Goal: Task Accomplishment & Management: Use online tool/utility

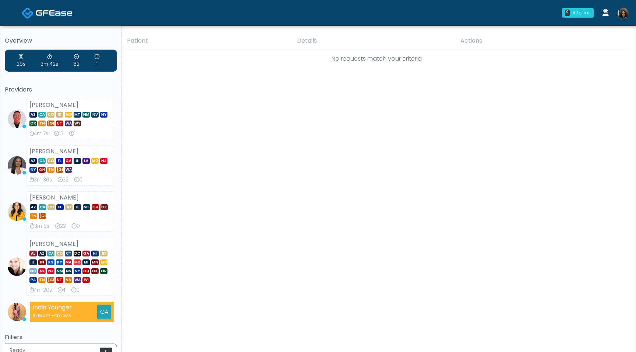
click at [621, 14] on img at bounding box center [622, 13] width 11 height 11
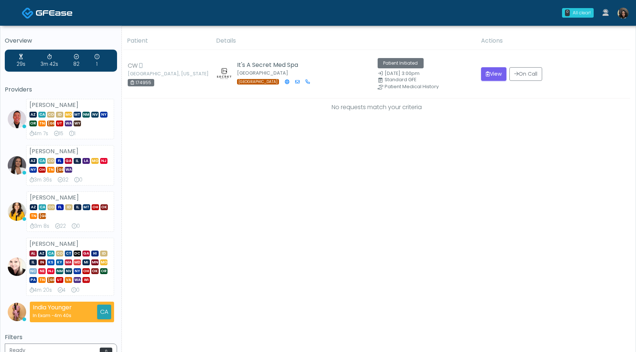
click at [622, 12] on img at bounding box center [622, 13] width 11 height 11
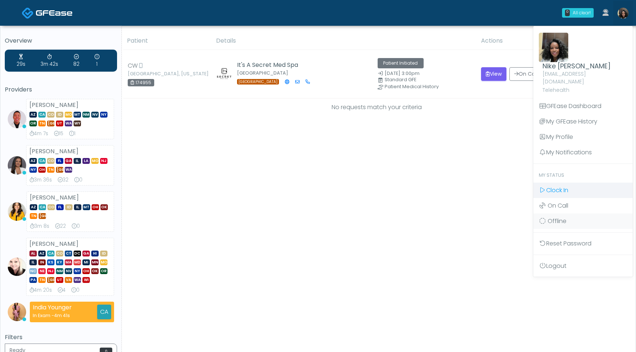
click at [564, 186] on span "Clock In" at bounding box center [557, 190] width 22 height 8
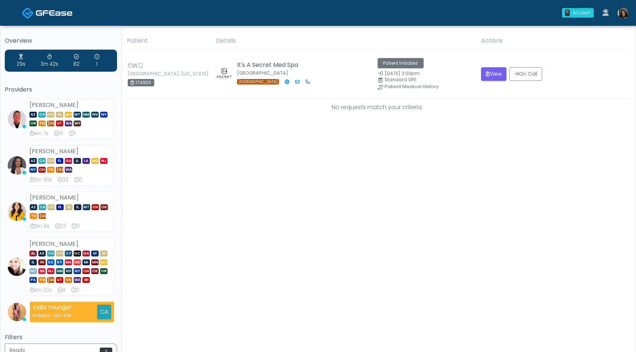
click at [620, 17] on img at bounding box center [622, 13] width 11 height 11
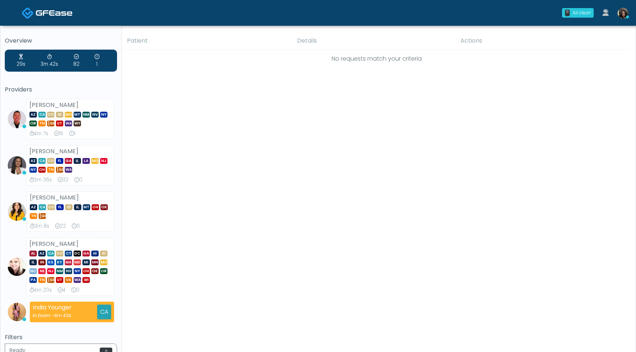
click at [627, 12] on img at bounding box center [622, 13] width 11 height 11
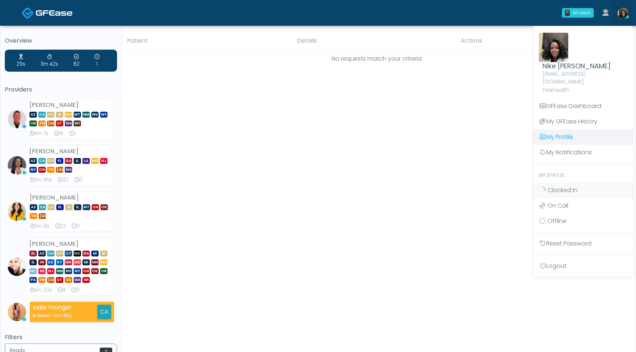
click at [573, 129] on link "My Profile" at bounding box center [582, 136] width 99 height 15
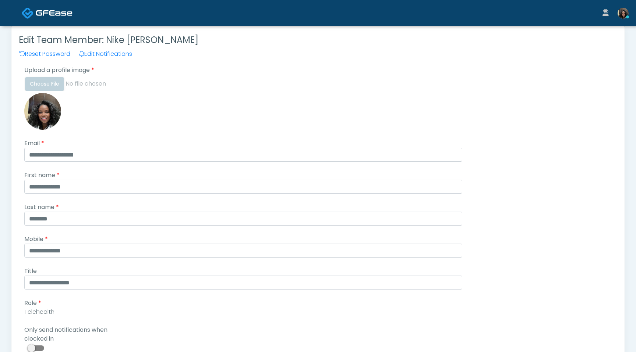
click at [42, 347] on span at bounding box center [36, 349] width 15 height 6
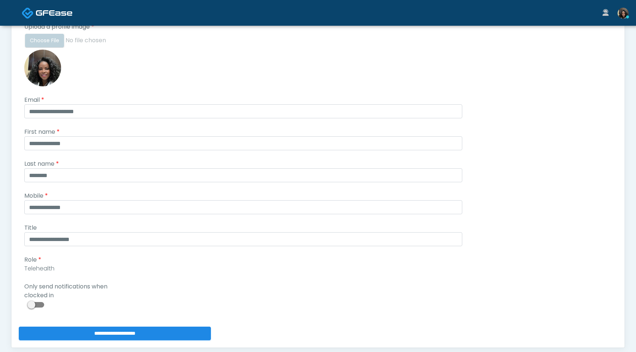
scroll to position [82, 0]
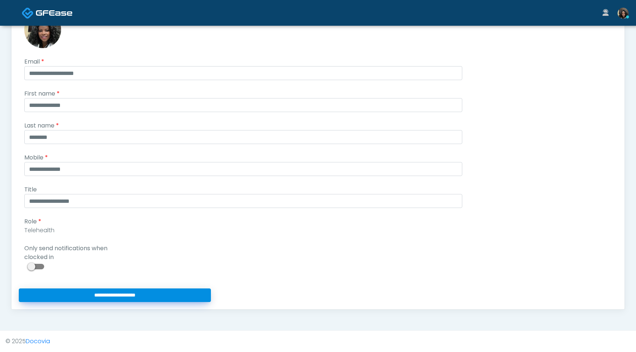
click at [103, 291] on input "**********" at bounding box center [115, 296] width 192 height 14
type input "**********"
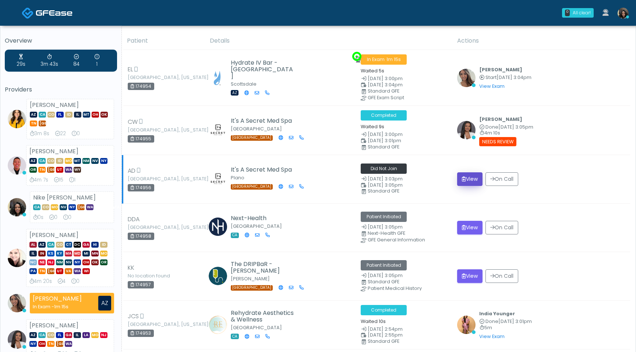
click at [466, 178] on button "View" at bounding box center [469, 180] width 25 height 14
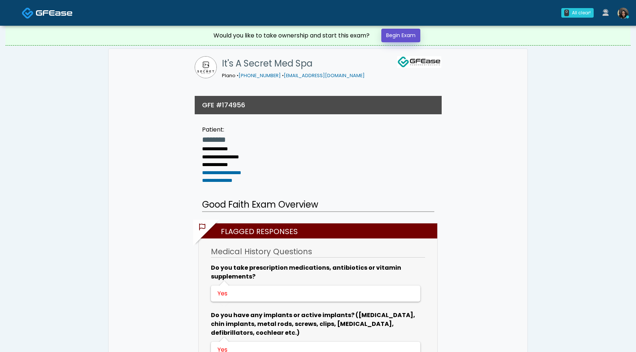
click at [407, 35] on link "Begin Exam" at bounding box center [400, 36] width 39 height 14
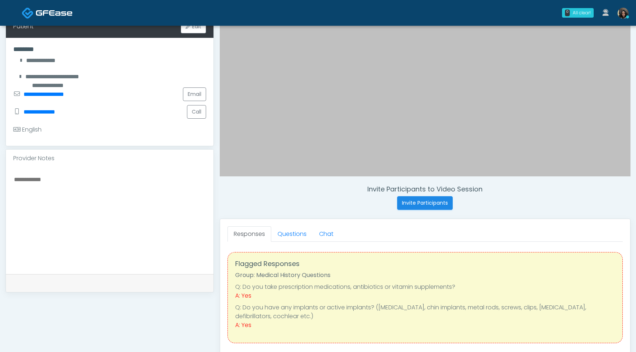
scroll to position [134, 0]
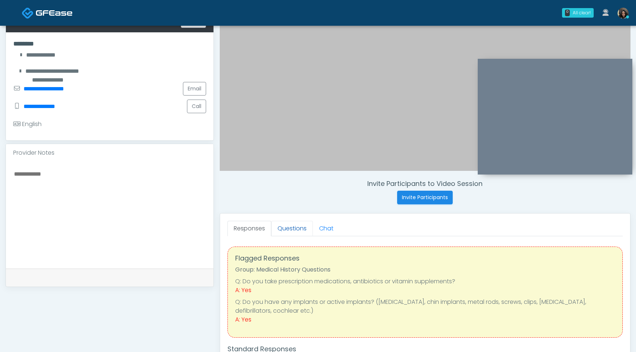
click at [294, 231] on link "Questions" at bounding box center [292, 228] width 42 height 15
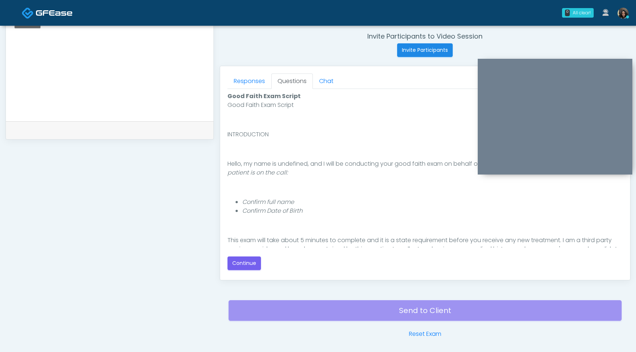
scroll to position [68, 0]
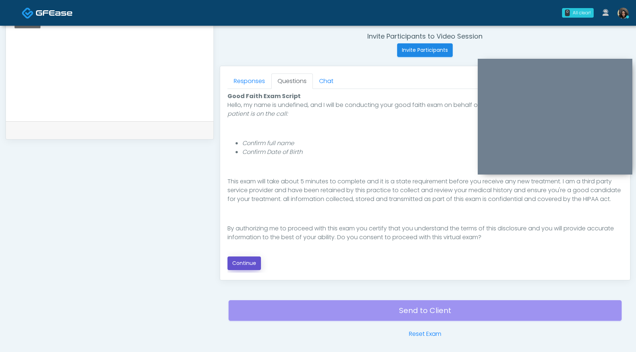
click at [245, 260] on button "Continue" at bounding box center [243, 264] width 33 height 14
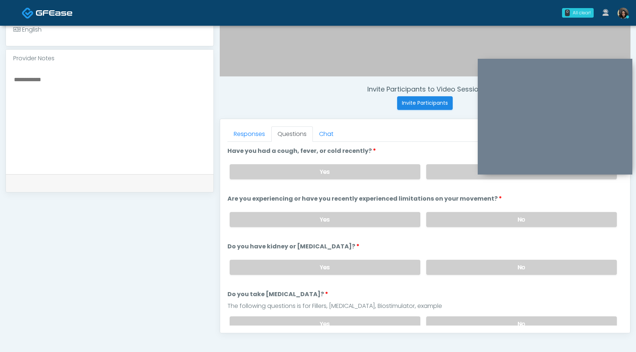
scroll to position [202, 0]
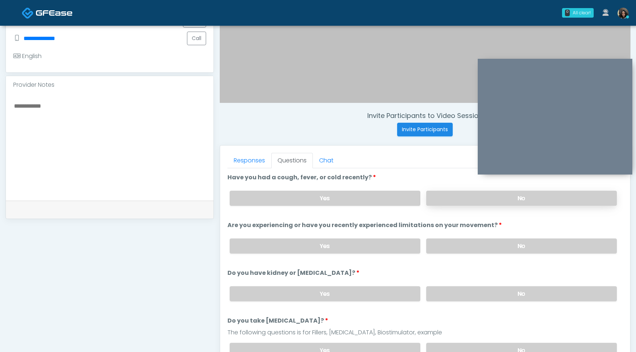
click at [458, 203] on label "No" at bounding box center [521, 198] width 191 height 15
click at [451, 250] on label "No" at bounding box center [521, 246] width 191 height 15
click at [451, 296] on label "No" at bounding box center [521, 294] width 191 height 15
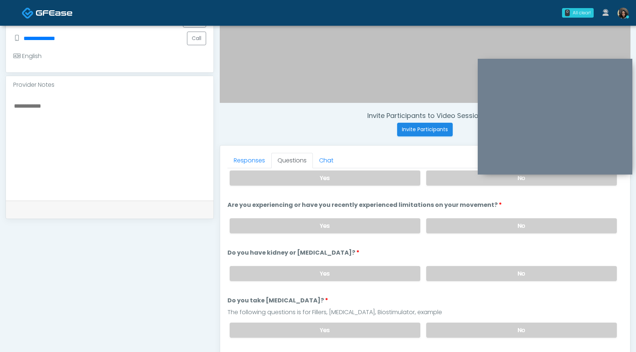
scroll to position [21, 0]
click at [445, 330] on label "No" at bounding box center [521, 329] width 191 height 15
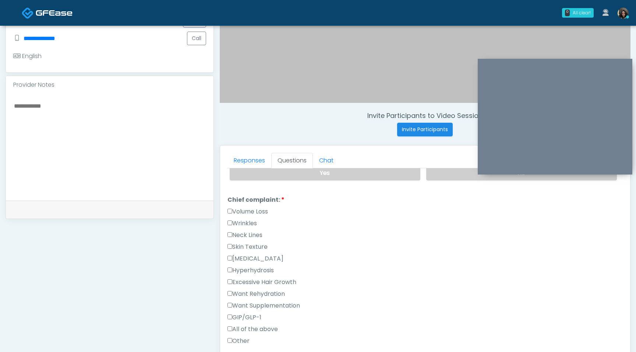
scroll to position [176, 0]
click at [235, 225] on label "Wrinkles" at bounding box center [241, 225] width 29 height 9
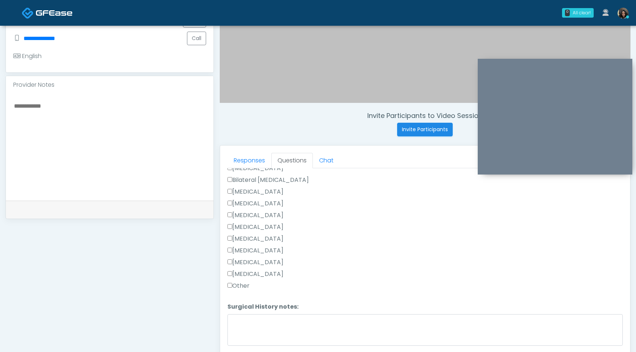
scroll to position [462, 0]
click at [227, 284] on div "Responses Questions Chat Good Faith Exam Script Good Faith Exam Script INTRODUC…" at bounding box center [425, 253] width 410 height 214
click at [234, 314] on textarea "Surgical History notes:" at bounding box center [424, 330] width 395 height 32
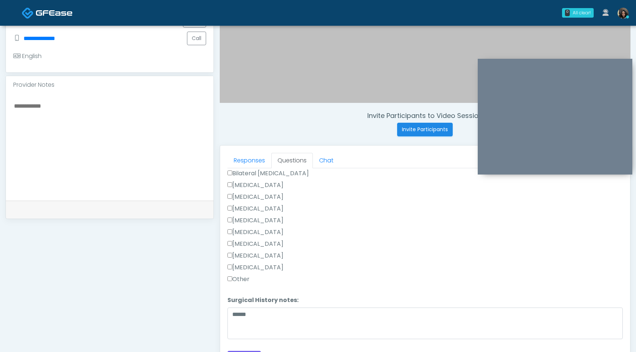
scroll to position [479, 0]
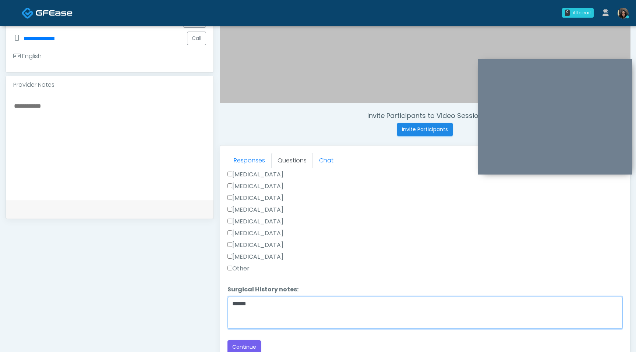
click at [254, 307] on textarea "******" at bounding box center [424, 313] width 395 height 32
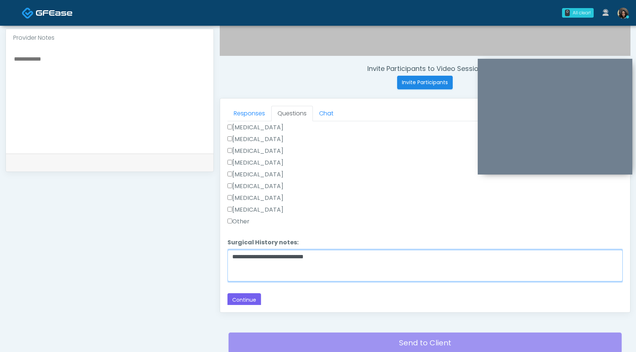
scroll to position [256, 0]
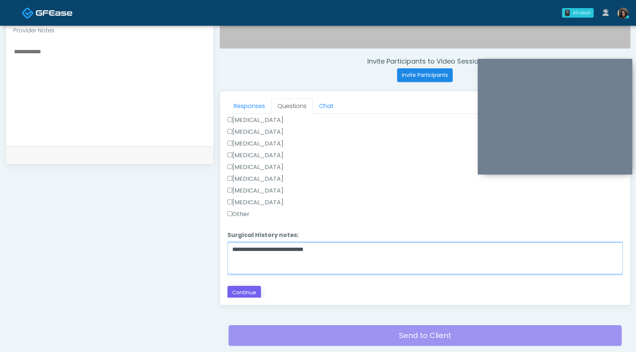
type textarea "**********"
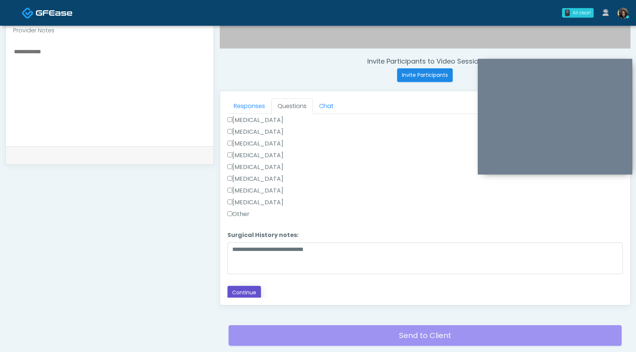
click at [255, 291] on button "Continue" at bounding box center [243, 293] width 33 height 14
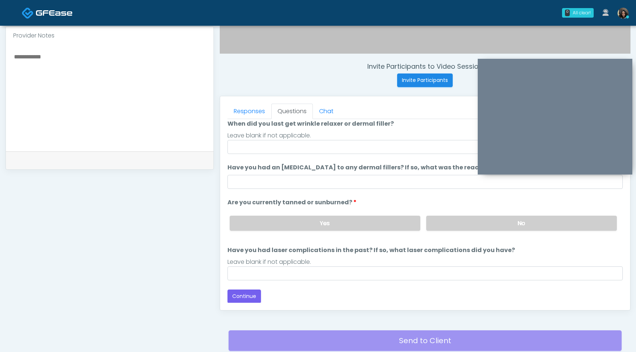
scroll to position [239, 0]
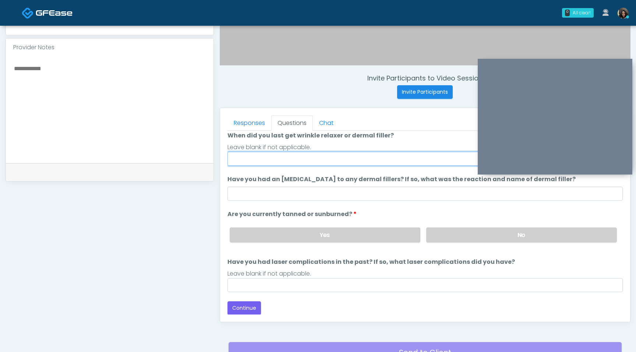
click at [335, 165] on input "When did you last get wrinkle relaxer or dermal filler?" at bounding box center [424, 159] width 395 height 14
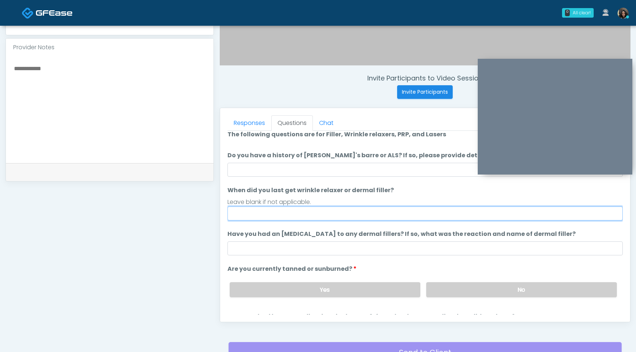
scroll to position [0, 0]
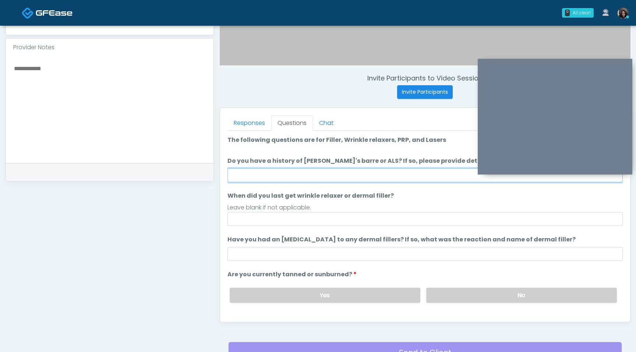
click at [348, 171] on input "Do you have a history of [PERSON_NAME]'s barre or ALS? If so, please provide de…" at bounding box center [424, 175] width 395 height 14
type input "**"
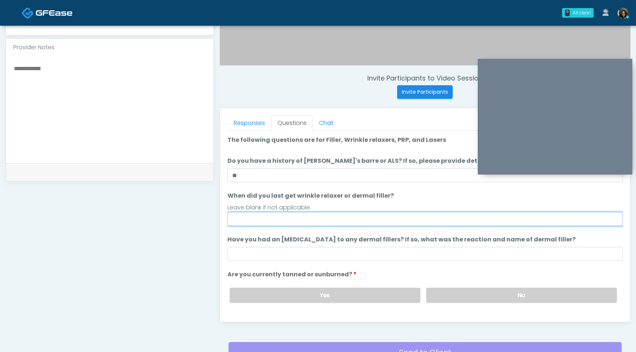
click at [278, 218] on input "When did you last get wrinkle relaxer or dermal filler?" at bounding box center [424, 219] width 395 height 14
type input "*********"
drag, startPoint x: 273, startPoint y: 222, endPoint x: 249, endPoint y: 220, distance: 23.6
click at [249, 220] on input "*********" at bounding box center [424, 219] width 395 height 14
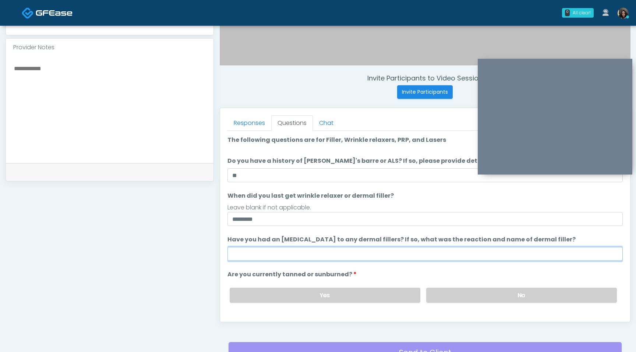
click at [356, 253] on input "Have you had an allergic response to any dermal fillers? If so, what was the re…" at bounding box center [424, 254] width 395 height 14
type input "**********"
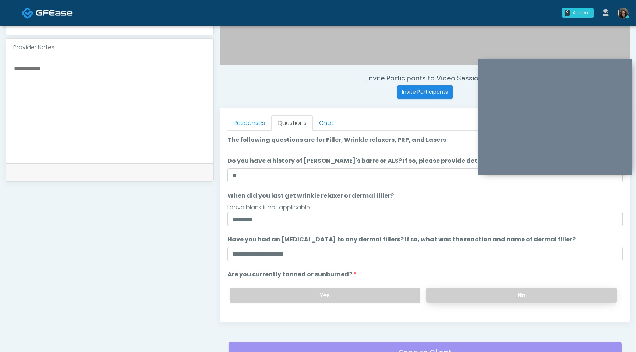
click at [468, 298] on label "No" at bounding box center [521, 295] width 191 height 15
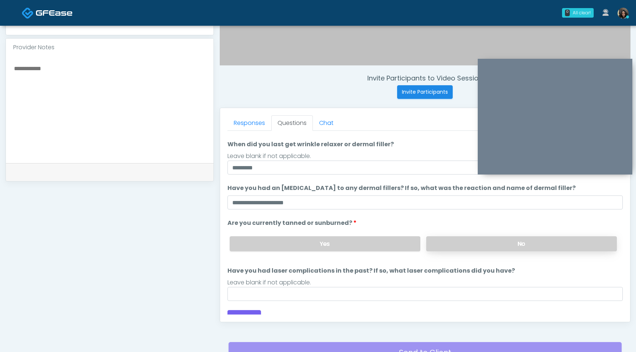
scroll to position [60, 0]
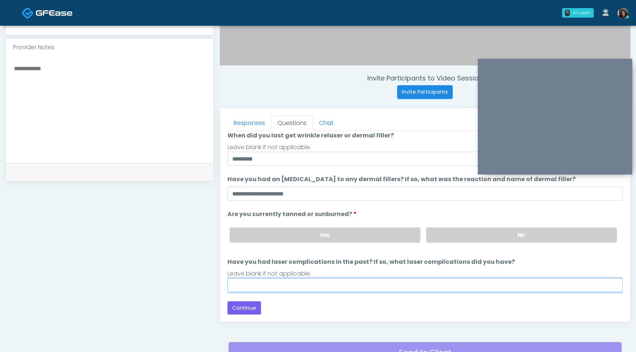
click at [442, 285] on input "Have you had laser complications in the past? If so, what laser complications d…" at bounding box center [424, 285] width 395 height 14
type input "**"
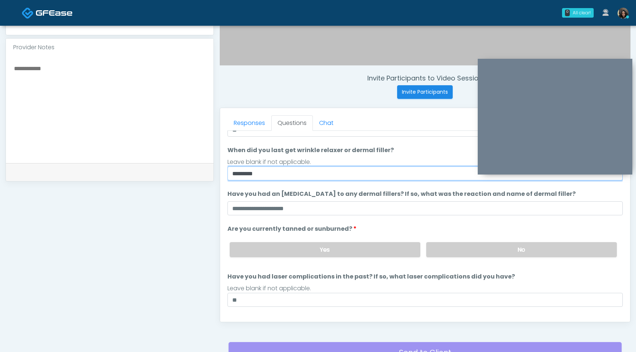
click at [277, 177] on input "*********" at bounding box center [424, 174] width 395 height 14
drag, startPoint x: 277, startPoint y: 177, endPoint x: 223, endPoint y: 173, distance: 54.6
click at [223, 173] on div "Responses Questions Chat Good Faith Exam Script Good Faith Exam Script INTRODUC…" at bounding box center [425, 215] width 410 height 214
type input "**********"
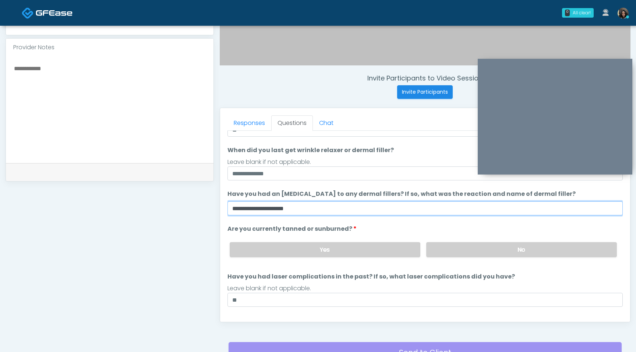
click at [316, 207] on input "**********" at bounding box center [424, 209] width 395 height 14
type input "*"
type input "**********"
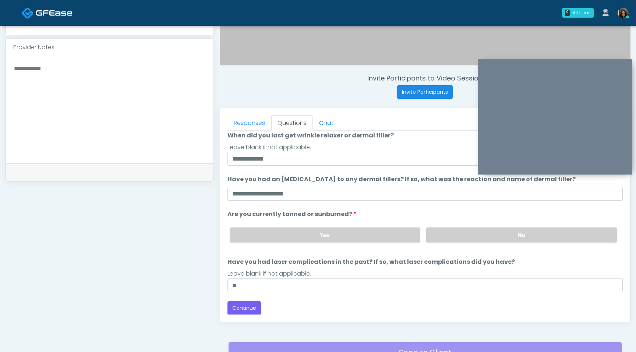
click at [250, 284] on input "**" at bounding box center [424, 285] width 395 height 14
click at [239, 310] on button "Continue" at bounding box center [243, 309] width 33 height 14
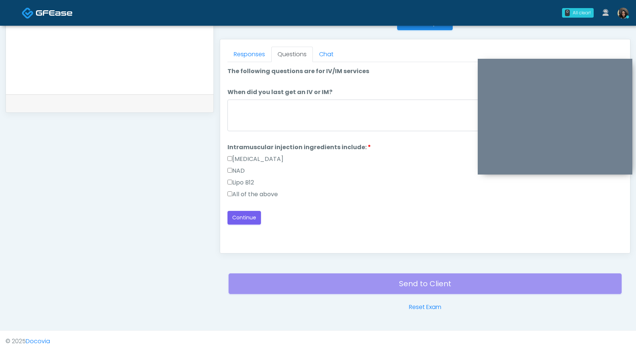
scroll to position [0, 0]
click at [345, 117] on textarea "When did you last get an IV or IM?" at bounding box center [424, 116] width 395 height 32
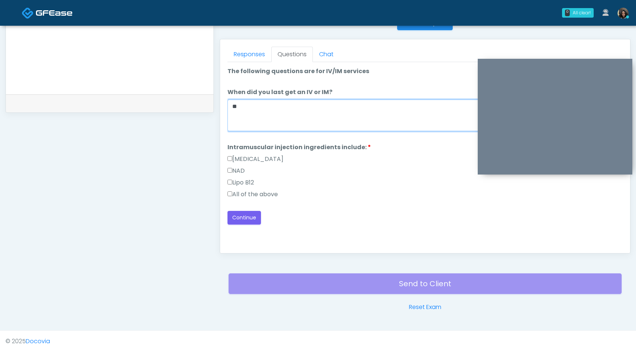
type textarea "*"
type textarea "**********"
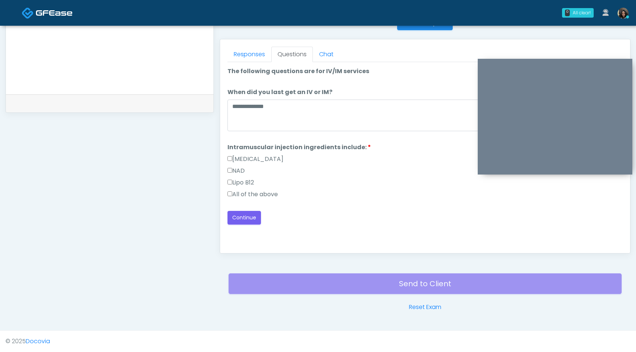
click at [228, 196] on label "All of the above" at bounding box center [252, 194] width 50 height 9
click at [235, 220] on button "Continue" at bounding box center [243, 218] width 33 height 14
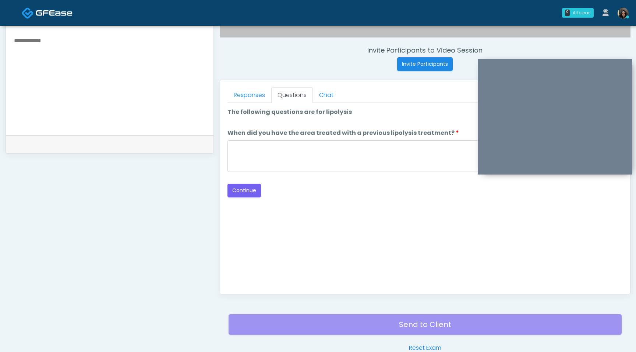
scroll to position [266, 0]
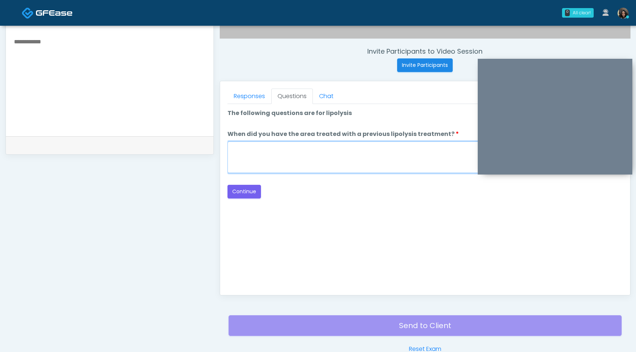
click at [377, 157] on textarea "When did you have the area treated with a previous lipolysis treatment?" at bounding box center [424, 158] width 395 height 32
type textarea "*"
type textarea "*********"
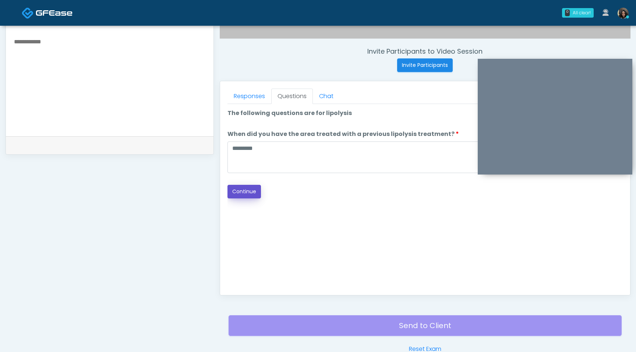
click at [254, 191] on button "Continue" at bounding box center [243, 192] width 33 height 14
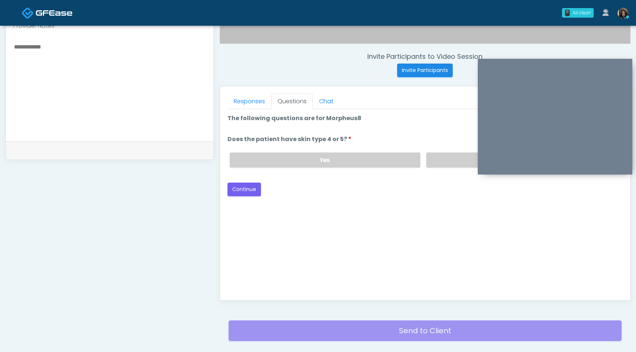
scroll to position [257, 0]
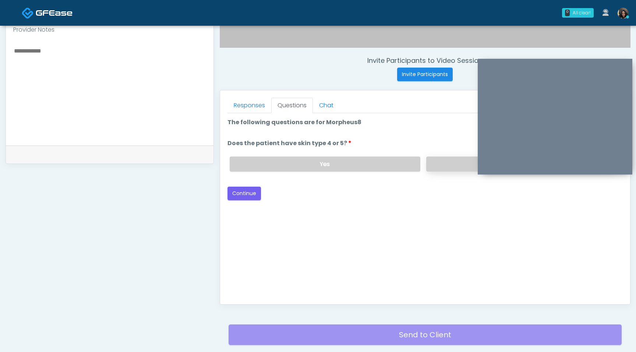
click at [442, 163] on label "No" at bounding box center [521, 164] width 191 height 15
click at [237, 196] on button "Continue" at bounding box center [243, 194] width 33 height 14
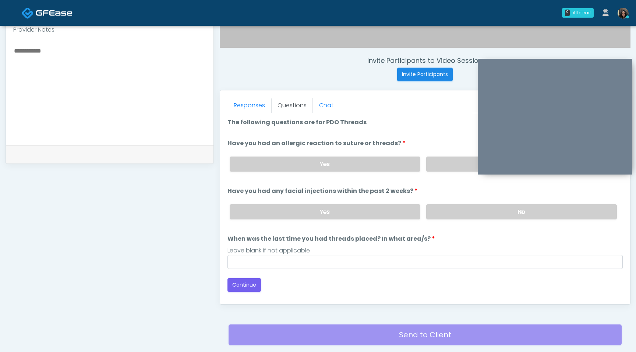
scroll to position [308, 0]
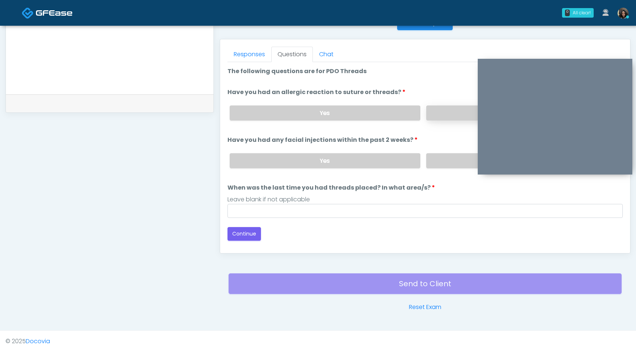
click at [438, 116] on label "No" at bounding box center [521, 113] width 191 height 15
click at [438, 156] on label "No" at bounding box center [521, 160] width 191 height 15
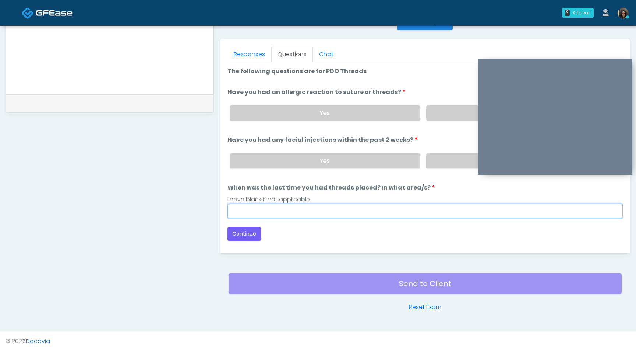
click at [256, 213] on input "When was the last time you had threads placed? In what area/s?" at bounding box center [424, 211] width 395 height 14
type input "*********"
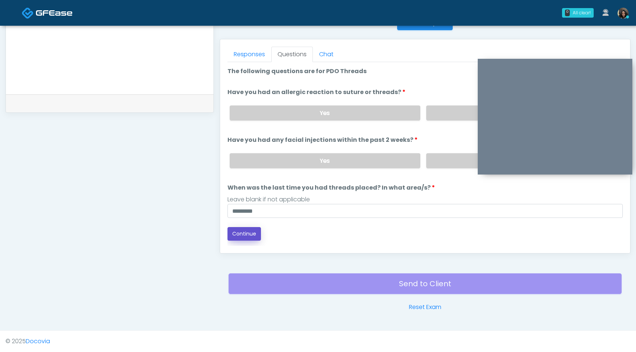
click at [255, 233] on button "Continue" at bounding box center [243, 234] width 33 height 14
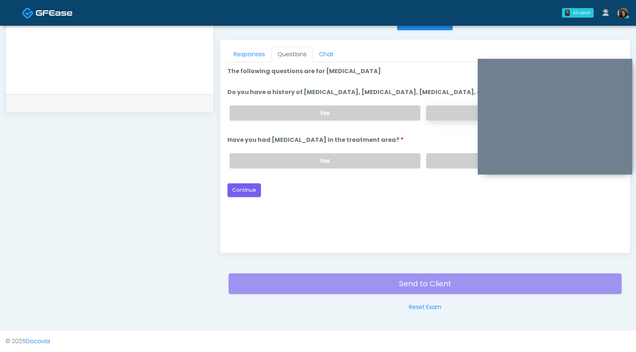
click at [442, 121] on label "No" at bounding box center [521, 113] width 191 height 15
click at [435, 168] on label "No" at bounding box center [521, 160] width 191 height 15
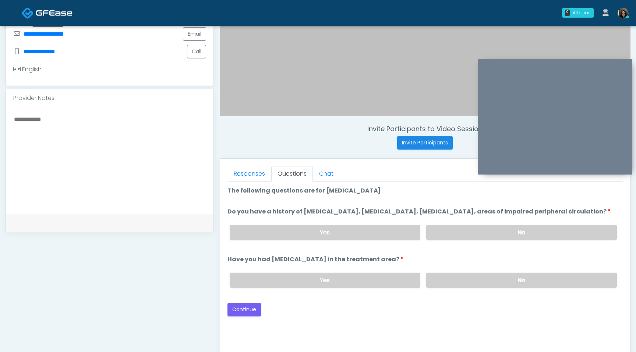
scroll to position [179, 0]
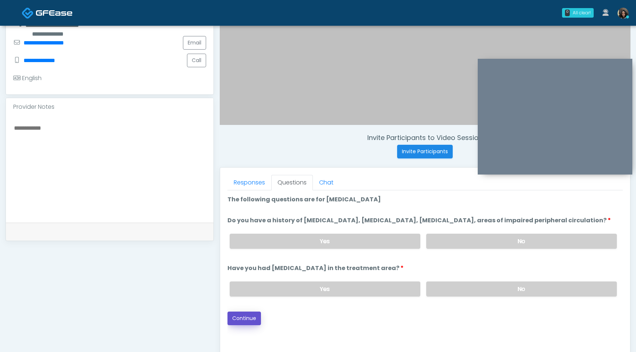
click at [250, 325] on button "Continue" at bounding box center [243, 319] width 33 height 14
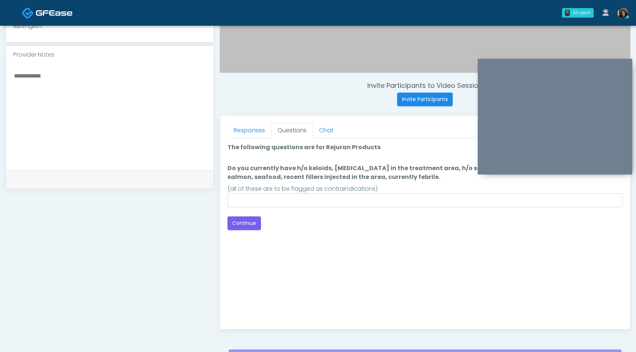
scroll to position [215, 0]
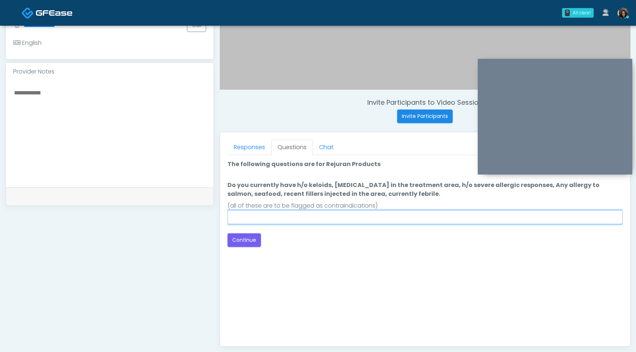
click at [339, 221] on input "Do you currently have h/o keloids, skin infection in the treatment area, h/o se…" at bounding box center [424, 217] width 395 height 14
type input "****"
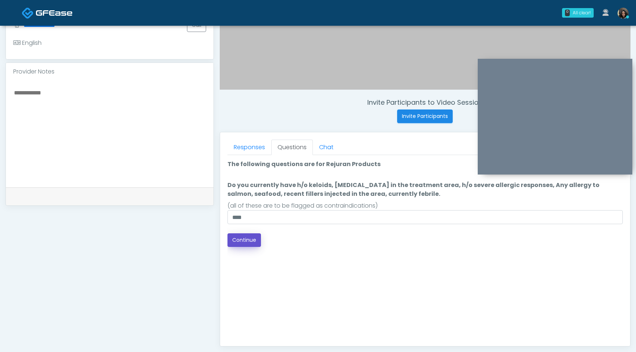
click at [246, 244] on button "Continue" at bounding box center [243, 241] width 33 height 14
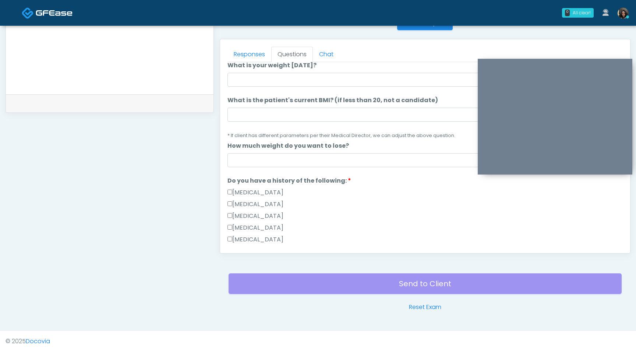
scroll to position [0, 0]
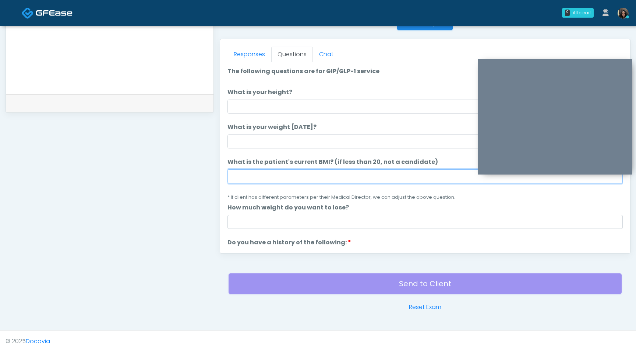
click at [257, 181] on input "What is the patient's current BMI? (if less than 20, not a candidate)" at bounding box center [424, 177] width 395 height 14
type input "****"
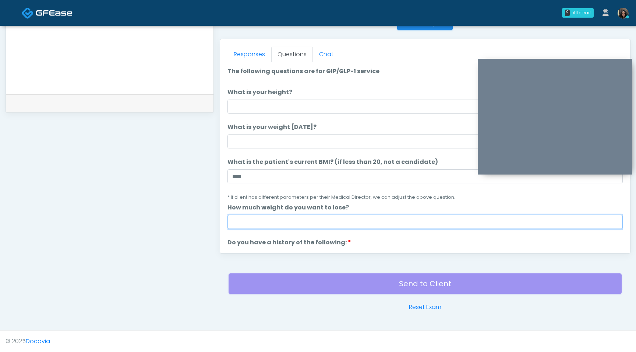
click at [303, 223] on input "How much weight do you want to lose?" at bounding box center [424, 222] width 395 height 14
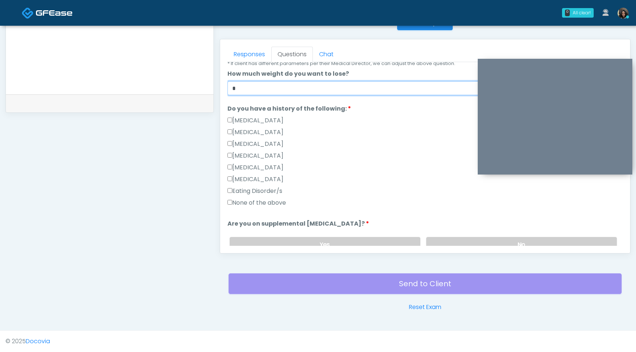
scroll to position [135, 0]
type input "*"
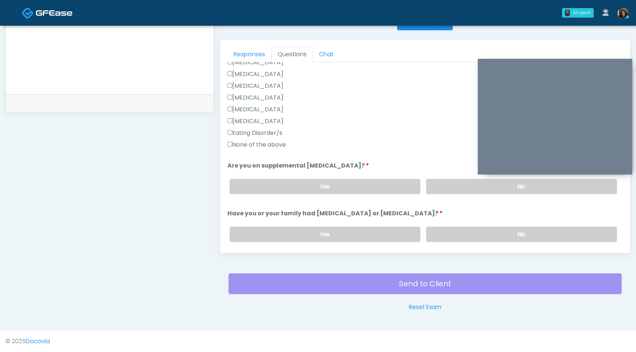
scroll to position [199, 0]
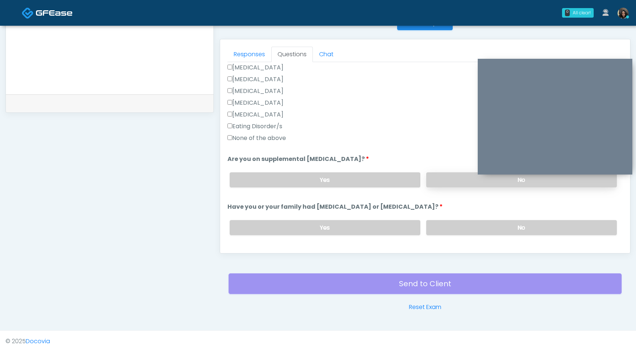
click at [460, 181] on label "No" at bounding box center [521, 180] width 191 height 15
click at [449, 223] on label "No" at bounding box center [521, 227] width 191 height 15
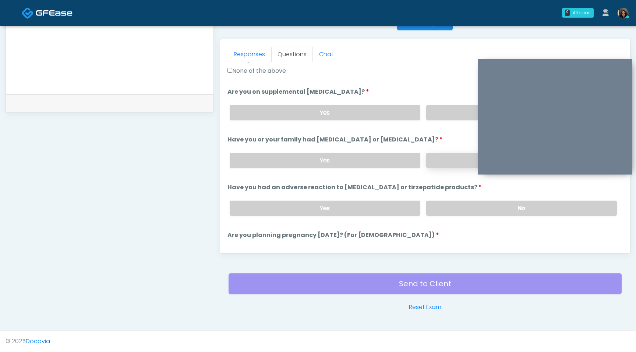
scroll to position [268, 0]
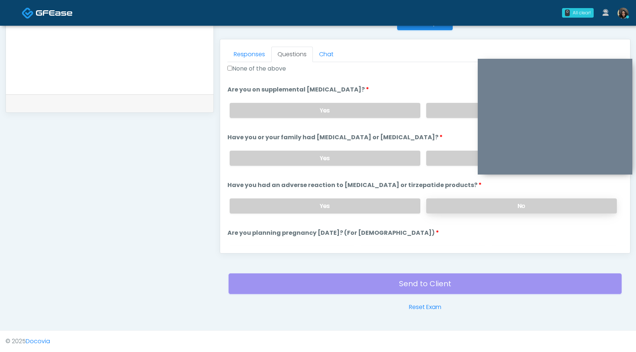
click at [462, 207] on label "No" at bounding box center [521, 206] width 191 height 15
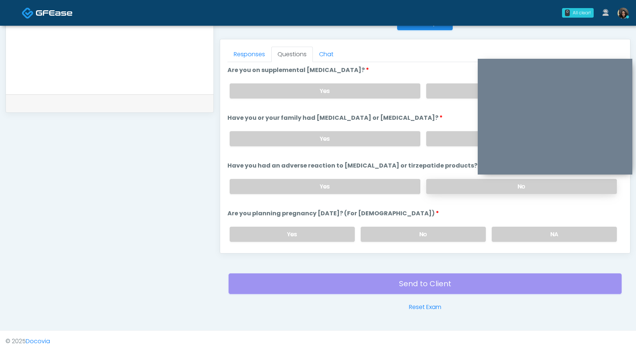
scroll to position [288, 0]
click at [439, 230] on label "No" at bounding box center [422, 234] width 125 height 15
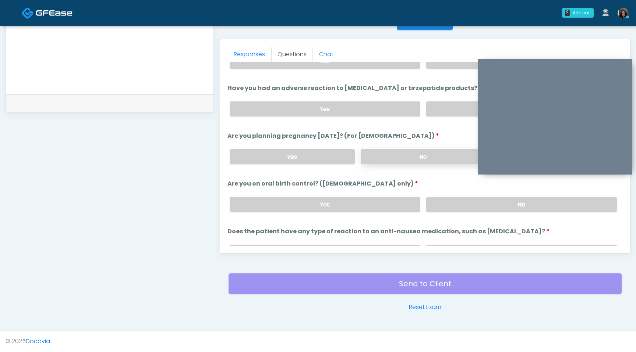
scroll to position [370, 0]
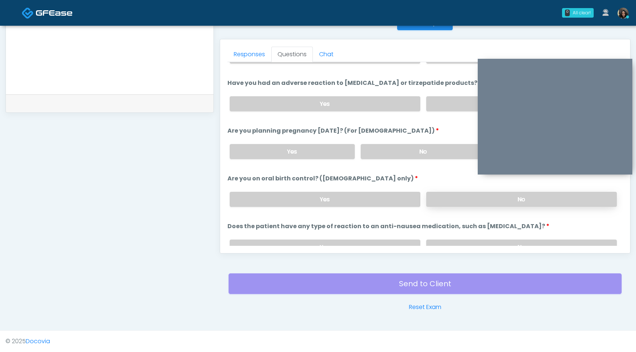
click at [455, 202] on label "No" at bounding box center [521, 199] width 191 height 15
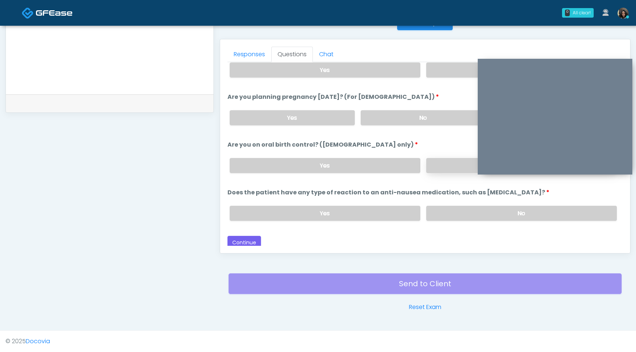
scroll to position [406, 0]
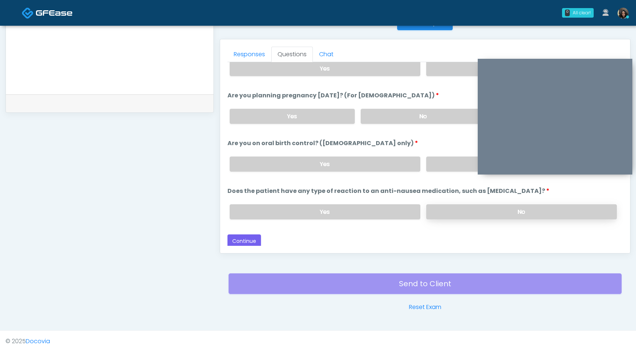
click at [458, 216] on label "No" at bounding box center [521, 212] width 191 height 15
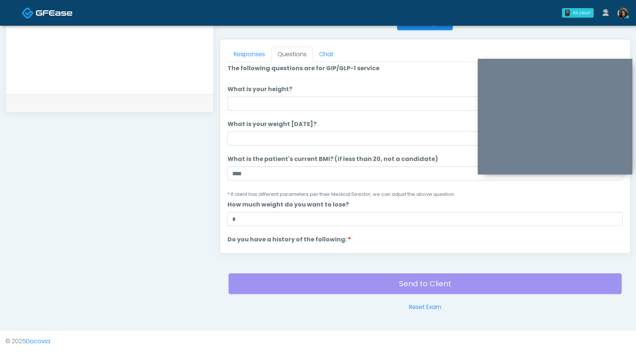
scroll to position [0, 0]
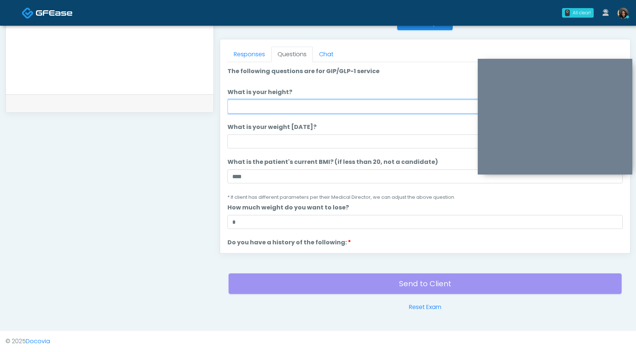
click at [363, 109] on input "What is your height?" at bounding box center [424, 107] width 395 height 14
click at [252, 108] on input "What is your height?" at bounding box center [424, 107] width 395 height 14
type input "***"
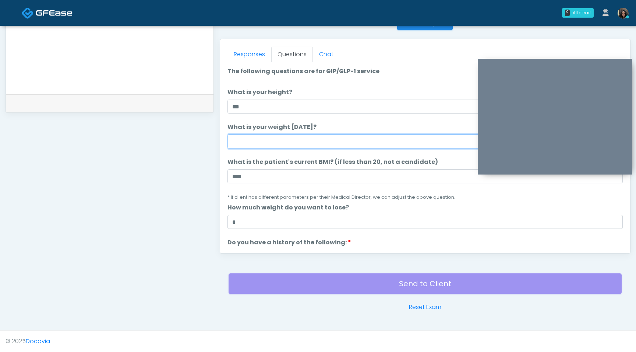
click at [241, 145] on input "What is your weight [DATE]?" at bounding box center [424, 142] width 395 height 14
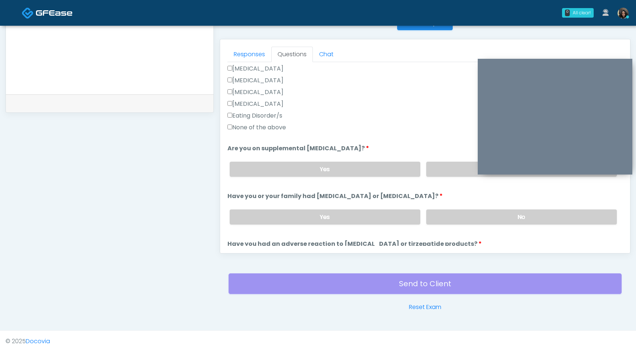
scroll to position [406, 0]
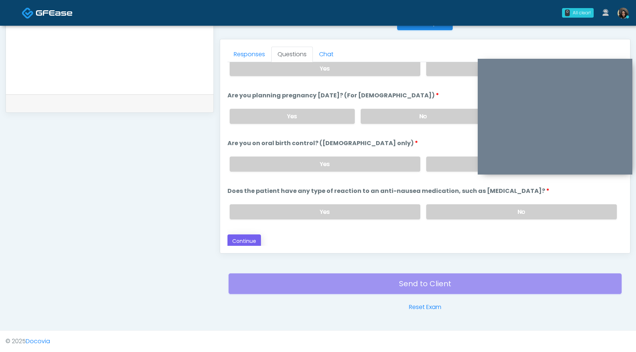
type input "***"
click at [237, 240] on button "Continue" at bounding box center [243, 242] width 33 height 14
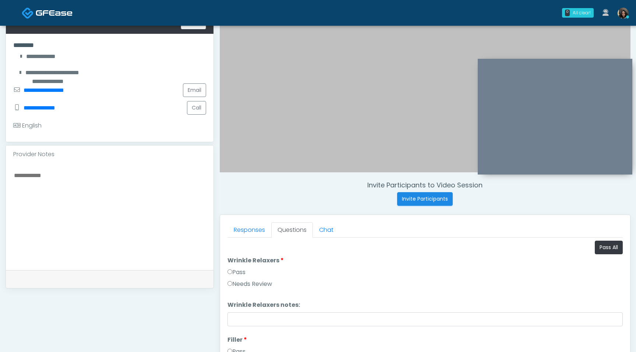
scroll to position [129, 0]
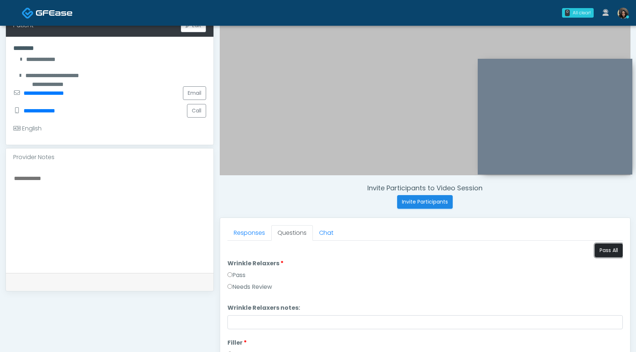
click at [601, 253] on button "Pass All" at bounding box center [608, 251] width 28 height 14
click at [67, 190] on textarea at bounding box center [109, 219] width 193 height 90
paste textarea "**********"
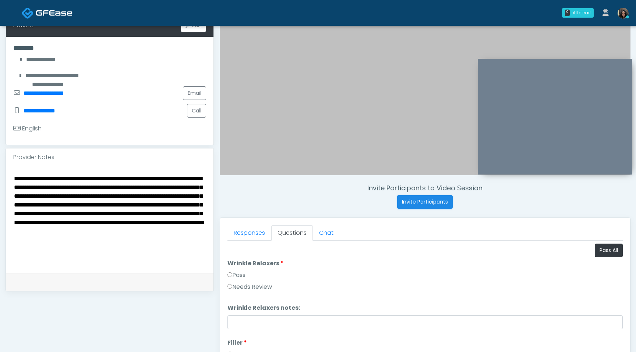
click at [14, 179] on textarea "**********" at bounding box center [109, 219] width 193 height 90
paste textarea "**********"
click at [14, 179] on textarea "**********" at bounding box center [109, 219] width 193 height 90
click at [64, 189] on textarea "**********" at bounding box center [109, 219] width 193 height 90
click at [142, 189] on textarea "**********" at bounding box center [109, 219] width 193 height 90
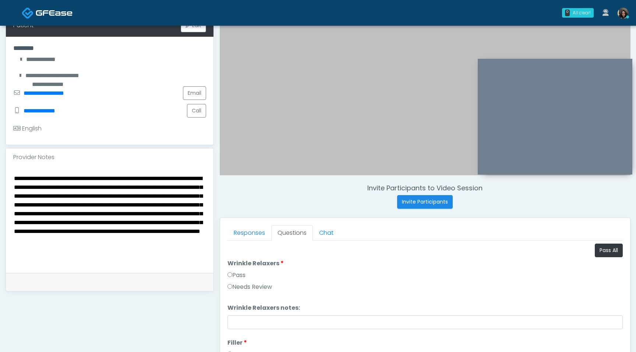
paste textarea "**********"
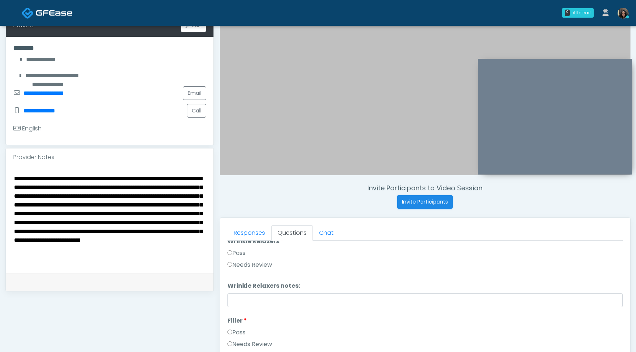
scroll to position [27, 0]
click at [228, 263] on label "Needs Review" at bounding box center [249, 260] width 45 height 9
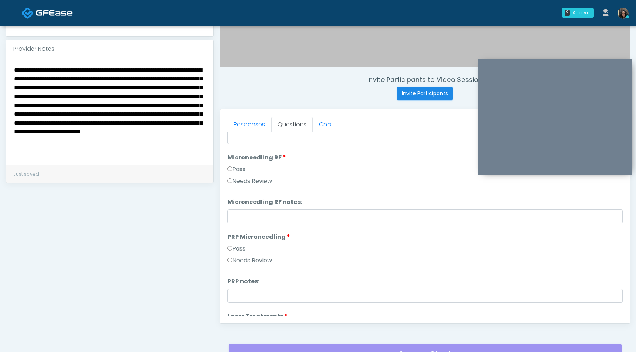
scroll to position [163, 0]
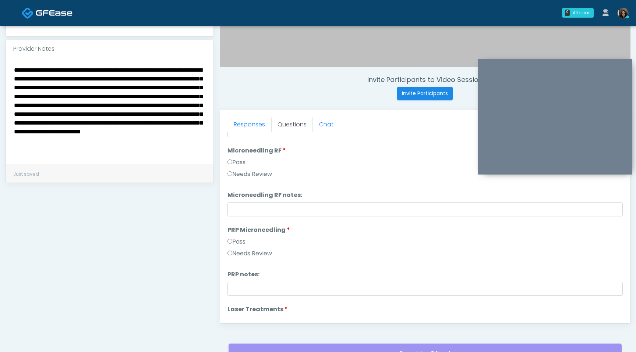
click at [231, 256] on label "Needs Review" at bounding box center [249, 253] width 45 height 9
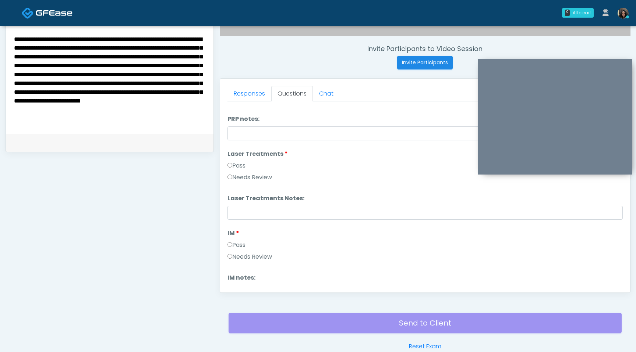
scroll to position [274, 0]
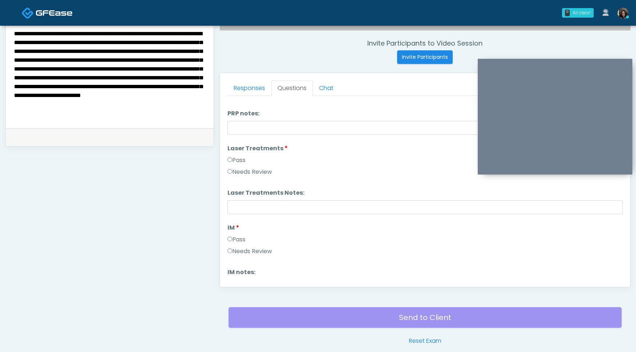
click at [145, 115] on textarea "**********" at bounding box center [109, 74] width 193 height 90
paste textarea "**********"
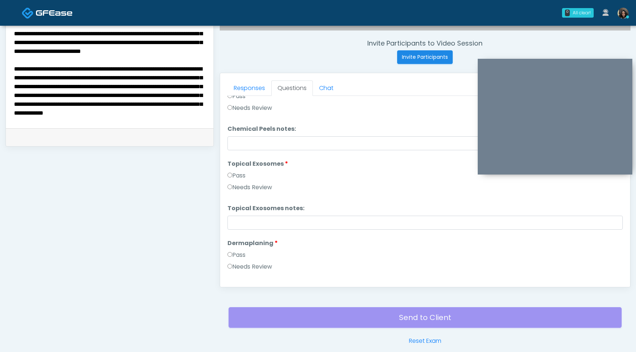
scroll to position [71, 0]
click at [204, 117] on textarea at bounding box center [109, 74] width 193 height 90
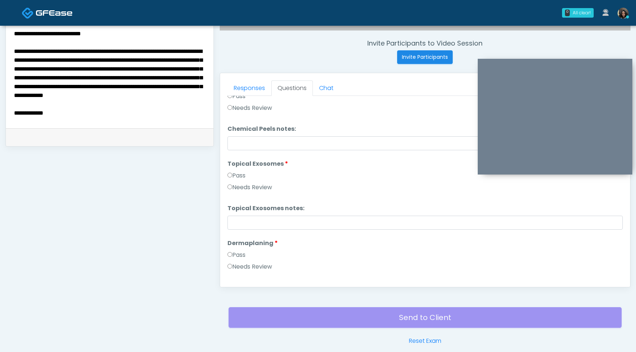
paste textarea "**********"
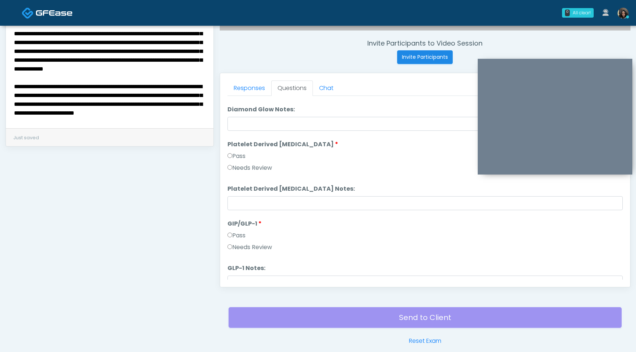
scroll to position [1429, 0]
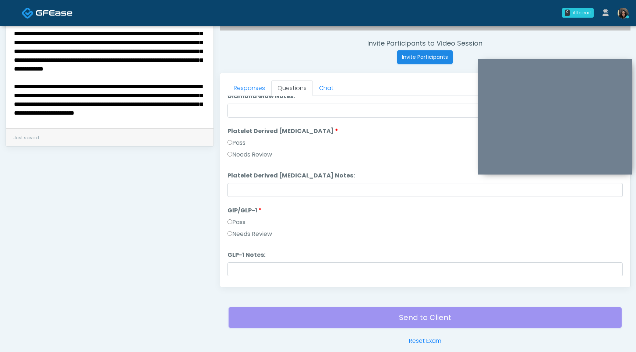
click at [231, 159] on div "Needs Review" at bounding box center [424, 156] width 395 height 12
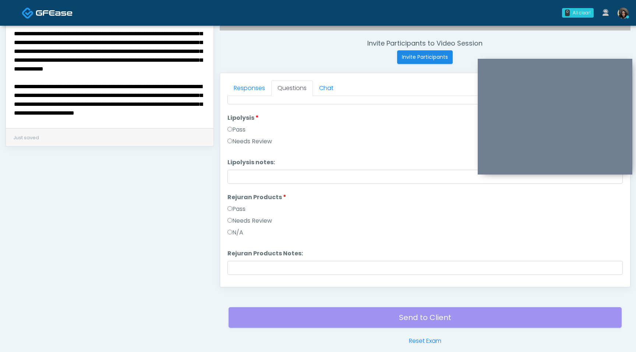
scroll to position [483, 0]
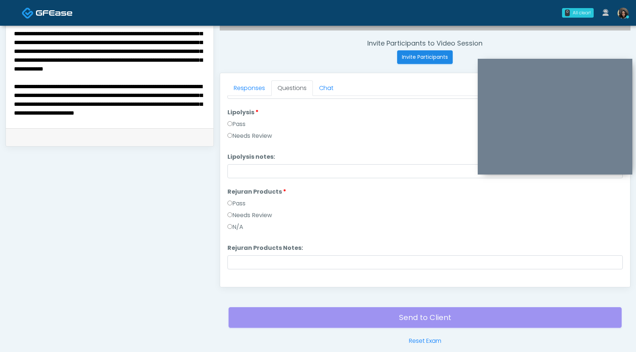
click at [37, 81] on textarea at bounding box center [109, 74] width 193 height 90
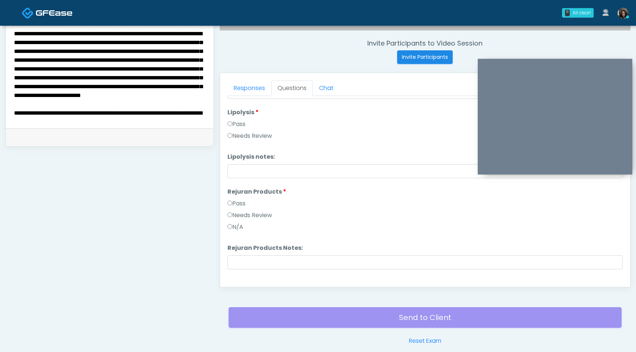
click at [82, 35] on textarea at bounding box center [109, 74] width 193 height 90
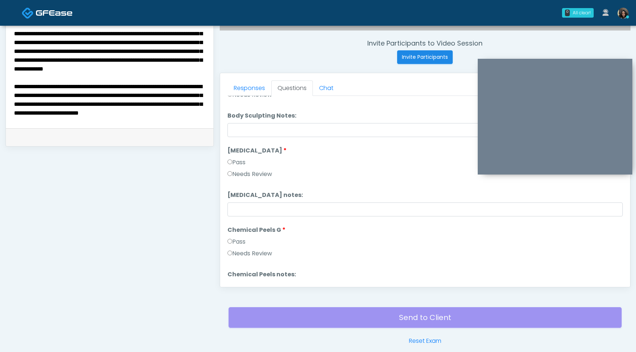
scroll to position [927, 0]
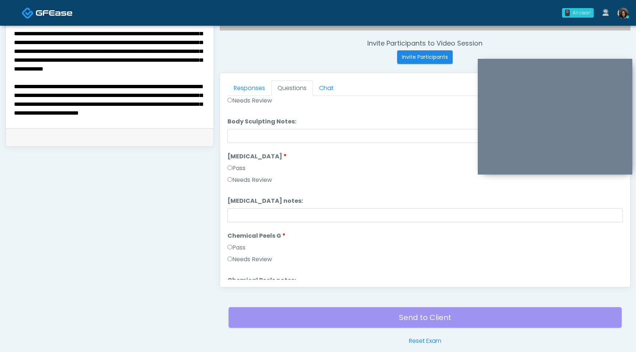
type textarea "**********"
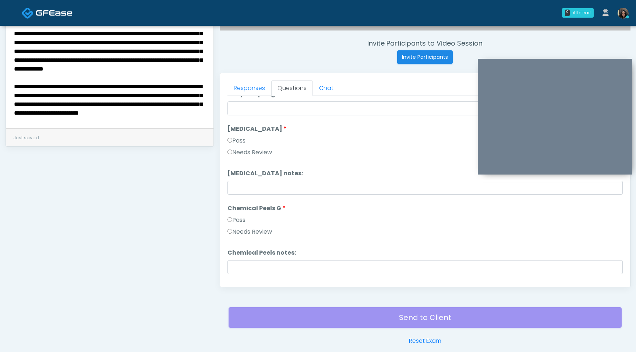
scroll to position [1015, 0]
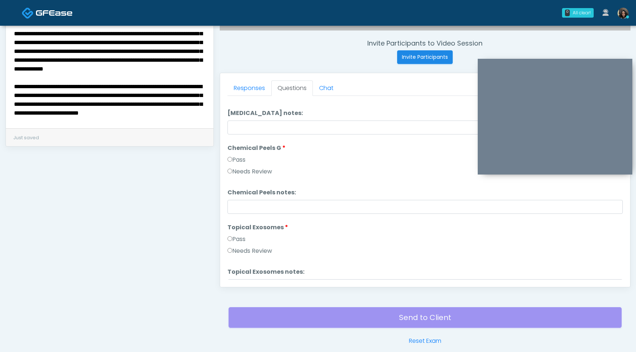
click at [229, 253] on label "Needs Review" at bounding box center [249, 251] width 45 height 9
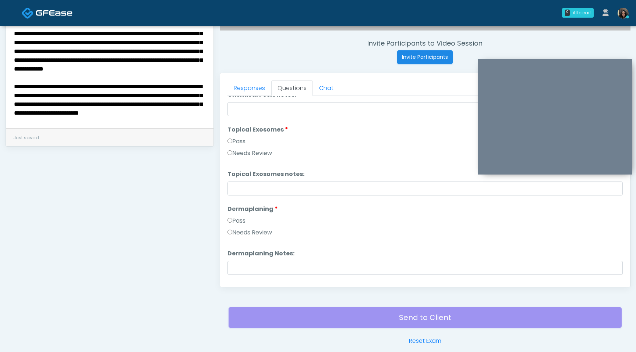
scroll to position [1115, 0]
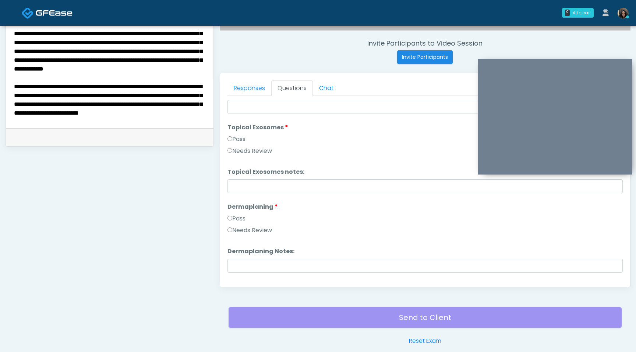
click at [232, 234] on label "Needs Review" at bounding box center [249, 230] width 45 height 9
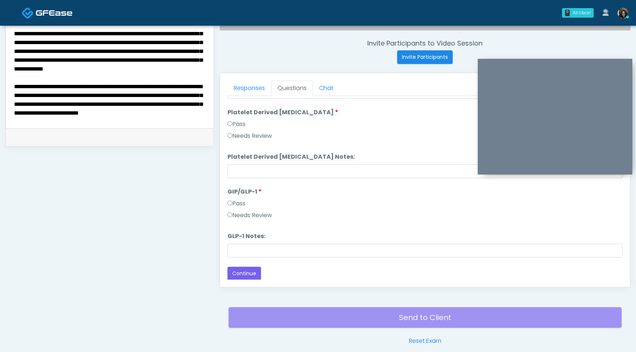
scroll to position [1449, 0]
click at [243, 273] on button "Continue" at bounding box center [243, 273] width 33 height 14
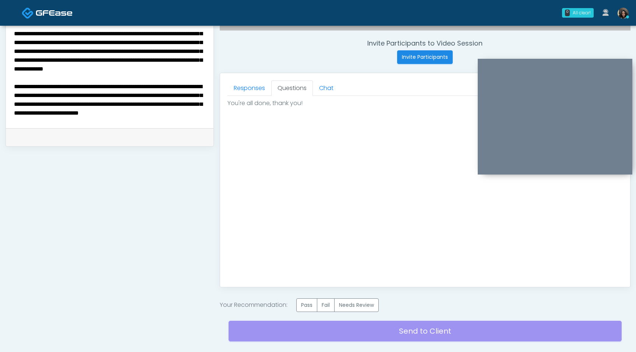
scroll to position [0, 0]
click at [358, 307] on label "Needs Review" at bounding box center [356, 306] width 45 height 14
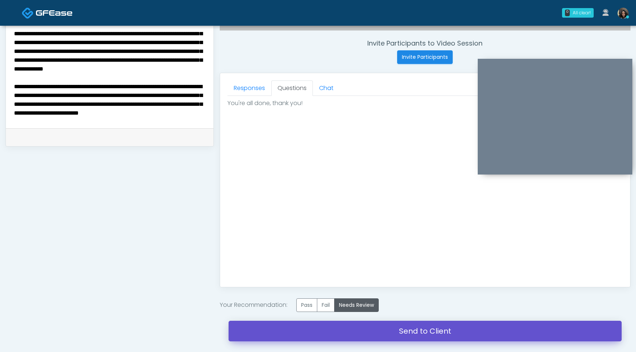
click at [360, 330] on link "Send to Client" at bounding box center [424, 331] width 393 height 21
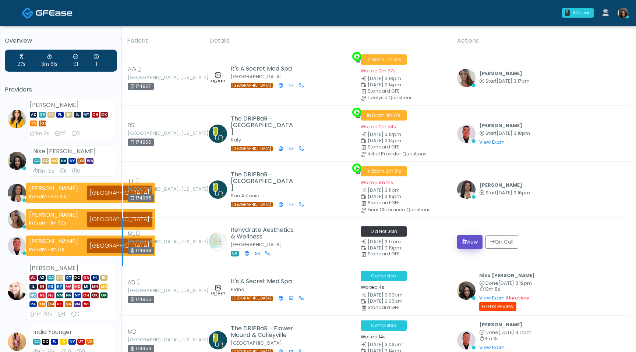
click at [468, 240] on button "View" at bounding box center [469, 242] width 25 height 14
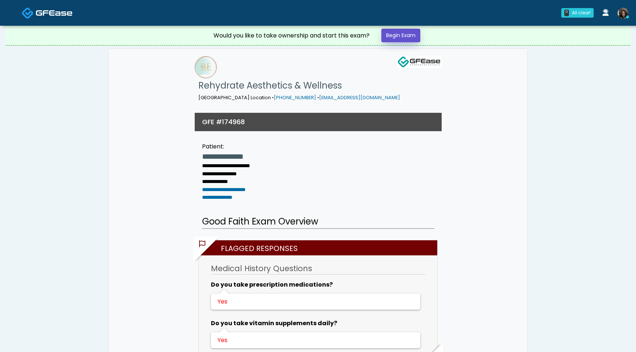
click at [406, 36] on link "Begin Exam" at bounding box center [400, 36] width 39 height 14
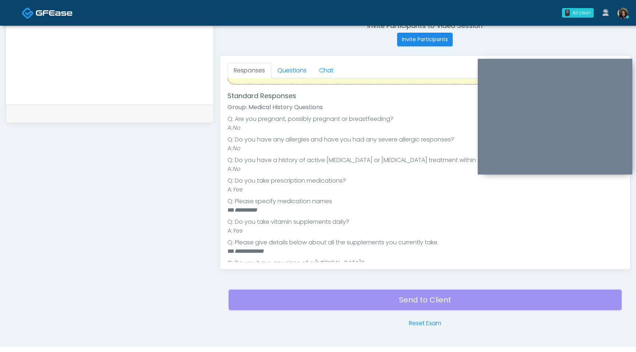
scroll to position [207, 0]
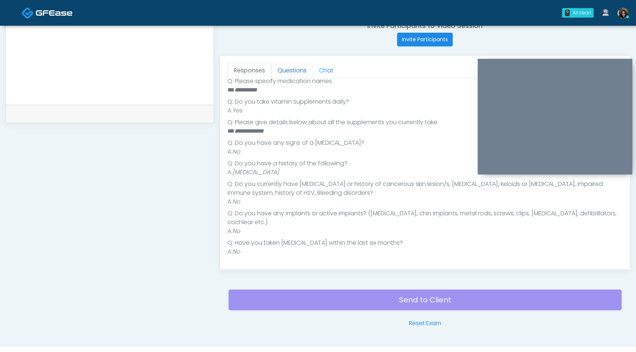
click at [296, 70] on link "Questions" at bounding box center [292, 70] width 42 height 15
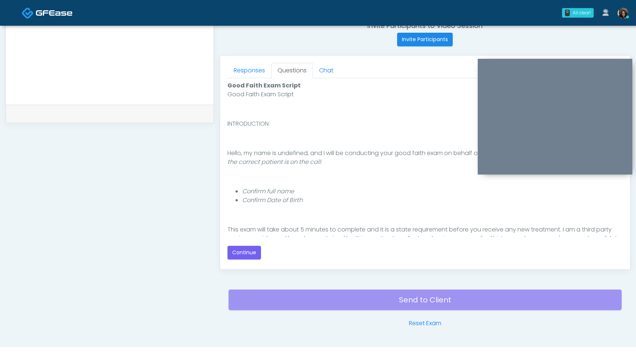
scroll to position [68, 0]
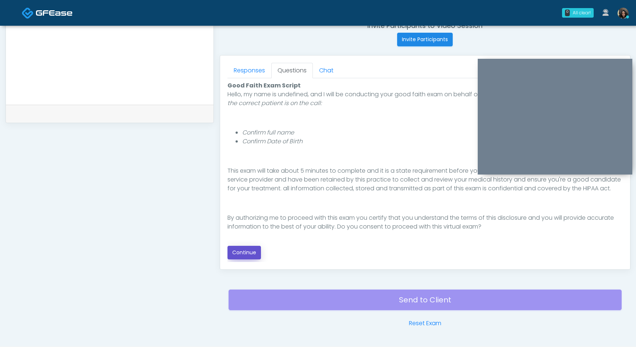
click at [244, 255] on button "Continue" at bounding box center [243, 253] width 33 height 14
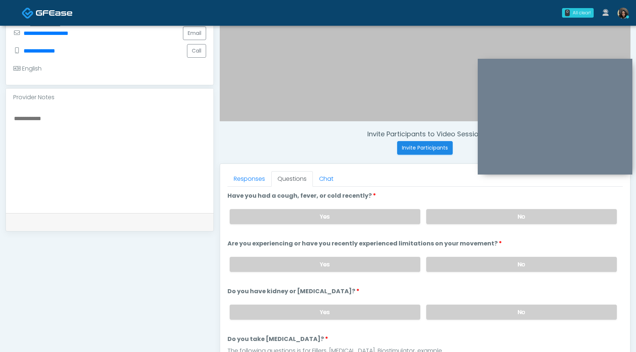
scroll to position [156, 0]
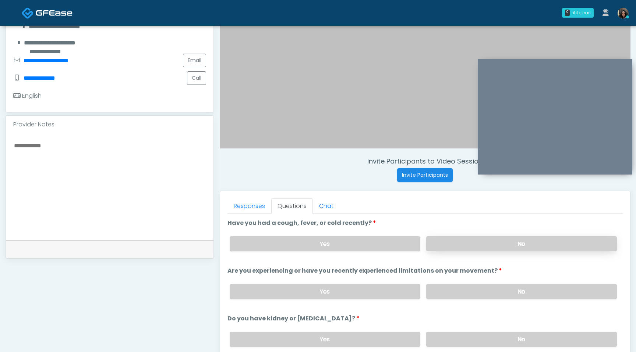
click at [455, 248] on label "No" at bounding box center [521, 244] width 191 height 15
click at [457, 293] on label "No" at bounding box center [521, 291] width 191 height 15
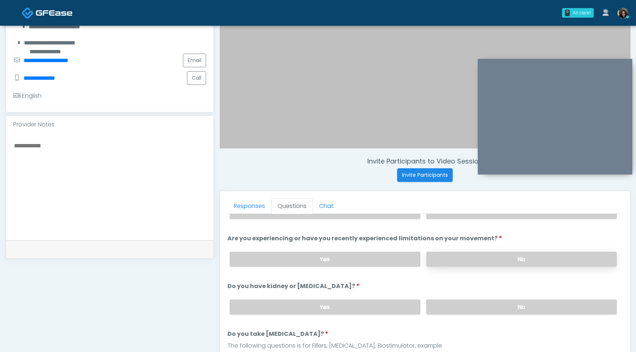
scroll to position [38, 0]
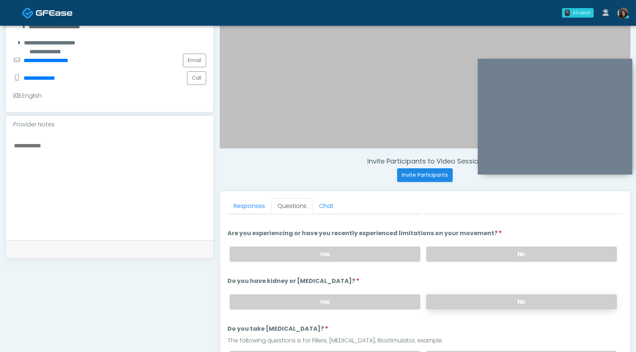
click at [454, 296] on label "No" at bounding box center [521, 302] width 191 height 15
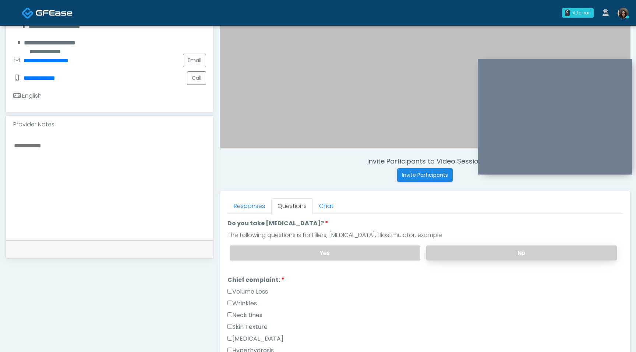
scroll to position [144, 0]
click at [468, 254] on label "No" at bounding box center [521, 252] width 191 height 15
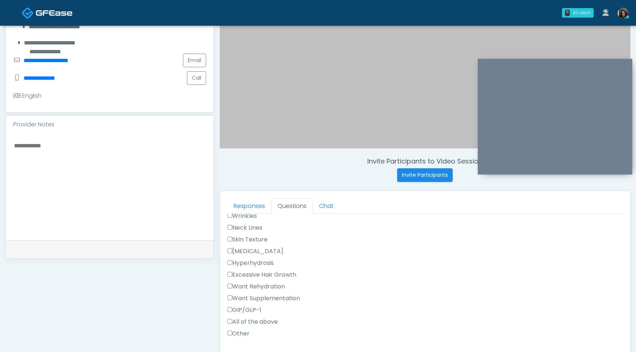
scroll to position [237, 0]
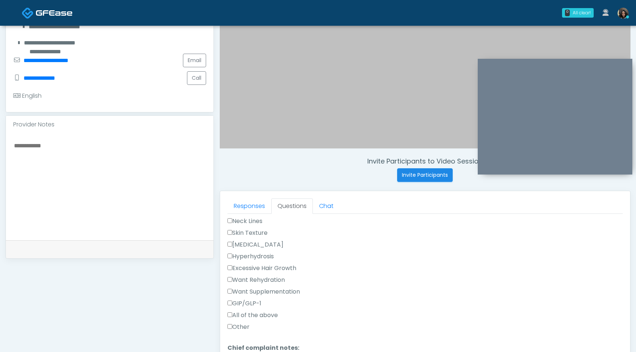
click at [252, 301] on label "GIP/GLP-1" at bounding box center [244, 303] width 34 height 9
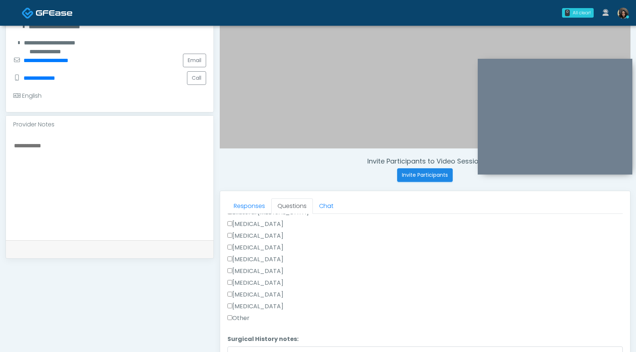
scroll to position [479, 0]
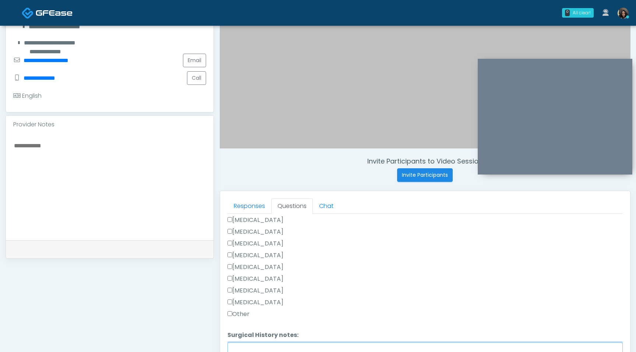
click at [245, 352] on textarea "Surgical History notes:" at bounding box center [424, 359] width 395 height 32
click at [232, 351] on textarea "**********" at bounding box center [424, 359] width 395 height 32
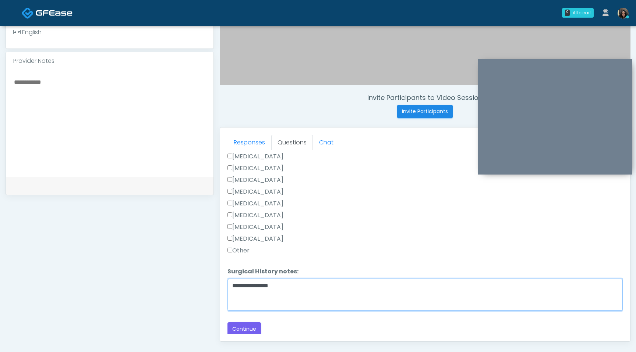
scroll to position [235, 0]
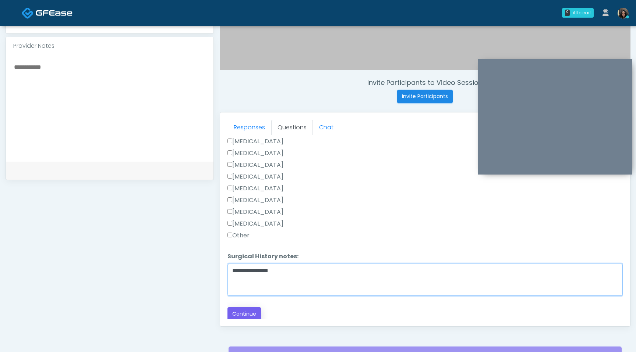
type textarea "**********"
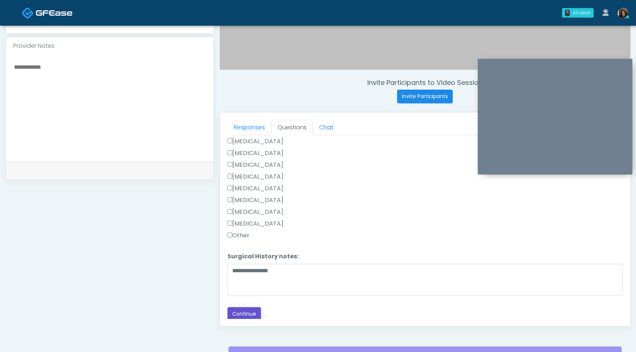
click at [247, 314] on button "Continue" at bounding box center [243, 314] width 33 height 14
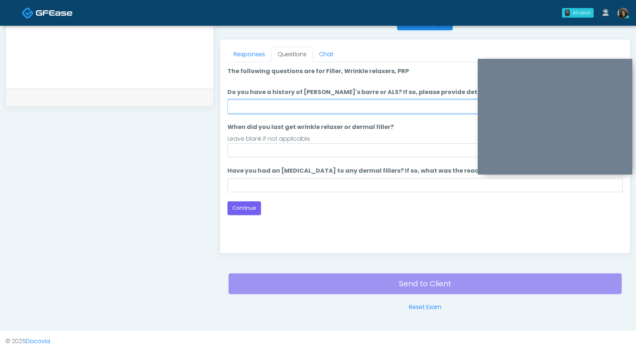
click at [337, 109] on input "Do you have a history of Guillain's barre or ALS? If so, please provide details." at bounding box center [424, 107] width 395 height 14
type input "**"
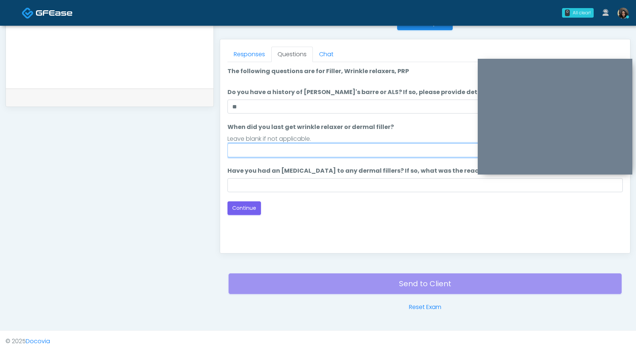
click at [259, 155] on input "When did you last get wrinkle relaxer or dermal filler?" at bounding box center [424, 150] width 395 height 14
click at [252, 154] on input "**********" at bounding box center [424, 150] width 395 height 14
type input "**********"
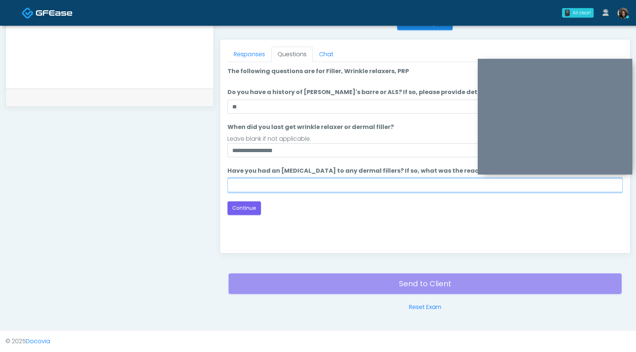
click at [265, 184] on input "Have you had an allergic response to any dermal fillers? If so, what was the re…" at bounding box center [424, 185] width 395 height 14
type input "**"
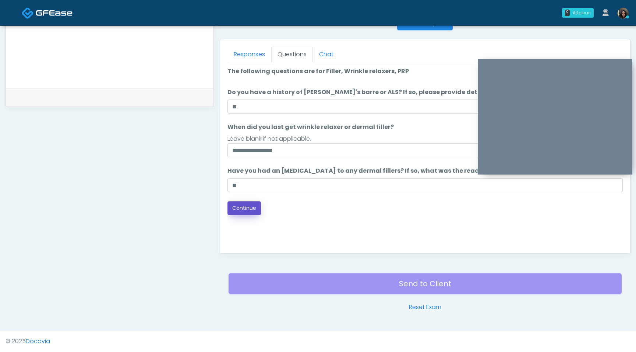
click at [250, 207] on button "Continue" at bounding box center [243, 209] width 33 height 14
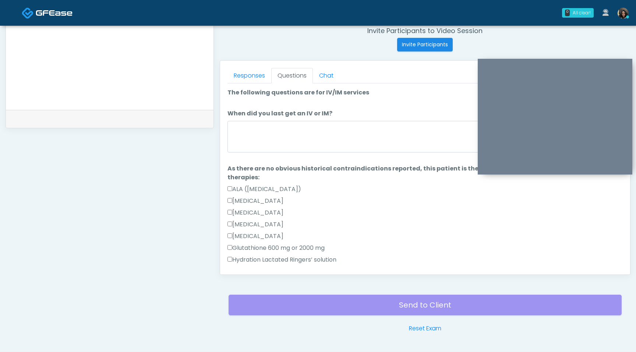
scroll to position [280, 0]
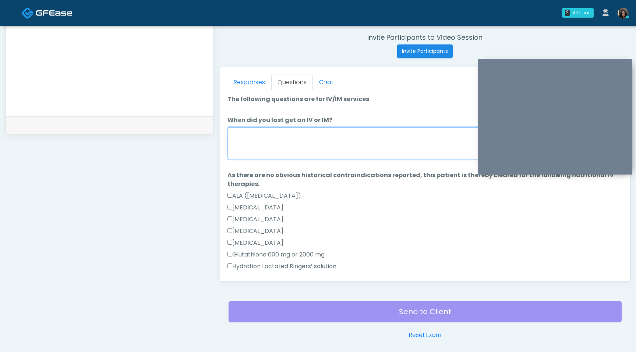
click at [304, 144] on textarea "When did you last get an IV or IM?" at bounding box center [424, 144] width 395 height 32
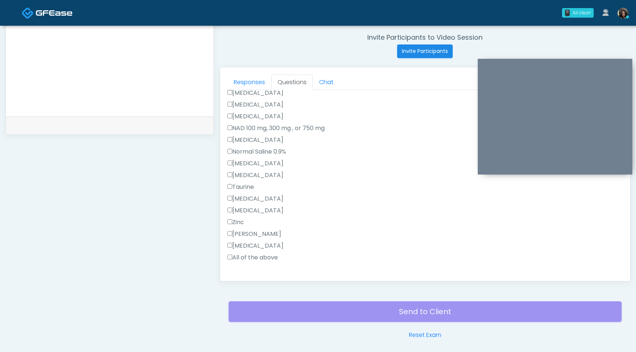
scroll to position [237, 0]
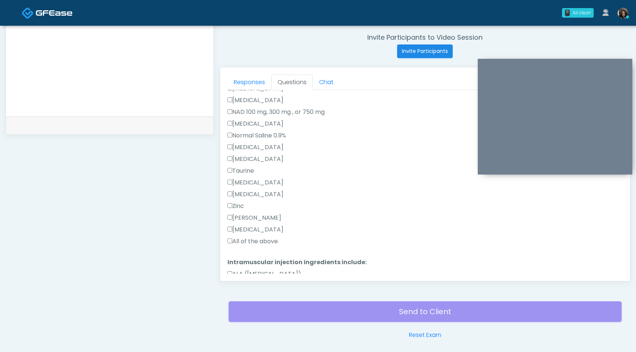
type textarea "**********"
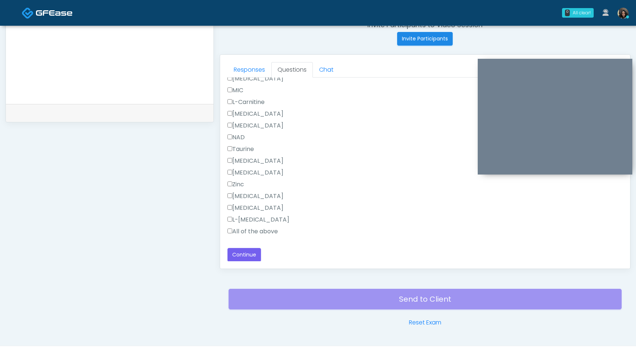
scroll to position [302, 0]
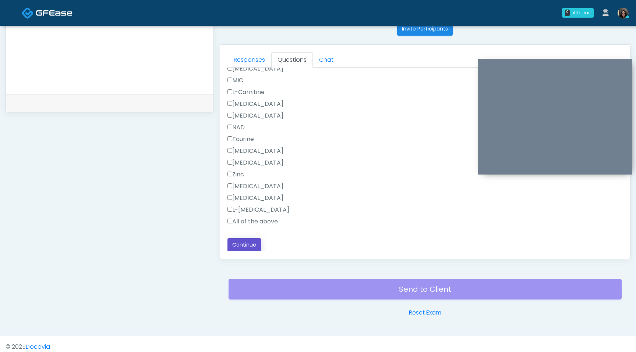
click at [245, 245] on button "Continue" at bounding box center [243, 245] width 33 height 14
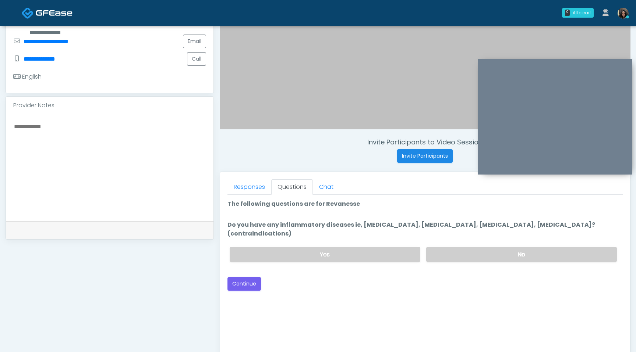
scroll to position [173, 0]
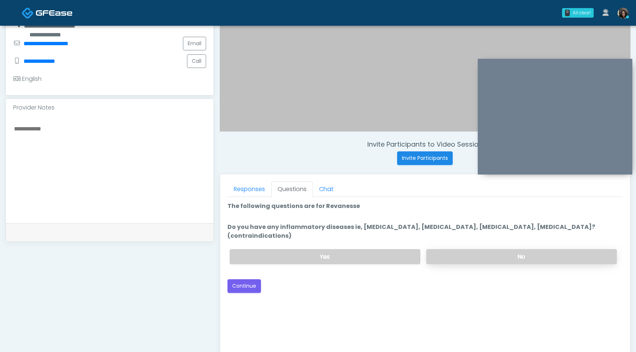
click at [501, 254] on label "No" at bounding box center [521, 256] width 191 height 15
click at [250, 280] on button "Continue" at bounding box center [243, 287] width 33 height 14
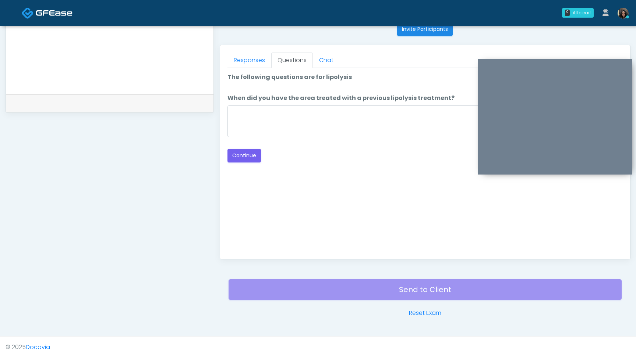
scroll to position [297, 0]
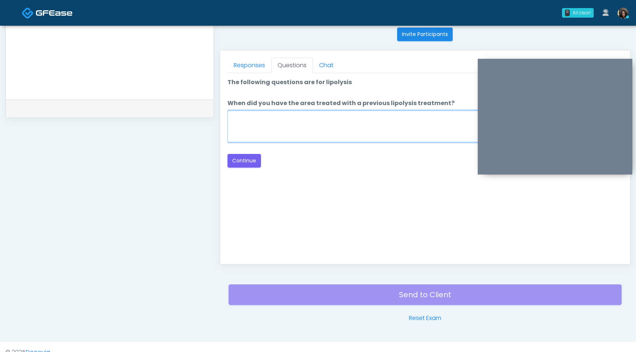
click at [331, 132] on textarea "When did you have the area treated with a previous lipolysis treatment?" at bounding box center [424, 127] width 395 height 32
type textarea "*********"
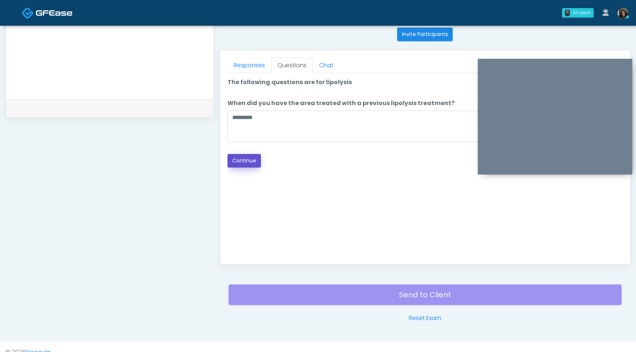
click at [254, 162] on button "Continue" at bounding box center [243, 161] width 33 height 14
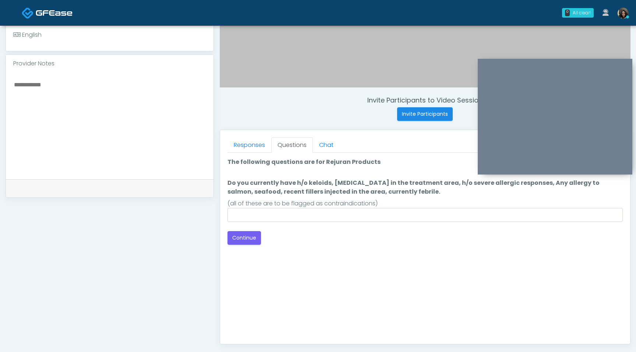
scroll to position [216, 0]
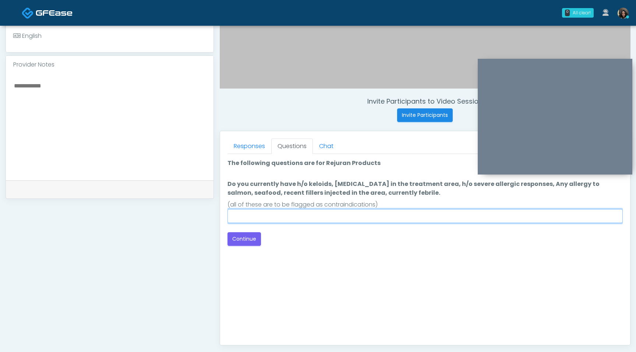
click at [302, 220] on input "Do you currently have h/o keloids, skin infection in the treatment area, h/o se…" at bounding box center [424, 216] width 395 height 14
type input "****"
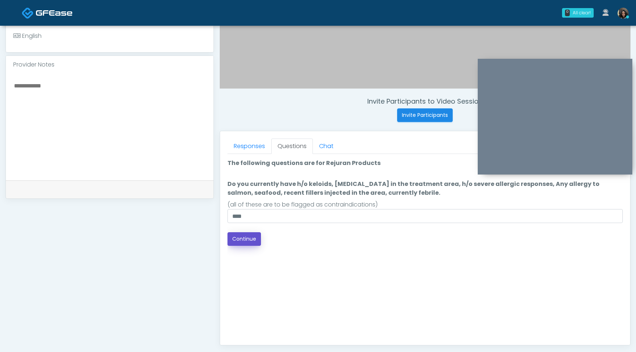
click at [246, 239] on button "Continue" at bounding box center [243, 239] width 33 height 14
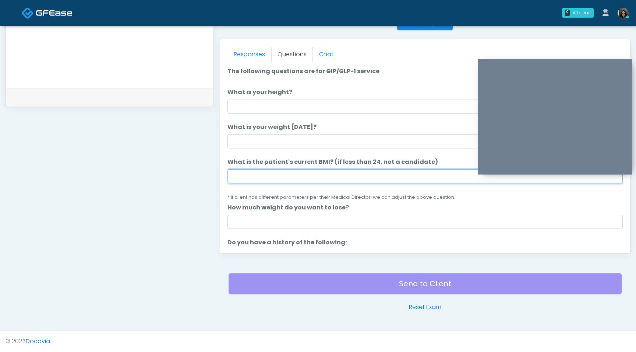
click at [258, 177] on input "What is the patient's current BMI? (if less than 24, not a candidate)" at bounding box center [424, 177] width 395 height 14
type input "****"
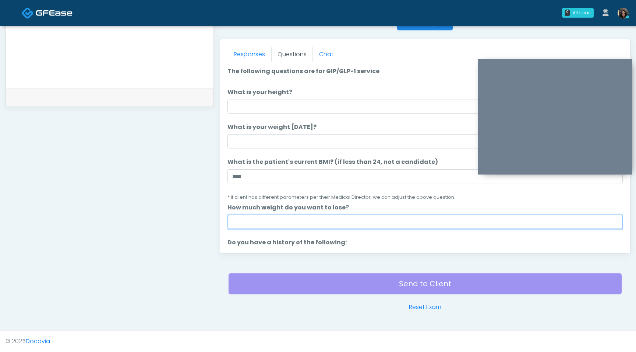
click at [239, 228] on input "How much weight do you want to lose?" at bounding box center [424, 222] width 395 height 14
type input "*"
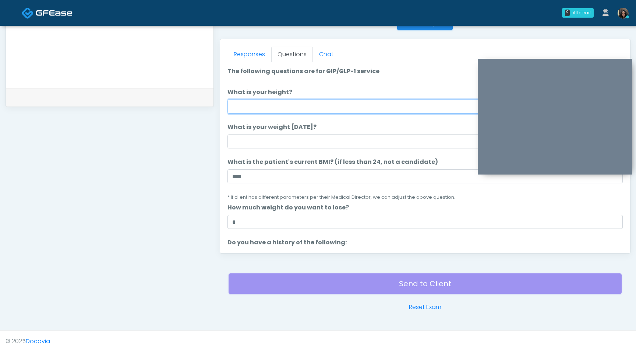
click at [261, 109] on input "What is your height?" at bounding box center [424, 107] width 395 height 14
type input "***"
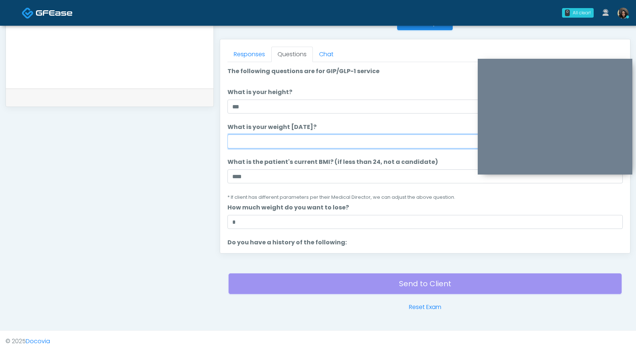
click at [243, 141] on input "What is your weight today?" at bounding box center [424, 142] width 395 height 14
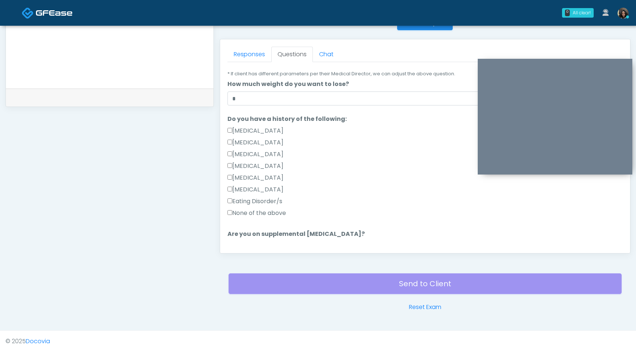
scroll to position [136, 0]
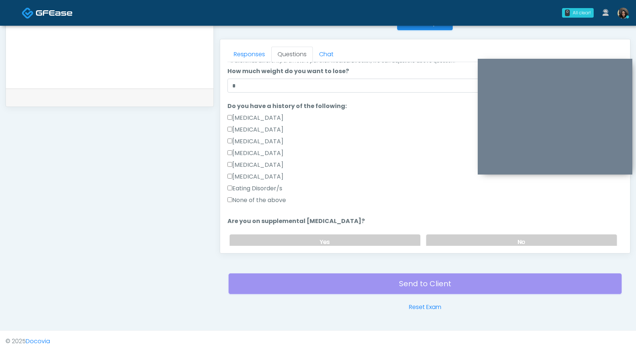
type input "***"
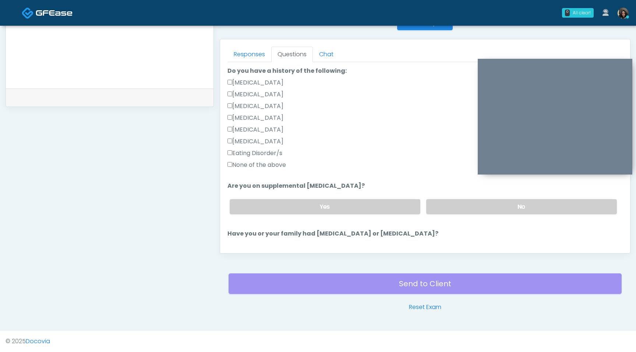
scroll to position [202, 0]
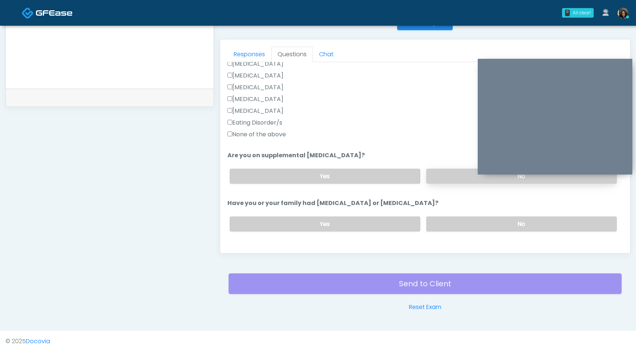
click at [442, 178] on label "No" at bounding box center [521, 176] width 191 height 15
click at [455, 222] on label "No" at bounding box center [521, 224] width 191 height 15
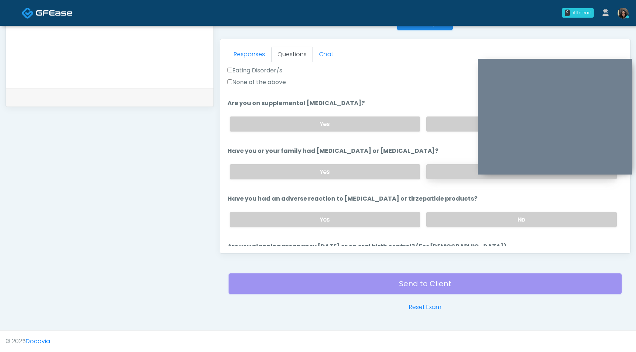
scroll to position [256, 0]
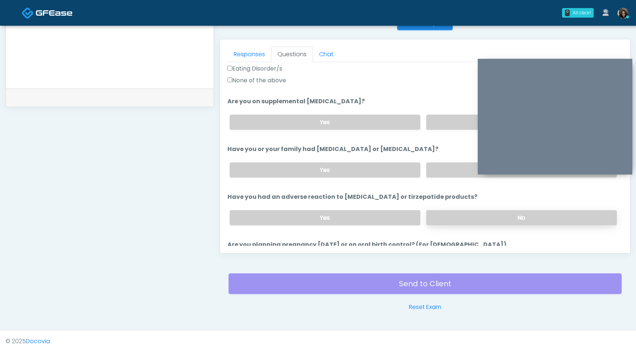
click at [457, 217] on label "No" at bounding box center [521, 217] width 191 height 15
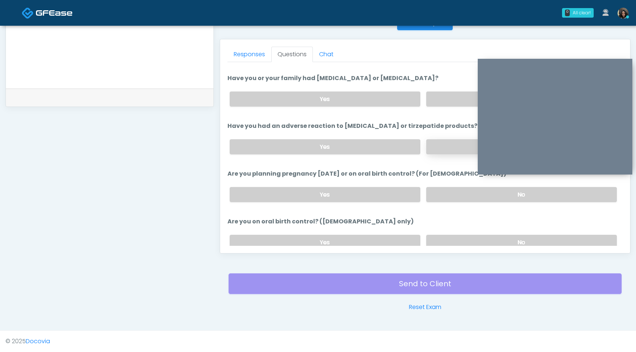
scroll to position [328, 0]
click at [466, 192] on label "No" at bounding box center [521, 193] width 191 height 15
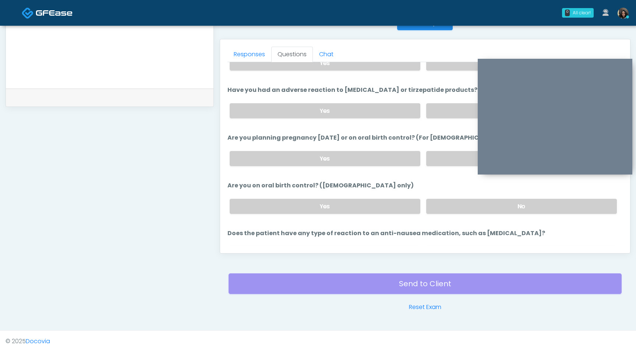
scroll to position [406, 0]
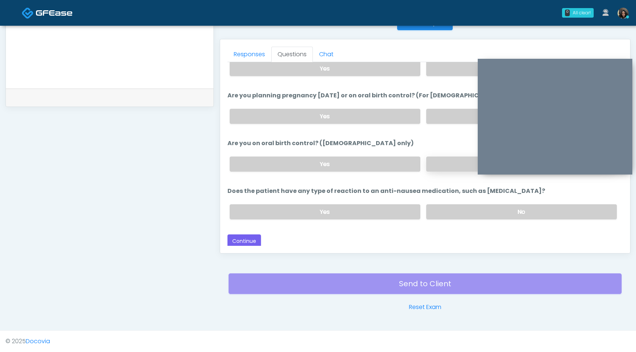
click at [438, 163] on label "No" at bounding box center [521, 164] width 191 height 15
click at [477, 214] on label "No" at bounding box center [521, 212] width 191 height 15
click at [246, 241] on button "Continue" at bounding box center [243, 242] width 33 height 14
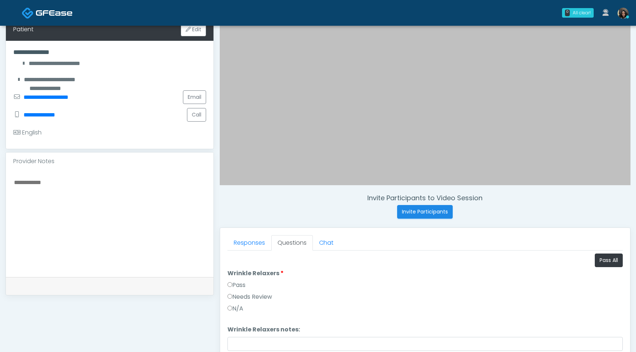
scroll to position [150, 0]
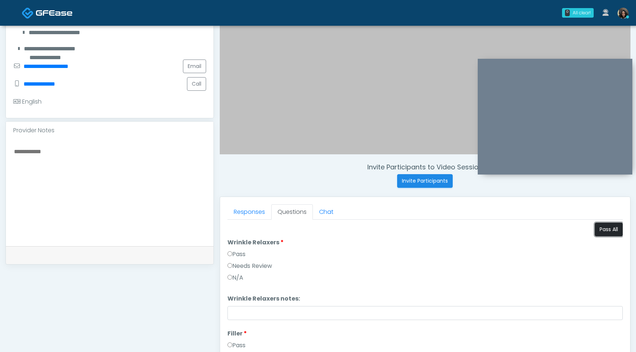
click at [610, 230] on button "Pass All" at bounding box center [608, 230] width 28 height 14
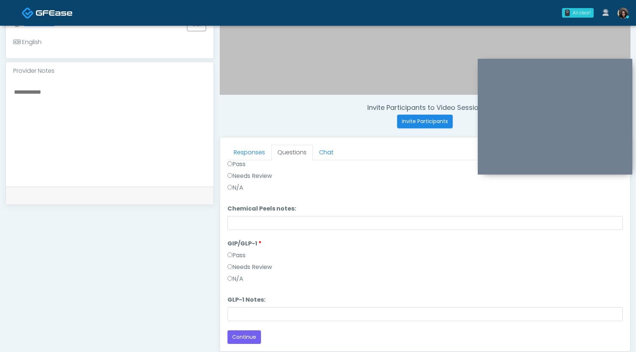
scroll to position [308, 0]
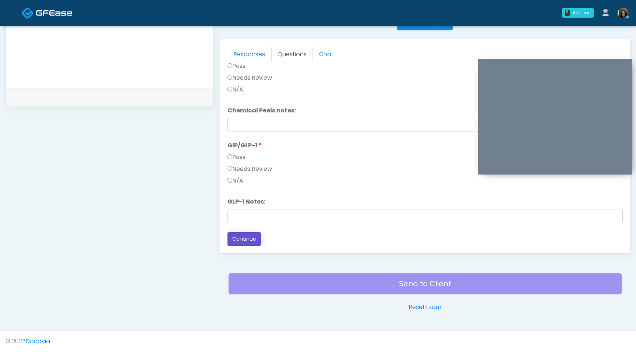
click at [244, 237] on button "Continue" at bounding box center [243, 239] width 33 height 14
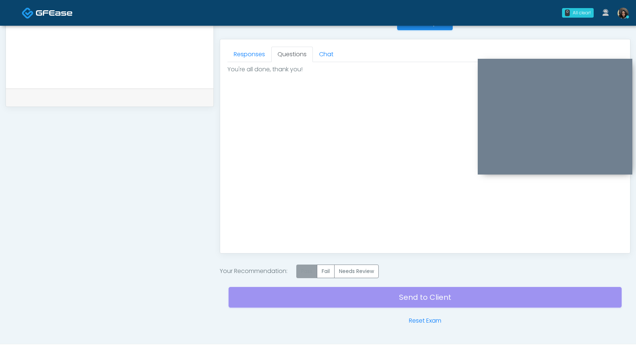
click at [304, 269] on label "Pass" at bounding box center [306, 272] width 21 height 14
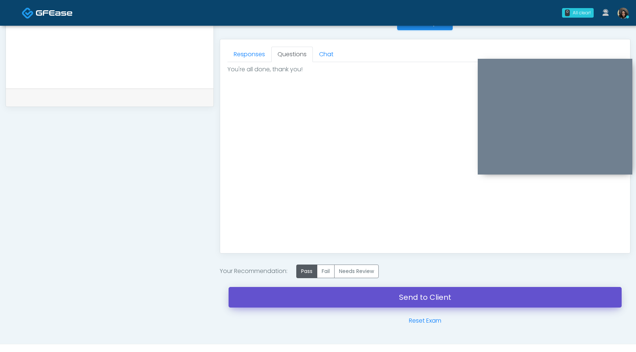
click at [306, 298] on link "Send to Client" at bounding box center [424, 297] width 393 height 21
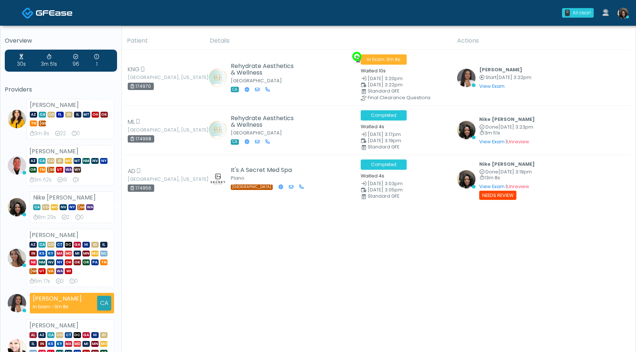
click at [624, 15] on img at bounding box center [622, 13] width 11 height 11
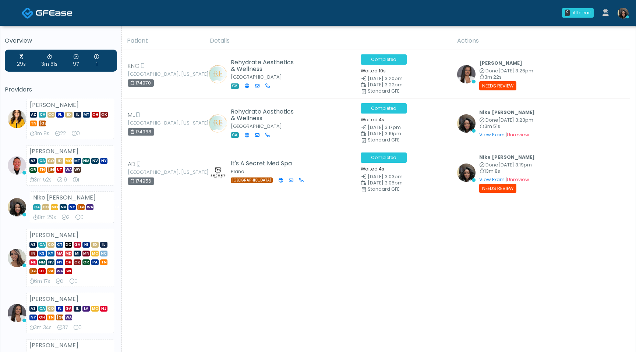
click at [49, 15] on img at bounding box center [54, 12] width 37 height 7
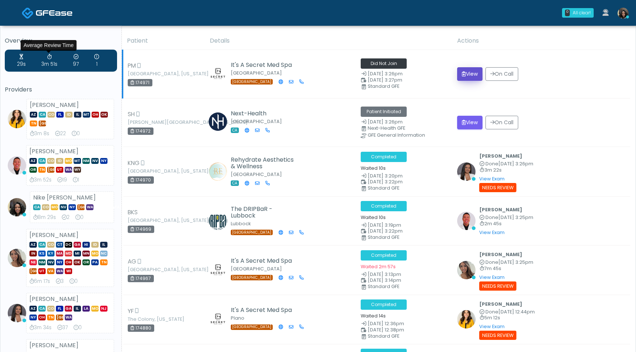
click at [468, 71] on button "View" at bounding box center [469, 74] width 25 height 14
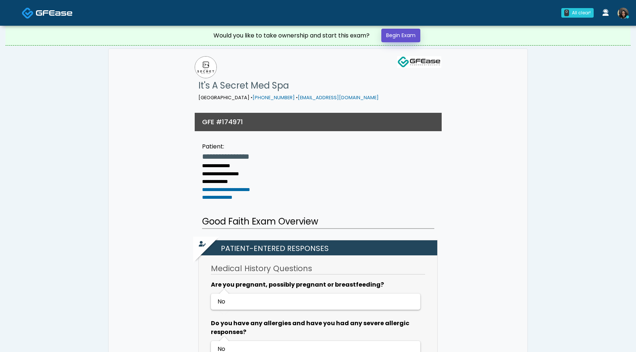
click at [395, 35] on link "Begin Exam" at bounding box center [400, 36] width 39 height 14
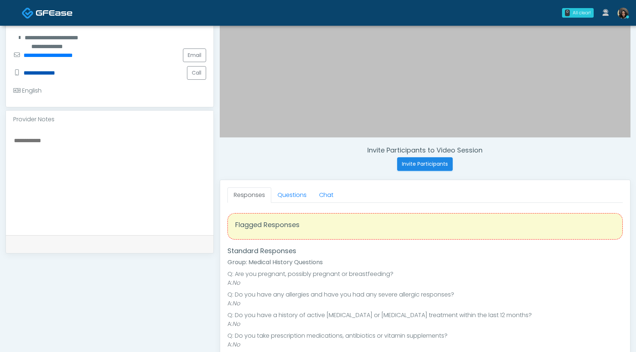
scroll to position [192, 0]
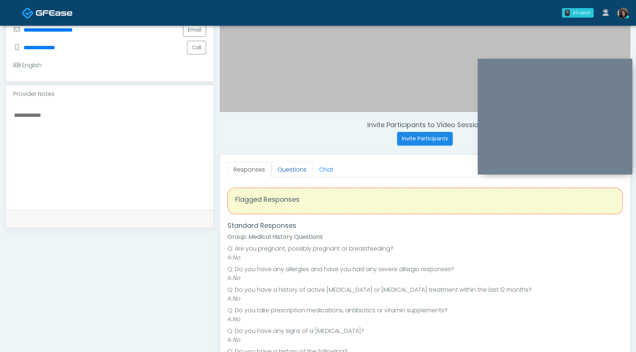
click at [289, 164] on link "Questions" at bounding box center [292, 169] width 42 height 15
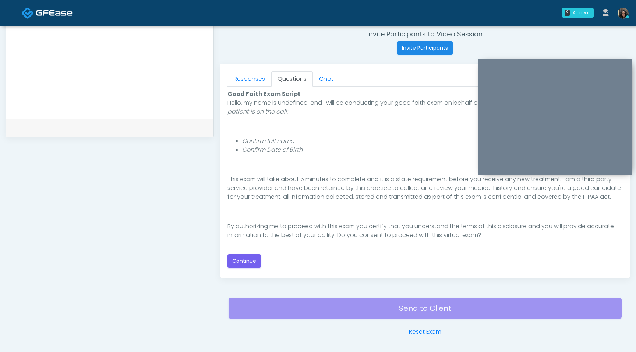
scroll to position [291, 0]
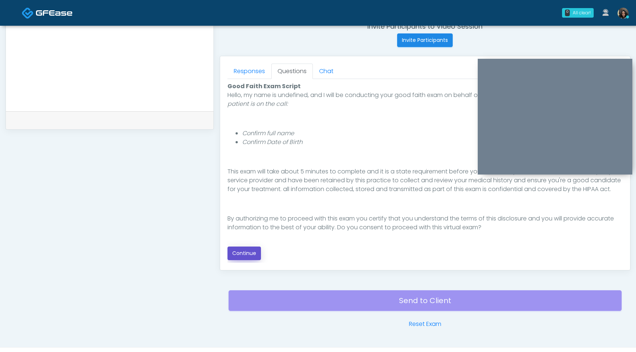
click at [247, 250] on button "Continue" at bounding box center [243, 254] width 33 height 14
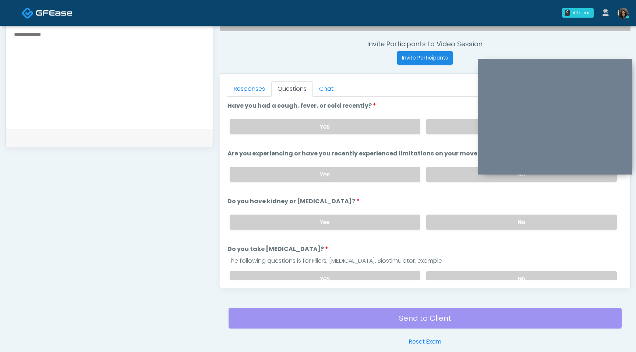
scroll to position [237, 0]
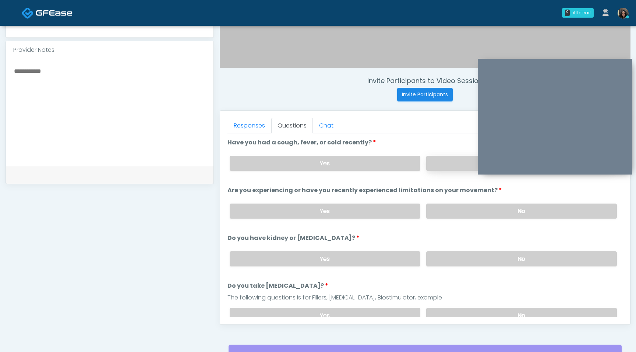
click at [442, 164] on label "No" at bounding box center [521, 163] width 191 height 15
click at [444, 213] on label "No" at bounding box center [521, 211] width 191 height 15
click at [438, 262] on label "No" at bounding box center [521, 259] width 191 height 15
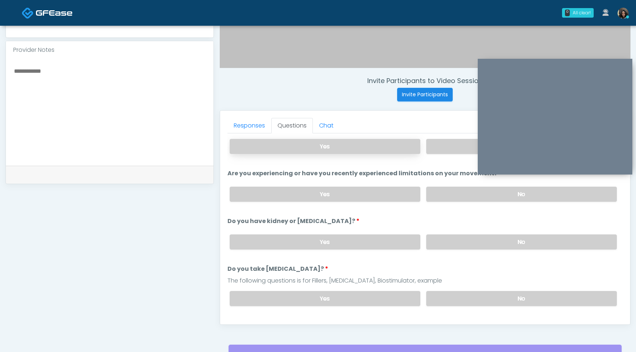
scroll to position [17, 0]
click at [456, 305] on div "Yes No" at bounding box center [423, 298] width 399 height 27
click at [458, 295] on label "No" at bounding box center [521, 298] width 191 height 15
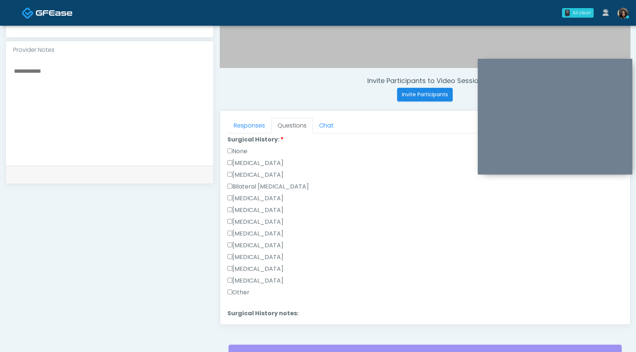
scroll to position [479, 0]
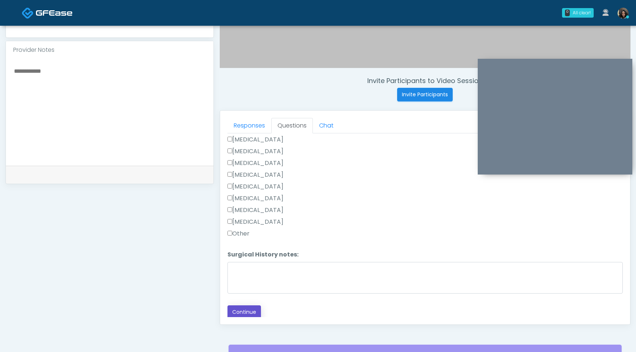
click at [243, 310] on button "Continue" at bounding box center [243, 313] width 33 height 14
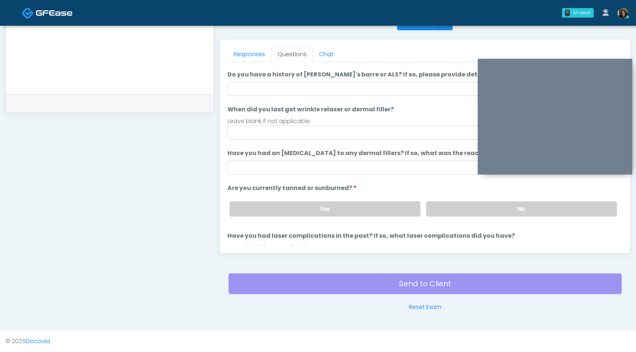
scroll to position [0, 0]
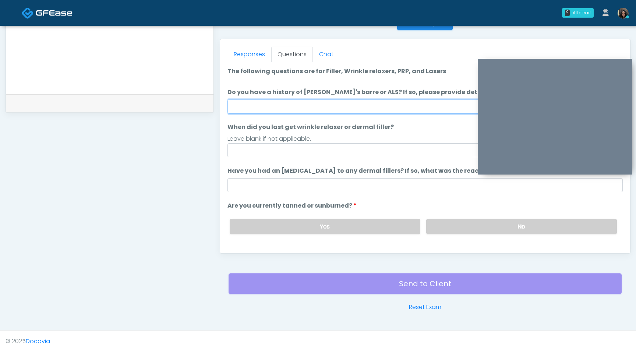
click at [326, 111] on input "Do you have a history of Guillain's barre or ALS? If so, please provide details." at bounding box center [424, 107] width 395 height 14
type input "**"
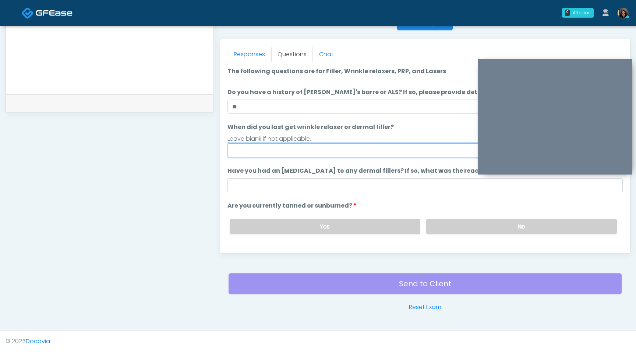
click at [279, 148] on input "When did you last get wrinkle relaxer or dermal filler?" at bounding box center [424, 150] width 395 height 14
type input "*********"
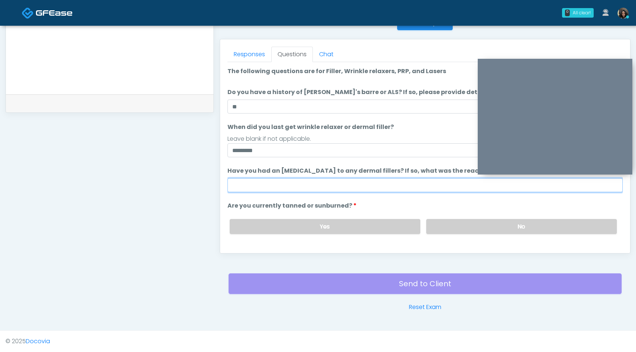
click at [277, 184] on input "Have you had an allergic response to any dermal fillers? If so, what was the re…" at bounding box center [424, 185] width 395 height 14
type input "**********"
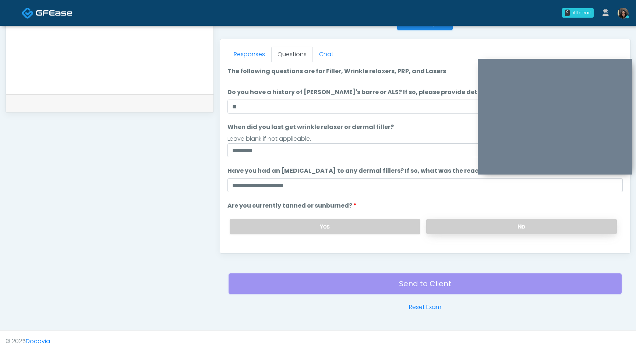
click at [475, 222] on label "No" at bounding box center [521, 226] width 191 height 15
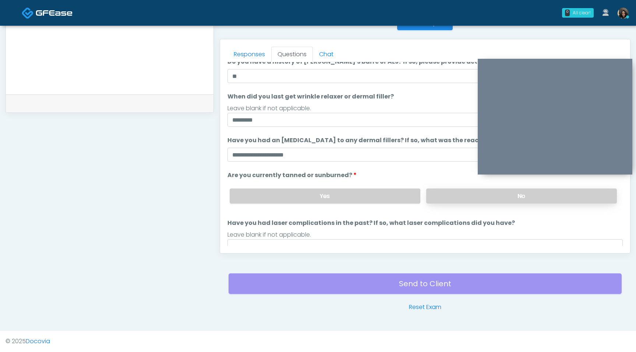
scroll to position [60, 0]
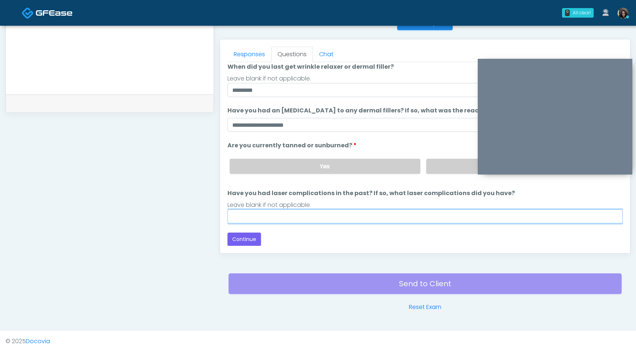
click at [376, 214] on input "Have you had laser complications in the past? If so, what laser complications d…" at bounding box center [424, 217] width 395 height 14
type input "**********"
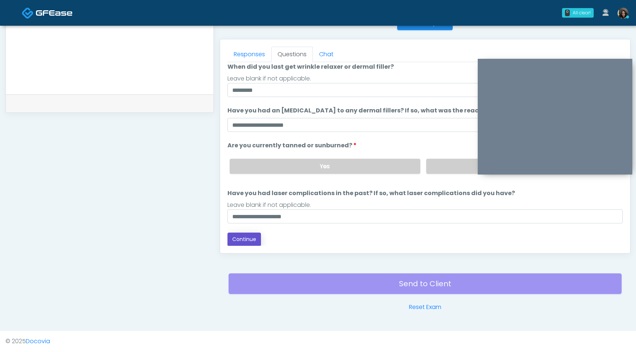
click at [253, 237] on button "Continue" at bounding box center [243, 240] width 33 height 14
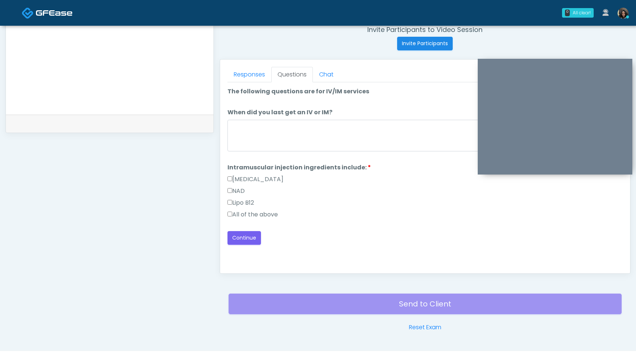
scroll to position [308, 0]
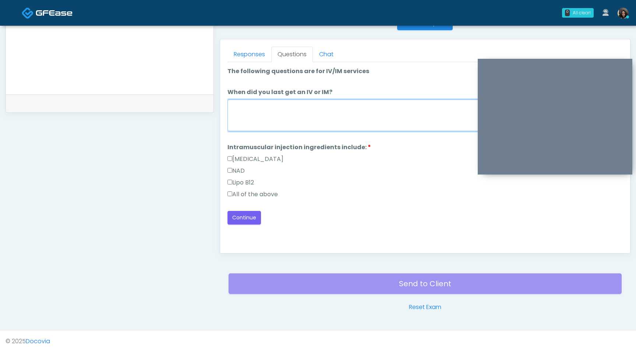
click at [280, 120] on textarea "When did you last get an IV or IM?" at bounding box center [424, 116] width 395 height 32
type textarea "**********"
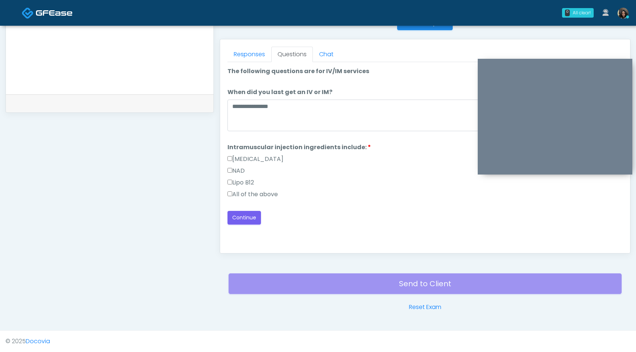
click at [232, 195] on label "All of the above" at bounding box center [252, 194] width 50 height 9
click at [237, 218] on button "Continue" at bounding box center [243, 218] width 33 height 14
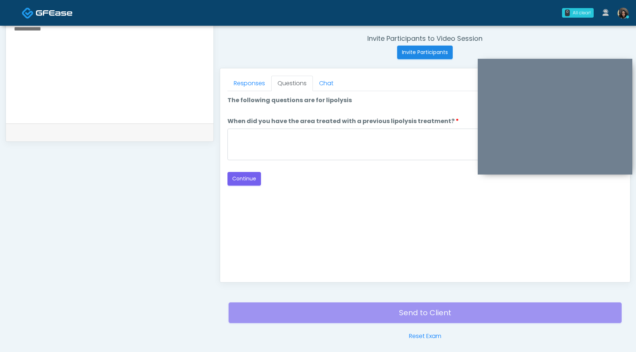
scroll to position [276, 0]
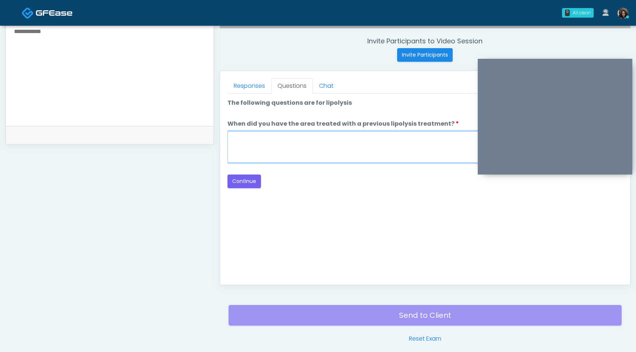
click at [338, 147] on textarea "When did you have the area treated with a previous lipolysis treatment?" at bounding box center [424, 147] width 395 height 32
type textarea "*"
type textarea "*********"
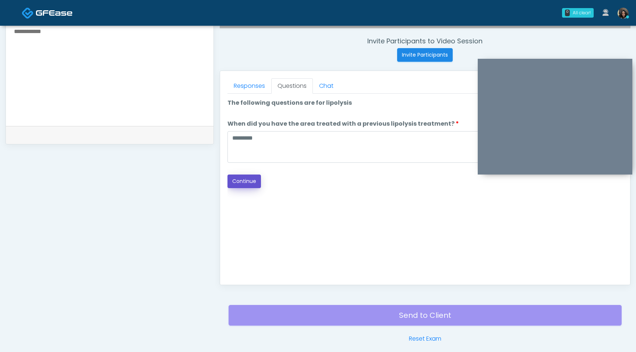
click at [252, 182] on button "Continue" at bounding box center [243, 182] width 33 height 14
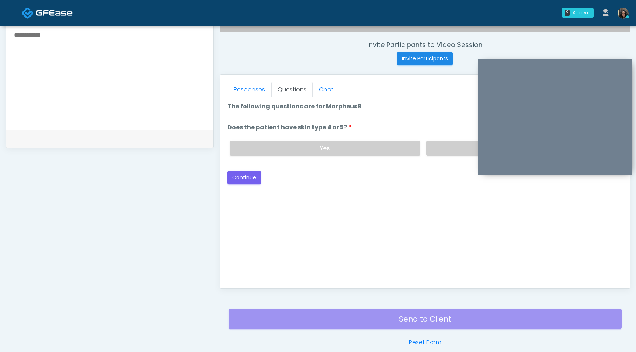
scroll to position [264, 0]
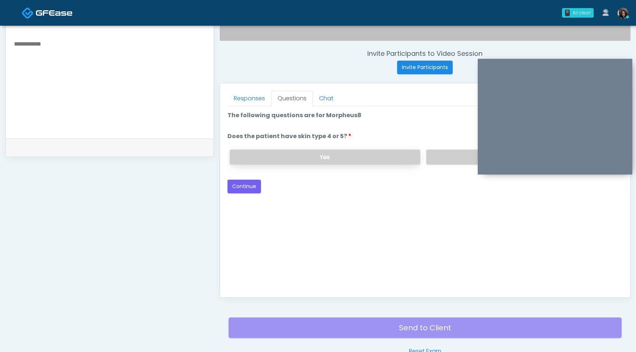
click at [366, 157] on label "Yes" at bounding box center [325, 157] width 191 height 15
click at [248, 187] on button "Continue" at bounding box center [243, 187] width 33 height 14
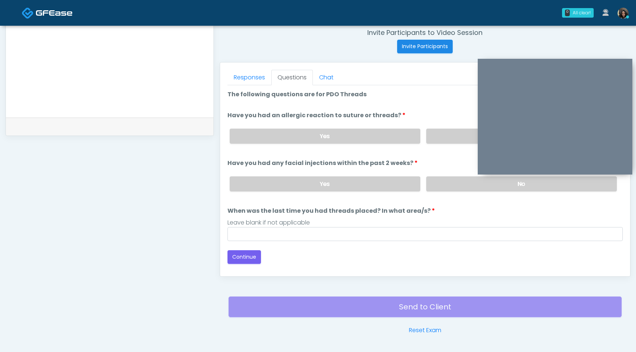
scroll to position [280, 0]
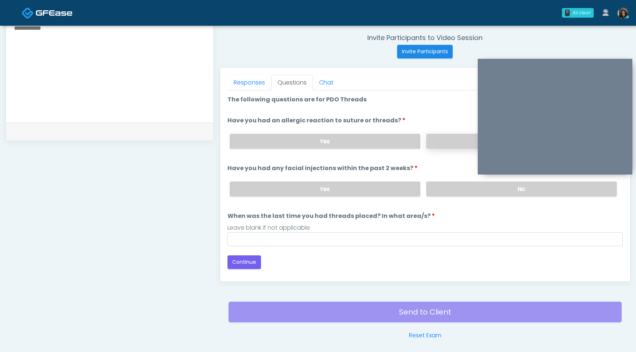
click at [441, 142] on label "No" at bounding box center [521, 141] width 191 height 15
click at [441, 195] on label "No" at bounding box center [521, 189] width 191 height 15
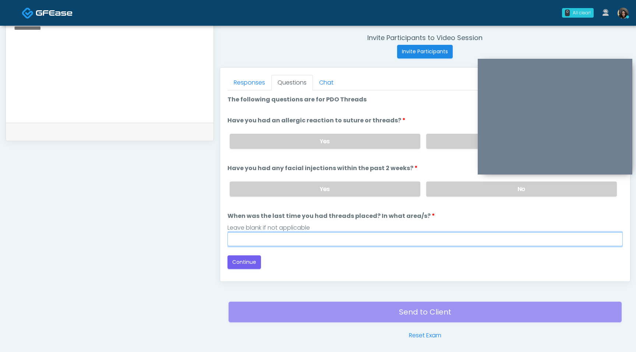
click at [372, 243] on input "When was the last time you had threads placed? In what area/s?" at bounding box center [424, 239] width 395 height 14
type input "*********"
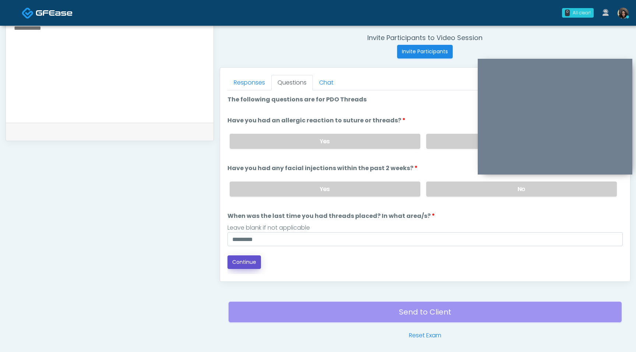
click at [251, 261] on button "Continue" at bounding box center [243, 263] width 33 height 14
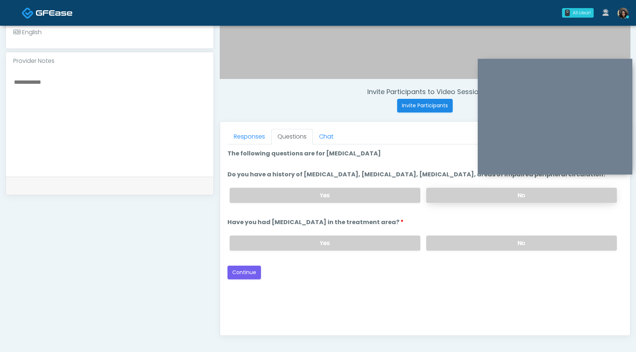
scroll to position [214, 0]
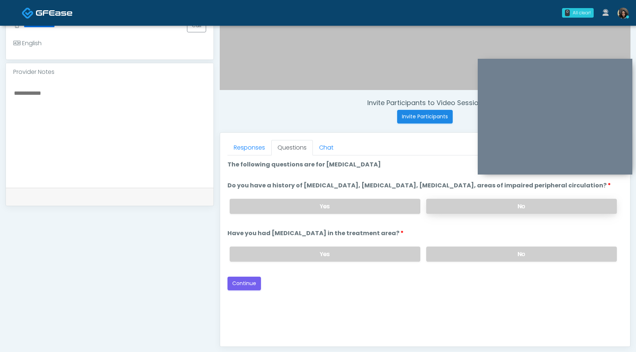
click at [477, 214] on label "No" at bounding box center [521, 206] width 191 height 15
click at [466, 262] on label "No" at bounding box center [521, 254] width 191 height 15
click at [246, 291] on button "Continue" at bounding box center [243, 284] width 33 height 14
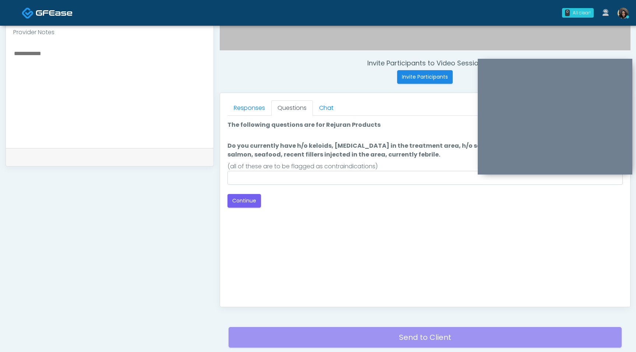
scroll to position [254, 0]
click at [355, 178] on input "Do you currently have h/o keloids, skin infection in the treatment area, h/o se…" at bounding box center [424, 178] width 395 height 14
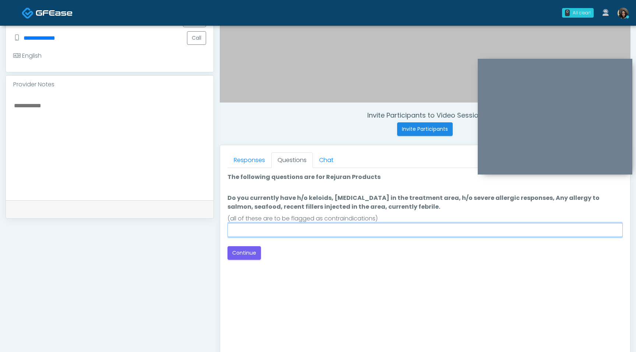
scroll to position [196, 0]
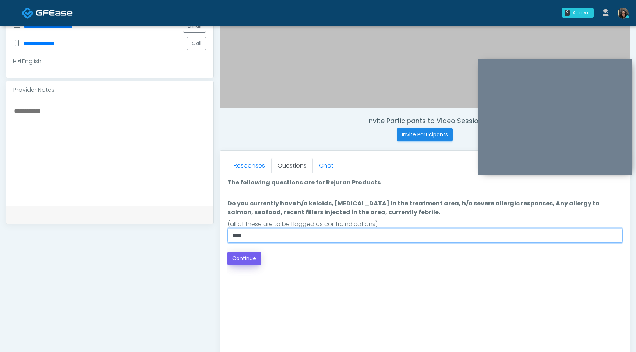
type input "****"
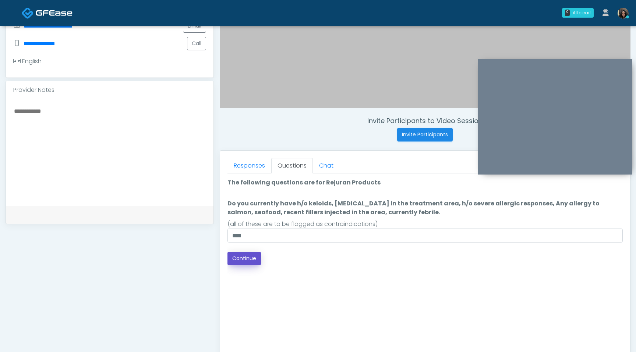
click at [248, 259] on button "Continue" at bounding box center [243, 259] width 33 height 14
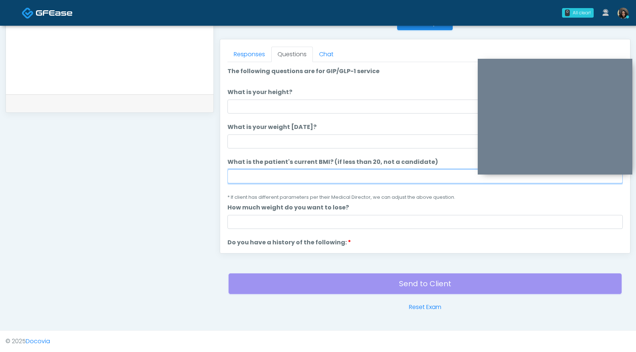
click at [262, 177] on input "What is the patient's current BMI? (if less than 20, not a candidate)" at bounding box center [424, 177] width 395 height 14
type input "****"
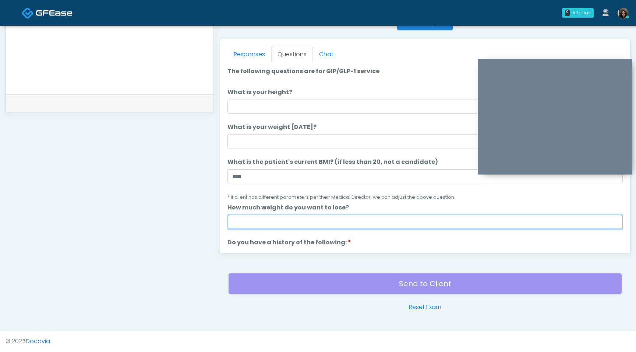
click at [239, 224] on input "How much weight do you want to lose?" at bounding box center [424, 222] width 395 height 14
type input "*"
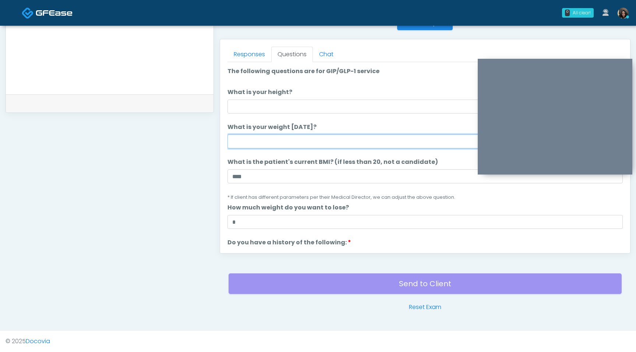
click at [267, 145] on input "What is your weight [DATE]?" at bounding box center [424, 142] width 395 height 14
type input "***"
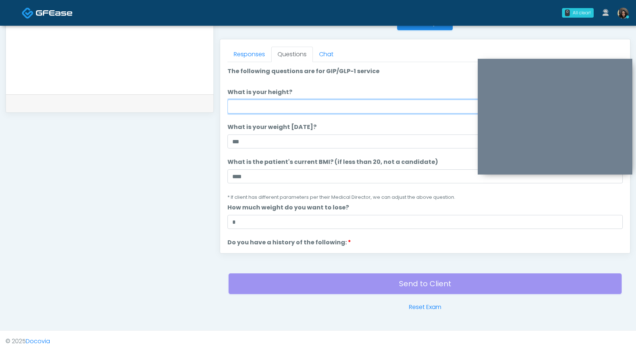
click at [277, 105] on input "What is your height?" at bounding box center [424, 107] width 395 height 14
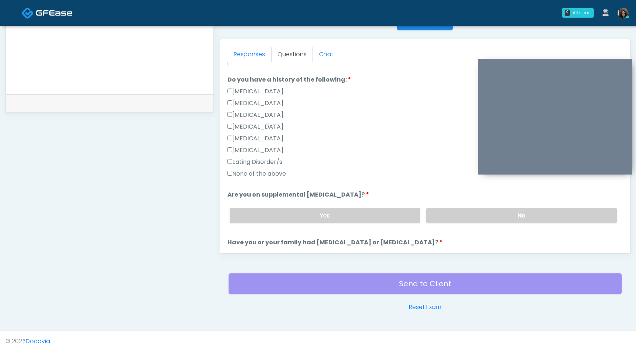
scroll to position [175, 0]
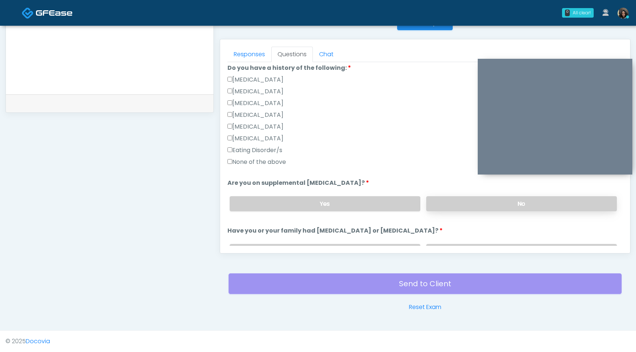
click at [459, 199] on label "No" at bounding box center [521, 203] width 191 height 15
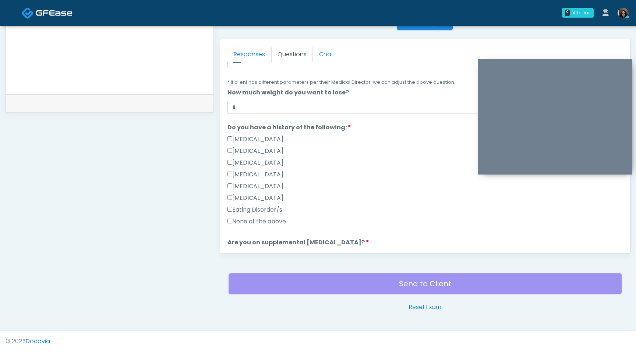
scroll to position [0, 0]
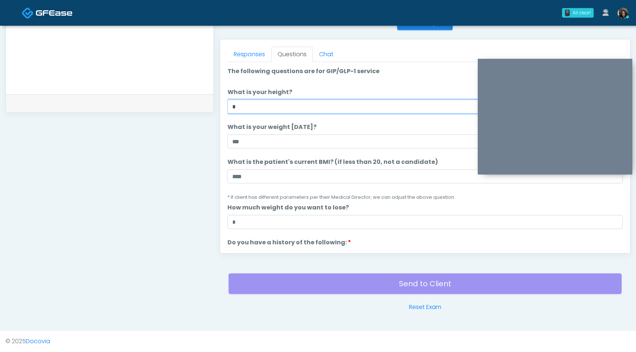
click at [281, 111] on input "*" at bounding box center [424, 107] width 395 height 14
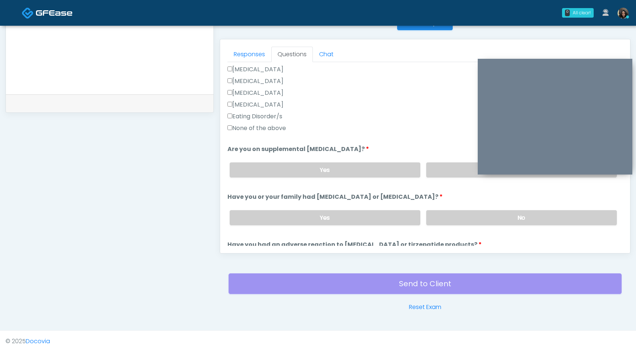
scroll to position [210, 0]
type input "***"
click at [459, 208] on div "Yes No" at bounding box center [423, 216] width 399 height 27
click at [458, 219] on label "No" at bounding box center [521, 216] width 191 height 15
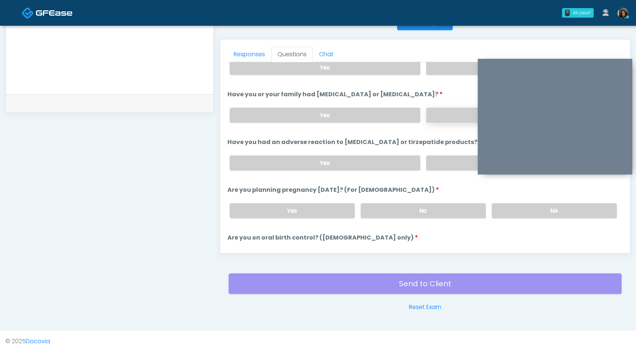
scroll to position [312, 0]
click at [448, 162] on label "No" at bounding box center [521, 161] width 191 height 15
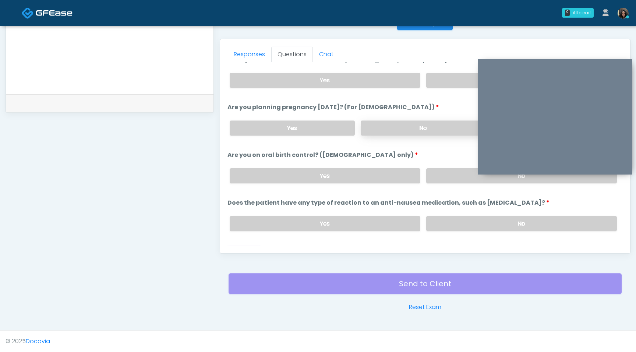
scroll to position [396, 0]
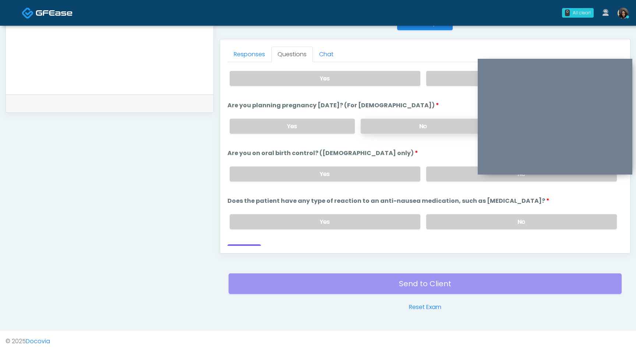
click at [415, 126] on label "No" at bounding box center [422, 126] width 125 height 15
click at [445, 167] on label "No" at bounding box center [521, 174] width 191 height 15
click at [488, 222] on label "No" at bounding box center [521, 221] width 191 height 15
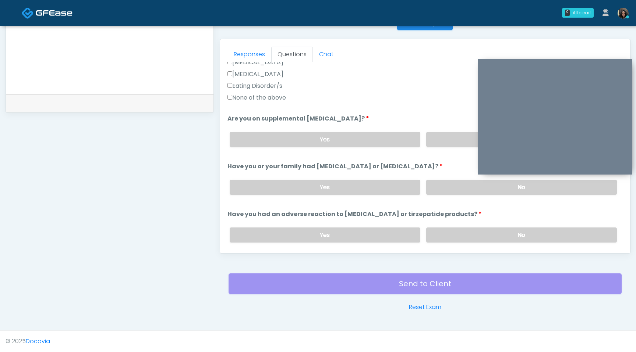
scroll to position [406, 0]
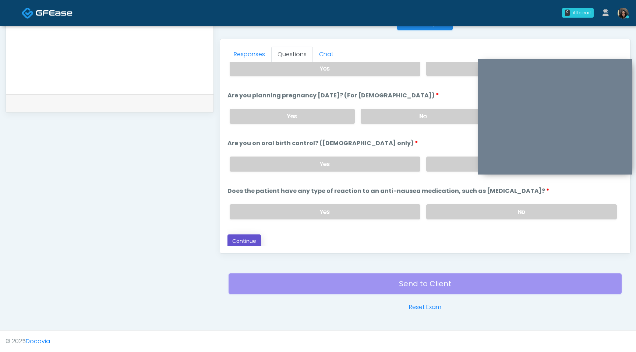
click at [248, 238] on button "Continue" at bounding box center [243, 242] width 33 height 14
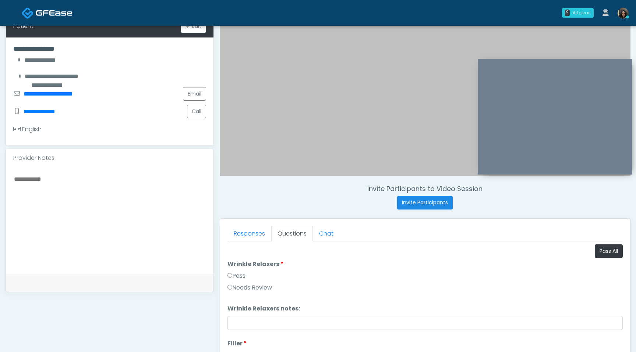
scroll to position [133, 0]
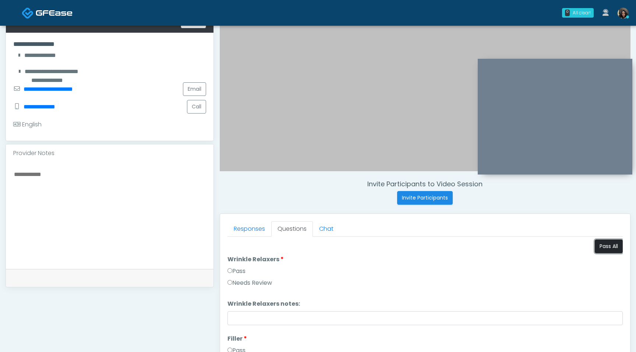
click at [610, 246] on button "Pass All" at bounding box center [608, 247] width 28 height 14
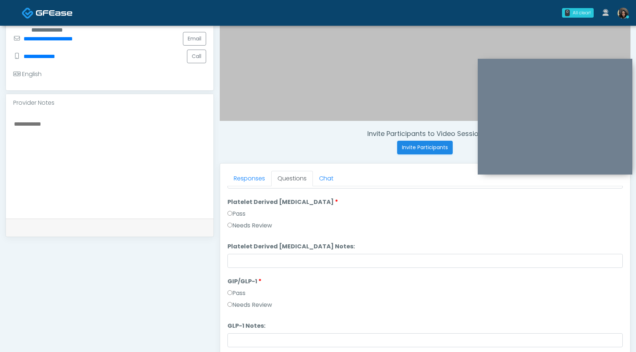
scroll to position [308, 0]
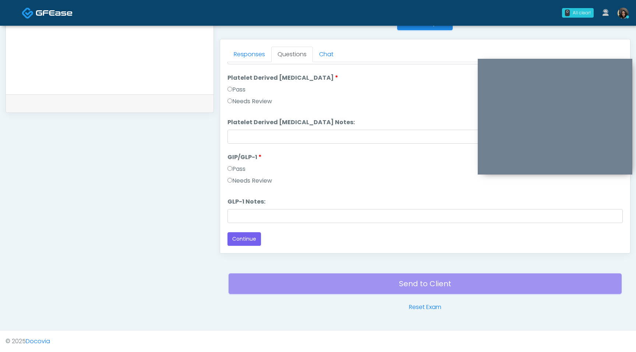
click at [228, 166] on label "Pass" at bounding box center [236, 169] width 18 height 9
click at [239, 243] on button "Continue" at bounding box center [243, 239] width 33 height 14
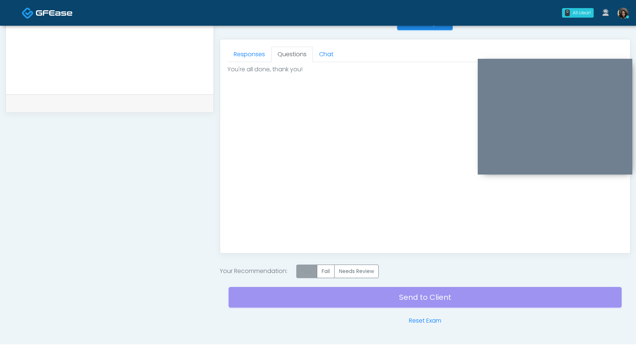
click at [309, 271] on label "Pass" at bounding box center [306, 272] width 21 height 14
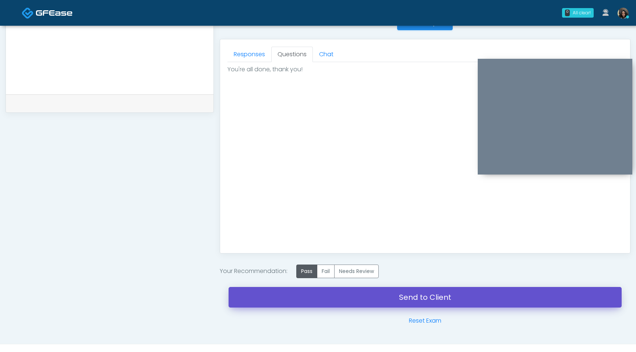
click at [309, 296] on link "Send to Client" at bounding box center [424, 297] width 393 height 21
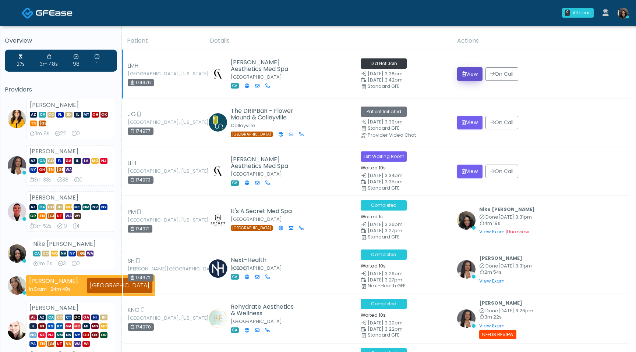
click at [470, 74] on button "View" at bounding box center [469, 74] width 25 height 14
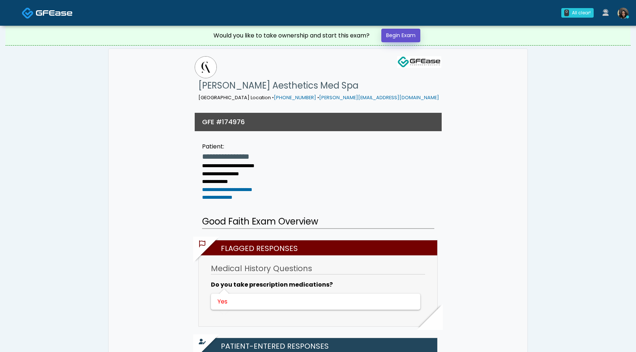
click at [413, 35] on link "Begin Exam" at bounding box center [400, 36] width 39 height 14
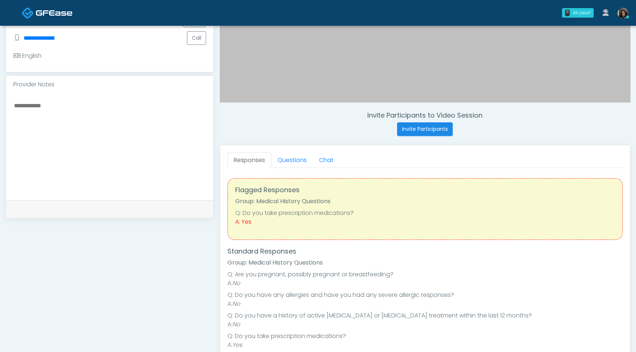
scroll to position [238, 0]
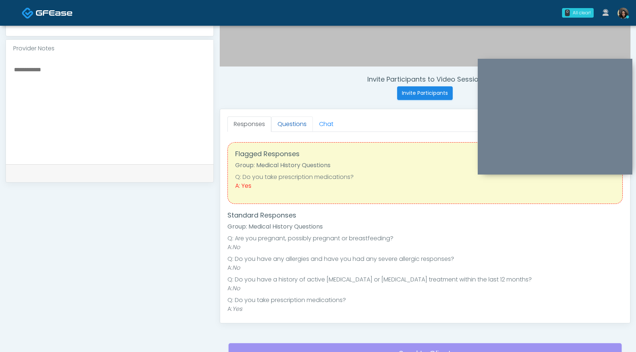
click at [279, 126] on link "Questions" at bounding box center [292, 124] width 42 height 15
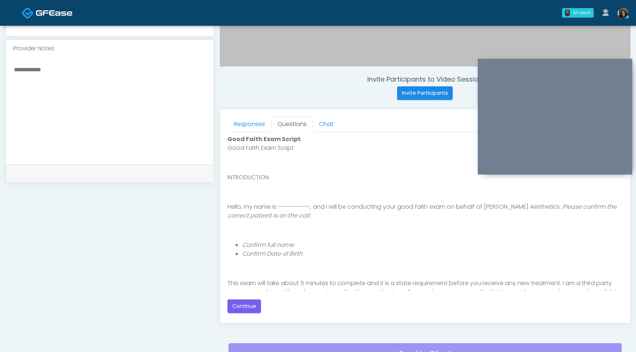
scroll to position [68, 0]
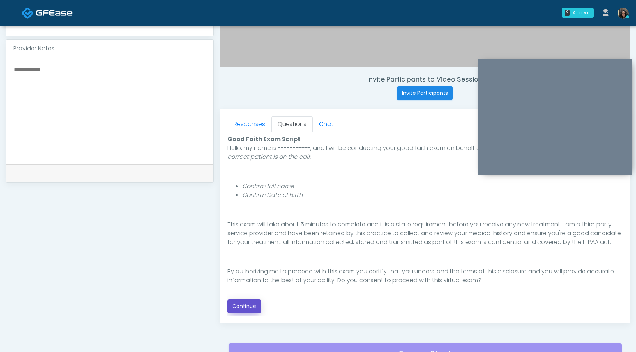
click at [242, 306] on button "Continue" at bounding box center [243, 307] width 33 height 14
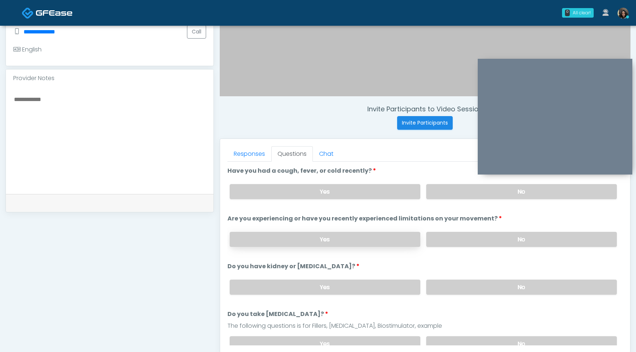
scroll to position [202, 0]
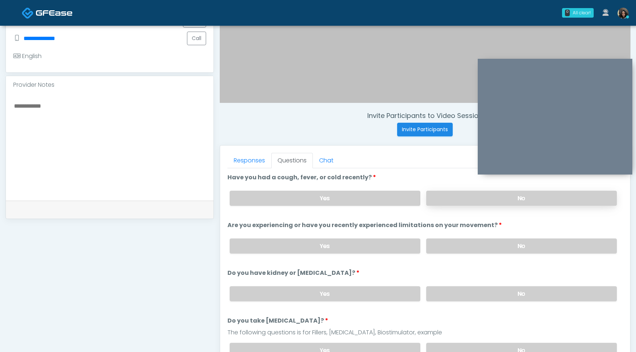
click at [439, 195] on label "No" at bounding box center [521, 198] width 191 height 15
click at [459, 249] on label "No" at bounding box center [521, 246] width 191 height 15
click at [450, 289] on label "No" at bounding box center [521, 294] width 191 height 15
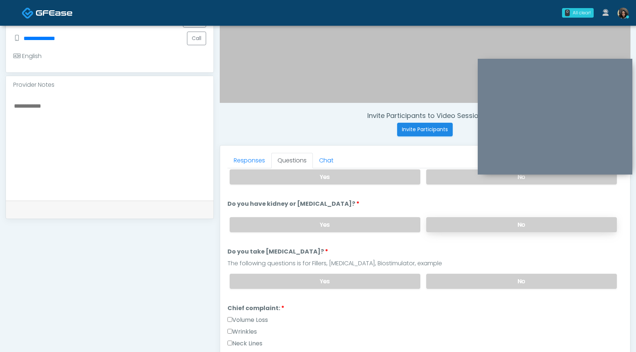
scroll to position [72, 0]
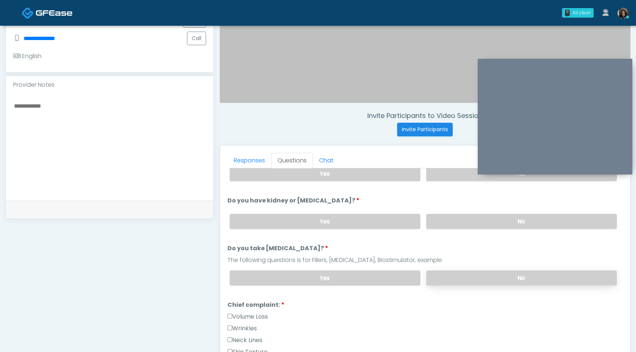
click at [457, 274] on label "No" at bounding box center [521, 278] width 191 height 15
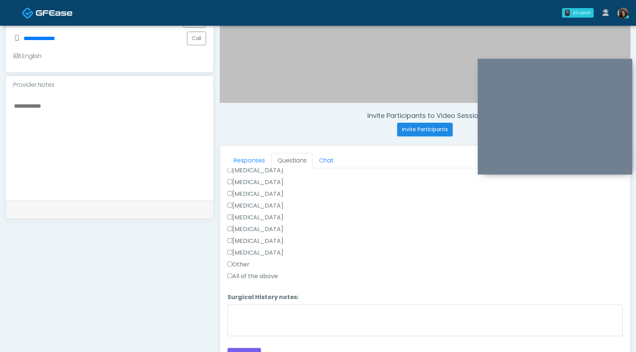
scroll to position [491, 0]
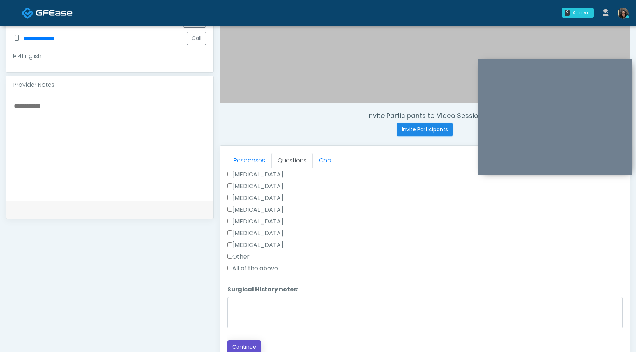
click at [240, 346] on button "Continue" at bounding box center [243, 348] width 33 height 14
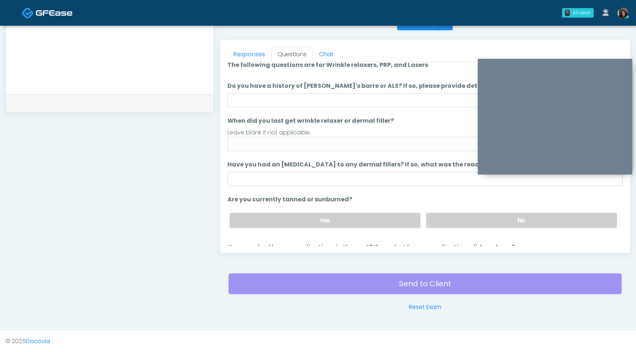
scroll to position [0, 0]
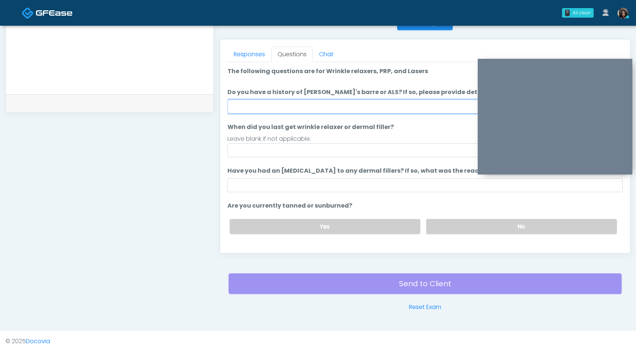
click at [337, 106] on input "Do you have a history of Guillain's barre or ALS? If so, please provide details." at bounding box center [424, 107] width 395 height 14
type input "**"
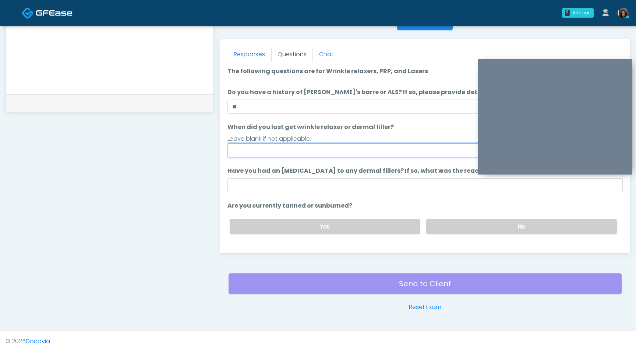
click at [272, 150] on input "When did you last get wrinkle relaxer or dermal filler?" at bounding box center [424, 150] width 395 height 14
type input "*********"
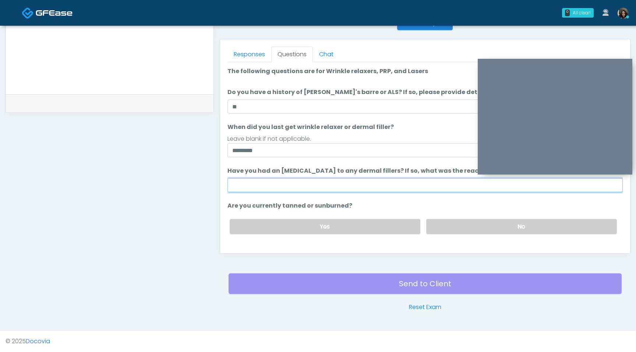
click at [256, 184] on input "Have you had an allergic response to any dermal fillers? If so, what was the re…" at bounding box center [424, 185] width 395 height 14
type input "**********"
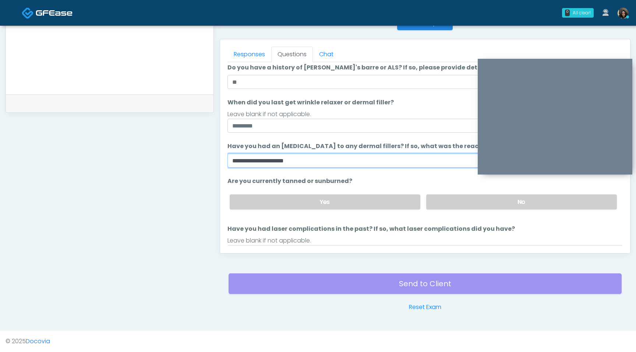
scroll to position [27, 0]
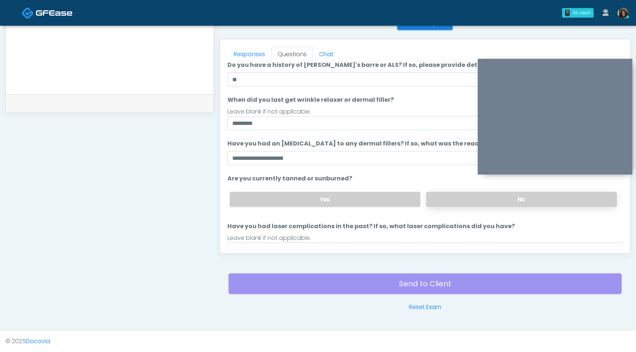
click at [436, 197] on label "No" at bounding box center [521, 199] width 191 height 15
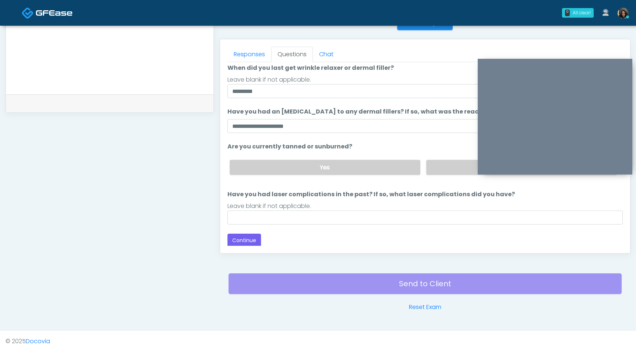
scroll to position [60, 0]
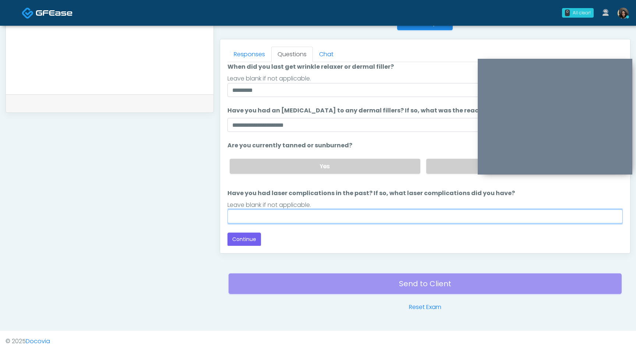
click at [307, 211] on input "Have you had laser complications in the past? If so, what laser complications d…" at bounding box center [424, 217] width 395 height 14
type input "**"
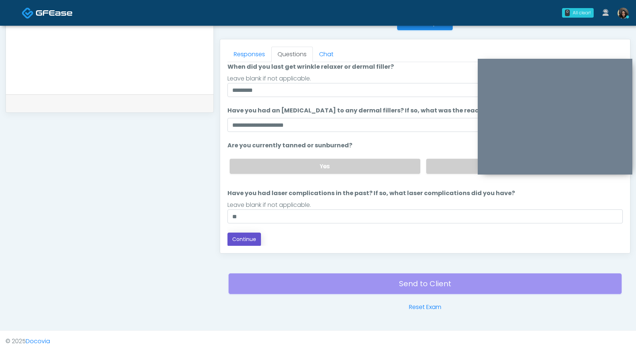
click at [250, 240] on button "Continue" at bounding box center [243, 240] width 33 height 14
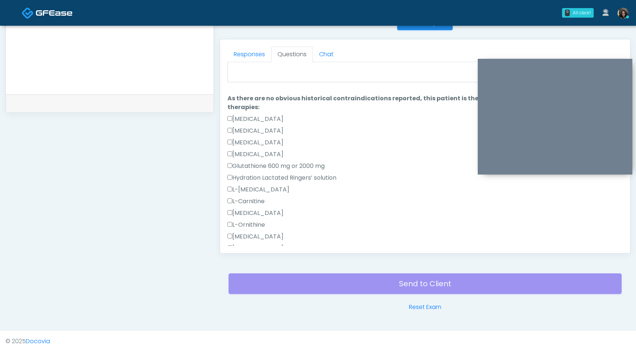
scroll to position [0, 0]
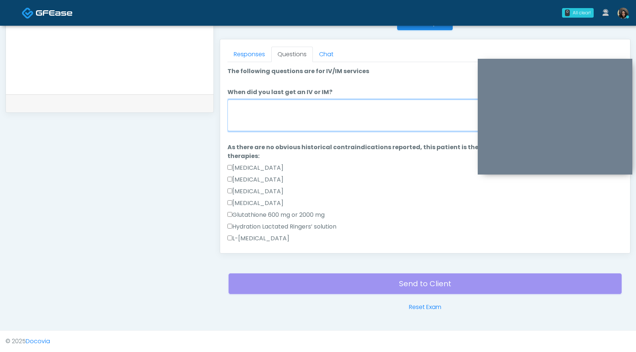
click at [338, 126] on textarea "When did you last get an IV or IM?" at bounding box center [424, 116] width 395 height 32
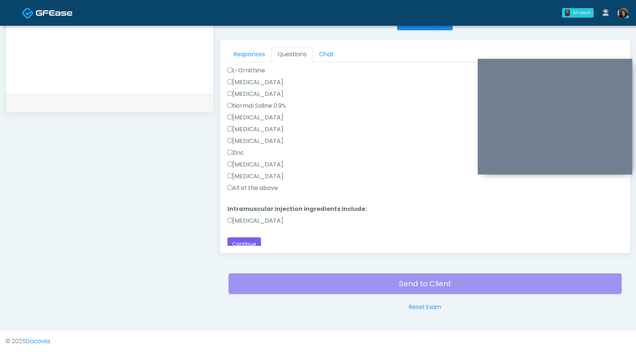
scroll to position [208, 0]
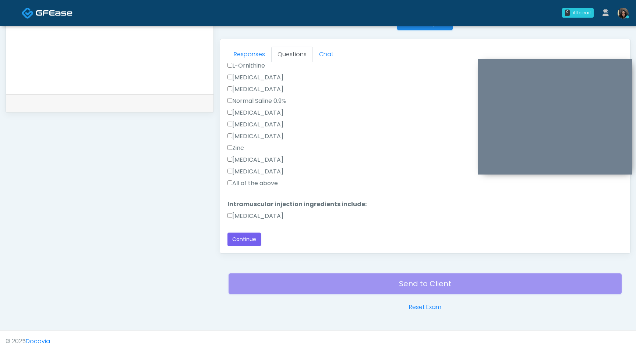
type textarea "**********"
click at [237, 235] on button "Continue" at bounding box center [243, 240] width 33 height 14
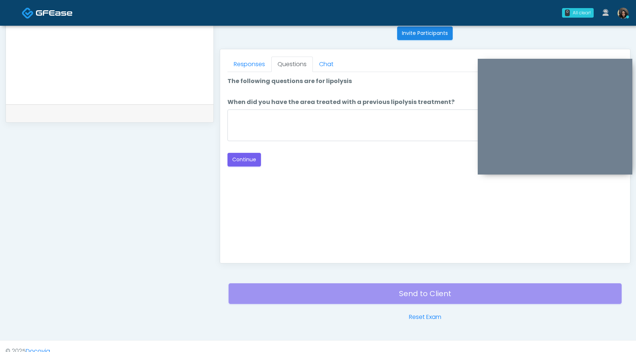
scroll to position [297, 0]
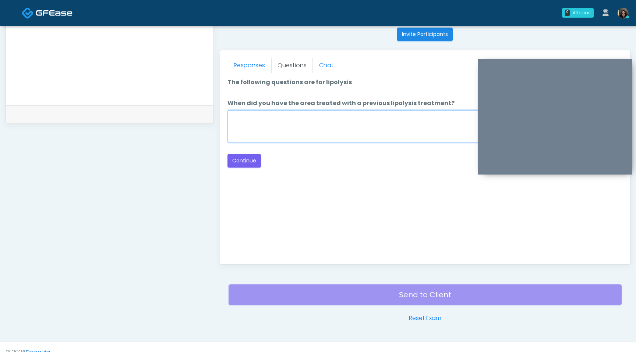
click at [351, 137] on textarea "When did you have the area treated with a previous lipolysis treatment?" at bounding box center [424, 127] width 395 height 32
type textarea "*********"
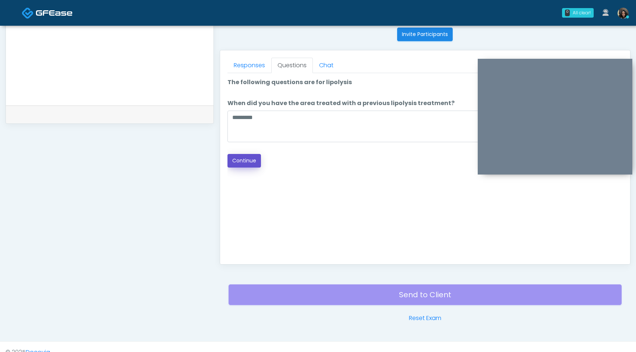
click at [250, 161] on button "Continue" at bounding box center [243, 161] width 33 height 14
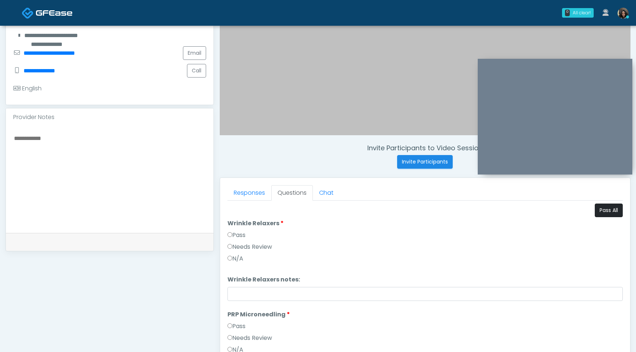
scroll to position [169, 0]
click at [604, 211] on button "Pass All" at bounding box center [608, 211] width 28 height 14
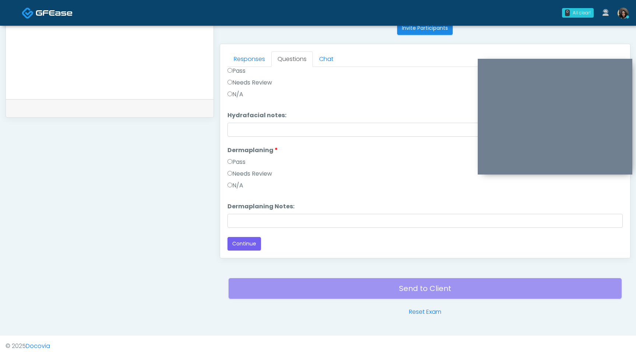
scroll to position [308, 0]
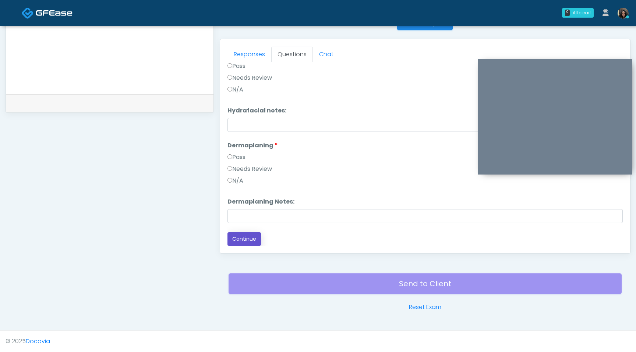
click at [245, 242] on button "Continue" at bounding box center [243, 239] width 33 height 14
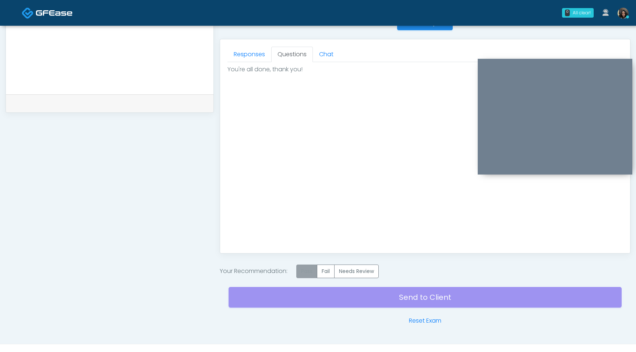
click at [312, 272] on label "Pass" at bounding box center [306, 272] width 21 height 14
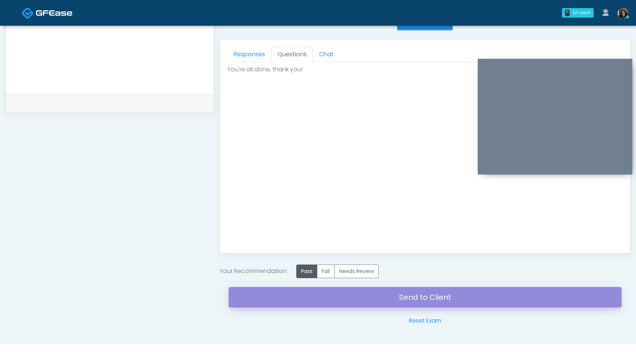
click at [309, 295] on link "Send to Client" at bounding box center [424, 297] width 393 height 21
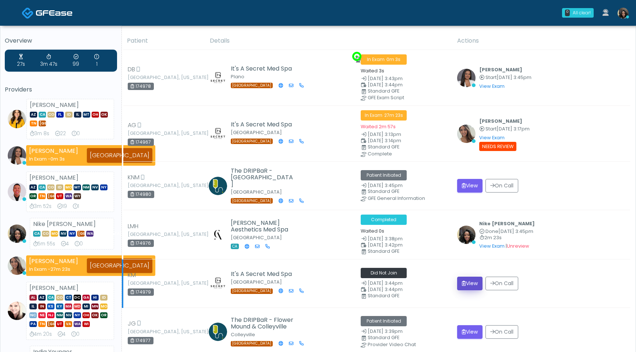
click at [462, 277] on button "View" at bounding box center [469, 284] width 25 height 14
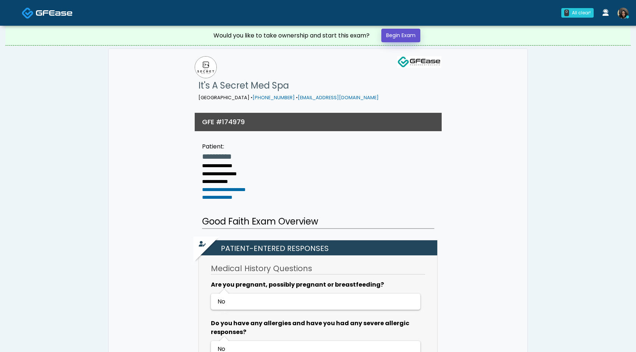
click at [406, 37] on link "Begin Exam" at bounding box center [400, 36] width 39 height 14
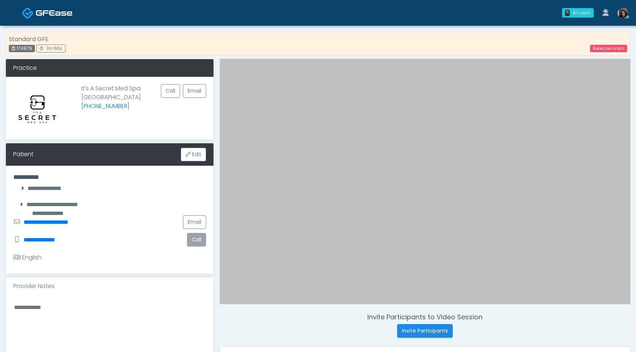
click at [195, 241] on button "Call" at bounding box center [196, 240] width 19 height 14
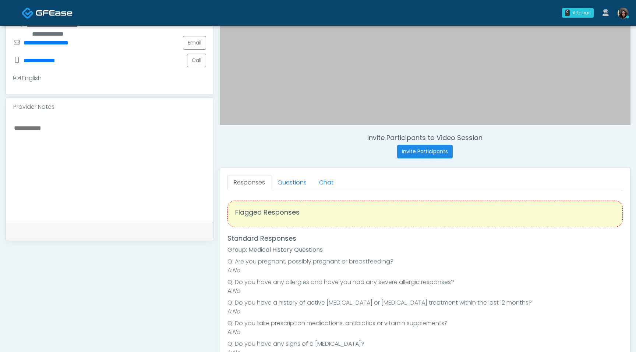
scroll to position [182, 0]
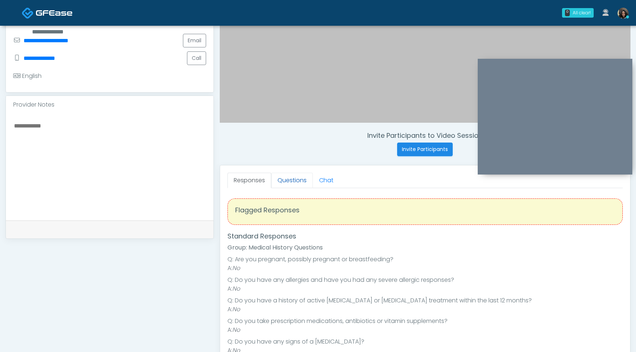
click at [292, 182] on link "Questions" at bounding box center [292, 180] width 42 height 15
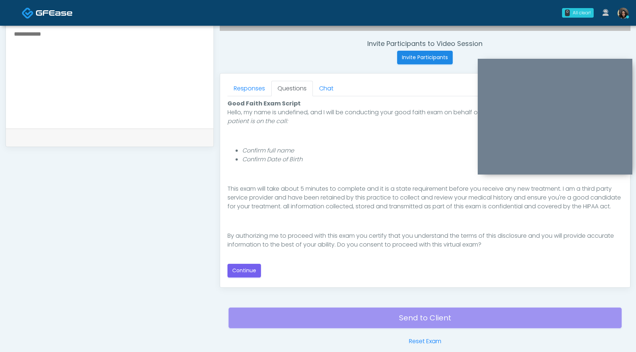
scroll to position [289, 0]
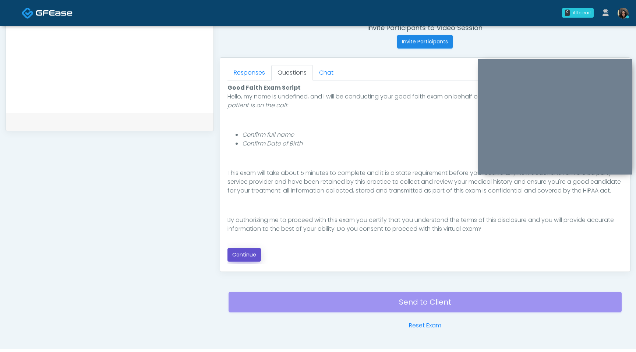
click at [246, 258] on button "Continue" at bounding box center [243, 255] width 33 height 14
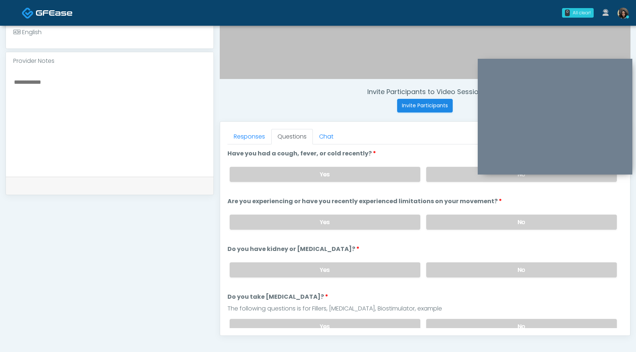
scroll to position [225, 0]
click at [437, 181] on label "No" at bounding box center [521, 174] width 191 height 15
click at [456, 227] on label "No" at bounding box center [521, 222] width 191 height 15
click at [455, 268] on label "No" at bounding box center [521, 270] width 191 height 15
click at [451, 320] on label "No" at bounding box center [521, 327] width 191 height 15
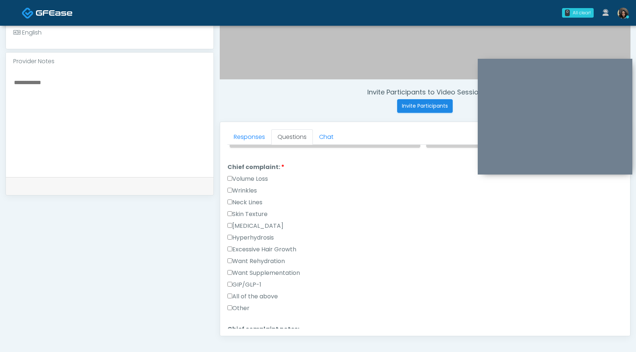
scroll to position [193, 0]
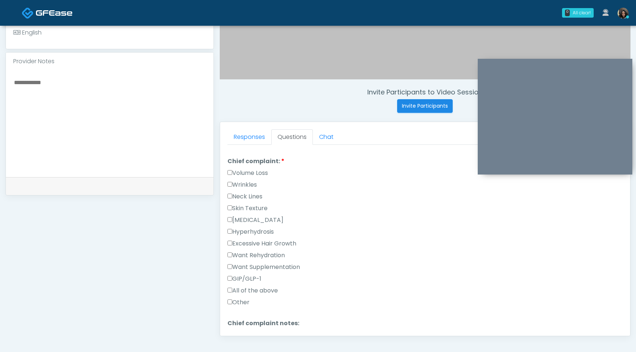
click at [233, 184] on label "Wrinkles" at bounding box center [241, 185] width 29 height 9
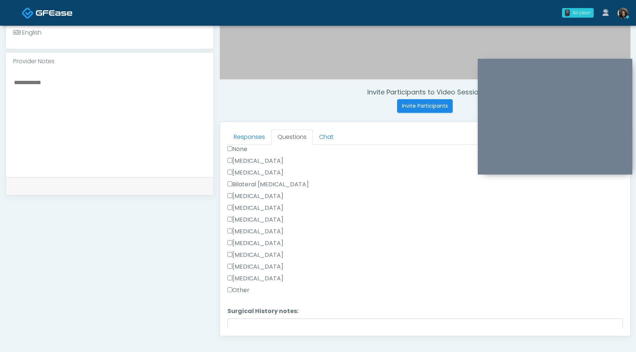
scroll to position [409, 0]
click at [233, 288] on label "Appendectomy" at bounding box center [255, 291] width 56 height 9
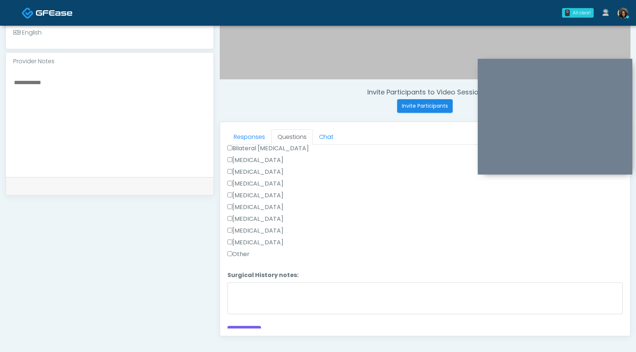
scroll to position [479, 0]
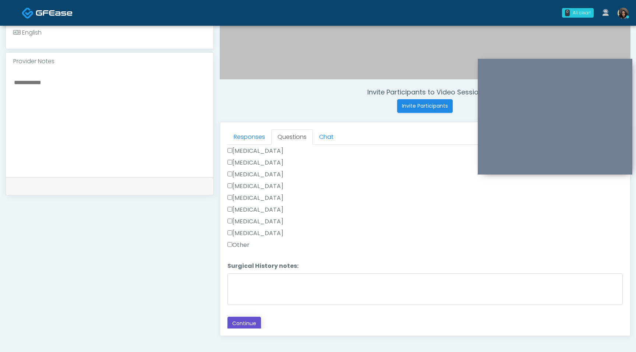
click at [245, 319] on button "Continue" at bounding box center [243, 324] width 33 height 14
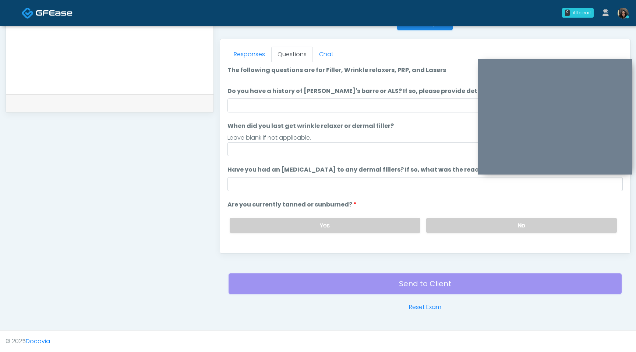
scroll to position [0, 0]
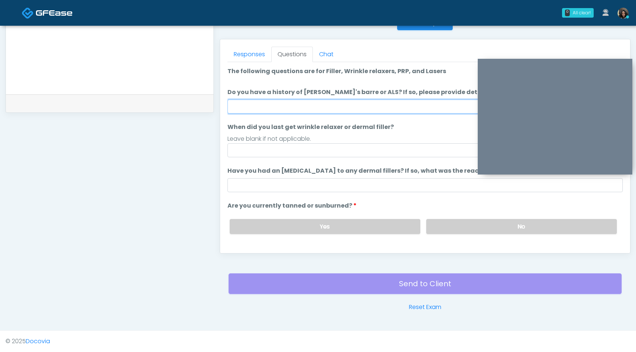
click at [367, 106] on input "Do you have a history of Guillain's barre or ALS? If so, please provide details." at bounding box center [424, 107] width 395 height 14
type input "**"
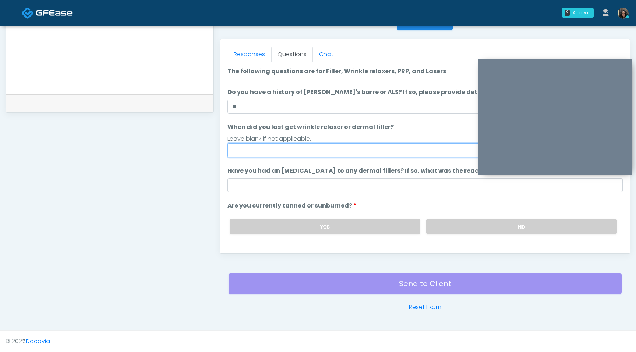
click at [285, 157] on input "When did you last get wrinkle relaxer or dermal filler?" at bounding box center [424, 150] width 395 height 14
type input "*********"
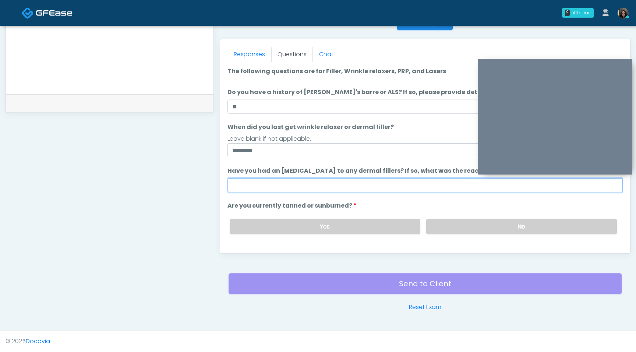
click at [285, 181] on input "Have you had an allergic response to any dermal fillers? If so, what was the re…" at bounding box center [424, 185] width 395 height 14
type input "**********"
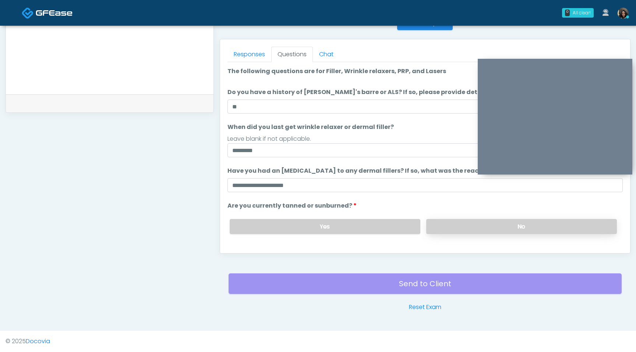
click at [480, 224] on label "No" at bounding box center [521, 226] width 191 height 15
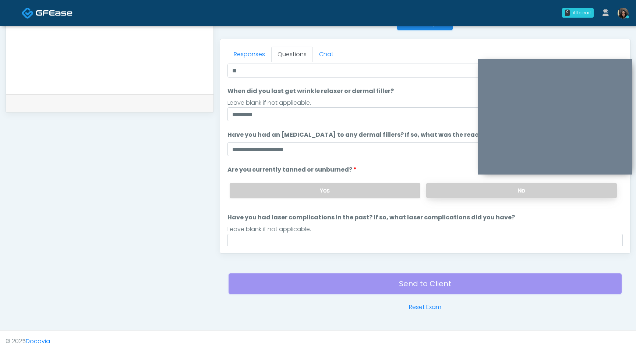
scroll to position [60, 0]
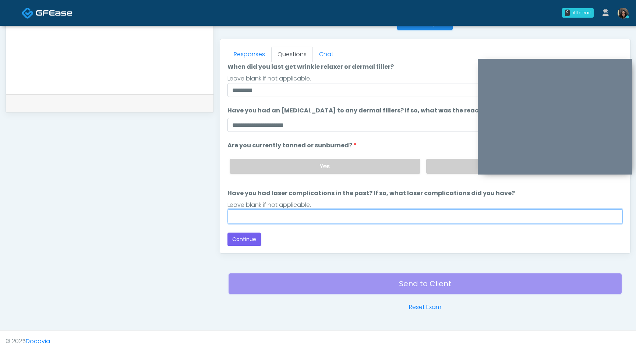
click at [368, 215] on input "Have you had laser complications in the past? If so, what laser complications d…" at bounding box center [424, 217] width 395 height 14
type input "**"
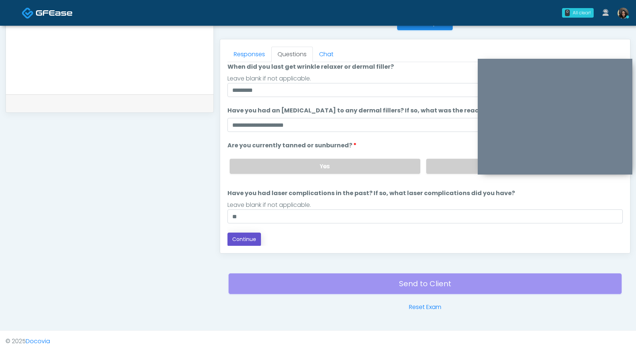
click at [254, 240] on button "Continue" at bounding box center [243, 240] width 33 height 14
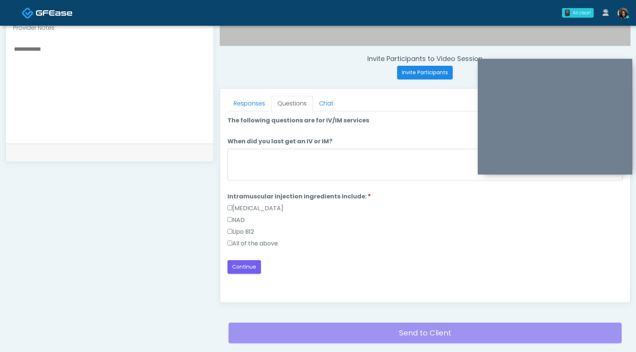
scroll to position [250, 0]
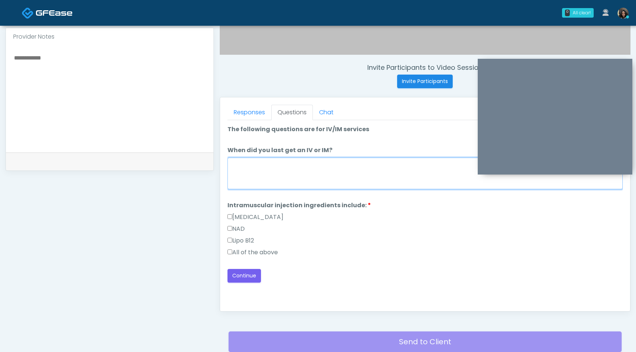
click at [277, 186] on textarea "When did you last get an IV or IM?" at bounding box center [424, 174] width 395 height 32
type textarea "**********"
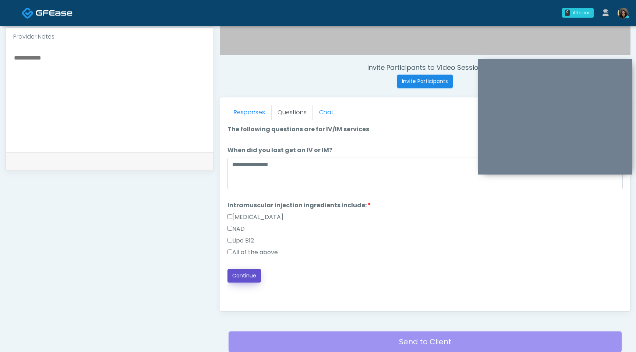
click at [248, 275] on button "Continue" at bounding box center [243, 276] width 33 height 14
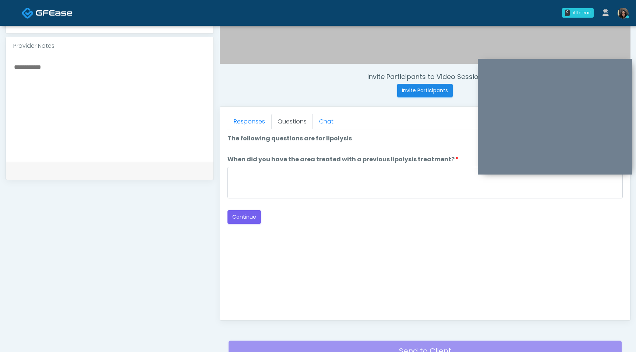
scroll to position [239, 0]
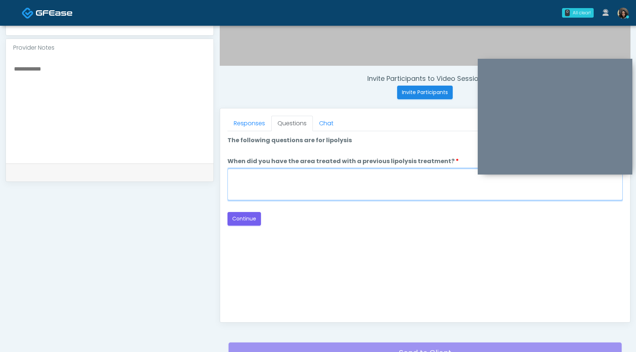
click at [318, 192] on textarea "When did you have the area treated with a previous lipolysis treatment?" at bounding box center [424, 185] width 395 height 32
type textarea "*********"
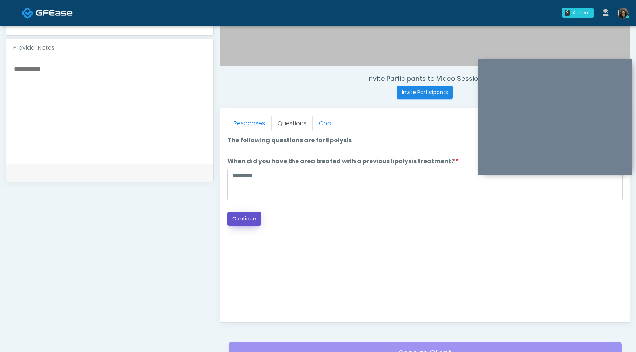
click at [252, 216] on button "Continue" at bounding box center [243, 219] width 33 height 14
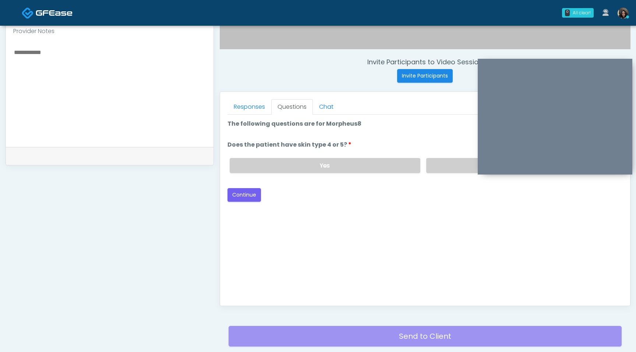
scroll to position [250, 0]
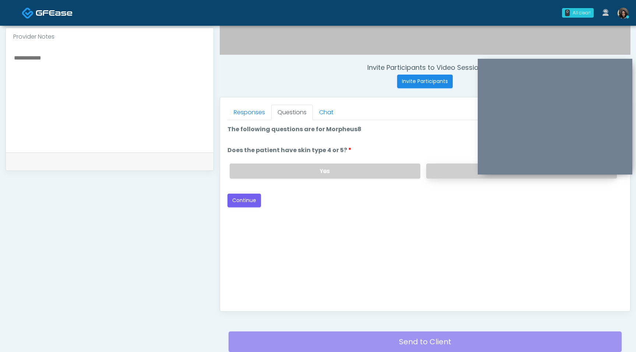
click at [438, 173] on label "No" at bounding box center [521, 171] width 191 height 15
click at [251, 198] on button "Continue" at bounding box center [243, 201] width 33 height 14
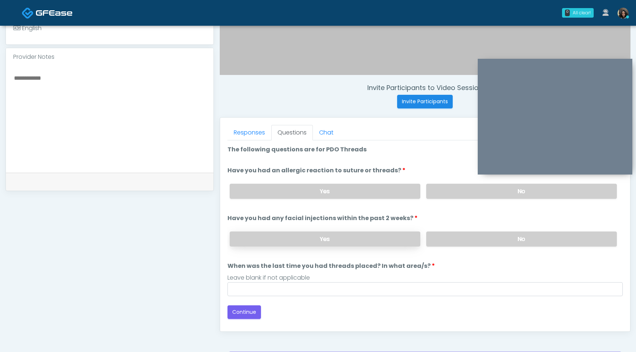
scroll to position [229, 0]
click at [453, 190] on label "No" at bounding box center [521, 191] width 191 height 15
click at [454, 238] on label "No" at bounding box center [521, 239] width 191 height 15
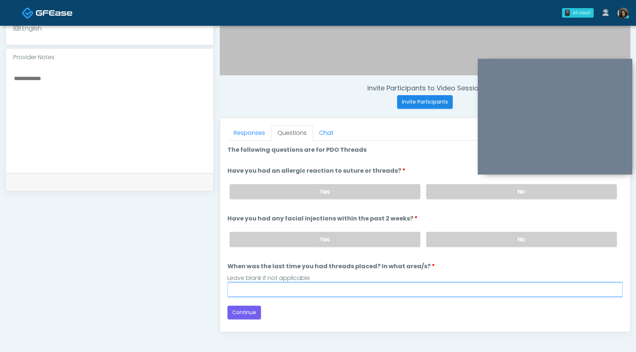
click at [290, 291] on input "When was the last time you had threads placed? In what area/s?" at bounding box center [424, 290] width 395 height 14
type input "*********"
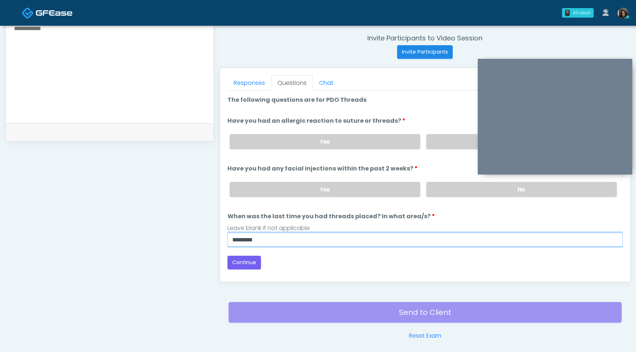
scroll to position [280, 0]
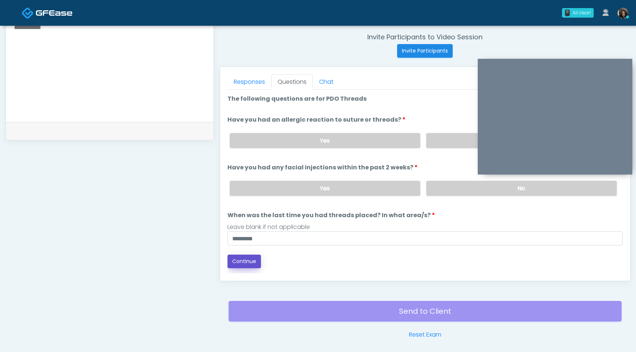
click at [252, 260] on button "Continue" at bounding box center [243, 262] width 33 height 14
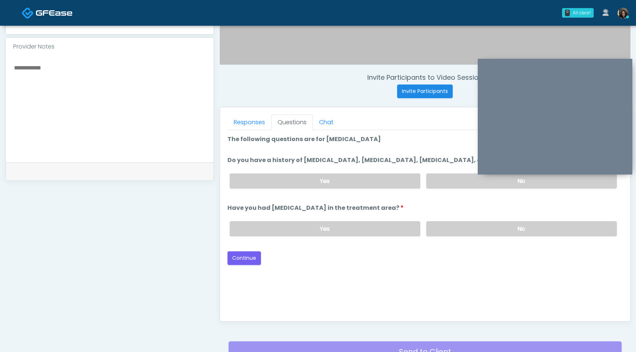
scroll to position [239, 0]
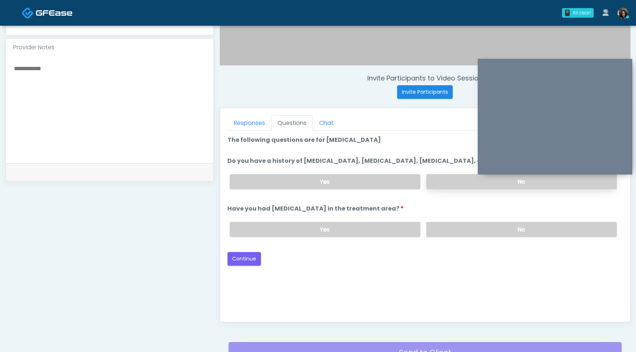
click at [456, 189] on label "No" at bounding box center [521, 181] width 191 height 15
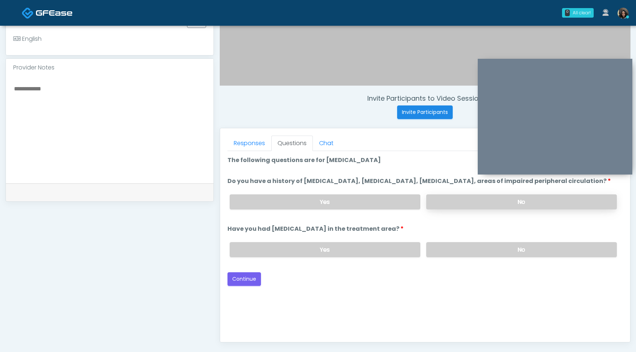
scroll to position [210, 0]
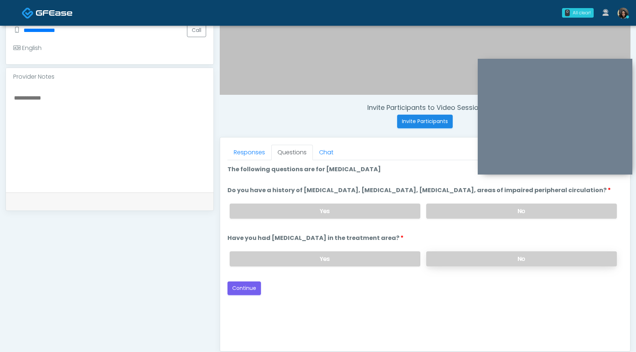
click at [486, 262] on label "No" at bounding box center [521, 259] width 191 height 15
click at [247, 295] on button "Continue" at bounding box center [243, 289] width 33 height 14
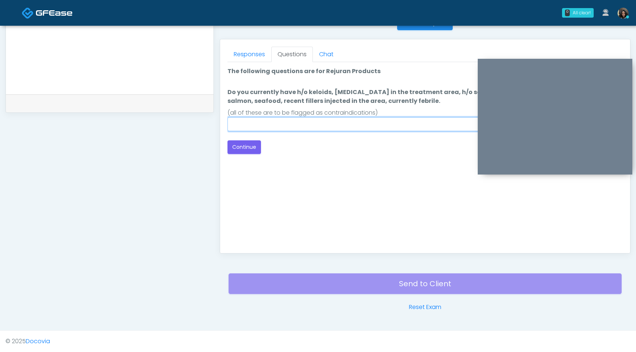
click at [350, 126] on input "Do you currently have h/o keloids, skin infection in the treatment area, h/o se…" at bounding box center [424, 124] width 395 height 14
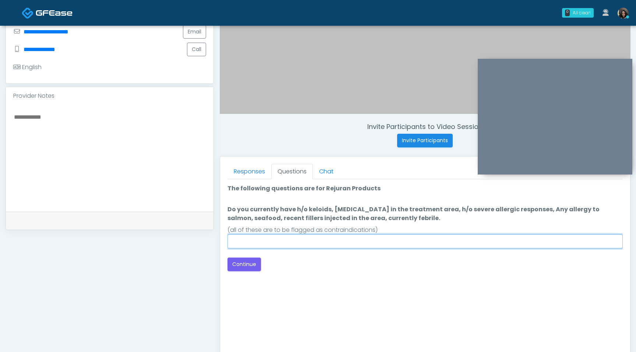
scroll to position [188, 0]
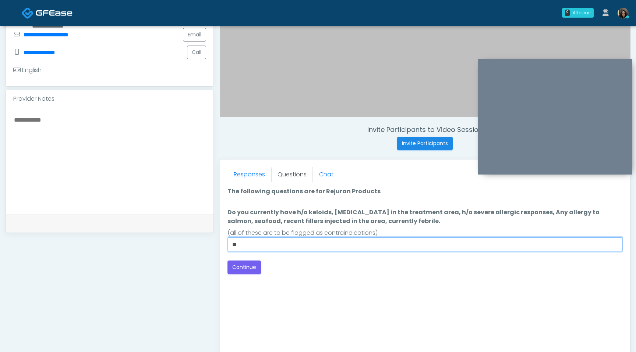
type input "*"
type input "**********"
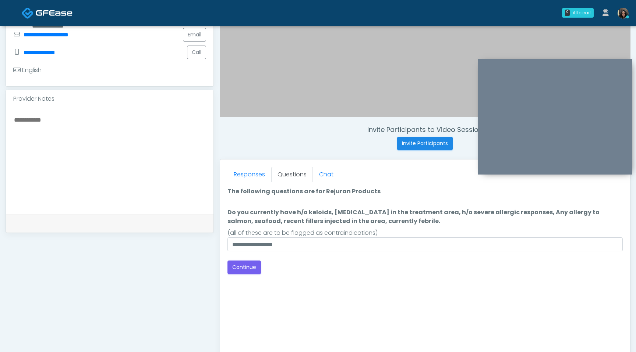
click at [145, 172] on textarea at bounding box center [109, 160] width 193 height 90
type textarea "**********"
click at [259, 266] on button "Continue" at bounding box center [243, 268] width 33 height 14
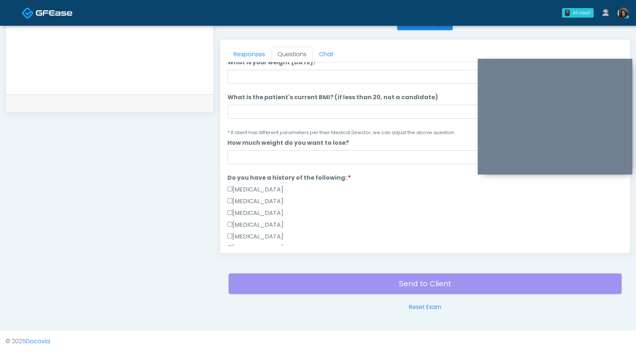
scroll to position [66, 0]
click at [270, 110] on input "What is the patient's current BMI? (if less than 20, not a candidate)" at bounding box center [424, 110] width 395 height 14
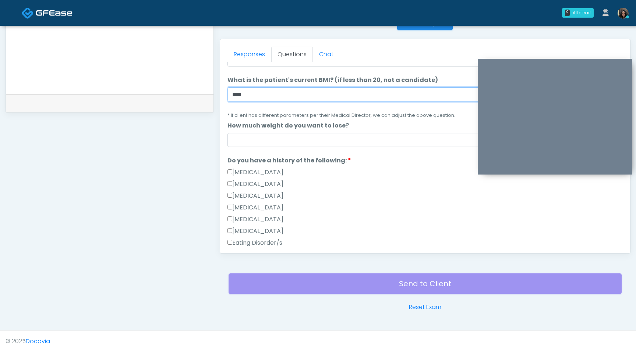
scroll to position [83, 0]
type input "****"
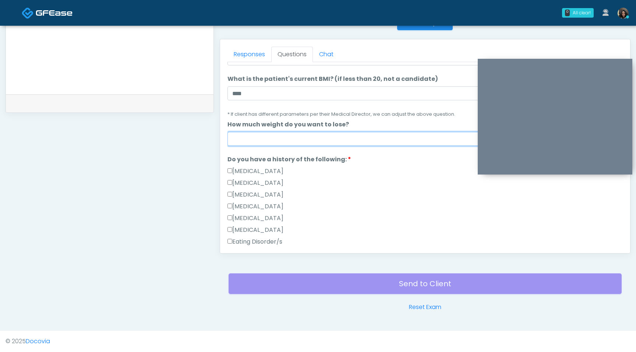
click at [248, 136] on input "How much weight do you want to lose?" at bounding box center [424, 139] width 395 height 14
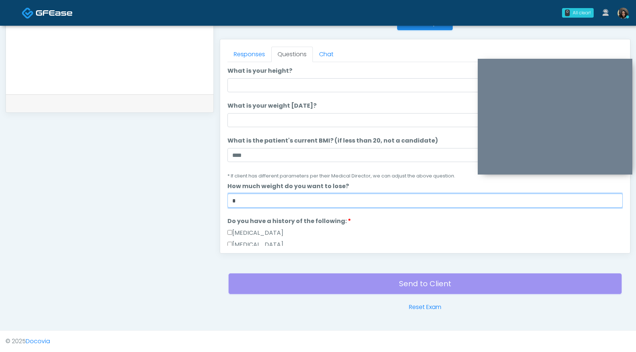
scroll to position [19, 0]
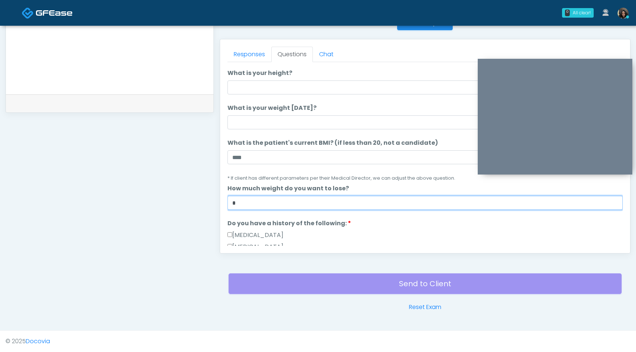
type input "*"
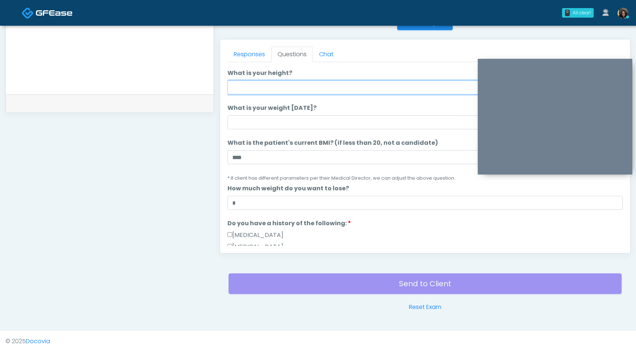
click at [246, 88] on input "What is your height?" at bounding box center [424, 88] width 395 height 14
type input "***"
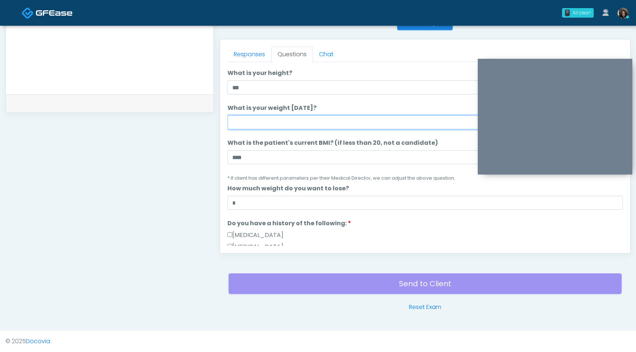
click at [250, 123] on input "What is your weight [DATE]?" at bounding box center [424, 122] width 395 height 14
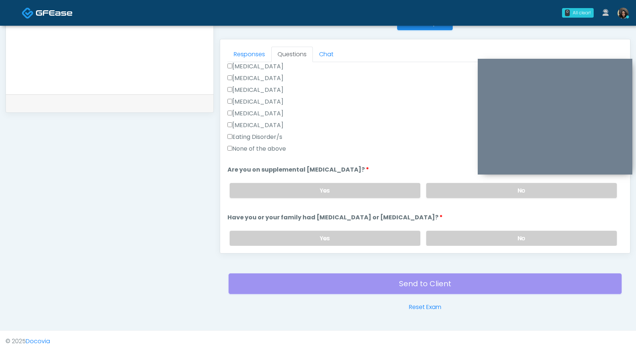
scroll to position [192, 0]
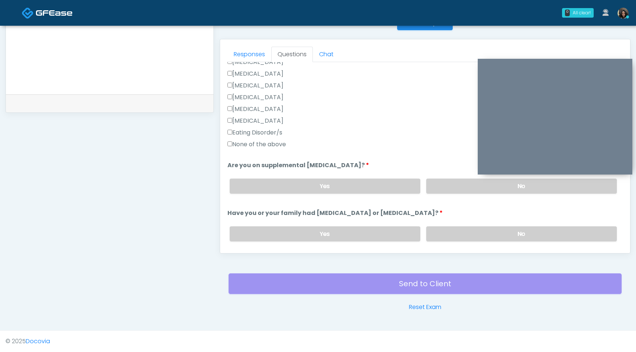
type input "***"
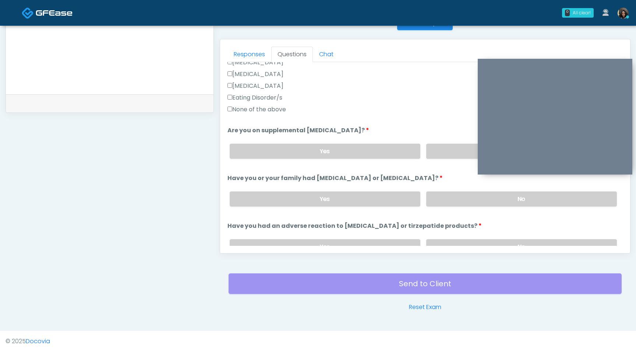
scroll to position [232, 0]
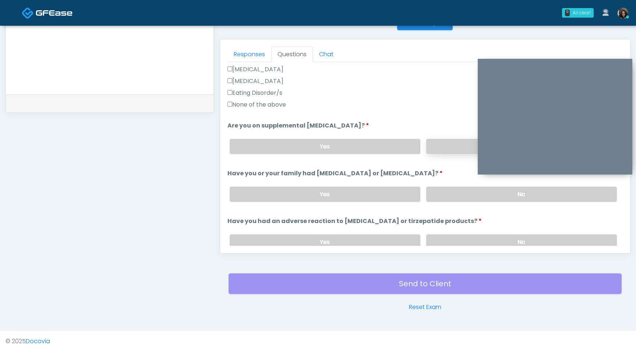
click at [449, 148] on label "No" at bounding box center [521, 146] width 191 height 15
click at [444, 188] on label "No" at bounding box center [521, 194] width 191 height 15
click at [442, 238] on label "No" at bounding box center [521, 242] width 191 height 15
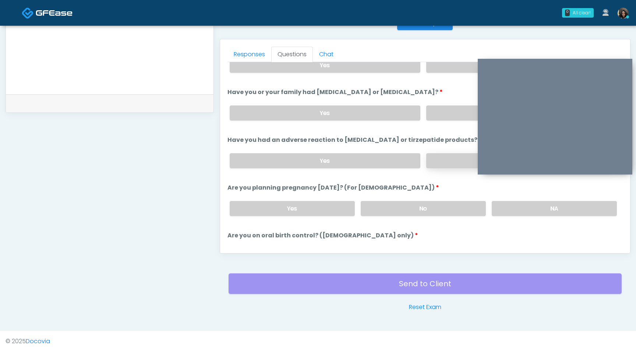
scroll to position [324, 0]
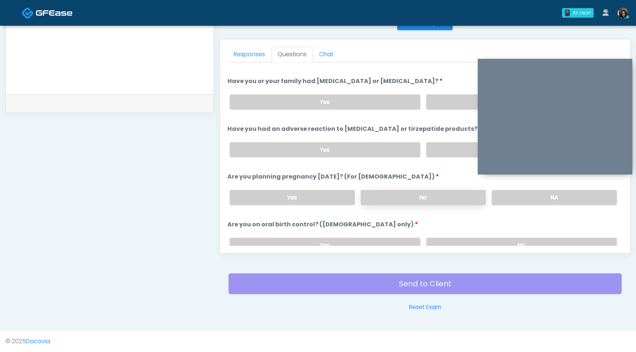
click at [443, 200] on label "No" at bounding box center [422, 197] width 125 height 15
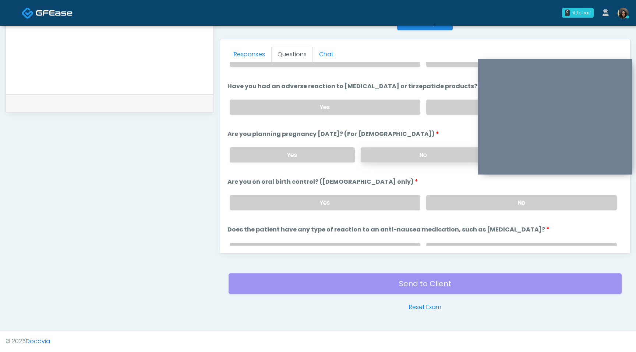
scroll to position [394, 0]
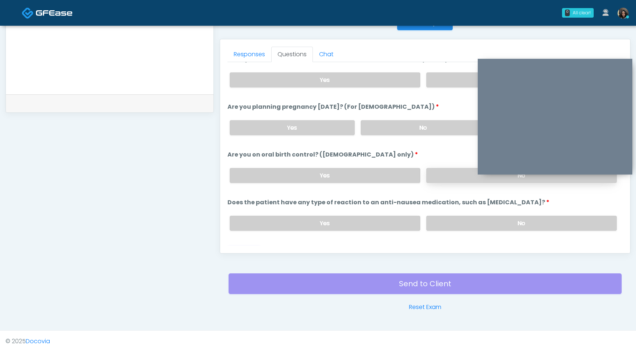
click at [454, 168] on label "No" at bounding box center [521, 175] width 191 height 15
click at [457, 223] on label "No" at bounding box center [521, 223] width 191 height 15
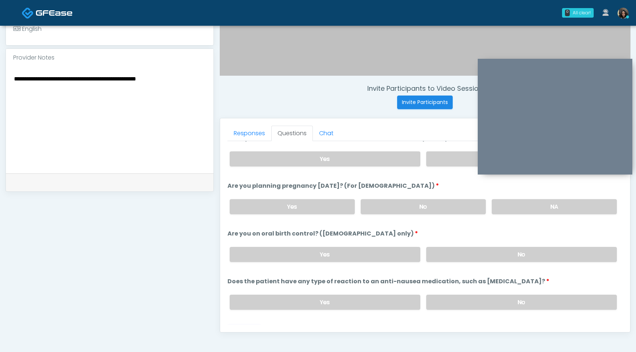
scroll to position [129, 0]
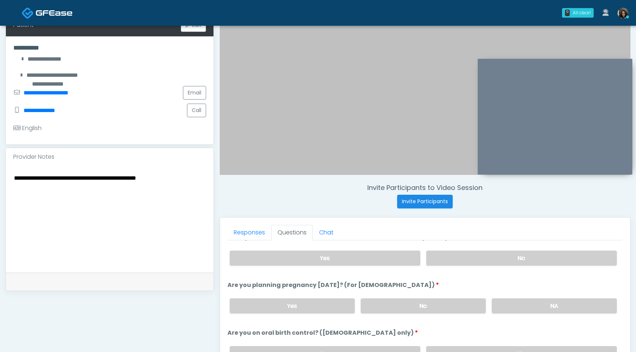
click at [67, 179] on textarea "**********" at bounding box center [109, 218] width 193 height 90
click at [100, 189] on textarea "**********" at bounding box center [109, 218] width 193 height 90
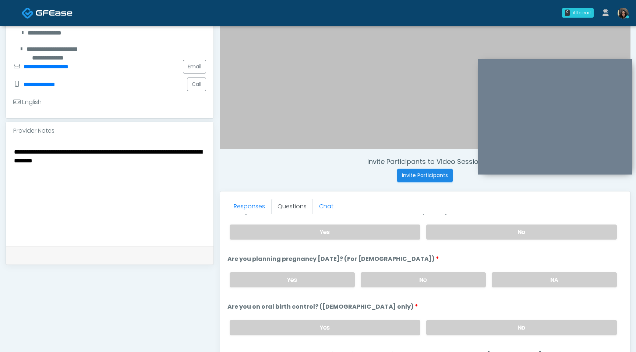
scroll to position [165, 0]
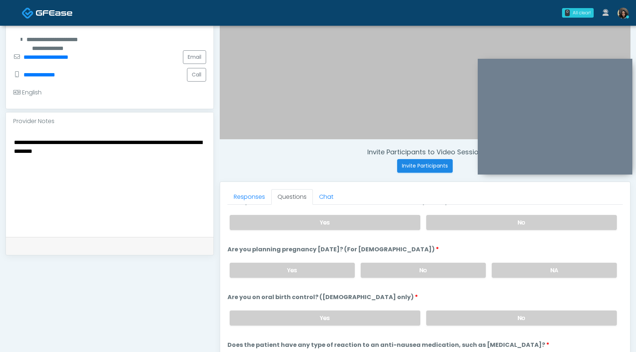
click at [81, 154] on textarea "**********" at bounding box center [109, 183] width 193 height 90
click at [126, 177] on textarea "**********" at bounding box center [109, 183] width 193 height 90
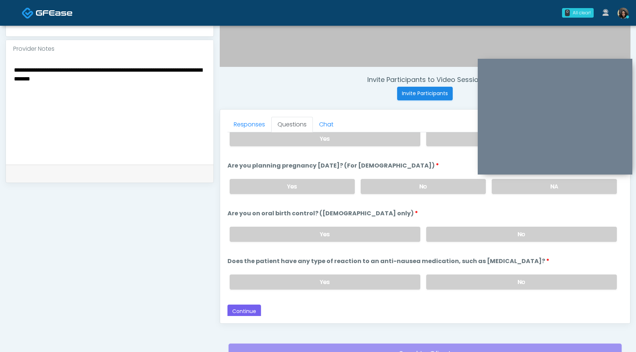
scroll to position [291, 0]
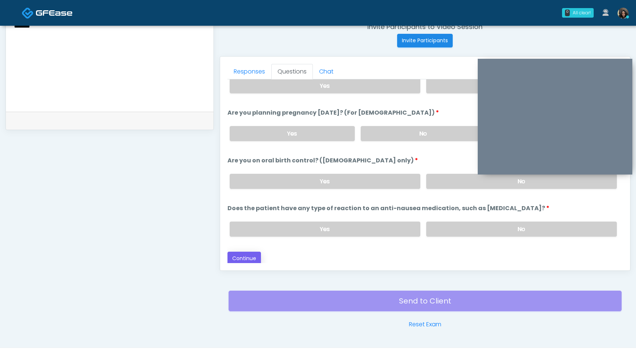
type textarea "**********"
click at [246, 262] on button "Continue" at bounding box center [243, 259] width 33 height 14
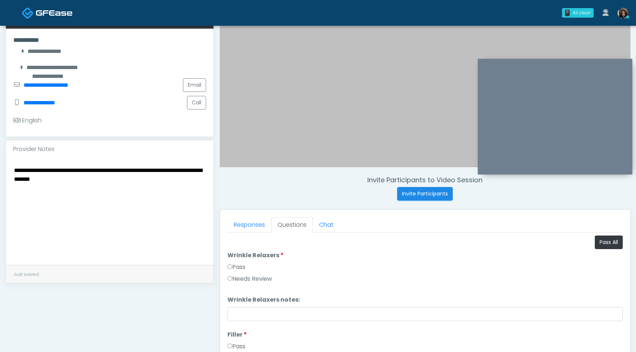
scroll to position [40, 0]
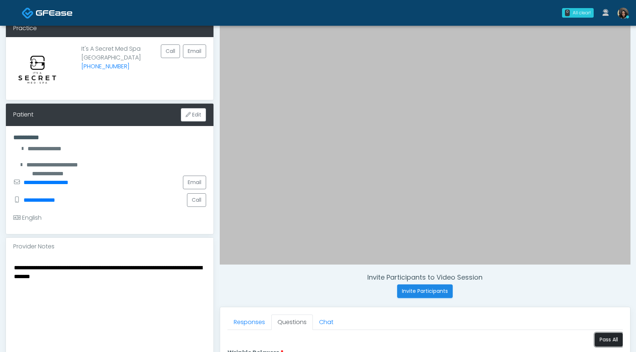
click at [607, 341] on button "Pass All" at bounding box center [608, 340] width 28 height 14
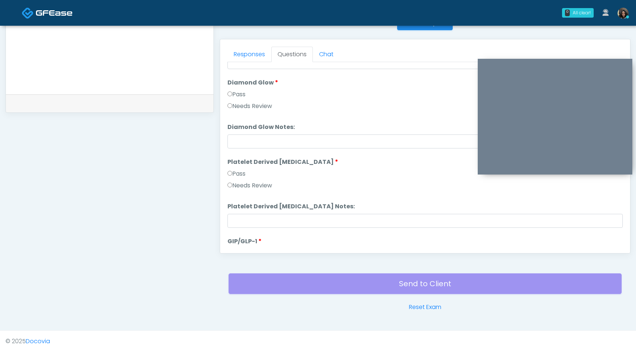
scroll to position [1449, 0]
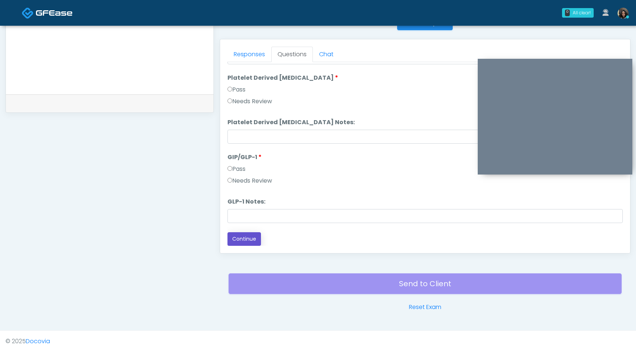
click at [242, 241] on button "Continue" at bounding box center [243, 239] width 33 height 14
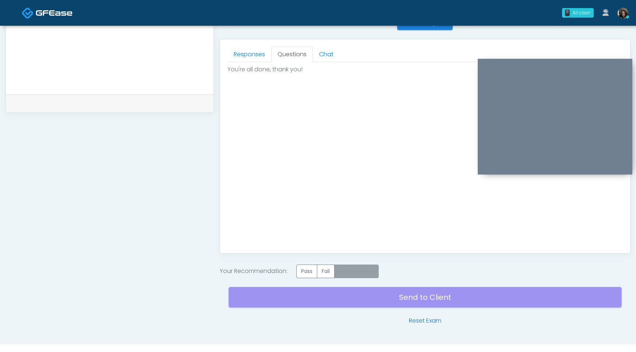
click at [353, 271] on label "Needs Review" at bounding box center [356, 272] width 45 height 14
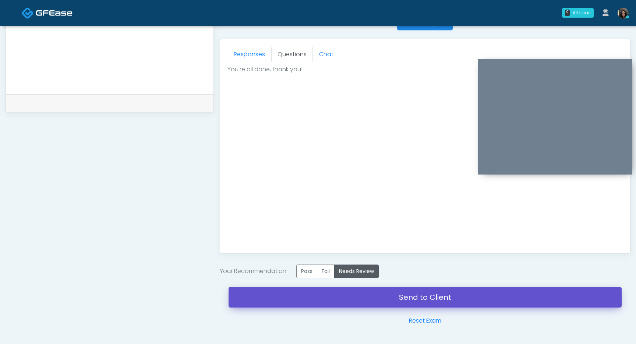
click at [348, 299] on link "Send to Client" at bounding box center [424, 297] width 393 height 21
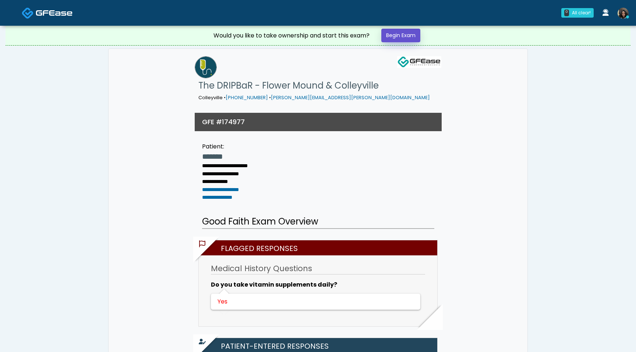
click at [410, 38] on link "Begin Exam" at bounding box center [400, 36] width 39 height 14
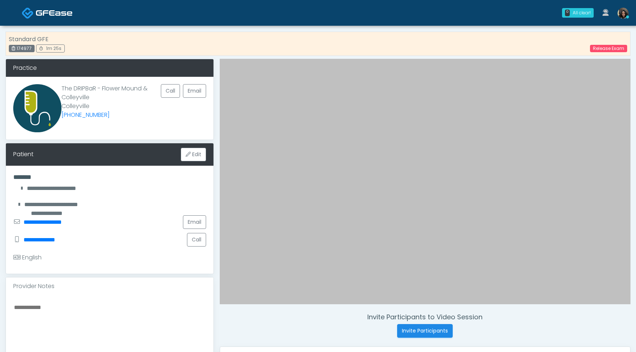
click at [604, 45] on div "Release Exam" at bounding box center [604, 48] width 46 height 9
click at [604, 49] on link "Release Exam" at bounding box center [608, 48] width 37 height 7
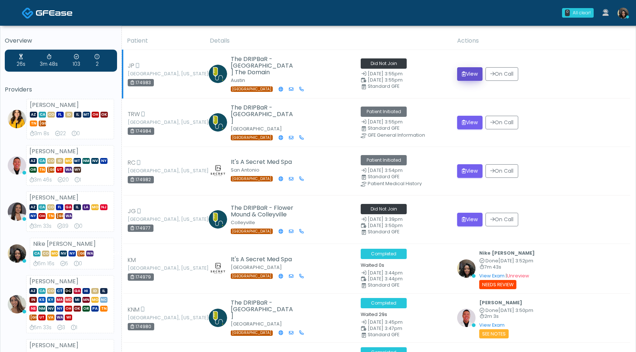
click at [470, 75] on button "View" at bounding box center [469, 74] width 25 height 14
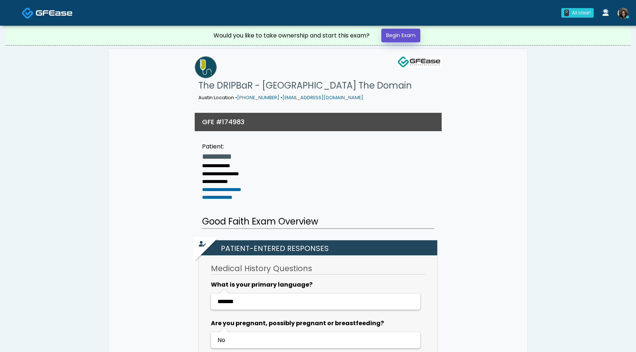
click at [397, 36] on link "Begin Exam" at bounding box center [400, 36] width 39 height 14
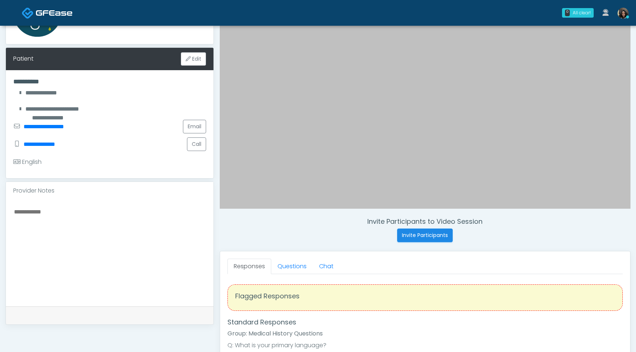
scroll to position [141, 0]
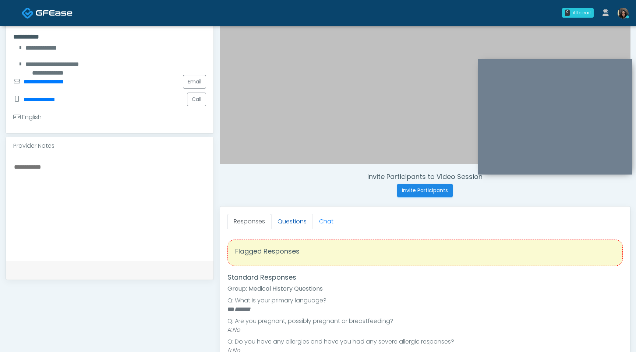
click at [295, 221] on link "Questions" at bounding box center [292, 221] width 42 height 15
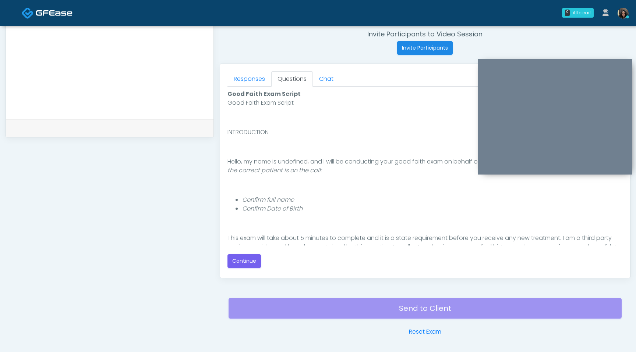
scroll to position [68, 0]
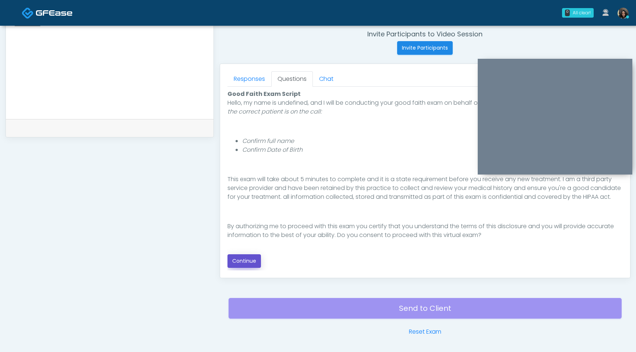
click at [249, 265] on button "Continue" at bounding box center [243, 262] width 33 height 14
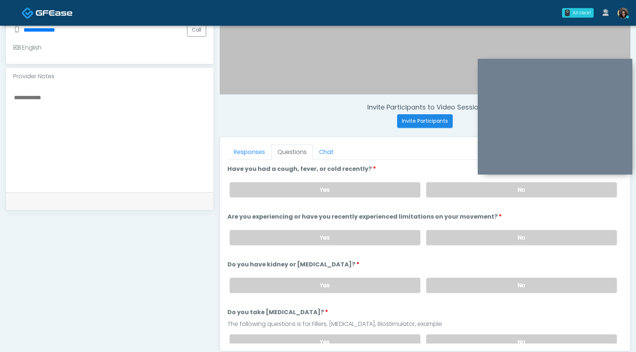
scroll to position [207, 0]
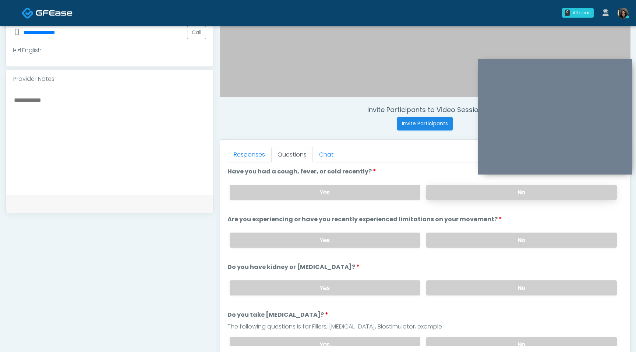
click at [465, 190] on label "No" at bounding box center [521, 192] width 191 height 15
click at [458, 240] on label "No" at bounding box center [521, 240] width 191 height 15
click at [456, 292] on label "No" at bounding box center [521, 288] width 191 height 15
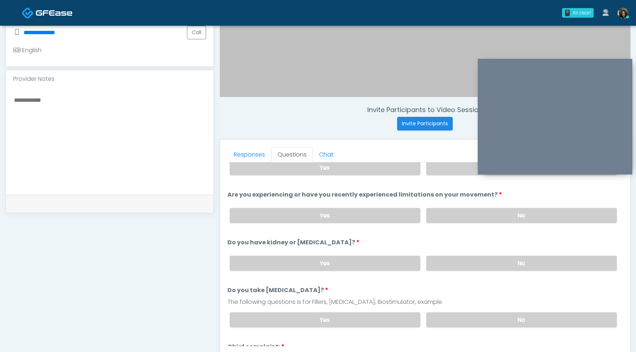
scroll to position [31, 0]
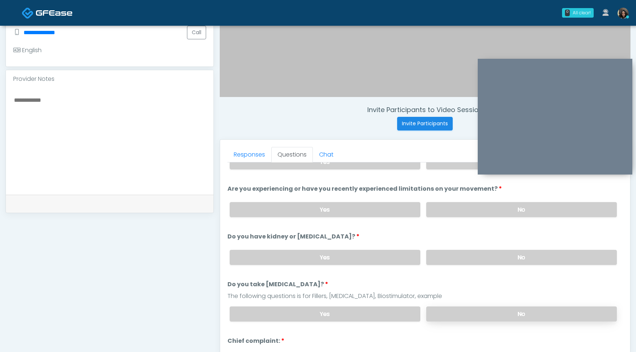
click at [459, 311] on label "No" at bounding box center [521, 314] width 191 height 15
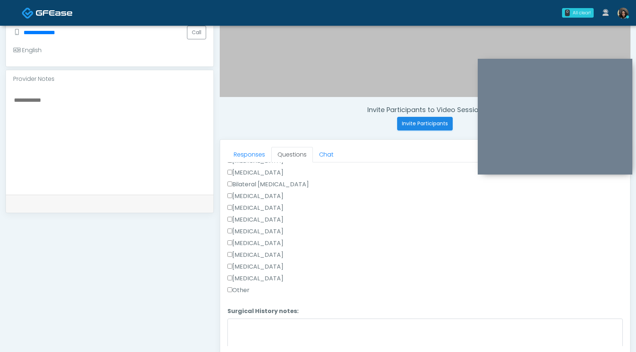
scroll to position [385, 0]
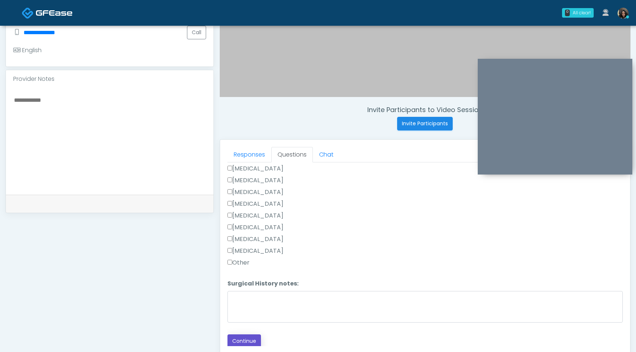
click at [233, 338] on button "Continue" at bounding box center [243, 342] width 33 height 14
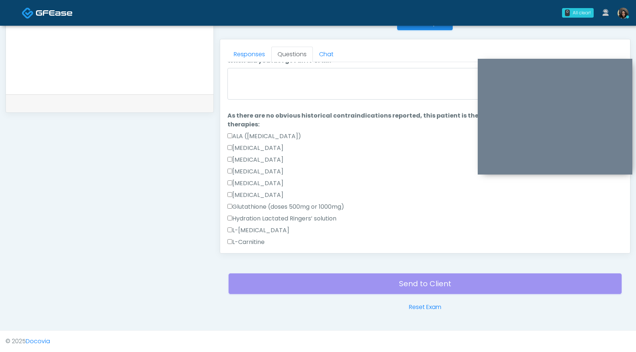
scroll to position [0, 0]
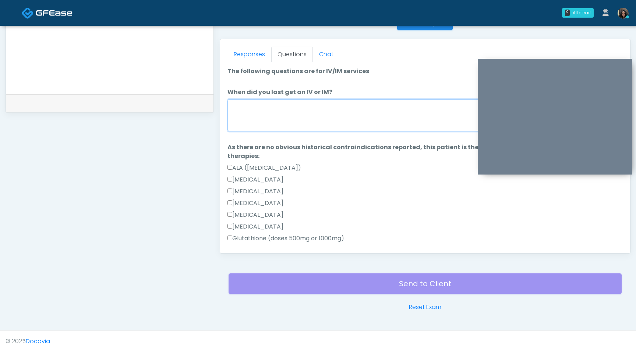
click at [305, 114] on textarea "When did you last get an IV or IM?" at bounding box center [424, 116] width 395 height 32
type textarea "*"
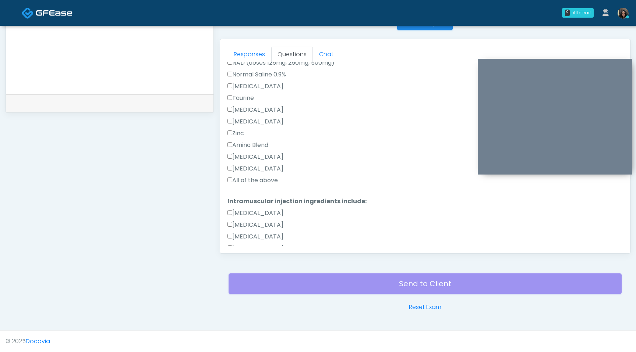
scroll to position [283, 0]
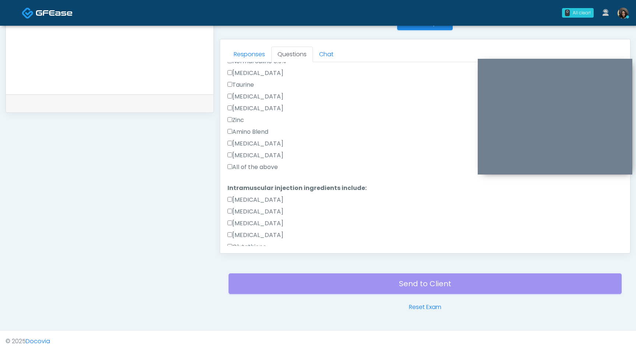
type textarea "**********"
click at [235, 168] on label "All of the above" at bounding box center [252, 167] width 50 height 9
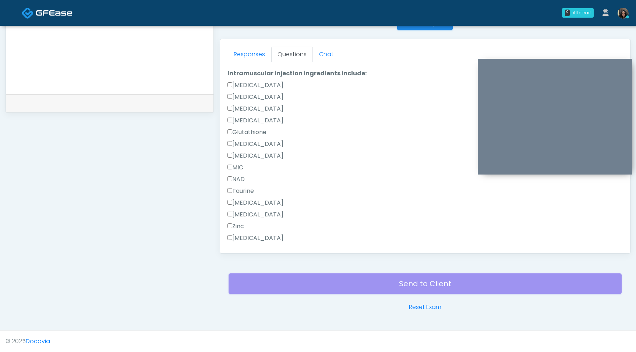
scroll to position [491, 0]
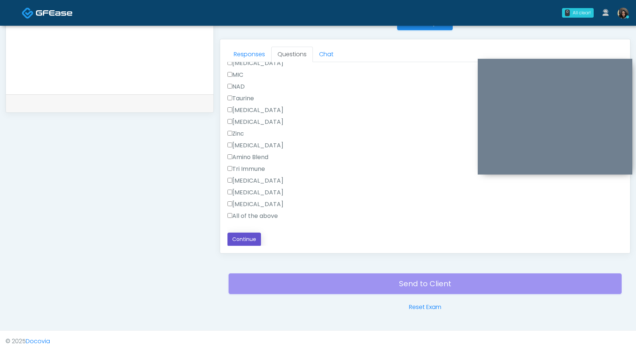
click at [242, 243] on button "Continue" at bounding box center [243, 240] width 33 height 14
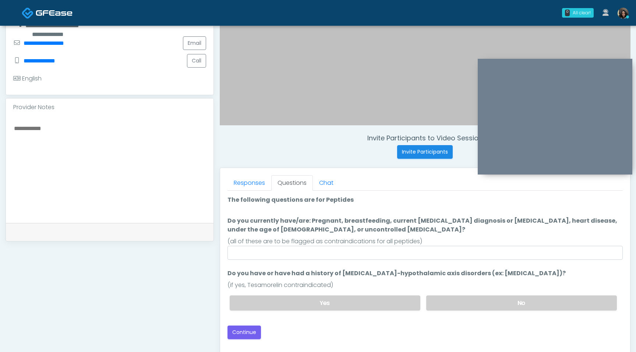
scroll to position [179, 0]
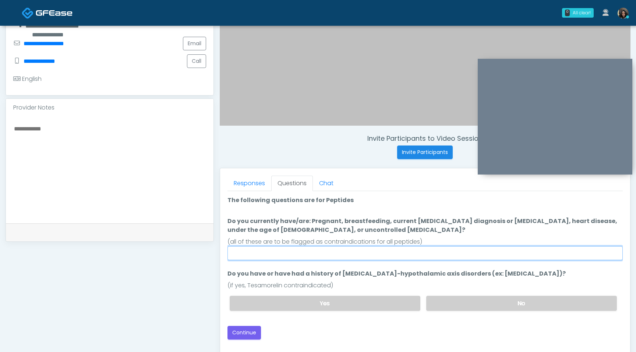
click at [339, 249] on input "Do you currently have/are: Pregnant, breastfeeding, current [MEDICAL_DATA] diag…" at bounding box center [424, 253] width 395 height 14
type input "****"
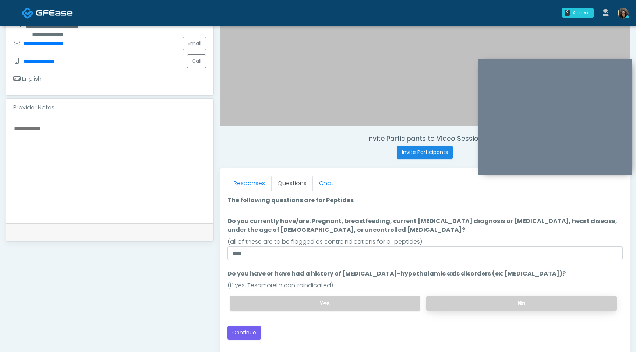
click at [476, 305] on label "No" at bounding box center [521, 303] width 191 height 15
click at [246, 332] on button "Continue" at bounding box center [243, 333] width 33 height 14
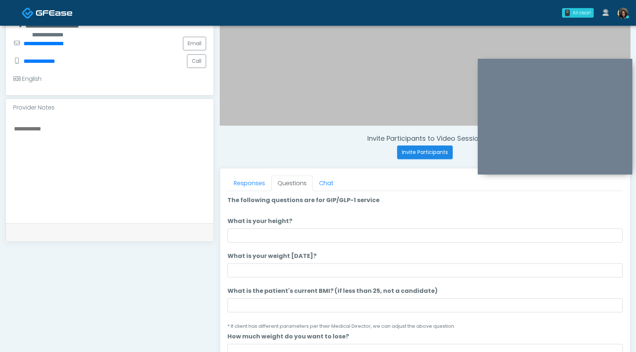
scroll to position [308, 0]
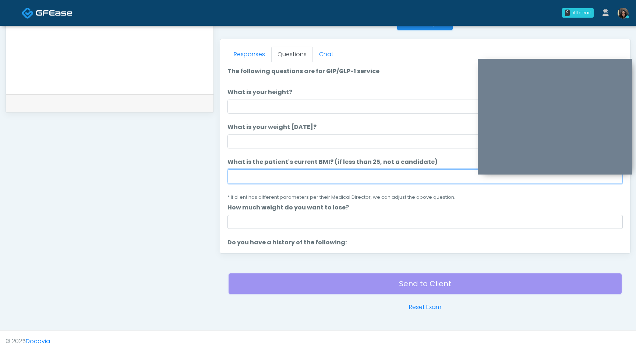
click at [254, 173] on input "What is the patient's current BMI? (if less than 25, not a candidate)" at bounding box center [424, 177] width 395 height 14
type input "****"
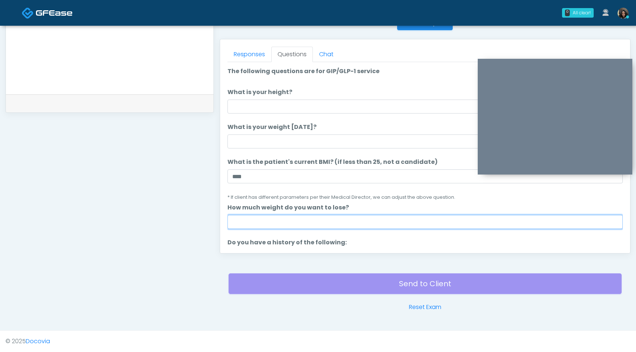
click at [238, 224] on input "How much weight do you want to lose?" at bounding box center [424, 222] width 395 height 14
type input "*"
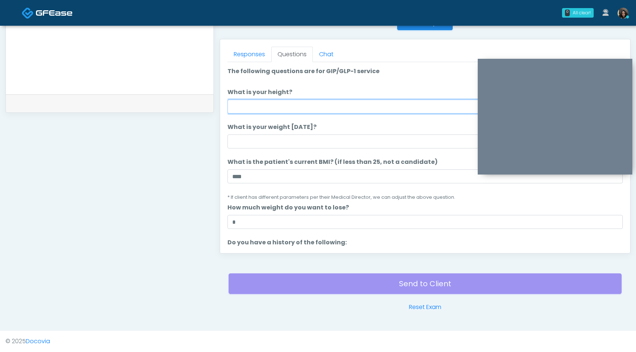
click at [249, 110] on input "What is your height?" at bounding box center [424, 107] width 395 height 14
type input "***"
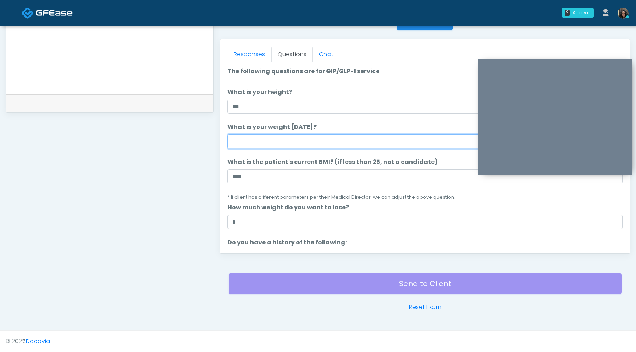
click at [247, 145] on input "What is your weight today?" at bounding box center [424, 142] width 395 height 14
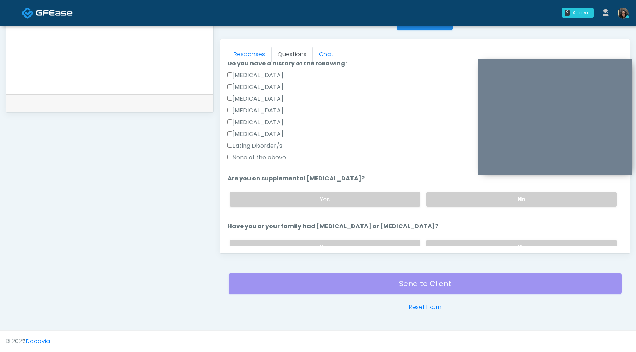
scroll to position [188, 0]
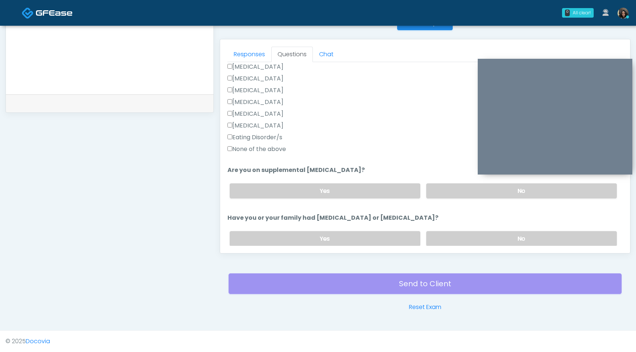
type input "***"
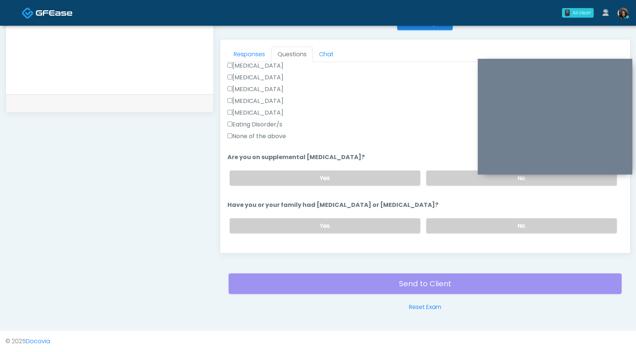
scroll to position [205, 0]
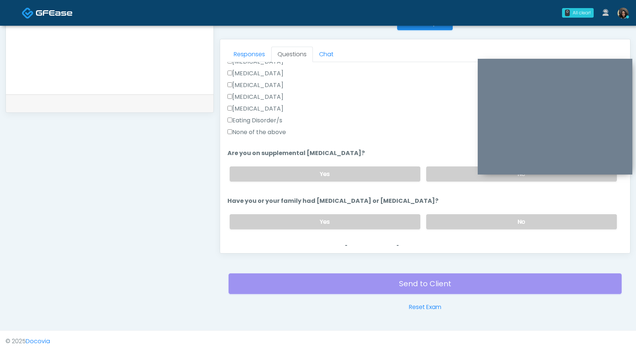
click at [226, 134] on div "Responses Questions Chat Good Faith Exam Script Good Faith Exam Script INTRODUC…" at bounding box center [425, 146] width 410 height 214
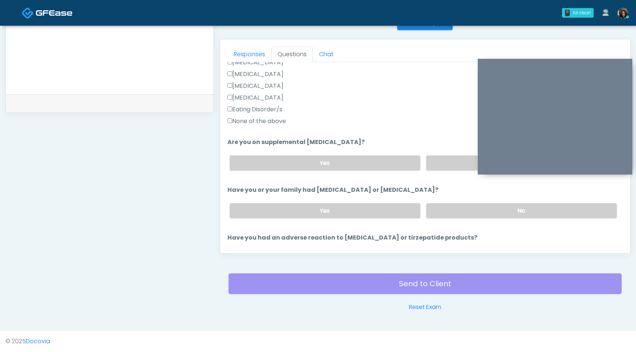
scroll to position [221, 0]
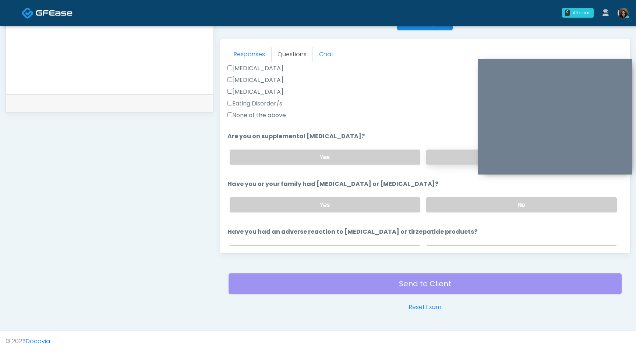
click at [438, 158] on label "No" at bounding box center [521, 157] width 191 height 15
click at [453, 206] on label "No" at bounding box center [521, 205] width 191 height 15
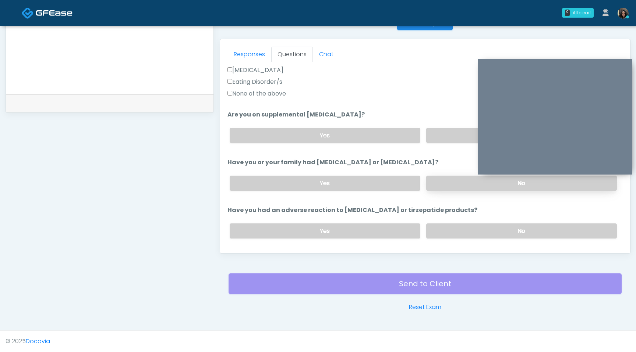
scroll to position [255, 0]
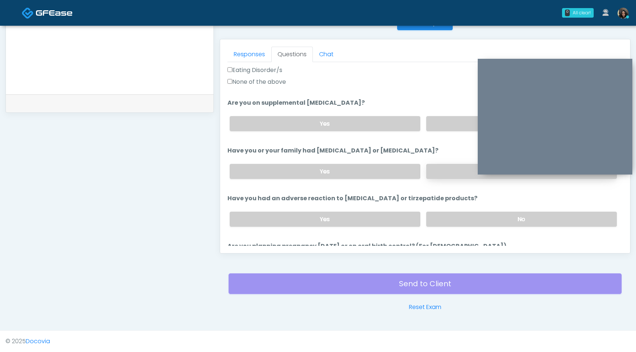
click at [453, 206] on div "Yes No" at bounding box center [423, 219] width 399 height 27
click at [452, 215] on label "No" at bounding box center [521, 219] width 191 height 15
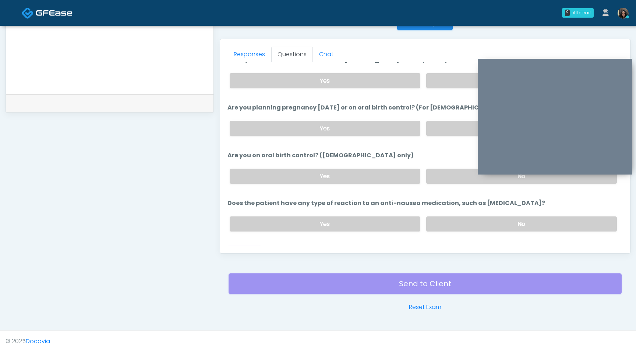
scroll to position [406, 0]
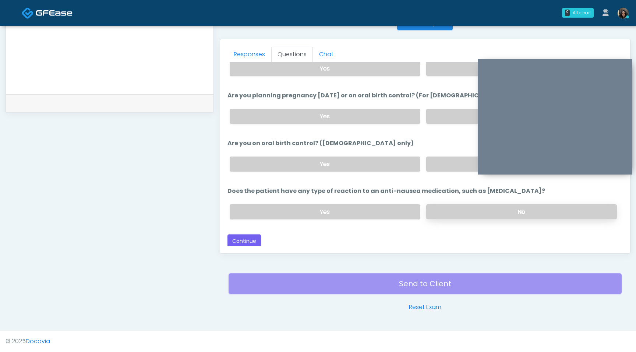
click at [431, 210] on label "No" at bounding box center [521, 212] width 191 height 15
click at [252, 243] on button "Continue" at bounding box center [243, 242] width 33 height 14
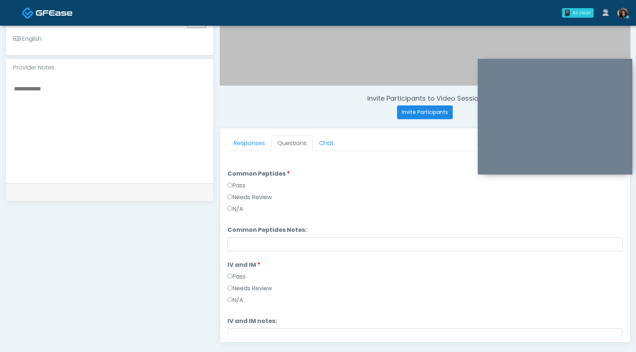
scroll to position [195, 0]
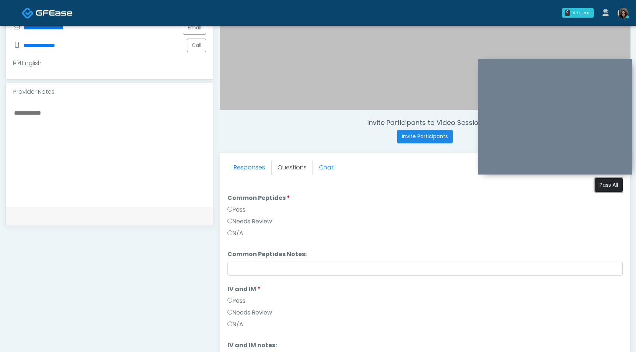
click at [604, 185] on button "Pass All" at bounding box center [608, 185] width 28 height 14
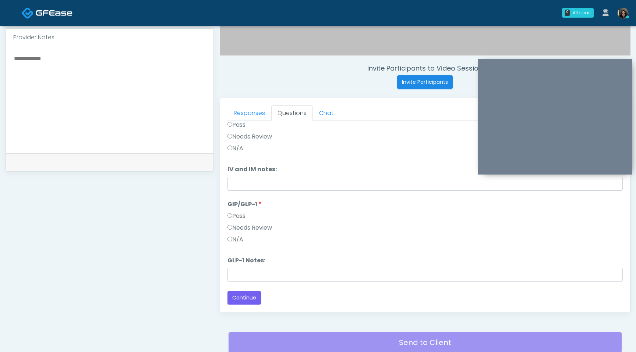
scroll to position [308, 0]
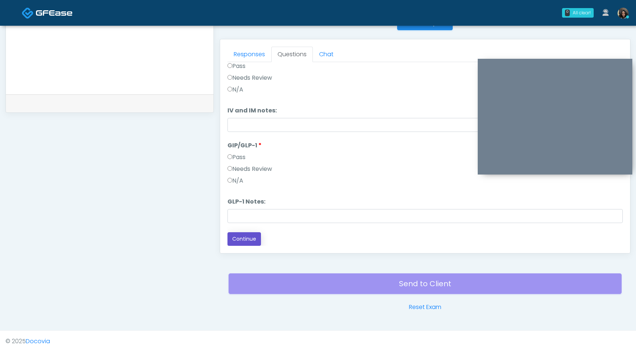
click at [239, 233] on button "Continue" at bounding box center [243, 239] width 33 height 14
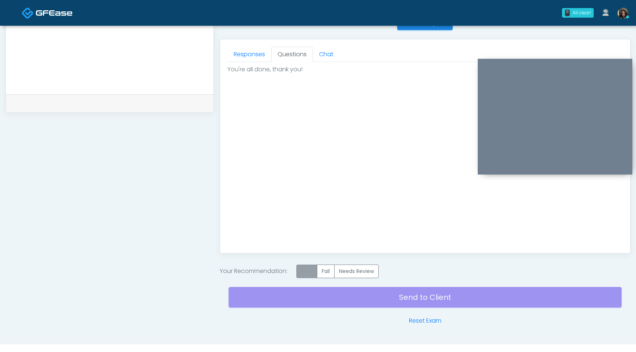
click at [308, 271] on label "Pass" at bounding box center [306, 272] width 21 height 14
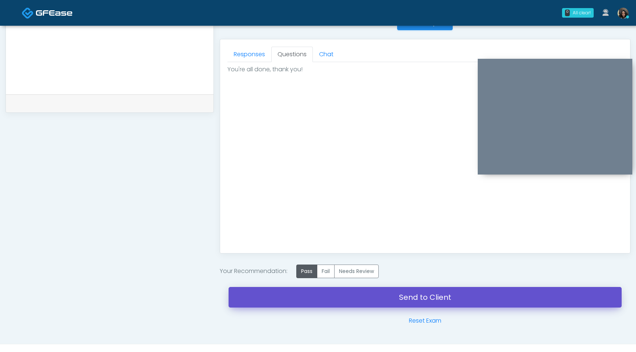
click at [309, 302] on link "Send to Client" at bounding box center [424, 297] width 393 height 21
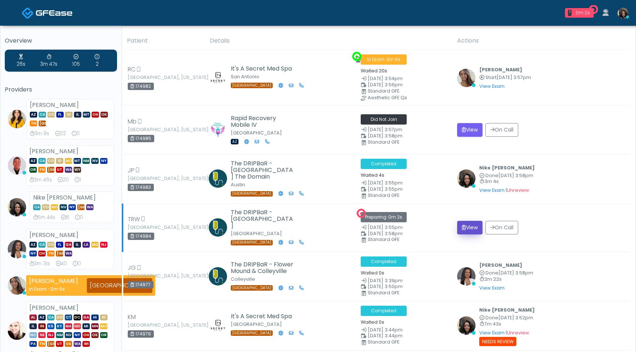
click at [466, 224] on button "View" at bounding box center [469, 228] width 25 height 14
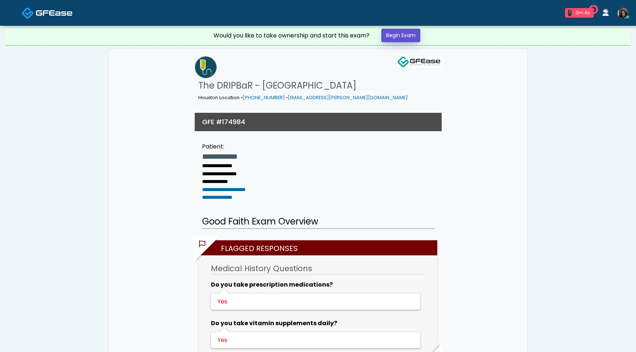
click at [402, 33] on link "Begin Exam" at bounding box center [400, 36] width 39 height 14
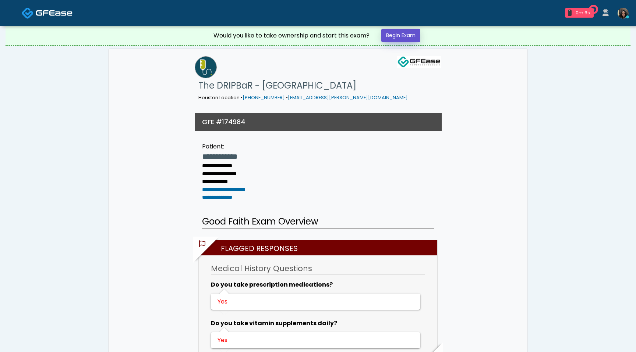
click at [402, 33] on link "Begin Exam" at bounding box center [400, 36] width 39 height 14
click at [578, 12] on div "0m 8s" at bounding box center [582, 13] width 16 height 7
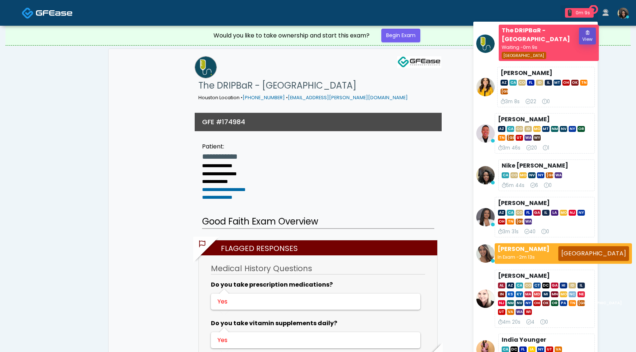
click at [585, 40] on button "View" at bounding box center [587, 36] width 17 height 17
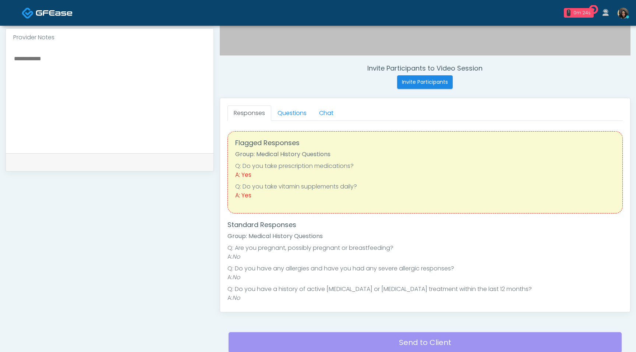
scroll to position [275, 0]
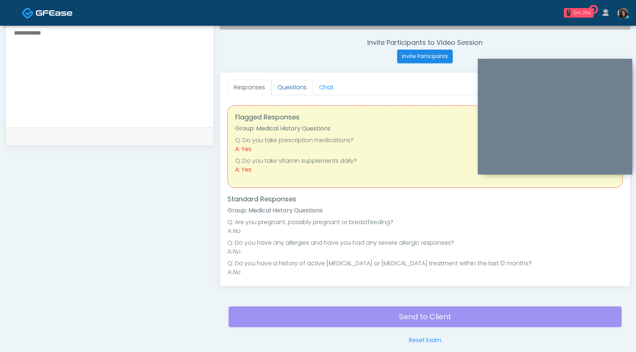
click at [291, 90] on link "Questions" at bounding box center [292, 87] width 42 height 15
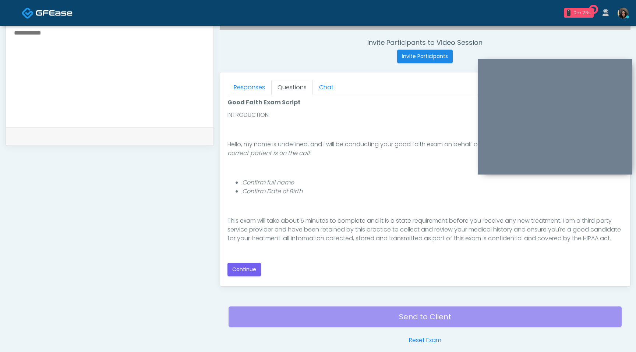
scroll to position [68, 0]
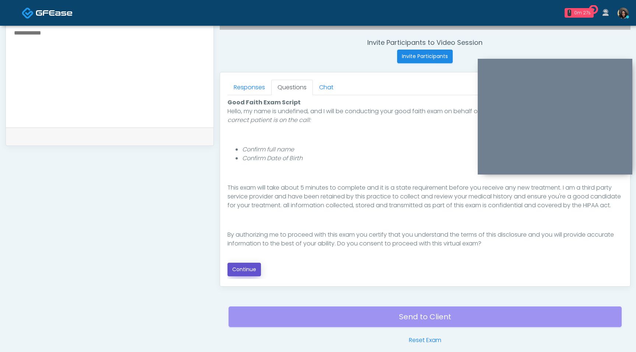
click at [248, 268] on button "Continue" at bounding box center [243, 270] width 33 height 14
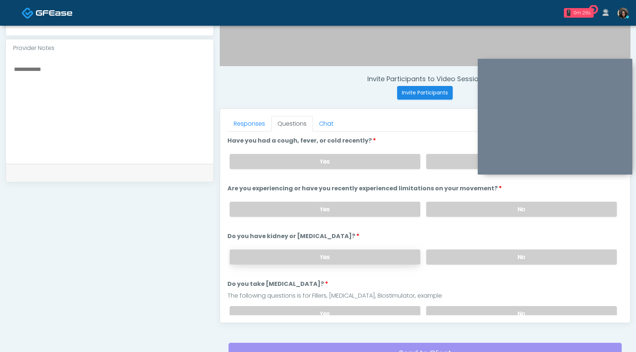
scroll to position [235, 0]
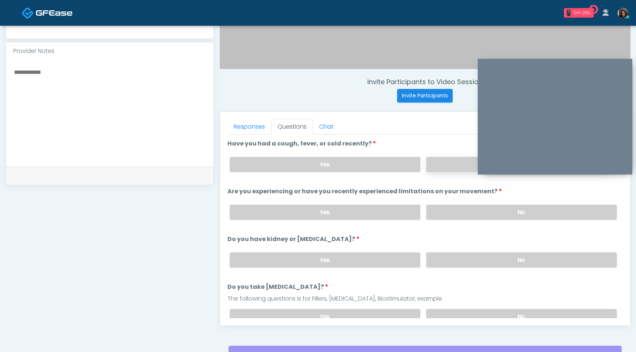
click at [447, 167] on label "No" at bounding box center [521, 164] width 191 height 15
click at [445, 211] on label "No" at bounding box center [521, 212] width 191 height 15
click at [445, 264] on label "No" at bounding box center [521, 260] width 191 height 15
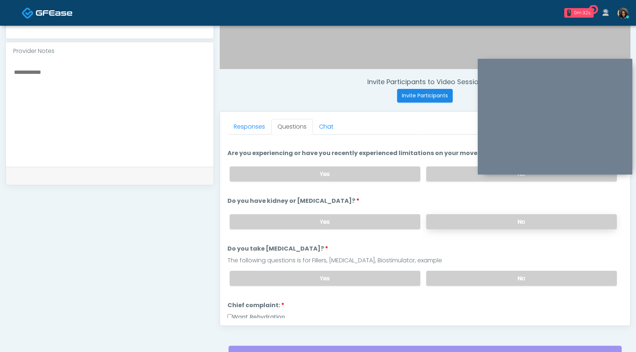
scroll to position [62, 0]
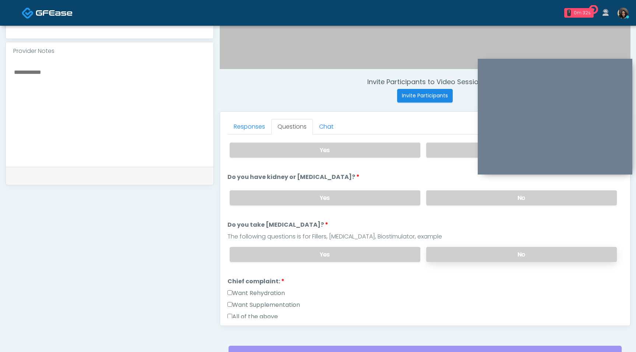
click at [445, 257] on label "No" at bounding box center [521, 254] width 191 height 15
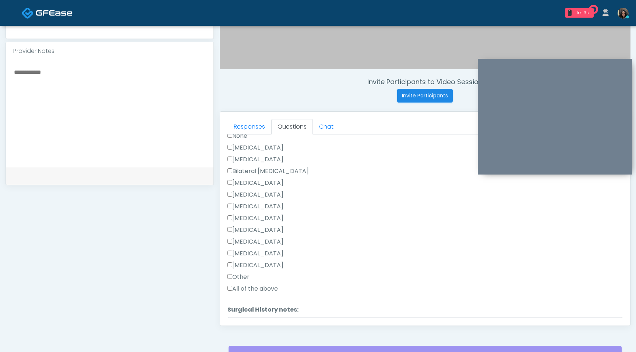
scroll to position [326, 0]
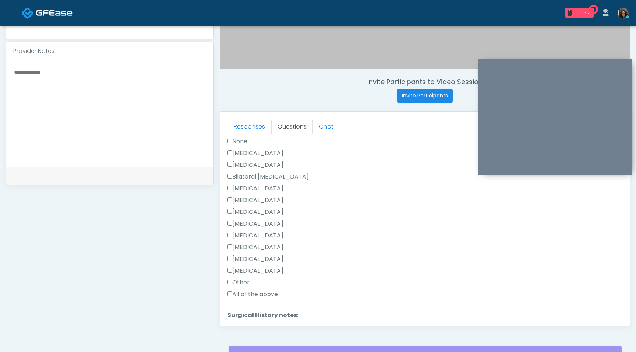
click at [228, 142] on label "None" at bounding box center [237, 141] width 20 height 9
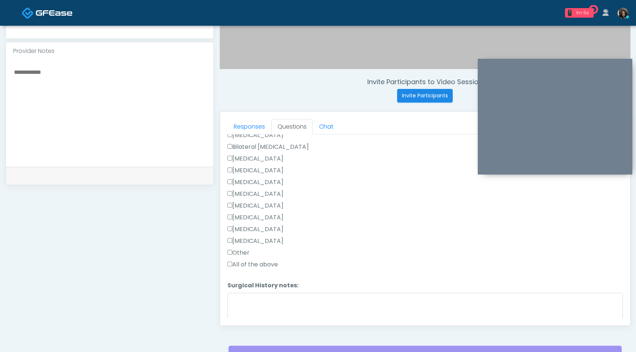
scroll to position [385, 0]
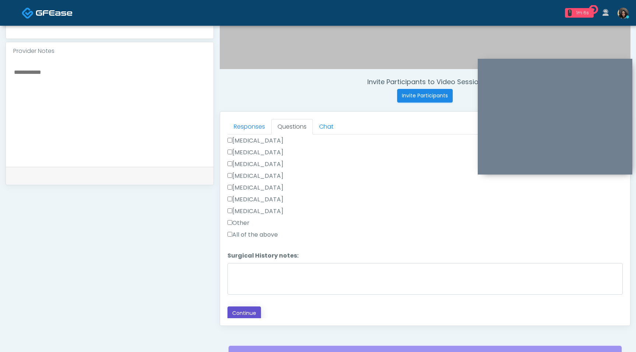
click at [242, 317] on button "Continue" at bounding box center [243, 314] width 33 height 14
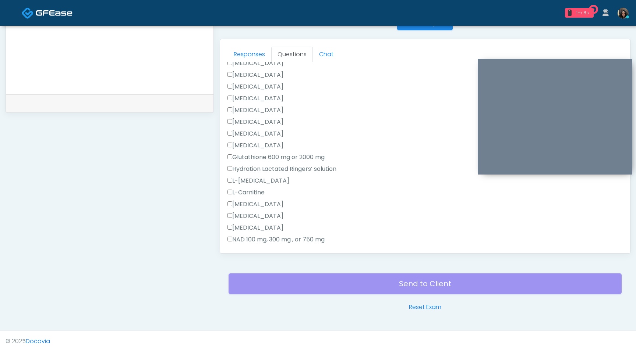
scroll to position [0, 0]
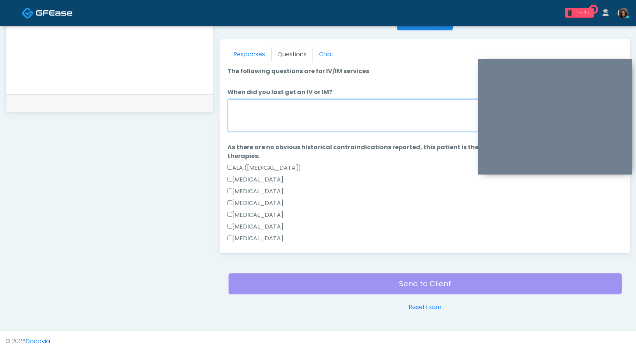
click at [319, 121] on textarea "When did you last get an IV or IM?" at bounding box center [424, 116] width 395 height 32
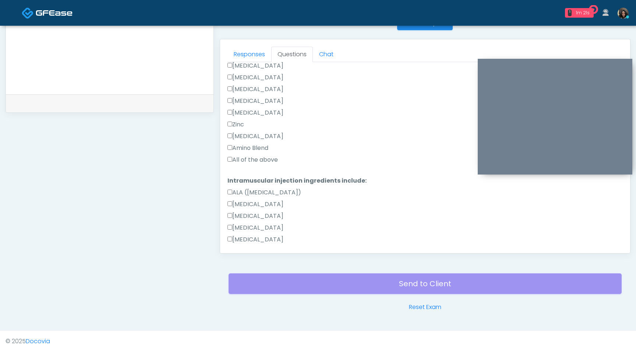
scroll to position [393, 0]
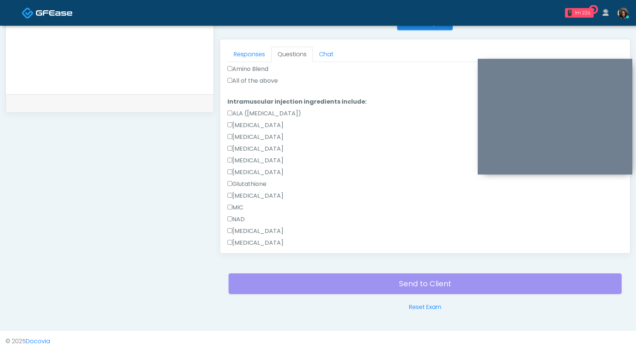
type textarea "**********"
click at [232, 79] on label "All of the above" at bounding box center [252, 81] width 50 height 9
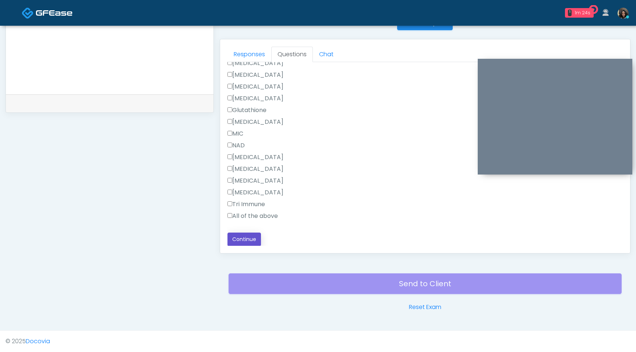
click at [245, 243] on button "Continue" at bounding box center [243, 240] width 33 height 14
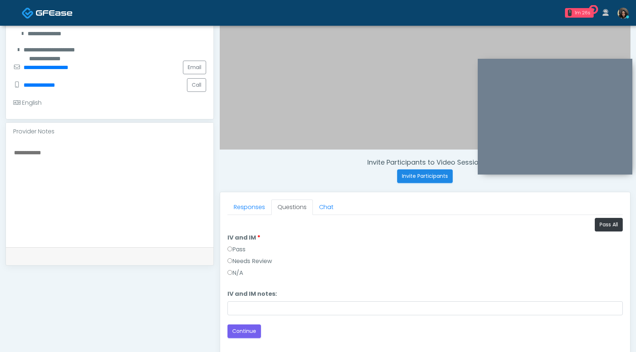
scroll to position [133, 0]
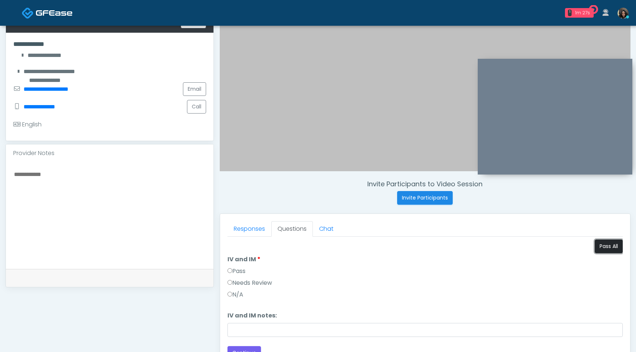
click at [612, 246] on button "Pass All" at bounding box center [608, 247] width 28 height 14
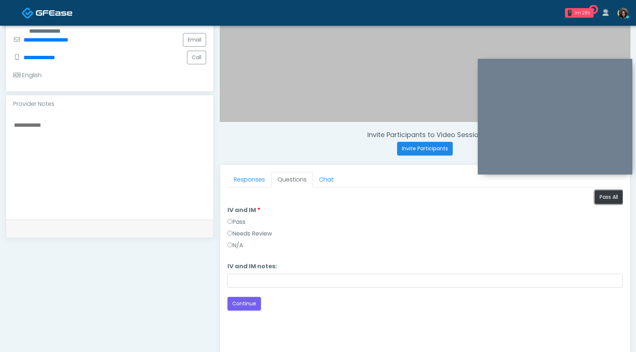
scroll to position [200, 0]
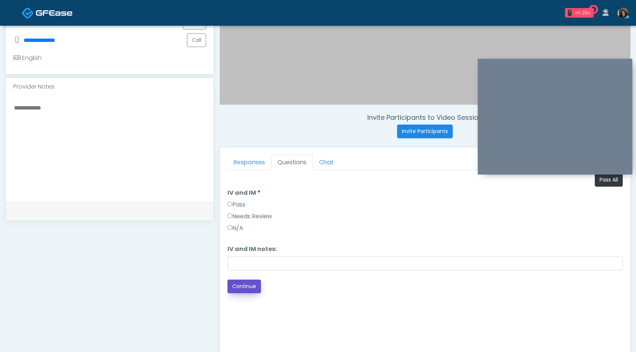
click at [246, 285] on button "Continue" at bounding box center [243, 287] width 33 height 14
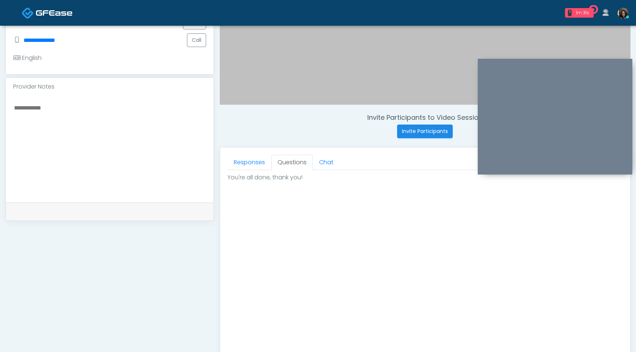
scroll to position [321, 0]
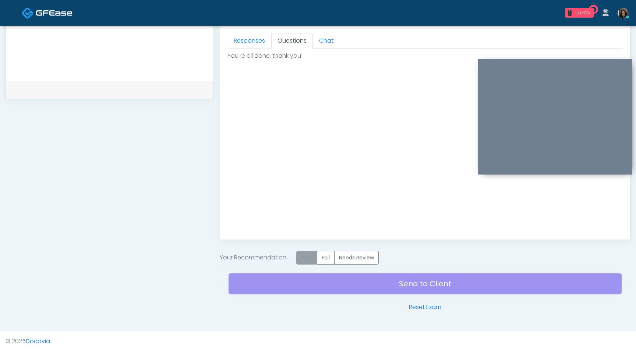
click at [306, 260] on label "Pass" at bounding box center [306, 258] width 21 height 14
click at [308, 284] on div "Send to Client Reset Exam" at bounding box center [424, 288] width 393 height 47
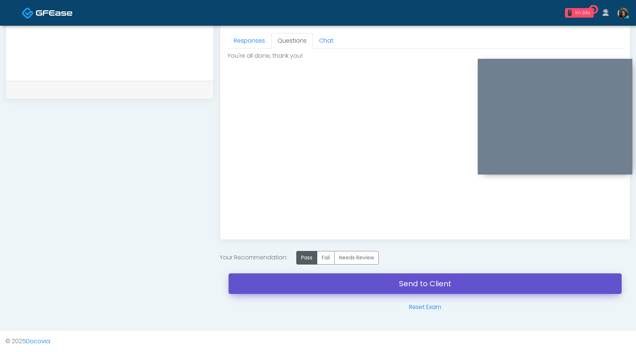
click at [308, 284] on link "Send to Client" at bounding box center [424, 284] width 393 height 21
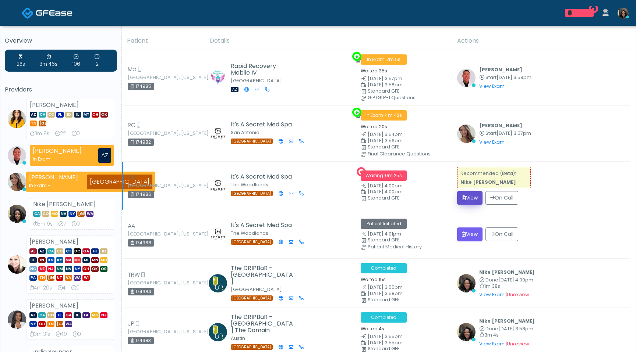
click at [467, 195] on button "View" at bounding box center [469, 198] width 25 height 14
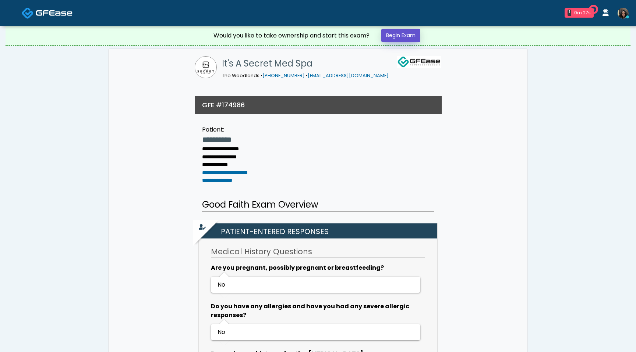
click at [406, 38] on link "Begin Exam" at bounding box center [400, 36] width 39 height 14
click at [406, 34] on link "Begin Exam" at bounding box center [400, 36] width 39 height 14
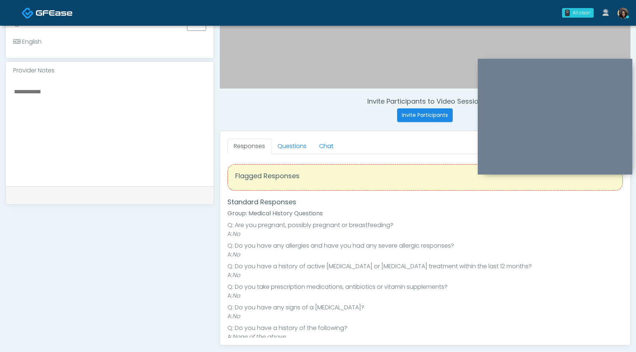
scroll to position [224, 0]
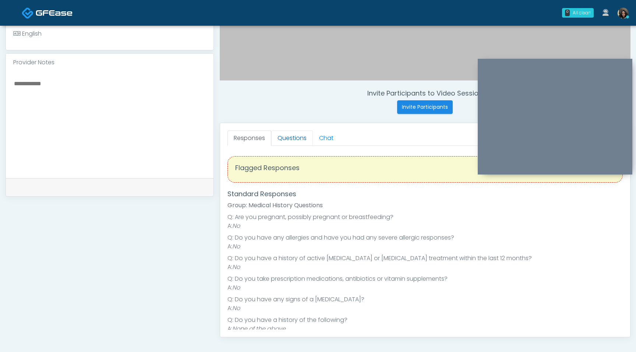
click at [293, 134] on link "Questions" at bounding box center [292, 138] width 42 height 15
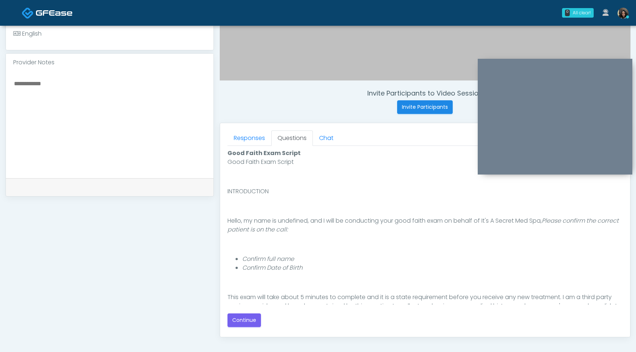
scroll to position [68, 0]
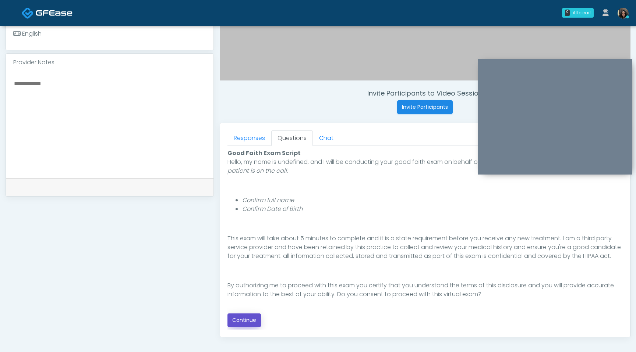
click at [248, 314] on button "Continue" at bounding box center [243, 321] width 33 height 14
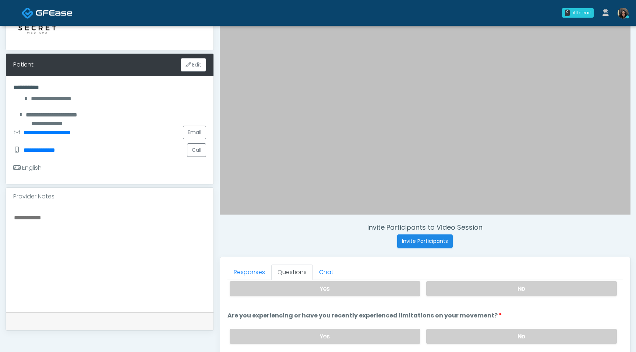
scroll to position [28, 0]
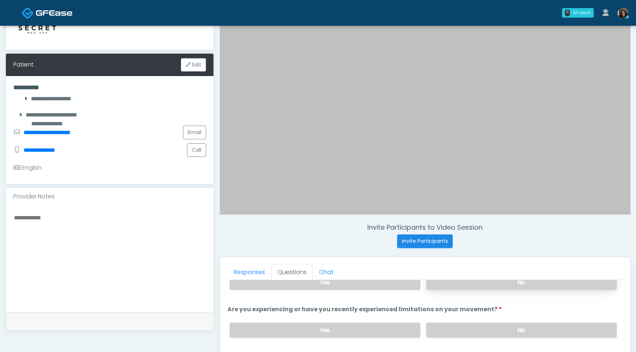
click at [511, 286] on label "No" at bounding box center [521, 282] width 191 height 15
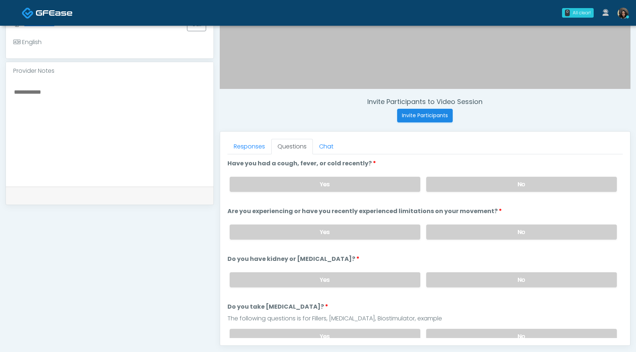
scroll to position [218, 0]
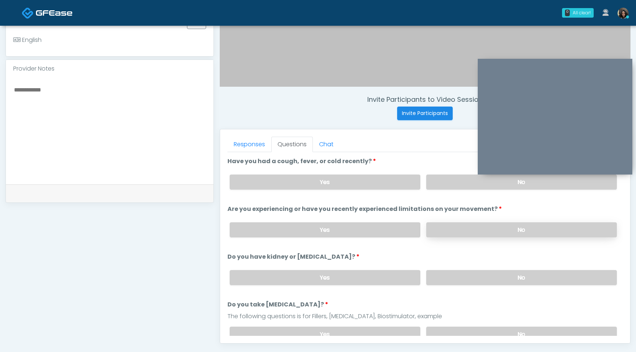
click at [452, 230] on label "No" at bounding box center [521, 230] width 191 height 15
click at [446, 281] on label "No" at bounding box center [521, 277] width 191 height 15
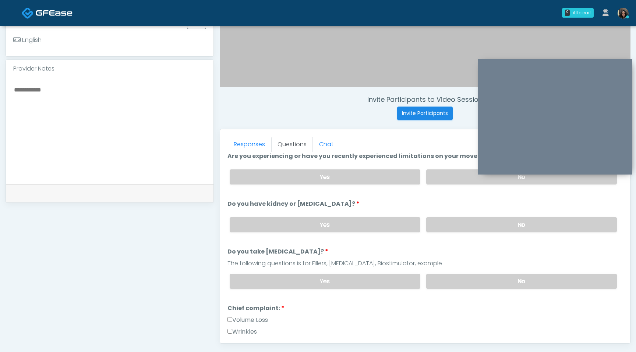
scroll to position [66, 0]
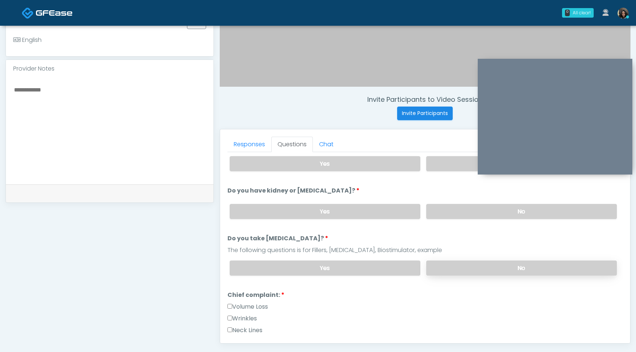
click at [470, 271] on label "No" at bounding box center [521, 268] width 191 height 15
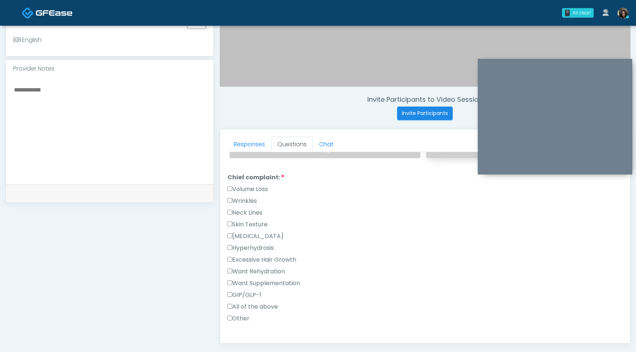
scroll to position [190, 0]
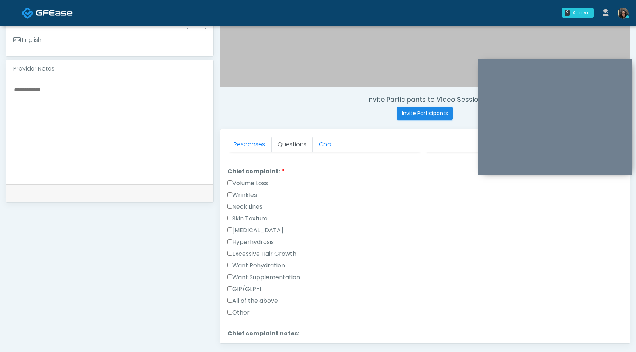
click at [230, 219] on label "Skin Texture" at bounding box center [247, 218] width 40 height 9
click at [228, 196] on label "Wrinkles" at bounding box center [241, 195] width 29 height 9
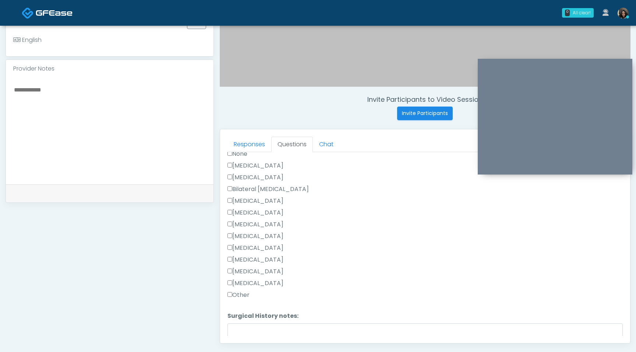
scroll to position [479, 0]
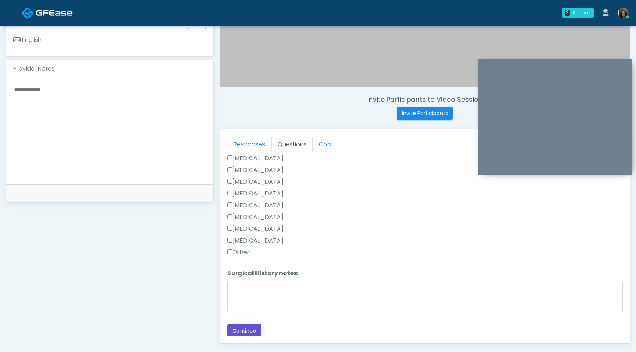
click at [250, 327] on button "Continue" at bounding box center [243, 331] width 33 height 14
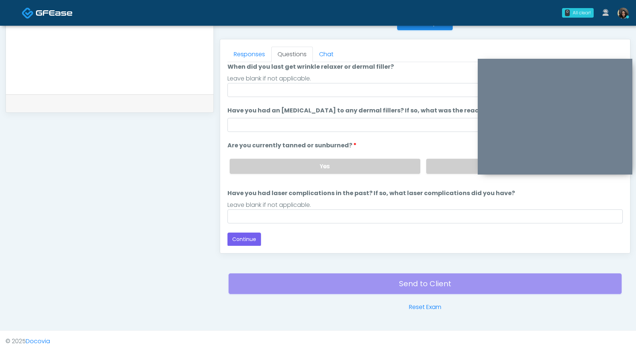
scroll to position [0, 0]
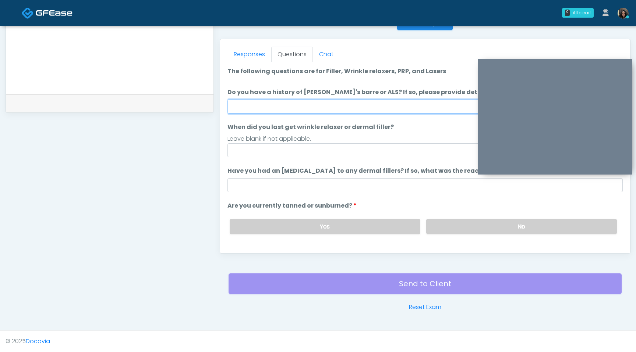
click at [307, 107] on input "Do you have a history of [PERSON_NAME]'s barre or ALS? If so, please provide de…" at bounding box center [424, 107] width 395 height 14
type input "**"
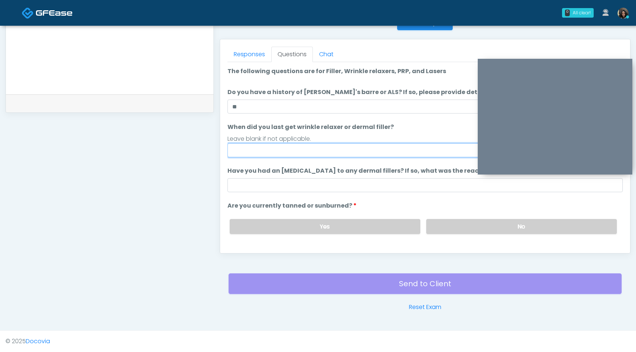
click at [271, 153] on input "When did you last get wrinkle relaxer or dermal filler?" at bounding box center [424, 150] width 395 height 14
type input "*********"
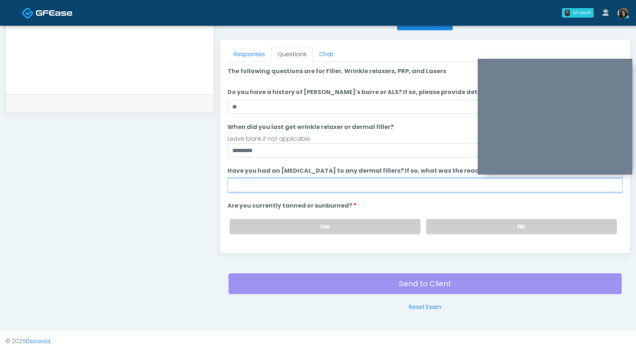
click at [267, 185] on input "Have you had an [MEDICAL_DATA] to any dermal fillers? If so, what was the react…" at bounding box center [424, 185] width 395 height 14
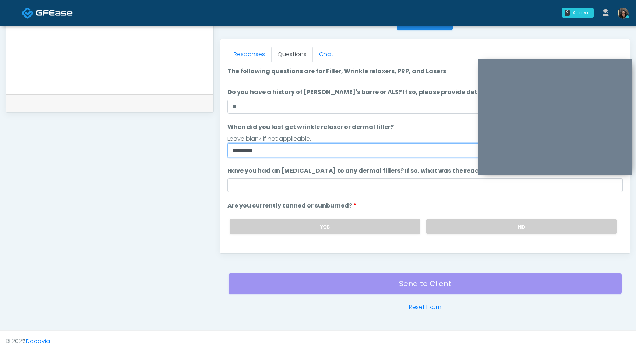
click at [270, 155] on input "*********" at bounding box center [424, 150] width 395 height 14
drag, startPoint x: 270, startPoint y: 155, endPoint x: 226, endPoint y: 147, distance: 44.6
click at [226, 147] on div "Responses Questions Chat Good Faith Exam Script Good Faith Exam Script INTRODUC…" at bounding box center [425, 146] width 410 height 214
type input "**********"
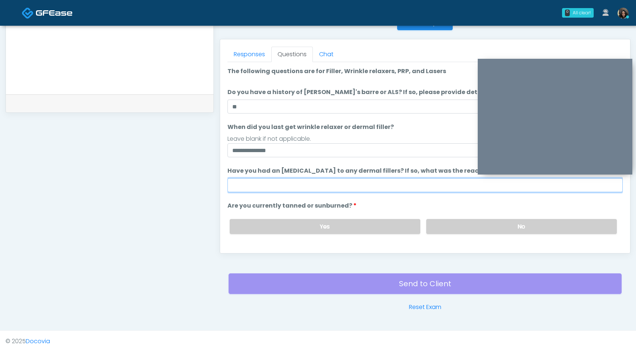
click at [277, 191] on input "Have you had an [MEDICAL_DATA] to any dermal fillers? If so, what was the react…" at bounding box center [424, 185] width 395 height 14
type input "**"
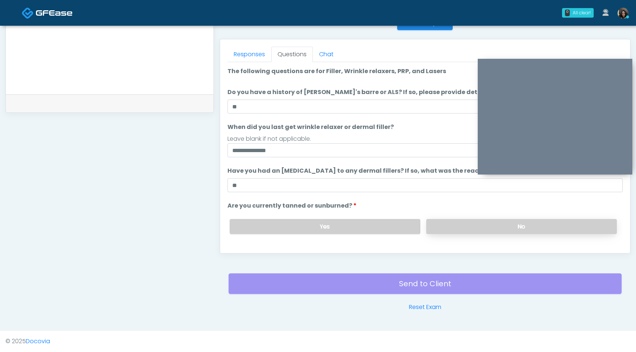
click at [478, 231] on label "No" at bounding box center [521, 226] width 191 height 15
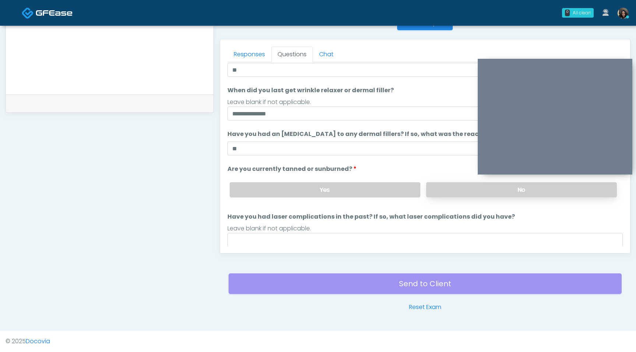
scroll to position [60, 0]
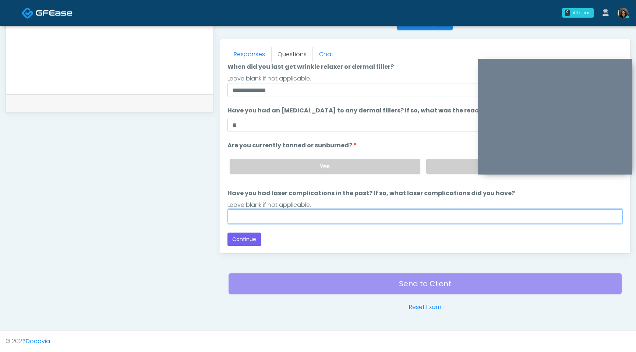
click at [363, 214] on input "Have you had laser complications in the past? If so, what laser complications d…" at bounding box center [424, 217] width 395 height 14
type input "**"
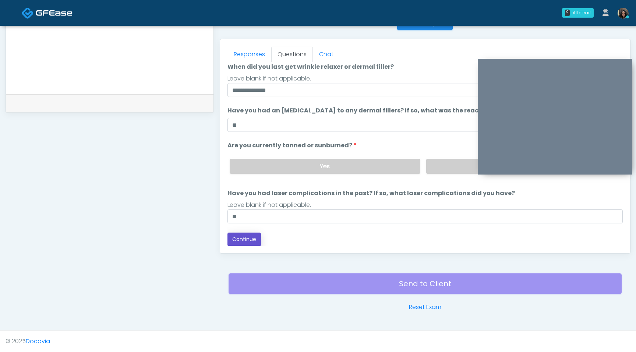
click at [251, 240] on button "Continue" at bounding box center [243, 240] width 33 height 14
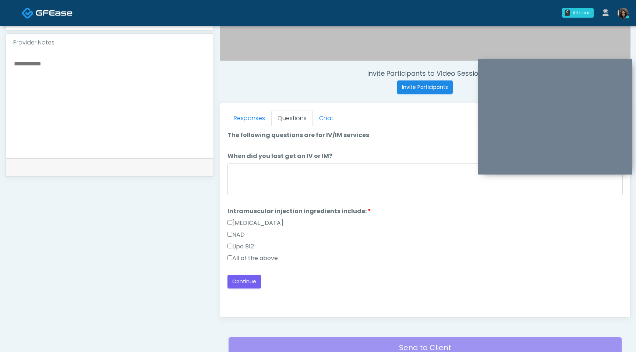
scroll to position [242, 0]
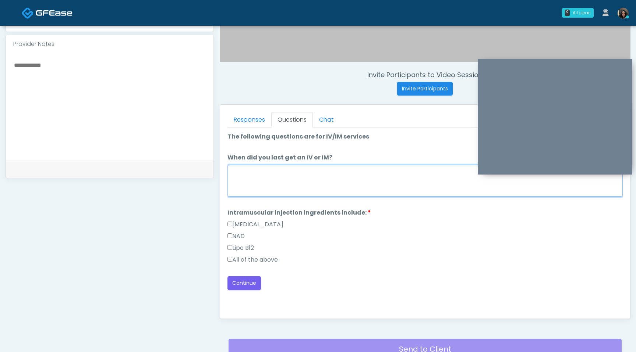
click at [306, 184] on textarea "When did you last get an IV or IM?" at bounding box center [424, 181] width 395 height 32
type textarea "**********"
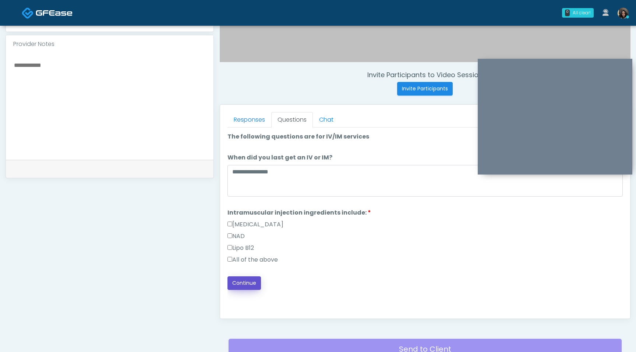
click at [246, 287] on button "Continue" at bounding box center [243, 284] width 33 height 14
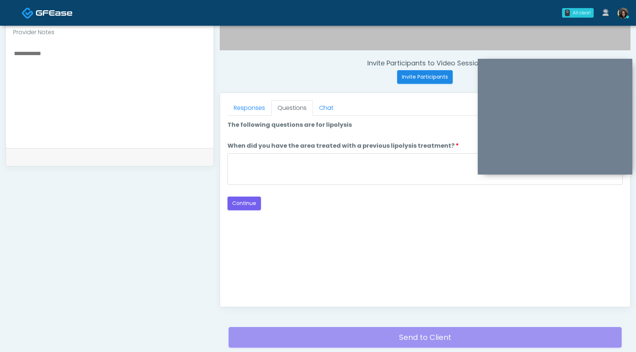
scroll to position [238, 0]
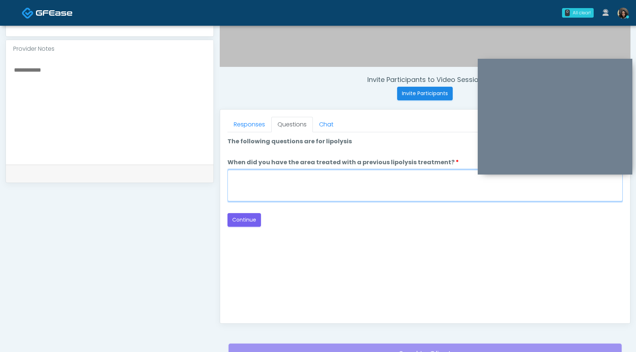
click at [319, 175] on textarea "When did you have the area treated with a previous lipolysis treatment?" at bounding box center [424, 186] width 395 height 32
type textarea "*********"
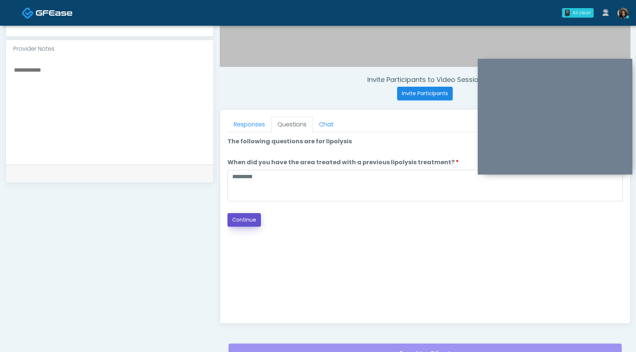
click at [253, 221] on button "Continue" at bounding box center [243, 220] width 33 height 14
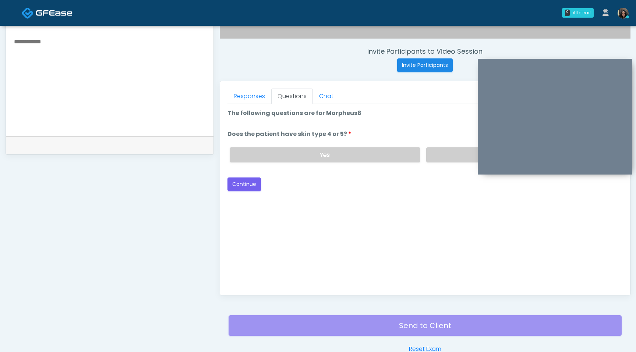
scroll to position [255, 0]
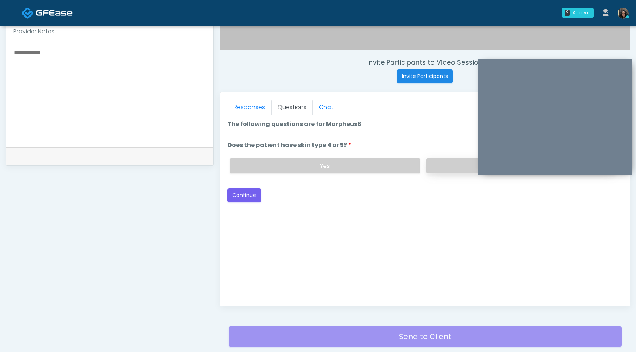
click at [452, 166] on label "No" at bounding box center [521, 166] width 191 height 15
click at [243, 195] on button "Continue" at bounding box center [243, 196] width 33 height 14
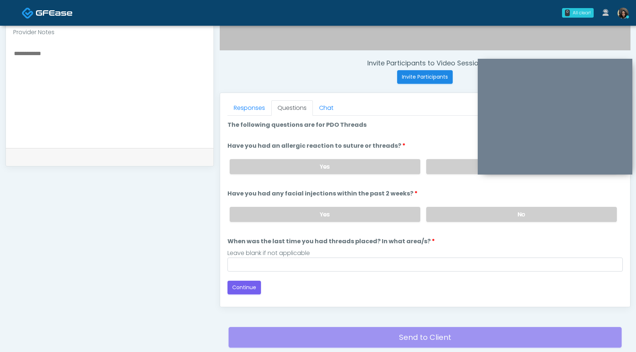
scroll to position [253, 0]
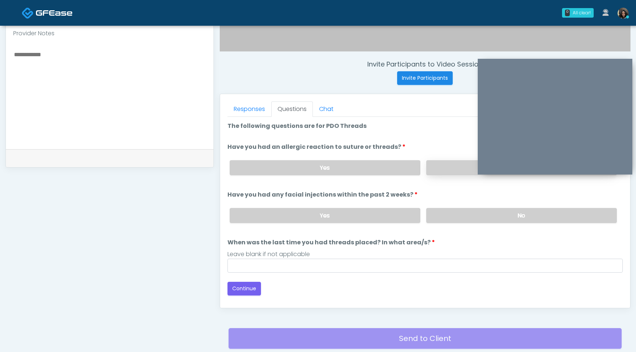
click at [446, 170] on label "No" at bounding box center [521, 167] width 191 height 15
click at [454, 214] on label "No" at bounding box center [521, 215] width 191 height 15
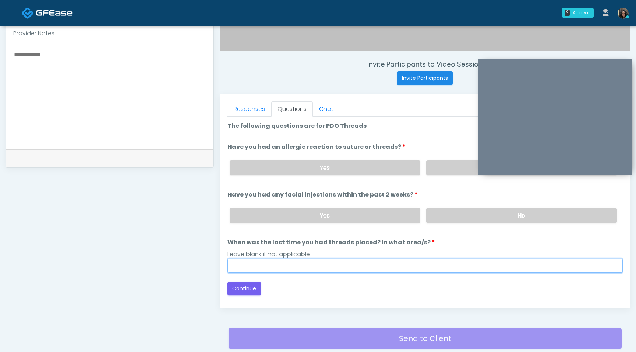
click at [285, 268] on input "When was the last time you had threads placed? In what area/s?" at bounding box center [424, 266] width 395 height 14
type input "*********"
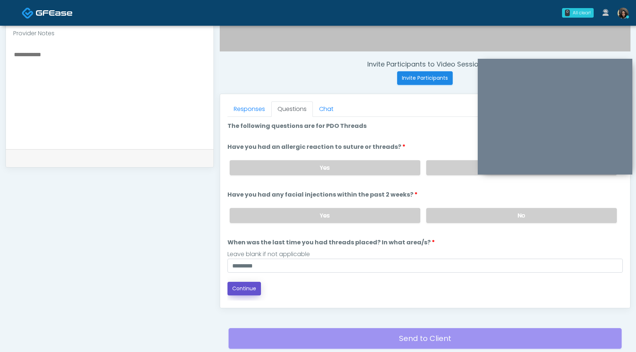
click at [251, 291] on button "Continue" at bounding box center [243, 289] width 33 height 14
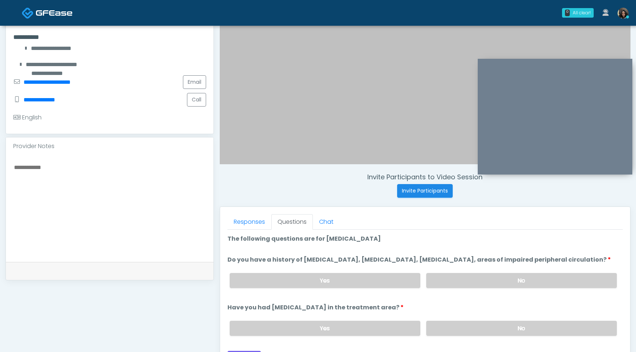
scroll to position [140, 0]
click at [518, 289] on label "No" at bounding box center [521, 281] width 191 height 15
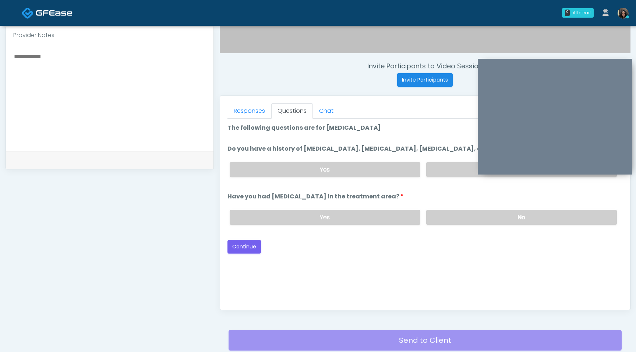
scroll to position [259, 0]
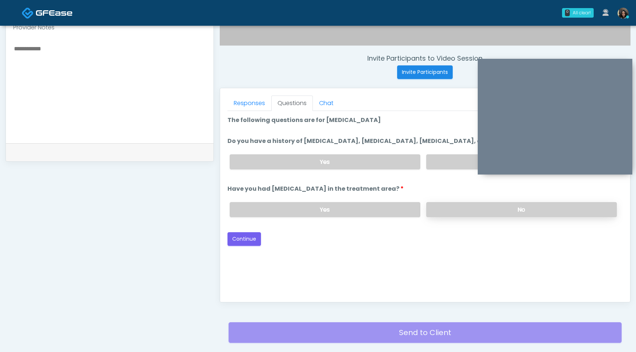
click at [472, 217] on label "No" at bounding box center [521, 209] width 191 height 15
click at [252, 244] on button "Continue" at bounding box center [243, 239] width 33 height 14
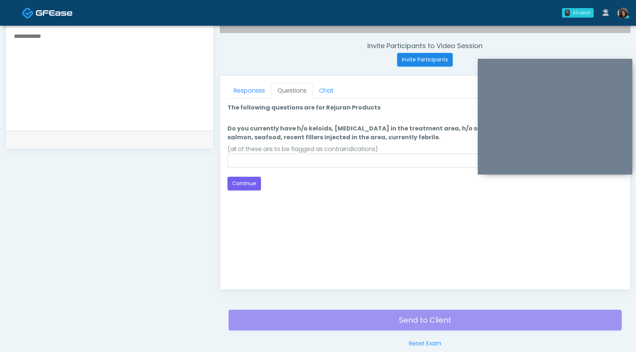
scroll to position [237, 0]
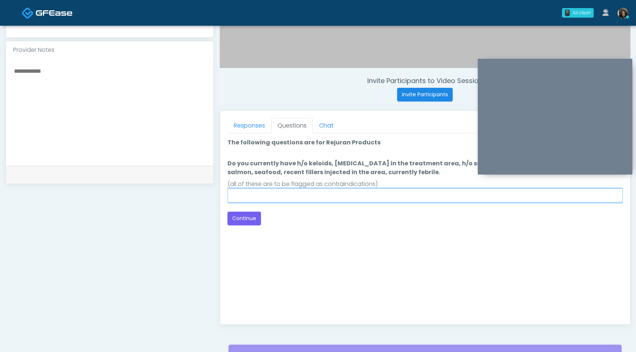
click at [328, 195] on input "Do you currently have h/o keloids, [MEDICAL_DATA] in the treatment area, h/o se…" at bounding box center [424, 196] width 395 height 14
type input "****"
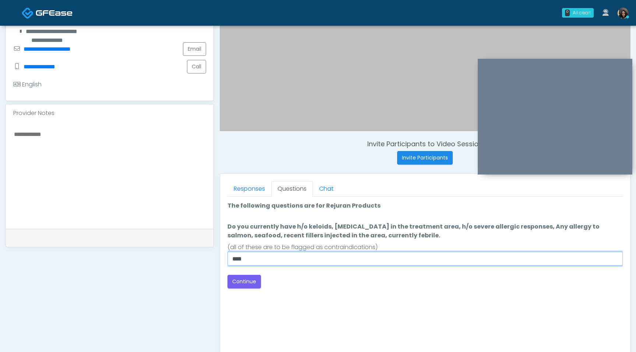
scroll to position [172, 0]
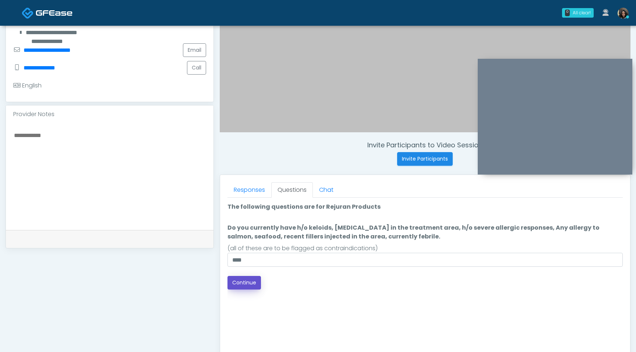
click at [249, 282] on button "Continue" at bounding box center [243, 283] width 33 height 14
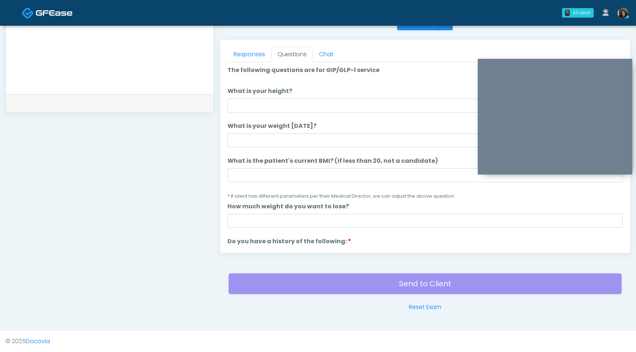
scroll to position [0, 0]
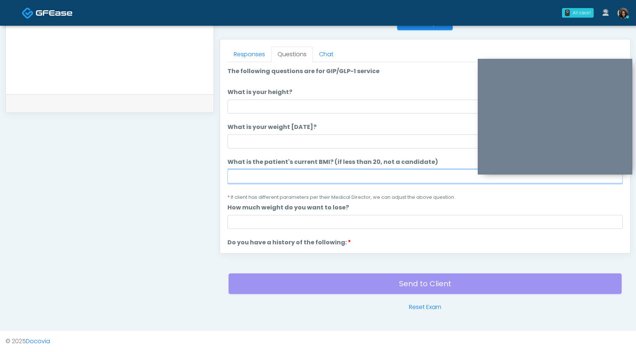
click at [256, 173] on input "What is the patient's current BMI? (if less than 20, not a candidate)" at bounding box center [424, 177] width 395 height 14
type input "****"
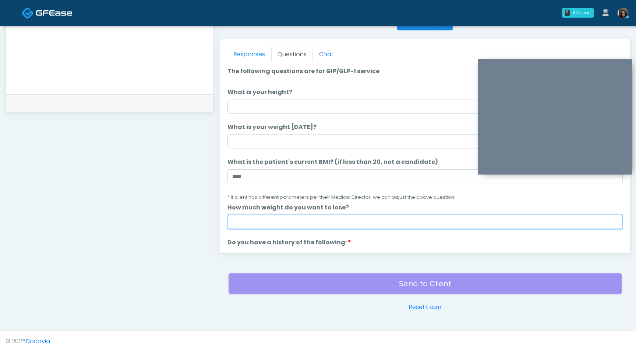
click at [257, 223] on input "How much weight do you want to lose?" at bounding box center [424, 222] width 395 height 14
type input "*"
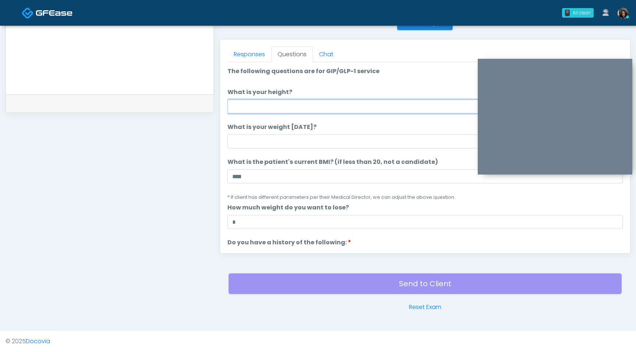
click at [274, 109] on input "What is your height?" at bounding box center [424, 107] width 395 height 14
type input "***"
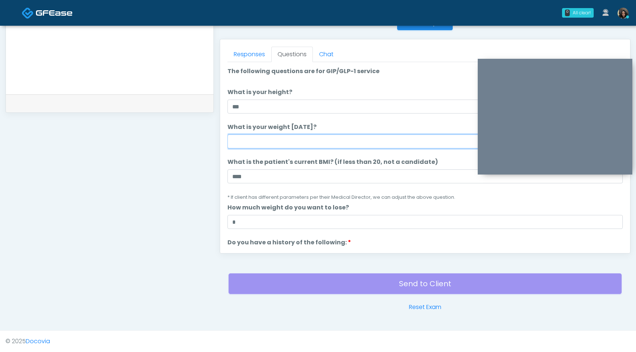
click at [259, 147] on input "What is your weight today?" at bounding box center [424, 142] width 395 height 14
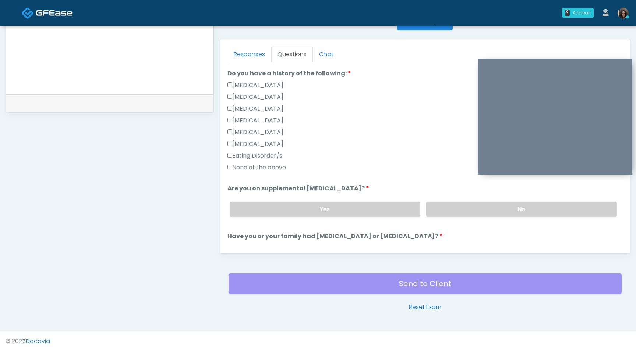
scroll to position [171, 0]
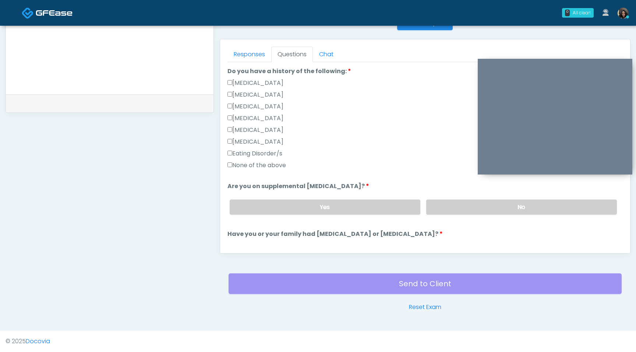
type input "***"
click at [495, 203] on label "No" at bounding box center [521, 207] width 191 height 15
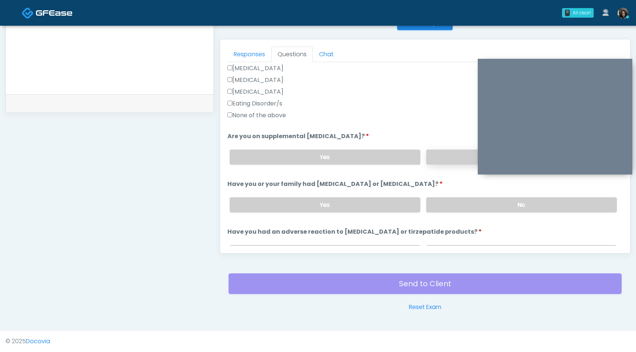
scroll to position [224, 0]
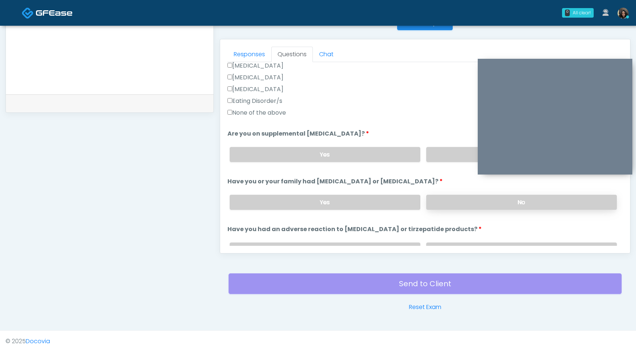
click at [493, 205] on label "No" at bounding box center [521, 202] width 191 height 15
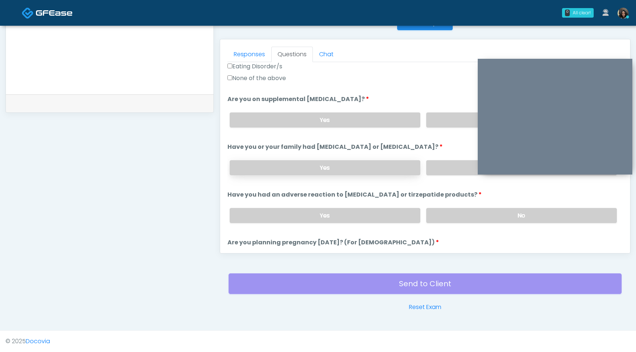
scroll to position [285, 0]
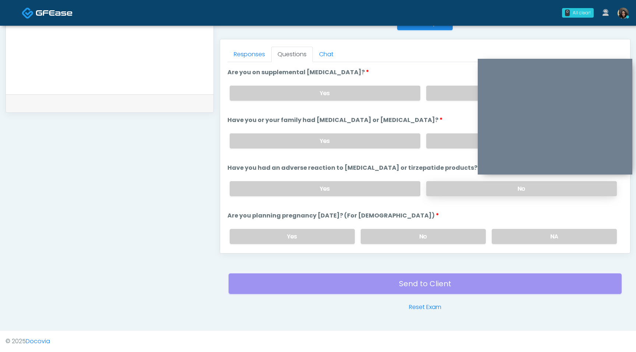
click at [451, 189] on label "No" at bounding box center [521, 188] width 191 height 15
click at [439, 231] on label "No" at bounding box center [422, 236] width 125 height 15
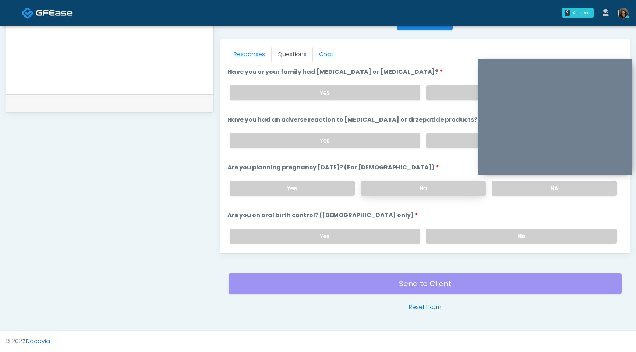
scroll to position [340, 0]
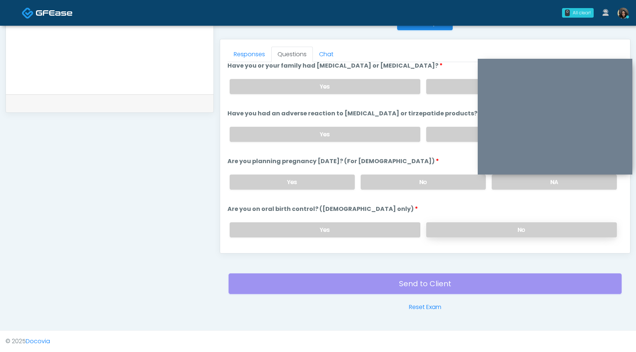
click at [448, 229] on label "No" at bounding box center [521, 230] width 191 height 15
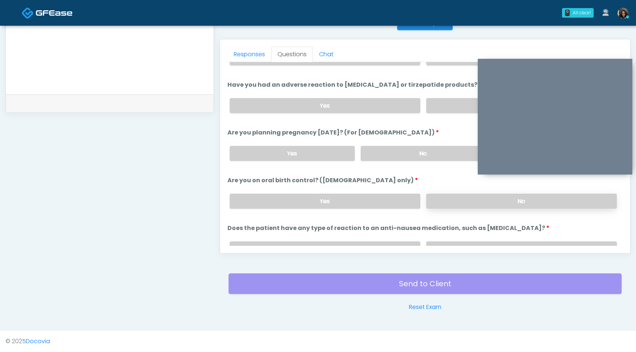
scroll to position [396, 0]
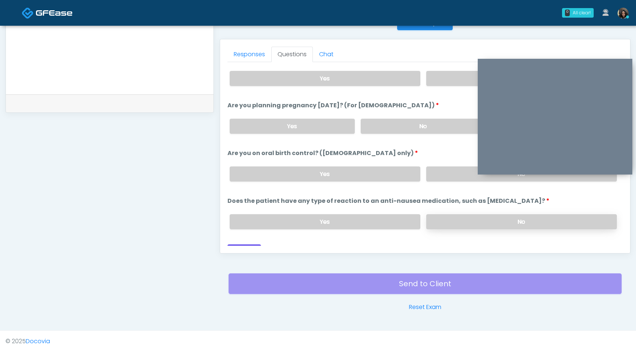
click at [455, 225] on label "No" at bounding box center [521, 221] width 191 height 15
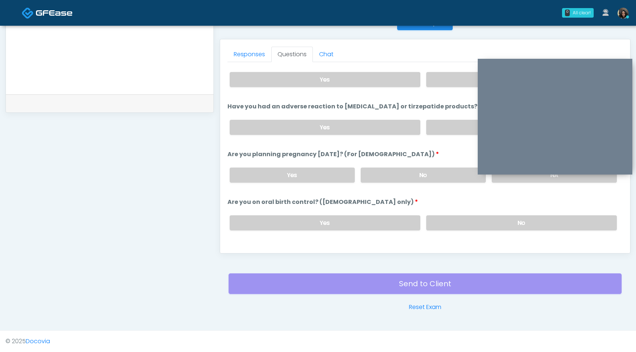
scroll to position [406, 0]
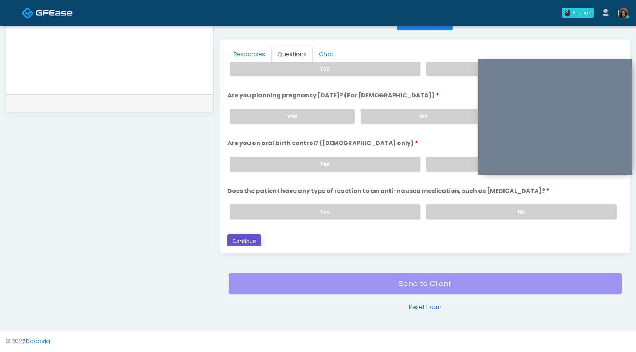
click at [249, 239] on button "Continue" at bounding box center [243, 242] width 33 height 14
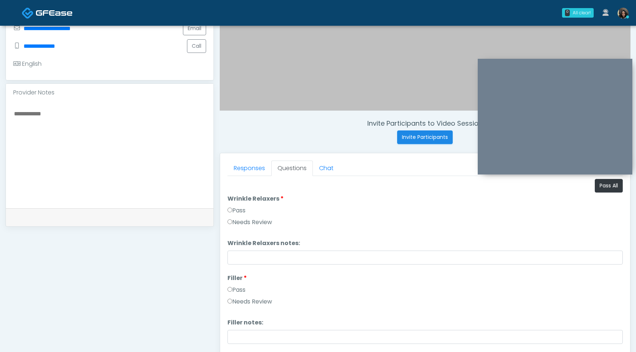
scroll to position [177, 0]
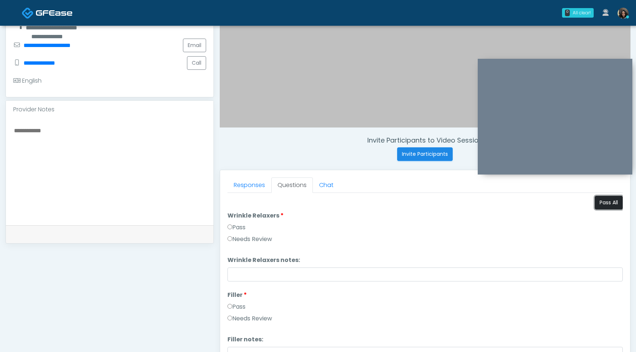
click at [601, 206] on button "Pass All" at bounding box center [608, 203] width 28 height 14
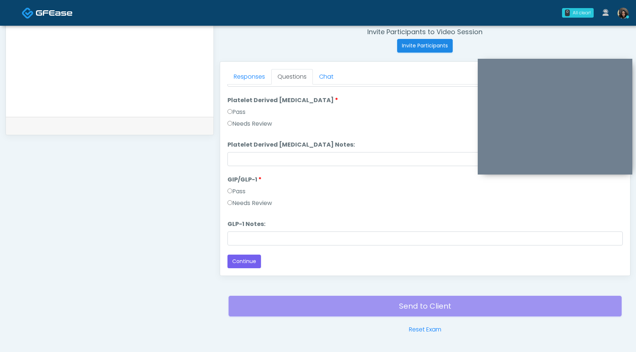
scroll to position [308, 0]
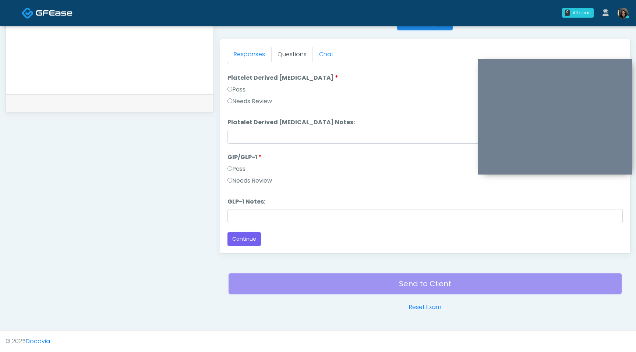
click at [235, 178] on label "Needs Review" at bounding box center [249, 181] width 45 height 9
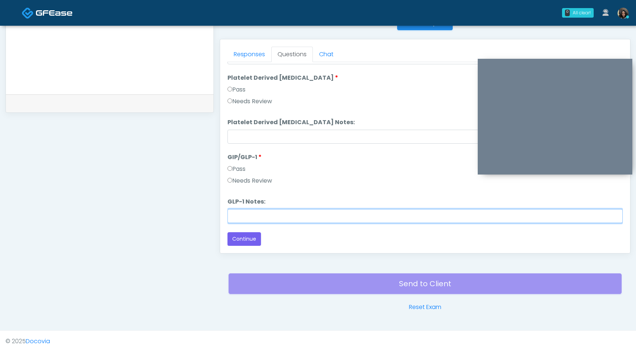
click at [240, 219] on input "GLP-1 Notes:" at bounding box center [424, 216] width 395 height 14
type input "**********"
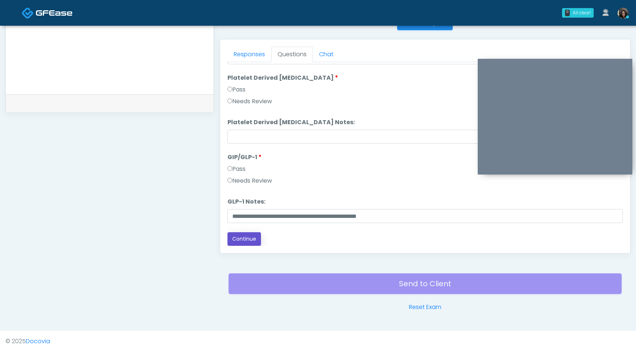
click at [246, 235] on button "Continue" at bounding box center [243, 239] width 33 height 14
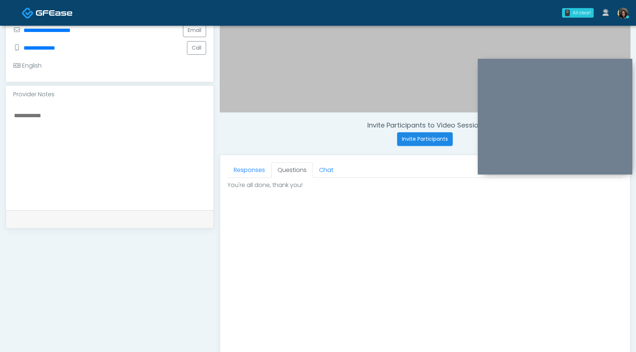
scroll to position [321, 0]
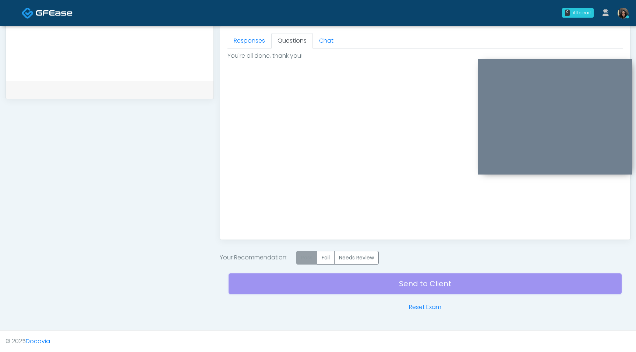
click at [306, 258] on label "Pass" at bounding box center [306, 258] width 21 height 14
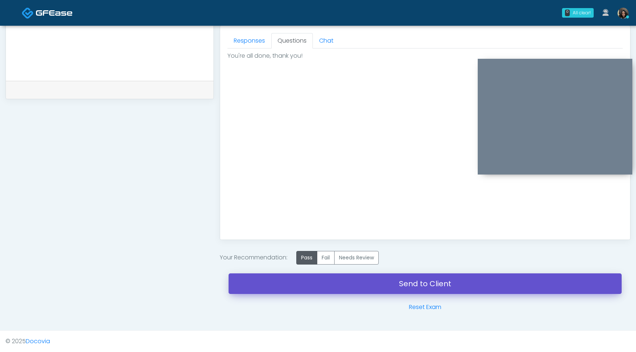
click at [298, 287] on link "Send to Client" at bounding box center [424, 284] width 393 height 21
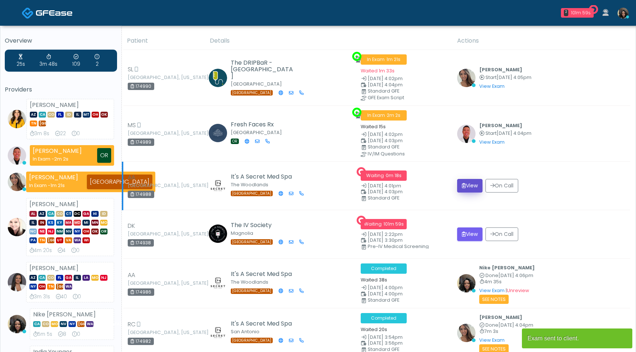
click at [465, 182] on button "View" at bounding box center [469, 186] width 25 height 14
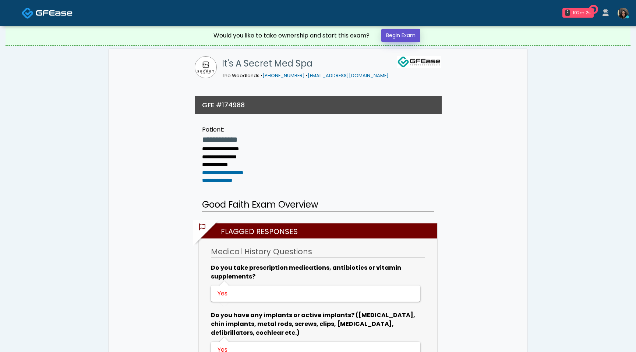
click at [405, 35] on link "Begin Exam" at bounding box center [400, 36] width 39 height 14
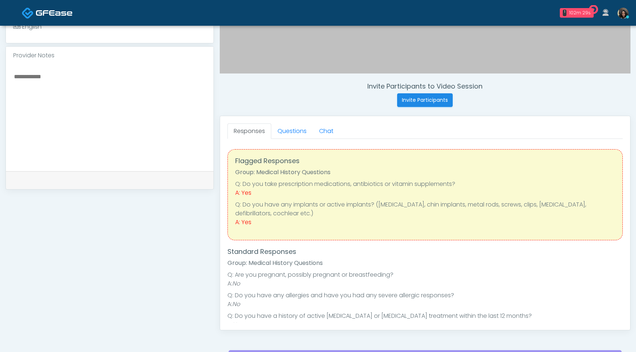
scroll to position [239, 0]
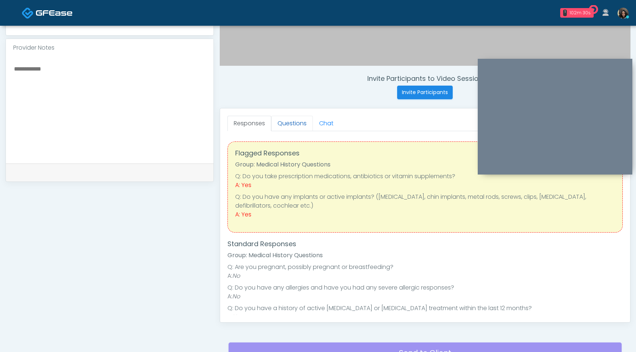
click at [293, 120] on link "Questions" at bounding box center [292, 123] width 42 height 15
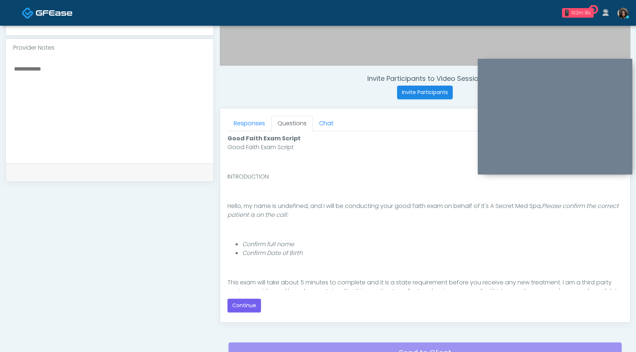
scroll to position [68, 0]
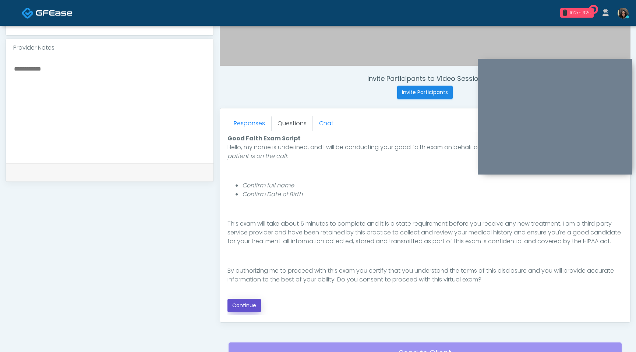
click at [243, 305] on button "Continue" at bounding box center [243, 306] width 33 height 14
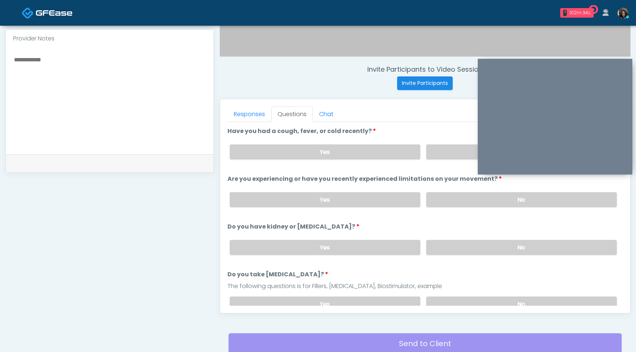
scroll to position [182, 0]
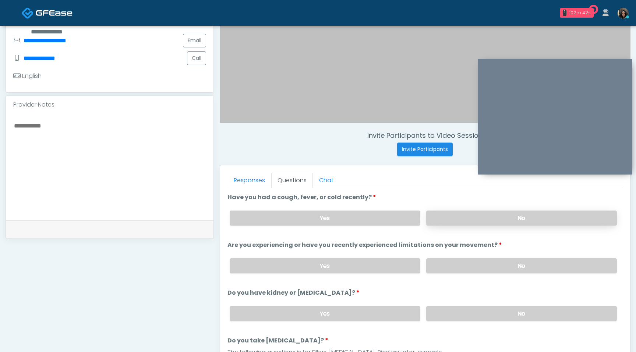
click at [438, 222] on label "No" at bounding box center [521, 218] width 191 height 15
click at [449, 269] on label "No" at bounding box center [521, 266] width 191 height 15
click at [451, 310] on label "No" at bounding box center [521, 313] width 191 height 15
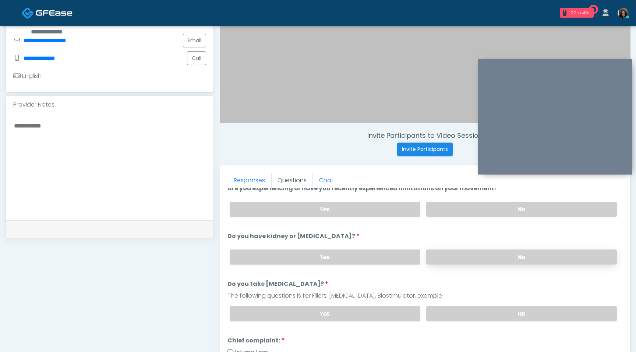
scroll to position [63, 0]
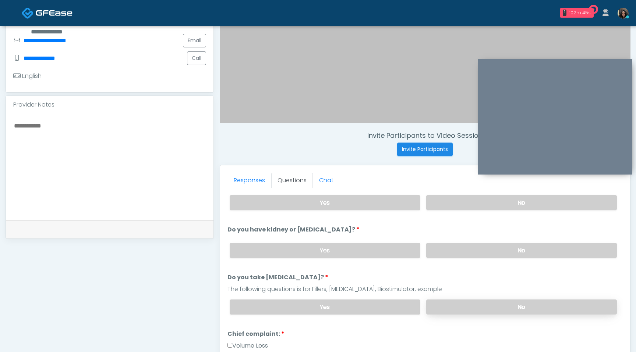
click at [454, 306] on label "No" at bounding box center [521, 307] width 191 height 15
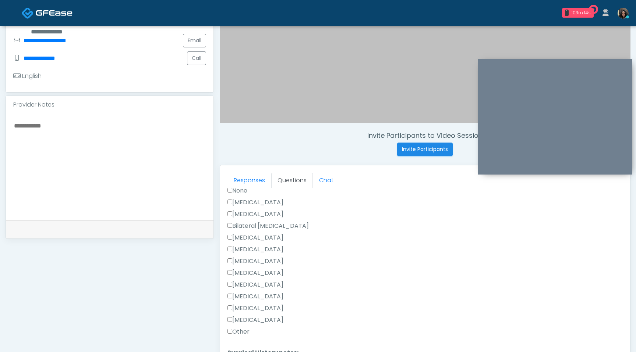
scroll to position [429, 0]
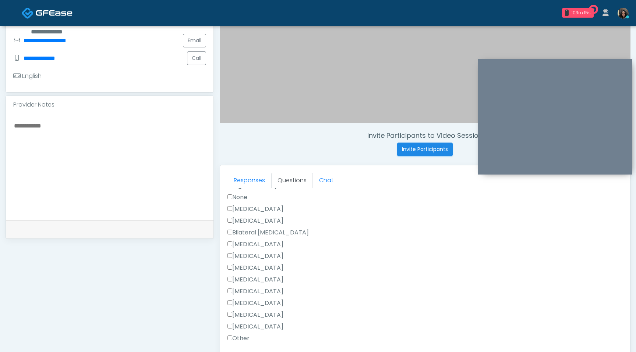
click at [234, 207] on label "Cesarean Section" at bounding box center [255, 209] width 56 height 9
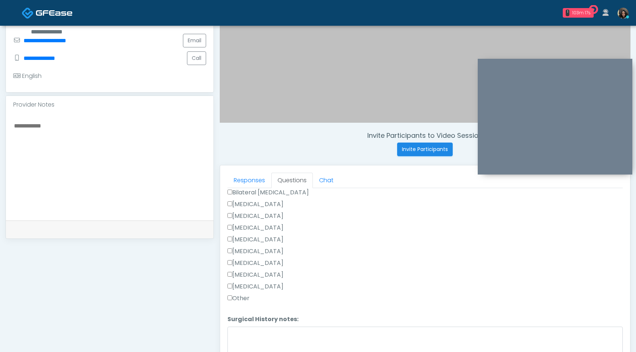
scroll to position [479, 0]
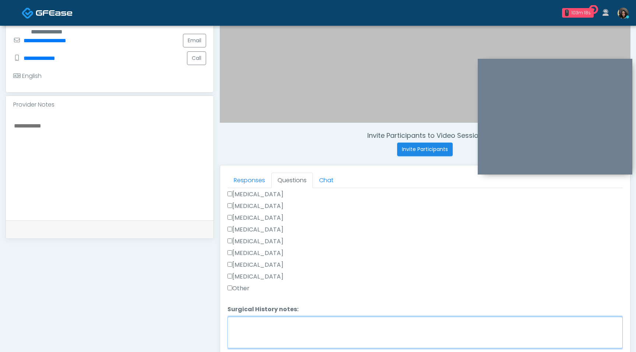
click at [242, 325] on textarea "Surgical History notes:" at bounding box center [424, 333] width 395 height 32
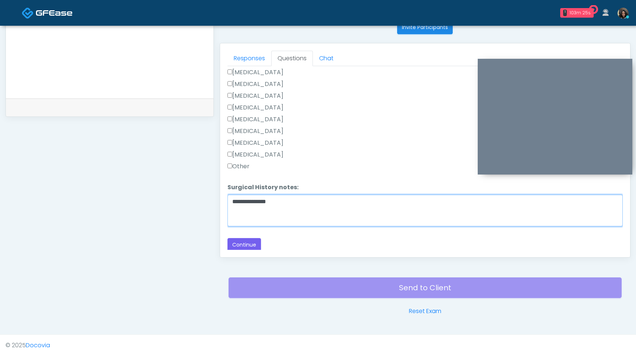
scroll to position [308, 0]
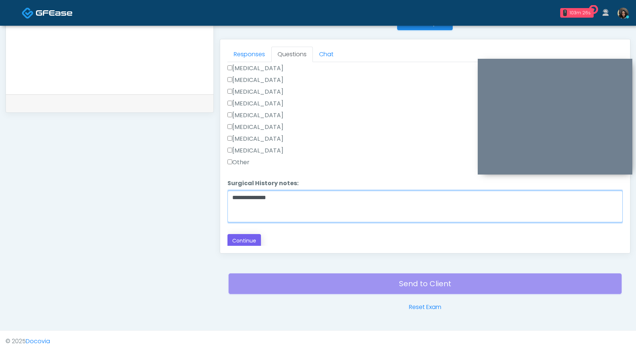
type textarea "**********"
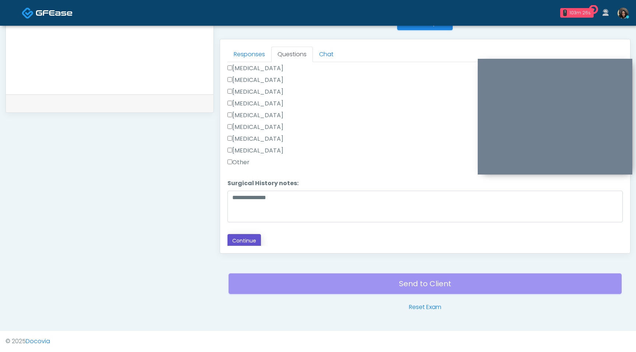
click at [250, 243] on button "Continue" at bounding box center [243, 241] width 33 height 14
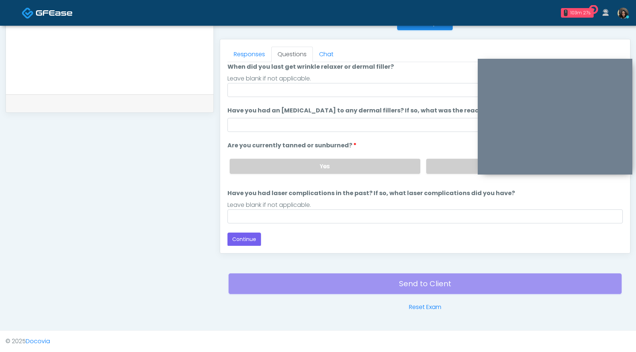
scroll to position [0, 0]
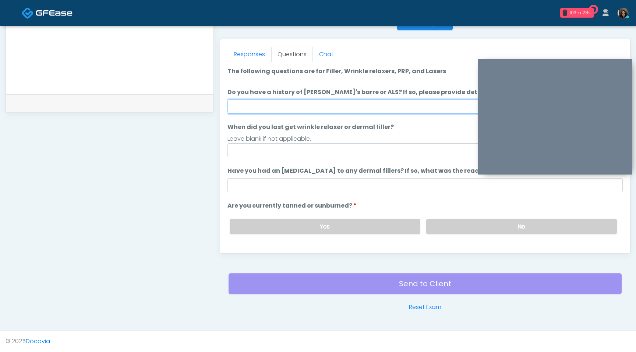
click at [303, 103] on input "Do you have a history of Guillain's barre or ALS? If so, please provide details." at bounding box center [424, 107] width 395 height 14
type input "**"
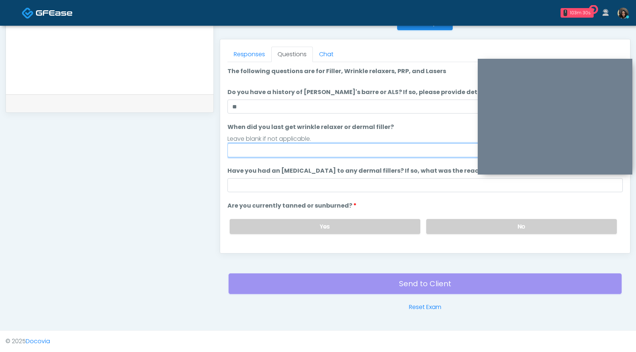
click at [269, 151] on input "When did you last get wrinkle relaxer or dermal filler?" at bounding box center [424, 150] width 395 height 14
type input "**********"
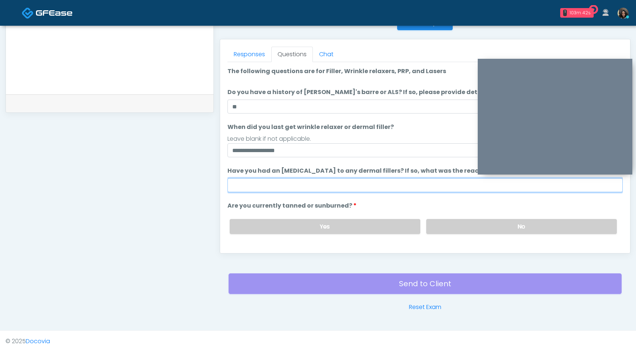
click at [286, 179] on input "Have you had an allergic response to any dermal fillers? If so, what was the re…" at bounding box center [424, 185] width 395 height 14
type input "**********"
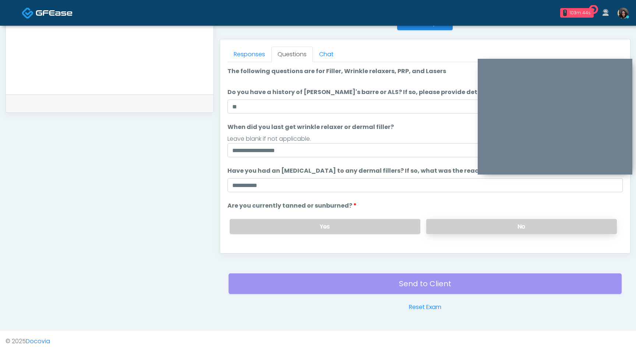
click at [493, 229] on label "No" at bounding box center [521, 226] width 191 height 15
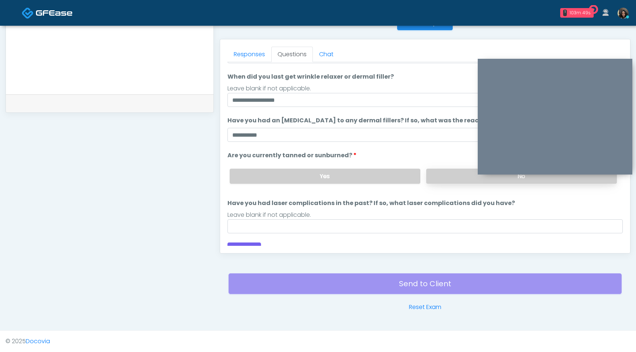
scroll to position [60, 0]
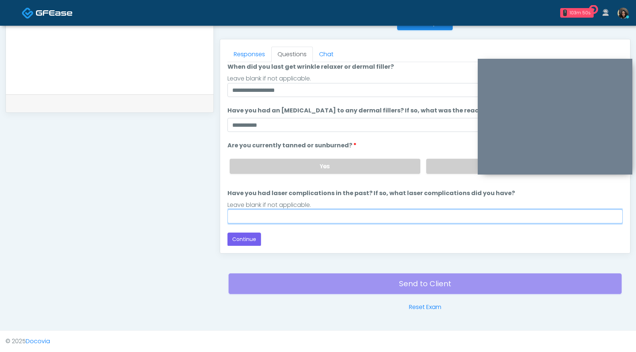
click at [353, 215] on input "Have you had laser complications in the past? If so, what laser complications d…" at bounding box center [424, 217] width 395 height 14
type input "**"
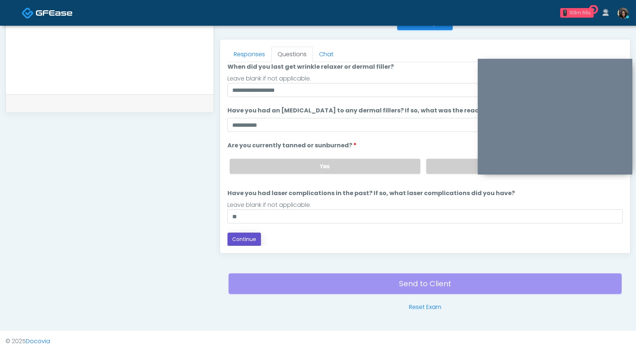
click at [255, 242] on button "Continue" at bounding box center [243, 240] width 33 height 14
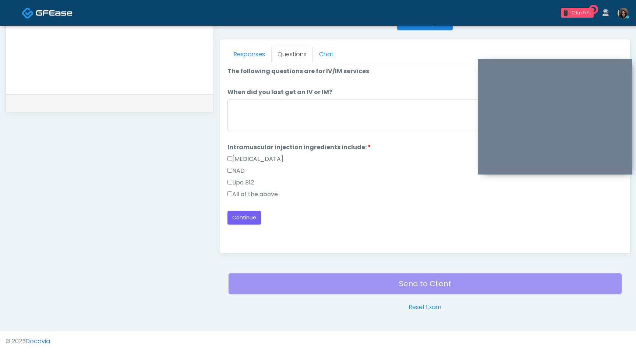
scroll to position [0, 0]
click at [330, 124] on textarea "When did you last get an IV or IM?" at bounding box center [424, 116] width 395 height 32
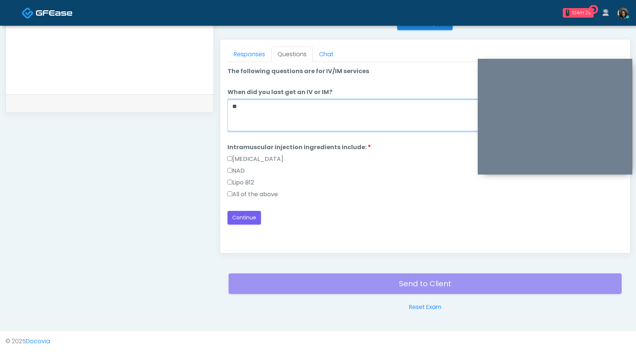
type textarea "*"
type textarea "**********"
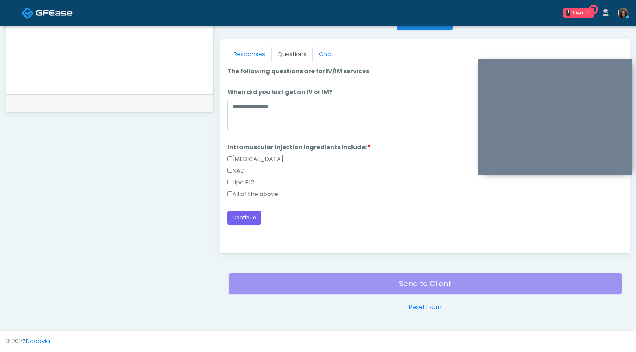
click at [232, 194] on label "All of the above" at bounding box center [252, 194] width 50 height 9
click at [237, 217] on button "Continue" at bounding box center [243, 218] width 33 height 14
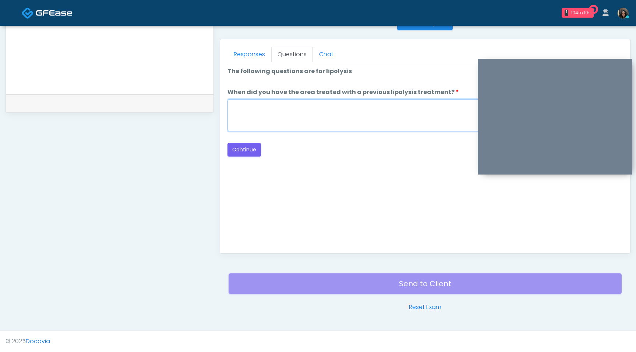
click at [342, 111] on textarea "When did you have the area treated with a previous lipolysis treatment?" at bounding box center [424, 116] width 395 height 32
type textarea "*********"
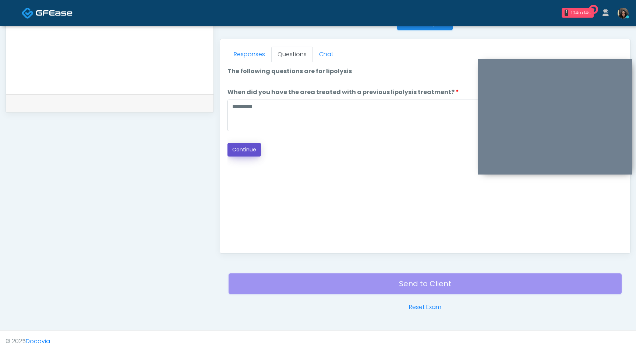
click at [252, 153] on button "Continue" at bounding box center [243, 150] width 33 height 14
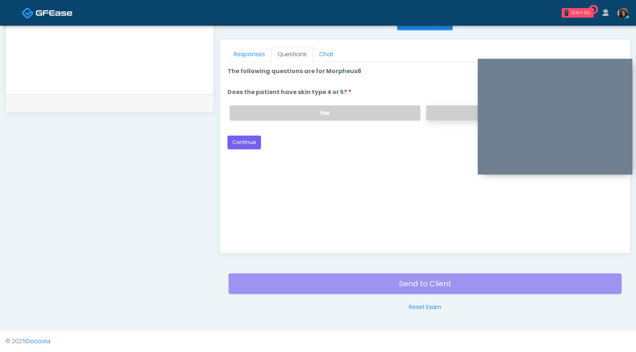
click at [456, 113] on label "No" at bounding box center [521, 113] width 191 height 15
click at [243, 144] on button "Continue" at bounding box center [243, 143] width 33 height 14
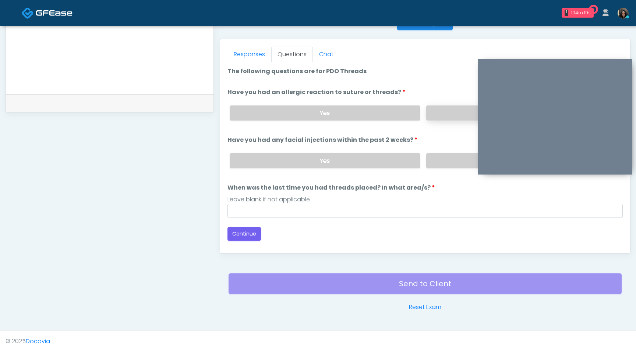
click at [452, 114] on label "No" at bounding box center [521, 113] width 191 height 15
click at [449, 156] on label "No" at bounding box center [521, 160] width 191 height 15
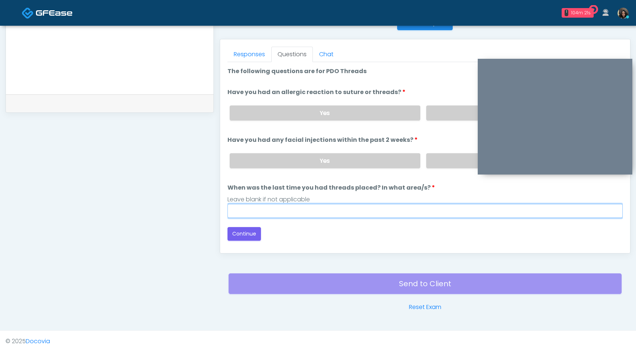
click at [358, 210] on input "When was the last time you had threads placed? In what area/s?" at bounding box center [424, 211] width 395 height 14
type input "*********"
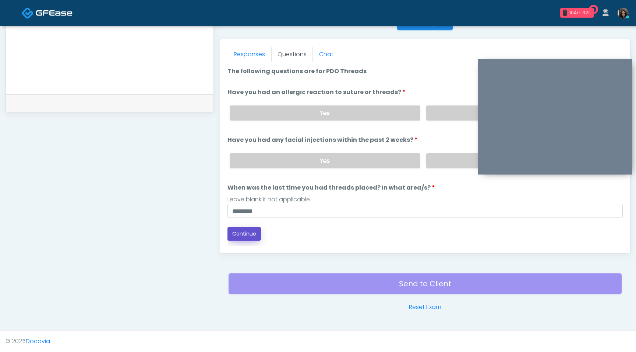
click at [252, 232] on button "Continue" at bounding box center [243, 234] width 33 height 14
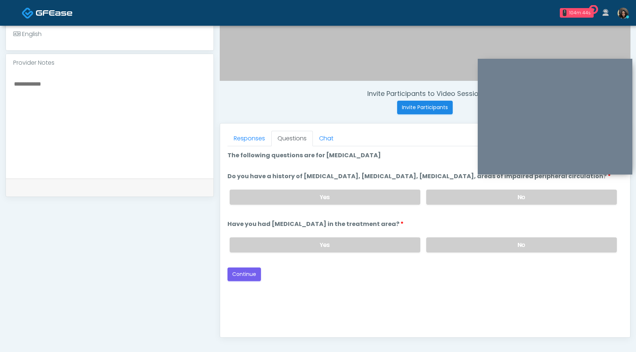
scroll to position [160, 0]
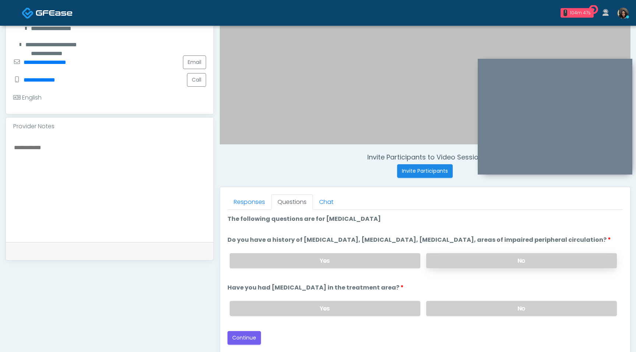
click at [460, 269] on label "No" at bounding box center [521, 260] width 191 height 15
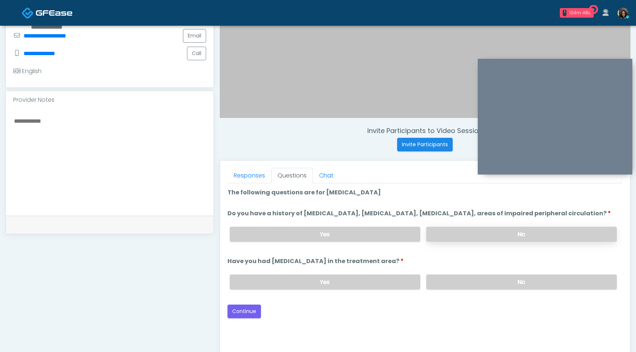
scroll to position [187, 0]
click at [466, 289] on label "No" at bounding box center [521, 281] width 191 height 15
click at [242, 327] on div "Good Faith Exam Script Good Faith Exam Script INTRODUCTION Hello, my name is un…" at bounding box center [424, 275] width 395 height 184
click at [243, 318] on button "Continue" at bounding box center [243, 312] width 33 height 14
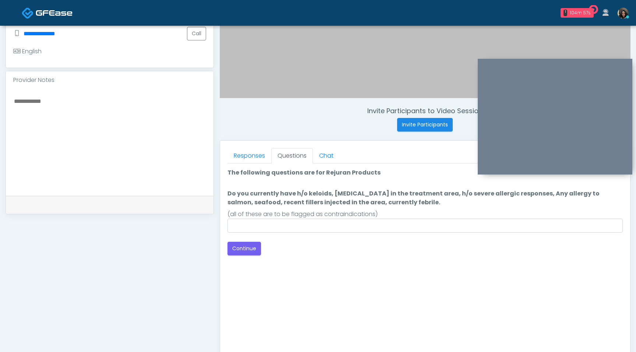
scroll to position [205, 0]
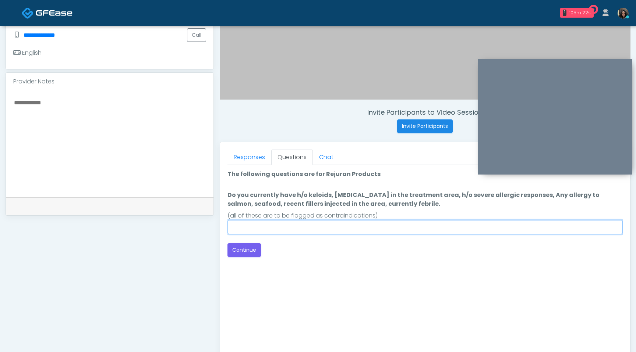
click at [295, 232] on input "Do you currently have h/o keloids, skin infection in the treatment area, h/o se…" at bounding box center [424, 227] width 395 height 14
type input "****"
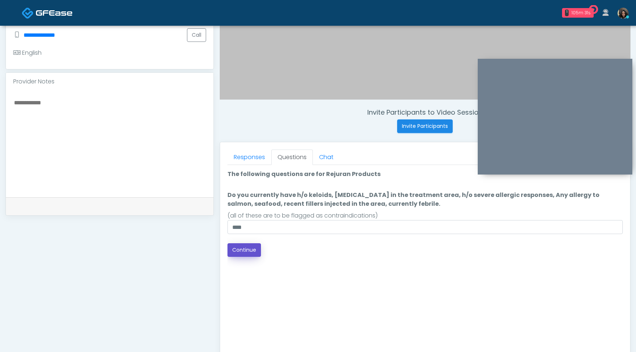
click at [250, 253] on button "Continue" at bounding box center [243, 250] width 33 height 14
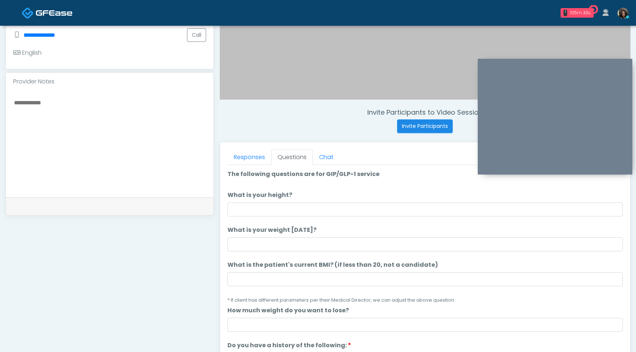
scroll to position [308, 0]
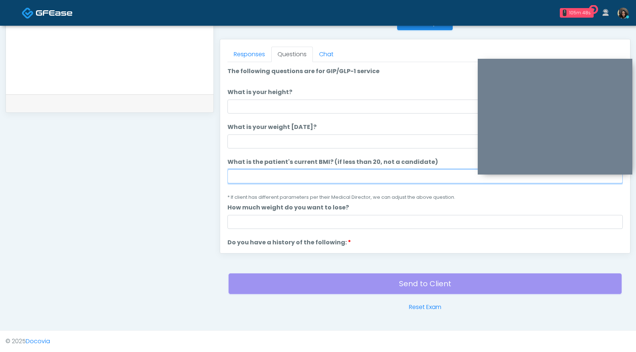
click at [306, 176] on input "What is the patient's current BMI? (if less than 20, not a candidate)" at bounding box center [424, 177] width 395 height 14
type input "****"
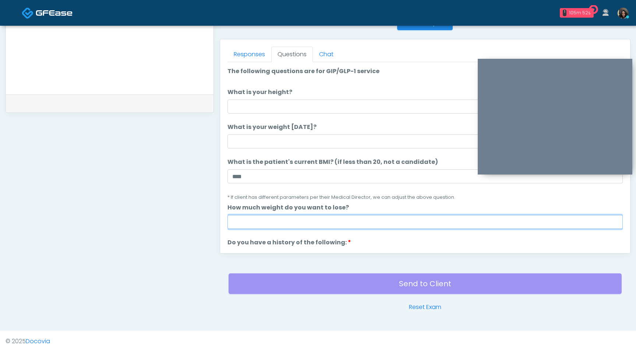
click at [282, 216] on input "How much weight do you want to lose?" at bounding box center [424, 222] width 395 height 14
type input "*"
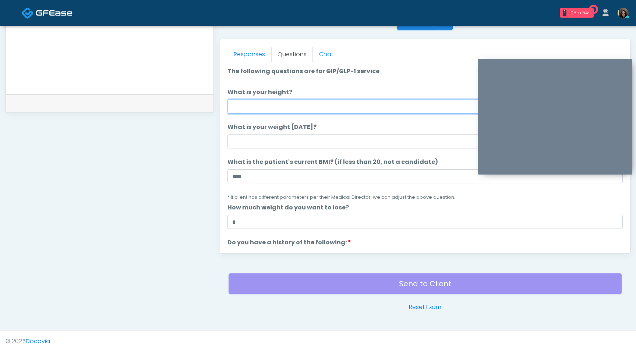
click at [271, 110] on input "What is your height?" at bounding box center [424, 107] width 395 height 14
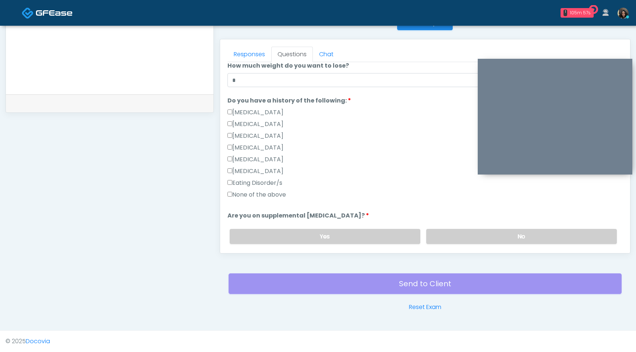
scroll to position [154, 0]
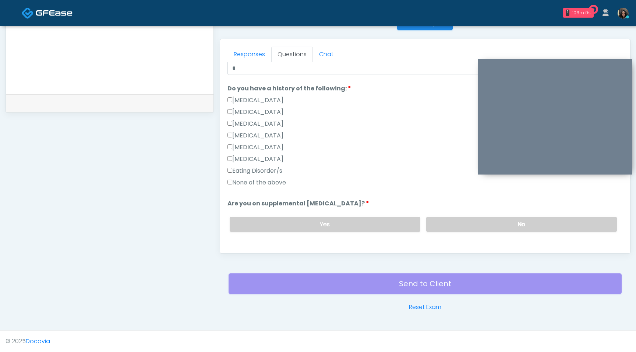
type input "***"
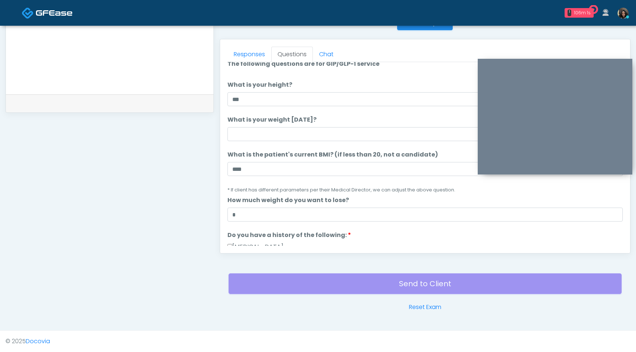
scroll to position [0, 0]
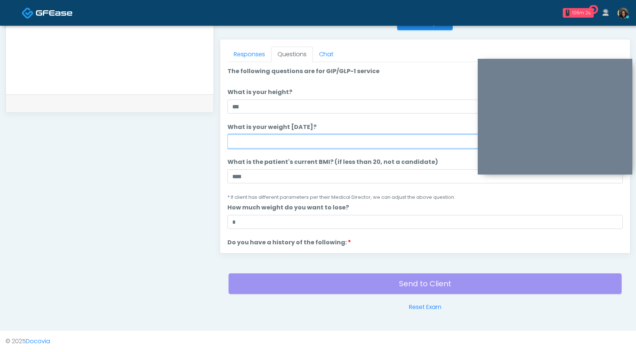
click at [265, 141] on input "What is your weight today?" at bounding box center [424, 142] width 395 height 14
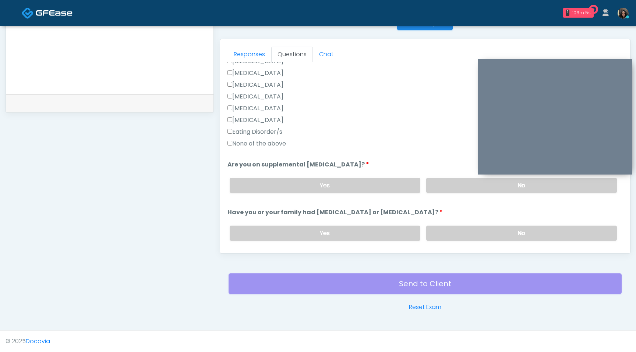
scroll to position [207, 0]
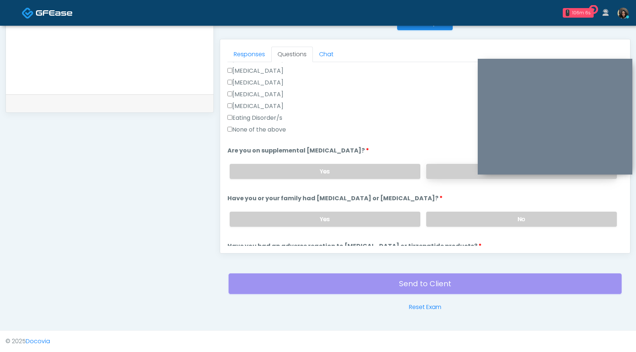
click at [457, 178] on label "No" at bounding box center [521, 171] width 191 height 15
click at [457, 218] on label "No" at bounding box center [521, 219] width 191 height 15
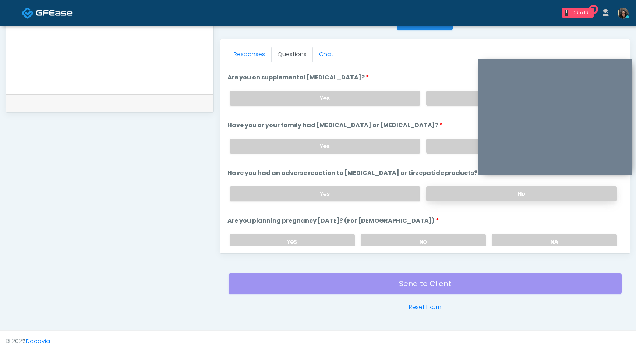
scroll to position [286, 0]
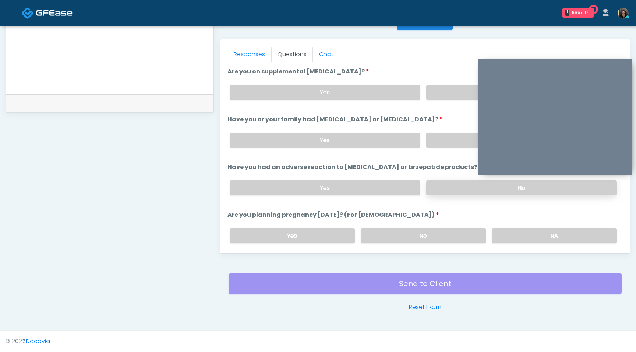
click at [452, 185] on label "No" at bounding box center [521, 188] width 191 height 15
click at [459, 238] on label "No" at bounding box center [422, 235] width 125 height 15
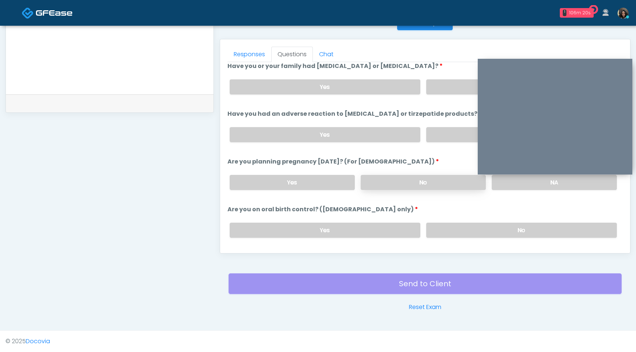
scroll to position [343, 0]
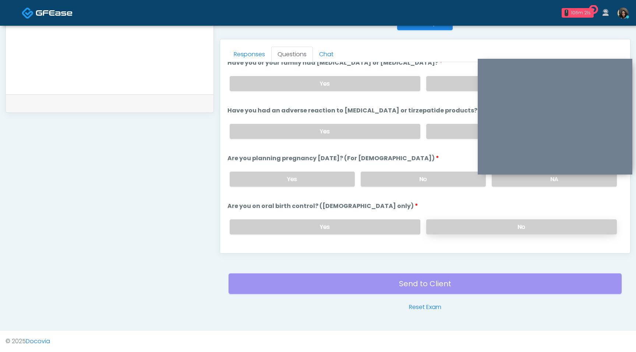
click at [465, 223] on label "No" at bounding box center [521, 227] width 191 height 15
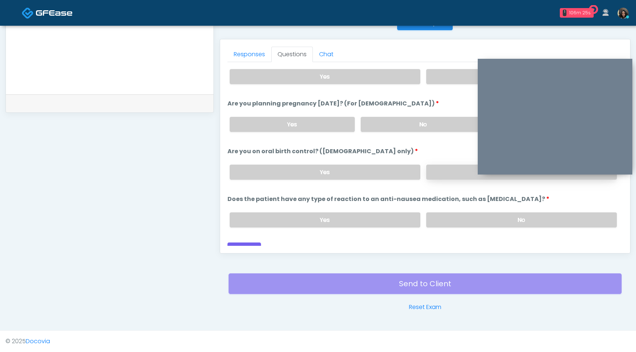
scroll to position [406, 0]
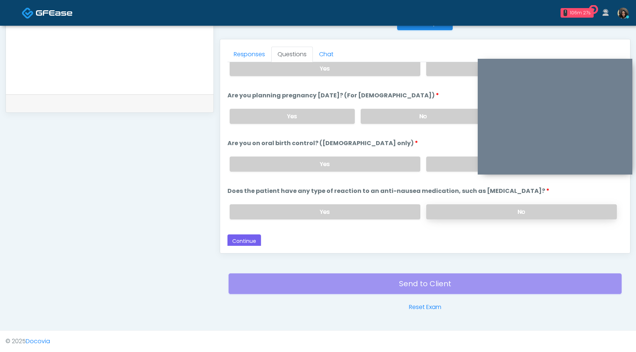
click at [474, 216] on label "No" at bounding box center [521, 212] width 191 height 15
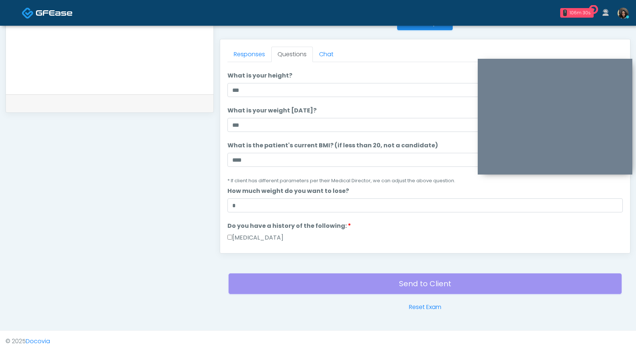
scroll to position [0, 0]
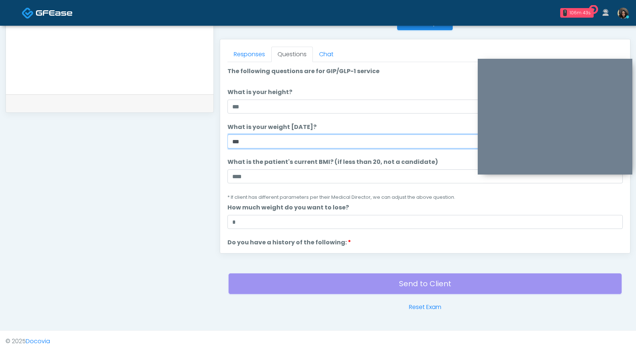
click at [267, 145] on input "***" at bounding box center [424, 142] width 395 height 14
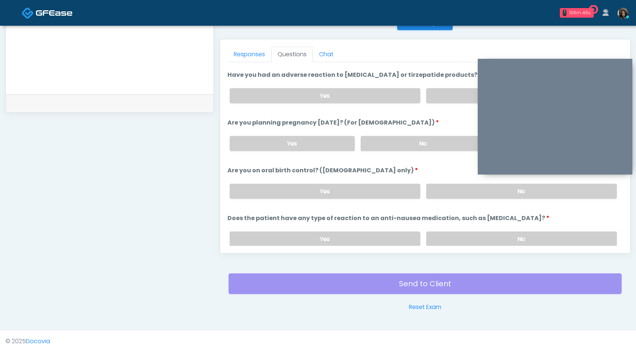
scroll to position [406, 0]
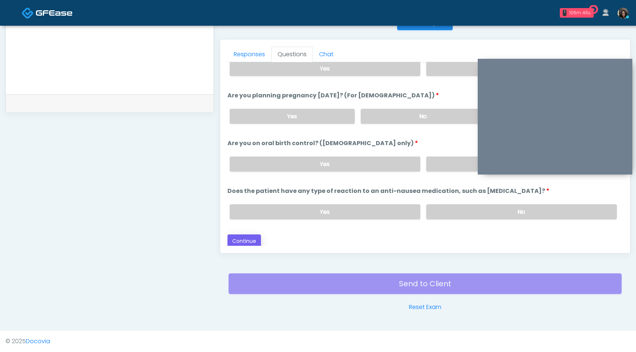
type input "***"
click at [252, 242] on button "Continue" at bounding box center [243, 242] width 33 height 14
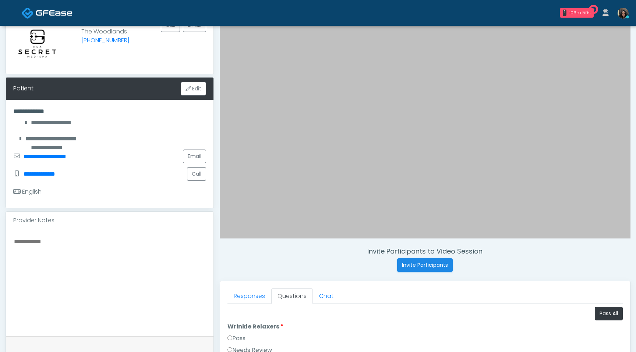
scroll to position [125, 0]
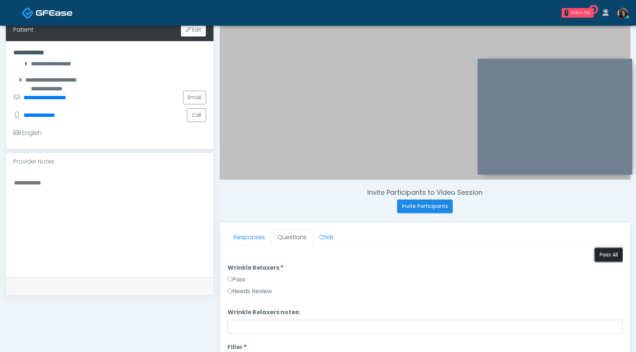
click at [611, 255] on button "Pass All" at bounding box center [608, 255] width 28 height 14
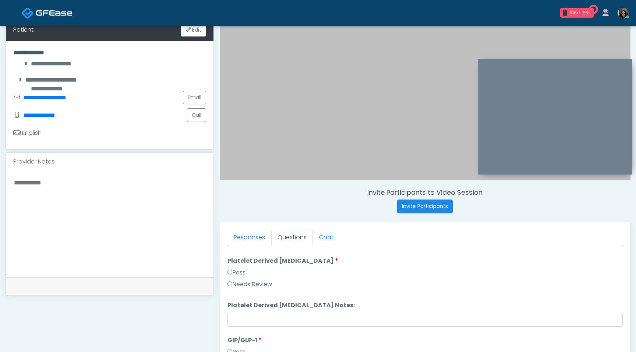
scroll to position [308, 0]
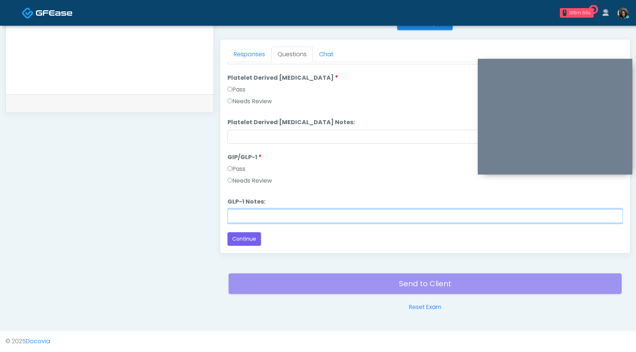
click at [248, 217] on input "GLP-1 Notes:" at bounding box center [424, 216] width 395 height 14
type input "**********"
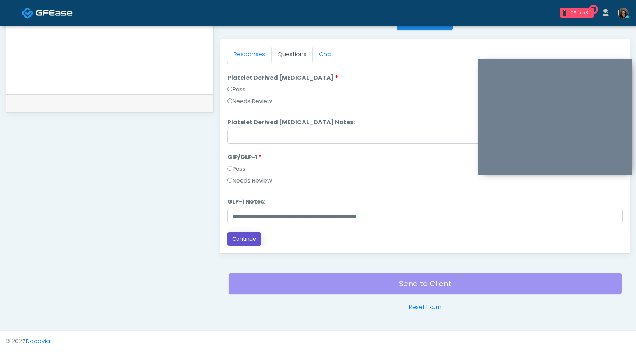
click at [243, 239] on button "Continue" at bounding box center [243, 239] width 33 height 14
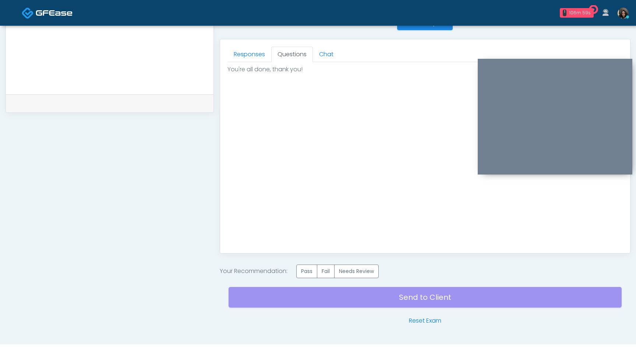
scroll to position [0, 0]
click at [305, 274] on label "Pass" at bounding box center [306, 272] width 21 height 14
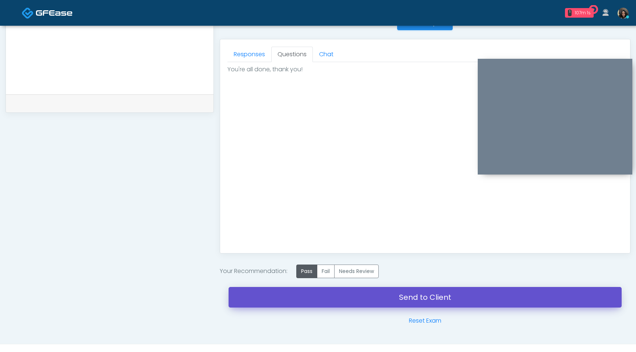
click at [301, 302] on link "Send to Client" at bounding box center [424, 297] width 393 height 21
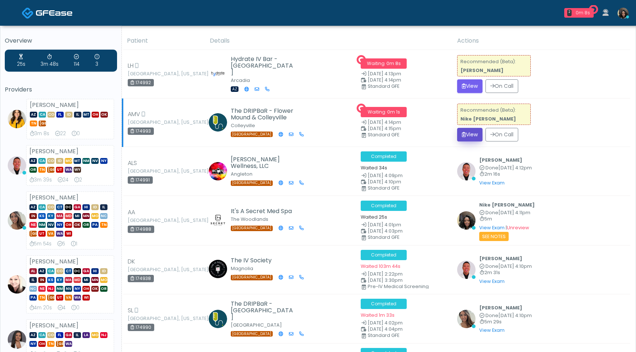
click at [472, 133] on button "View" at bounding box center [469, 135] width 25 height 14
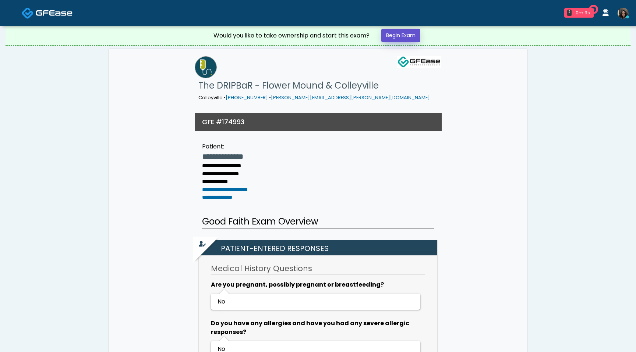
click at [410, 36] on link "Begin Exam" at bounding box center [400, 36] width 39 height 14
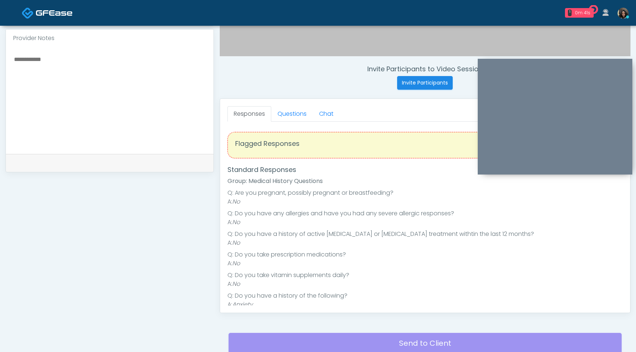
scroll to position [236, 0]
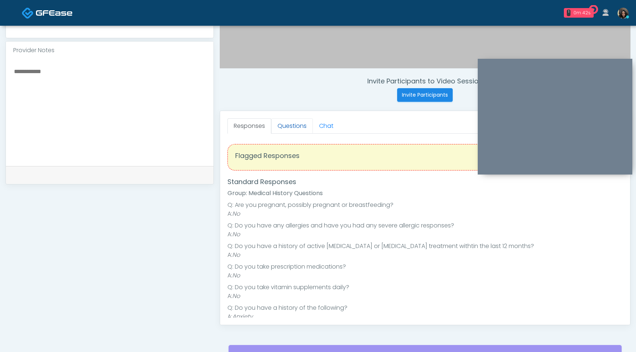
click at [284, 126] on link "Questions" at bounding box center [292, 125] width 42 height 15
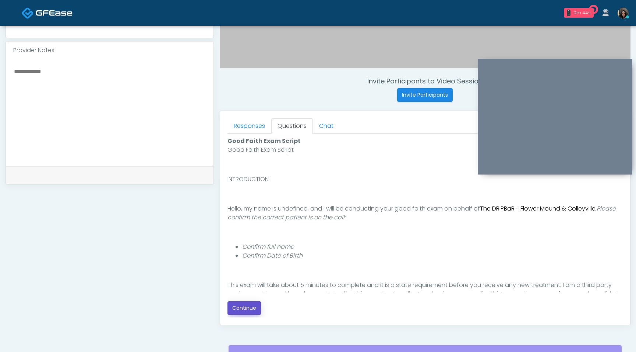
click at [249, 308] on button "Continue" at bounding box center [243, 309] width 33 height 14
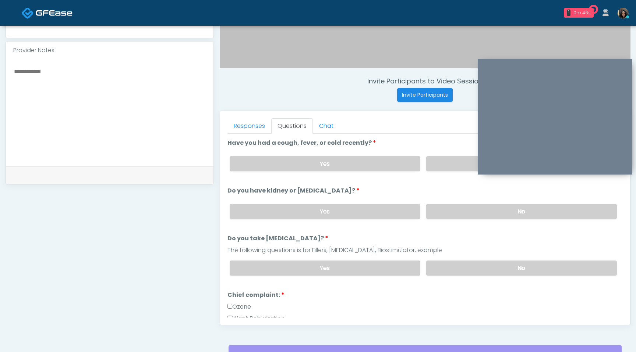
scroll to position [194, 0]
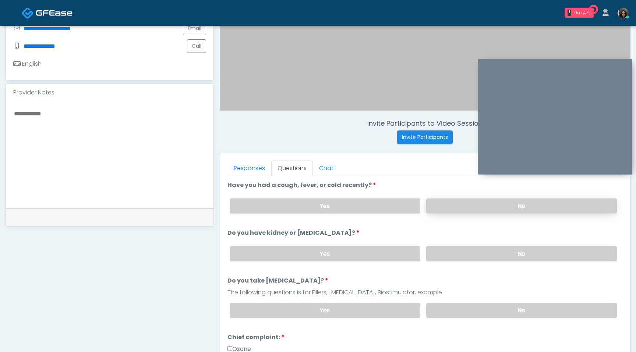
click at [457, 207] on label "No" at bounding box center [521, 206] width 191 height 15
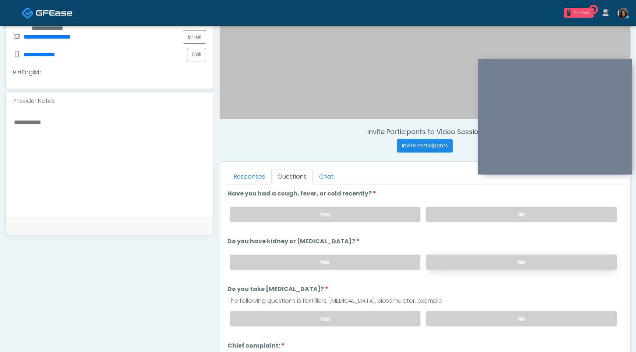
click at [448, 260] on label "No" at bounding box center [521, 262] width 191 height 15
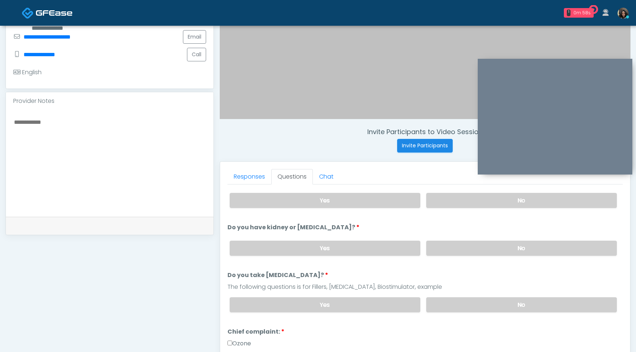
scroll to position [0, 0]
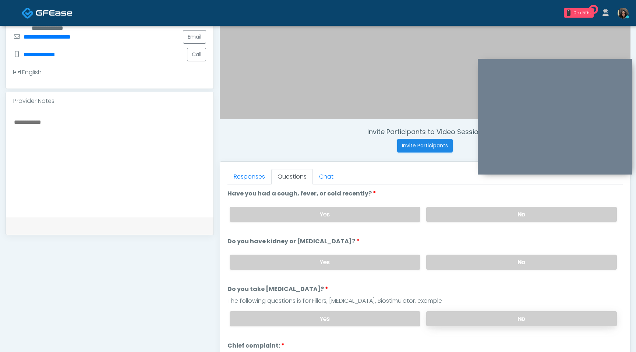
click at [457, 321] on label "No" at bounding box center [521, 319] width 191 height 15
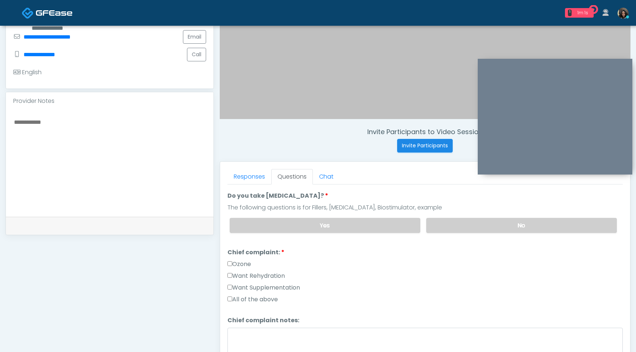
scroll to position [94, 0]
click at [231, 277] on label "Want Rehydration" at bounding box center [255, 275] width 57 height 9
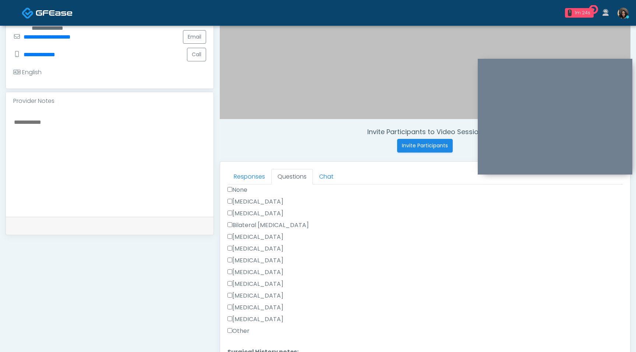
scroll to position [338, 0]
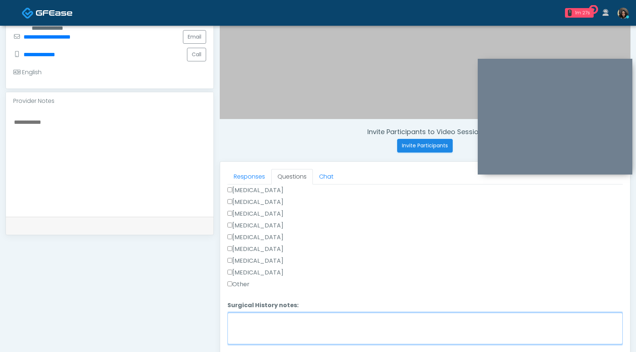
click at [241, 315] on textarea "Surgical History notes:" at bounding box center [424, 329] width 395 height 32
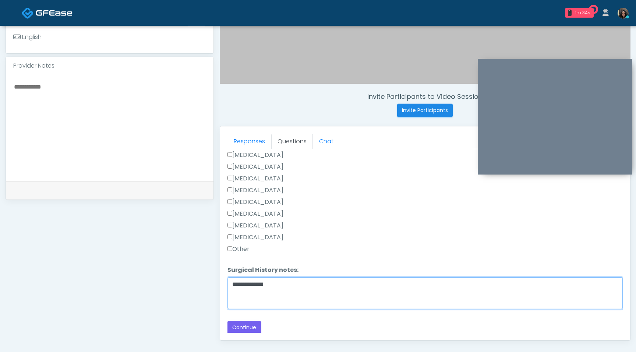
scroll to position [248, 0]
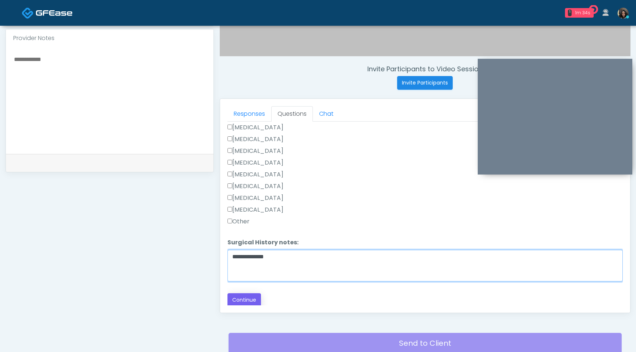
type textarea "**********"
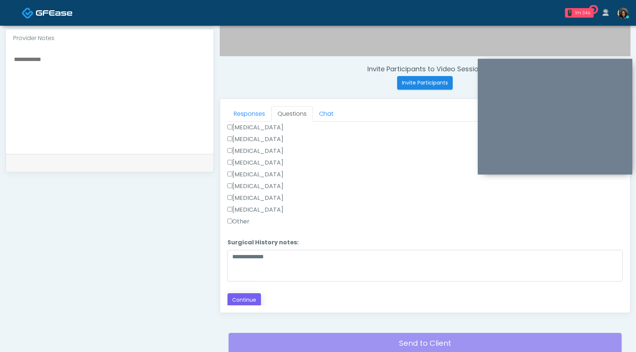
click at [252, 300] on button "Continue" at bounding box center [243, 301] width 33 height 14
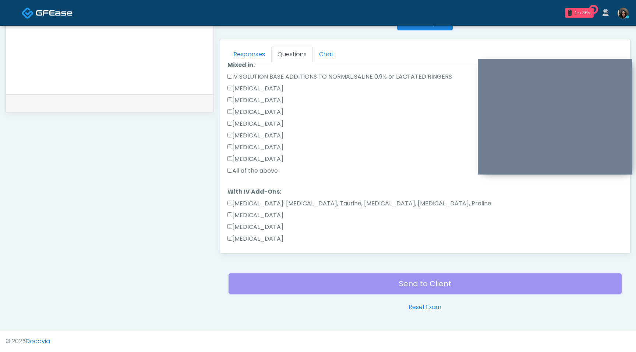
scroll to position [0, 0]
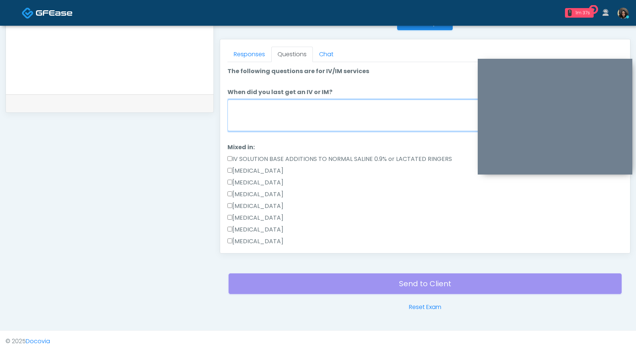
click at [317, 114] on textarea "When did you last get an IV or IM?" at bounding box center [424, 116] width 395 height 32
type textarea "*"
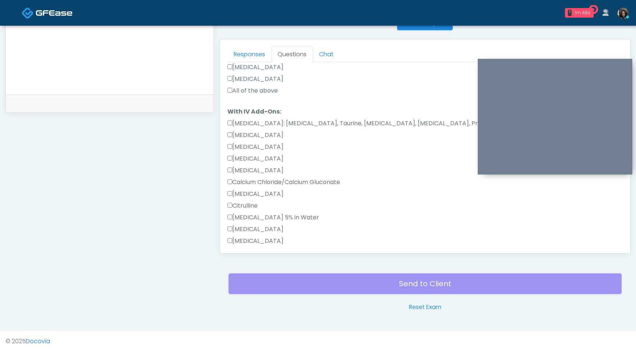
scroll to position [160, 0]
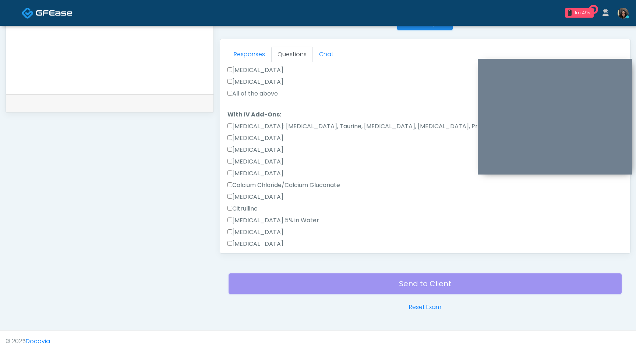
type textarea "**********"
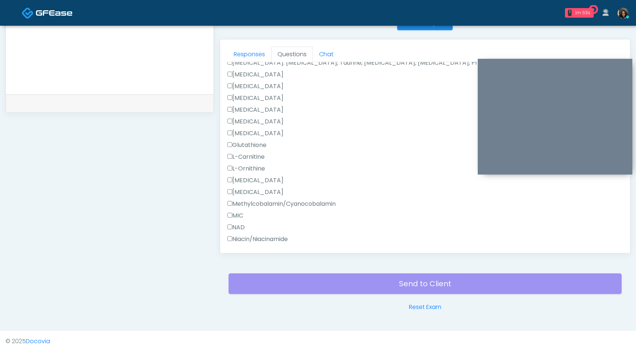
scroll to position [747, 0]
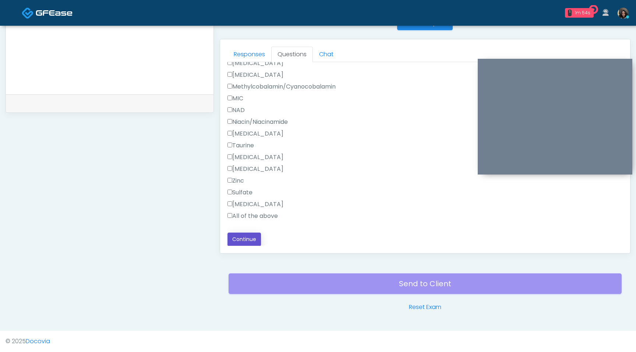
click at [246, 243] on button "Continue" at bounding box center [243, 240] width 33 height 14
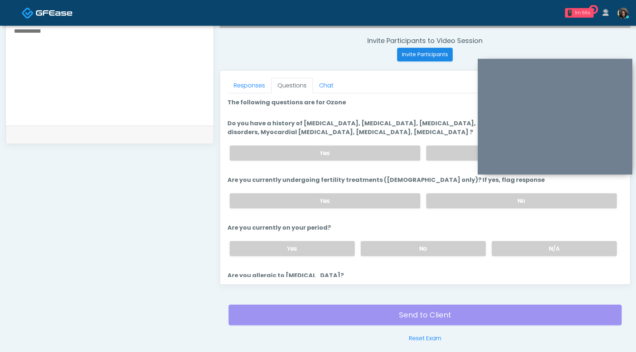
scroll to position [274, 0]
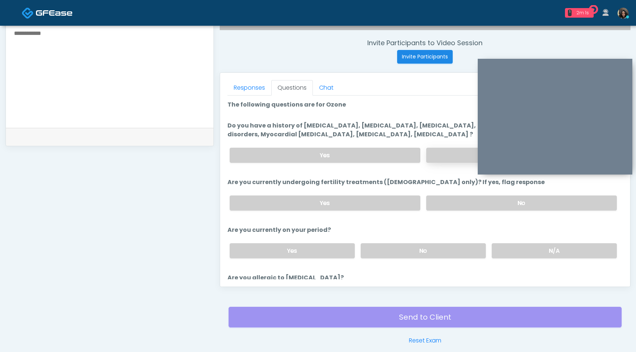
click at [441, 150] on label "No" at bounding box center [521, 155] width 191 height 15
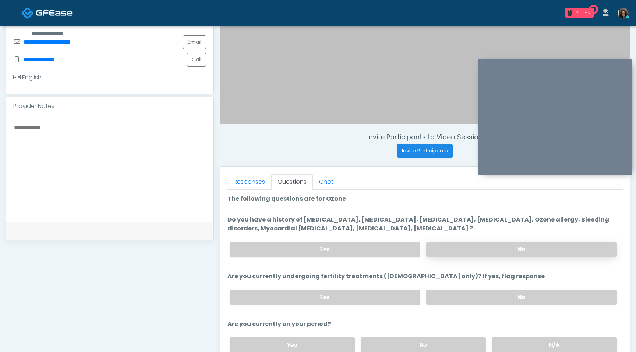
scroll to position [180, 0]
click at [474, 296] on label "No" at bounding box center [521, 297] width 191 height 15
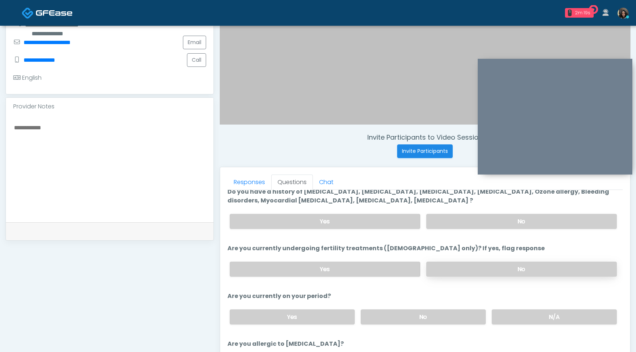
scroll to position [35, 0]
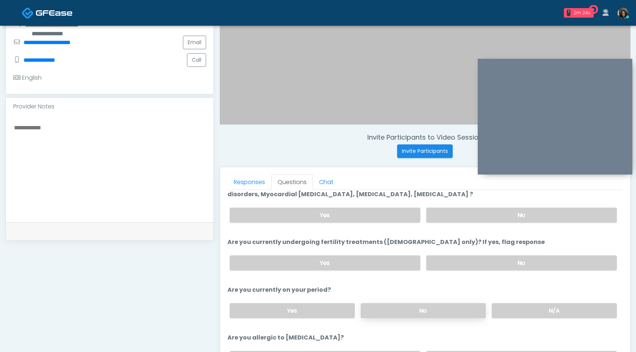
click at [456, 309] on label "No" at bounding box center [422, 310] width 125 height 15
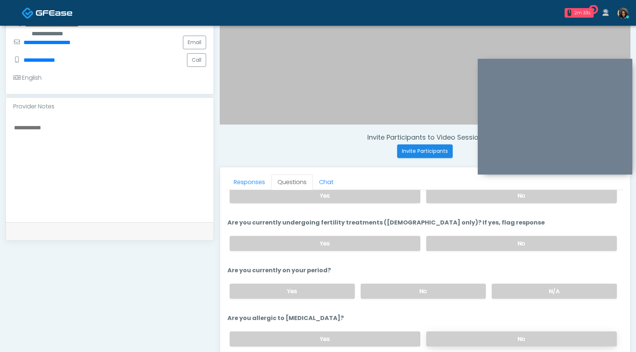
click at [473, 344] on label "No" at bounding box center [521, 339] width 191 height 15
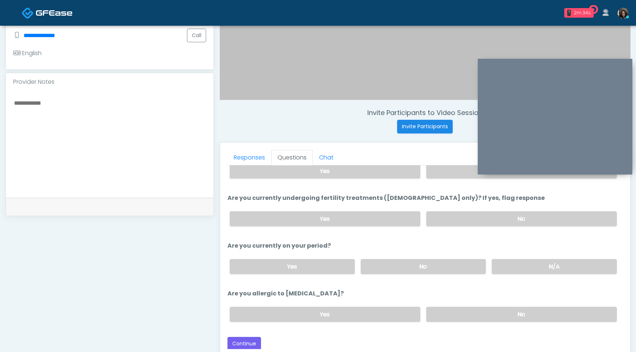
scroll to position [209, 0]
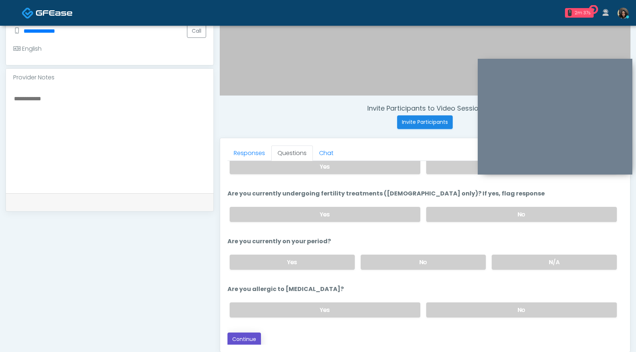
click at [248, 339] on button "Continue" at bounding box center [243, 340] width 33 height 14
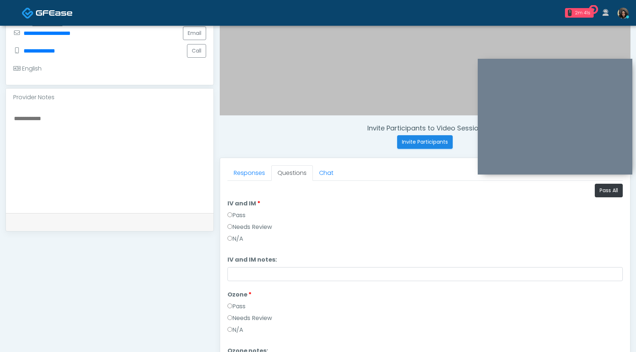
scroll to position [173, 0]
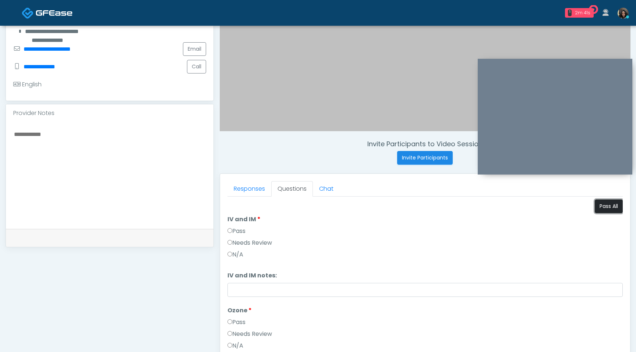
click at [608, 206] on button "Pass All" at bounding box center [608, 207] width 28 height 14
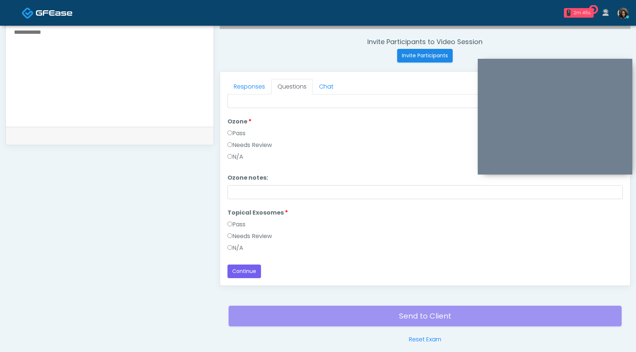
scroll to position [308, 0]
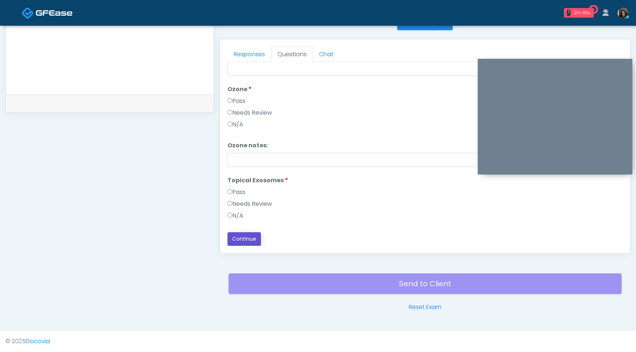
click at [242, 237] on button "Continue" at bounding box center [243, 239] width 33 height 14
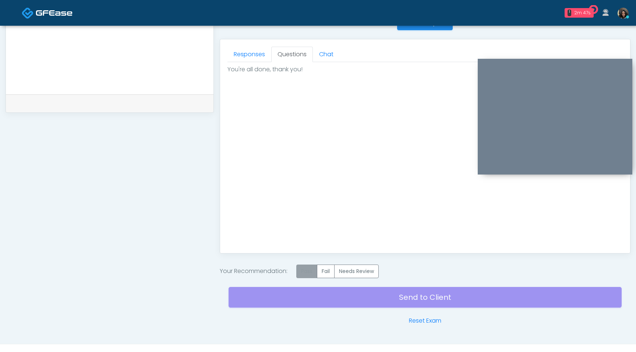
click at [306, 272] on label "Pass" at bounding box center [306, 272] width 21 height 14
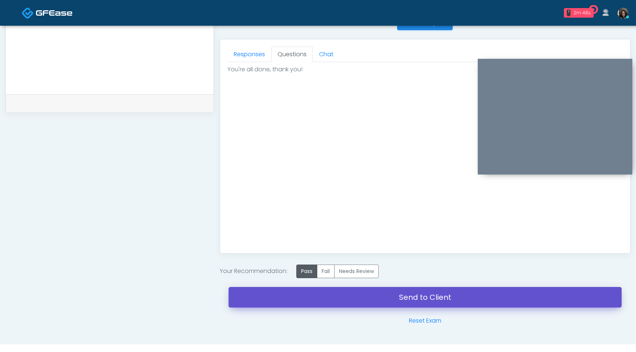
click at [307, 302] on link "Send to Client" at bounding box center [424, 297] width 393 height 21
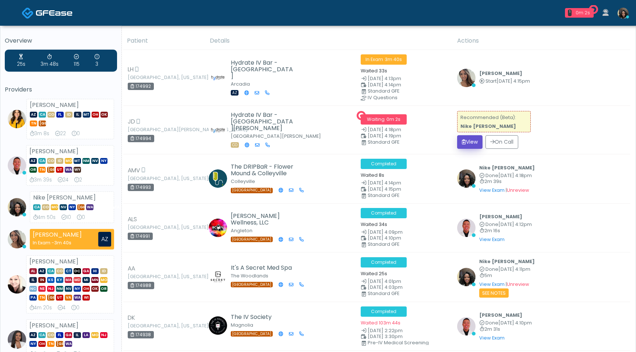
click at [467, 141] on button "View" at bounding box center [469, 142] width 25 height 14
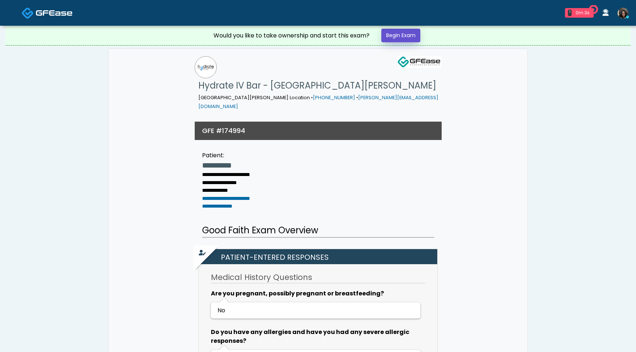
click at [407, 38] on link "Begin Exam" at bounding box center [400, 36] width 39 height 14
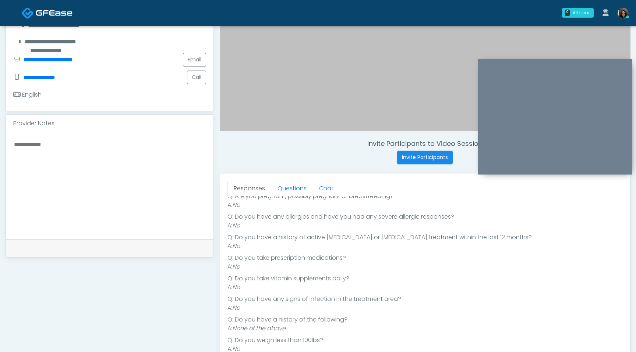
scroll to position [175, 0]
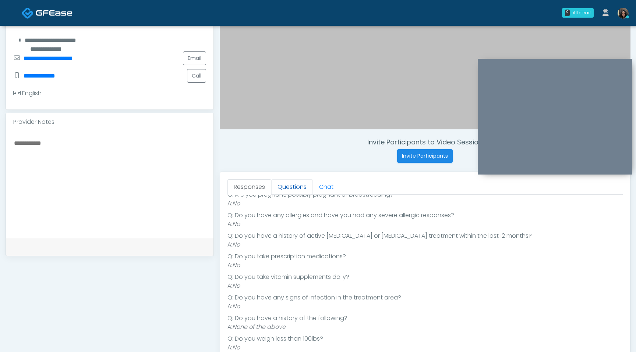
click at [296, 191] on link "Questions" at bounding box center [292, 186] width 42 height 15
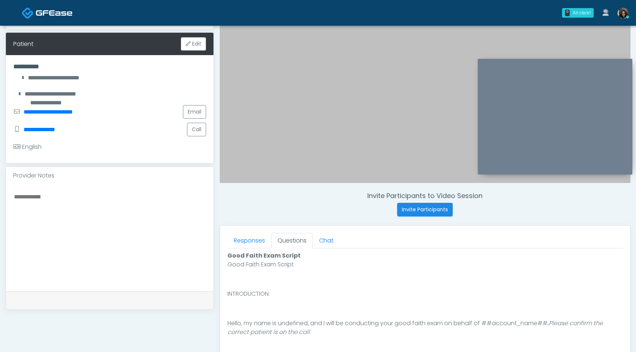
scroll to position [72, 0]
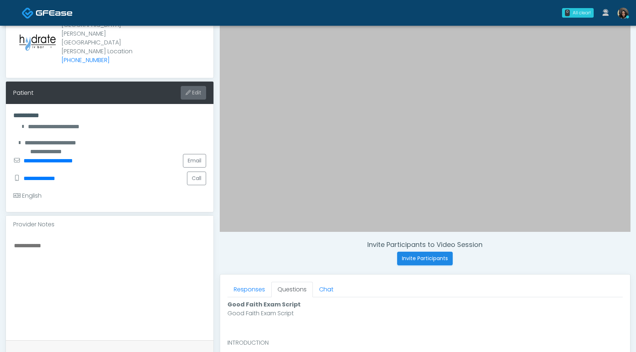
click at [196, 86] on button "Edit" at bounding box center [193, 93] width 25 height 14
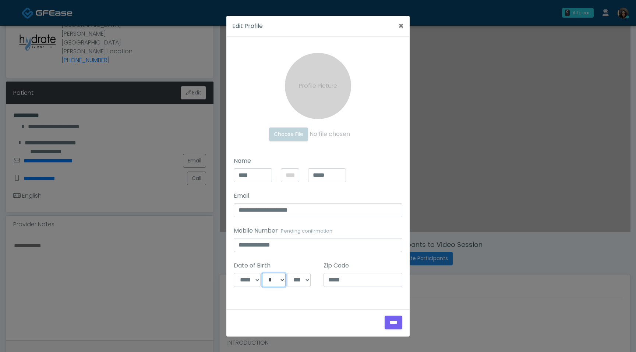
click at [278, 280] on select "*** * * * * * * * * * ** ** ** ** ** ** ** ** ** ** ** ** ** ** ** ** ** ** ** …" at bounding box center [274, 280] width 24 height 14
select select "*"
click at [262, 273] on select "*** * * * * * * * * * ** ** ** ** ** ** ** ** ** ** ** ** ** ** ** ** ** ** ** …" at bounding box center [274, 280] width 24 height 14
click at [394, 325] on input "****" at bounding box center [393, 323] width 18 height 14
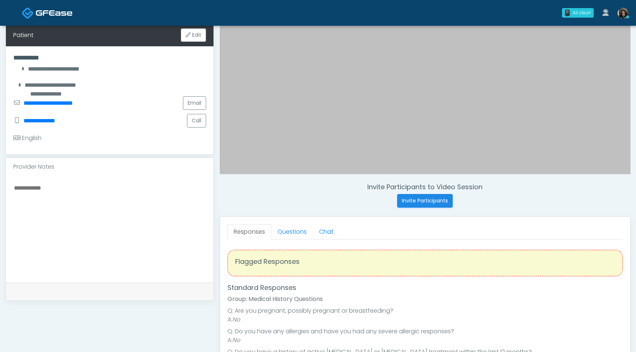
scroll to position [175, 0]
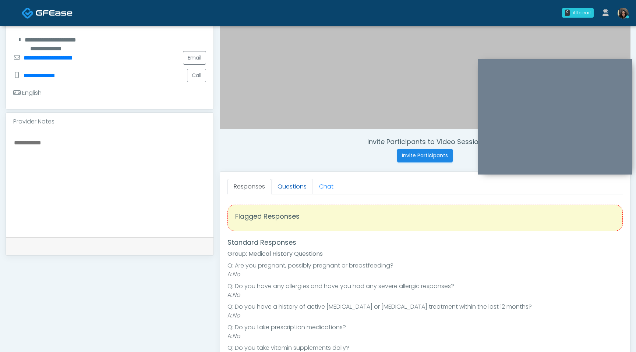
click at [296, 189] on link "Questions" at bounding box center [292, 186] width 42 height 15
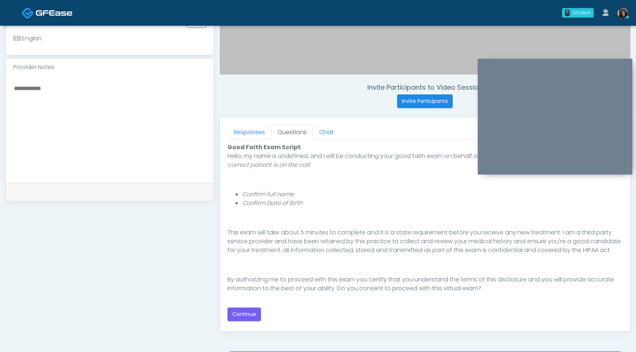
scroll to position [253, 0]
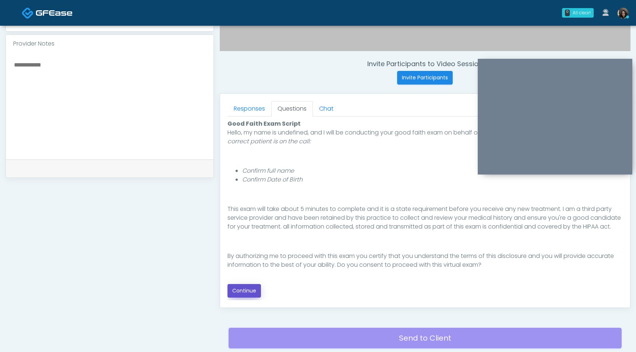
click at [248, 291] on button "Continue" at bounding box center [243, 291] width 33 height 14
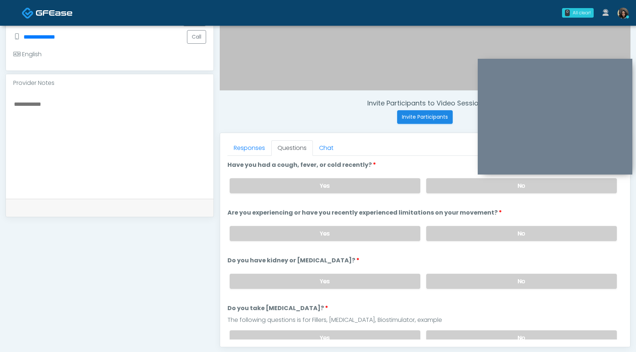
scroll to position [211, 0]
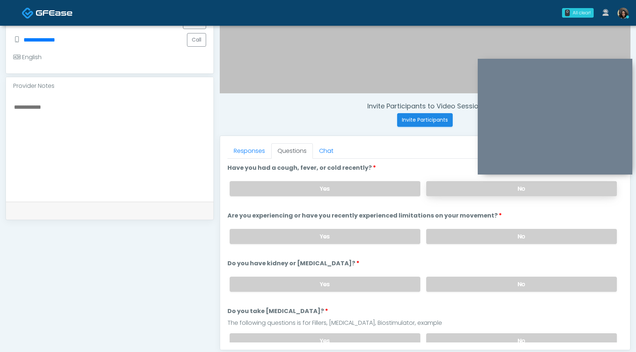
click at [451, 189] on label "No" at bounding box center [521, 188] width 191 height 15
click at [446, 233] on label "No" at bounding box center [521, 236] width 191 height 15
click at [473, 281] on label "No" at bounding box center [521, 284] width 191 height 15
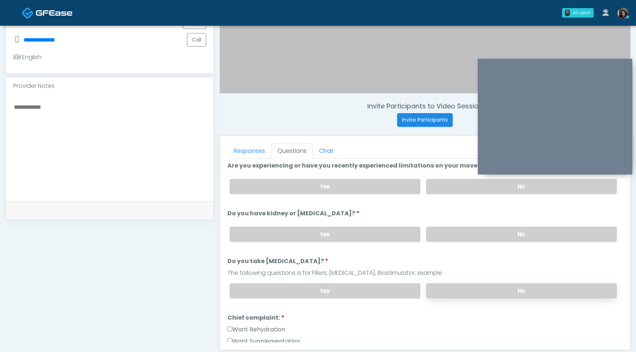
scroll to position [54, 0]
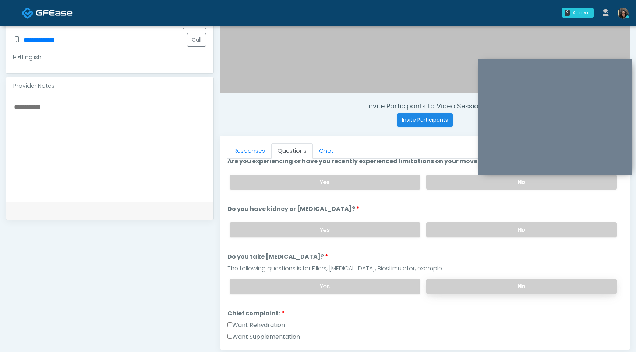
click at [481, 282] on label "No" at bounding box center [521, 286] width 191 height 15
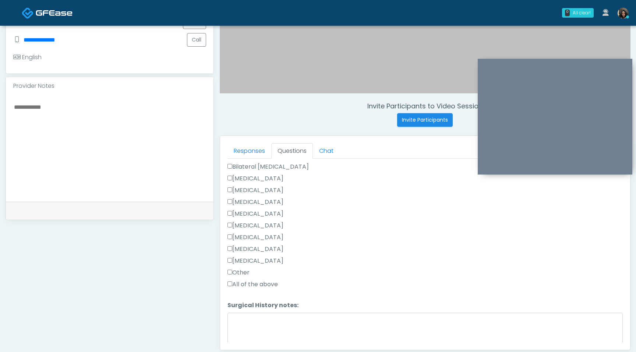
scroll to position [372, 0]
click at [232, 257] on label "Other" at bounding box center [238, 260] width 22 height 9
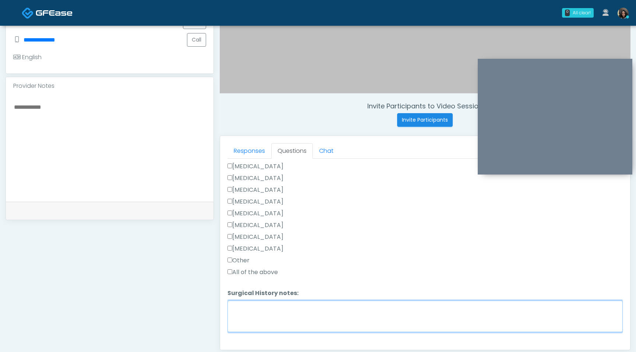
click at [244, 302] on textarea "Surgical History notes:" at bounding box center [424, 317] width 395 height 32
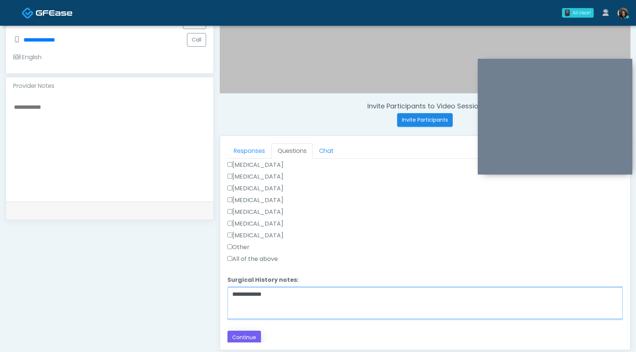
type textarea "**********"
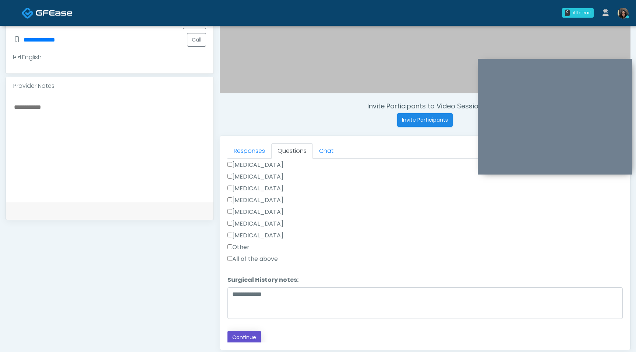
click at [250, 337] on button "Continue" at bounding box center [243, 338] width 33 height 14
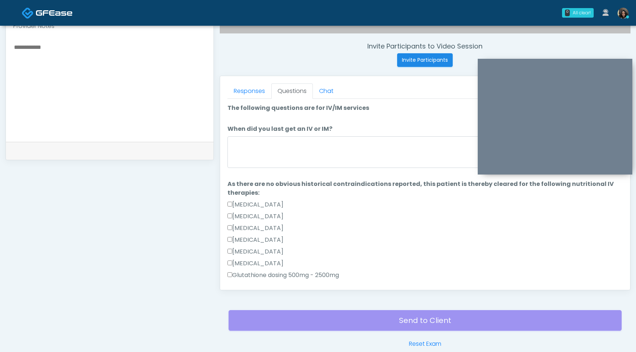
scroll to position [249, 0]
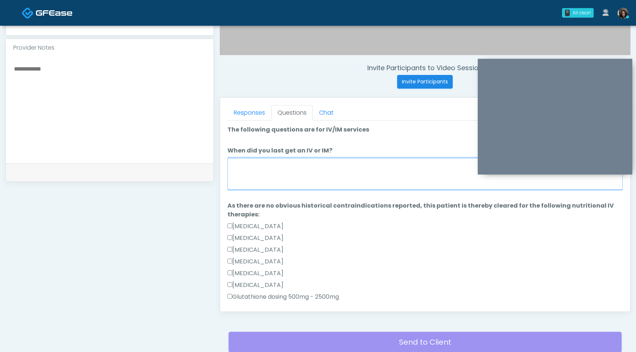
click at [294, 176] on textarea "When did you last get an IV or IM?" at bounding box center [424, 174] width 395 height 32
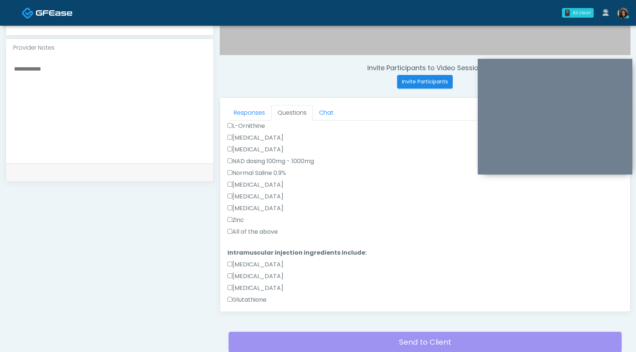
scroll to position [267, 0]
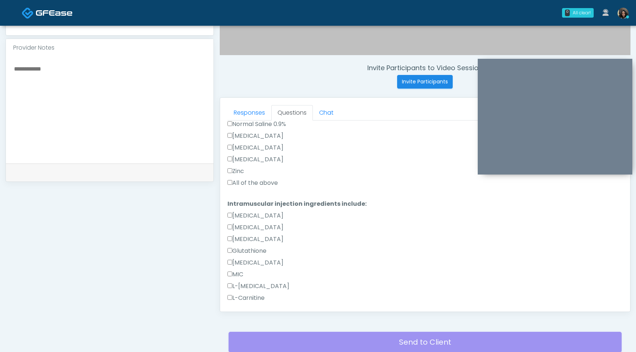
type textarea "**********"
click at [234, 182] on label "All of the above" at bounding box center [252, 183] width 50 height 9
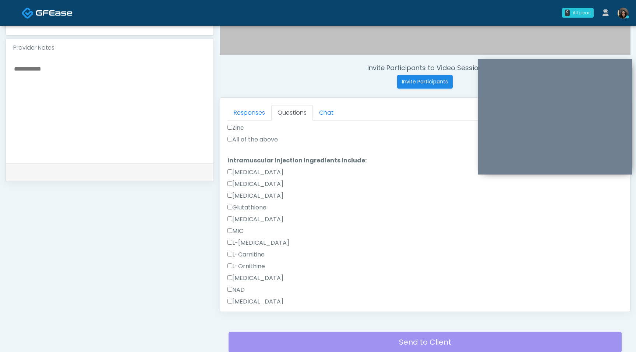
scroll to position [397, 0]
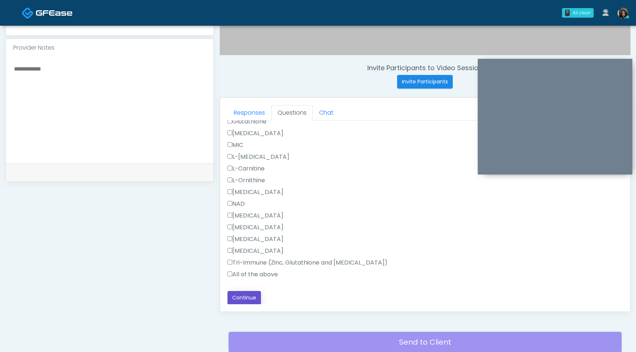
click at [252, 297] on button "Continue" at bounding box center [243, 298] width 33 height 14
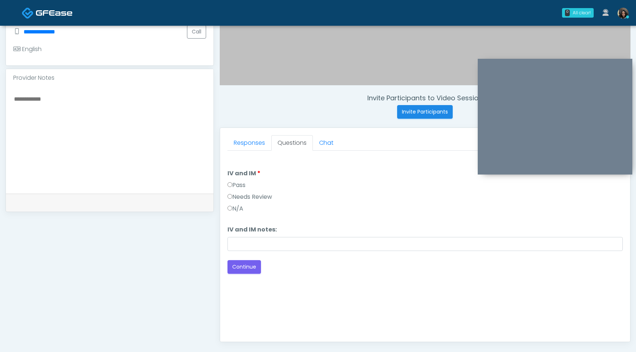
scroll to position [193, 0]
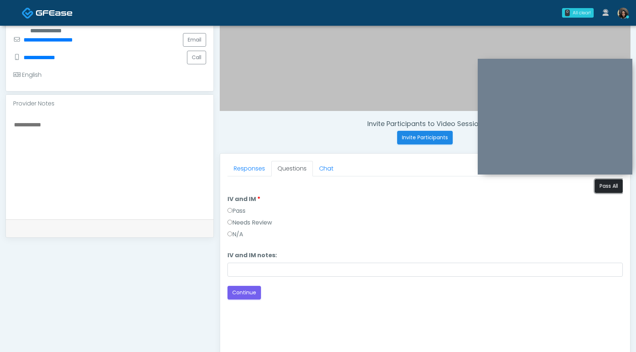
click at [608, 185] on button "Pass All" at bounding box center [608, 186] width 28 height 14
click at [244, 293] on button "Continue" at bounding box center [243, 293] width 33 height 14
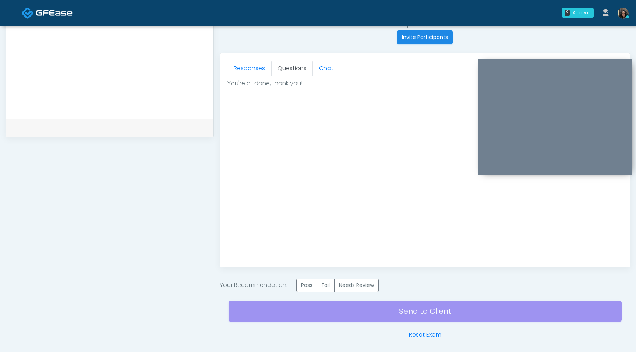
scroll to position [321, 0]
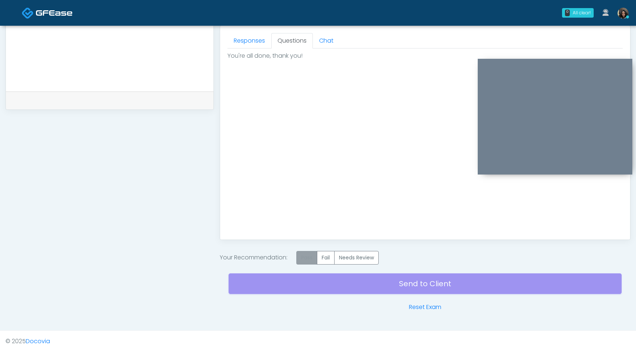
click at [309, 256] on label "Pass" at bounding box center [306, 258] width 21 height 14
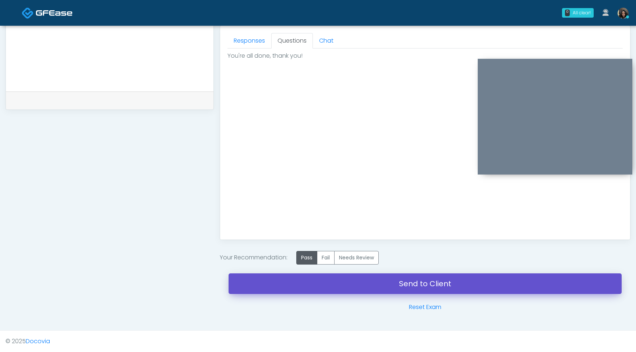
click at [304, 285] on link "Send to Client" at bounding box center [424, 284] width 393 height 21
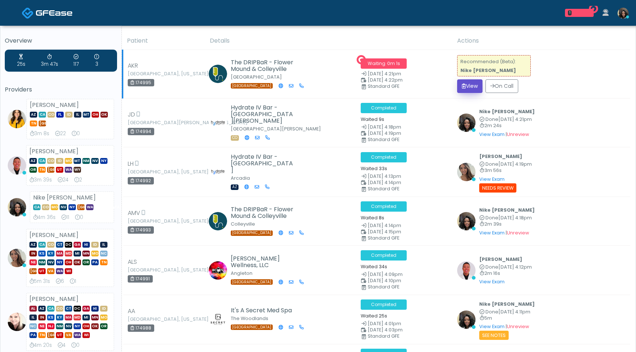
click at [468, 87] on button "View" at bounding box center [469, 86] width 25 height 14
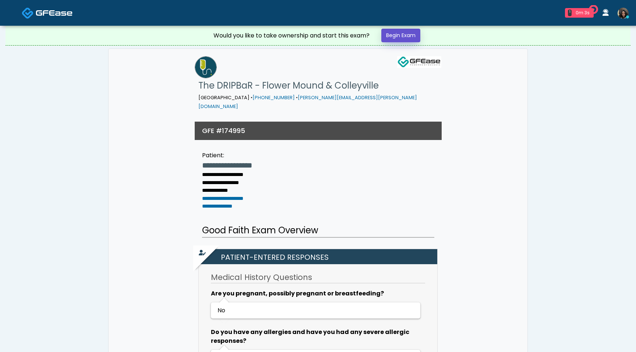
click at [408, 35] on link "Begin Exam" at bounding box center [400, 36] width 39 height 14
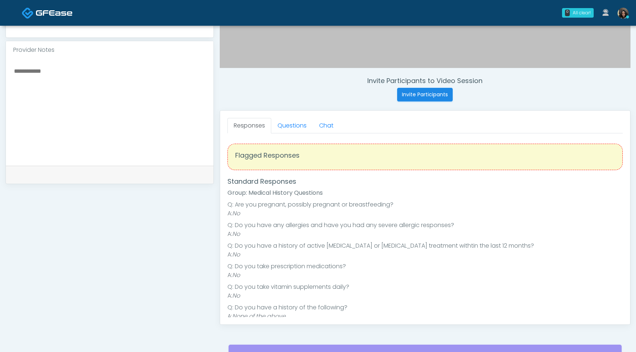
scroll to position [240, 0]
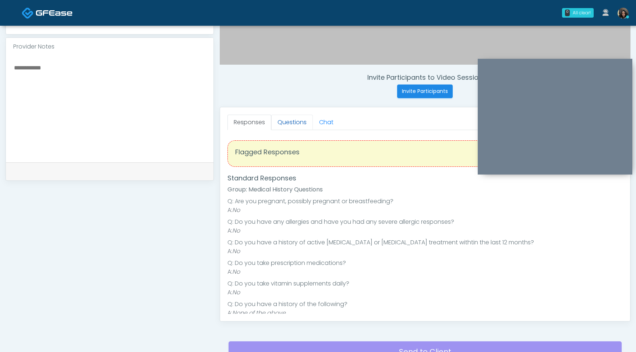
click at [291, 119] on link "Questions" at bounding box center [292, 122] width 42 height 15
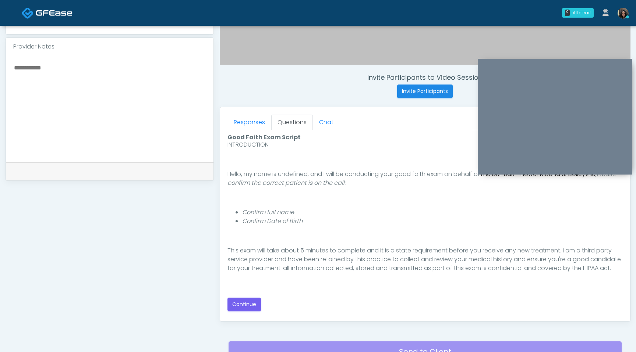
scroll to position [68, 0]
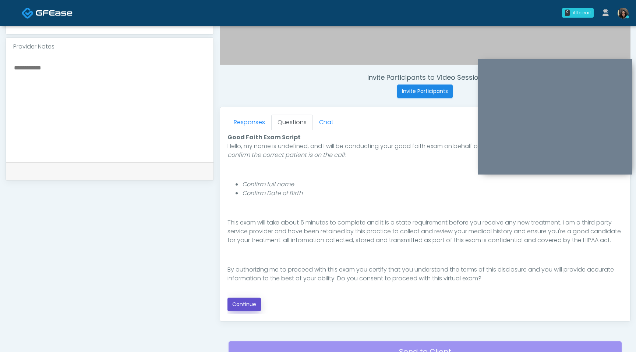
click at [243, 306] on button "Continue" at bounding box center [243, 305] width 33 height 14
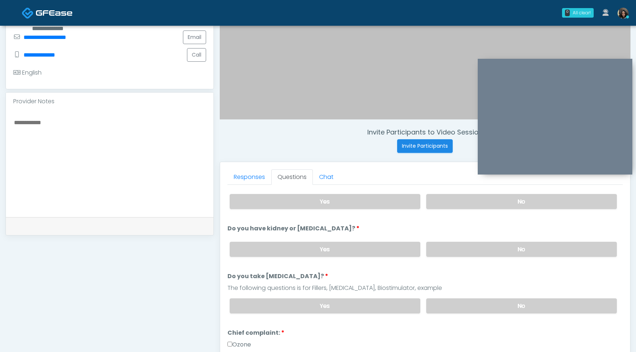
scroll to position [0, 0]
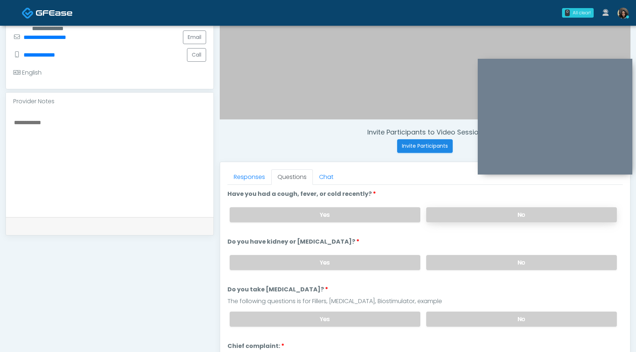
click at [474, 220] on label "No" at bounding box center [521, 214] width 191 height 15
click at [474, 257] on label "No" at bounding box center [521, 262] width 191 height 15
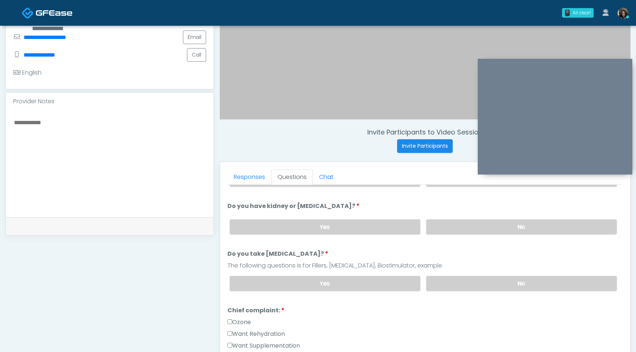
scroll to position [75, 0]
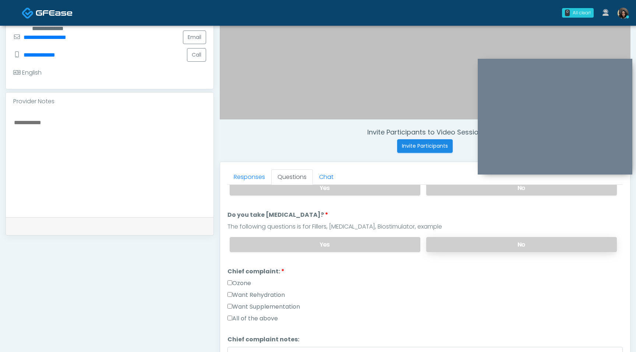
click at [491, 246] on label "No" at bounding box center [521, 244] width 191 height 15
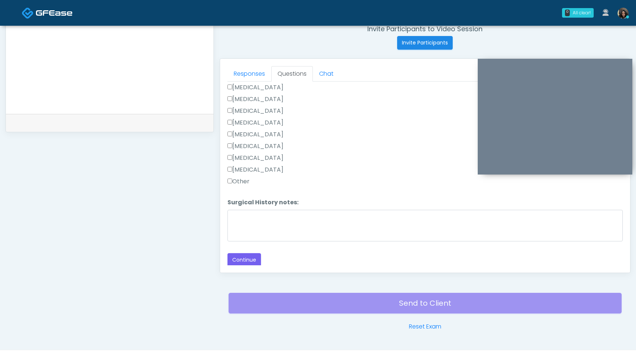
scroll to position [303, 0]
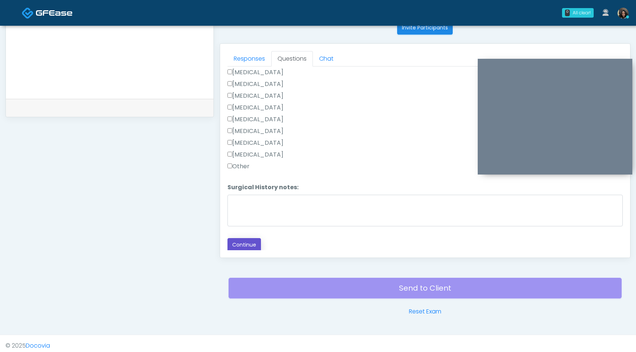
click at [246, 238] on button "Continue" at bounding box center [243, 245] width 33 height 14
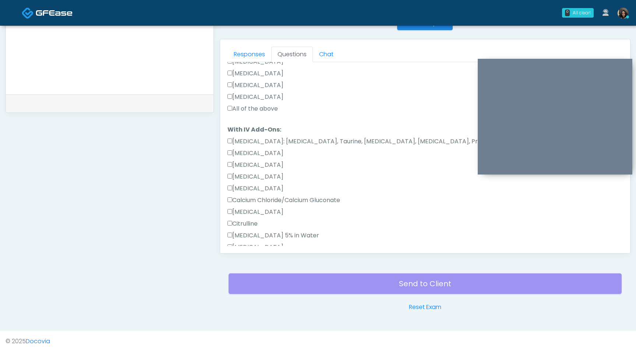
scroll to position [0, 0]
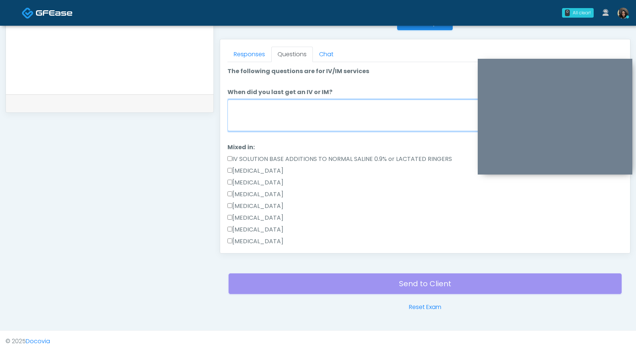
click at [364, 102] on textarea "When did you last get an IV or IM?" at bounding box center [424, 116] width 395 height 32
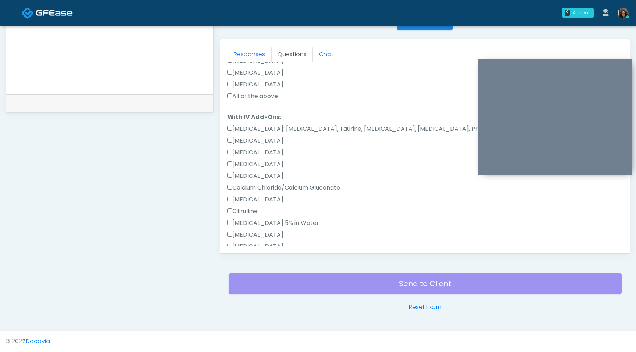
scroll to position [159, 0]
type textarea "**********"
click at [233, 95] on label "All of the above" at bounding box center [252, 94] width 50 height 9
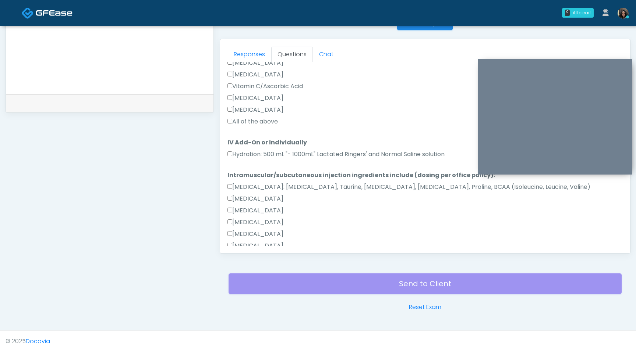
scroll to position [508, 0]
click at [231, 116] on label "All of the above" at bounding box center [252, 119] width 50 height 9
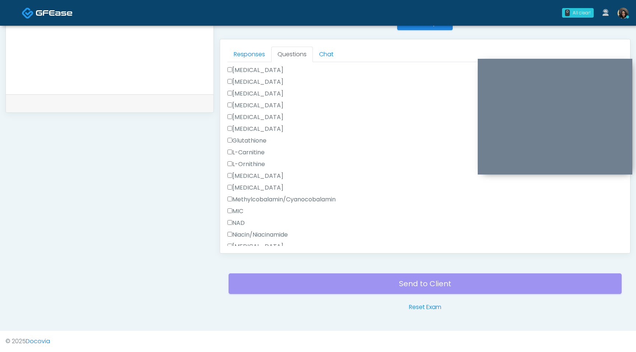
scroll to position [747, 0]
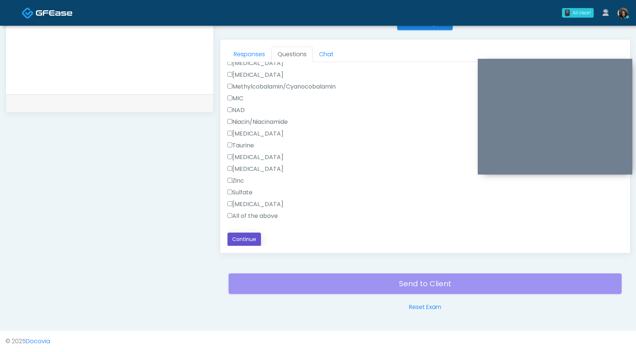
click at [242, 240] on button "Continue" at bounding box center [243, 240] width 33 height 14
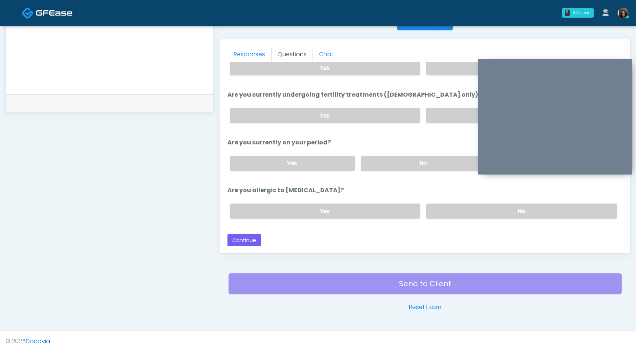
scroll to position [0, 0]
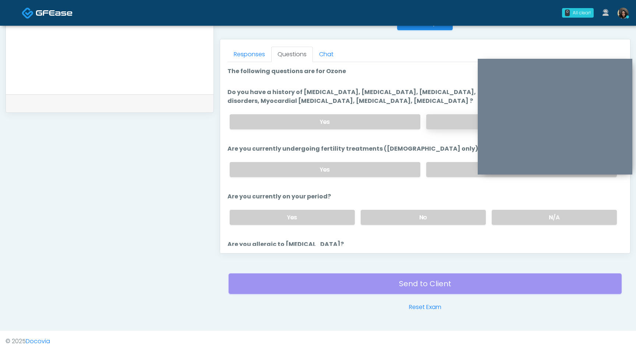
click at [459, 122] on label "No" at bounding box center [521, 121] width 191 height 15
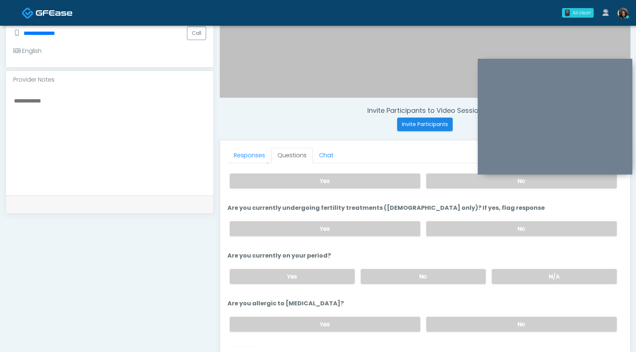
scroll to position [54, 0]
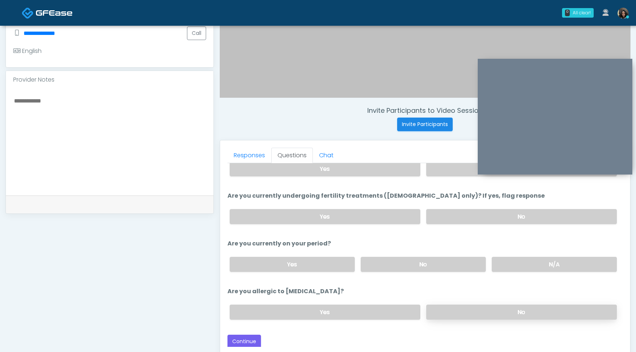
click at [469, 316] on label "No" at bounding box center [521, 312] width 191 height 15
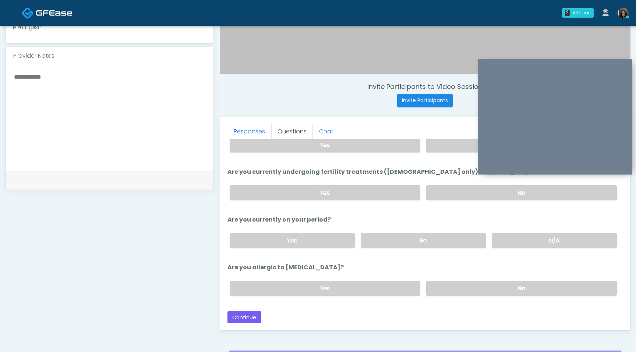
scroll to position [250, 0]
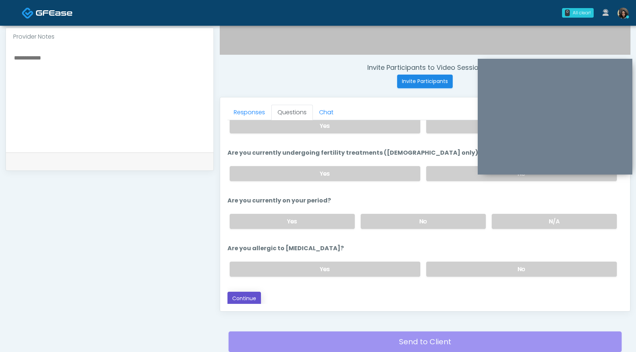
click at [246, 297] on button "Continue" at bounding box center [243, 299] width 33 height 14
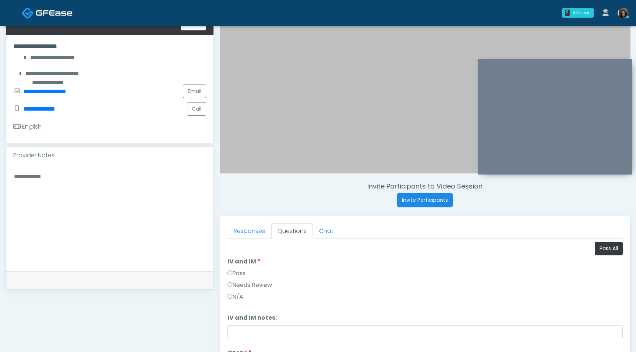
scroll to position [124, 0]
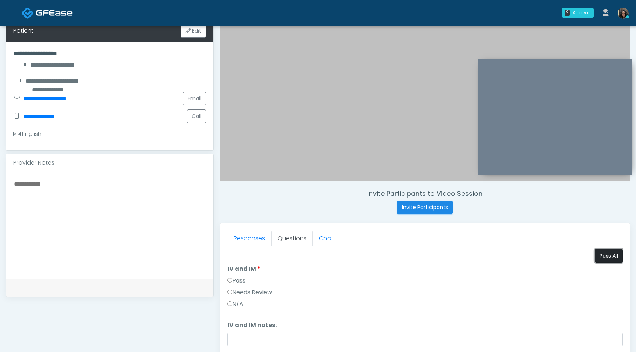
click at [604, 256] on button "Pass All" at bounding box center [608, 256] width 28 height 14
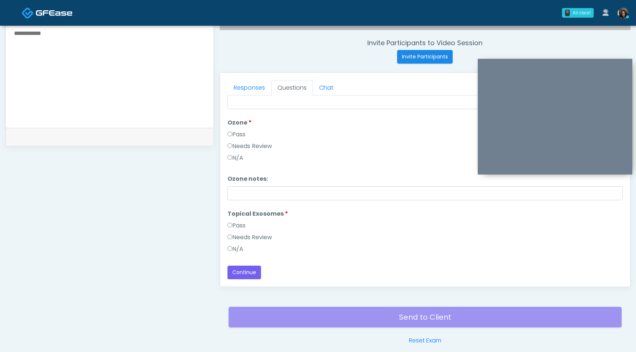
scroll to position [308, 0]
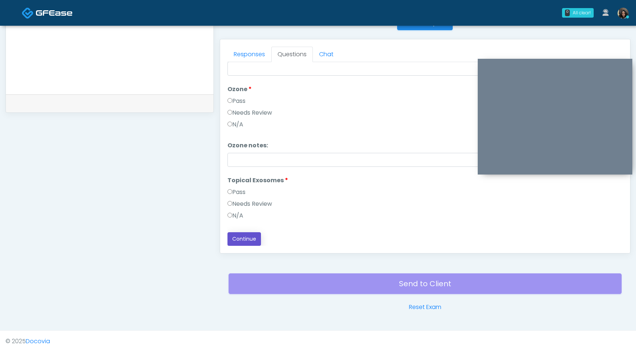
click at [255, 239] on button "Continue" at bounding box center [243, 239] width 33 height 14
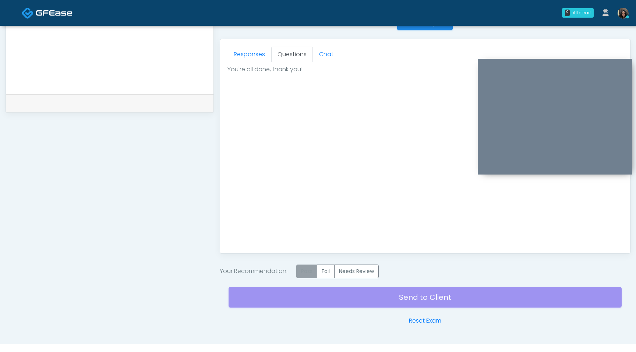
click at [312, 274] on label "Pass" at bounding box center [306, 272] width 21 height 14
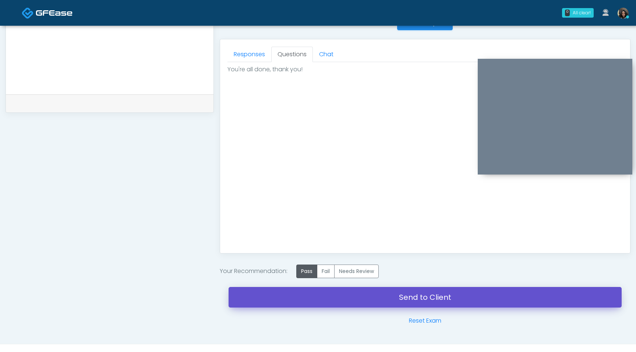
click at [317, 298] on link "Send to Client" at bounding box center [424, 297] width 393 height 21
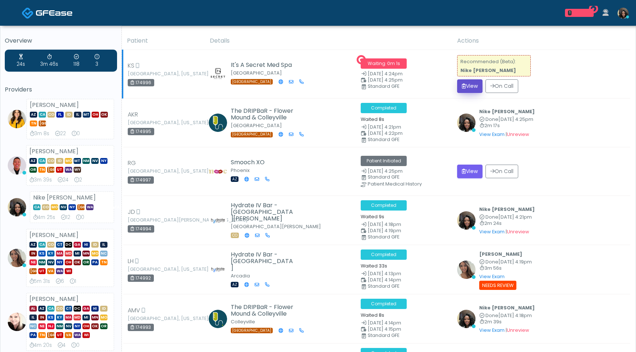
click at [469, 87] on button "View" at bounding box center [469, 86] width 25 height 14
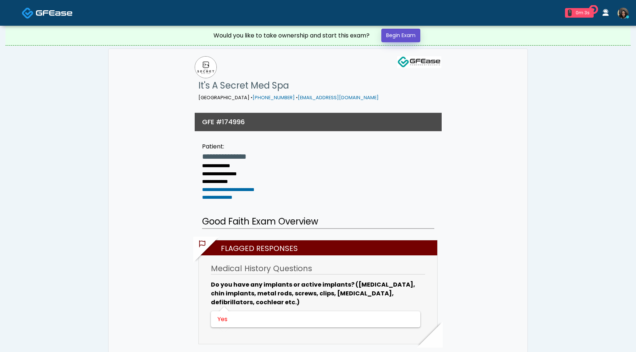
click at [409, 33] on link "Begin Exam" at bounding box center [400, 36] width 39 height 14
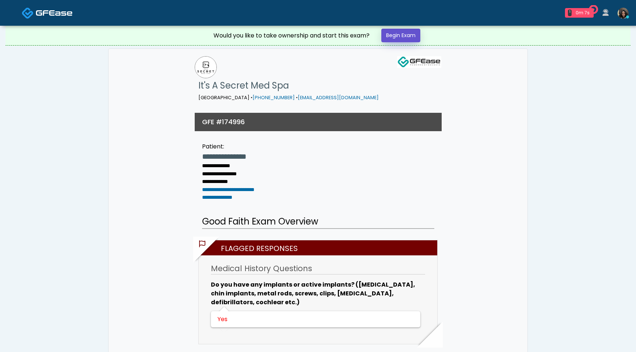
click at [409, 33] on link "Begin Exam" at bounding box center [400, 36] width 39 height 14
click at [586, 7] on link "1 0m 8s" at bounding box center [579, 12] width 38 height 15
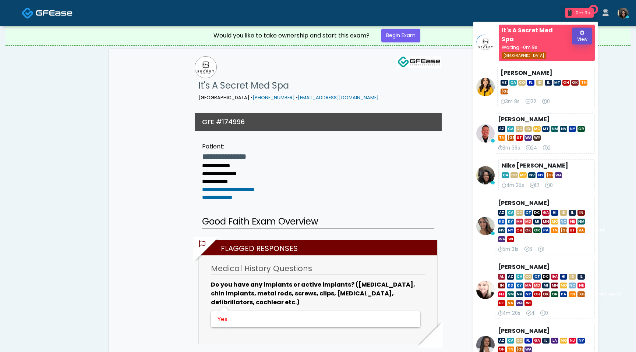
click at [581, 38] on button "View" at bounding box center [581, 36] width 19 height 17
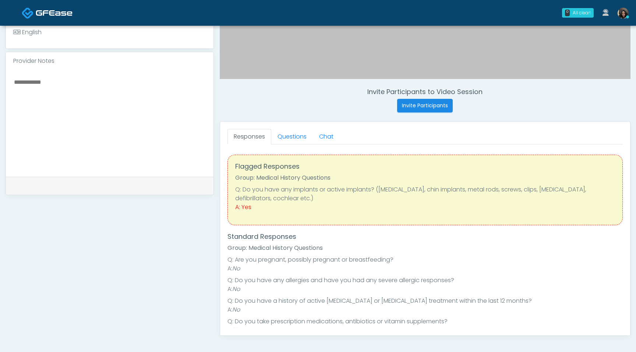
scroll to position [254, 0]
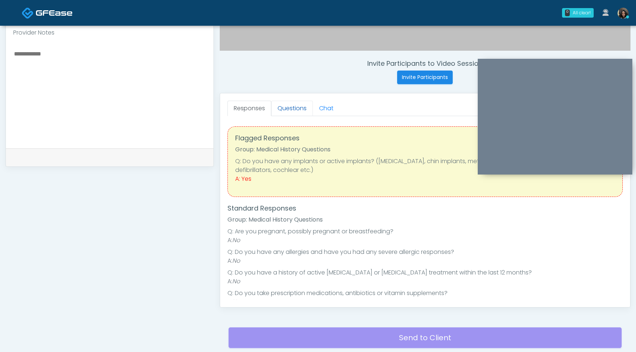
click at [289, 109] on link "Questions" at bounding box center [292, 108] width 42 height 15
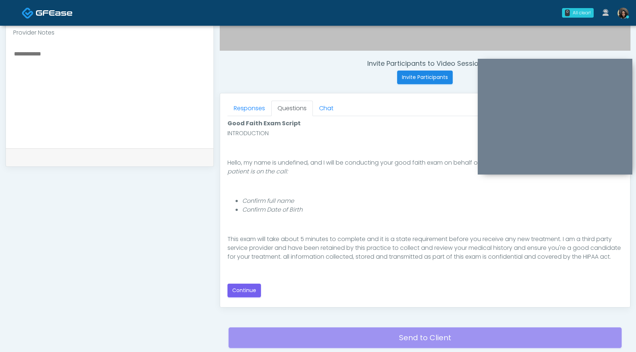
scroll to position [68, 0]
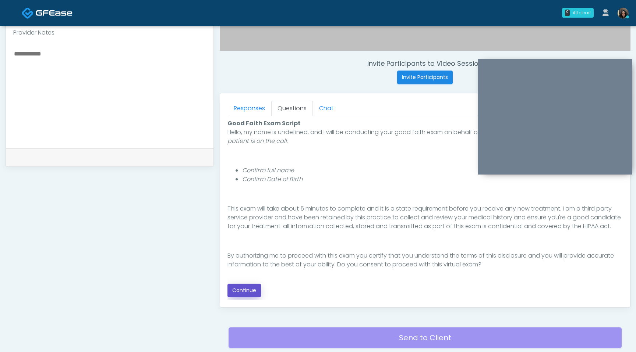
click at [248, 290] on button "Continue" at bounding box center [243, 291] width 33 height 14
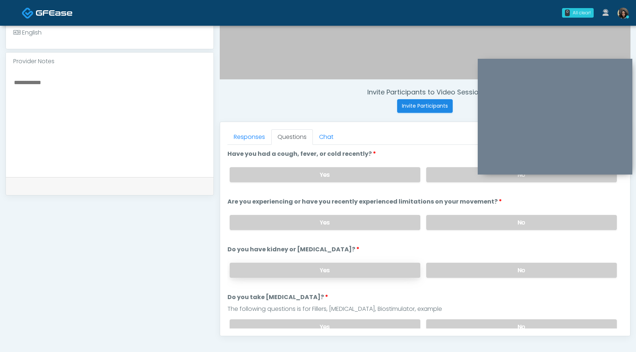
scroll to position [211, 0]
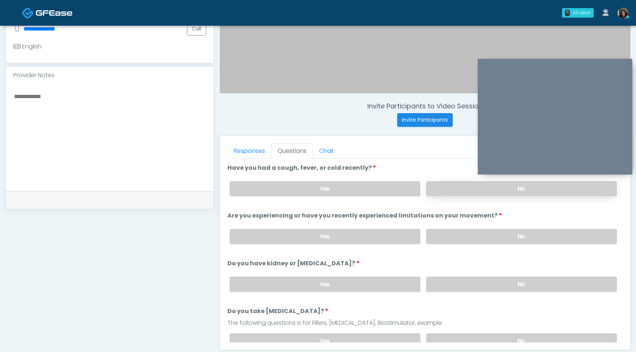
click at [452, 189] on label "No" at bounding box center [521, 188] width 191 height 15
click at [438, 234] on label "No" at bounding box center [521, 236] width 191 height 15
click at [442, 279] on label "No" at bounding box center [521, 284] width 191 height 15
click at [435, 334] on label "No" at bounding box center [521, 341] width 191 height 15
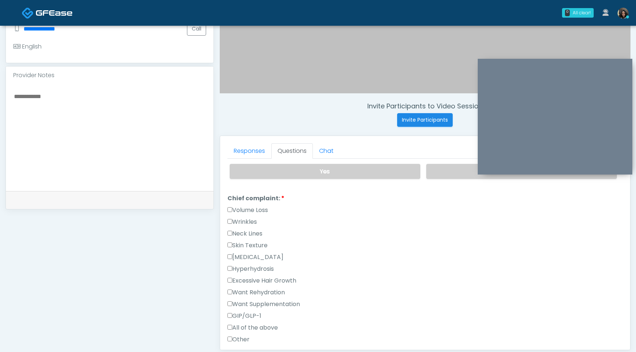
scroll to position [185, 0]
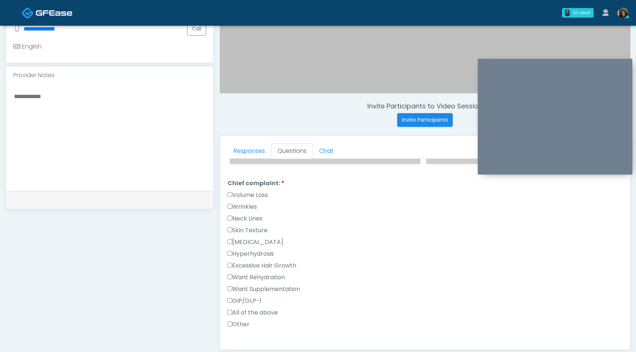
click at [232, 203] on label "Wrinkles" at bounding box center [241, 207] width 29 height 9
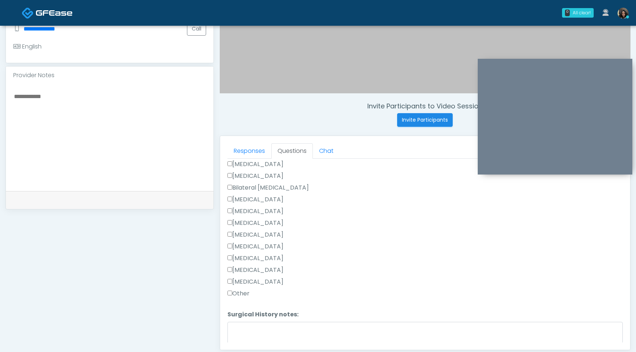
scroll to position [446, 0]
click at [237, 339] on textarea "Surgical History notes:" at bounding box center [424, 337] width 395 height 32
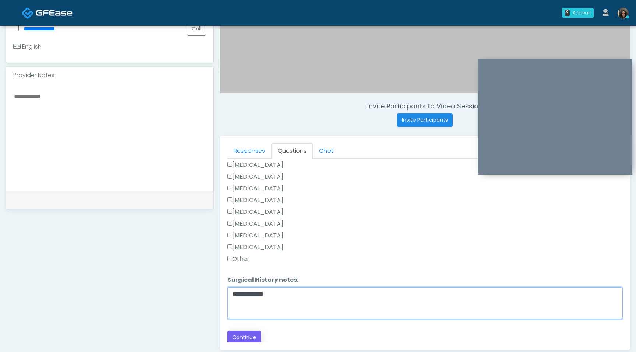
type textarea "**********"
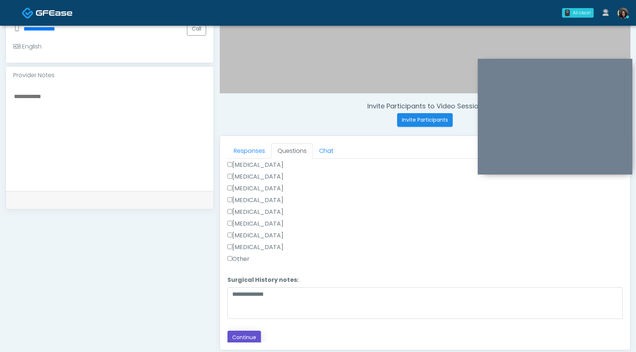
click at [249, 334] on button "Continue" at bounding box center [243, 338] width 33 height 14
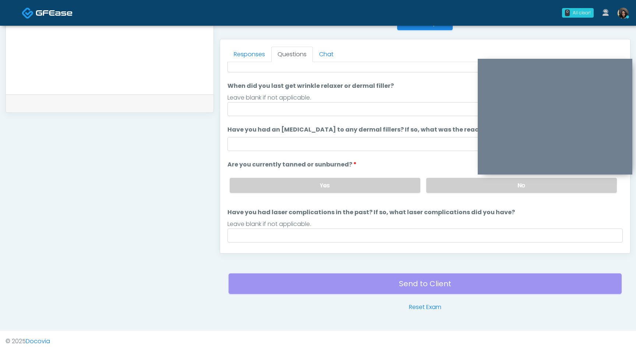
scroll to position [0, 0]
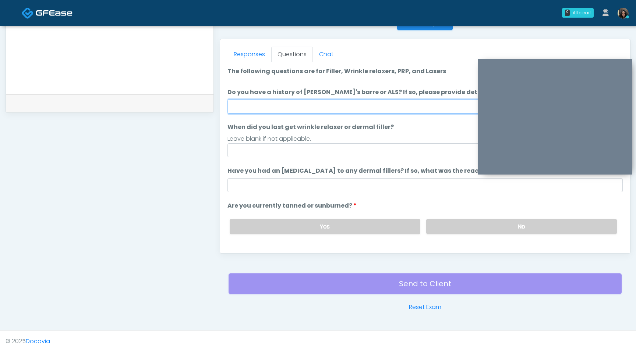
click at [322, 107] on input "Do you have a history of Guillain's barre or ALS? If so, please provide details." at bounding box center [424, 107] width 395 height 14
type input "**"
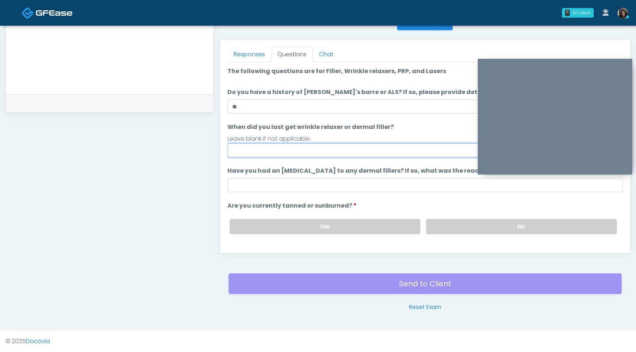
click at [281, 152] on input "When did you last get wrinkle relaxer or dermal filler?" at bounding box center [424, 150] width 395 height 14
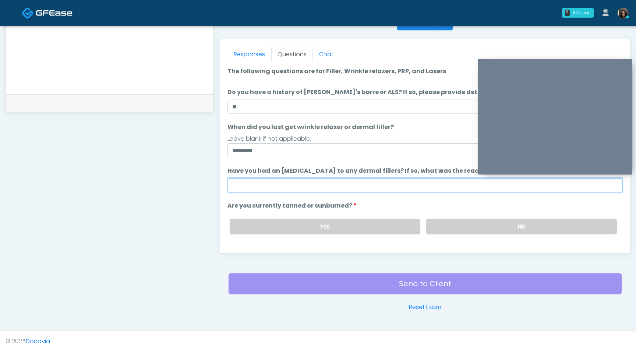
click at [280, 185] on input "Have you had an allergic response to any dermal fillers? If so, what was the re…" at bounding box center [424, 185] width 395 height 14
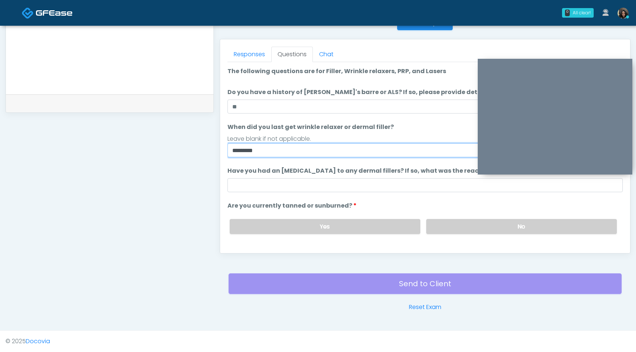
click at [275, 152] on input "*********" at bounding box center [424, 150] width 395 height 14
drag, startPoint x: 275, startPoint y: 152, endPoint x: 199, endPoint y: 156, distance: 75.6
click at [199, 156] on div "**********" at bounding box center [318, 31] width 625 height 561
type input "*"
type input "**********"
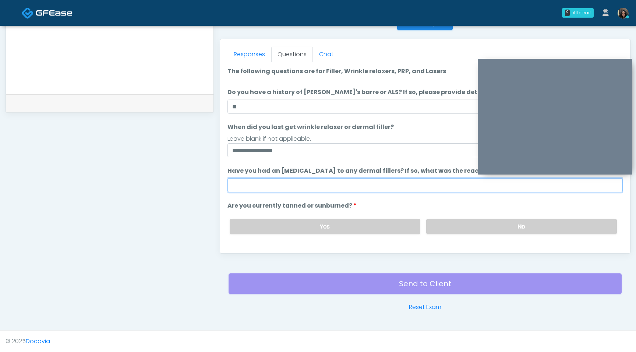
click at [271, 186] on input "Have you had an allergic response to any dermal fillers? If so, what was the re…" at bounding box center [424, 185] width 395 height 14
type input "**"
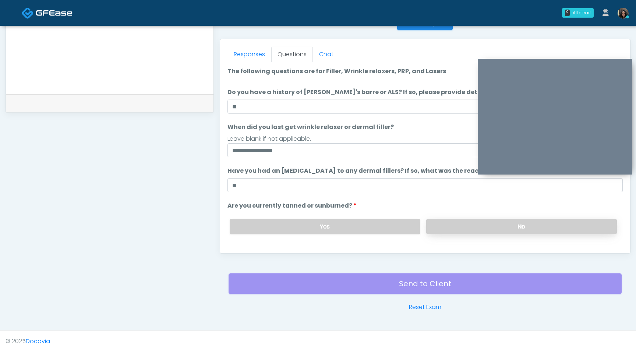
click at [491, 226] on label "No" at bounding box center [521, 226] width 191 height 15
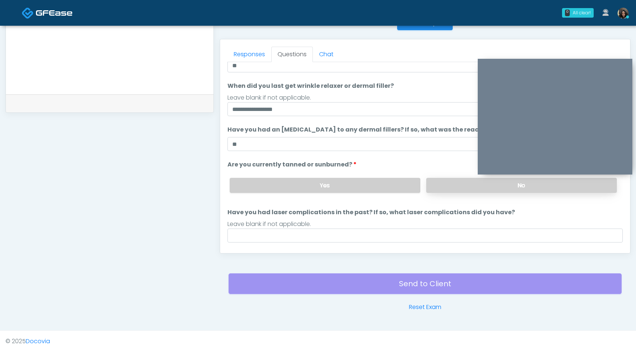
scroll to position [45, 0]
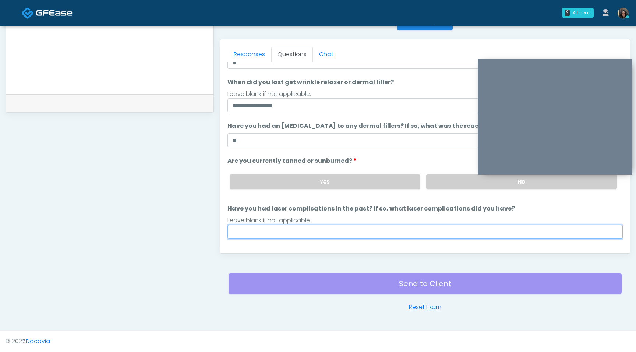
click at [424, 226] on input "Have you had laser complications in the past? If so, what laser complications d…" at bounding box center [424, 232] width 395 height 14
type input "**"
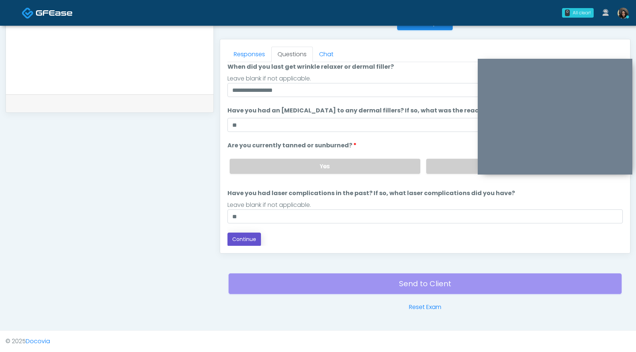
click at [248, 238] on button "Continue" at bounding box center [243, 240] width 33 height 14
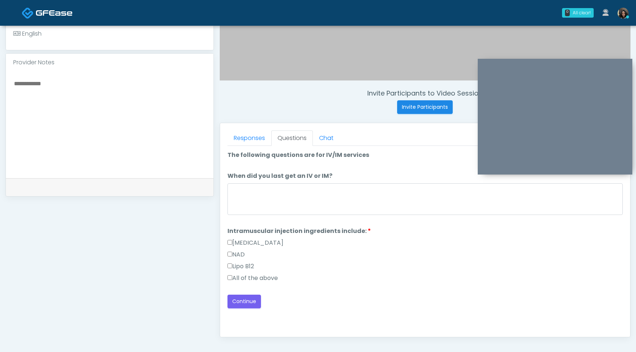
scroll to position [211, 0]
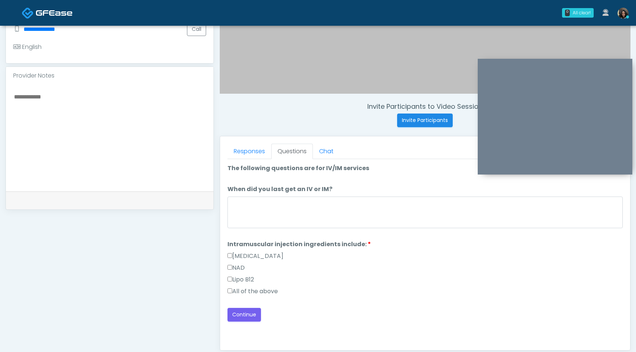
click at [254, 231] on ol "The following questions are for IV/IM services The following questions are for …" at bounding box center [424, 231] width 395 height 135
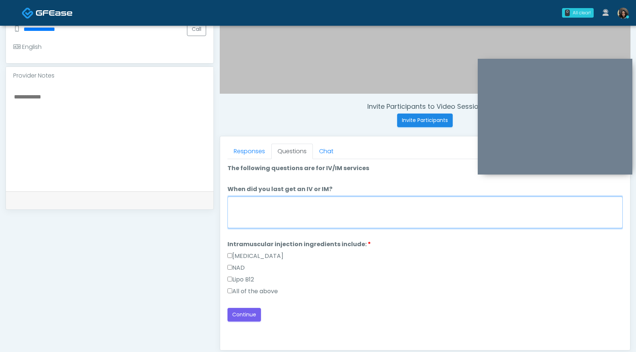
click at [257, 207] on textarea "When did you last get an IV or IM?" at bounding box center [424, 213] width 395 height 32
type textarea "**********"
drag, startPoint x: 289, startPoint y: 204, endPoint x: 213, endPoint y: 204, distance: 76.9
click at [213, 204] on div "**********" at bounding box center [318, 128] width 625 height 561
type textarea "**********"
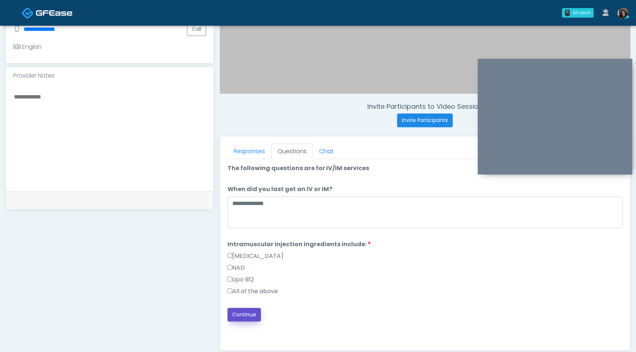
click at [249, 316] on button "Continue" at bounding box center [243, 315] width 33 height 14
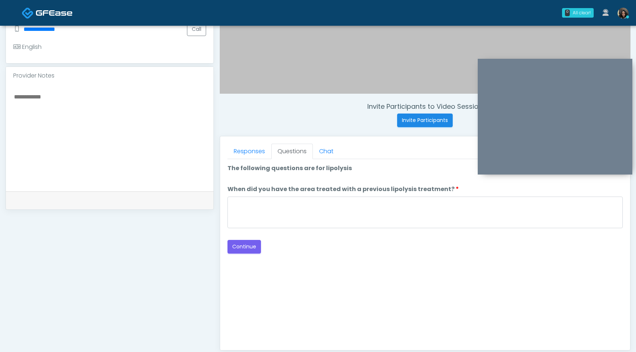
scroll to position [308, 0]
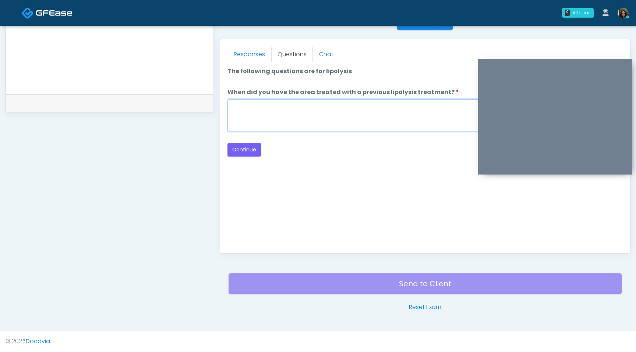
click at [374, 119] on textarea "When did you have the area treated with a previous lipolysis treatment?" at bounding box center [424, 116] width 395 height 32
type textarea "*********"
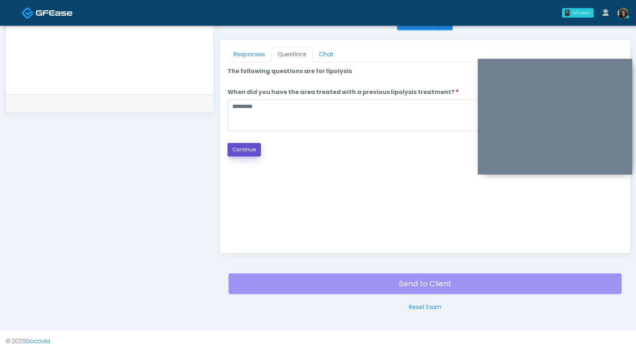
click at [249, 150] on button "Continue" at bounding box center [243, 150] width 33 height 14
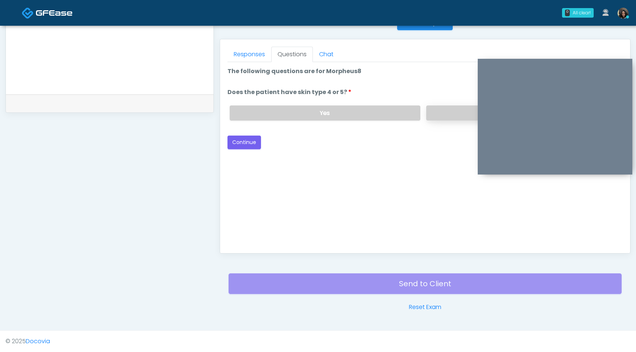
click at [435, 114] on label "No" at bounding box center [521, 113] width 191 height 15
click at [246, 139] on button "Continue" at bounding box center [243, 143] width 33 height 14
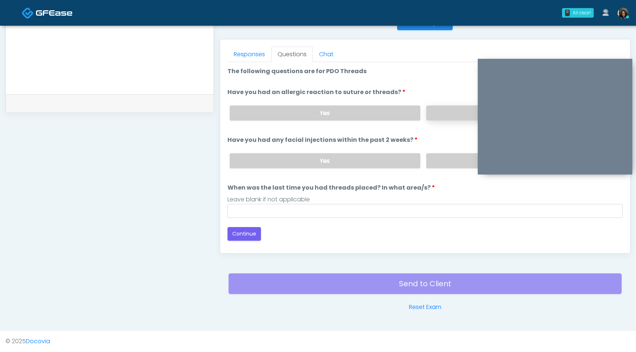
click at [438, 110] on label "No" at bounding box center [521, 113] width 191 height 15
click at [439, 158] on label "No" at bounding box center [521, 160] width 191 height 15
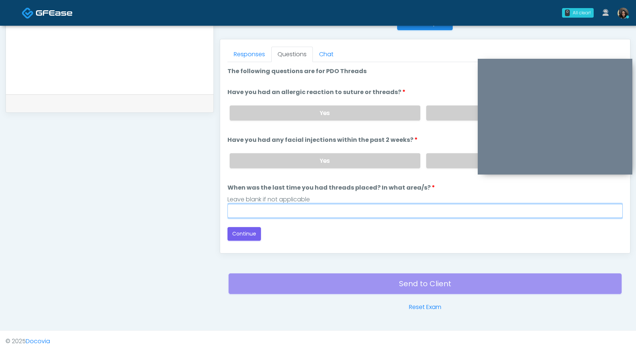
click at [349, 214] on input "When was the last time you had threads placed? In what area/s?" at bounding box center [424, 211] width 395 height 14
type input "*********"
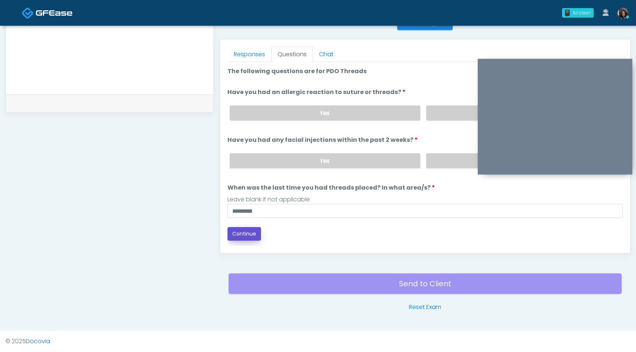
click at [245, 232] on button "Continue" at bounding box center [243, 234] width 33 height 14
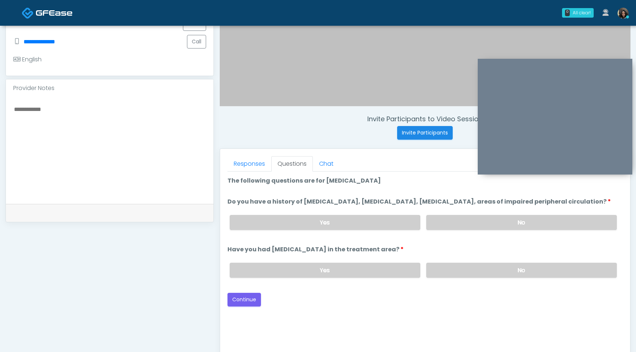
scroll to position [194, 0]
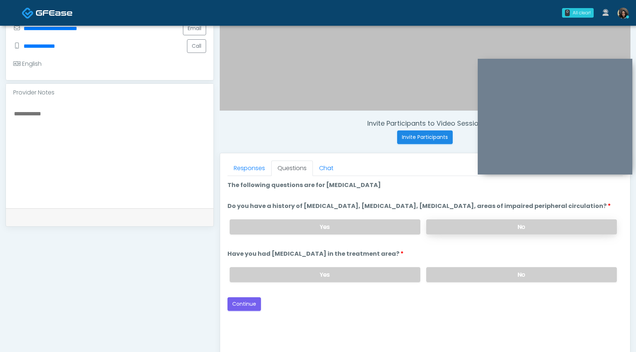
click at [506, 235] on label "No" at bounding box center [521, 227] width 191 height 15
click at [500, 280] on label "No" at bounding box center [521, 274] width 191 height 15
click at [248, 311] on button "Continue" at bounding box center [243, 305] width 33 height 14
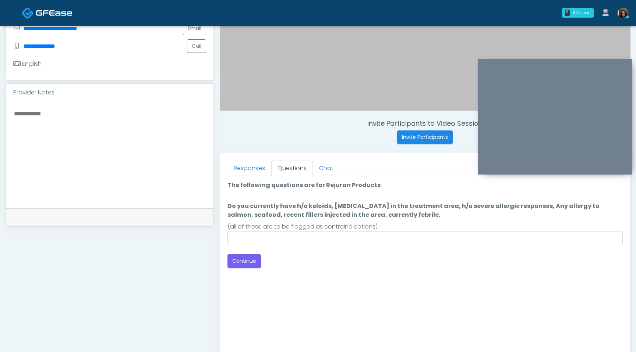
scroll to position [308, 0]
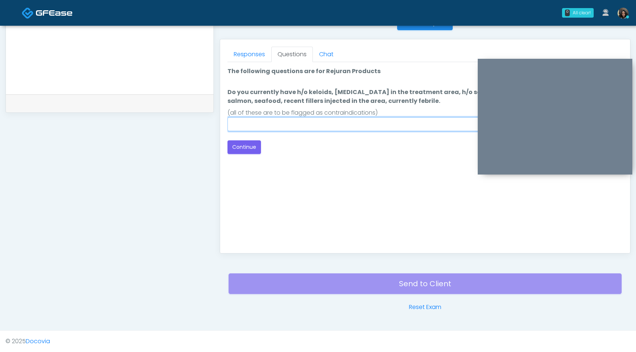
click at [345, 122] on input "Do you currently have h/o keloids, skin infection in the treatment area, h/o se…" at bounding box center [424, 124] width 395 height 14
type input "****"
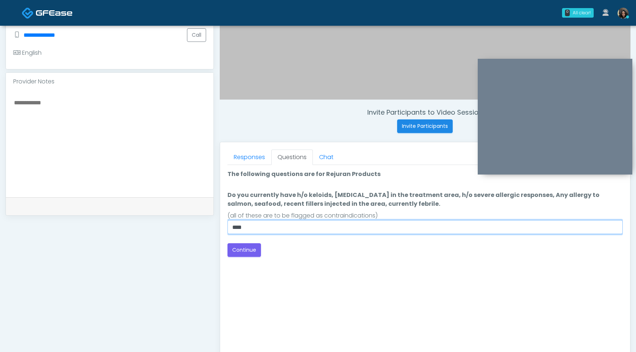
scroll to position [200, 0]
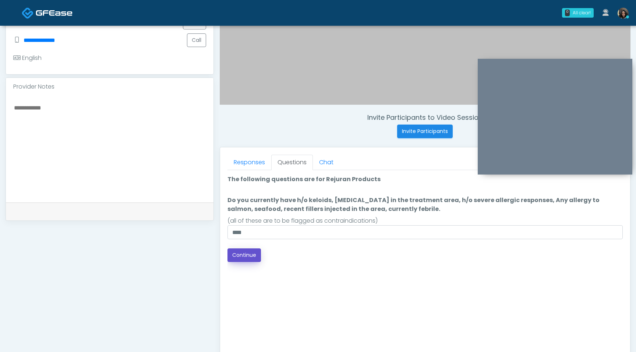
click at [242, 256] on button "Continue" at bounding box center [243, 256] width 33 height 14
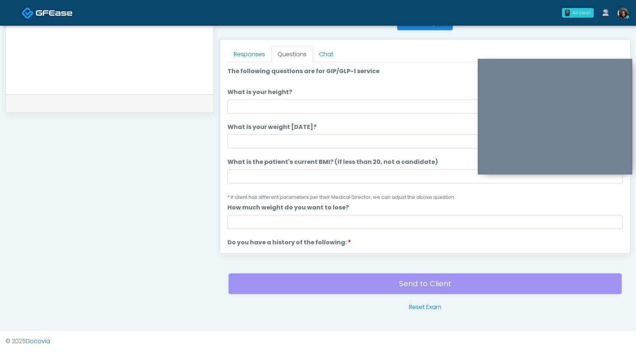
click at [273, 185] on li "What is the patient's current BMI? (if less than 20, not a candidate) What is t…" at bounding box center [424, 180] width 395 height 44
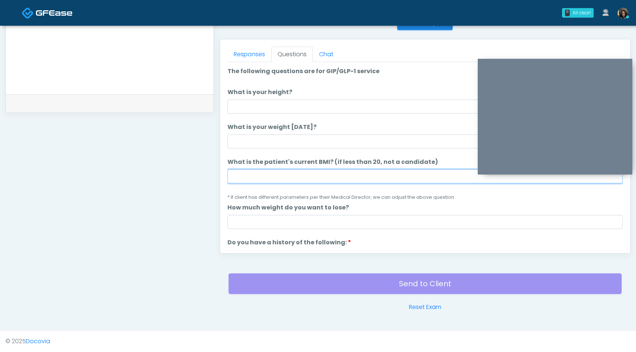
click at [273, 178] on input "What is the patient's current BMI? (if less than 20, not a candidate)" at bounding box center [424, 177] width 395 height 14
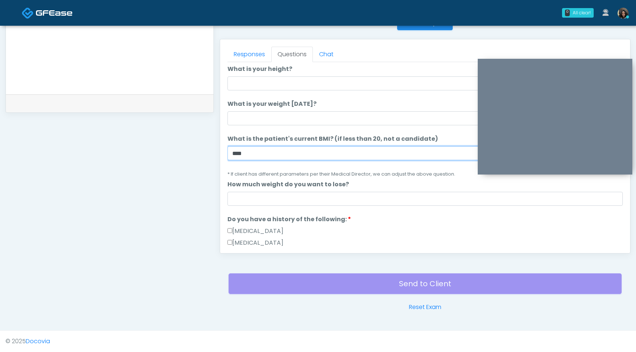
scroll to position [35, 0]
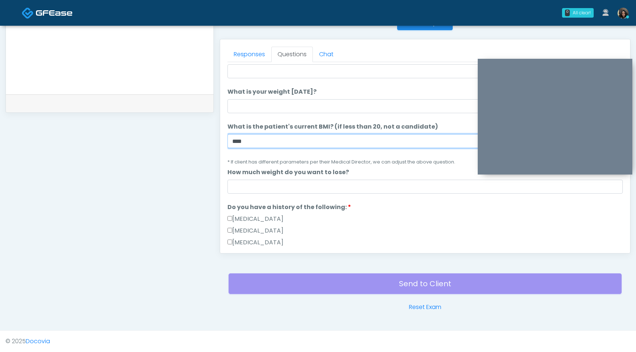
type input "****"
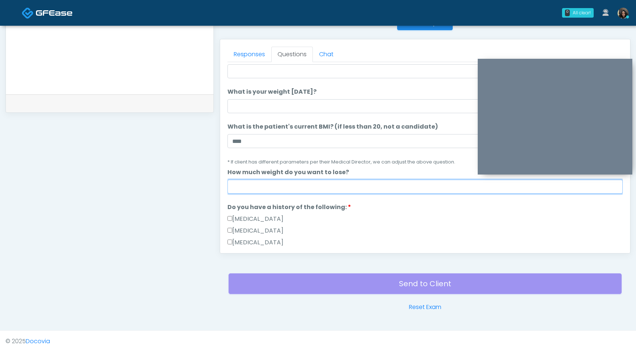
click at [282, 189] on input "How much weight do you want to lose?" at bounding box center [424, 187] width 395 height 14
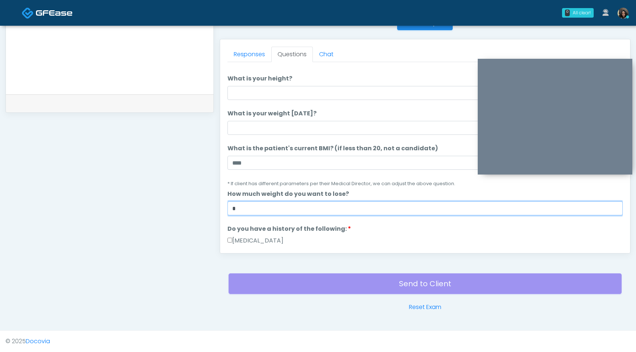
scroll to position [7, 0]
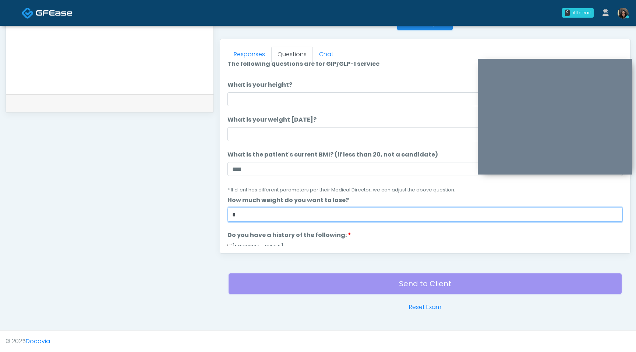
type input "*"
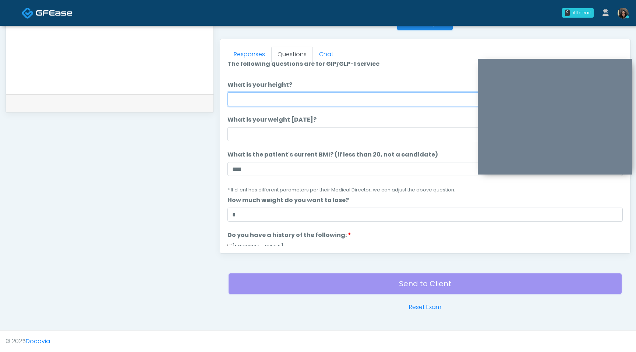
click at [270, 103] on input "What is your height?" at bounding box center [424, 99] width 395 height 14
type input "***"
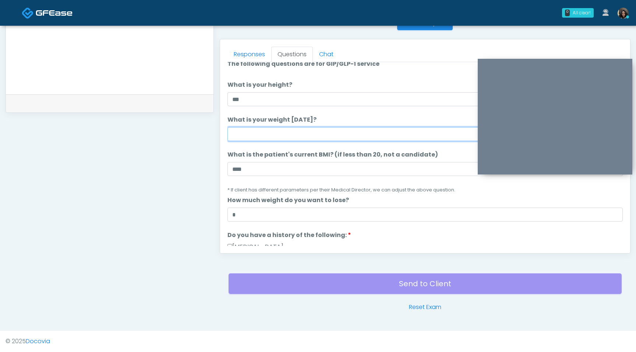
click at [261, 138] on input "What is your weight today?" at bounding box center [424, 134] width 395 height 14
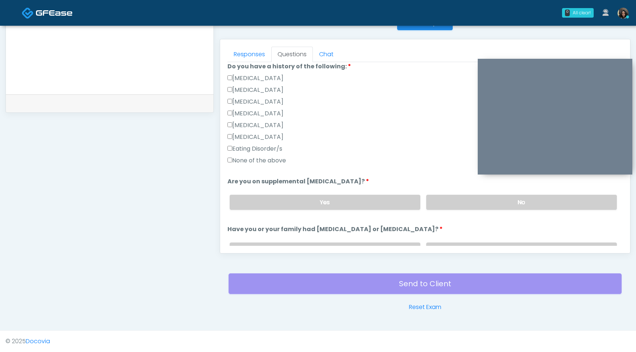
scroll to position [180, 0]
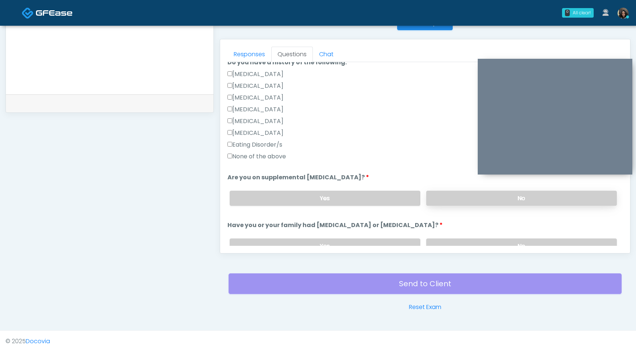
type input "***"
click at [490, 198] on label "No" at bounding box center [521, 198] width 191 height 15
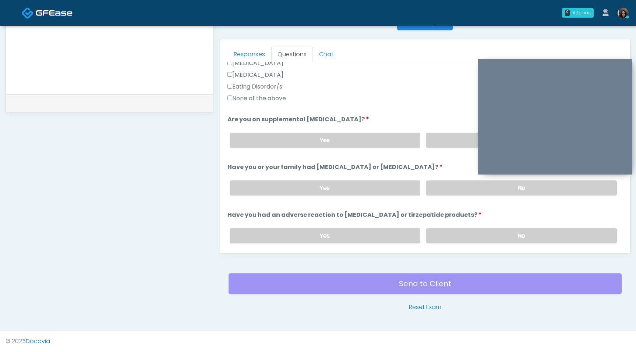
scroll to position [246, 0]
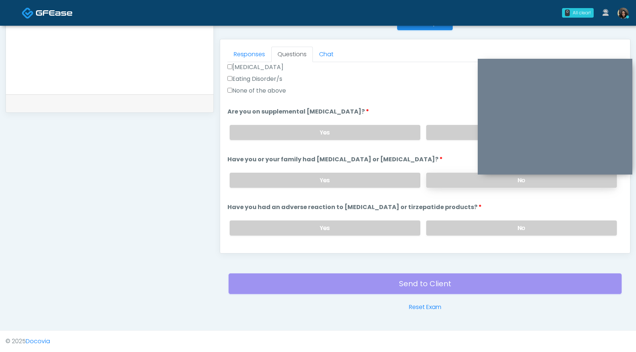
click at [459, 175] on label "No" at bounding box center [521, 180] width 191 height 15
click at [451, 227] on label "No" at bounding box center [521, 228] width 191 height 15
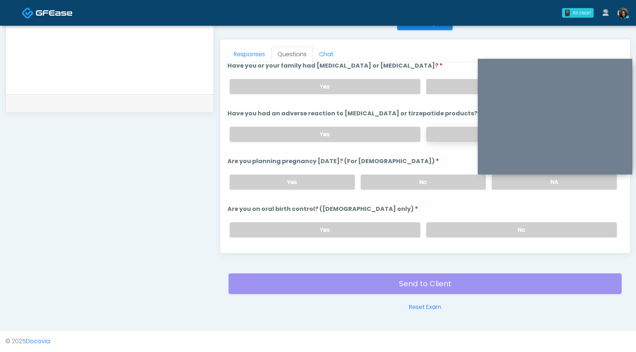
scroll to position [342, 0]
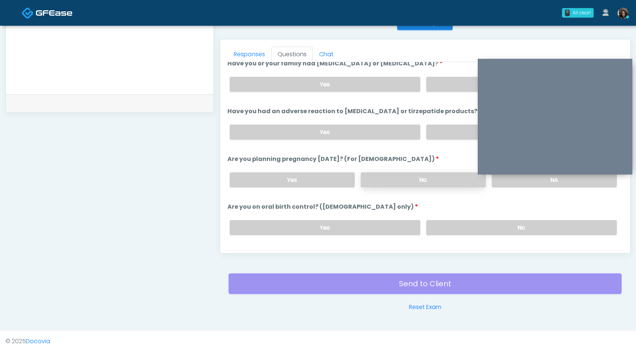
click at [441, 177] on label "No" at bounding box center [422, 180] width 125 height 15
click at [450, 226] on label "No" at bounding box center [521, 227] width 191 height 15
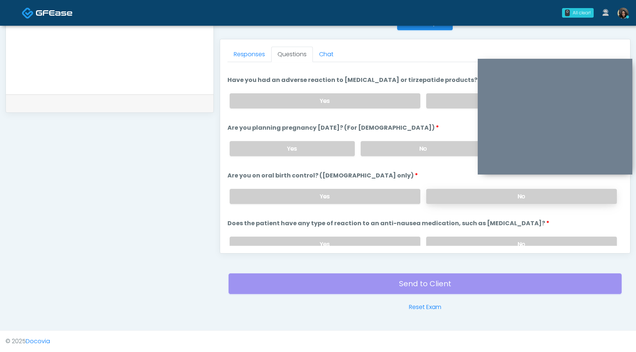
scroll to position [406, 0]
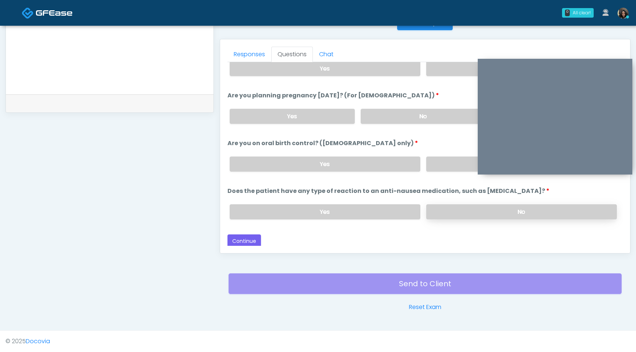
click at [458, 209] on label "No" at bounding box center [521, 212] width 191 height 15
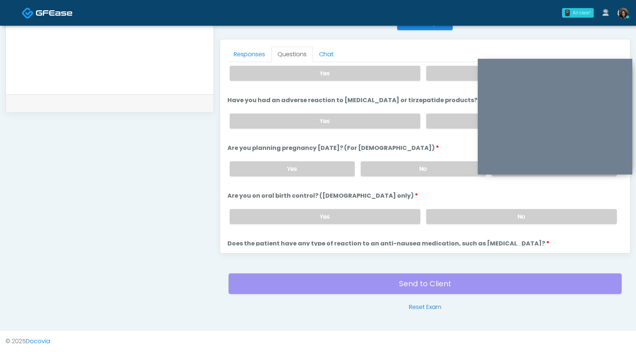
scroll to position [378, 0]
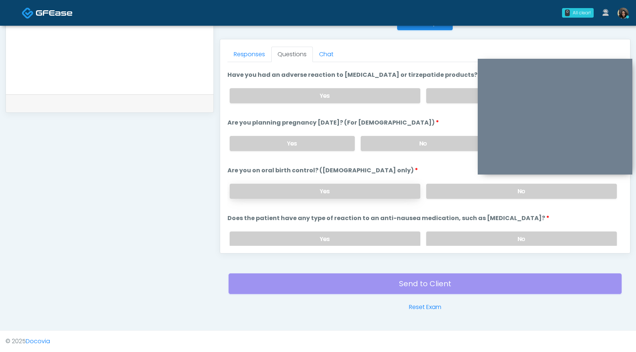
click at [354, 187] on label "Yes" at bounding box center [325, 191] width 191 height 15
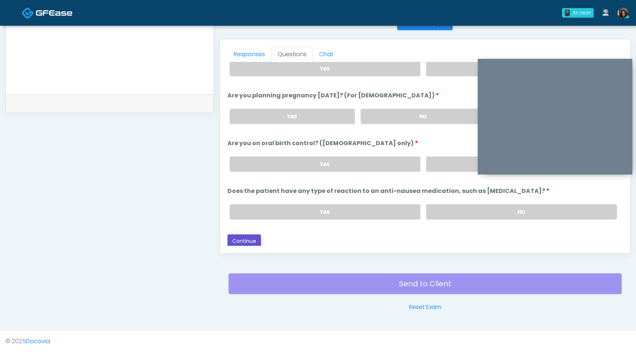
click at [246, 239] on button "Continue" at bounding box center [243, 242] width 33 height 14
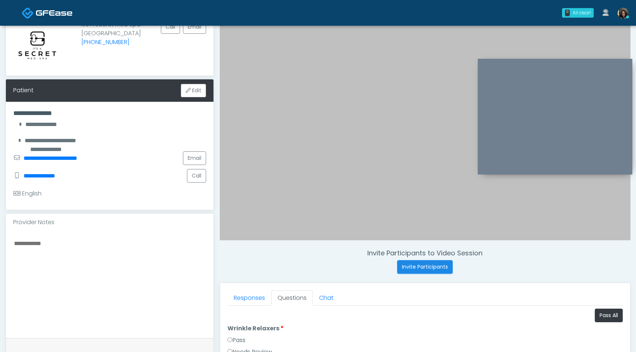
scroll to position [155, 0]
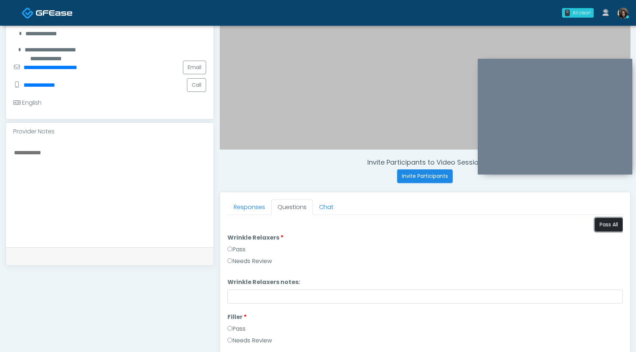
click at [602, 224] on button "Pass All" at bounding box center [608, 225] width 28 height 14
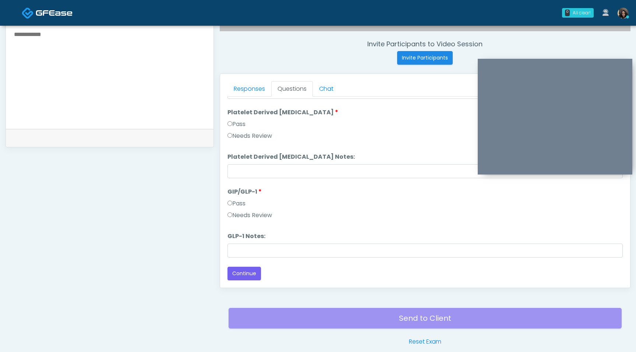
scroll to position [308, 0]
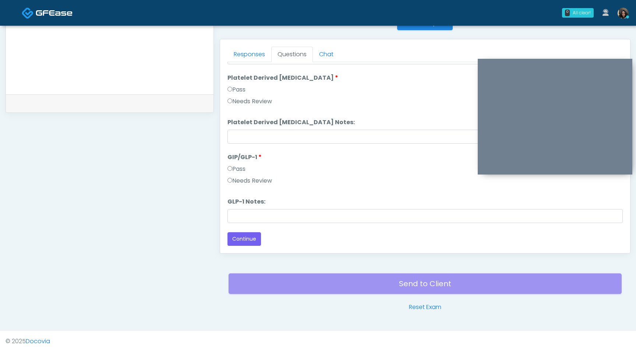
click at [232, 183] on label "Needs Review" at bounding box center [249, 181] width 45 height 9
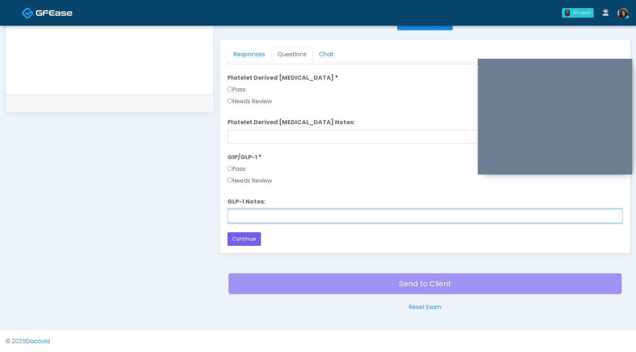
click at [241, 220] on input "GLP-1 Notes:" at bounding box center [424, 216] width 395 height 14
type input "**********"
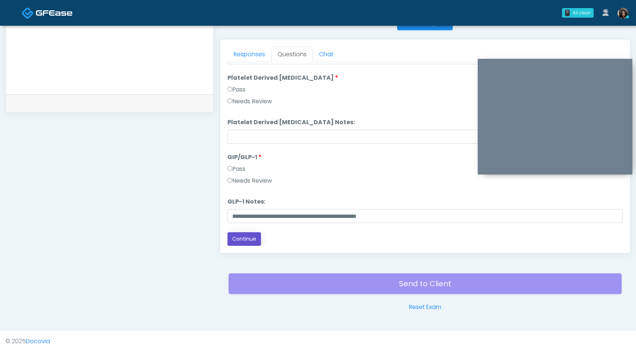
click at [243, 239] on button "Continue" at bounding box center [243, 239] width 33 height 14
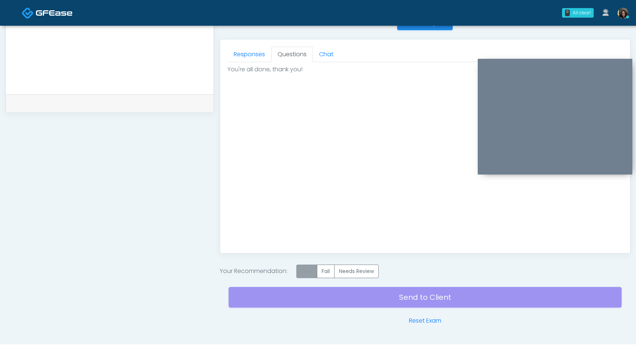
click at [309, 274] on label "Pass" at bounding box center [306, 272] width 21 height 14
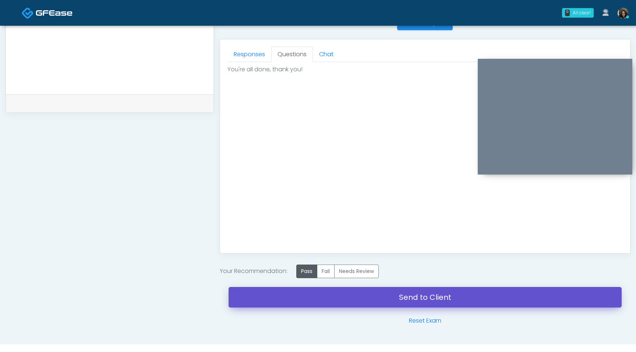
click at [309, 295] on link "Send to Client" at bounding box center [424, 297] width 393 height 21
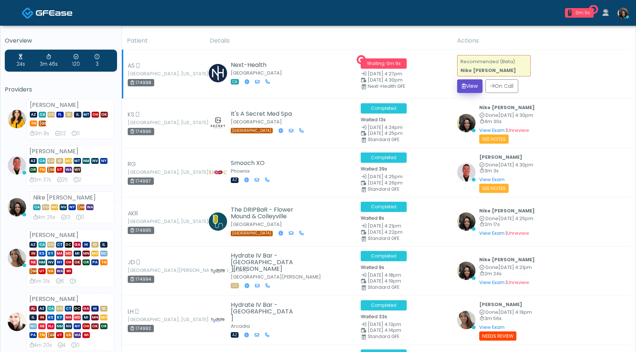
click at [470, 82] on button "View" at bounding box center [469, 86] width 25 height 14
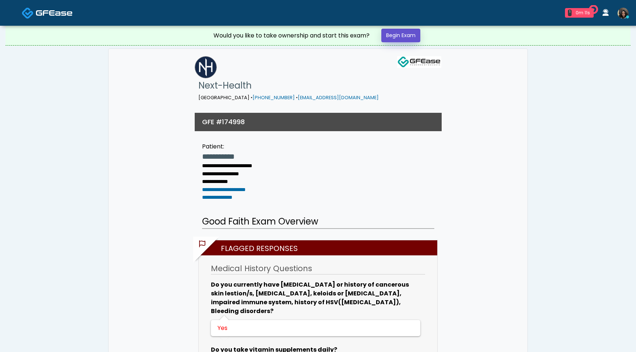
click at [402, 38] on link "Begin Exam" at bounding box center [400, 36] width 39 height 14
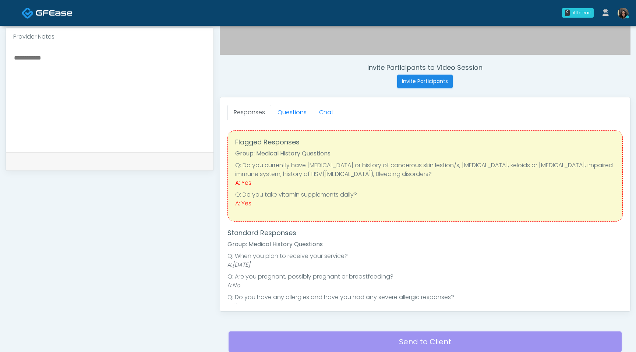
scroll to position [264, 0]
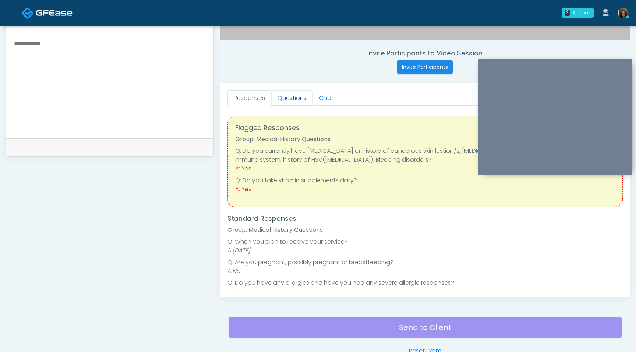
click at [291, 102] on link "Questions" at bounding box center [292, 97] width 42 height 15
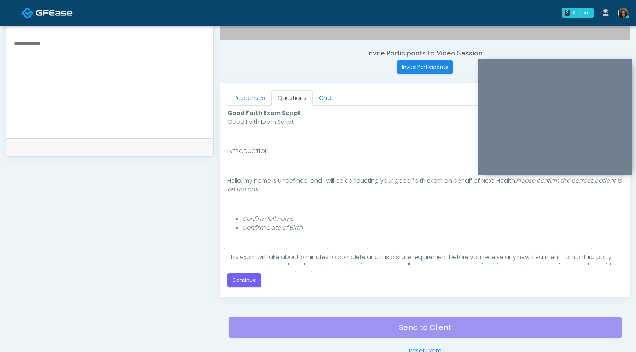
scroll to position [115, 0]
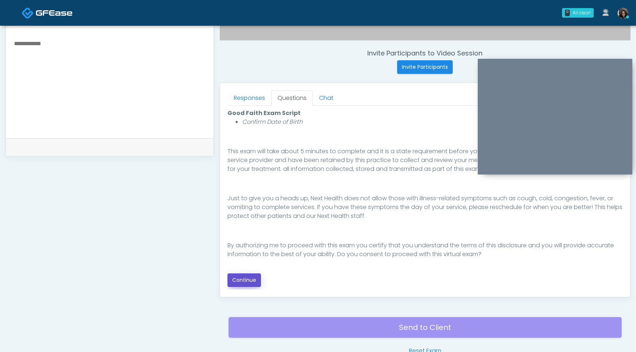
click at [240, 281] on button "Continue" at bounding box center [243, 281] width 33 height 14
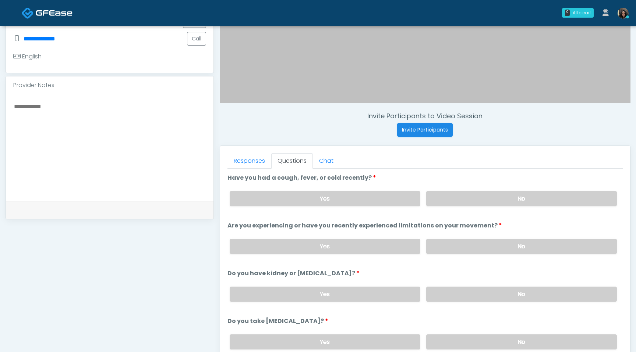
scroll to position [229, 0]
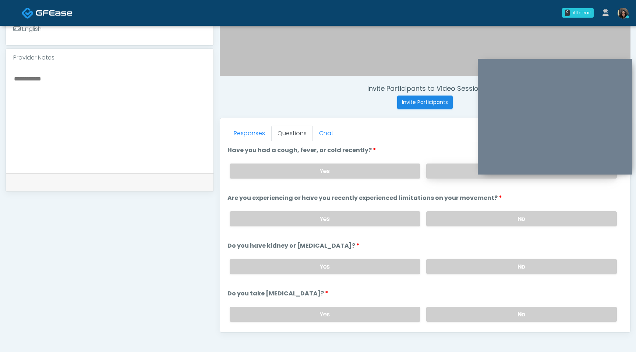
click at [447, 173] on label "No" at bounding box center [521, 171] width 191 height 15
click at [462, 214] on label "No" at bounding box center [521, 218] width 191 height 15
click at [451, 260] on label "No" at bounding box center [521, 266] width 191 height 15
click at [442, 313] on label "No" at bounding box center [521, 314] width 191 height 15
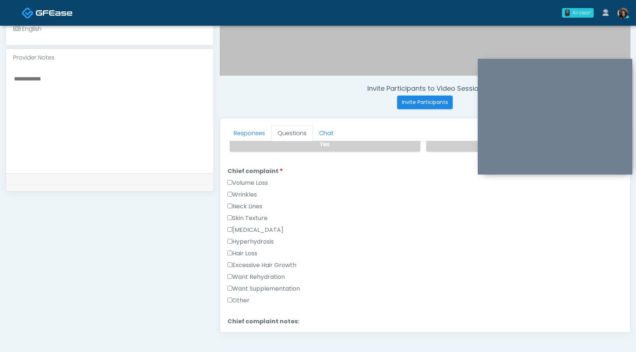
scroll to position [169, 0]
click at [234, 281] on label "Want Rehydration" at bounding box center [255, 278] width 57 height 9
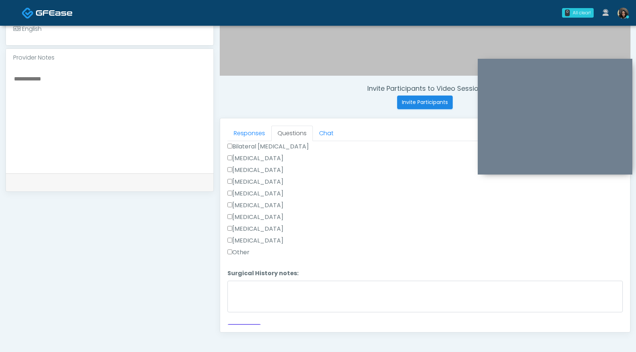
scroll to position [459, 0]
click at [246, 318] on button "Continue" at bounding box center [243, 320] width 33 height 14
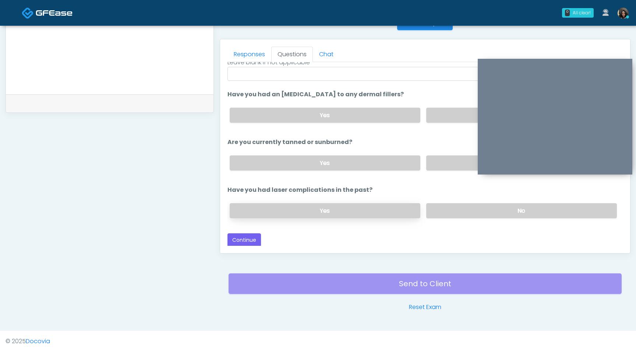
scroll to position [0, 0]
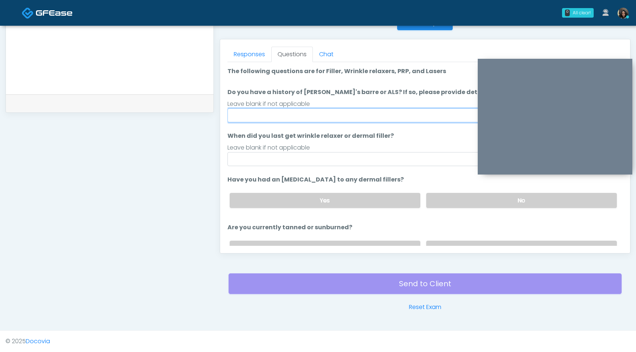
click at [352, 117] on input "Do you have a history of Guillain's barre or ALS? If so, please provide details." at bounding box center [424, 116] width 395 height 14
type input "**"
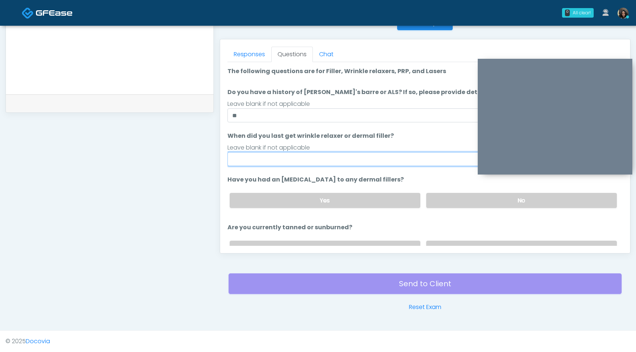
click at [294, 156] on input "When did you last get wrinkle relaxer or dermal filler?" at bounding box center [424, 159] width 395 height 14
type input "*********"
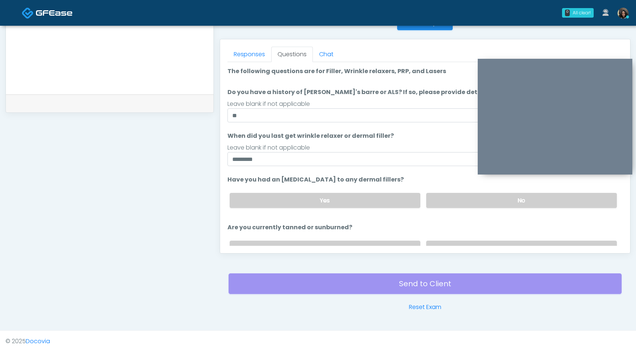
click at [480, 192] on div "Yes No" at bounding box center [423, 200] width 399 height 27
click at [477, 200] on label "No" at bounding box center [521, 200] width 191 height 15
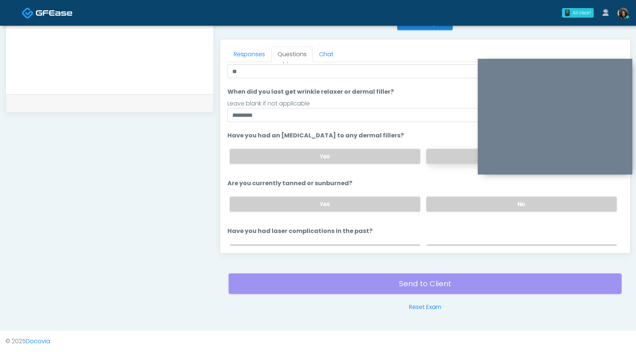
scroll to position [50, 0]
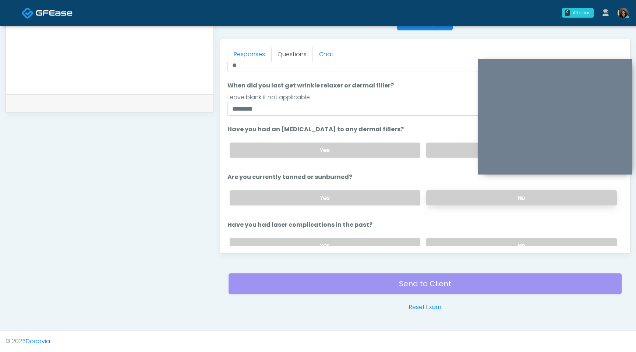
click at [451, 196] on label "No" at bounding box center [521, 198] width 191 height 15
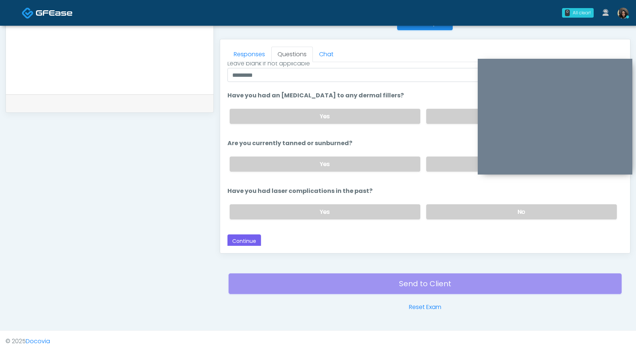
scroll to position [85, 0]
click at [449, 211] on label "No" at bounding box center [521, 210] width 191 height 15
click at [235, 239] on button "Continue" at bounding box center [243, 241] width 33 height 14
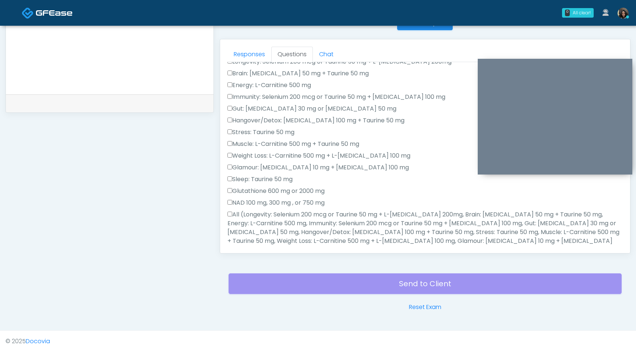
scroll to position [0, 0]
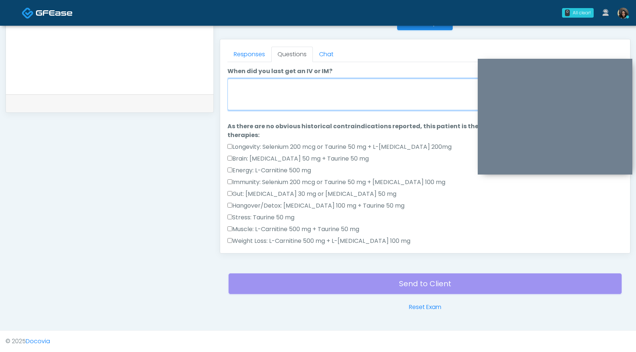
click at [281, 91] on textarea "When did you last get an IV or IM?" at bounding box center [424, 95] width 395 height 32
click at [277, 87] on textarea "**********" at bounding box center [424, 95] width 395 height 32
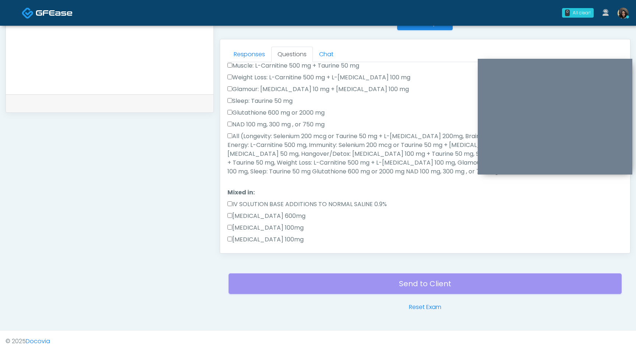
scroll to position [181, 0]
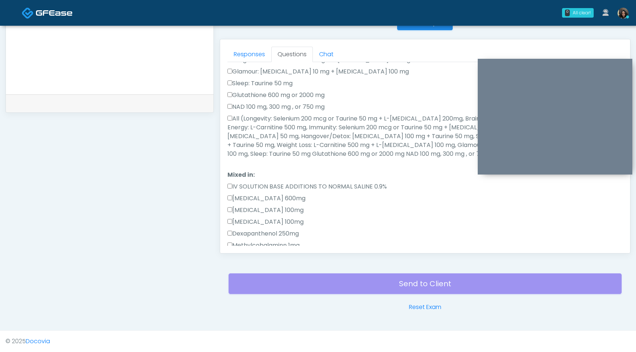
type textarea "**********"
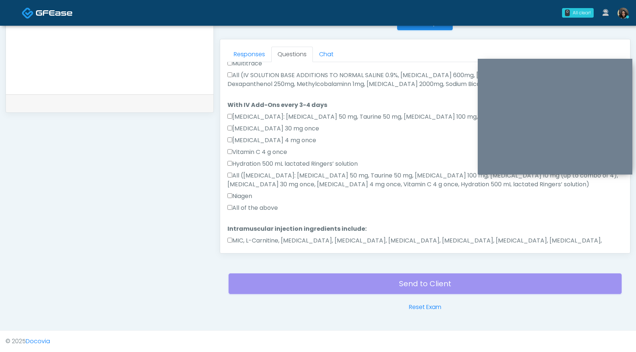
scroll to position [435, 0]
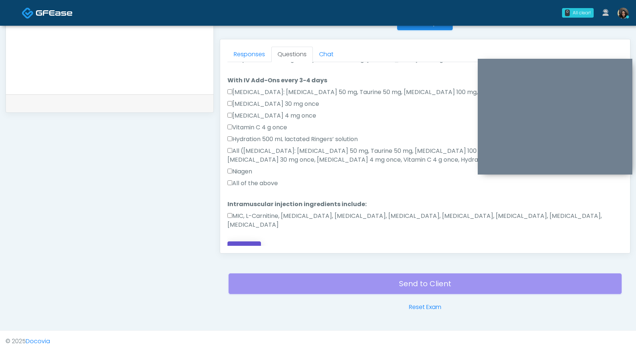
click at [242, 242] on button "Continue" at bounding box center [243, 249] width 33 height 14
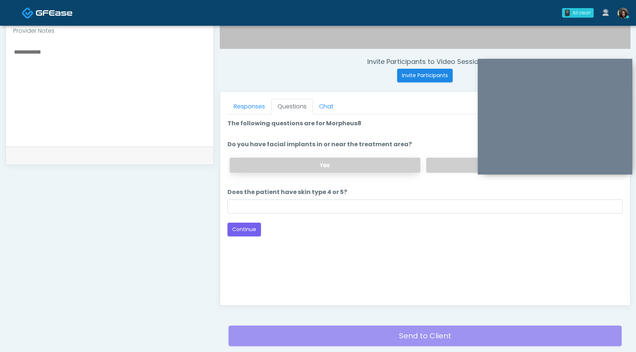
scroll to position [249, 0]
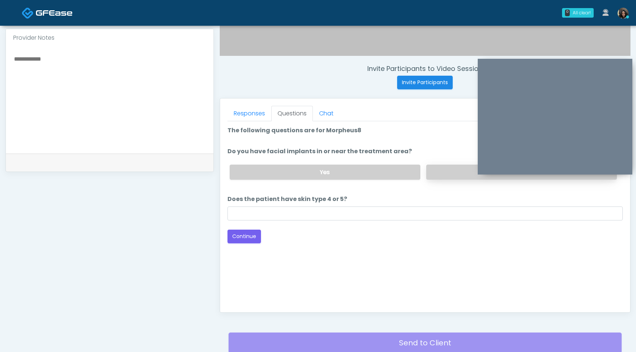
click at [441, 168] on label "No" at bounding box center [521, 172] width 191 height 15
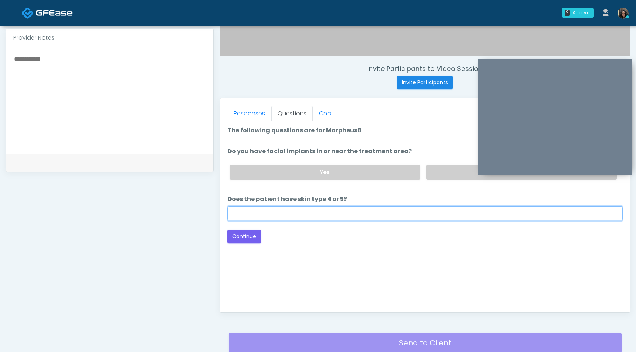
click at [330, 214] on input "Does the patient have skin type 4 or 5?" at bounding box center [424, 214] width 395 height 14
type input "**"
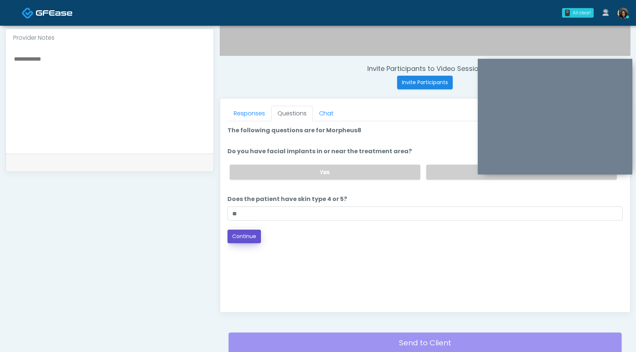
click at [246, 234] on button "Continue" at bounding box center [243, 237] width 33 height 14
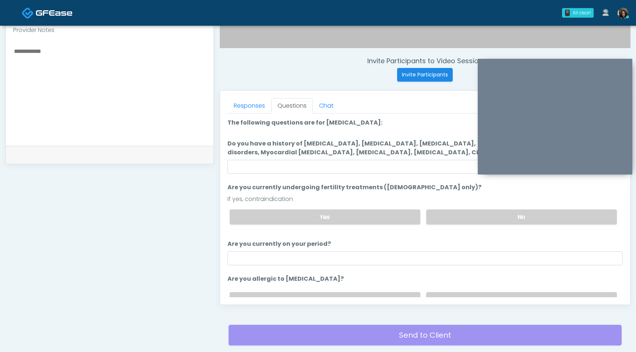
scroll to position [256, 0]
click at [294, 175] on ol "The following questions are for Ozone therapy: The following questions are for …" at bounding box center [424, 216] width 395 height 195
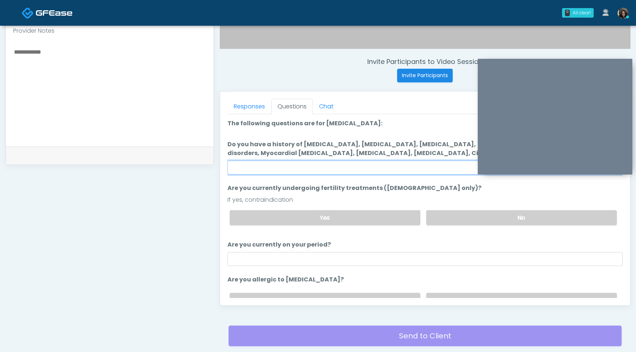
click at [294, 170] on input "Do you have a history of Hyperthyroidism, Hypotension, Hypocalcemia, Hypoglycem…" at bounding box center [424, 168] width 395 height 14
type input "****"
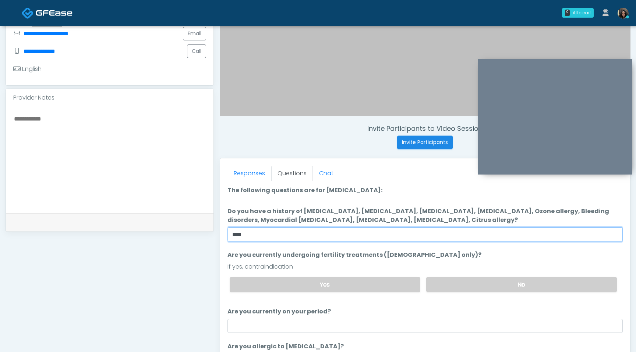
scroll to position [185, 0]
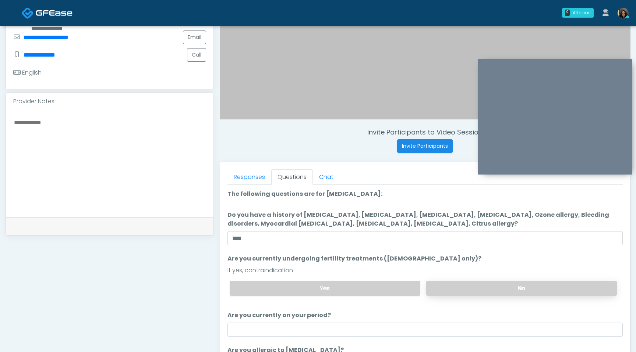
click at [483, 292] on label "No" at bounding box center [521, 288] width 191 height 15
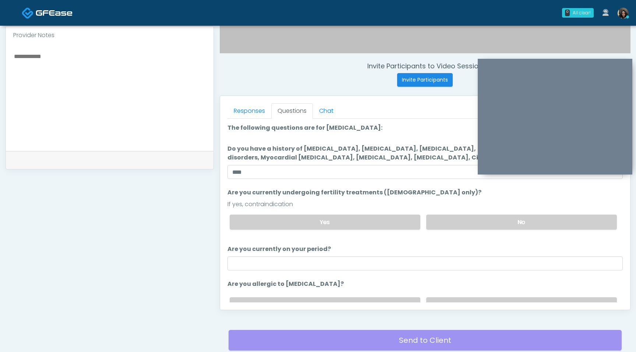
scroll to position [277, 0]
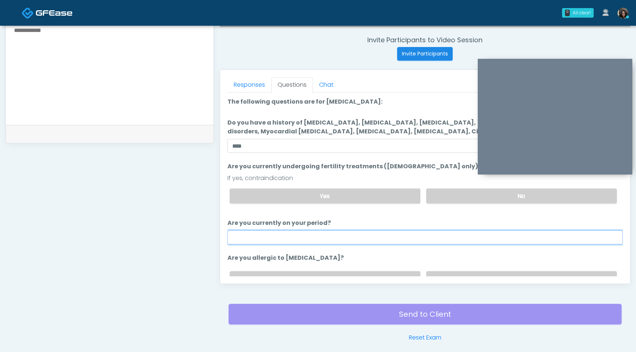
click at [332, 244] on input "Are you currently on your period?" at bounding box center [424, 238] width 395 height 14
type input "**"
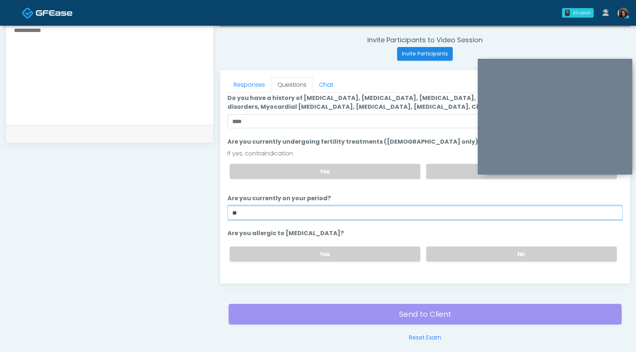
scroll to position [38, 0]
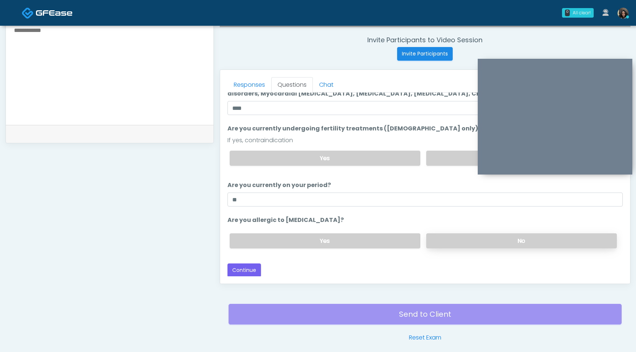
click at [484, 236] on label "No" at bounding box center [521, 241] width 191 height 15
click at [249, 271] on button "Continue" at bounding box center [243, 271] width 33 height 14
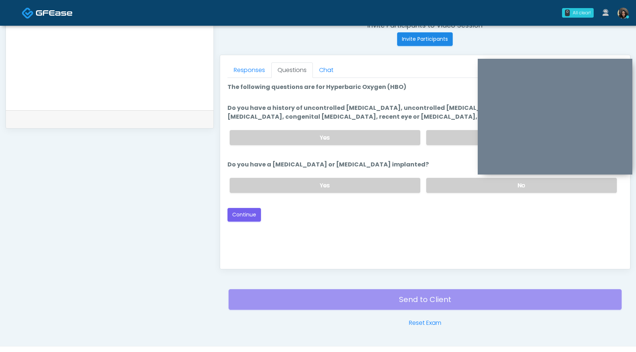
scroll to position [285, 0]
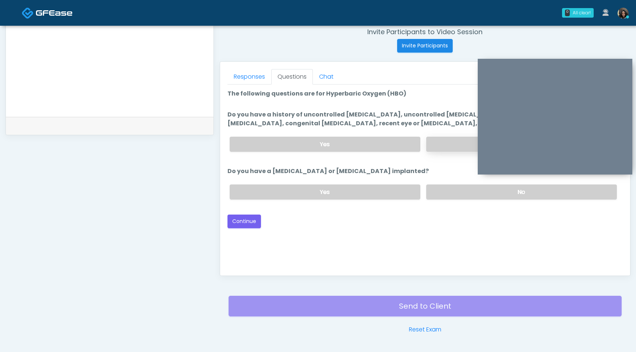
click at [447, 145] on label "No" at bounding box center [521, 144] width 191 height 15
click at [449, 195] on label "No" at bounding box center [521, 192] width 191 height 15
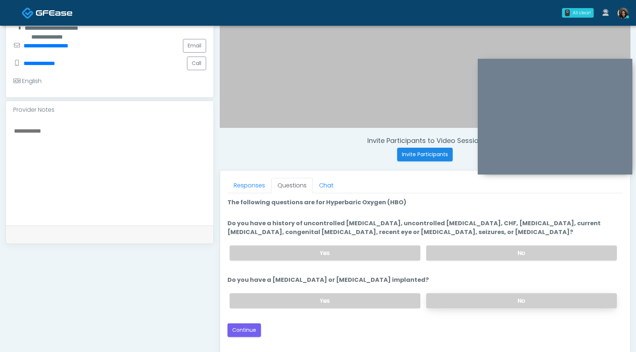
scroll to position [175, 0]
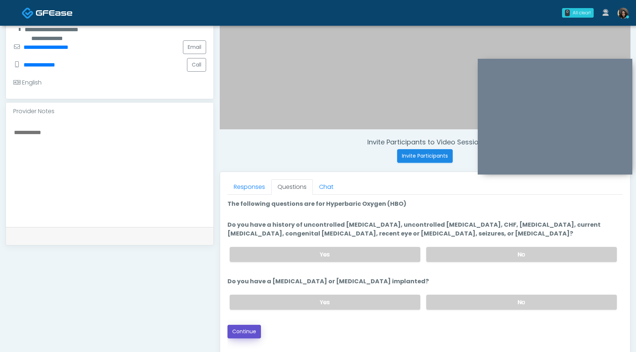
click at [246, 331] on button "Continue" at bounding box center [243, 332] width 33 height 14
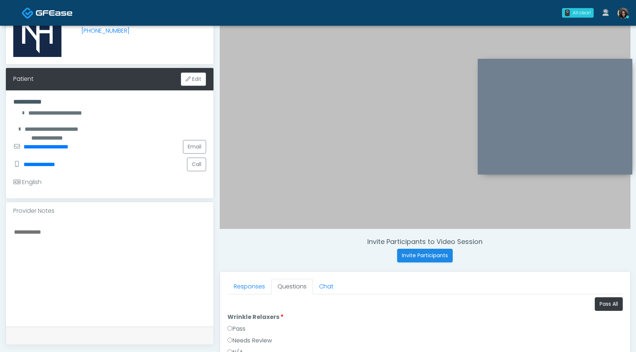
scroll to position [85, 0]
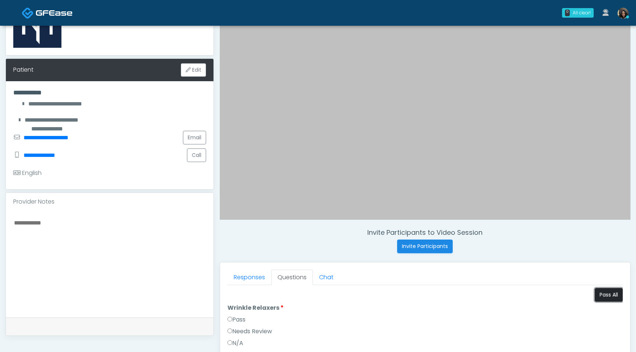
click at [605, 295] on button "Pass All" at bounding box center [608, 295] width 28 height 14
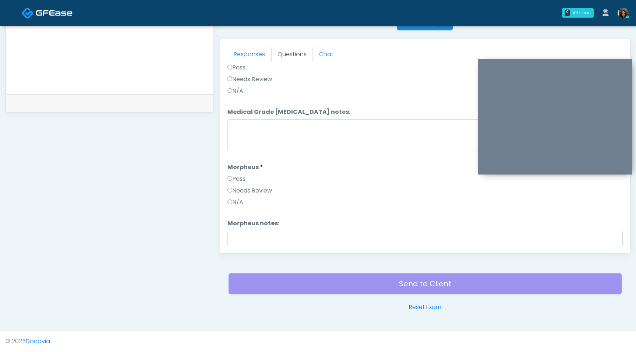
scroll to position [921, 0]
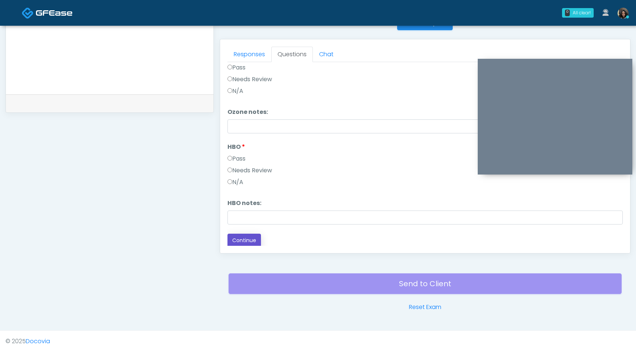
click at [243, 234] on button "Continue" at bounding box center [243, 241] width 33 height 14
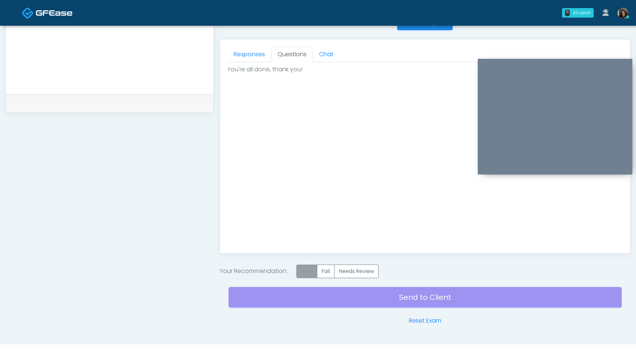
click at [306, 272] on label "Pass" at bounding box center [306, 272] width 21 height 14
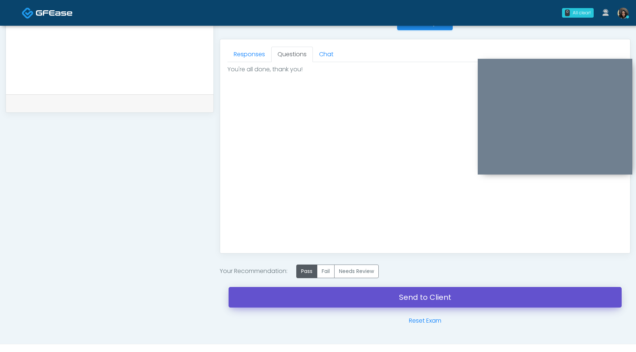
click at [309, 298] on link "Send to Client" at bounding box center [424, 297] width 393 height 21
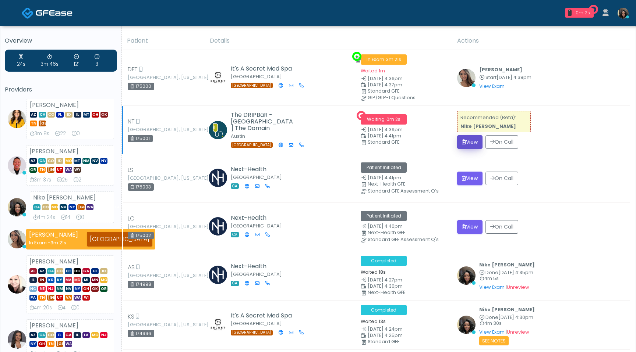
click at [467, 140] on button "View" at bounding box center [469, 142] width 25 height 14
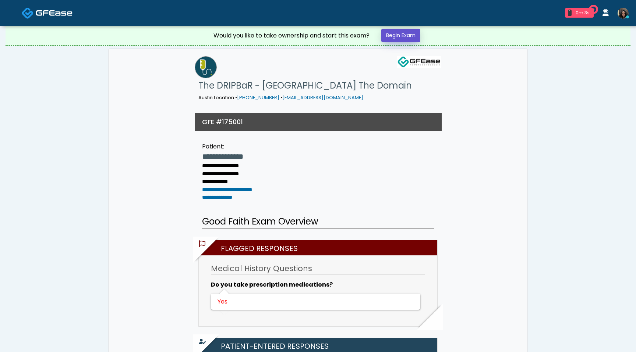
click at [408, 33] on link "Begin Exam" at bounding box center [400, 36] width 39 height 14
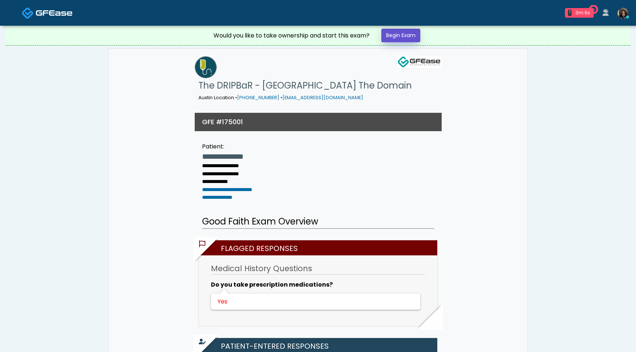
click at [408, 33] on link "Begin Exam" at bounding box center [400, 36] width 39 height 14
click at [573, 13] on div "1 0m 8s" at bounding box center [579, 13] width 29 height 10
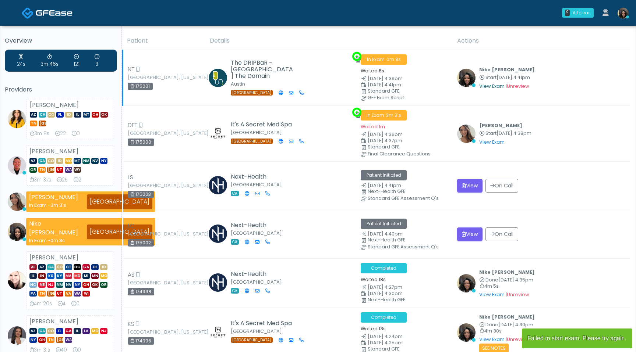
click at [488, 86] on link "View Exam" at bounding box center [491, 86] width 25 height 6
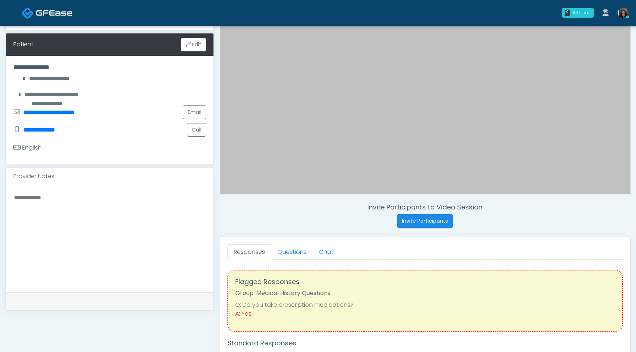
scroll to position [144, 0]
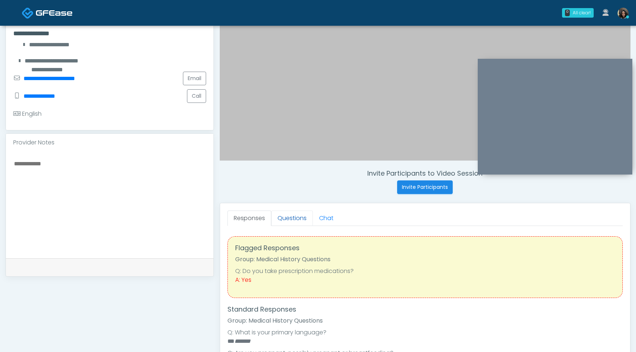
click at [296, 224] on link "Questions" at bounding box center [292, 218] width 42 height 15
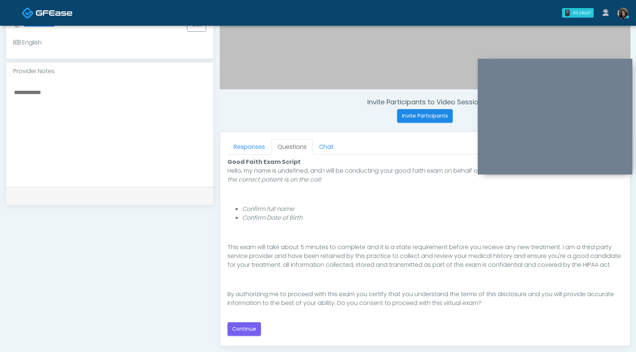
scroll to position [225, 0]
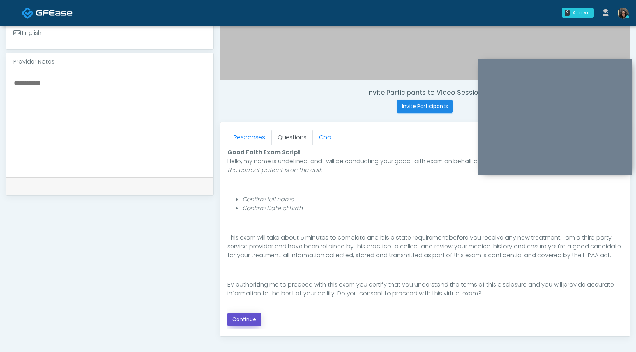
click at [244, 321] on button "Continue" at bounding box center [243, 320] width 33 height 14
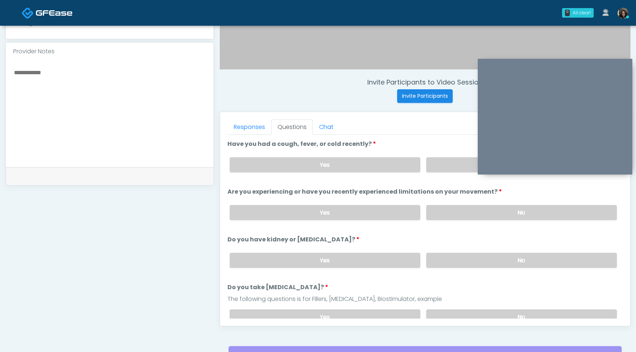
scroll to position [232, 0]
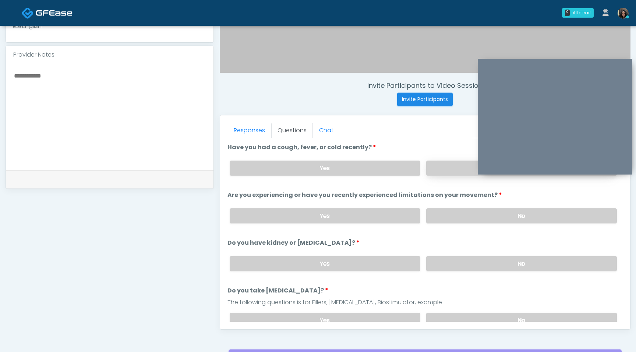
click at [452, 170] on label "No" at bounding box center [521, 168] width 191 height 15
click at [452, 218] on label "No" at bounding box center [521, 216] width 191 height 15
click at [450, 260] on label "No" at bounding box center [521, 263] width 191 height 15
click at [443, 319] on label "No" at bounding box center [521, 320] width 191 height 15
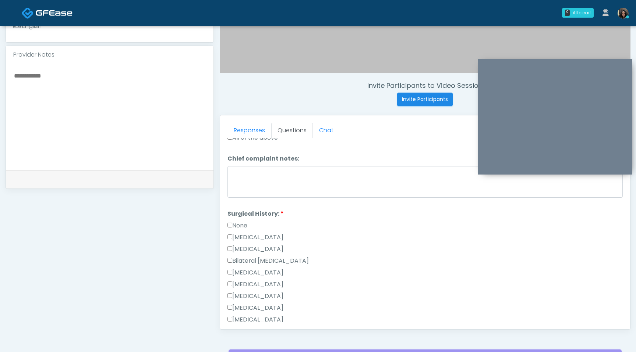
scroll to position [256, 0]
click at [236, 226] on label "None" at bounding box center [237, 226] width 20 height 9
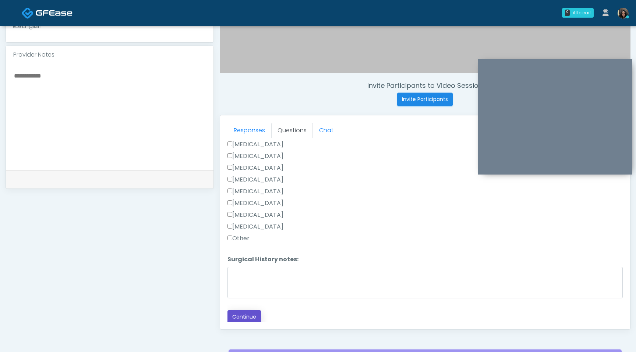
click at [237, 315] on button "Continue" at bounding box center [243, 317] width 33 height 14
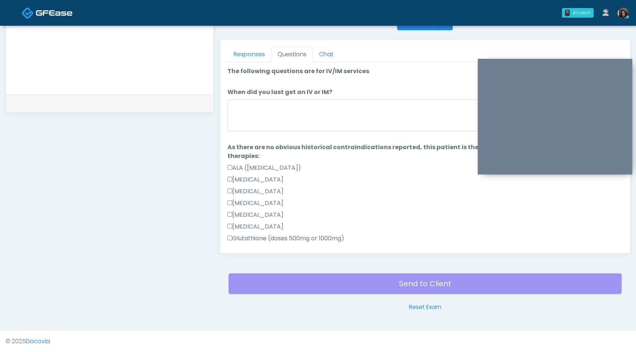
scroll to position [305, 0]
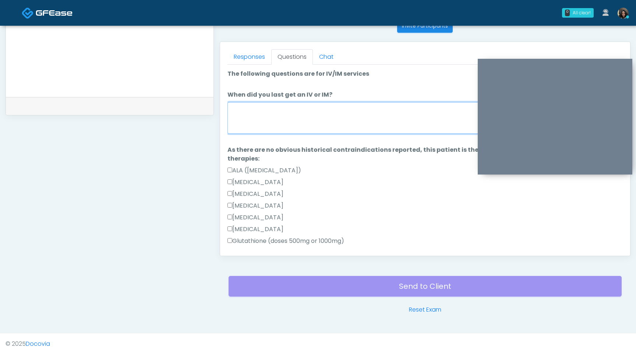
click at [352, 122] on textarea "When did you last get an IV or IM?" at bounding box center [424, 118] width 395 height 32
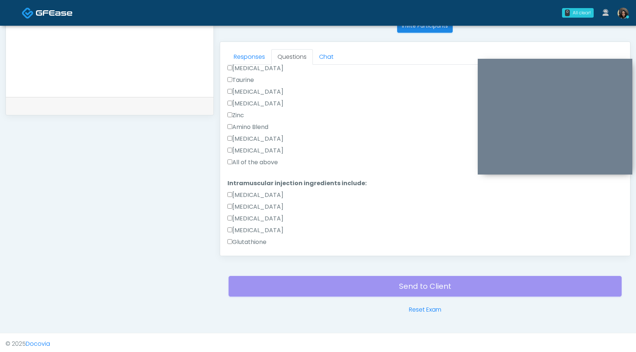
scroll to position [302, 0]
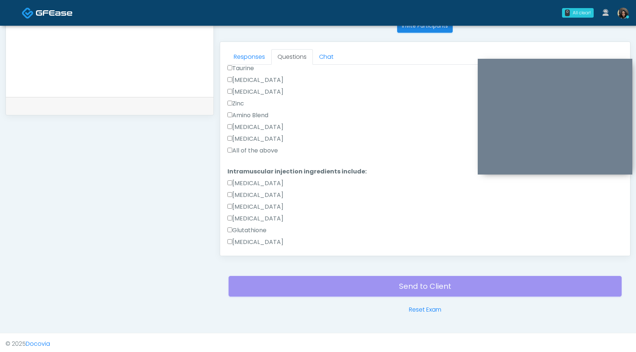
type textarea "**********"
click at [233, 147] on label "All of the above" at bounding box center [252, 150] width 50 height 9
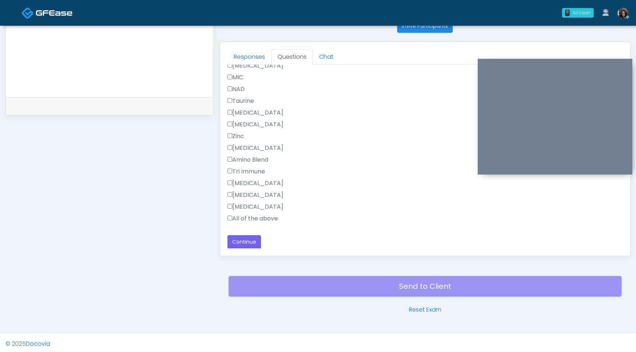
scroll to position [491, 0]
click at [229, 214] on label "All of the above" at bounding box center [252, 218] width 50 height 9
click at [238, 241] on button "Continue" at bounding box center [243, 242] width 33 height 14
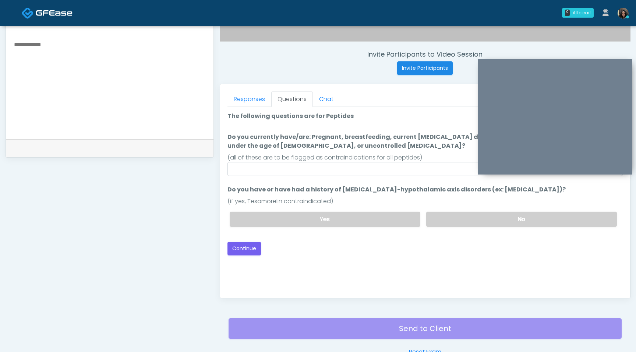
scroll to position [271, 0]
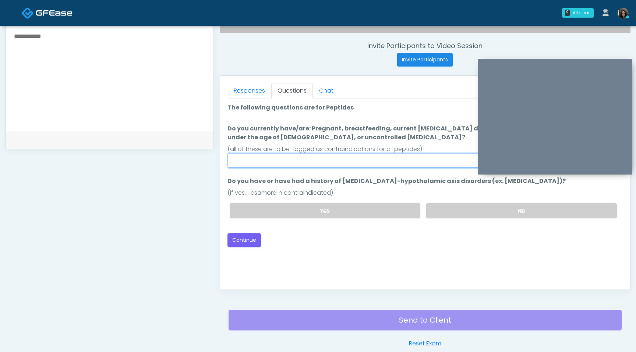
click at [328, 158] on input "Do you currently have/are: Pregnant, breastfeeding, current cancer diagnosis or…" at bounding box center [424, 161] width 395 height 14
type input "****"
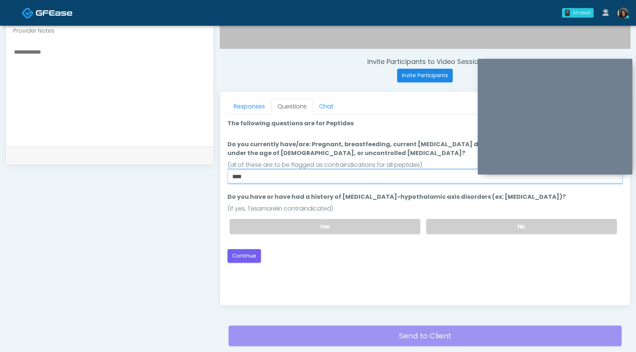
scroll to position [252, 0]
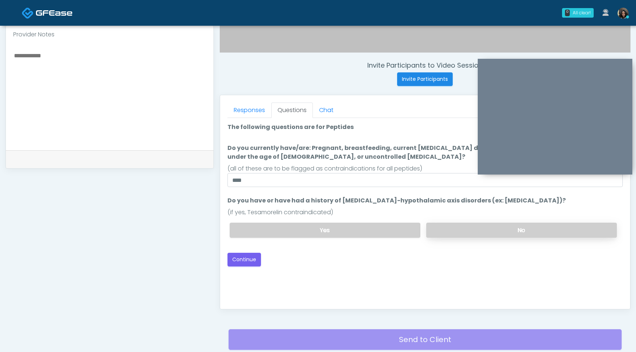
click at [477, 232] on label "No" at bounding box center [521, 230] width 191 height 15
click at [249, 265] on button "Continue" at bounding box center [243, 260] width 33 height 14
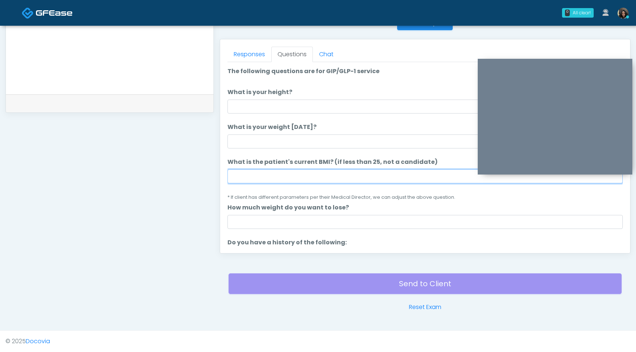
click at [249, 177] on input "What is the patient's current BMI? (if less than 25, not a candidate)" at bounding box center [424, 177] width 395 height 14
type input "****"
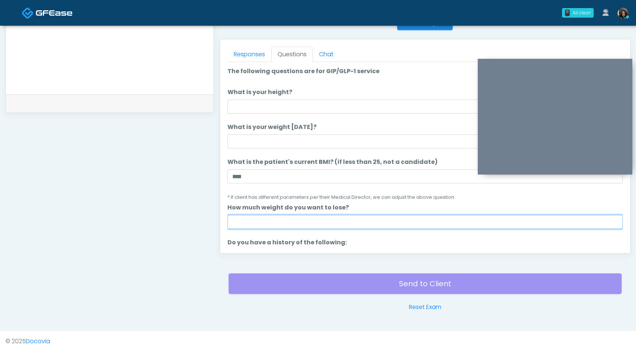
click at [260, 220] on input "How much weight do you want to lose?" at bounding box center [424, 222] width 395 height 14
type input "*"
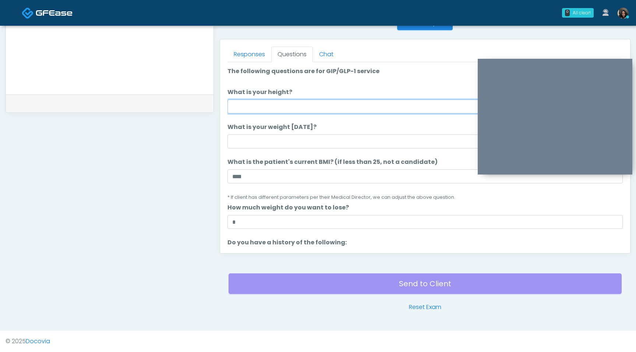
click at [298, 106] on input "What is your height?" at bounding box center [424, 107] width 395 height 14
type input "***"
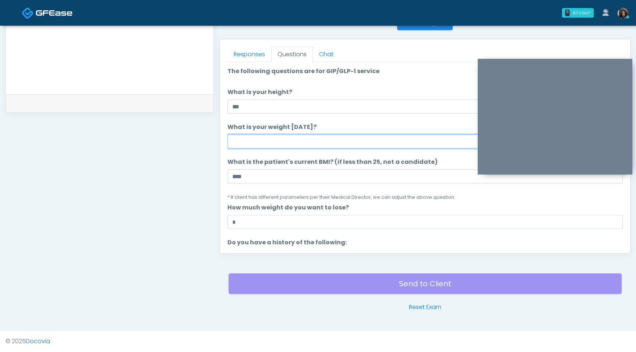
click at [268, 146] on input "What is your weight today?" at bounding box center [424, 142] width 395 height 14
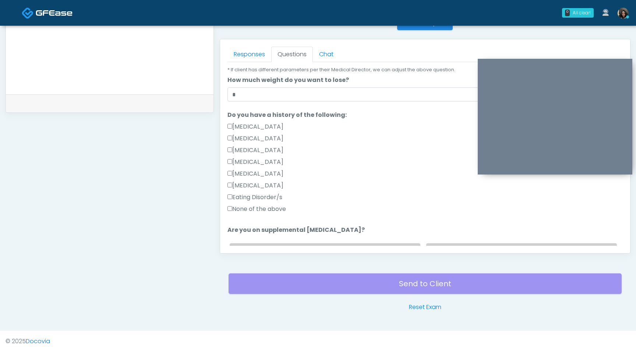
scroll to position [173, 0]
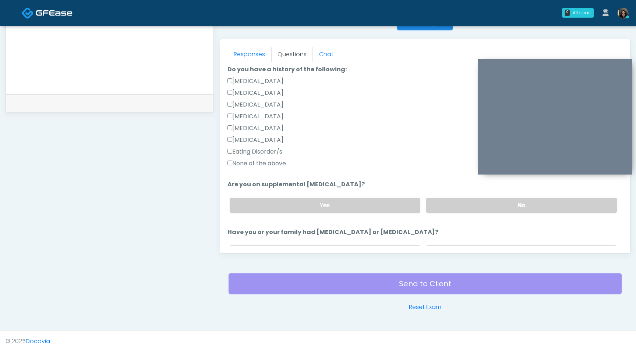
type input "***"
click at [467, 205] on label "No" at bounding box center [521, 205] width 191 height 15
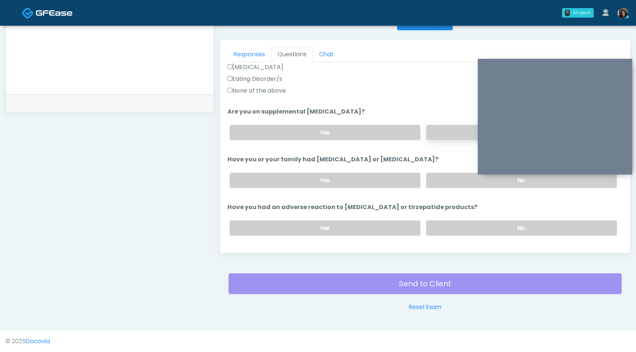
scroll to position [248, 0]
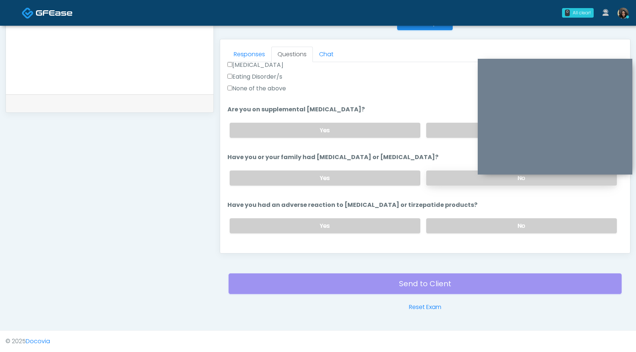
click at [441, 177] on label "No" at bounding box center [521, 178] width 191 height 15
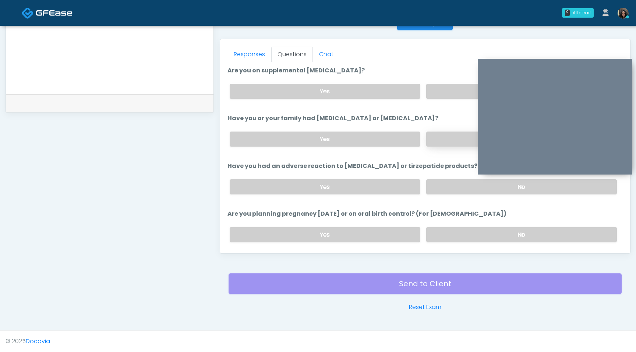
scroll to position [291, 0]
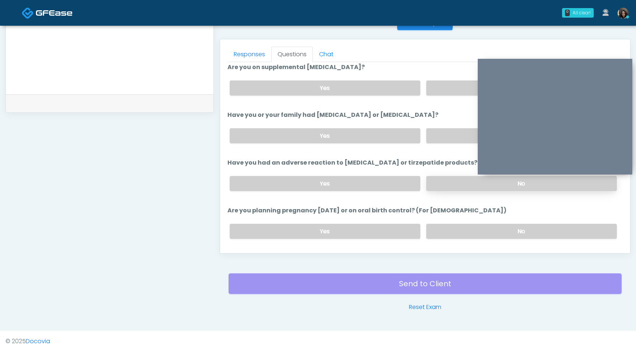
click at [441, 183] on label "No" at bounding box center [521, 183] width 191 height 15
click at [443, 224] on label "No" at bounding box center [521, 231] width 191 height 15
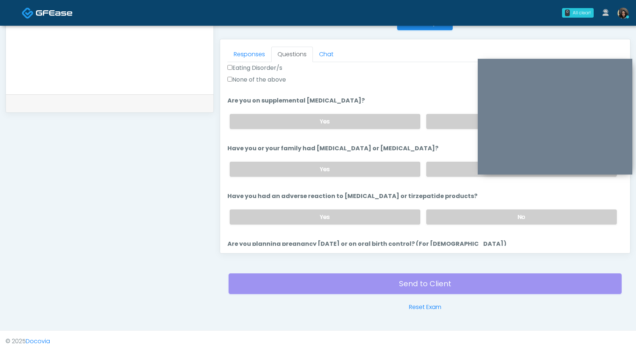
scroll to position [248, 0]
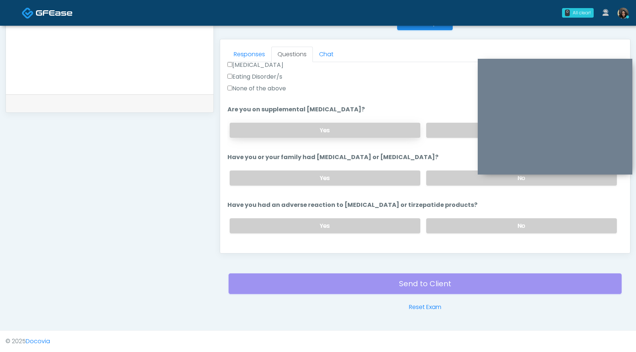
click at [397, 135] on label "Yes" at bounding box center [325, 130] width 191 height 15
click at [467, 221] on label "No" at bounding box center [521, 225] width 191 height 15
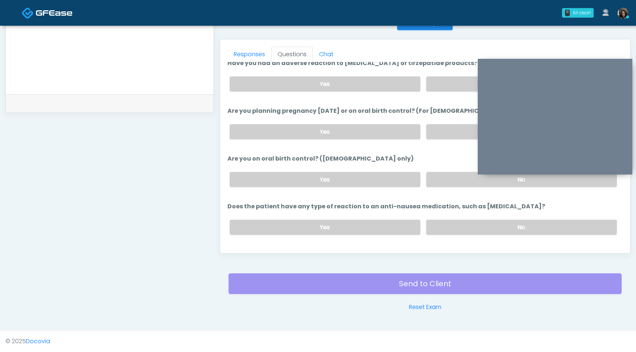
scroll to position [391, 0]
click at [445, 178] on label "No" at bounding box center [521, 178] width 191 height 15
click at [445, 224] on label "No" at bounding box center [521, 226] width 191 height 15
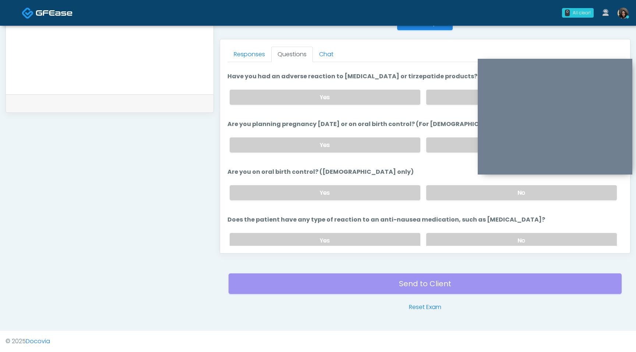
scroll to position [406, 0]
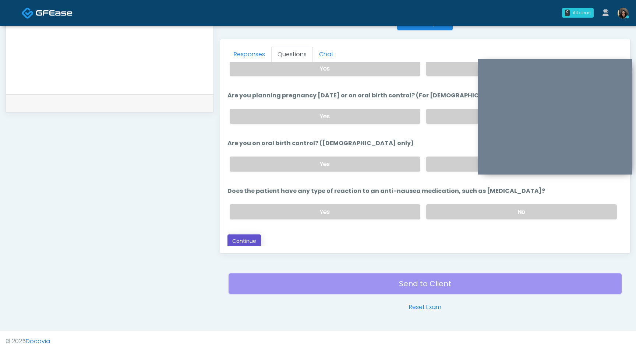
click at [246, 240] on button "Continue" at bounding box center [243, 242] width 33 height 14
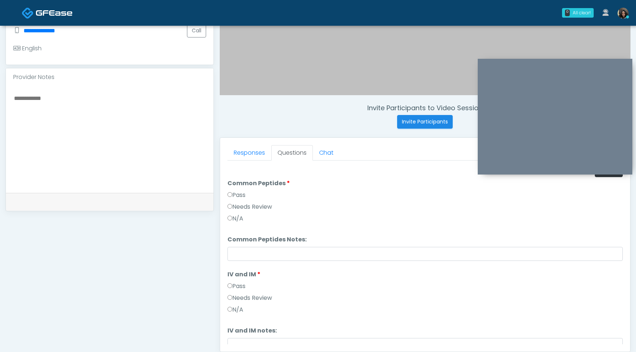
scroll to position [196, 0]
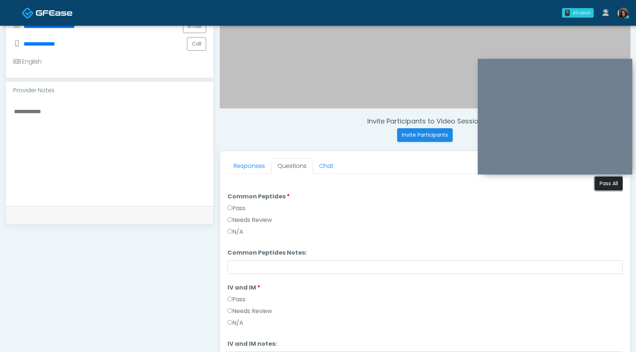
click at [609, 187] on button "Pass All" at bounding box center [608, 184] width 28 height 14
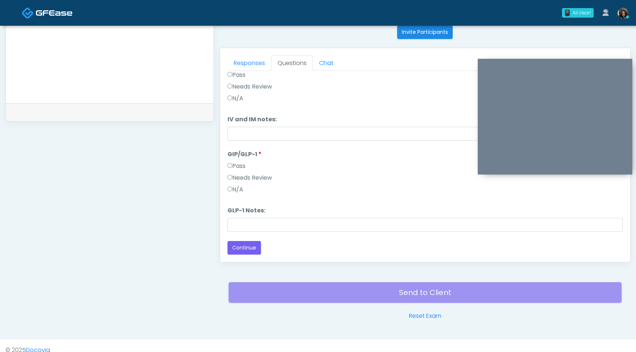
scroll to position [302, 0]
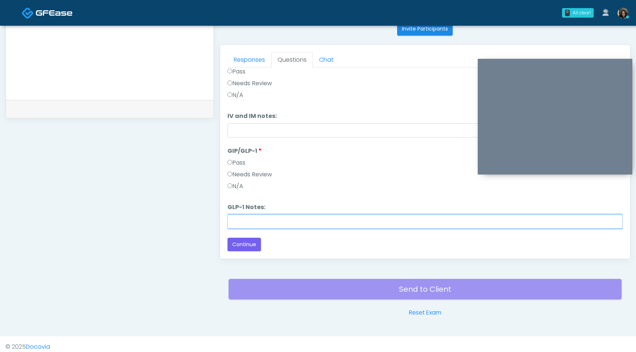
click at [232, 226] on input "GLP-1 Notes:" at bounding box center [424, 222] width 395 height 14
type input "**********"
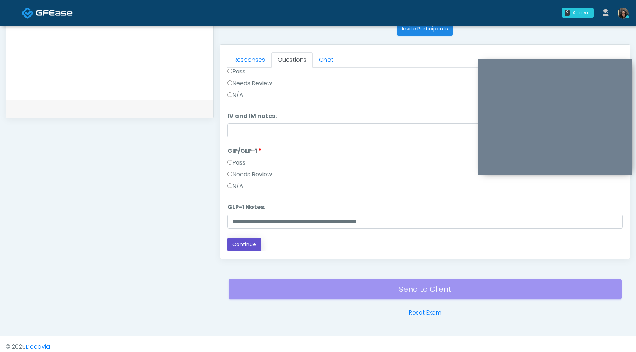
click at [245, 245] on button "Continue" at bounding box center [243, 245] width 33 height 14
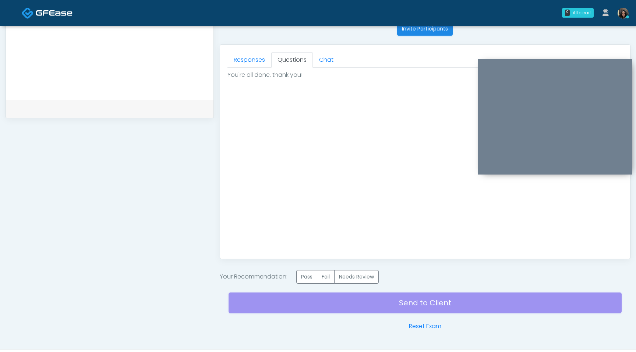
scroll to position [0, 0]
click at [305, 277] on label "Pass" at bounding box center [306, 277] width 21 height 14
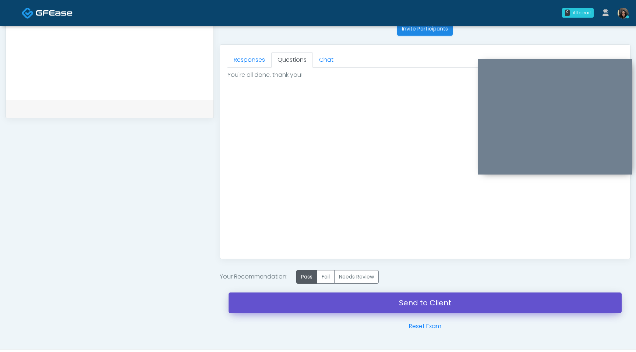
click at [306, 311] on link "Send to Client" at bounding box center [424, 303] width 393 height 21
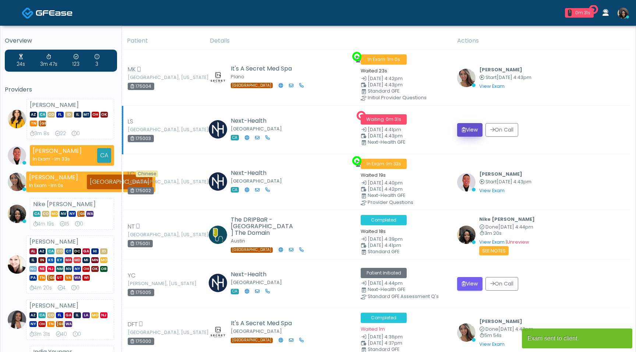
click at [474, 131] on button "View" at bounding box center [469, 130] width 25 height 14
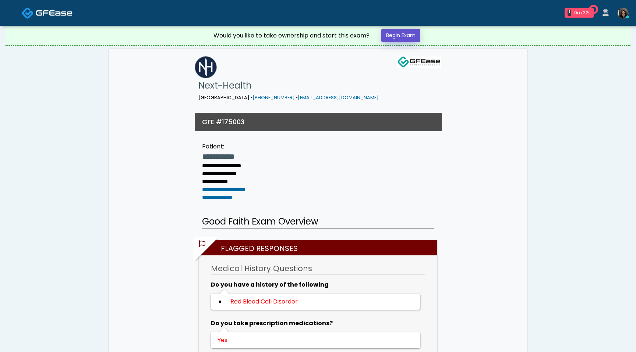
click at [409, 38] on link "Begin Exam" at bounding box center [400, 36] width 39 height 14
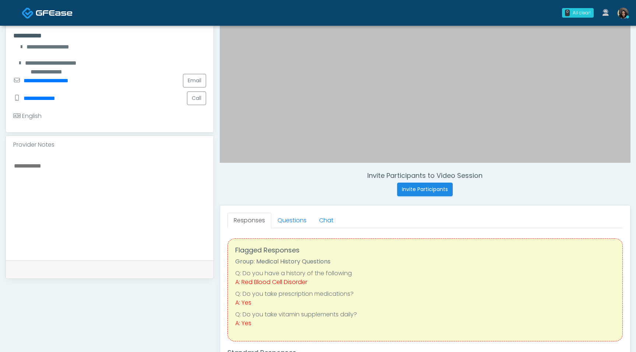
scroll to position [181, 0]
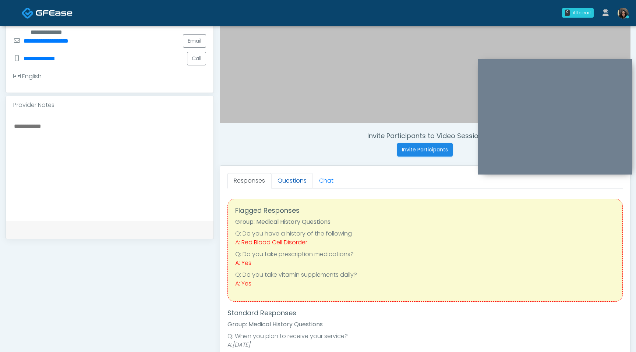
click at [287, 186] on link "Questions" at bounding box center [292, 180] width 42 height 15
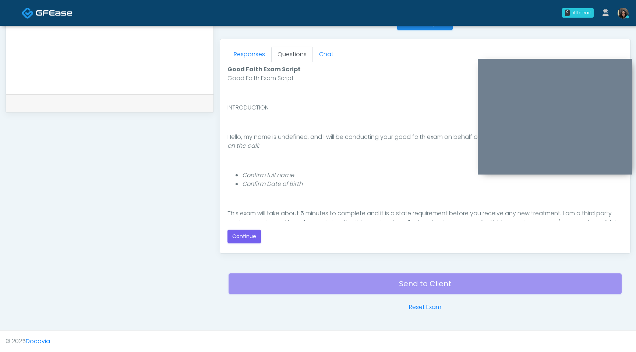
scroll to position [45, 0]
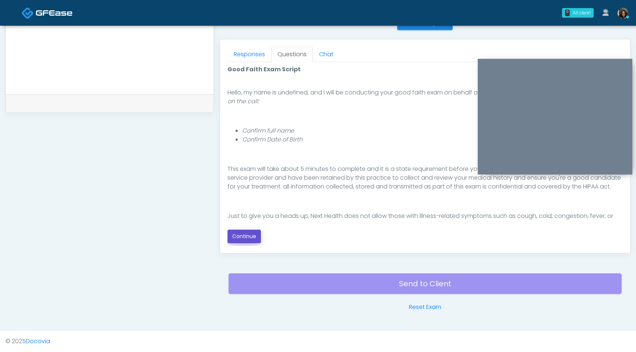
click at [245, 238] on button "Continue" at bounding box center [243, 237] width 33 height 14
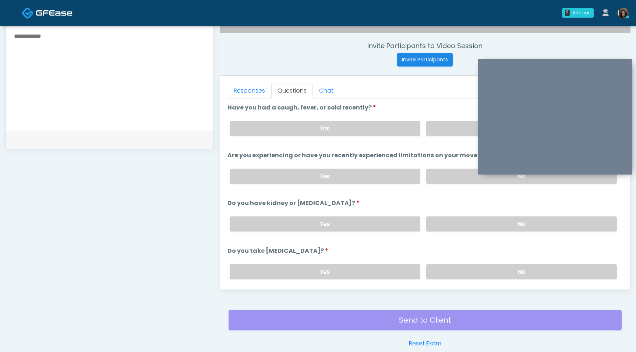
scroll to position [245, 0]
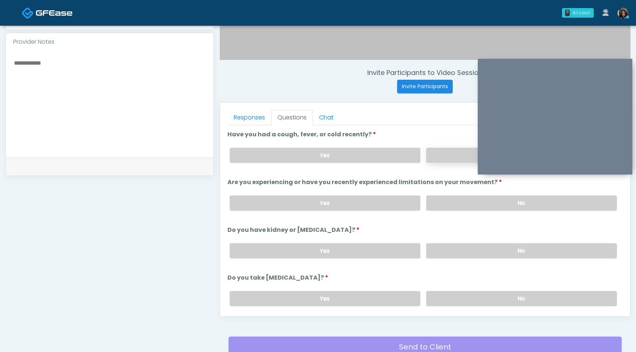
click at [447, 157] on label "No" at bounding box center [521, 155] width 191 height 15
click at [441, 196] on label "No" at bounding box center [521, 203] width 191 height 15
click at [437, 247] on label "No" at bounding box center [521, 250] width 191 height 15
click at [434, 295] on label "No" at bounding box center [521, 298] width 191 height 15
click at [102, 99] on textarea at bounding box center [109, 103] width 193 height 90
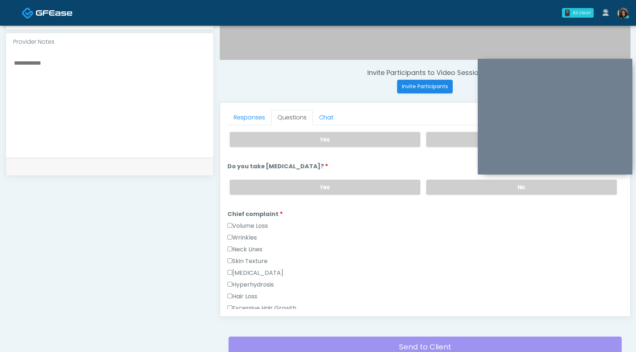
scroll to position [123, 0]
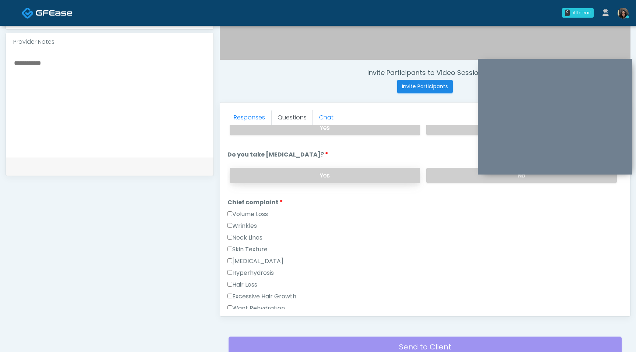
click at [355, 177] on label "Yes" at bounding box center [325, 175] width 191 height 15
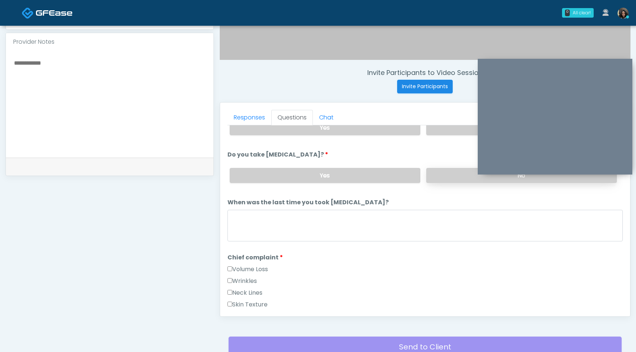
click at [444, 175] on label "No" at bounding box center [521, 175] width 191 height 15
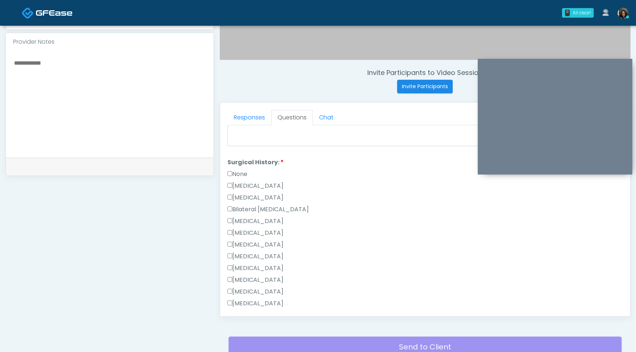
scroll to position [398, 0]
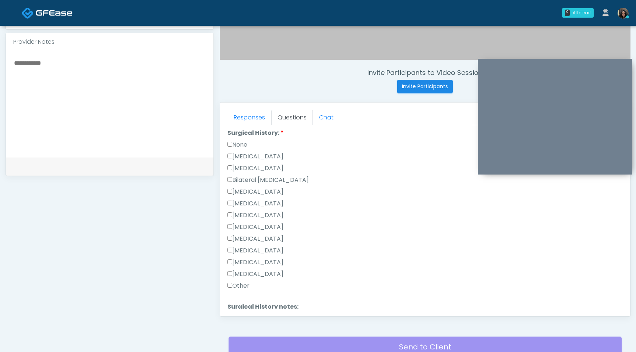
click at [232, 214] on label "Rhinoplasty" at bounding box center [255, 215] width 56 height 9
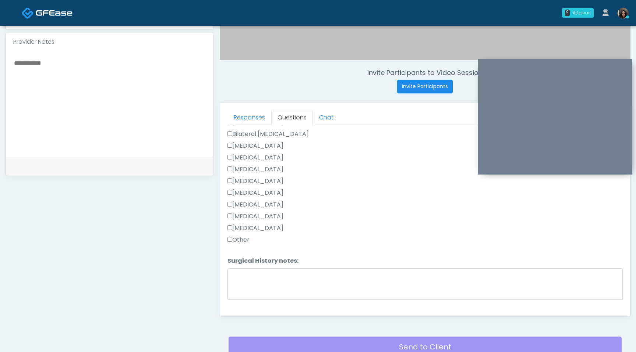
scroll to position [459, 0]
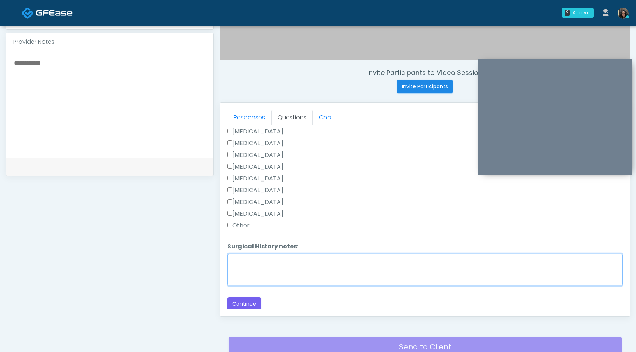
click at [248, 254] on textarea "Surgical History notes:" at bounding box center [424, 270] width 395 height 32
click at [241, 259] on textarea "**********" at bounding box center [424, 270] width 395 height 32
type textarea "**********"
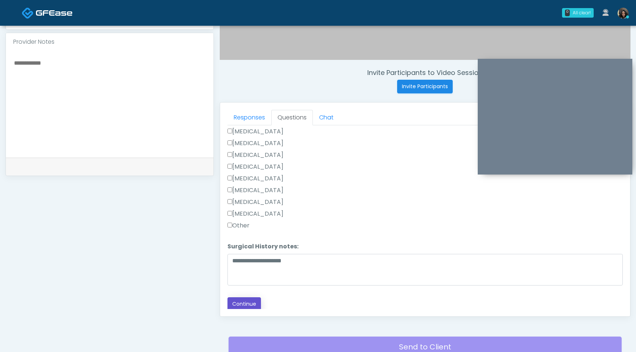
click at [250, 304] on button "Continue" at bounding box center [243, 305] width 33 height 14
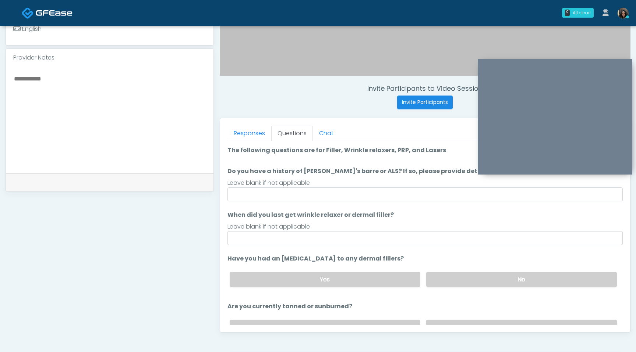
scroll to position [213, 0]
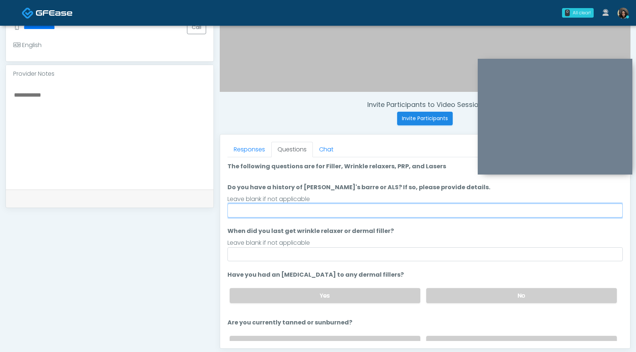
click at [339, 205] on input "Do you have a history of Guillain's barre or ALS? If so, please provide details." at bounding box center [424, 211] width 395 height 14
type input "**"
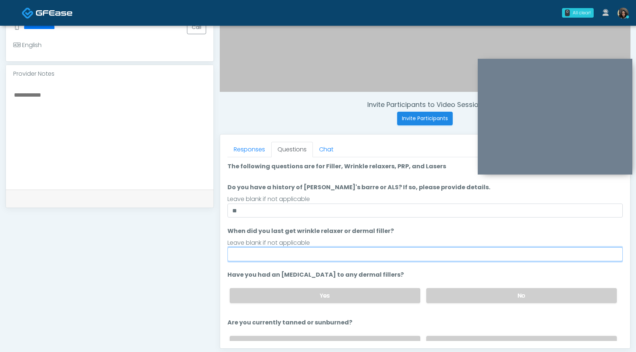
click at [276, 251] on input "When did you last get wrinkle relaxer or dermal filler?" at bounding box center [424, 255] width 395 height 14
type input "*********"
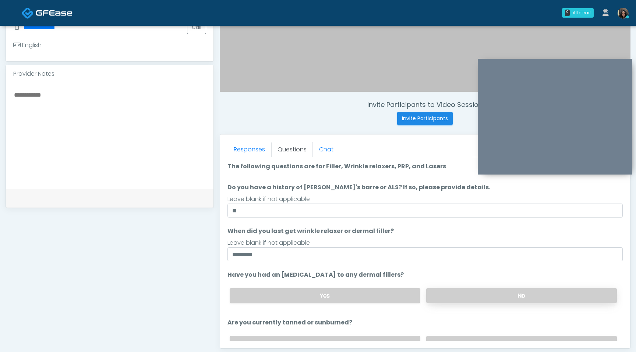
click at [459, 295] on label "No" at bounding box center [521, 295] width 191 height 15
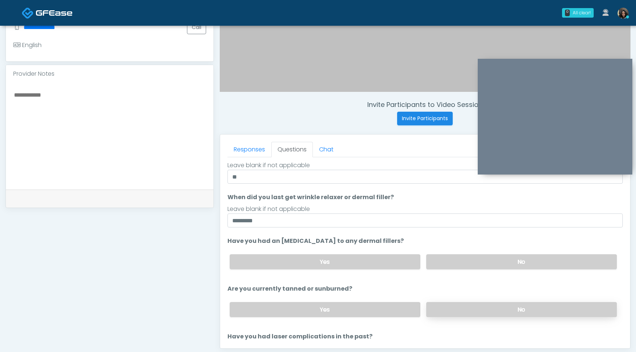
click at [460, 311] on label "No" at bounding box center [521, 309] width 191 height 15
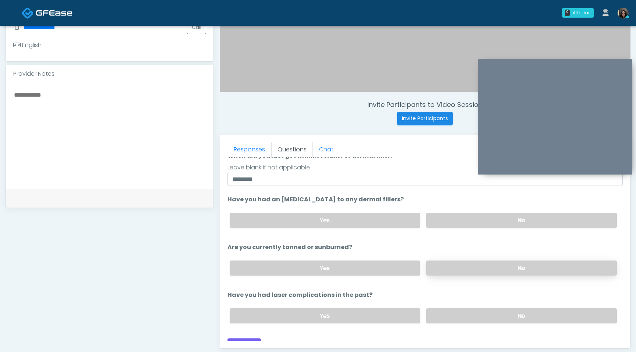
scroll to position [85, 0]
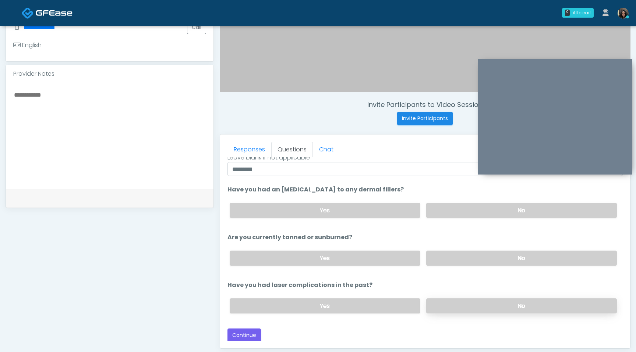
click at [459, 302] on label "No" at bounding box center [521, 306] width 191 height 15
click at [245, 338] on button "Continue" at bounding box center [243, 336] width 33 height 14
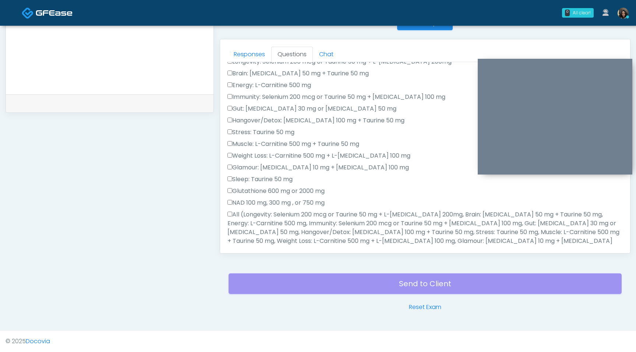
scroll to position [0, 0]
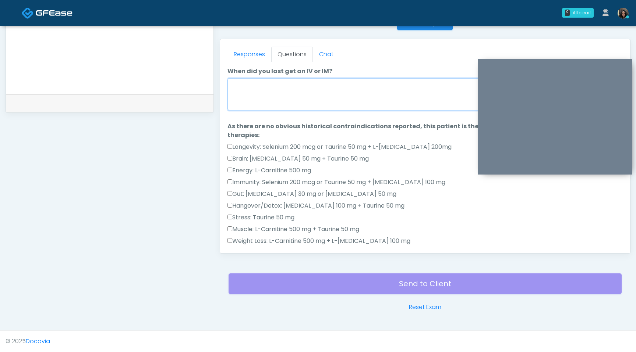
click at [303, 81] on textarea "When did you last get an IV or IM?" at bounding box center [424, 95] width 395 height 32
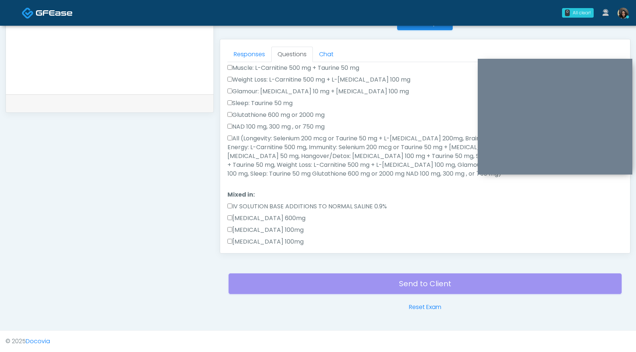
scroll to position [200, 0]
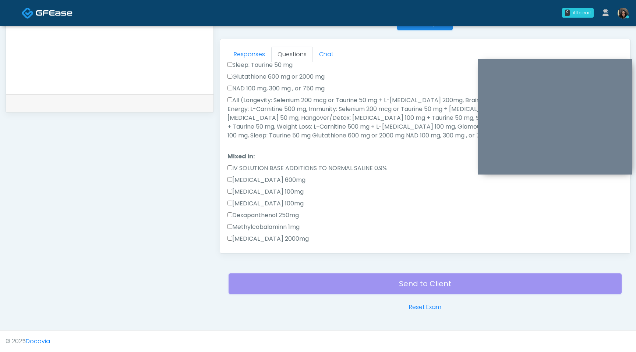
type textarea "**********"
click at [232, 104] on label "All (Longevity: Selenium 200 mcg or Taurine 50 mg + L-Arginine 200mg, Brain: Gl…" at bounding box center [424, 118] width 395 height 44
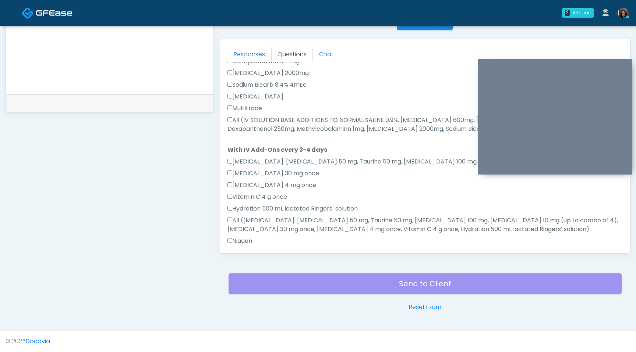
scroll to position [394, 0]
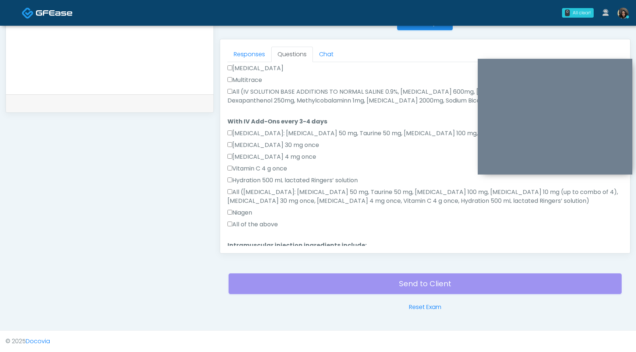
click at [232, 93] on label "All (IV SOLUTION BASE ADDITIONS TO NORMAL SALINE 0.9%, Magnesium Chloride 600mg…" at bounding box center [424, 97] width 395 height 18
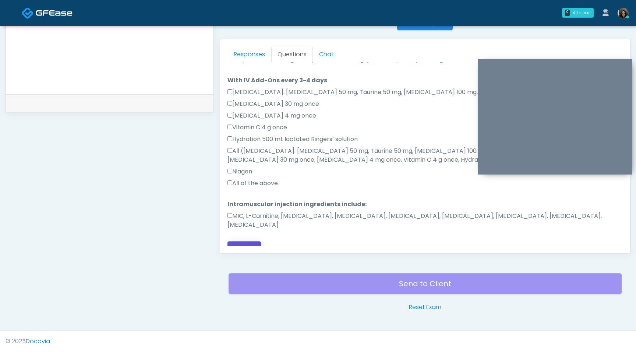
click at [247, 242] on button "Continue" at bounding box center [243, 249] width 33 height 14
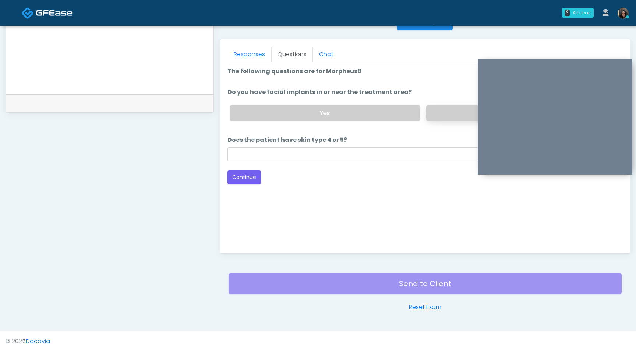
click at [447, 116] on label "No" at bounding box center [521, 113] width 191 height 15
click at [363, 159] on input "Does the patient have skin type 4 or 5?" at bounding box center [424, 154] width 395 height 14
type input "**"
click at [245, 171] on button "Continue" at bounding box center [243, 178] width 33 height 14
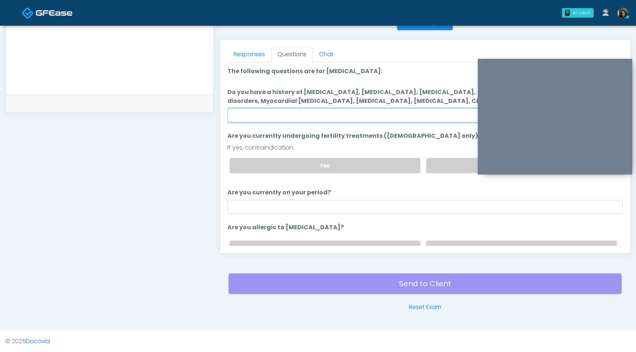
click at [323, 121] on input "Do you have a history of Hyperthyroidism, Hypotension, Hypocalcemia, Hypoglycem…" at bounding box center [424, 116] width 395 height 14
type input "****"
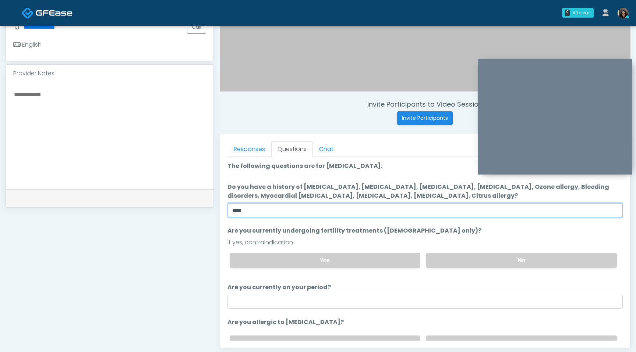
scroll to position [212, 0]
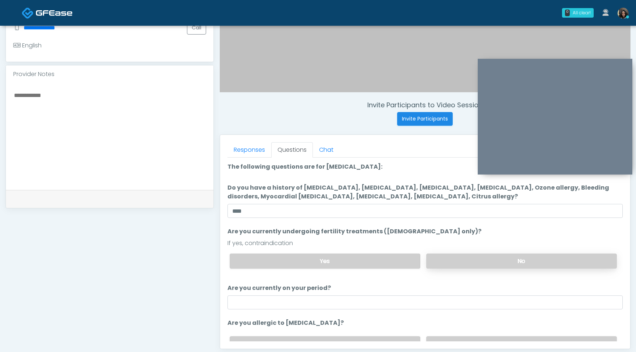
click at [452, 264] on label "No" at bounding box center [521, 261] width 191 height 15
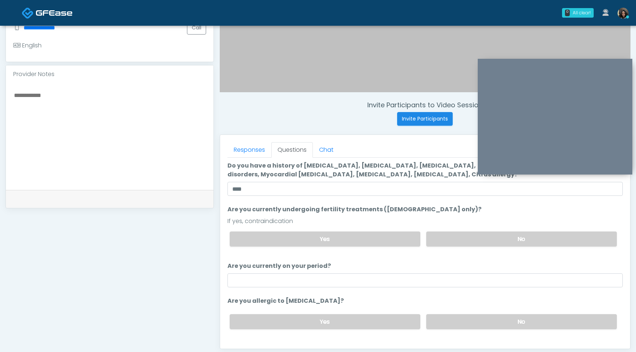
scroll to position [35, 0]
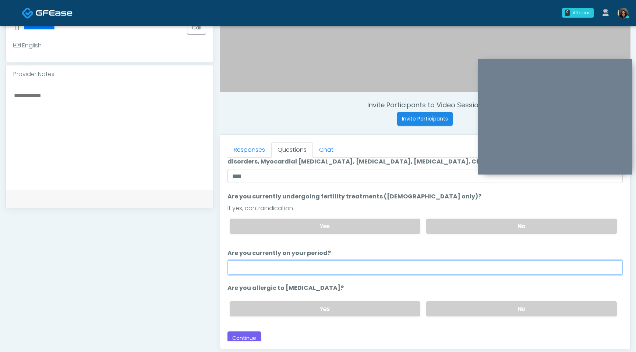
click at [437, 261] on input "Are you currently on your period?" at bounding box center [424, 268] width 395 height 14
type input "**"
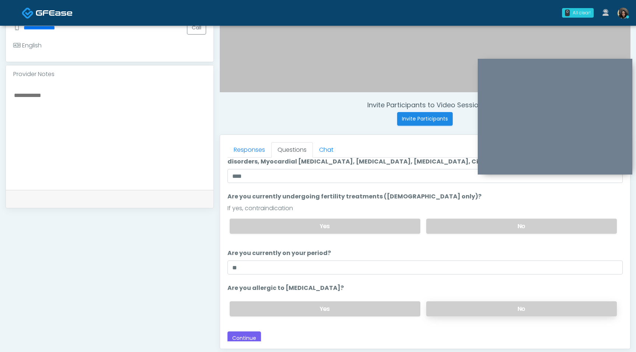
click at [500, 310] on label "No" at bounding box center [521, 309] width 191 height 15
click at [249, 334] on button "Continue" at bounding box center [243, 339] width 33 height 14
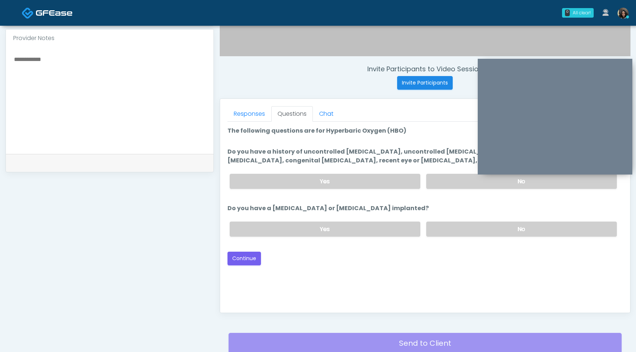
scroll to position [244, 0]
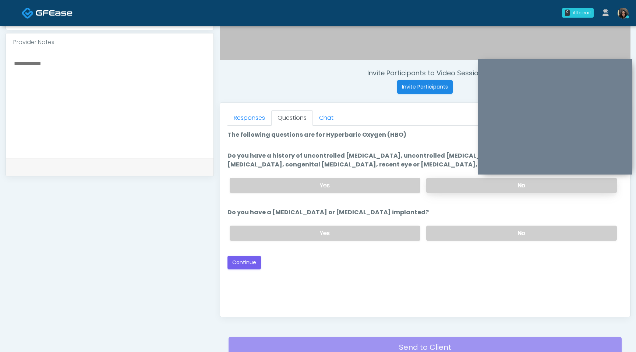
click at [472, 185] on label "No" at bounding box center [521, 185] width 191 height 15
click at [461, 238] on label "No" at bounding box center [521, 233] width 191 height 15
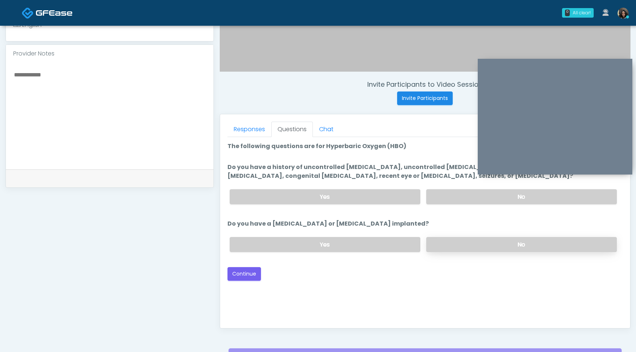
scroll to position [237, 0]
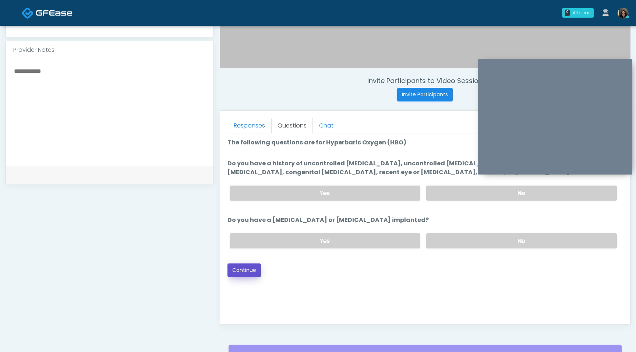
click at [249, 269] on button "Continue" at bounding box center [243, 271] width 33 height 14
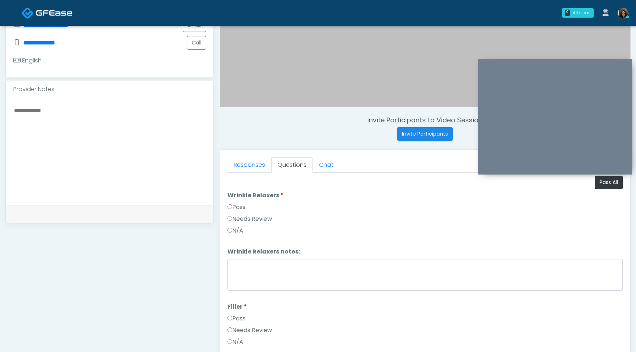
scroll to position [184, 0]
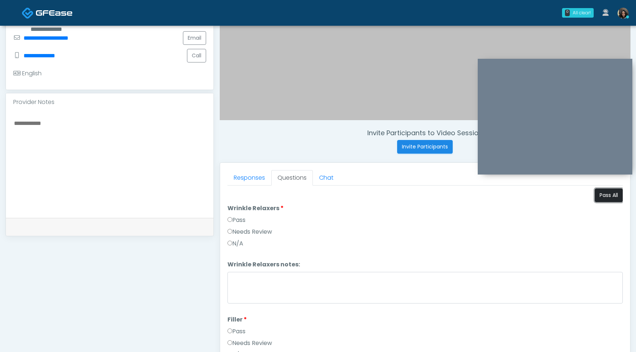
click at [606, 195] on button "Pass All" at bounding box center [608, 196] width 28 height 14
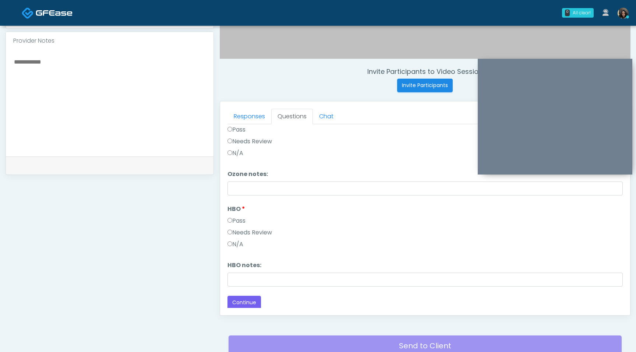
scroll to position [308, 0]
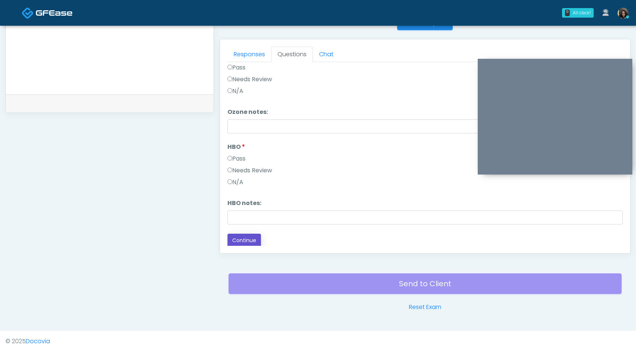
click at [242, 242] on button "Continue" at bounding box center [243, 241] width 33 height 14
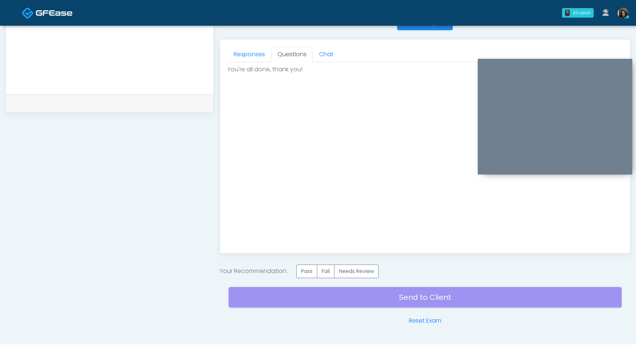
scroll to position [0, 0]
click at [309, 272] on label "Pass" at bounding box center [306, 272] width 21 height 14
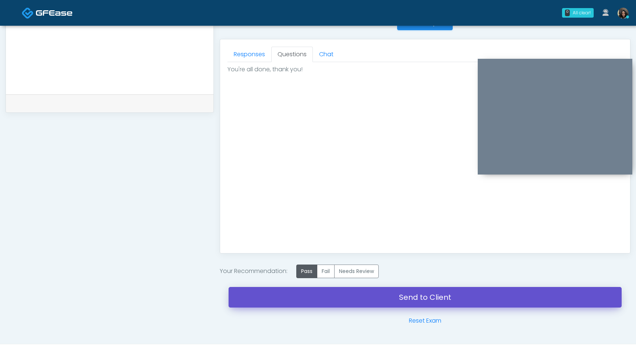
click at [319, 299] on link "Send to Client" at bounding box center [424, 297] width 393 height 21
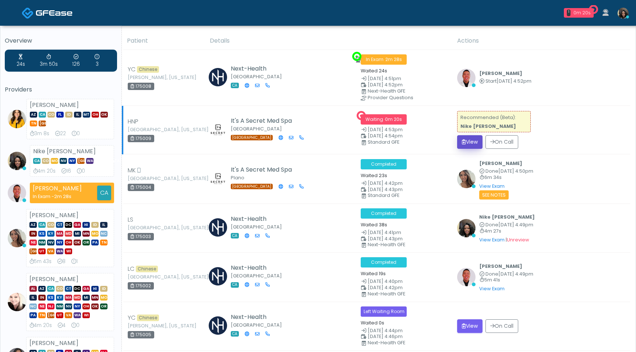
click at [474, 143] on button "View" at bounding box center [469, 142] width 25 height 14
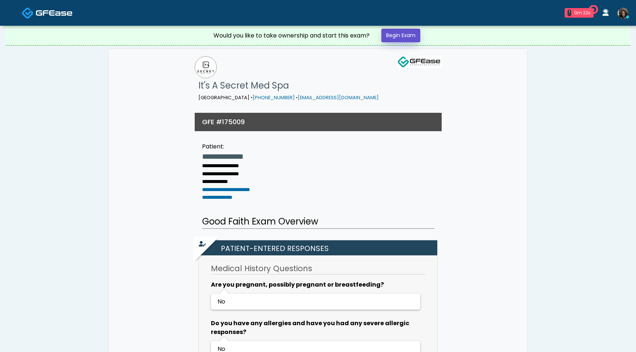
click at [411, 35] on link "Begin Exam" at bounding box center [400, 36] width 39 height 14
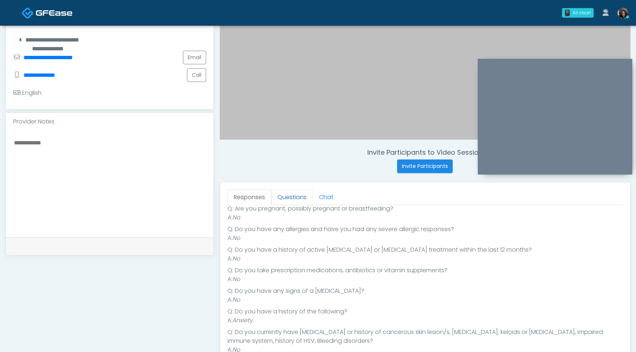
scroll to position [70, 0]
click at [294, 200] on link "Questions" at bounding box center [292, 197] width 42 height 15
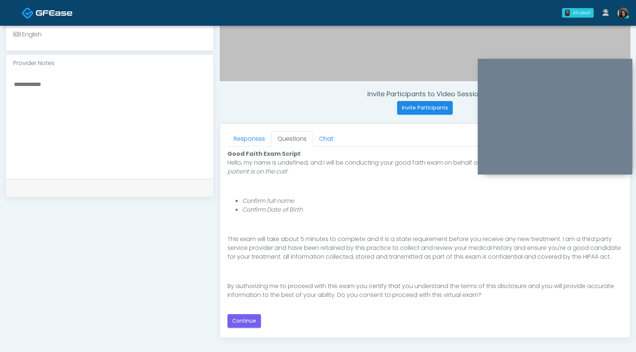
scroll to position [249, 0]
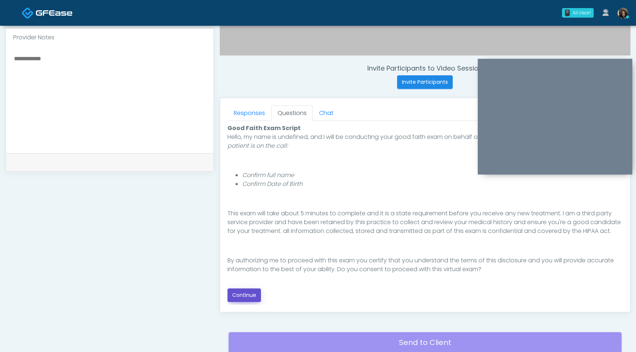
click at [246, 295] on button "Continue" at bounding box center [243, 296] width 33 height 14
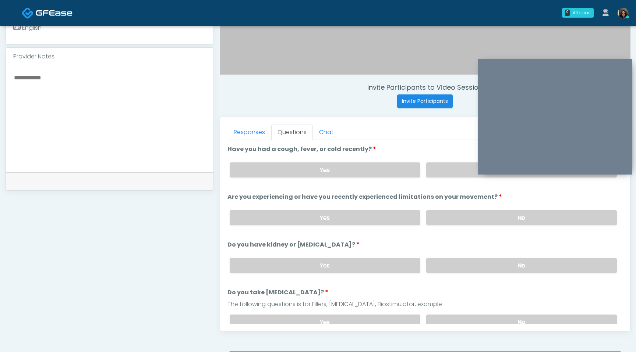
scroll to position [224, 0]
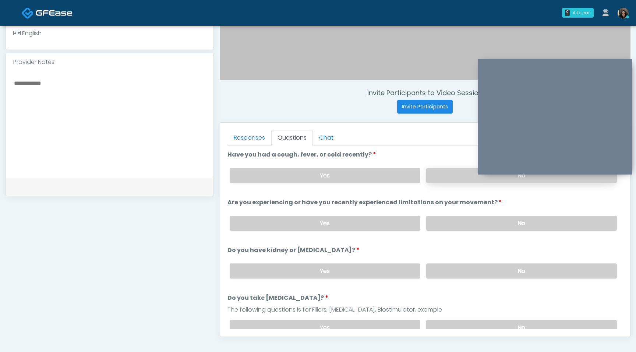
click at [447, 172] on label "No" at bounding box center [521, 175] width 191 height 15
click at [443, 224] on label "No" at bounding box center [521, 223] width 191 height 15
click at [440, 271] on label "No" at bounding box center [521, 271] width 191 height 15
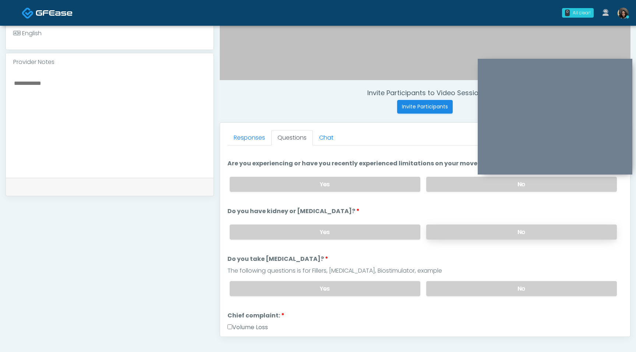
scroll to position [42, 0]
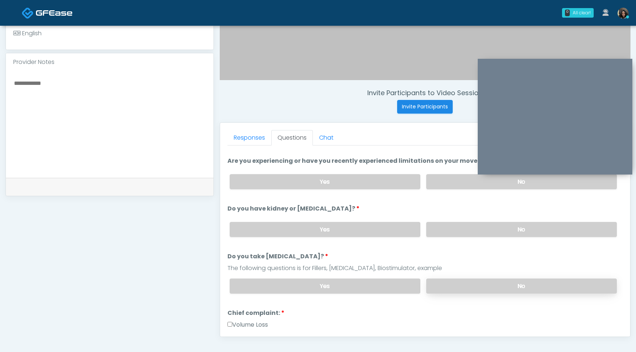
click at [440, 288] on label "No" at bounding box center [521, 286] width 191 height 15
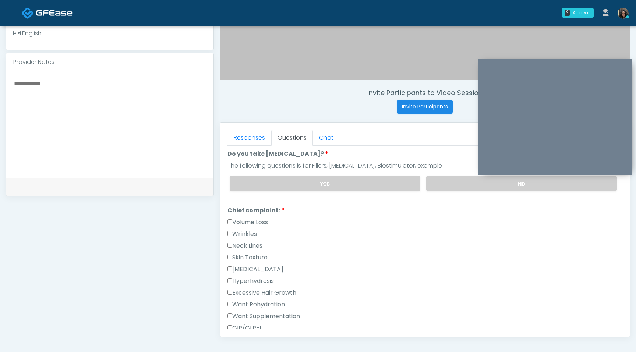
scroll to position [152, 0]
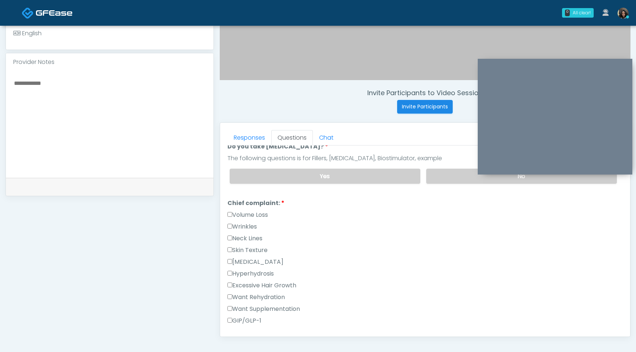
click at [250, 229] on label "Wrinkles" at bounding box center [241, 227] width 29 height 9
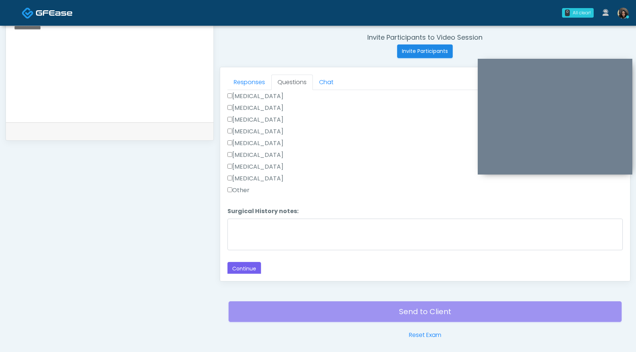
scroll to position [291, 0]
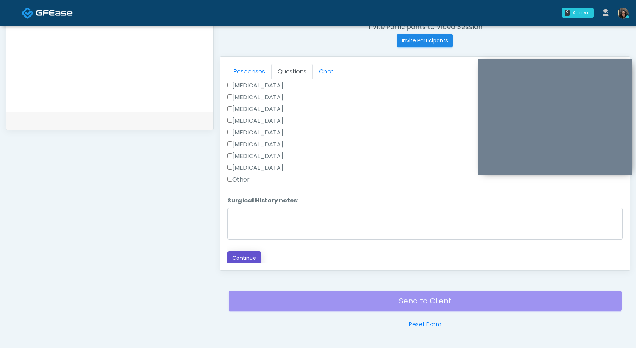
click at [246, 252] on button "Continue" at bounding box center [243, 259] width 33 height 14
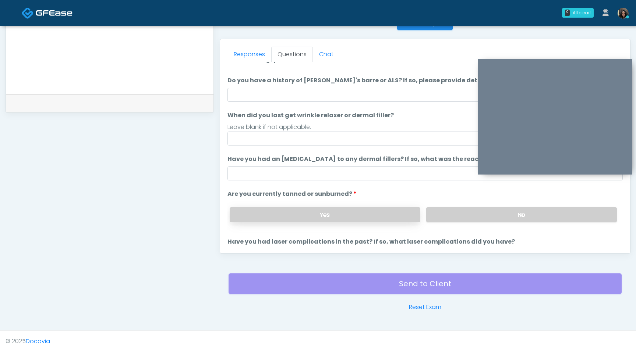
scroll to position [0, 0]
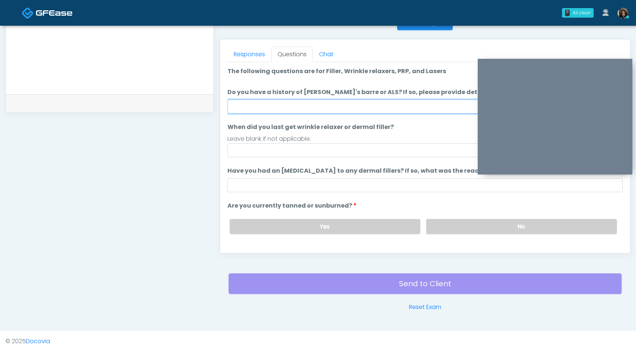
click at [341, 103] on input "Do you have a history of Guillain's barre or ALS? If so, please provide details." at bounding box center [424, 107] width 395 height 14
type input "**"
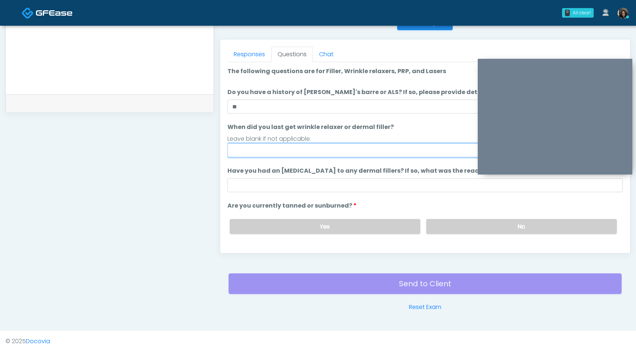
click at [289, 151] on input "When did you last get wrinkle relaxer or dermal filler?" at bounding box center [424, 150] width 395 height 14
type input "*********"
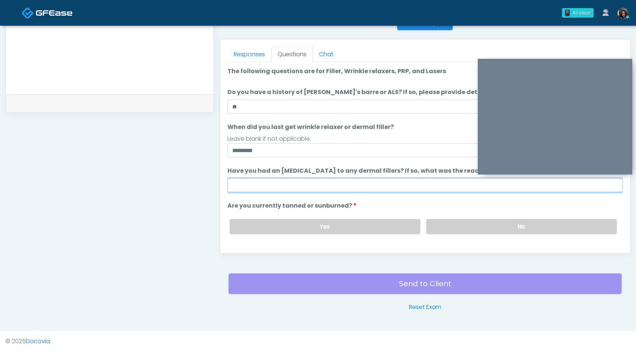
click at [291, 188] on input "Have you had an allergic response to any dermal fillers? If so, what was the re…" at bounding box center [424, 185] width 395 height 14
type input "**"
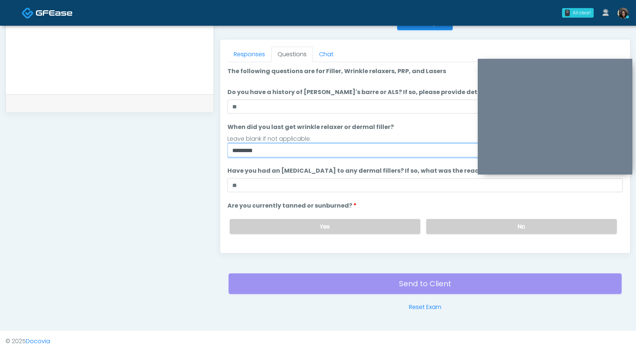
drag, startPoint x: 271, startPoint y: 155, endPoint x: 218, endPoint y: 152, distance: 52.7
click at [216, 152] on div "Invite Participants to Video Session Invite Participants Responses Questions Ch…" at bounding box center [422, 31] width 416 height 561
type input "**********"
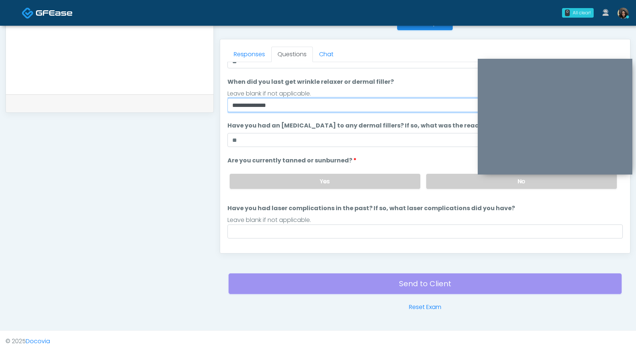
scroll to position [48, 0]
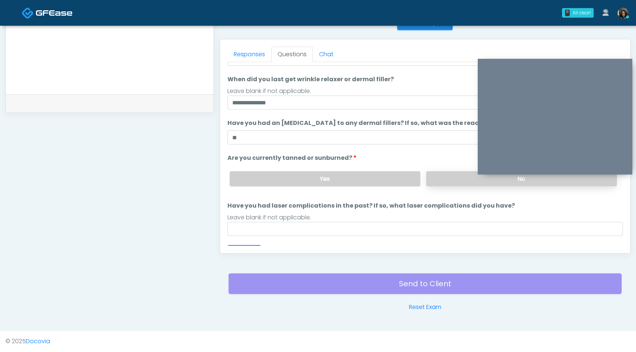
click at [451, 181] on label "No" at bounding box center [521, 178] width 191 height 15
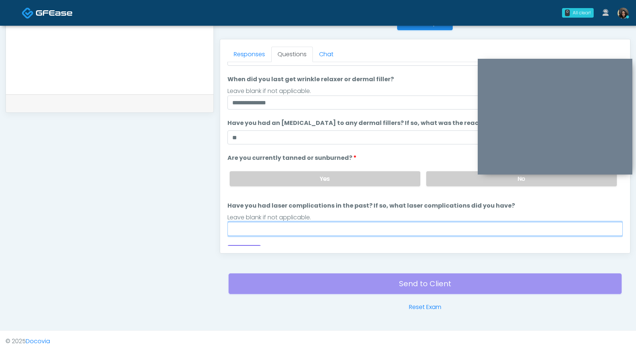
click at [358, 232] on input "Have you had laser complications in the past? If so, what laser complications d…" at bounding box center [424, 229] width 395 height 14
type input "**"
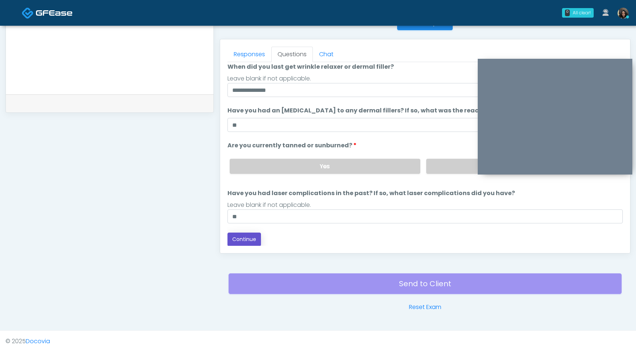
click at [252, 241] on button "Continue" at bounding box center [243, 240] width 33 height 14
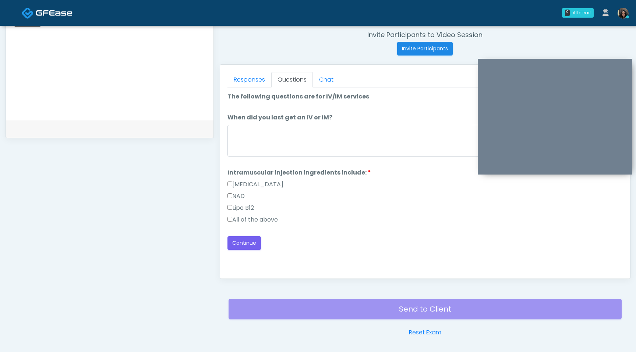
scroll to position [273, 0]
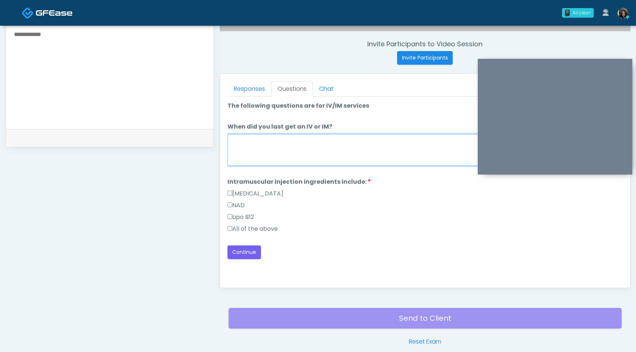
click at [318, 152] on textarea "When did you last get an IV or IM?" at bounding box center [424, 150] width 395 height 32
type textarea "**********"
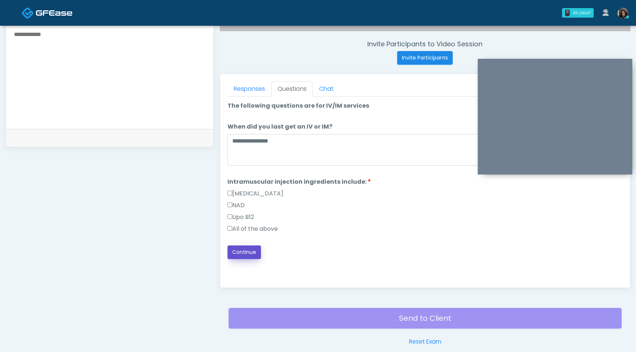
click at [250, 255] on button "Continue" at bounding box center [243, 253] width 33 height 14
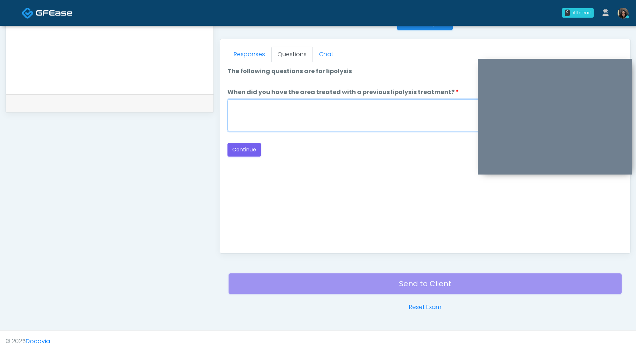
click at [339, 122] on textarea "When did you have the area treated with a previous lipolysis treatment?" at bounding box center [424, 116] width 395 height 32
type textarea "*********"
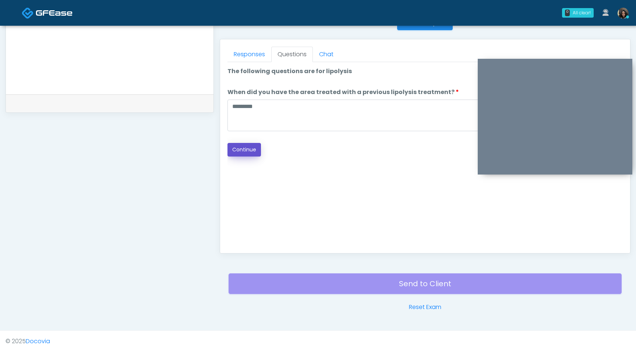
click at [246, 149] on button "Continue" at bounding box center [243, 150] width 33 height 14
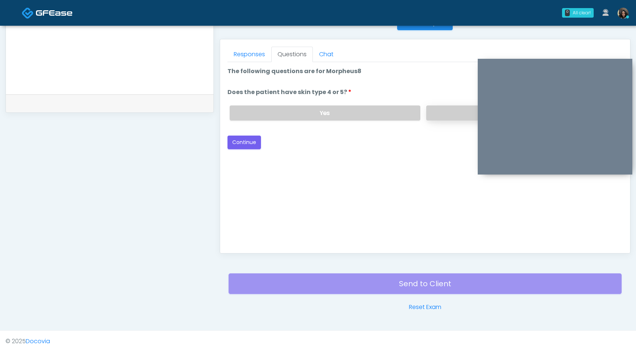
click at [434, 113] on label "No" at bounding box center [521, 113] width 191 height 15
click at [251, 143] on button "Continue" at bounding box center [243, 143] width 33 height 14
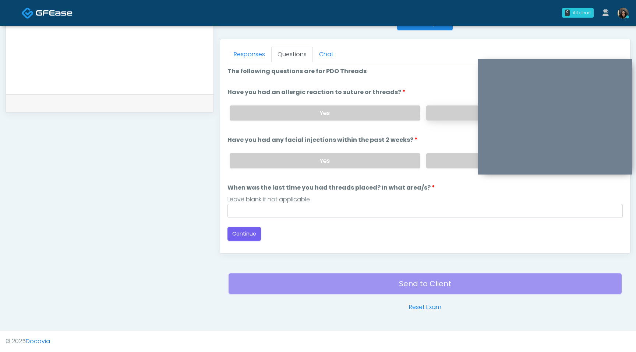
click at [440, 107] on label "No" at bounding box center [521, 113] width 191 height 15
click at [440, 163] on label "No" at bounding box center [521, 160] width 191 height 15
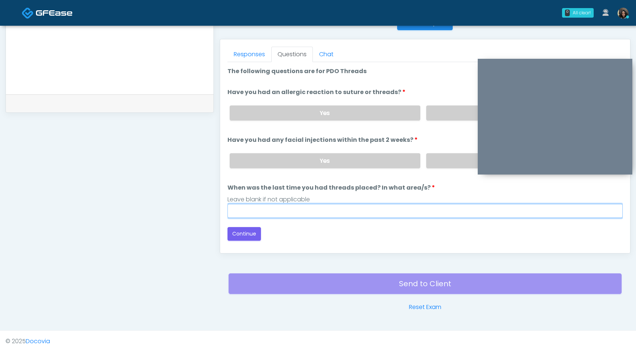
click at [262, 217] on input "When was the last time you had threads placed? In what area/s?" at bounding box center [424, 211] width 395 height 14
type input "*********"
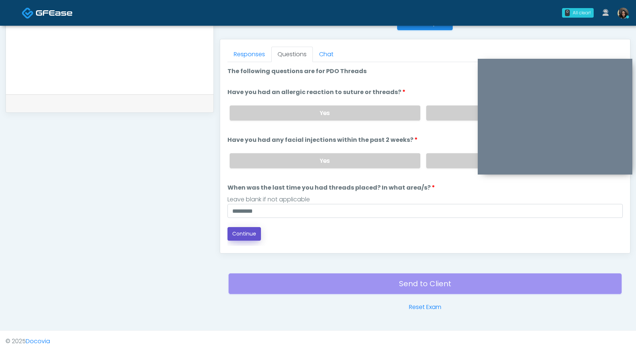
click at [245, 233] on button "Continue" at bounding box center [243, 234] width 33 height 14
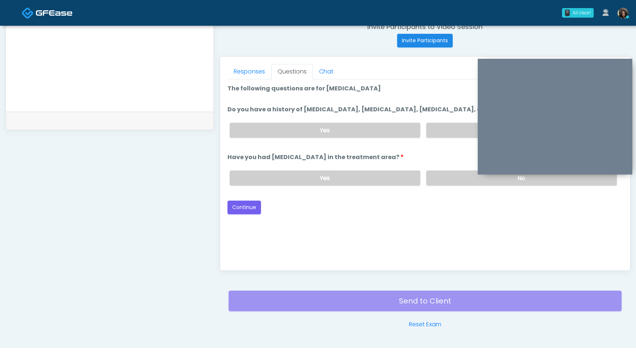
scroll to position [282, 0]
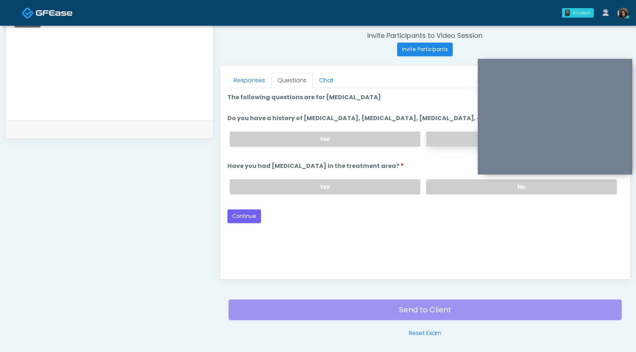
click at [441, 147] on label "No" at bounding box center [521, 139] width 191 height 15
click at [440, 195] on label "No" at bounding box center [521, 186] width 191 height 15
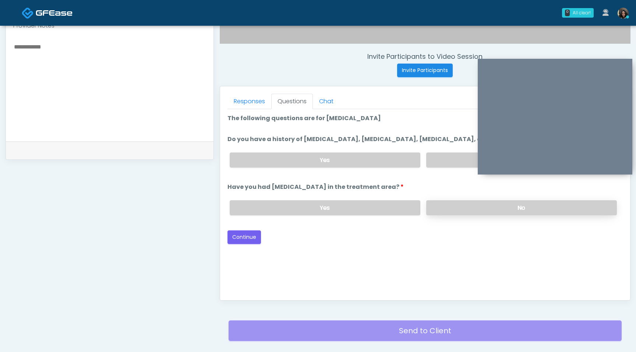
scroll to position [263, 0]
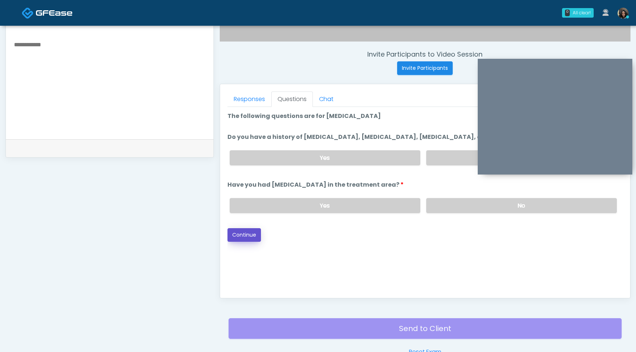
click at [241, 242] on button "Continue" at bounding box center [243, 235] width 33 height 14
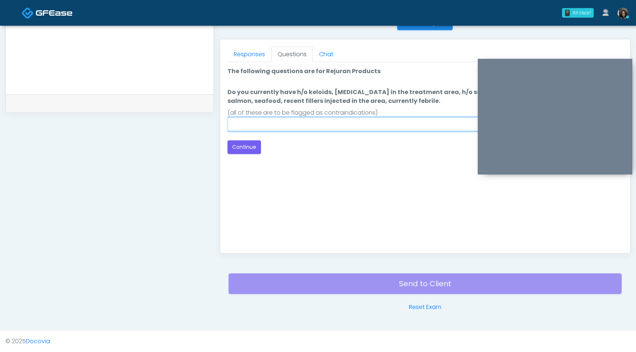
click at [367, 118] on input "Do you currently have h/o keloids, skin infection in the treatment area, h/o se…" at bounding box center [424, 124] width 395 height 14
type input "****"
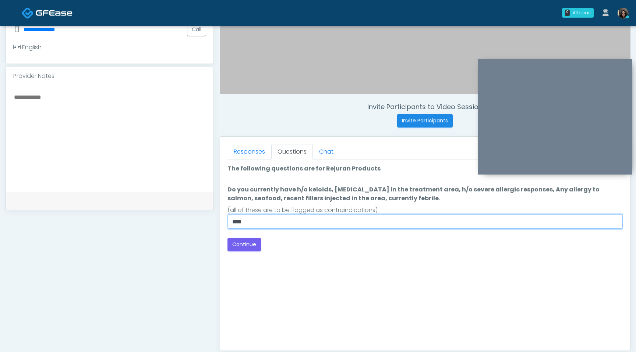
scroll to position [199, 0]
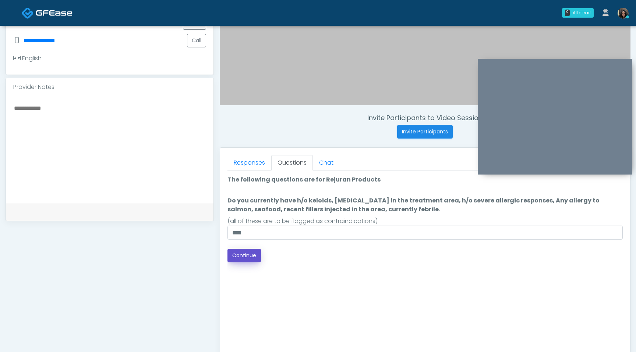
click at [249, 257] on button "Continue" at bounding box center [243, 256] width 33 height 14
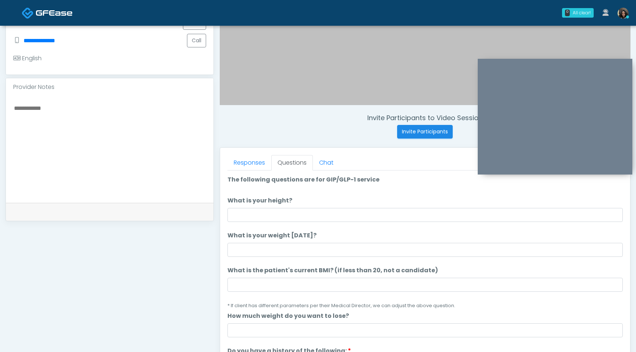
scroll to position [308, 0]
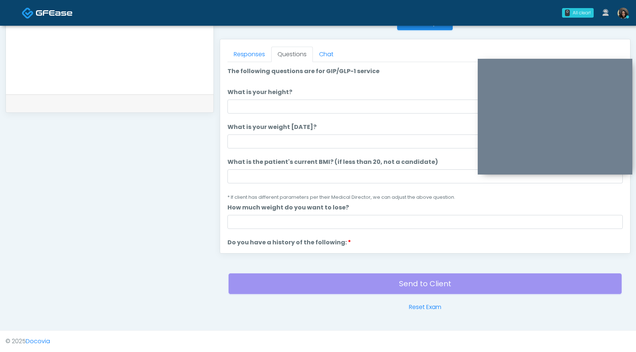
click at [256, 184] on li "What is the patient's current BMI? (if less than 20, not a candidate) What is t…" at bounding box center [424, 180] width 395 height 44
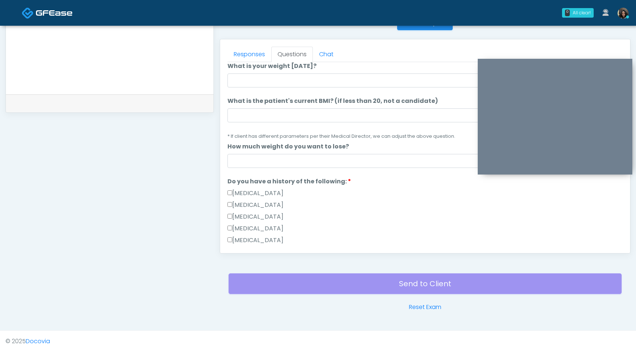
scroll to position [40, 0]
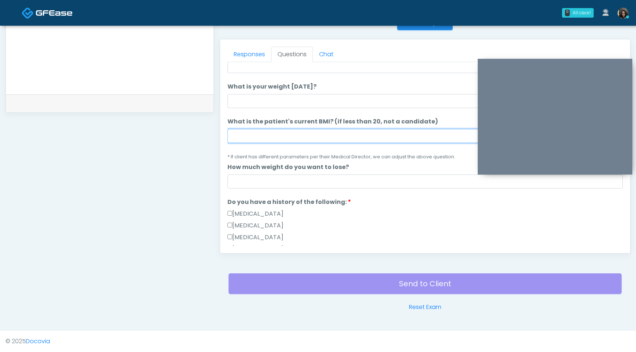
click at [244, 141] on input "What is the patient's current BMI? (if less than 20, not a candidate)" at bounding box center [424, 136] width 395 height 14
type input "****"
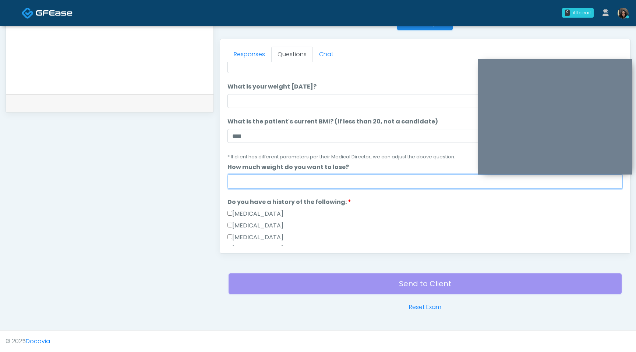
click at [232, 179] on input "How much weight do you want to lose?" at bounding box center [424, 182] width 395 height 14
type input "*"
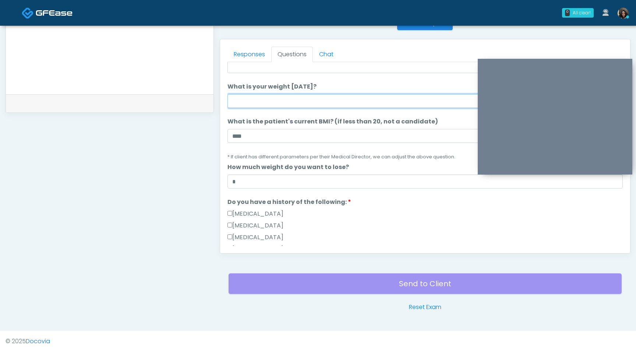
click at [269, 103] on input "What is your weight today?" at bounding box center [424, 101] width 395 height 14
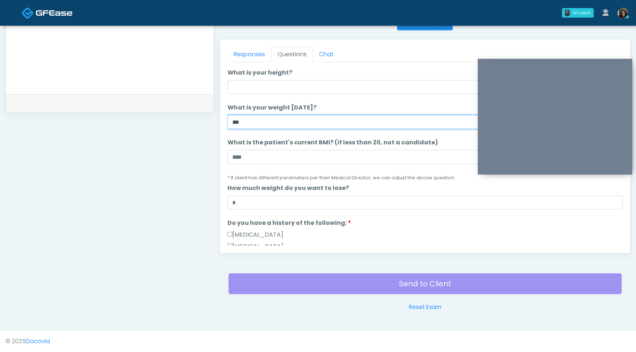
scroll to position [0, 0]
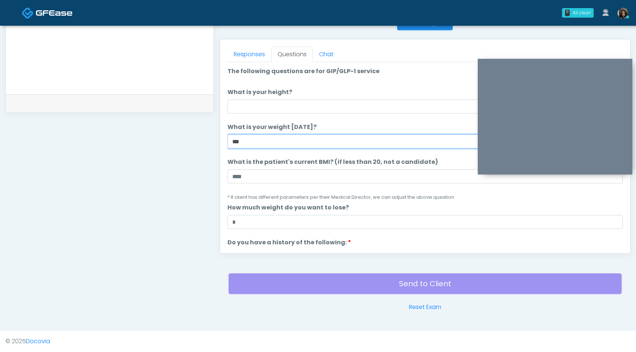
type input "***"
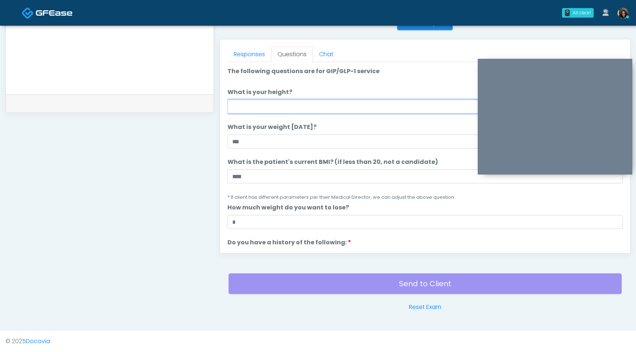
click at [240, 107] on input "What is your height?" at bounding box center [424, 107] width 395 height 14
type input "***"
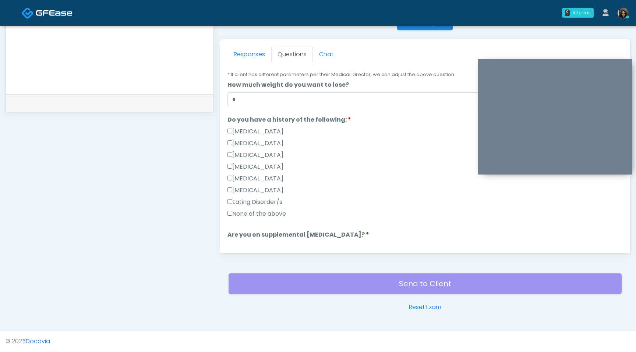
scroll to position [145, 0]
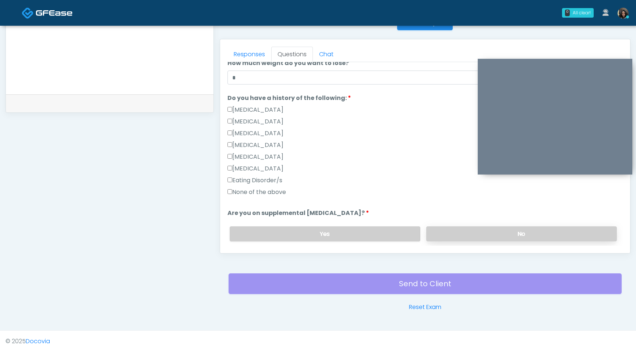
click at [446, 231] on label "No" at bounding box center [521, 234] width 191 height 15
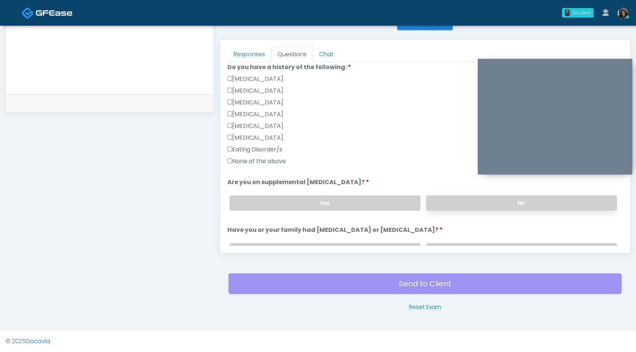
scroll to position [218, 0]
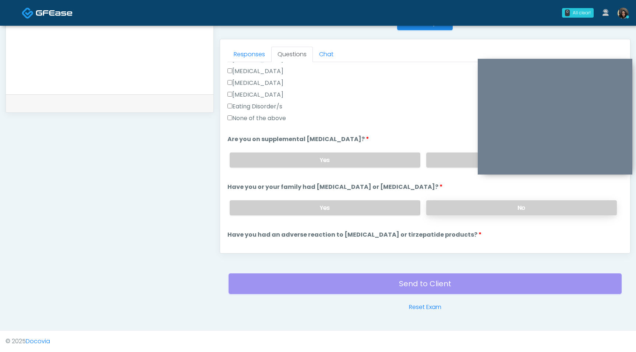
click at [456, 202] on label "No" at bounding box center [521, 207] width 191 height 15
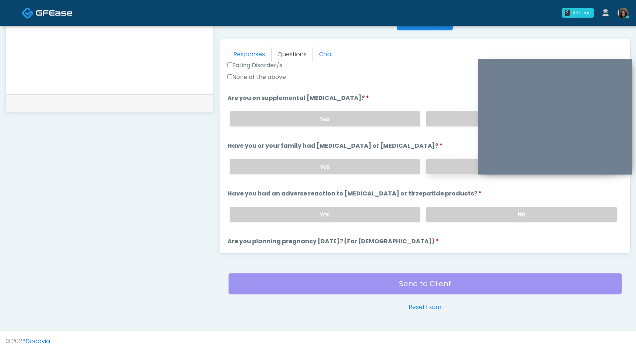
scroll to position [288, 0]
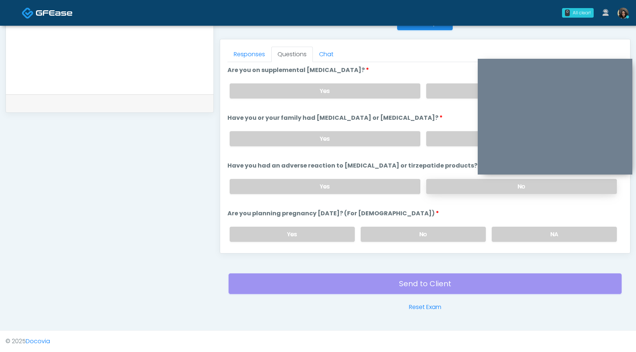
click at [458, 179] on label "No" at bounding box center [521, 186] width 191 height 15
click at [434, 235] on label "No" at bounding box center [422, 234] width 125 height 15
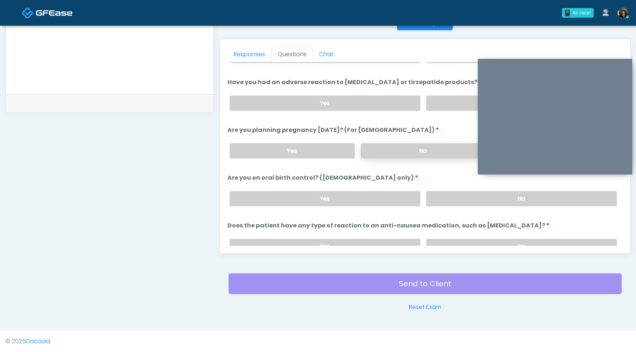
scroll to position [385, 0]
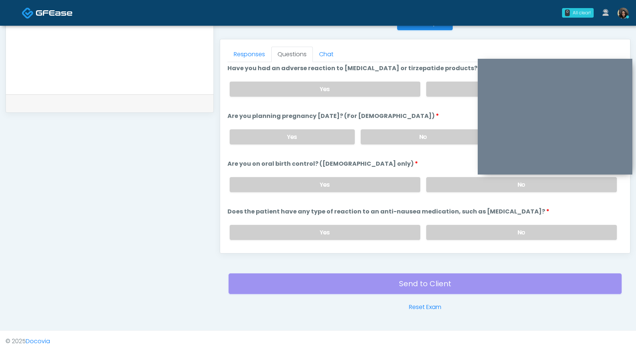
click at [459, 175] on div "Yes No" at bounding box center [423, 184] width 399 height 27
click at [458, 182] on label "No" at bounding box center [521, 184] width 191 height 15
click at [457, 231] on label "No" at bounding box center [521, 232] width 191 height 15
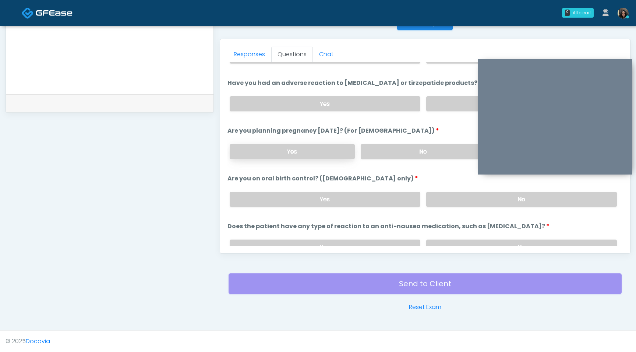
scroll to position [406, 0]
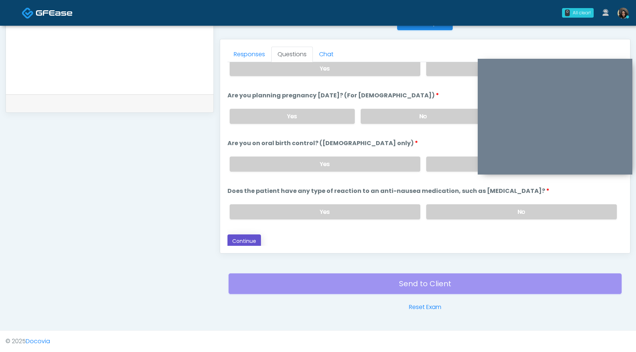
click at [252, 237] on button "Continue" at bounding box center [243, 242] width 33 height 14
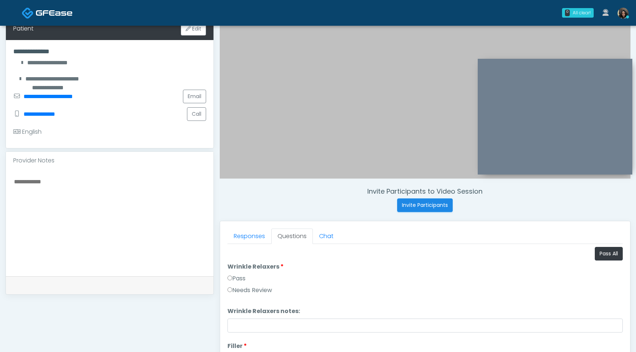
scroll to position [115, 0]
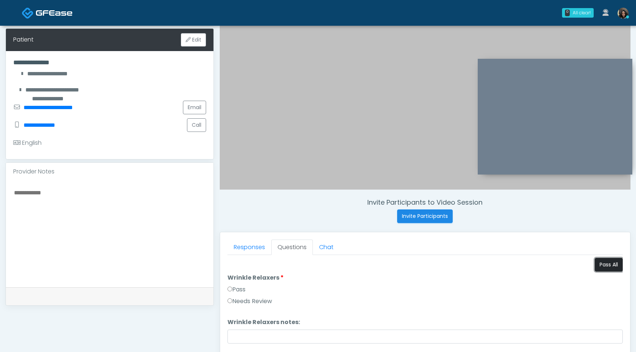
click at [600, 265] on button "Pass All" at bounding box center [608, 265] width 28 height 14
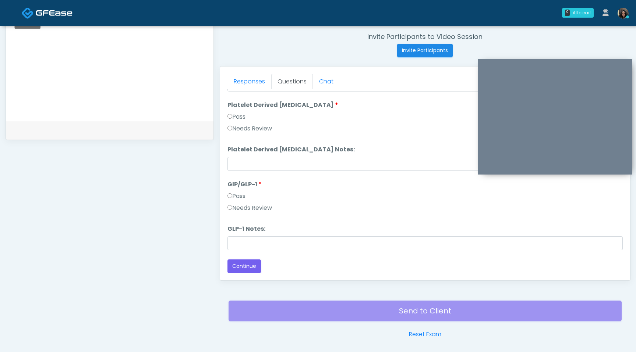
scroll to position [308, 0]
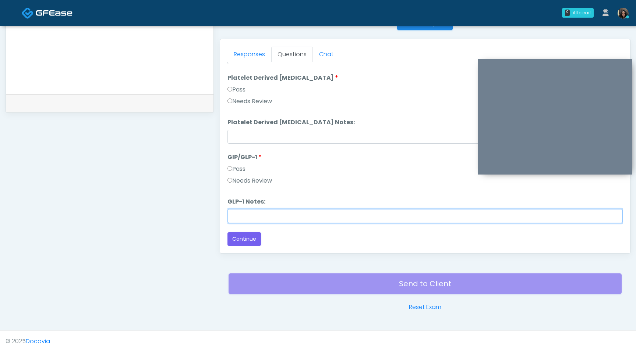
click at [248, 215] on input "GLP-1 Notes:" at bounding box center [424, 216] width 395 height 14
type input "**********"
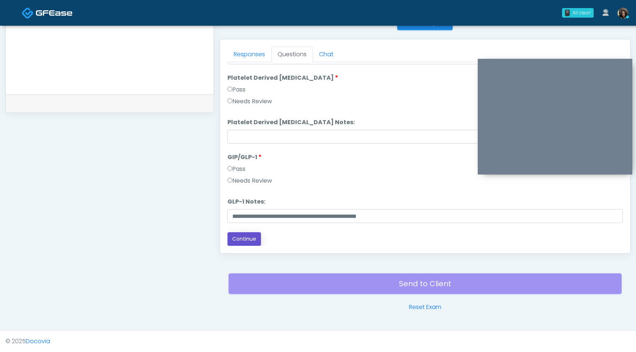
click at [234, 237] on button "Continue" at bounding box center [243, 239] width 33 height 14
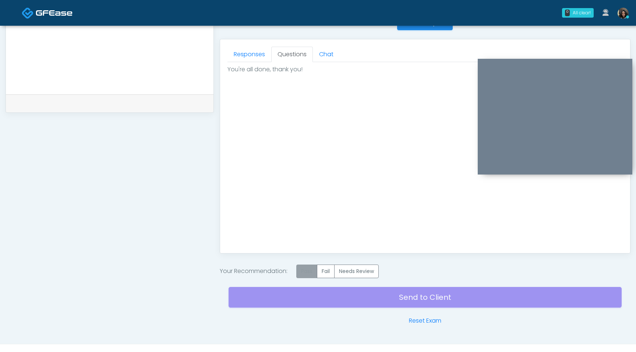
click at [309, 274] on label "Pass" at bounding box center [306, 272] width 21 height 14
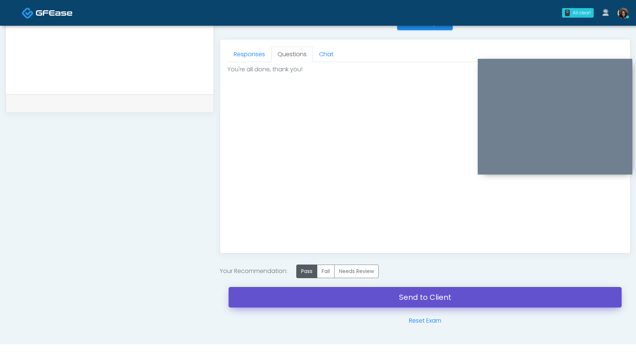
click at [306, 298] on link "Send to Client" at bounding box center [424, 297] width 393 height 21
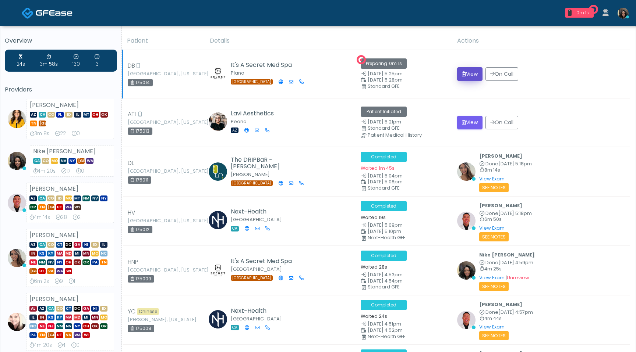
click at [470, 75] on button "View" at bounding box center [469, 74] width 25 height 14
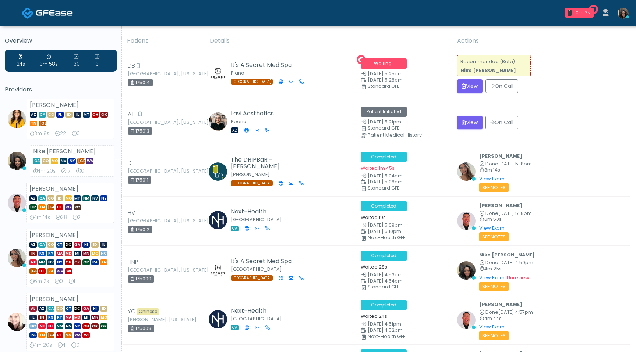
click at [470, 75] on div "Recommended (Beta): Nike [PERSON_NAME]" at bounding box center [494, 65] width 74 height 21
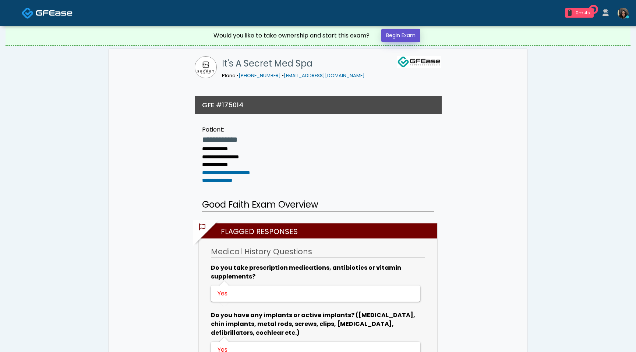
click at [397, 35] on link "Begin Exam" at bounding box center [400, 36] width 39 height 14
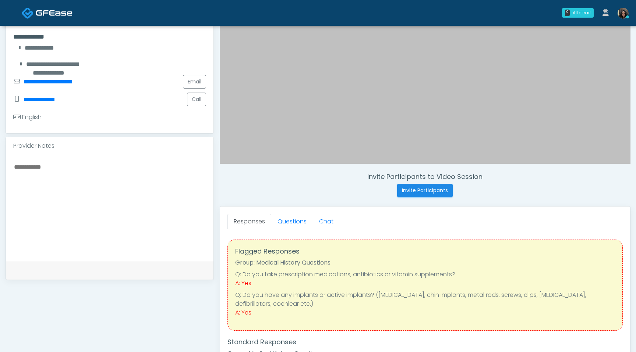
scroll to position [157, 0]
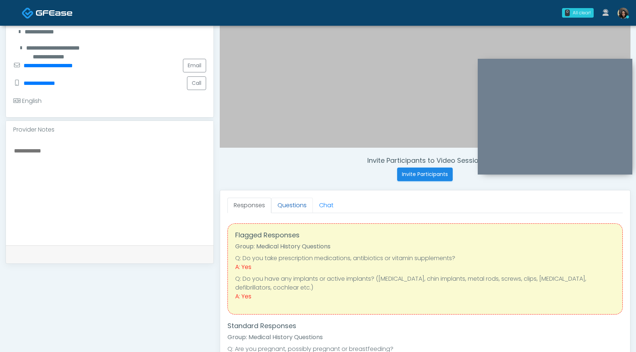
click at [292, 206] on link "Questions" at bounding box center [292, 205] width 42 height 15
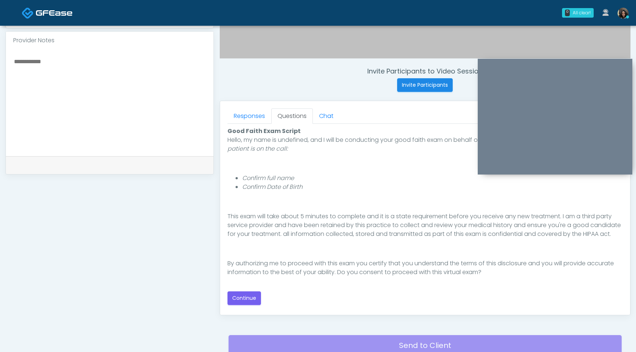
scroll to position [270, 0]
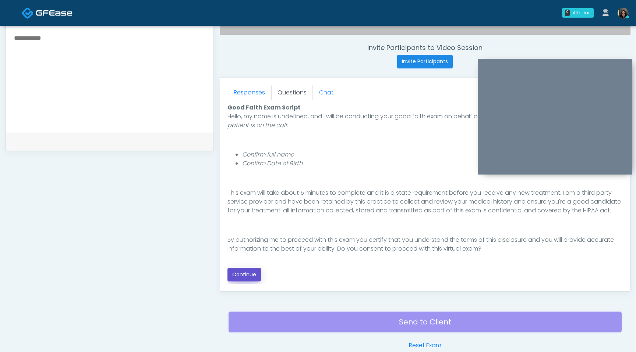
click at [247, 277] on button "Continue" at bounding box center [243, 275] width 33 height 14
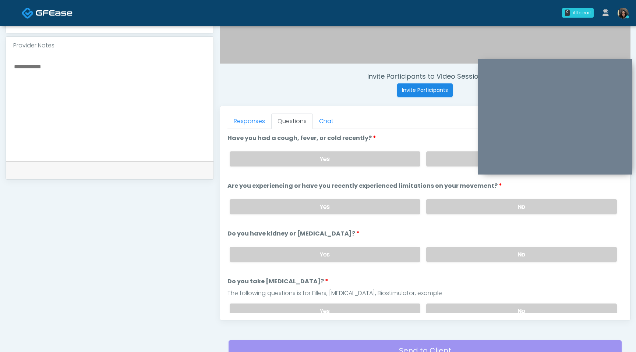
scroll to position [220, 0]
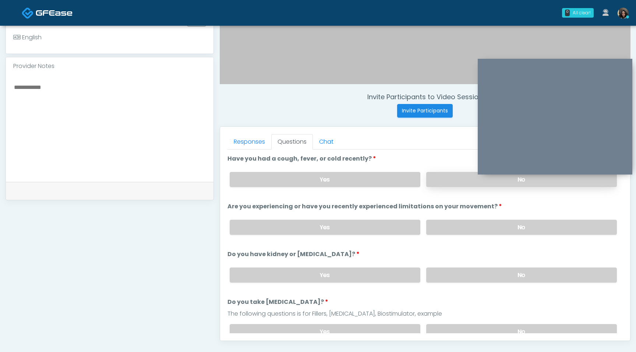
click at [440, 184] on label "No" at bounding box center [521, 179] width 191 height 15
click at [439, 228] on label "No" at bounding box center [521, 227] width 191 height 15
click at [439, 270] on label "No" at bounding box center [521, 275] width 191 height 15
click at [437, 328] on label "No" at bounding box center [521, 331] width 191 height 15
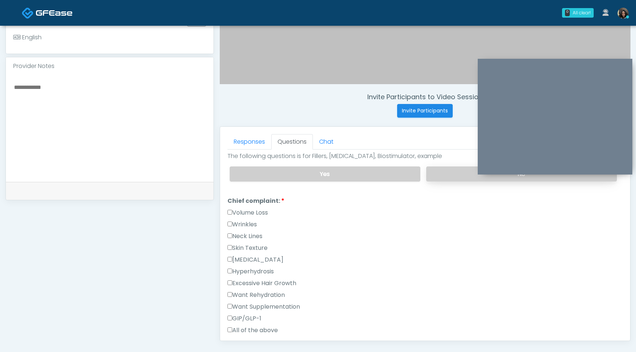
scroll to position [158, 0]
click at [230, 249] on label "Skin Texture" at bounding box center [247, 247] width 40 height 9
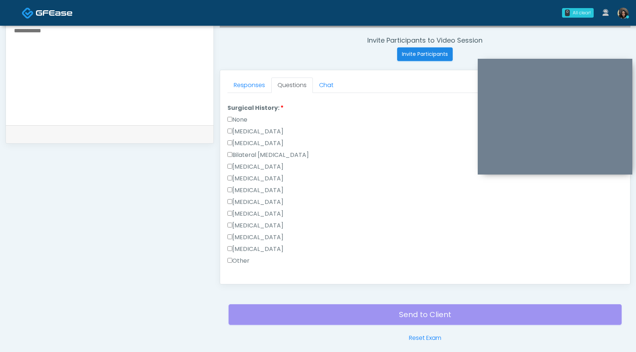
scroll to position [308, 0]
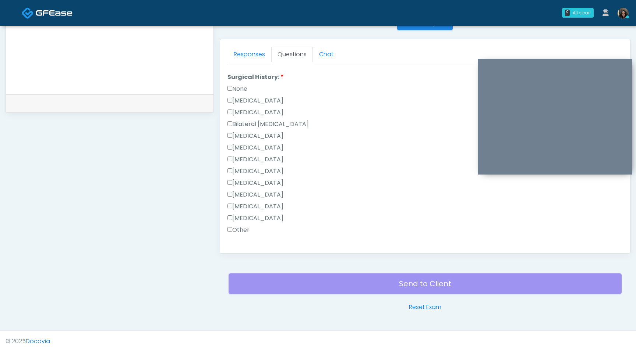
click at [232, 132] on label "Breast Augmentation" at bounding box center [255, 136] width 56 height 9
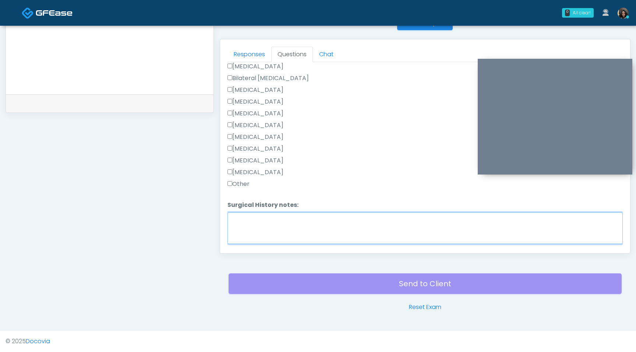
click at [236, 230] on textarea "Surgical History notes:" at bounding box center [424, 229] width 395 height 32
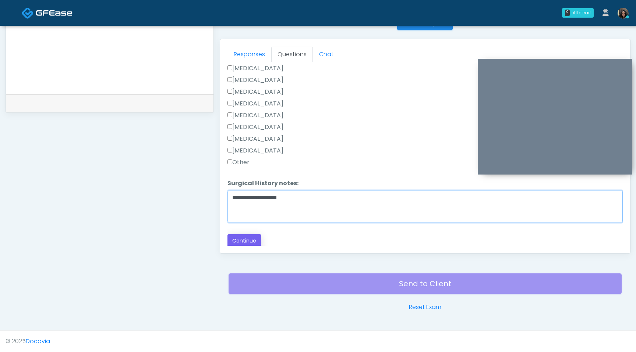
type textarea "**********"
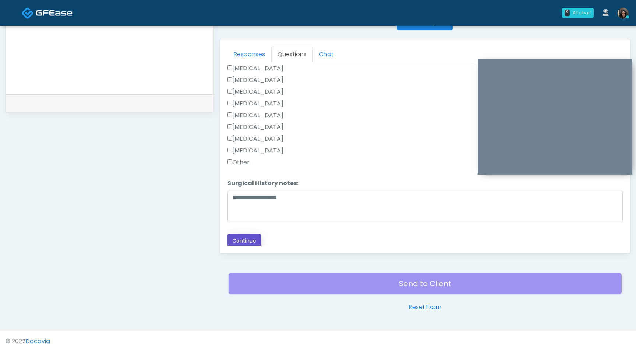
click at [248, 245] on button "Continue" at bounding box center [243, 241] width 33 height 14
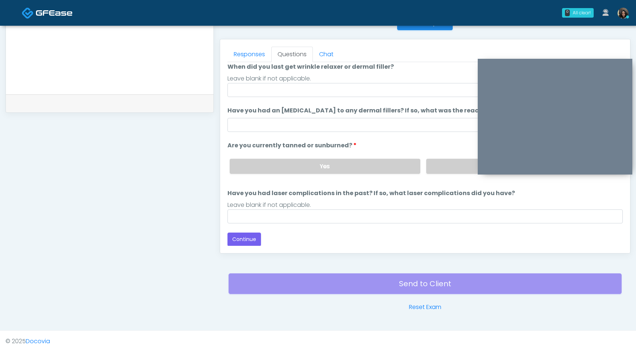
scroll to position [0, 0]
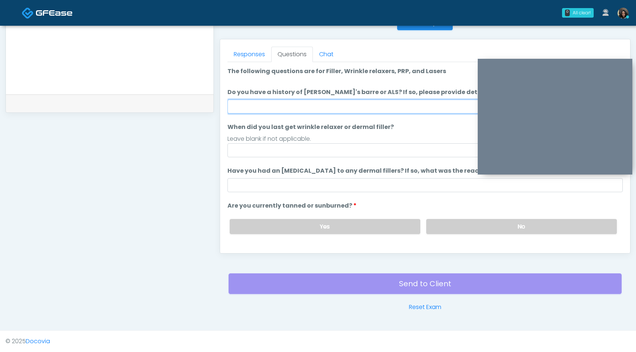
click at [300, 102] on input "Do you have a history of Guillain's barre or ALS? If so, please provide details." at bounding box center [424, 107] width 395 height 14
type input "**"
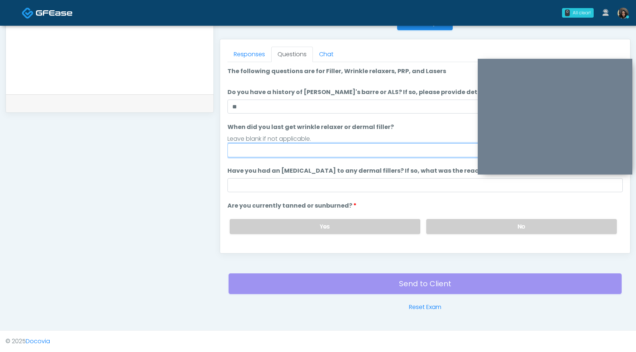
click at [276, 156] on input "When did you last get wrinkle relaxer or dermal filler?" at bounding box center [424, 150] width 395 height 14
type input "**********"
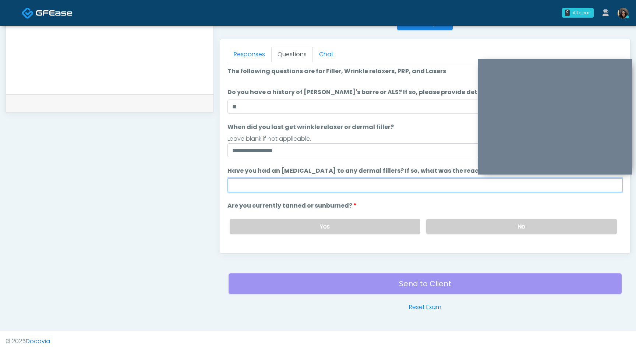
click at [283, 187] on input "Have you had an allergic response to any dermal fillers? If so, what was the re…" at bounding box center [424, 185] width 395 height 14
type input "**"
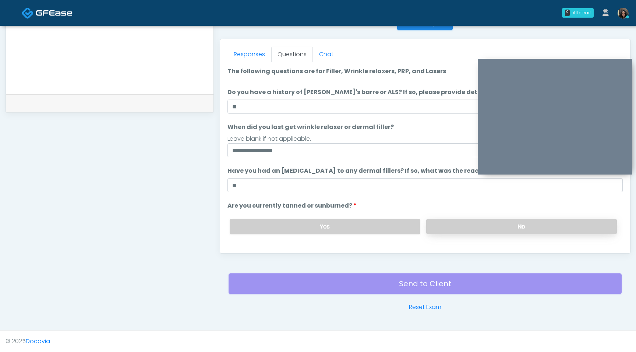
click at [468, 229] on label "No" at bounding box center [521, 226] width 191 height 15
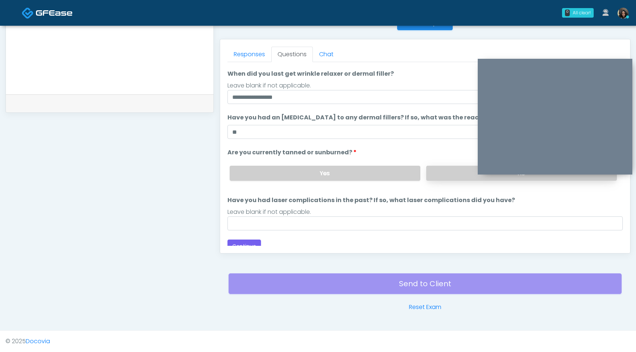
scroll to position [60, 0]
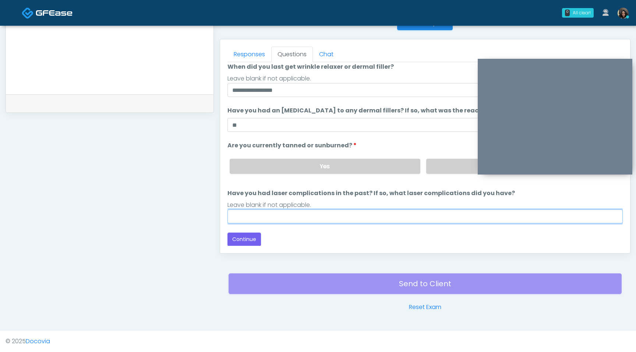
click at [399, 213] on input "Have you had laser complications in the past? If so, what laser complications d…" at bounding box center [424, 217] width 395 height 14
type input "**"
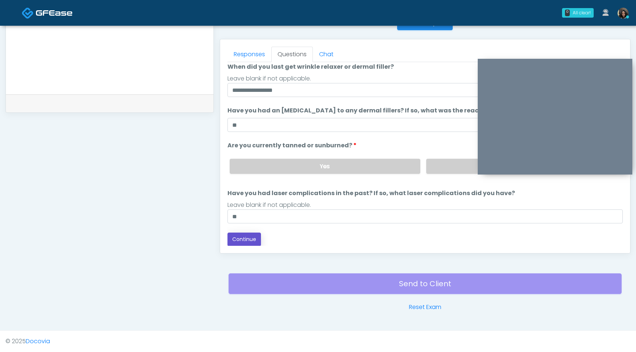
click at [249, 238] on button "Continue" at bounding box center [243, 240] width 33 height 14
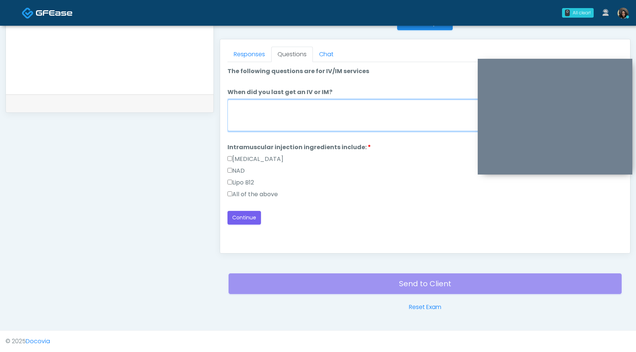
click at [297, 115] on textarea "When did you last get an IV or IM?" at bounding box center [424, 116] width 395 height 32
type textarea "*"
type textarea "**********"
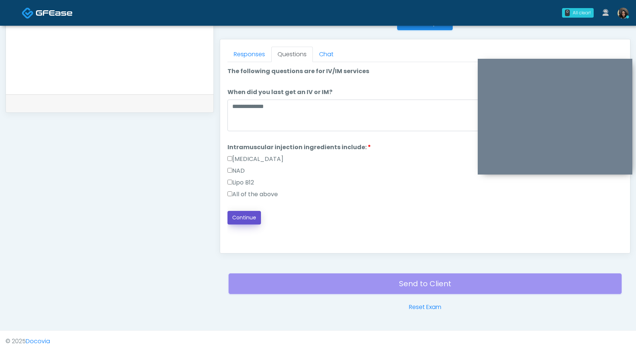
click at [243, 216] on button "Continue" at bounding box center [243, 218] width 33 height 14
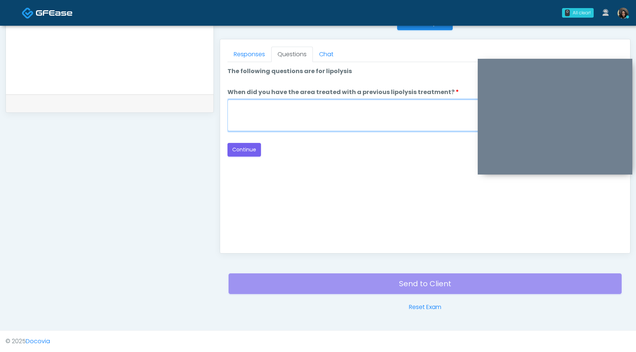
click at [348, 124] on textarea "When did you have the area treated with a previous lipolysis treatment?" at bounding box center [424, 116] width 395 height 32
type textarea "*********"
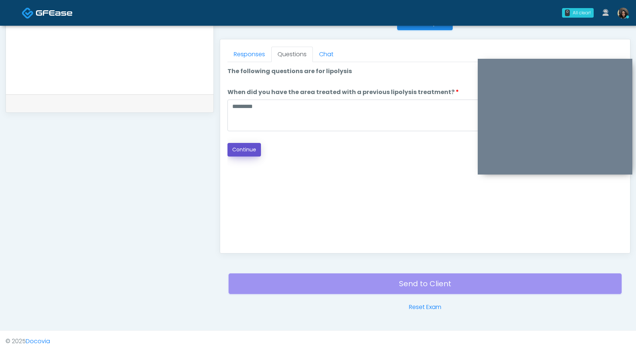
click at [249, 151] on button "Continue" at bounding box center [243, 150] width 33 height 14
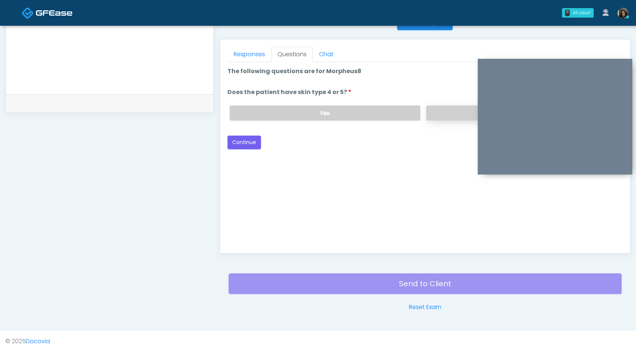
click at [435, 114] on label "No" at bounding box center [521, 113] width 191 height 15
click at [244, 145] on button "Continue" at bounding box center [243, 143] width 33 height 14
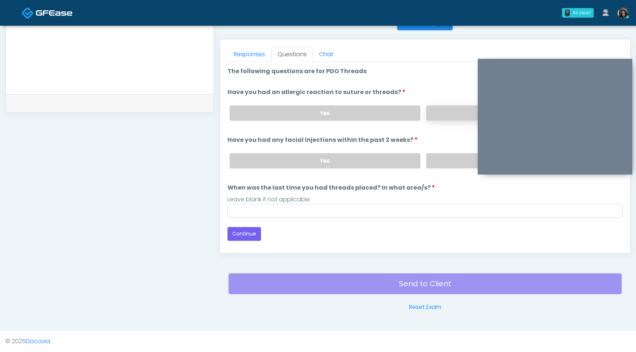
click at [465, 114] on label "No" at bounding box center [521, 113] width 191 height 15
click at [445, 163] on label "No" at bounding box center [521, 160] width 191 height 15
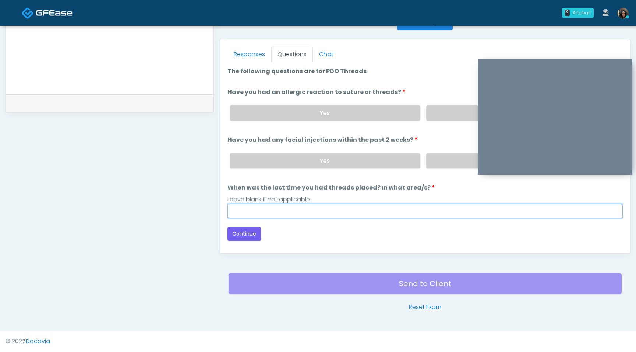
click at [341, 208] on input "When was the last time you had threads placed? In what area/s?" at bounding box center [424, 211] width 395 height 14
type input "*********"
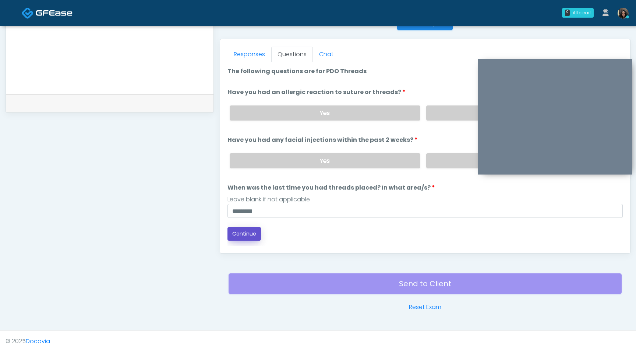
click at [247, 238] on button "Continue" at bounding box center [243, 234] width 33 height 14
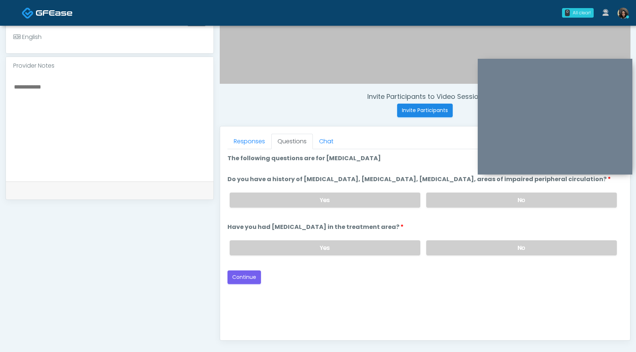
scroll to position [211, 0]
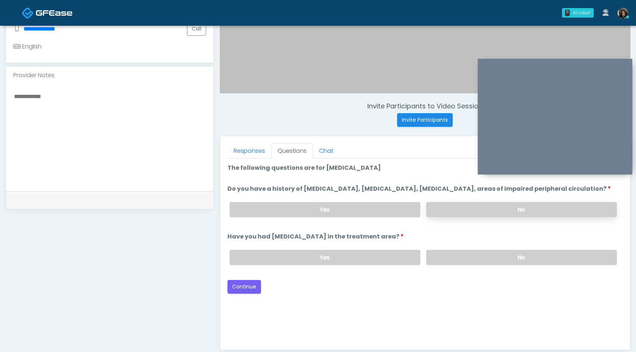
click at [477, 217] on label "No" at bounding box center [521, 209] width 191 height 15
click at [469, 265] on label "No" at bounding box center [521, 257] width 191 height 15
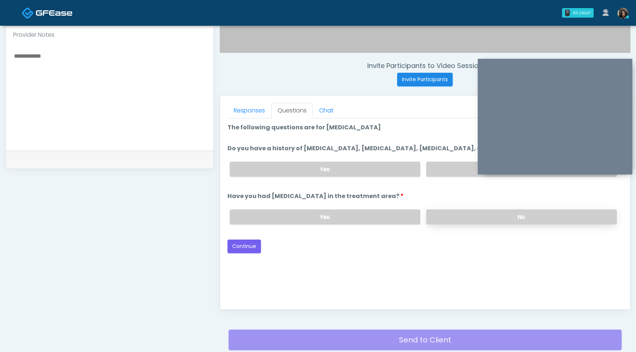
scroll to position [295, 0]
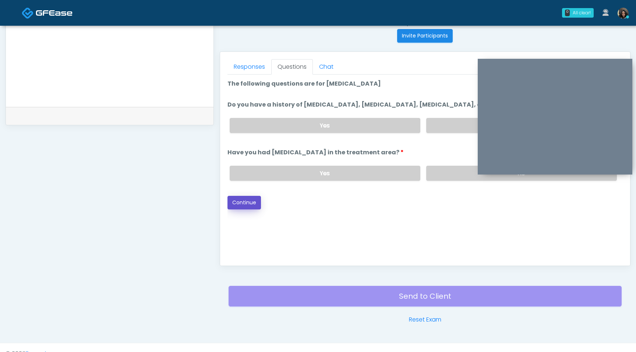
click at [249, 210] on button "Continue" at bounding box center [243, 203] width 33 height 14
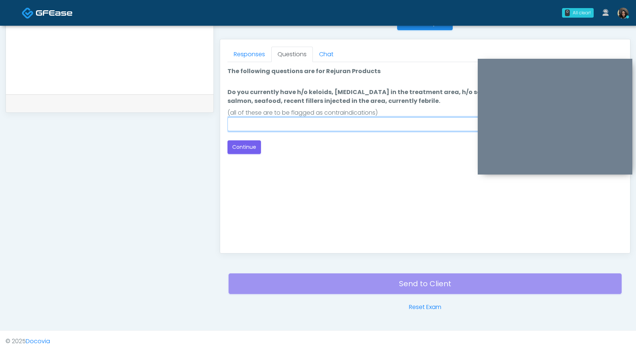
click at [330, 125] on input "Do you currently have h/o keloids, skin infection in the treatment area, h/o se…" at bounding box center [424, 124] width 395 height 14
type input "****"
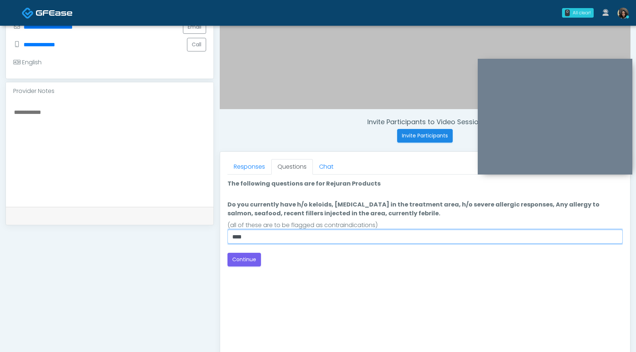
scroll to position [193, 0]
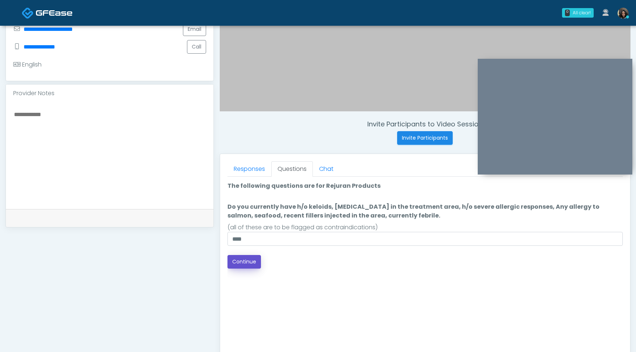
click at [248, 260] on button "Continue" at bounding box center [243, 262] width 33 height 14
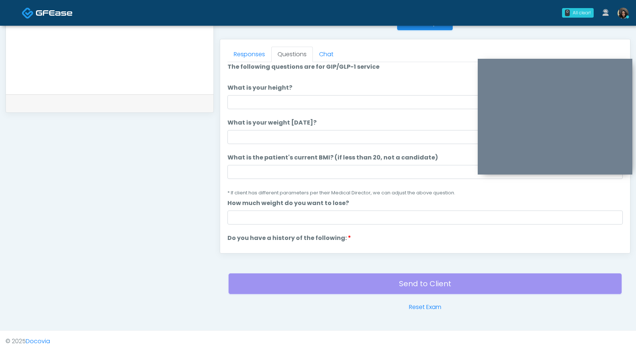
scroll to position [10, 0]
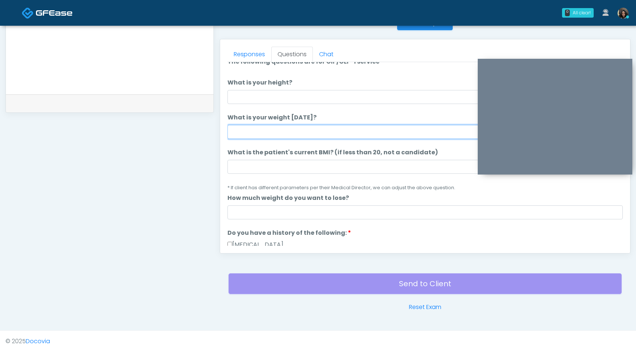
click at [253, 134] on input "What is your weight today?" at bounding box center [424, 132] width 395 height 14
type input "****"
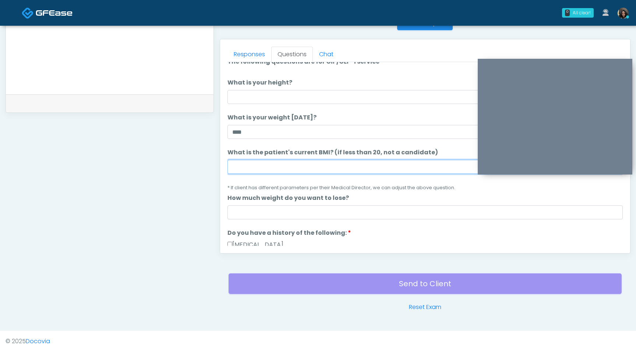
click at [254, 163] on input "What is the patient's current BMI? (if less than 20, not a candidate)" at bounding box center [424, 167] width 395 height 14
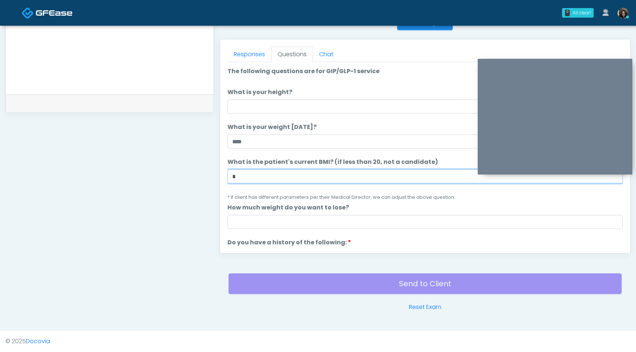
type input "*"
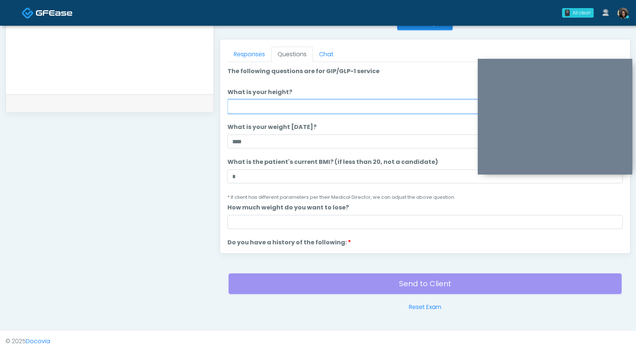
click at [255, 109] on input "What is your height?" at bounding box center [424, 107] width 395 height 14
type input "***"
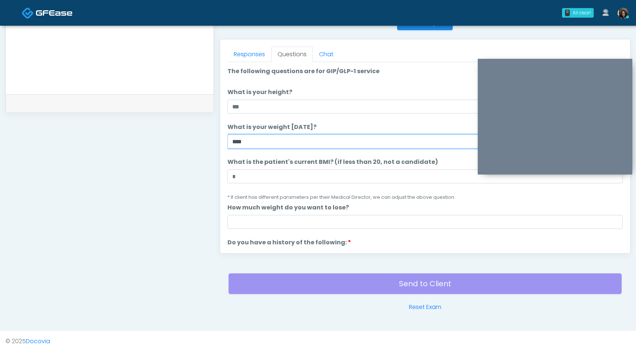
click at [250, 145] on input "****" at bounding box center [424, 142] width 395 height 14
type input "*"
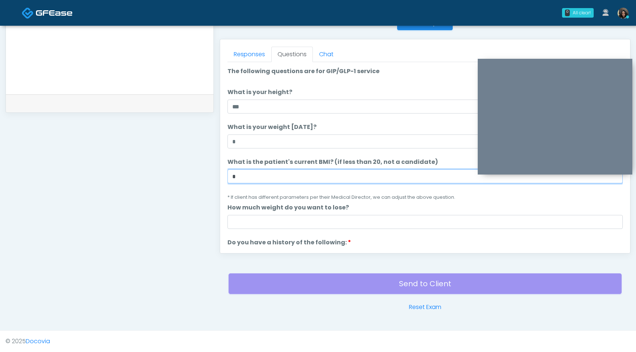
click at [248, 177] on input "*" at bounding box center [424, 177] width 395 height 14
type input "****"
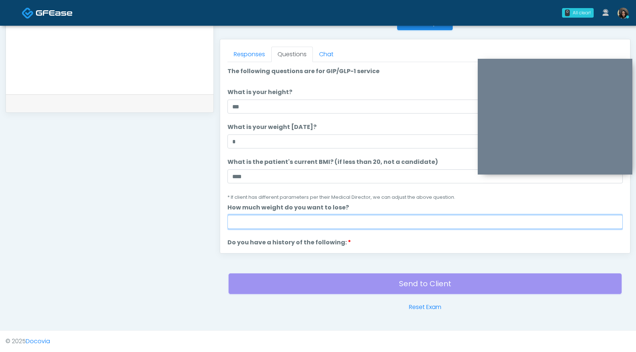
click at [254, 217] on input "How much weight do you want to lose?" at bounding box center [424, 222] width 395 height 14
type input "*"
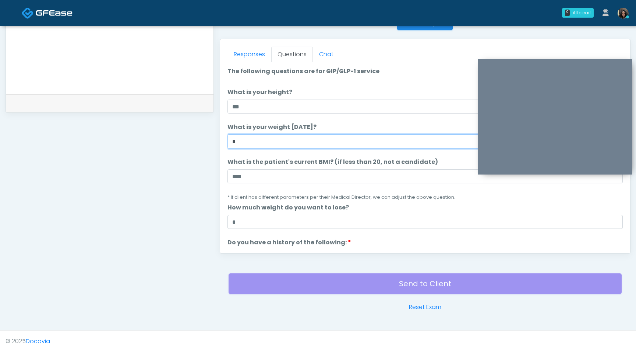
click at [257, 145] on input "*" at bounding box center [424, 142] width 395 height 14
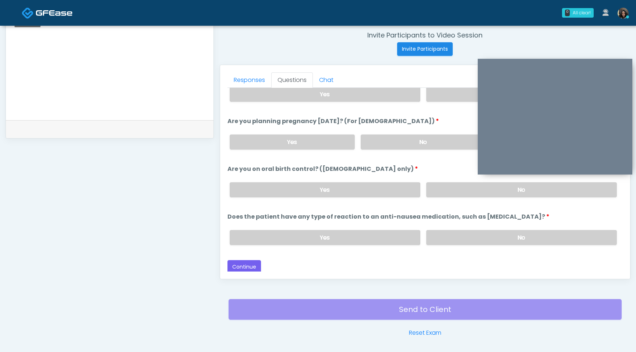
scroll to position [285, 0]
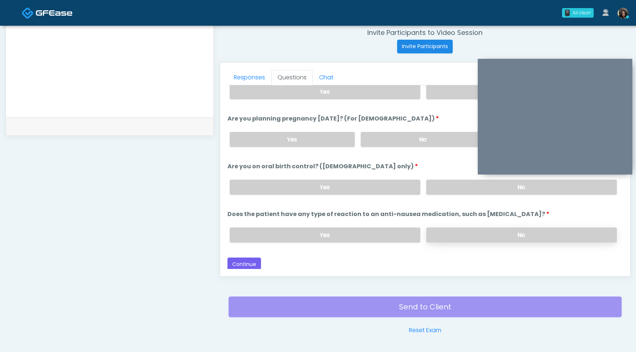
type input "***"
click at [465, 230] on label "No" at bounding box center [521, 235] width 191 height 15
click at [458, 184] on label "No" at bounding box center [521, 187] width 191 height 15
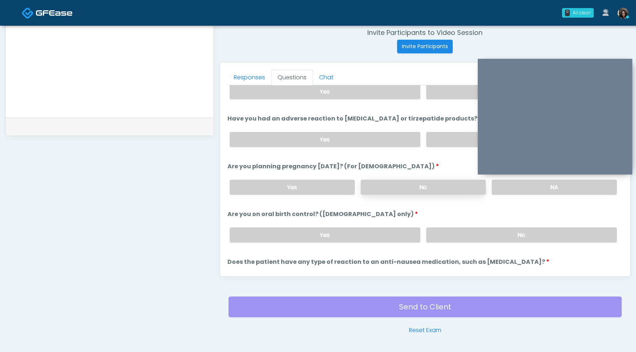
scroll to position [354, 0]
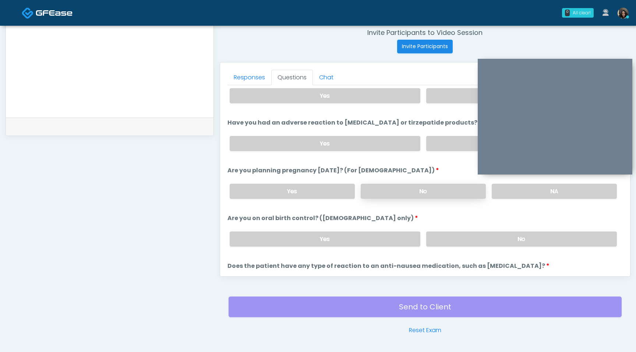
click at [455, 184] on label "No" at bounding box center [422, 191] width 125 height 15
click at [458, 146] on label "No" at bounding box center [521, 143] width 191 height 15
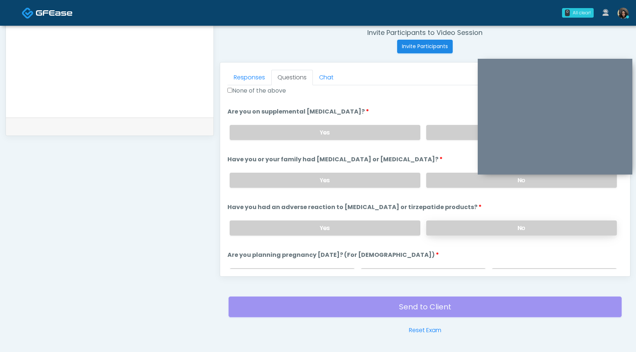
scroll to position [254, 0]
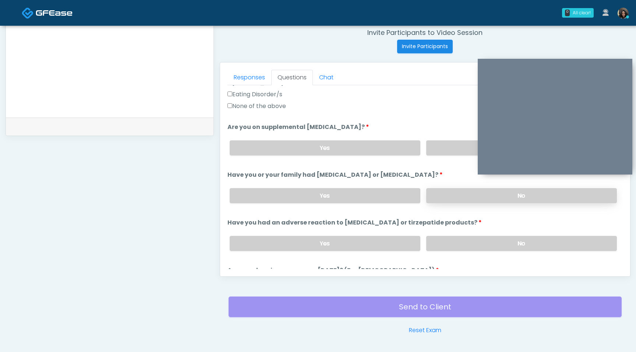
click at [449, 195] on label "No" at bounding box center [521, 195] width 191 height 15
click at [454, 146] on label "No" at bounding box center [521, 148] width 191 height 15
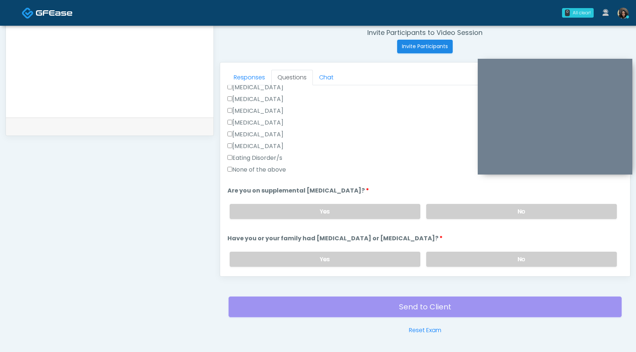
scroll to position [406, 0]
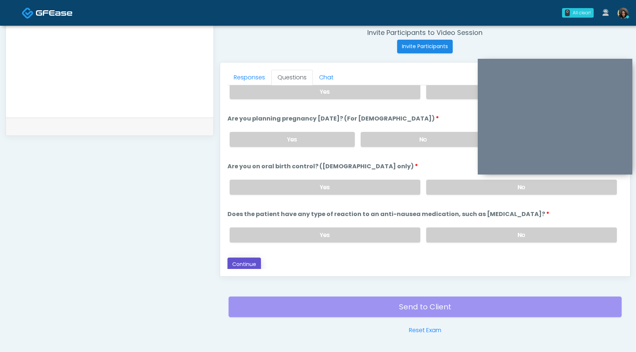
click at [243, 266] on button "Continue" at bounding box center [243, 265] width 33 height 14
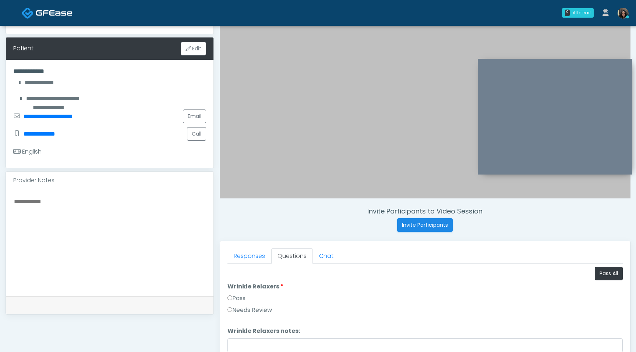
scroll to position [110, 0]
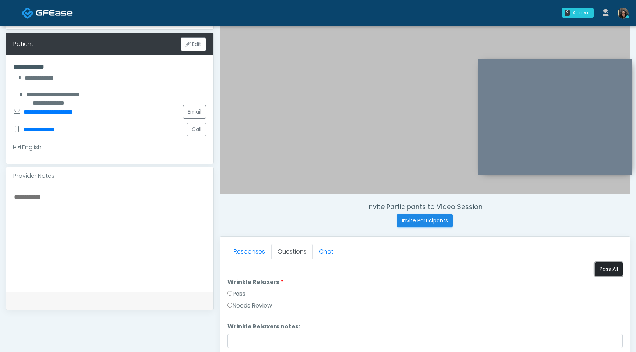
click at [605, 272] on button "Pass All" at bounding box center [608, 270] width 28 height 14
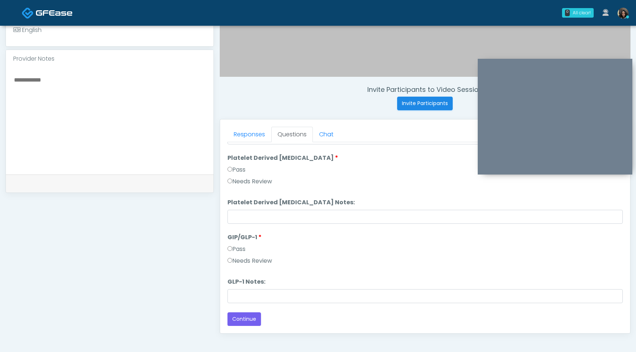
scroll to position [308, 0]
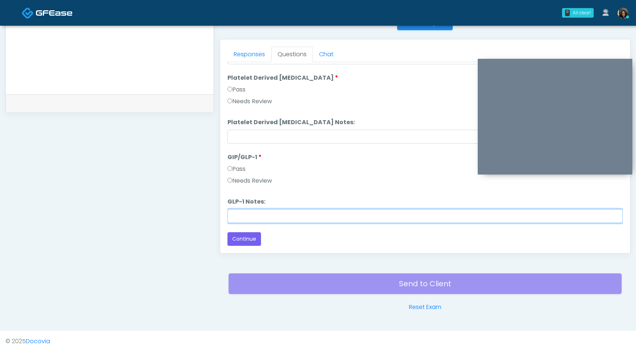
click at [239, 220] on input "GLP-1 Notes:" at bounding box center [424, 216] width 395 height 14
type input "**********"
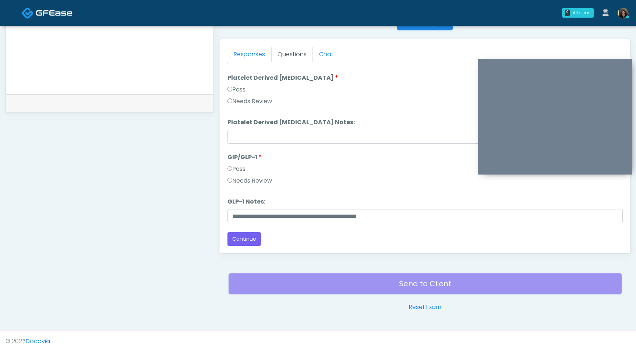
click at [244, 240] on button "Continue" at bounding box center [243, 239] width 33 height 14
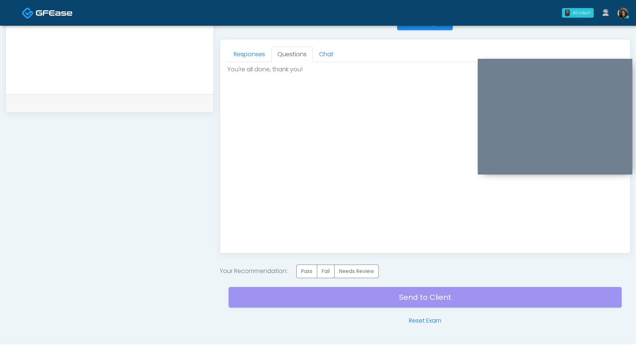
scroll to position [0, 0]
click at [306, 270] on label "Pass" at bounding box center [306, 272] width 21 height 14
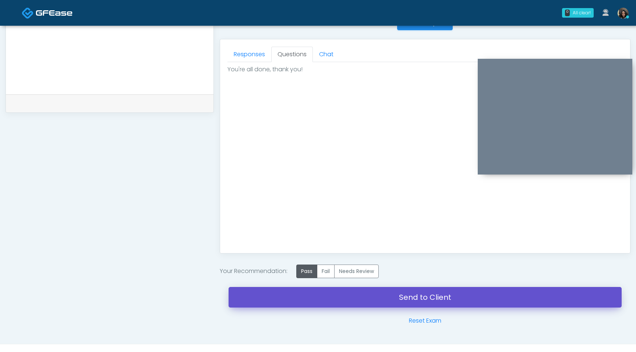
click at [304, 292] on link "Send to Client" at bounding box center [424, 297] width 393 height 21
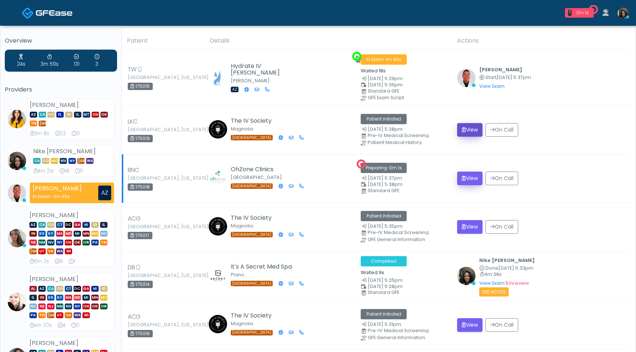
click at [465, 137] on button "View" at bounding box center [469, 130] width 25 height 14
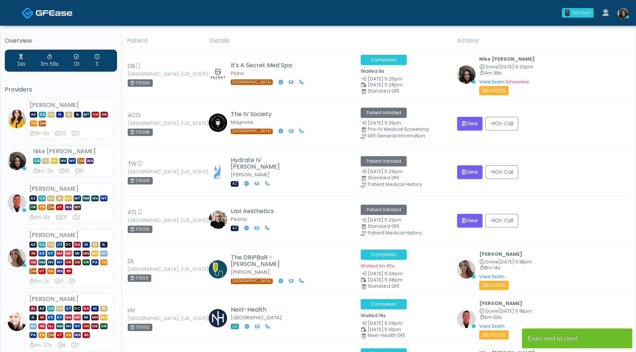
click at [575, 14] on div "All clear!" at bounding box center [581, 13] width 18 height 7
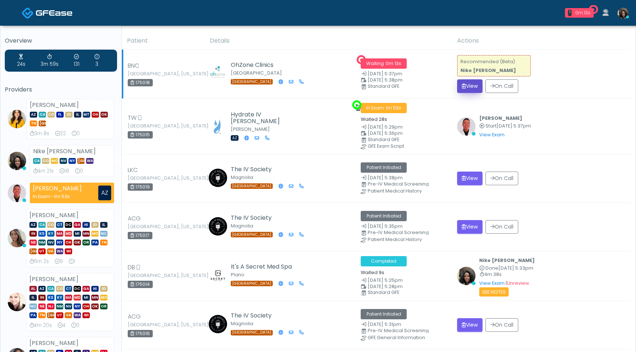
click at [465, 85] on button "View" at bounding box center [469, 86] width 25 height 14
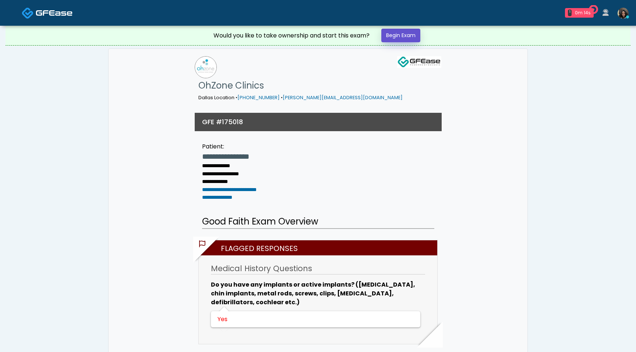
click at [404, 34] on link "Begin Exam" at bounding box center [400, 36] width 39 height 14
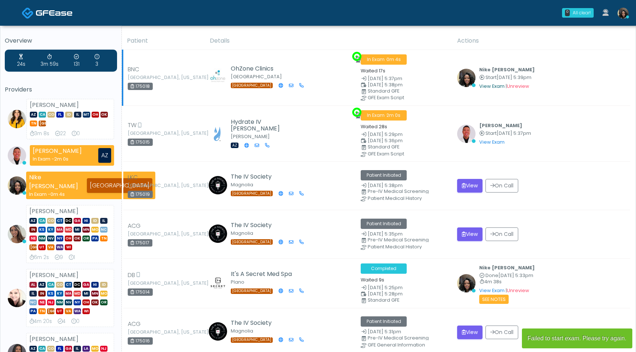
click at [486, 88] on link "View Exam" at bounding box center [491, 86] width 25 height 6
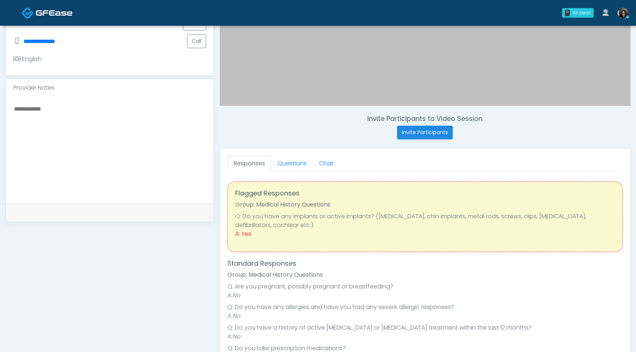
scroll to position [257, 0]
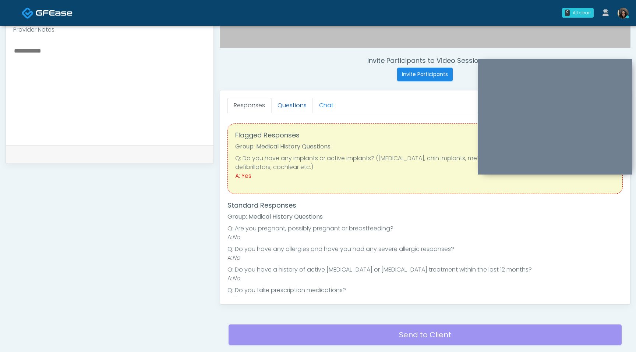
click at [288, 104] on link "Questions" at bounding box center [292, 105] width 42 height 15
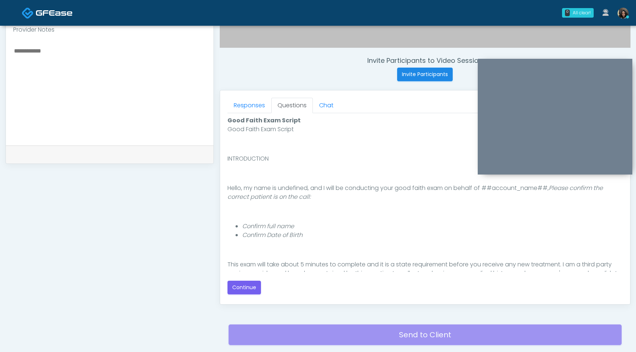
scroll to position [68, 0]
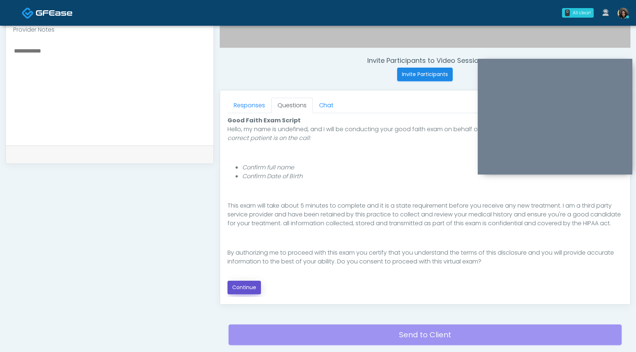
click at [242, 288] on button "Continue" at bounding box center [243, 288] width 33 height 14
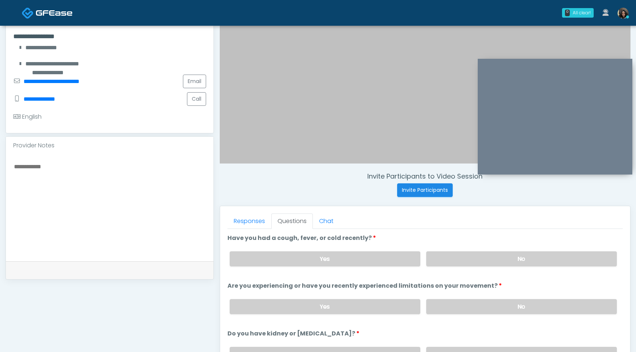
scroll to position [137, 0]
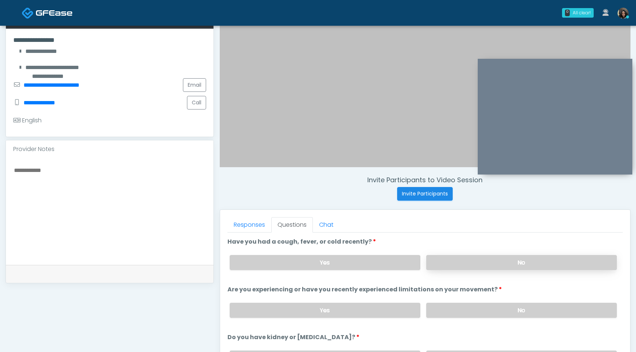
click at [472, 267] on label "No" at bounding box center [521, 262] width 191 height 15
click at [458, 311] on label "No" at bounding box center [521, 310] width 191 height 15
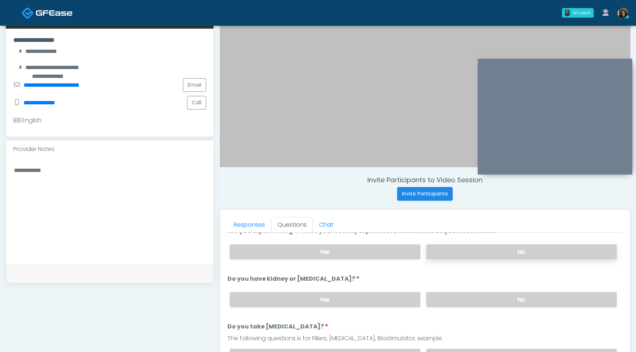
scroll to position [61, 0]
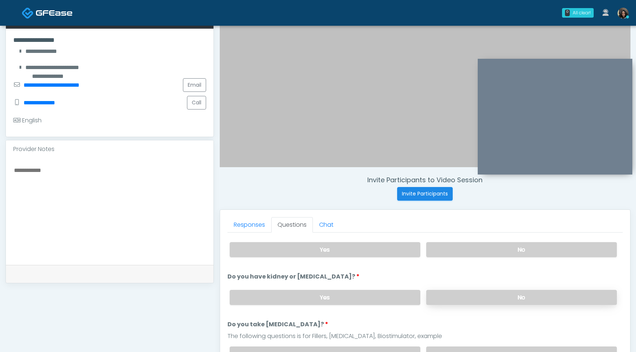
click at [457, 302] on label "No" at bounding box center [521, 297] width 191 height 15
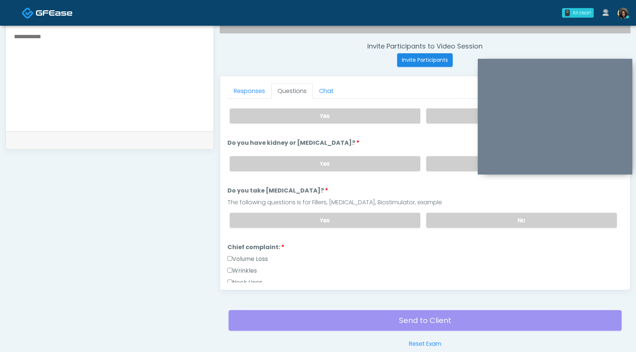
scroll to position [287, 0]
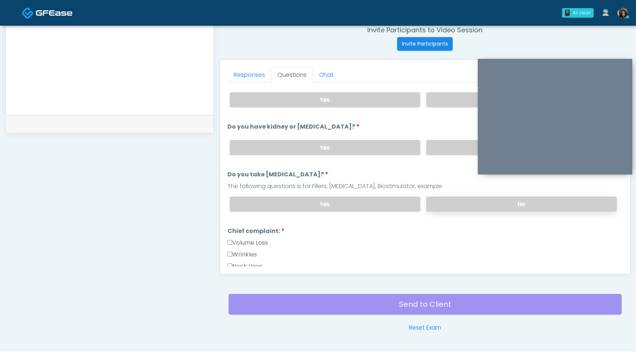
click at [458, 209] on label "No" at bounding box center [521, 204] width 191 height 15
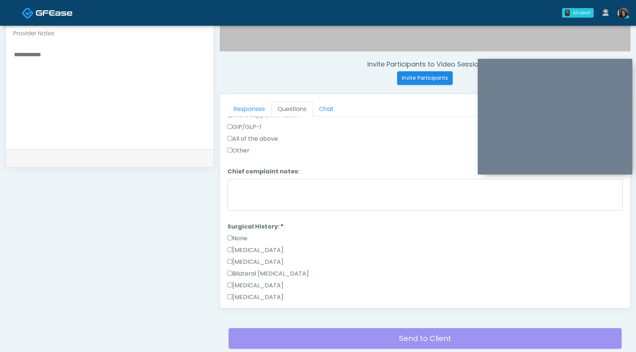
scroll to position [369, 0]
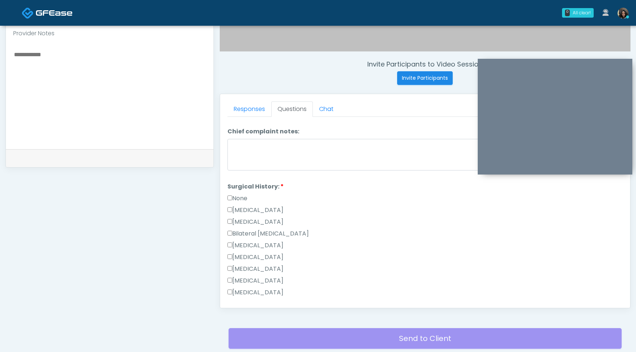
click at [232, 241] on label "[MEDICAL_DATA]" at bounding box center [255, 245] width 56 height 9
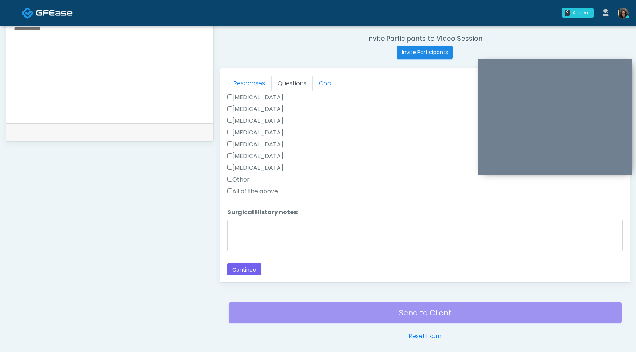
scroll to position [291, 0]
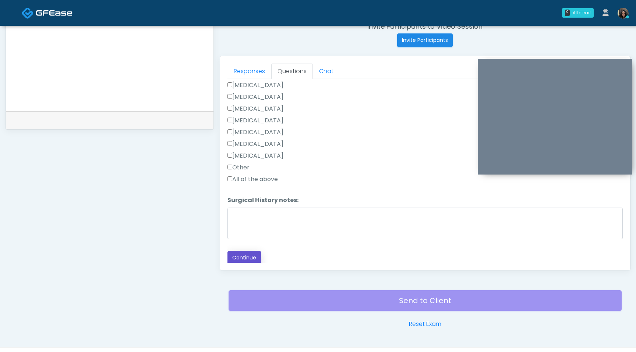
click at [248, 253] on button "Continue" at bounding box center [243, 258] width 33 height 14
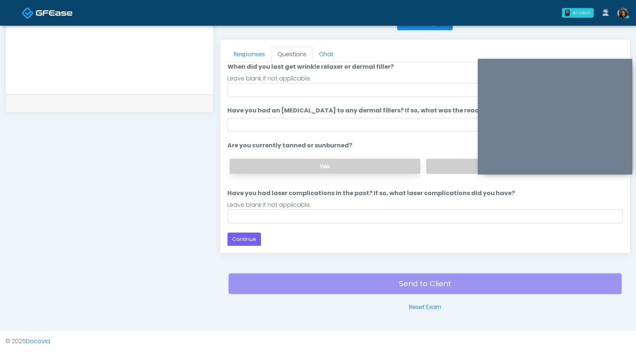
scroll to position [0, 0]
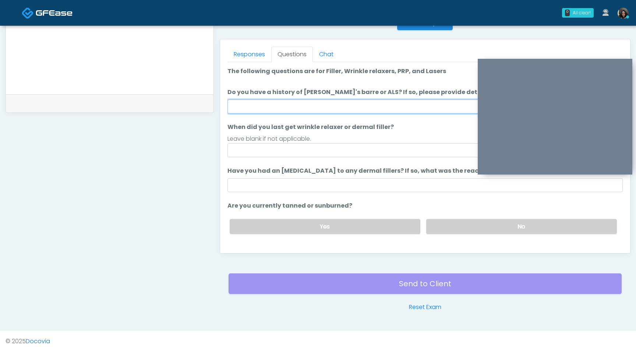
click at [322, 107] on input "Do you have a history of Guillain's barre or ALS? If so, please provide details." at bounding box center [424, 107] width 395 height 14
type input "**"
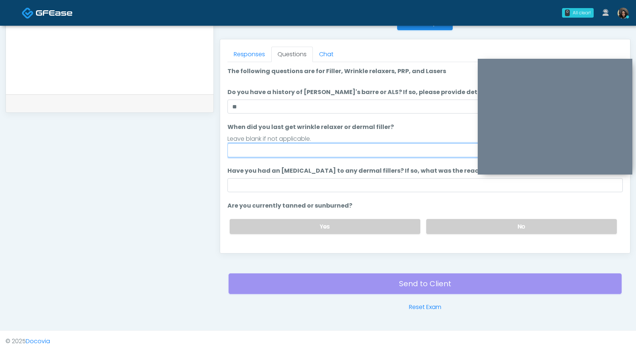
click at [260, 149] on input "When did you last get wrinkle relaxer or dermal filler?" at bounding box center [424, 150] width 395 height 14
click at [255, 151] on input "**********" at bounding box center [424, 150] width 395 height 14
type input "**********"
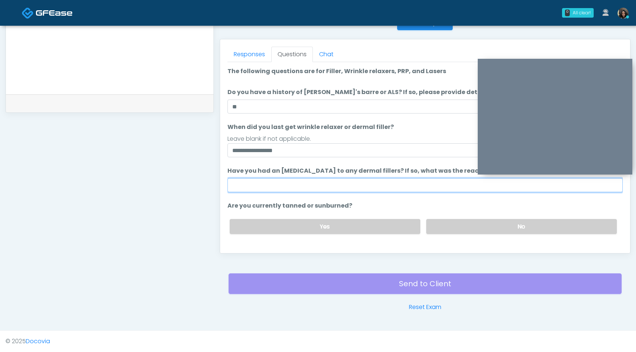
click at [306, 183] on input "Have you had an allergic response to any dermal fillers? If so, what was the re…" at bounding box center [424, 185] width 395 height 14
type input "**"
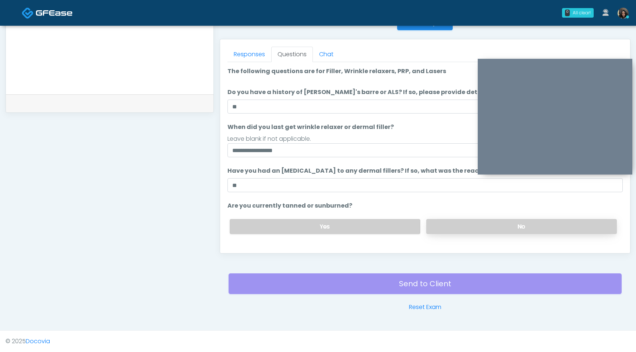
click at [446, 227] on label "No" at bounding box center [521, 226] width 191 height 15
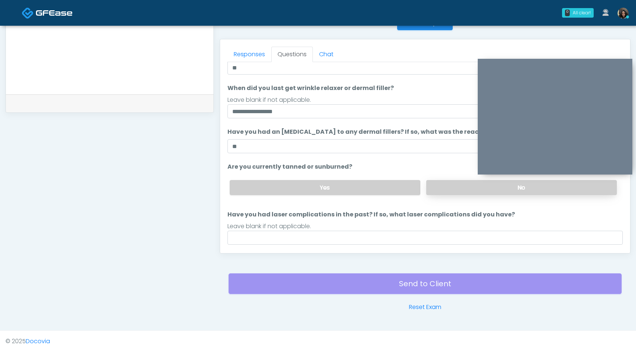
scroll to position [60, 0]
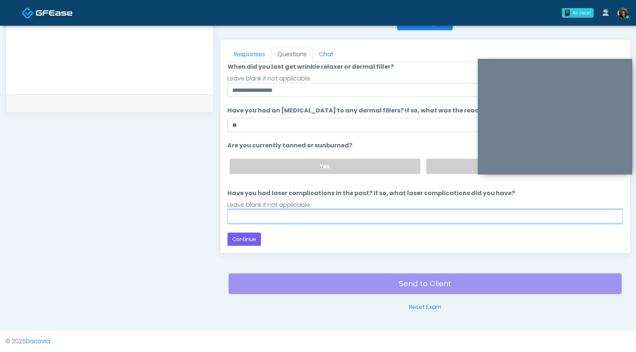
click at [387, 212] on input "Have you had laser complications in the past? If so, what laser complications d…" at bounding box center [424, 217] width 395 height 14
type input "**"
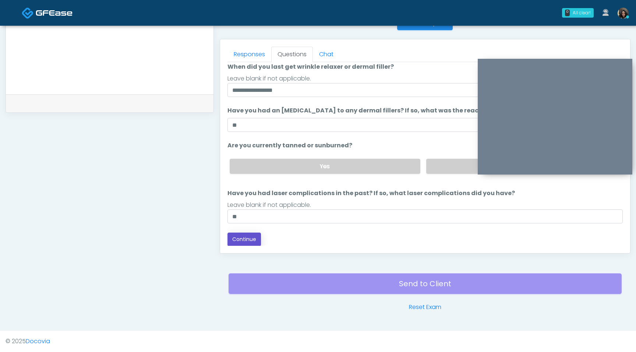
click at [242, 239] on button "Continue" at bounding box center [243, 240] width 33 height 14
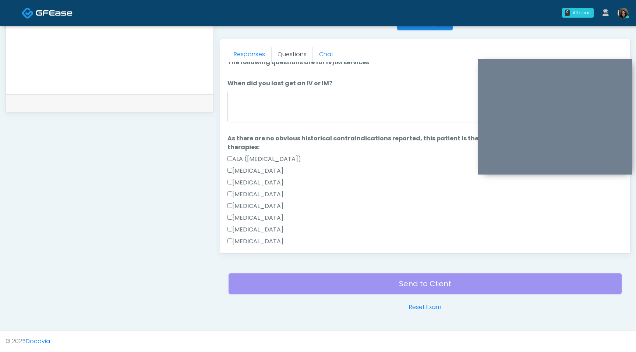
scroll to position [0, 0]
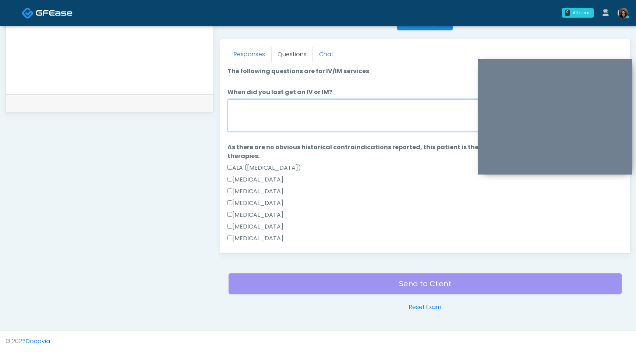
click at [319, 100] on textarea "When did you last get an IV or IM?" at bounding box center [424, 116] width 395 height 32
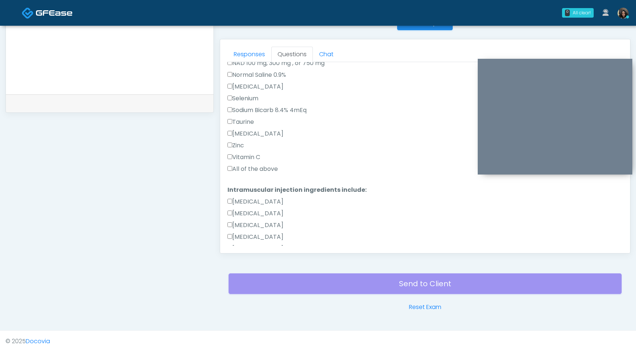
scroll to position [278, 0]
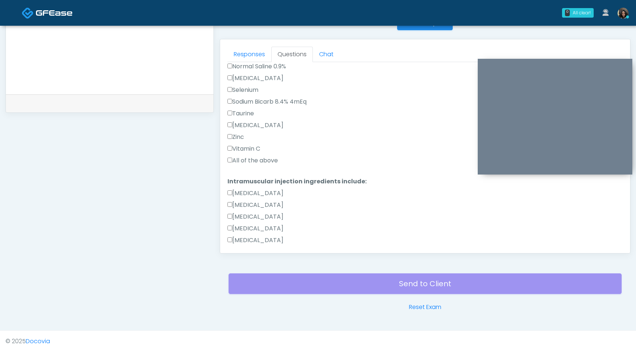
type textarea "**********"
click at [230, 164] on label "All of the above" at bounding box center [252, 160] width 50 height 9
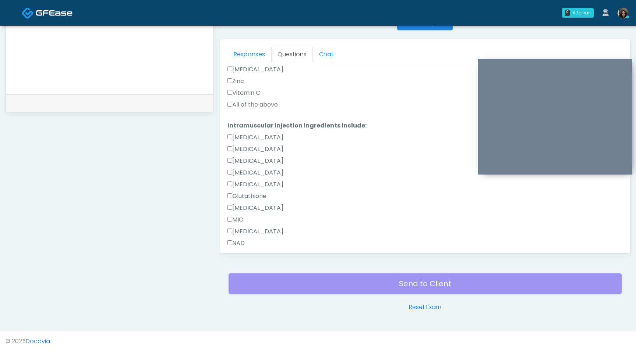
scroll to position [397, 0]
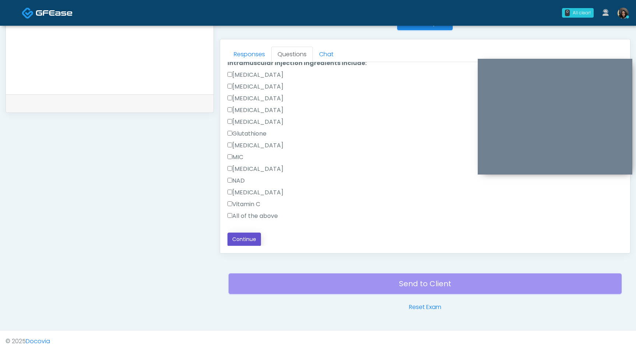
click at [238, 239] on button "Continue" at bounding box center [243, 240] width 33 height 14
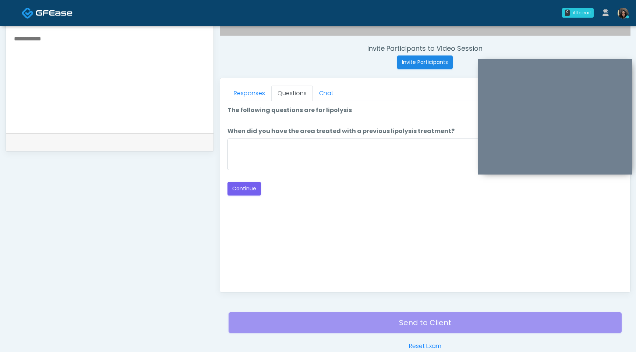
scroll to position [260, 0]
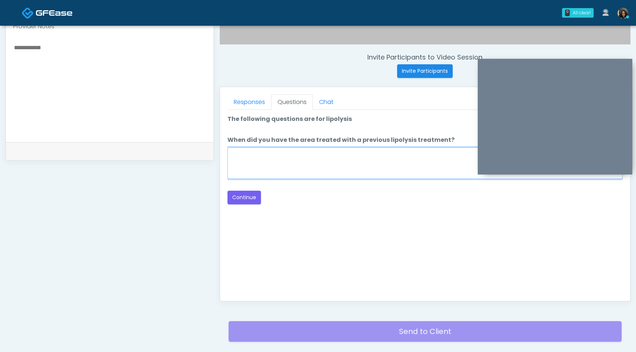
click at [312, 158] on textarea "When did you have the area treated with a previous lipolysis treatment?" at bounding box center [424, 163] width 395 height 32
type textarea "*********"
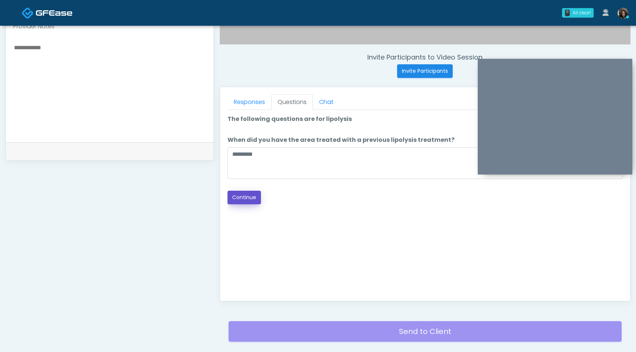
click at [255, 198] on button "Continue" at bounding box center [243, 198] width 33 height 14
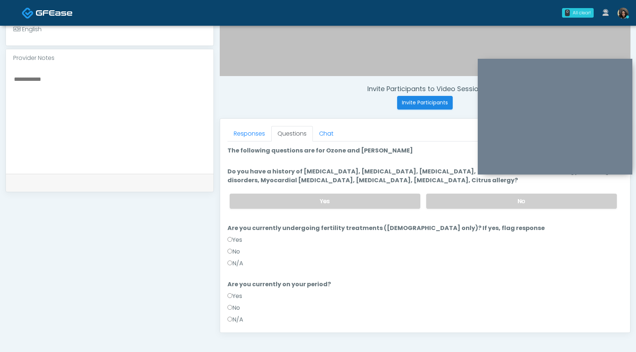
scroll to position [224, 0]
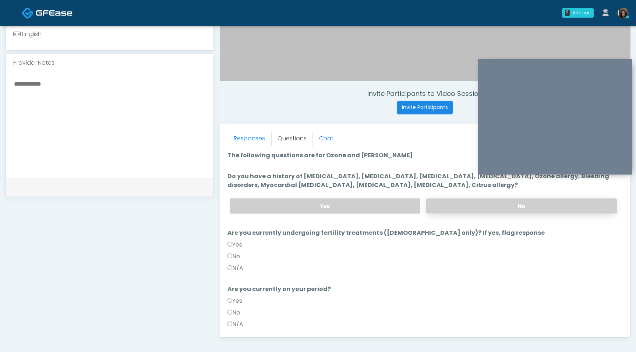
click at [468, 208] on label "No" at bounding box center [521, 206] width 191 height 15
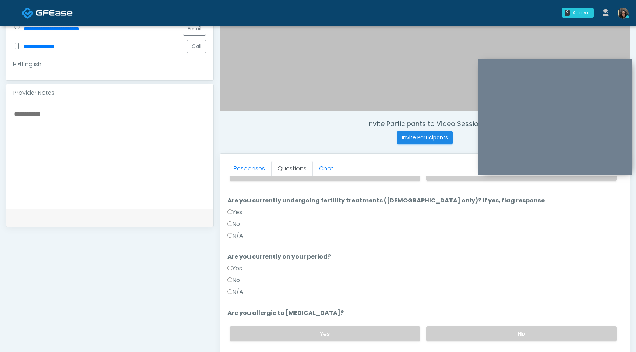
scroll to position [65, 0]
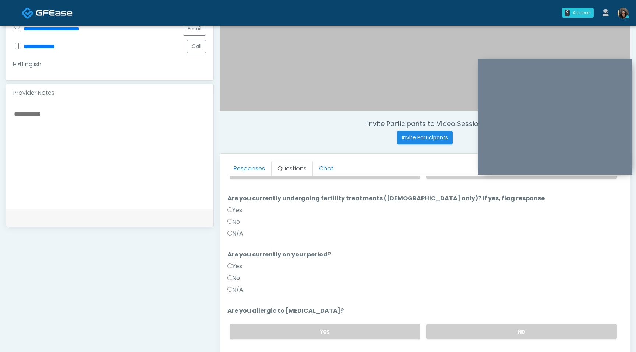
click at [233, 278] on label "No" at bounding box center [233, 278] width 13 height 9
click at [474, 339] on div "Yes No" at bounding box center [423, 332] width 399 height 27
click at [472, 331] on label "No" at bounding box center [521, 331] width 191 height 15
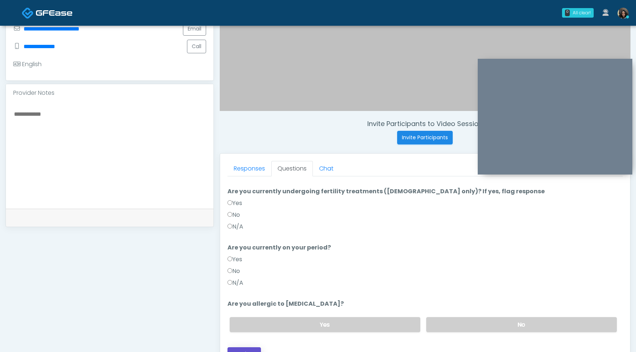
click at [245, 352] on button "Continue" at bounding box center [243, 355] width 33 height 14
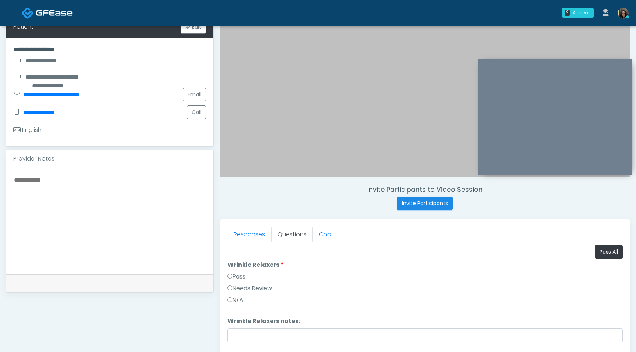
scroll to position [110, 0]
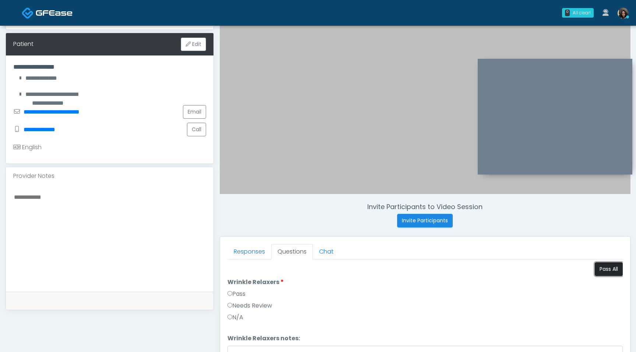
click at [603, 270] on button "Pass All" at bounding box center [608, 270] width 28 height 14
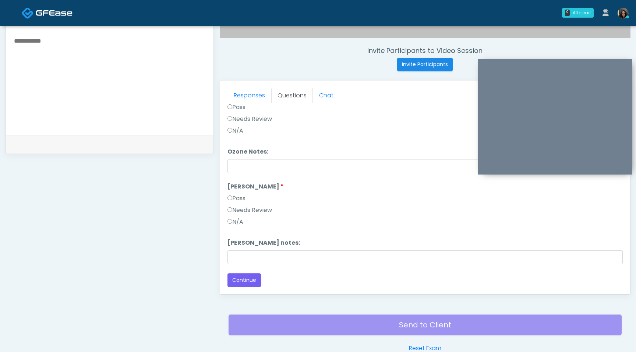
scroll to position [308, 0]
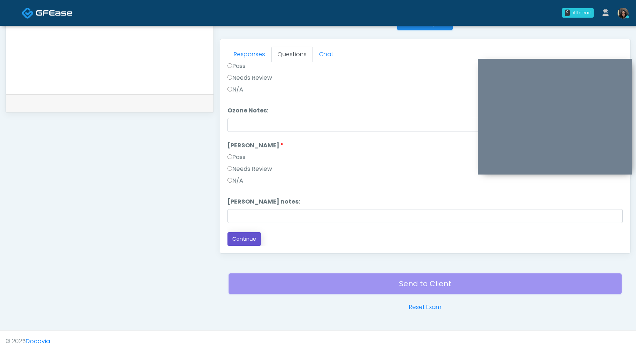
click at [240, 241] on button "Continue" at bounding box center [243, 239] width 33 height 14
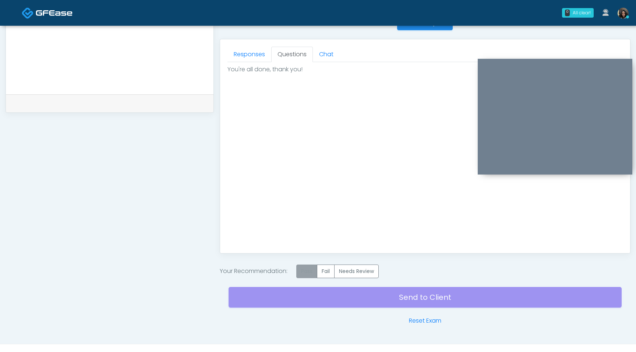
click at [310, 272] on label "Pass" at bounding box center [306, 272] width 21 height 14
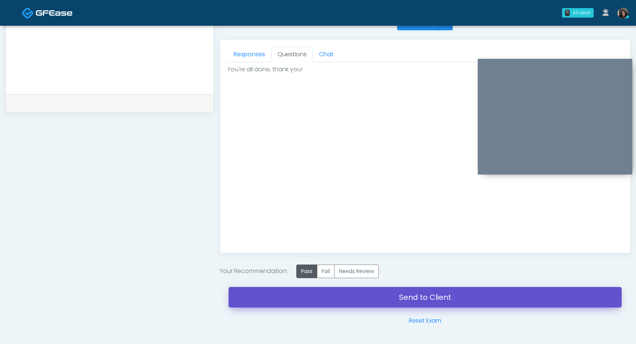
click at [306, 297] on link "Send to Client" at bounding box center [424, 297] width 393 height 21
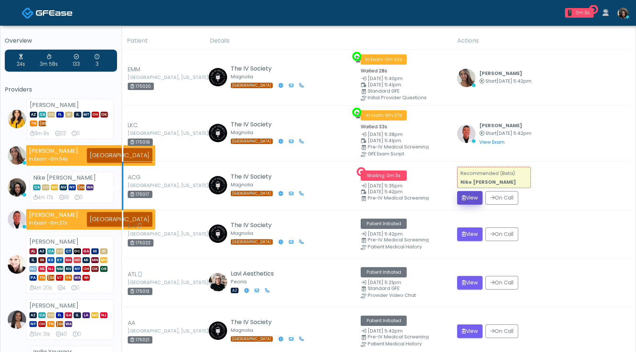
click at [469, 196] on button "View" at bounding box center [469, 198] width 25 height 14
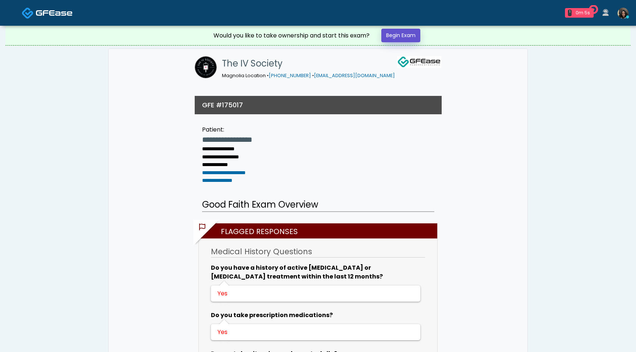
click at [406, 35] on link "Begin Exam" at bounding box center [400, 36] width 39 height 14
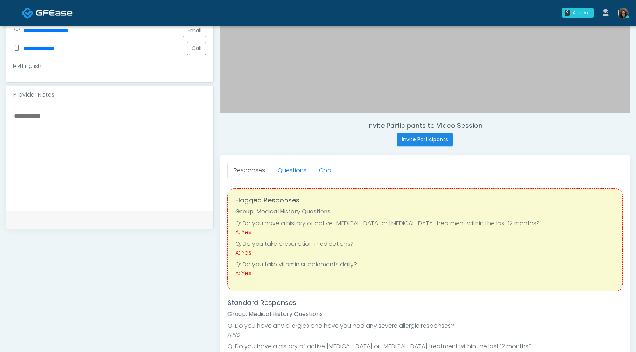
scroll to position [203, 0]
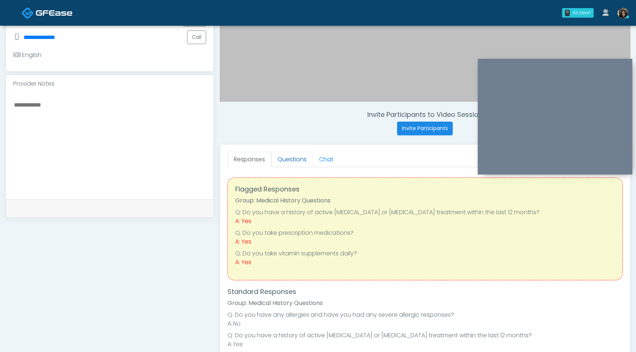
click at [297, 154] on link "Questions" at bounding box center [292, 159] width 42 height 15
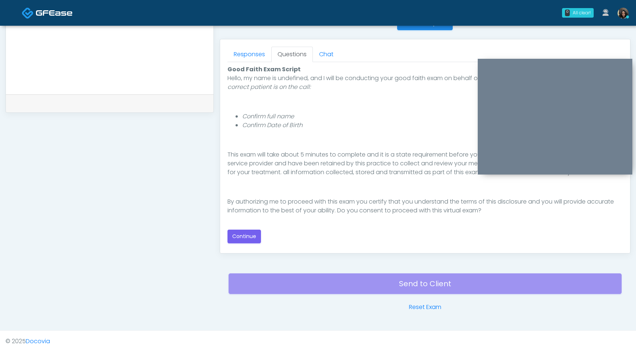
scroll to position [68, 0]
click at [244, 241] on button "Continue" at bounding box center [243, 237] width 33 height 14
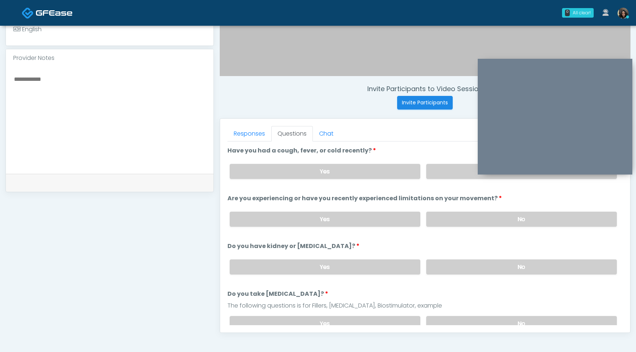
scroll to position [227, 0]
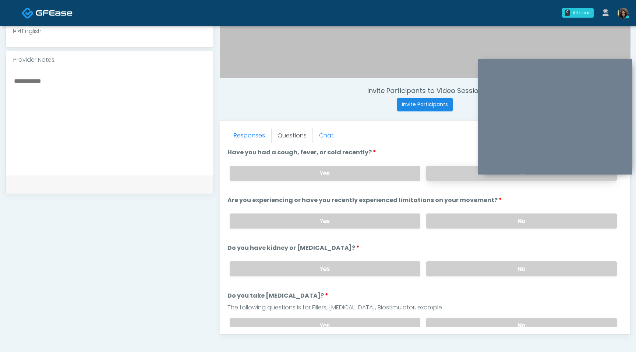
click at [438, 174] on label "No" at bounding box center [521, 173] width 191 height 15
click at [449, 224] on label "No" at bounding box center [521, 221] width 191 height 15
click at [448, 267] on label "No" at bounding box center [521, 269] width 191 height 15
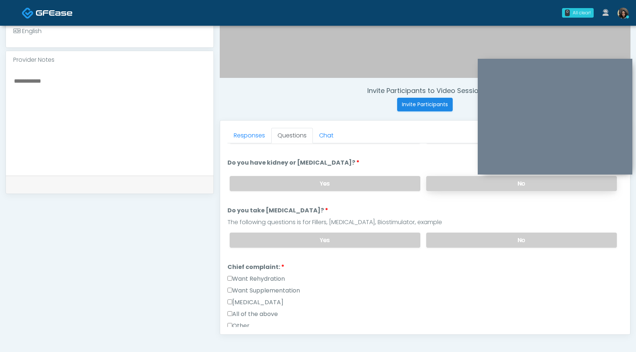
scroll to position [93, 0]
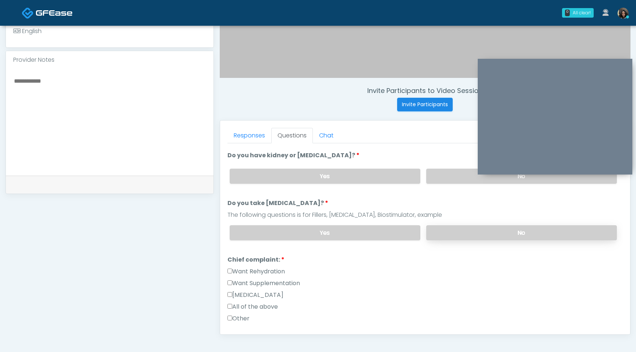
click at [461, 233] on label "No" at bounding box center [521, 232] width 191 height 15
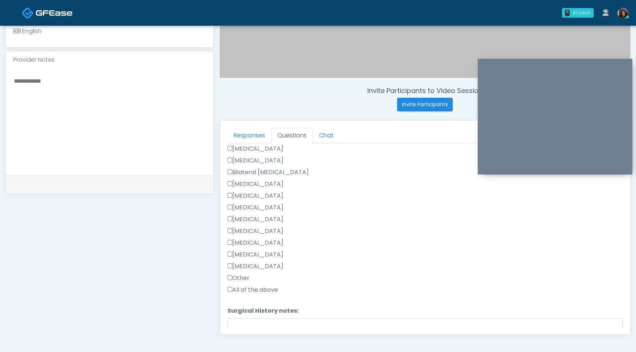
scroll to position [363, 0]
click at [232, 156] on label "[MEDICAL_DATA]" at bounding box center [255, 159] width 56 height 9
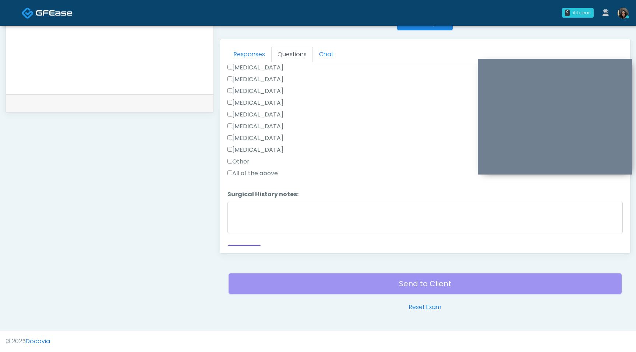
scroll to position [409, 0]
click at [243, 238] on button "Continue" at bounding box center [243, 241] width 33 height 14
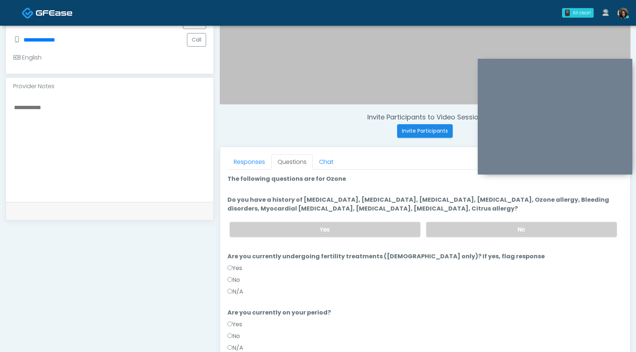
scroll to position [184, 0]
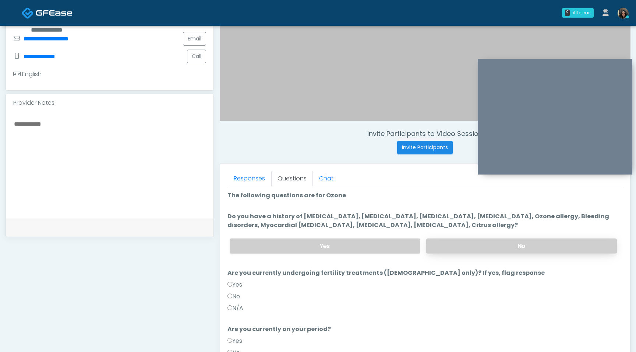
click at [460, 249] on label "No" at bounding box center [521, 246] width 191 height 15
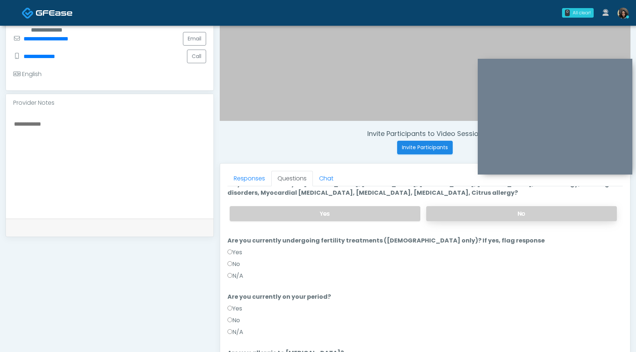
scroll to position [72, 0]
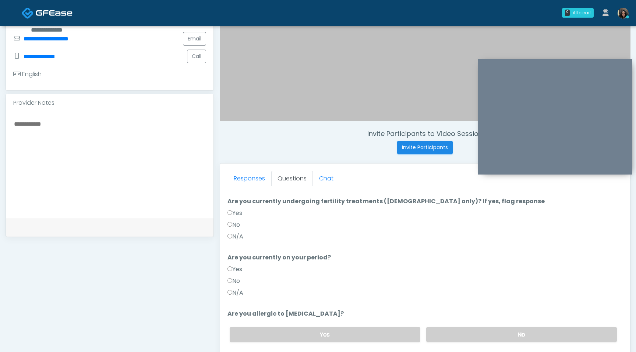
click at [227, 294] on div "Responses Questions Chat Good Faith Exam Script Good Faith Exam Script INTRODUC…" at bounding box center [425, 271] width 410 height 214
click at [477, 338] on label "No" at bounding box center [521, 334] width 191 height 15
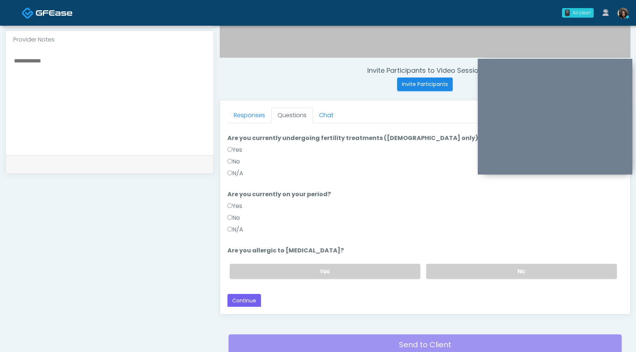
scroll to position [255, 0]
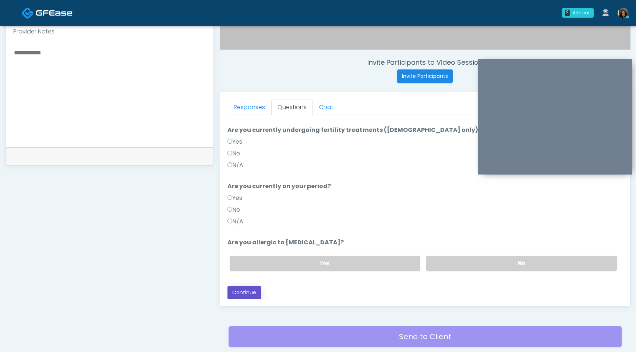
click at [255, 292] on button "Continue" at bounding box center [243, 293] width 33 height 14
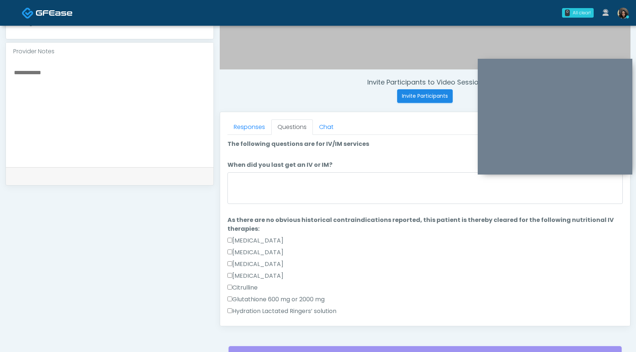
scroll to position [224, 0]
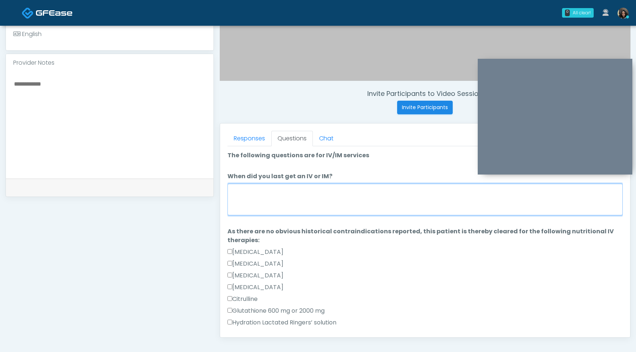
click at [299, 201] on textarea "When did you last get an IV or IM?" at bounding box center [424, 200] width 395 height 32
type textarea "*"
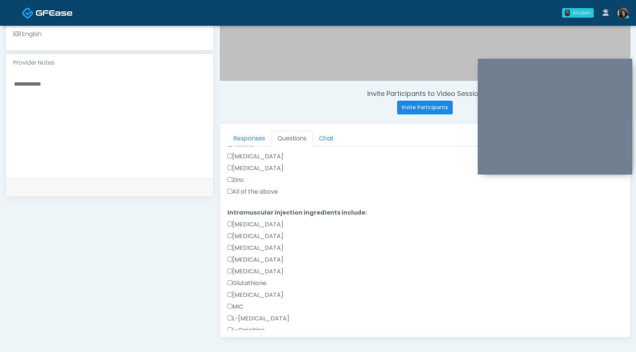
scroll to position [308, 0]
type textarea "**********"
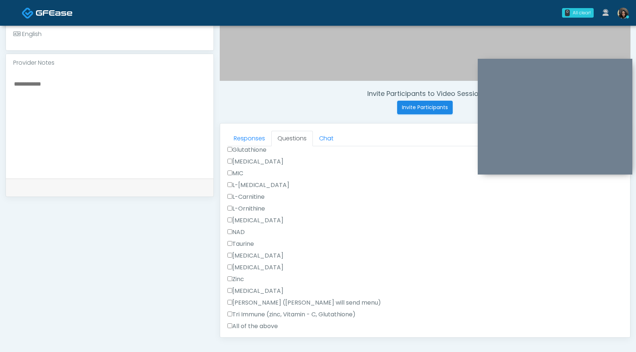
scroll to position [467, 0]
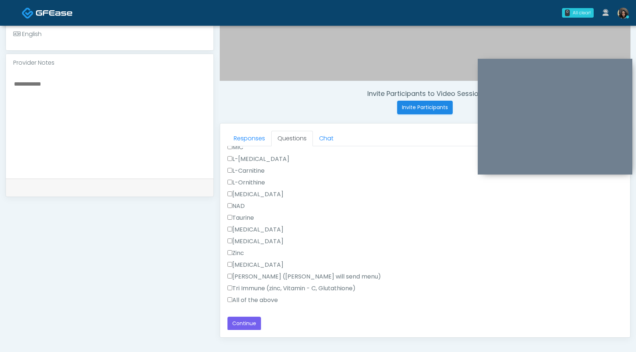
click at [232, 296] on label "All of the above" at bounding box center [252, 300] width 50 height 9
click at [246, 324] on button "Continue" at bounding box center [243, 324] width 33 height 14
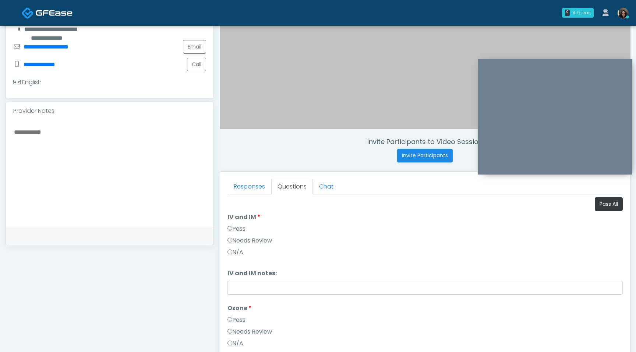
scroll to position [157, 0]
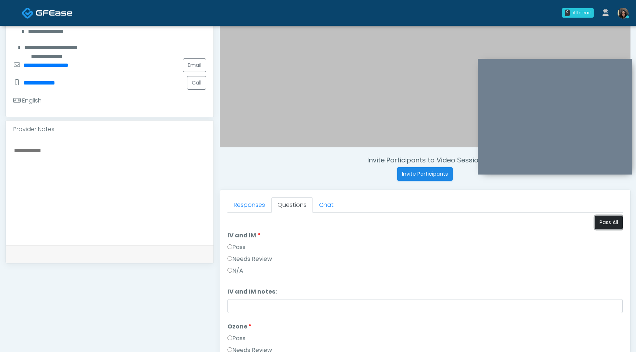
click at [608, 220] on button "Pass All" at bounding box center [608, 223] width 28 height 14
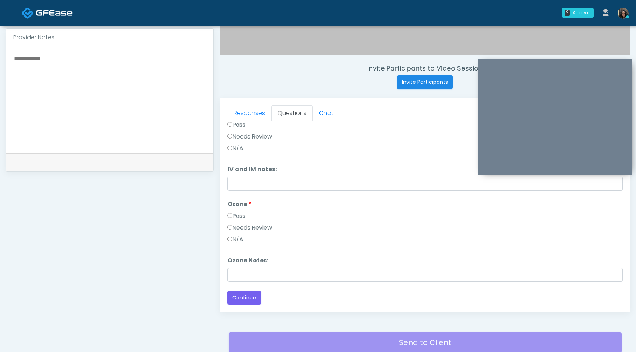
scroll to position [270, 0]
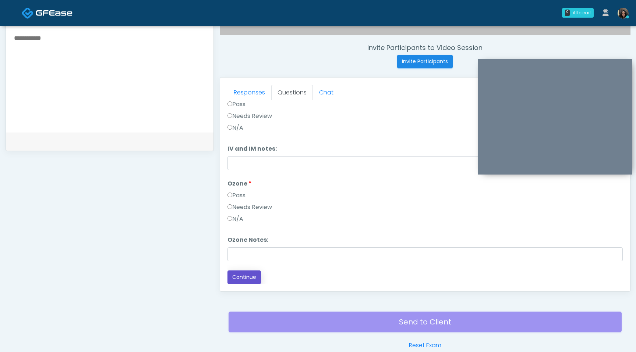
click at [256, 278] on button "Continue" at bounding box center [243, 278] width 33 height 14
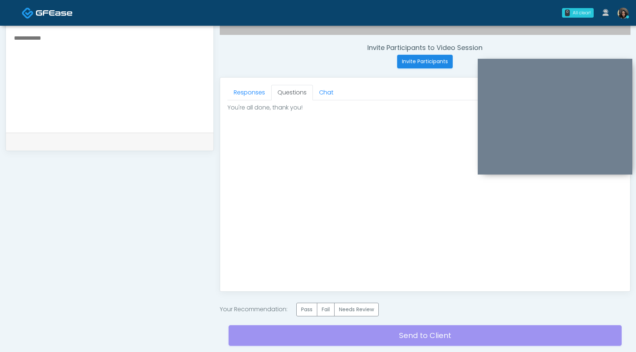
scroll to position [0, 0]
click at [305, 316] on label "Pass" at bounding box center [306, 310] width 21 height 14
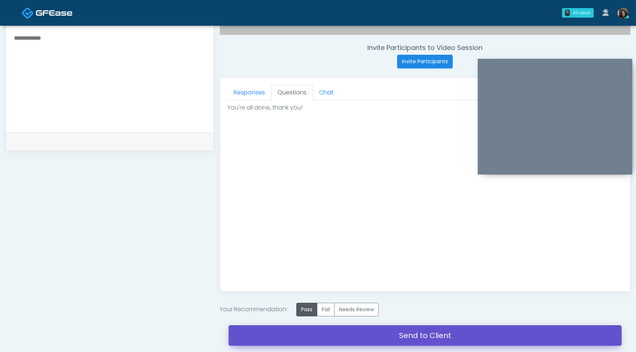
click at [310, 338] on link "Send to Client" at bounding box center [424, 336] width 393 height 21
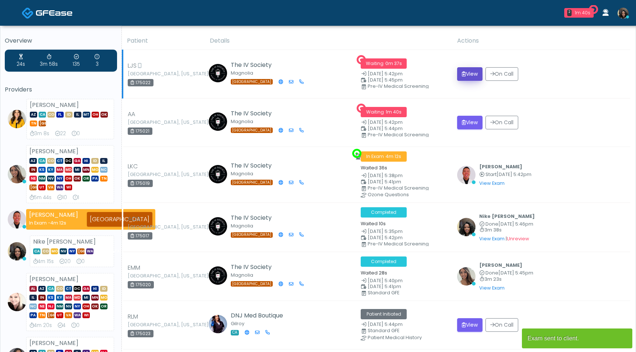
click at [462, 73] on icon "submit" at bounding box center [464, 73] width 4 height 5
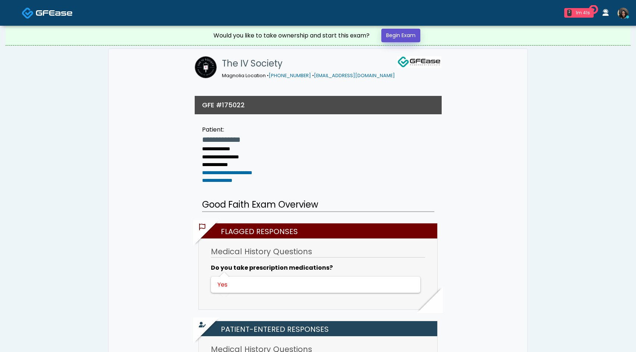
click at [397, 34] on link "Begin Exam" at bounding box center [400, 36] width 39 height 14
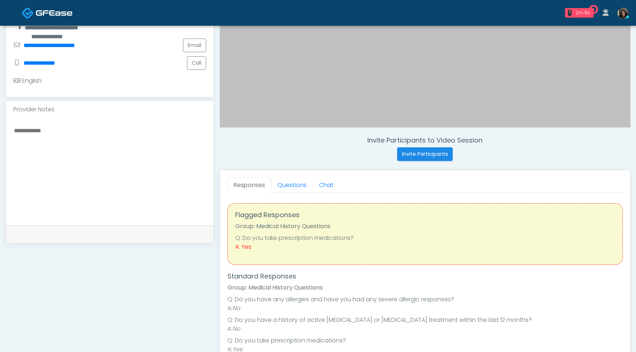
scroll to position [202, 0]
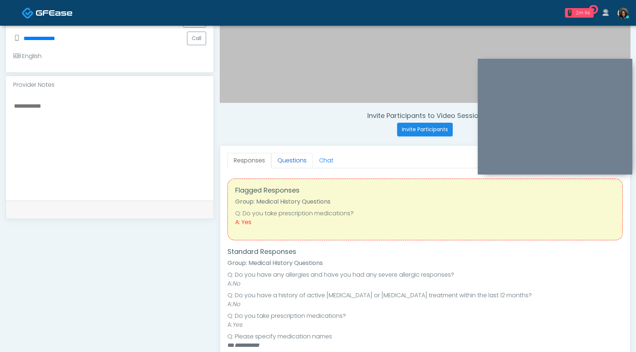
click at [301, 157] on link "Questions" at bounding box center [292, 160] width 42 height 15
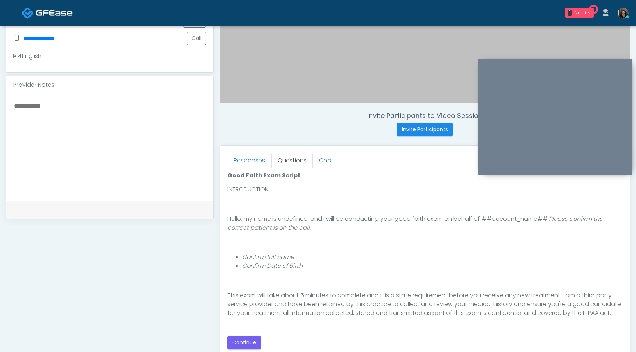
scroll to position [68, 0]
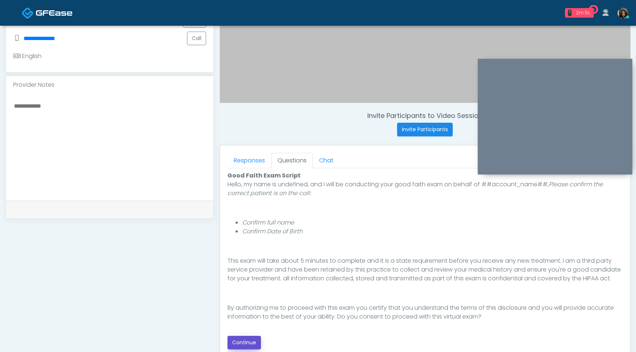
click at [243, 339] on button "Continue" at bounding box center [243, 343] width 33 height 14
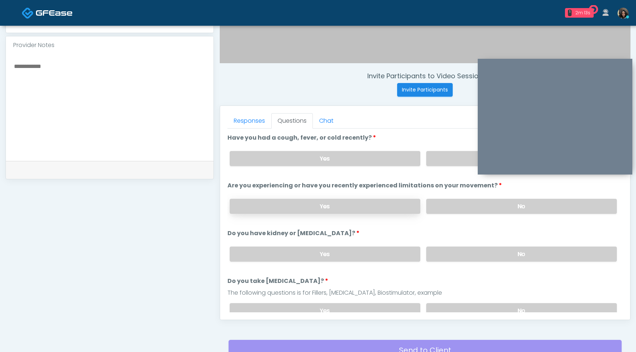
scroll to position [232, 0]
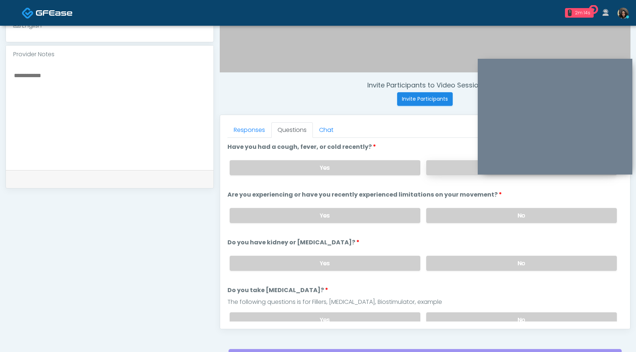
click at [436, 166] on label "No" at bounding box center [521, 167] width 191 height 15
click at [437, 218] on label "No" at bounding box center [521, 215] width 191 height 15
click at [441, 262] on label "No" at bounding box center [521, 263] width 191 height 15
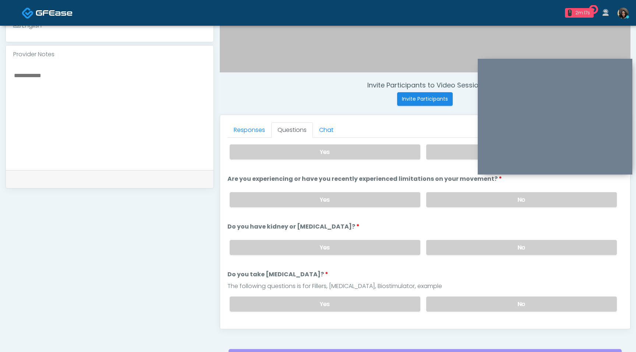
scroll to position [18, 0]
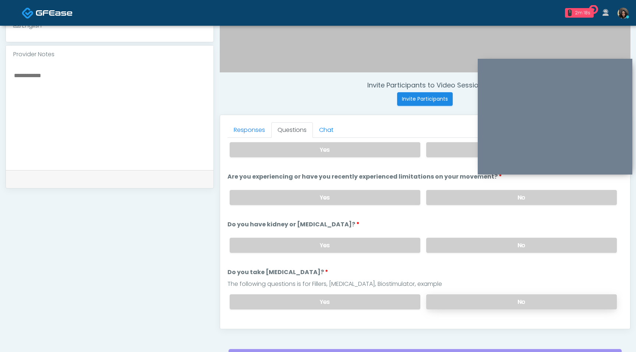
click at [435, 305] on label "No" at bounding box center [521, 302] width 191 height 15
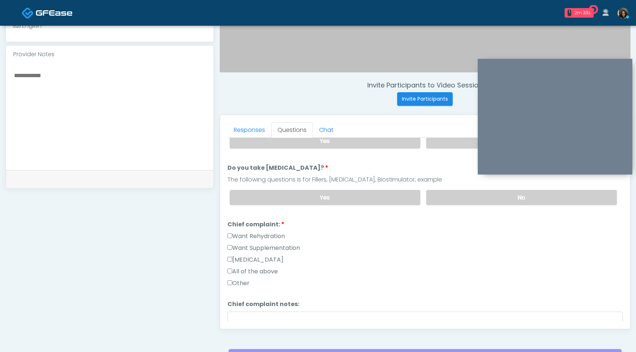
scroll to position [127, 0]
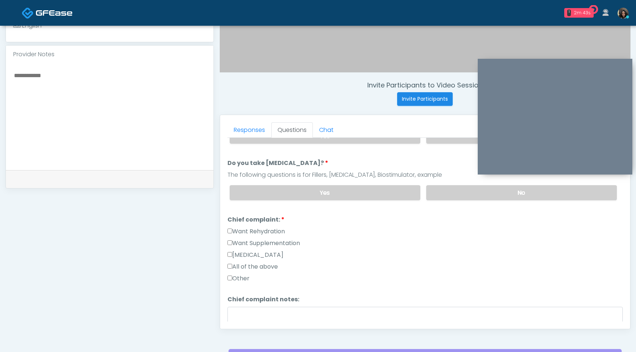
click at [233, 230] on label "Want Rehydration" at bounding box center [255, 231] width 57 height 9
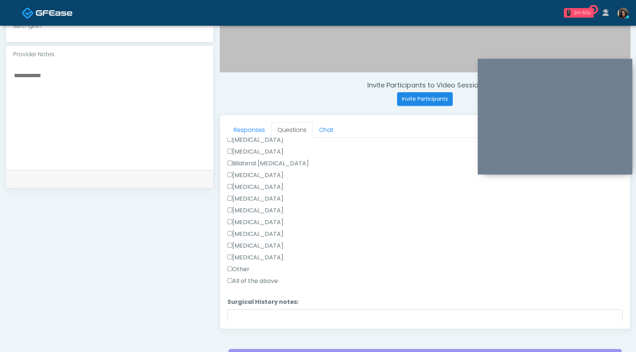
scroll to position [409, 0]
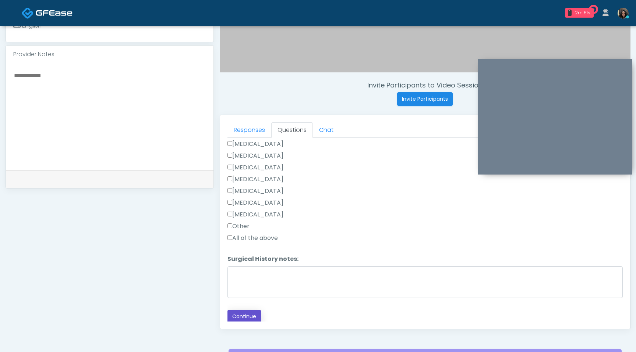
click at [235, 316] on button "Continue" at bounding box center [243, 317] width 33 height 14
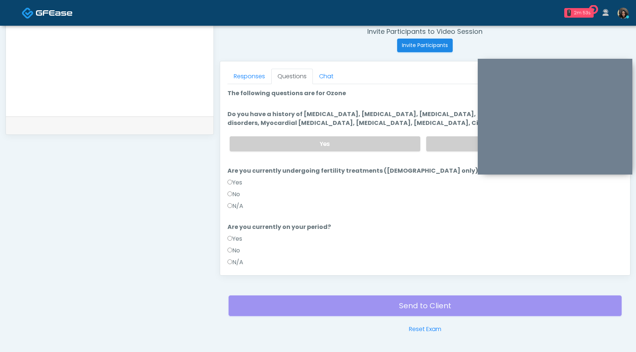
scroll to position [285, 0]
click at [441, 139] on label "No" at bounding box center [521, 144] width 191 height 15
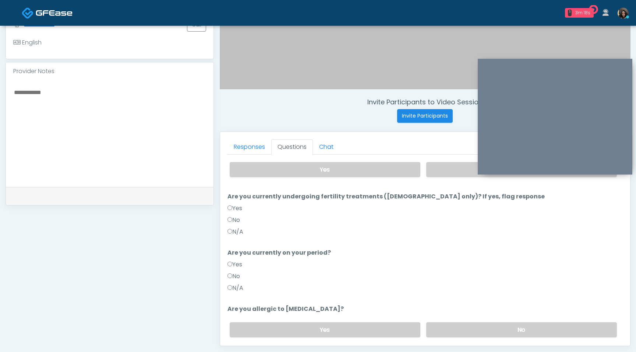
scroll to position [50, 0]
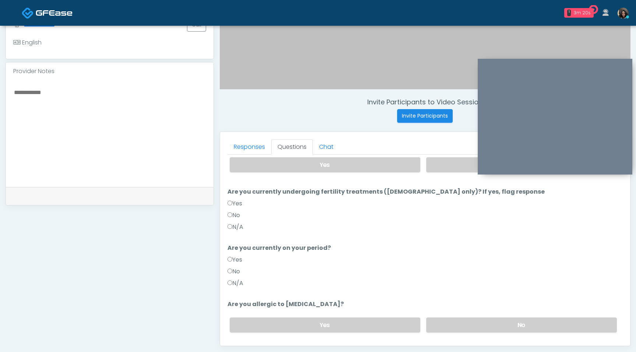
click at [235, 270] on label "No" at bounding box center [233, 271] width 13 height 9
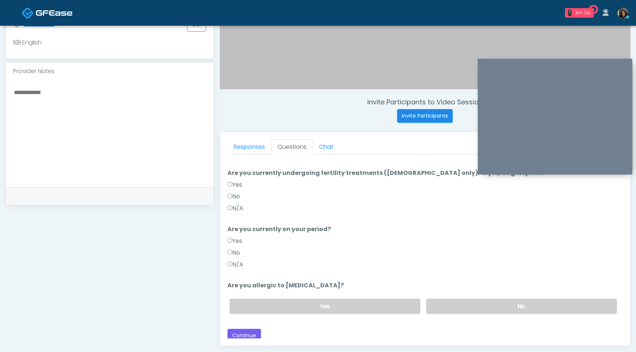
scroll to position [72, 0]
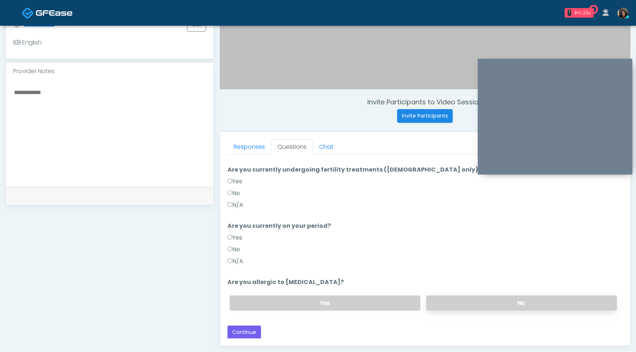
click at [479, 306] on label "No" at bounding box center [521, 303] width 191 height 15
click at [256, 327] on button "Continue" at bounding box center [243, 333] width 33 height 14
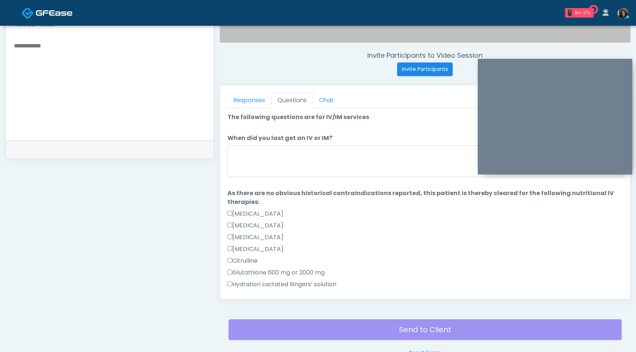
scroll to position [257, 0]
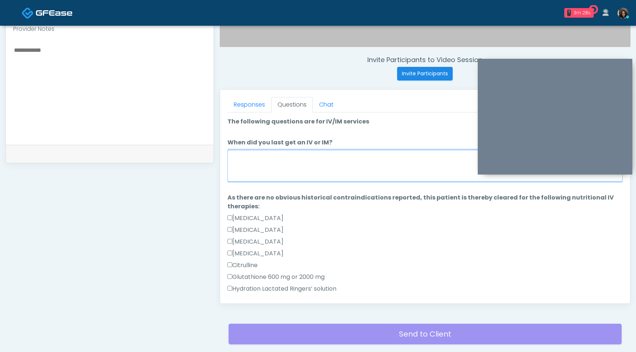
click at [314, 171] on textarea "When did you last get an IV or IM?" at bounding box center [424, 166] width 395 height 32
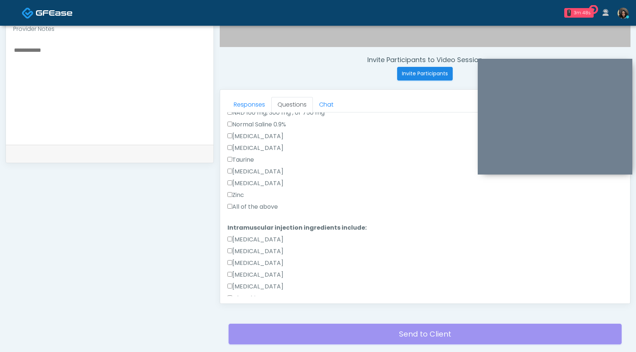
scroll to position [283, 0]
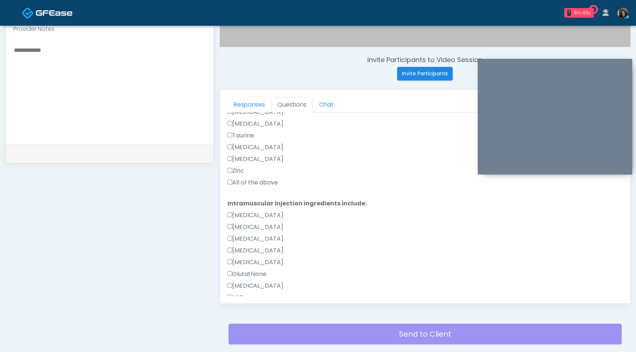
type textarea "**********"
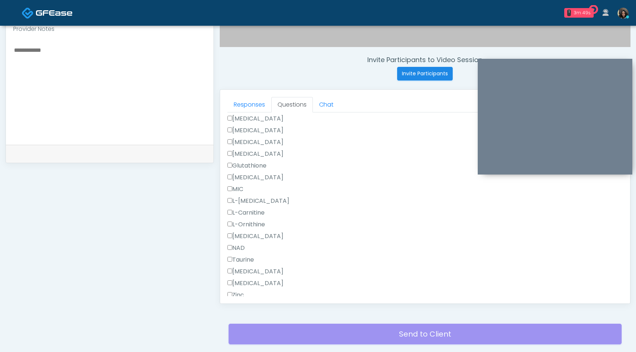
scroll to position [467, 0]
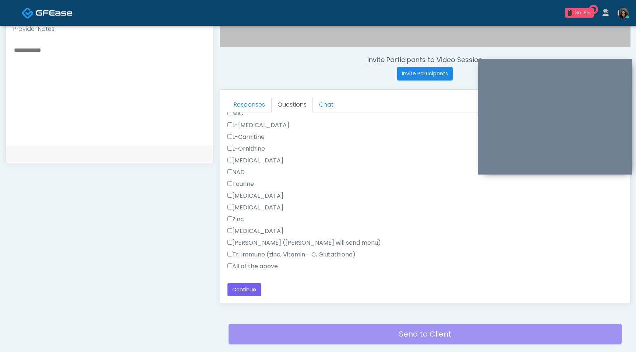
click at [232, 262] on label "All of the above" at bounding box center [252, 266] width 50 height 9
click at [241, 290] on button "Continue" at bounding box center [243, 290] width 33 height 14
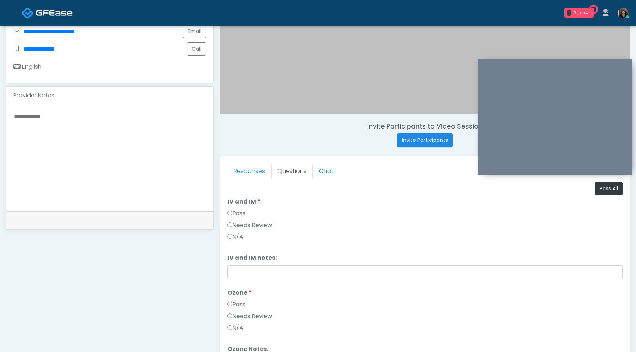
scroll to position [183, 0]
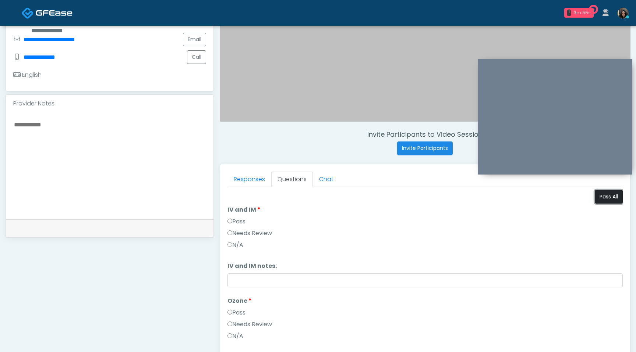
click at [610, 197] on button "Pass All" at bounding box center [608, 197] width 28 height 14
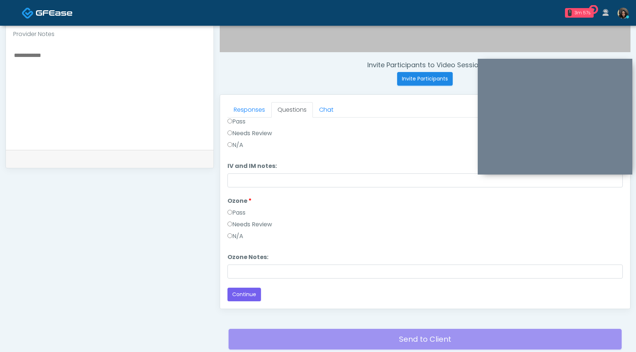
scroll to position [308, 0]
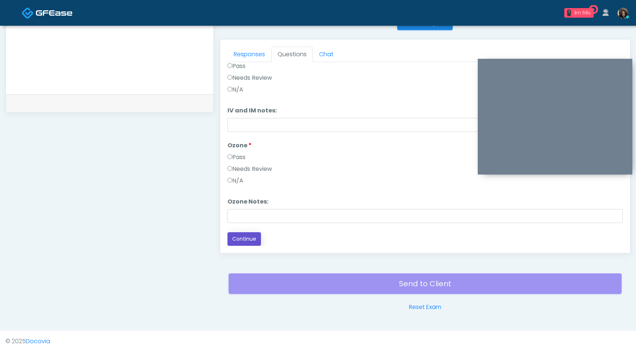
click at [241, 236] on button "Continue" at bounding box center [243, 239] width 33 height 14
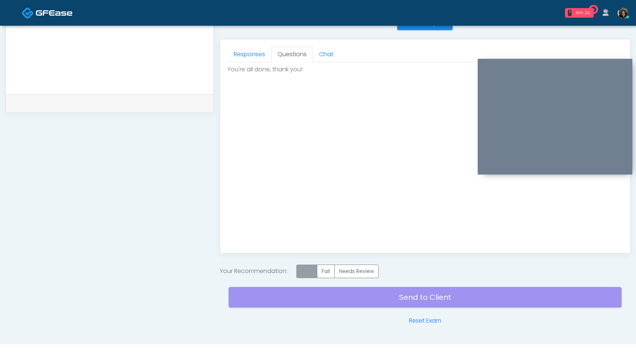
click at [307, 274] on label "Pass" at bounding box center [306, 272] width 21 height 14
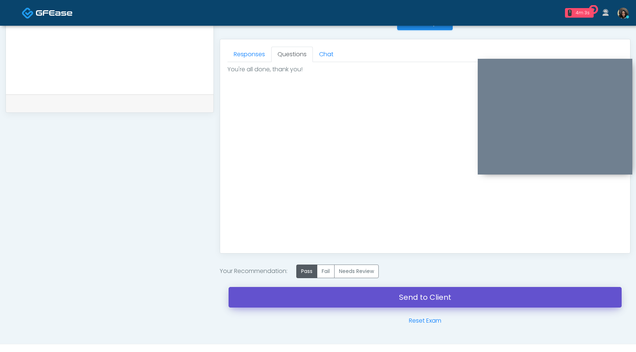
click at [320, 295] on link "Send to Client" at bounding box center [424, 297] width 393 height 21
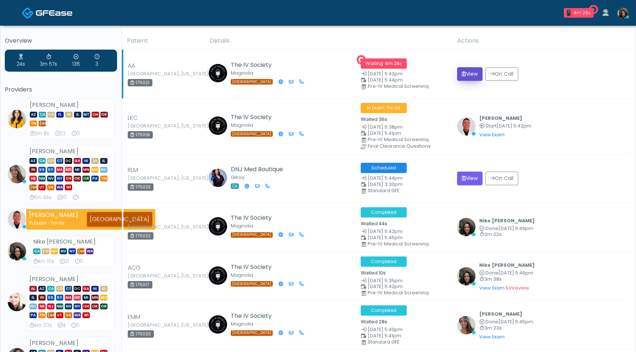
click at [471, 74] on button "View" at bounding box center [469, 74] width 25 height 14
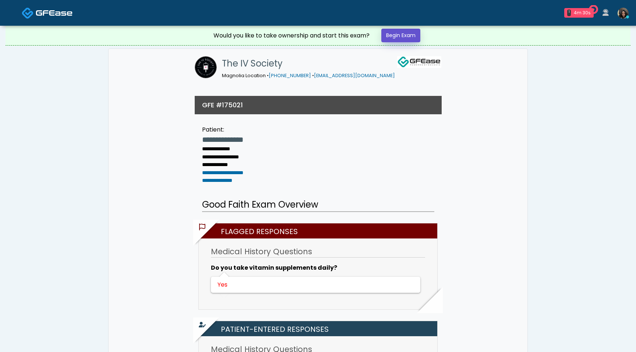
click at [413, 40] on link "Begin Exam" at bounding box center [400, 36] width 39 height 14
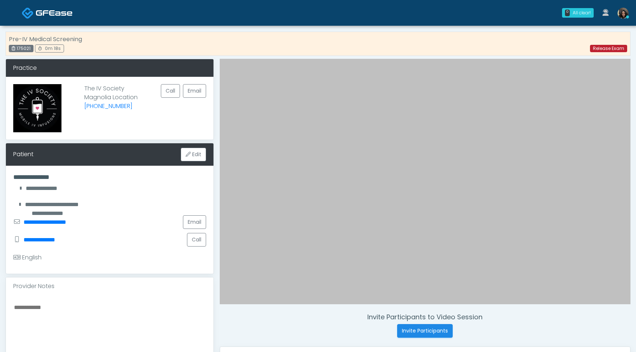
click at [602, 47] on link "Release Exam" at bounding box center [608, 48] width 37 height 7
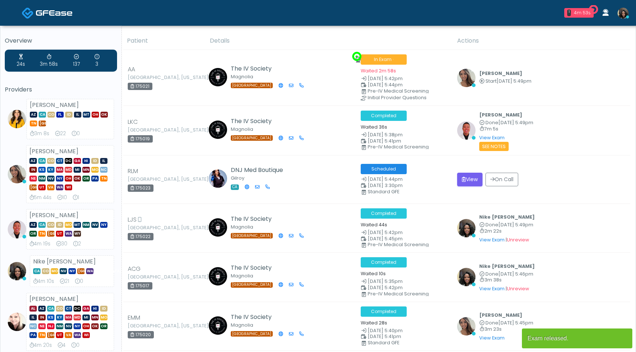
click at [469, 74] on img at bounding box center [466, 78] width 18 height 18
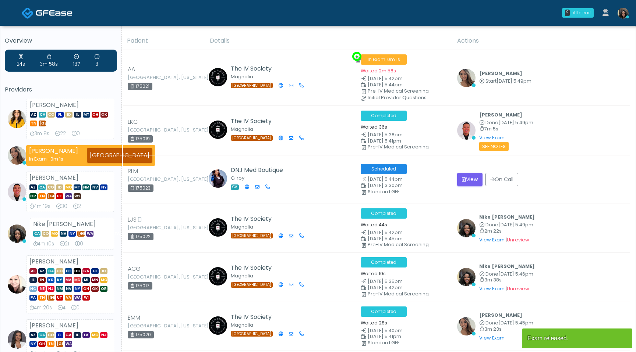
click at [575, 13] on div "All clear!" at bounding box center [581, 13] width 18 height 7
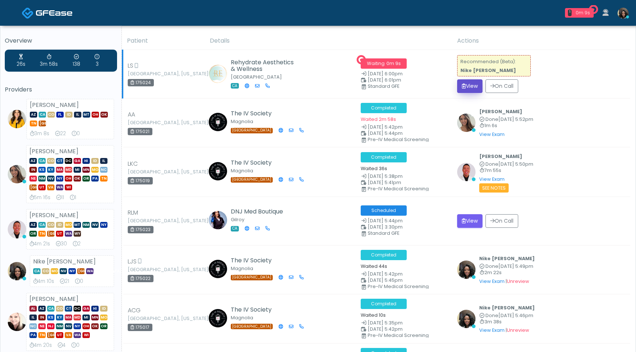
click at [471, 84] on button "View" at bounding box center [469, 86] width 25 height 14
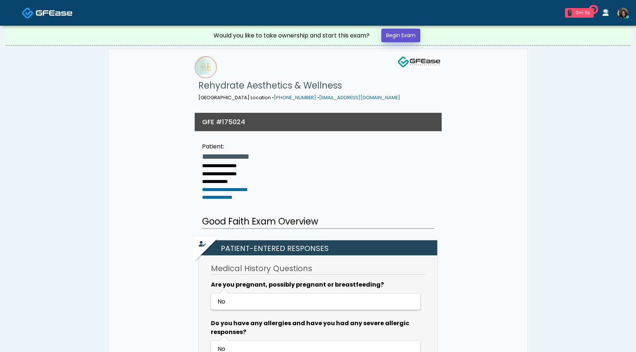
click at [400, 36] on link "Begin Exam" at bounding box center [400, 36] width 39 height 14
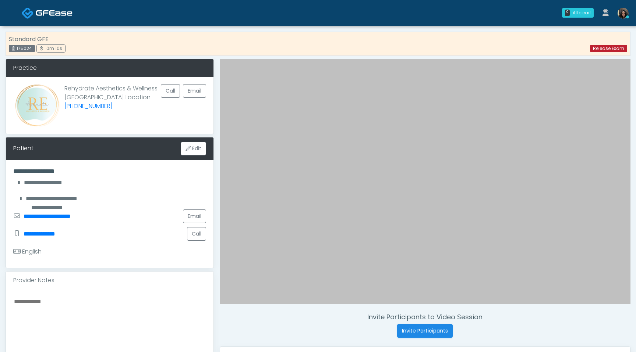
click at [604, 46] on link "Release Exam" at bounding box center [608, 48] width 37 height 7
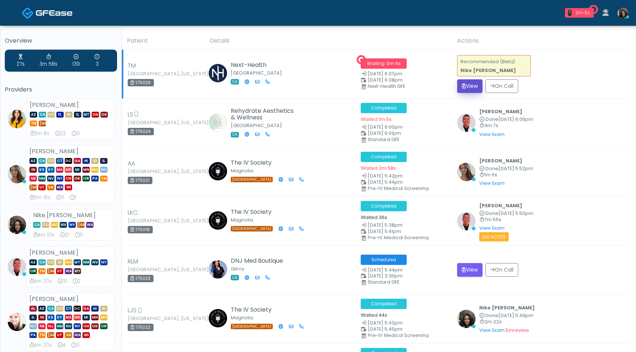
click at [462, 88] on icon "submit" at bounding box center [464, 85] width 4 height 5
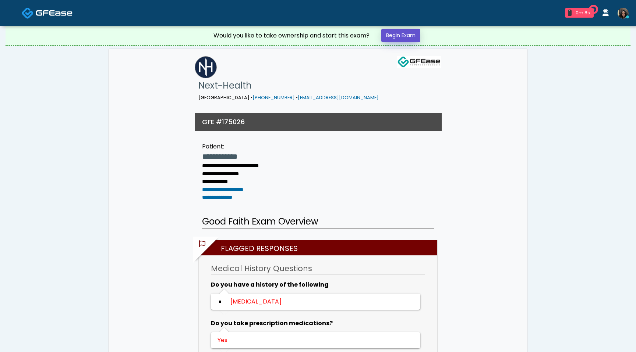
click at [404, 33] on link "Begin Exam" at bounding box center [400, 36] width 39 height 14
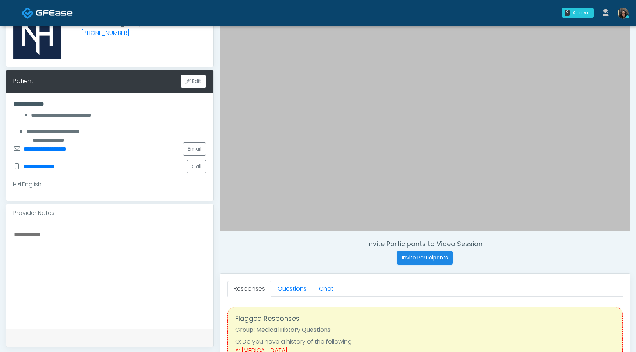
scroll to position [164, 0]
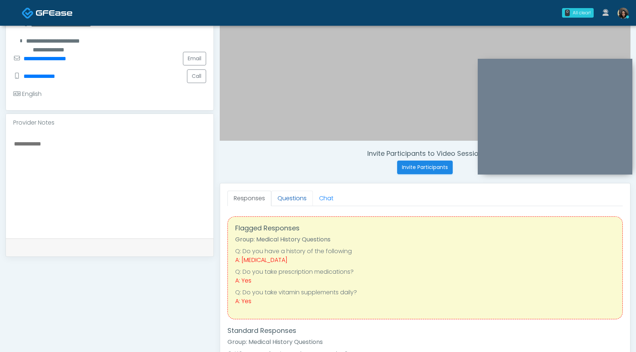
click at [292, 200] on link "Questions" at bounding box center [292, 198] width 42 height 15
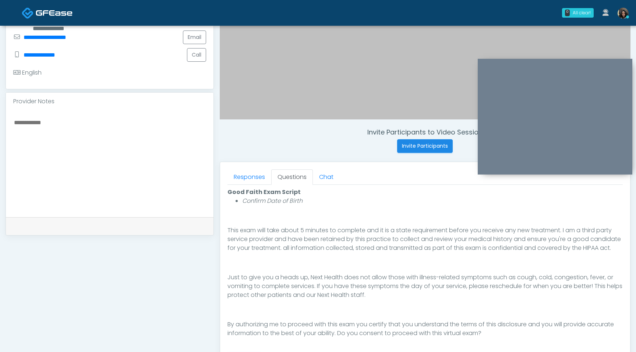
scroll to position [232, 0]
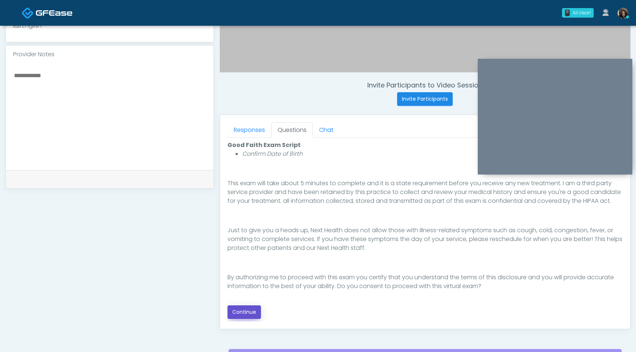
click at [248, 310] on button "Continue" at bounding box center [243, 313] width 33 height 14
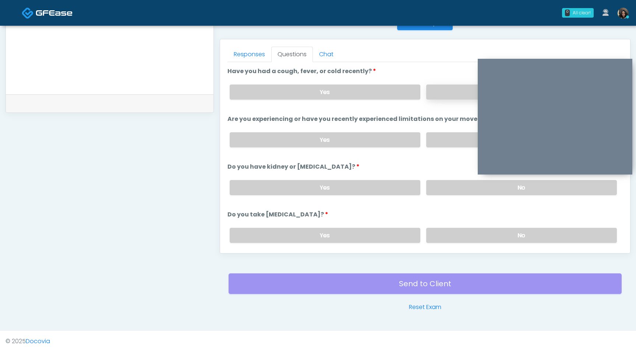
click at [446, 94] on label "No" at bounding box center [521, 92] width 191 height 15
click at [448, 139] on label "No" at bounding box center [521, 139] width 191 height 15
click at [446, 195] on div "Yes No" at bounding box center [423, 187] width 399 height 27
click at [447, 188] on label "No" at bounding box center [521, 187] width 191 height 15
click at [451, 231] on label "No" at bounding box center [521, 235] width 191 height 15
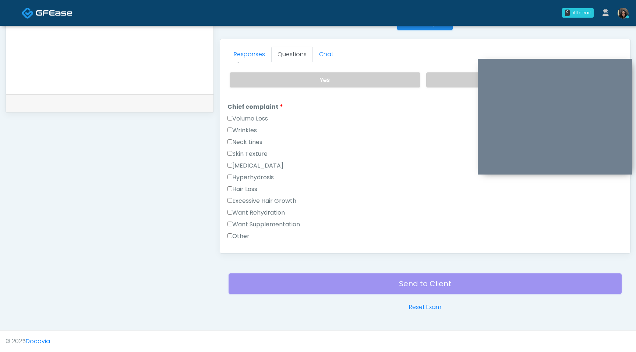
scroll to position [152, 0]
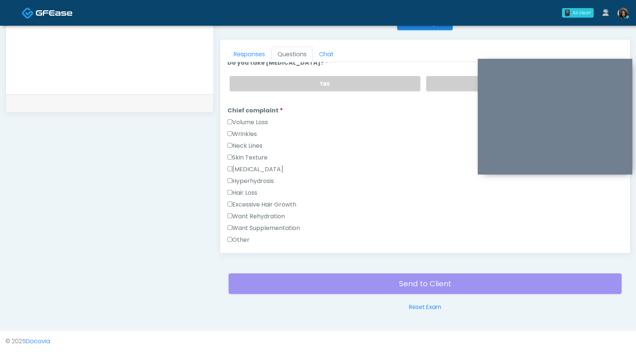
click at [231, 230] on label "Want Supplementation" at bounding box center [263, 228] width 72 height 9
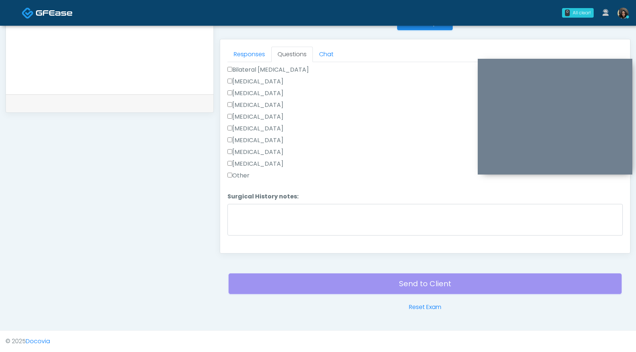
scroll to position [459, 0]
click at [231, 163] on label "Other" at bounding box center [238, 162] width 22 height 9
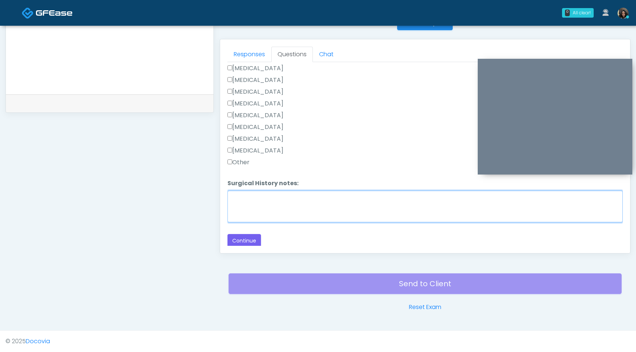
click at [239, 198] on textarea "Surgical History notes:" at bounding box center [424, 207] width 395 height 32
type textarea "**********"
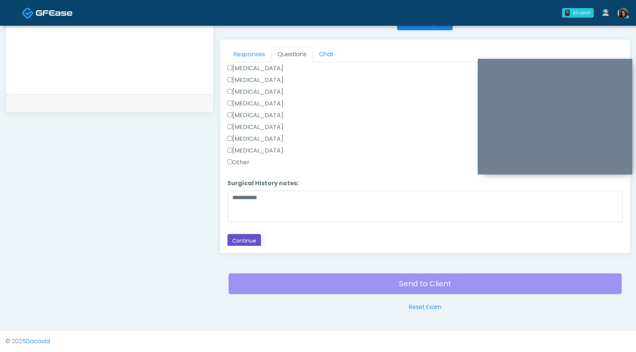
click at [253, 242] on button "Continue" at bounding box center [243, 241] width 33 height 14
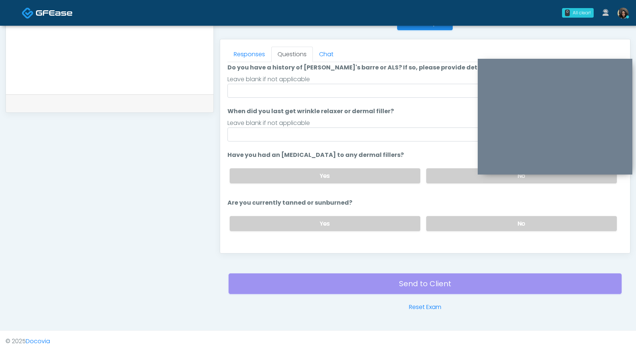
scroll to position [0, 0]
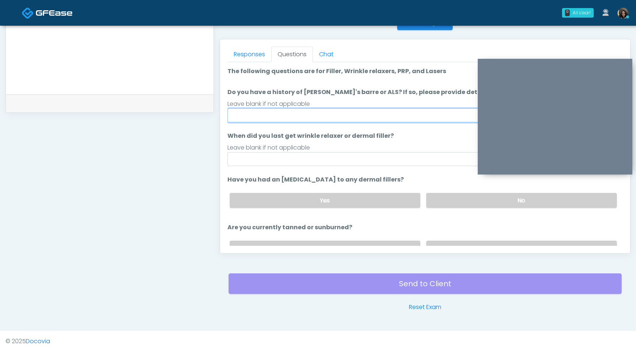
click at [332, 119] on input "Do you have a history of Guillain's barre or ALS? If so, please provide details." at bounding box center [424, 116] width 395 height 14
type input "**"
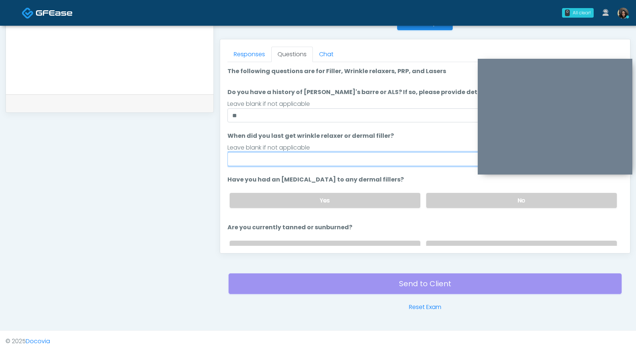
click at [281, 161] on input "When did you last get wrinkle relaxer or dermal filler?" at bounding box center [424, 159] width 395 height 14
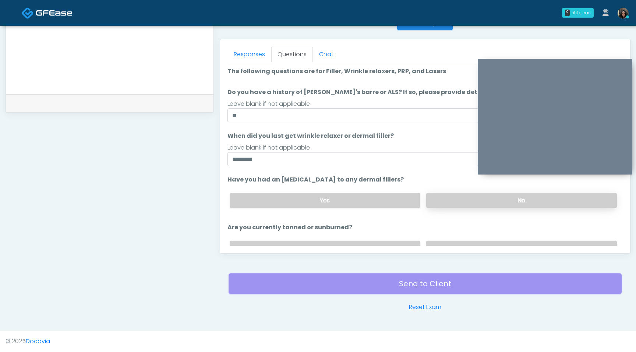
click at [467, 204] on label "No" at bounding box center [521, 200] width 191 height 15
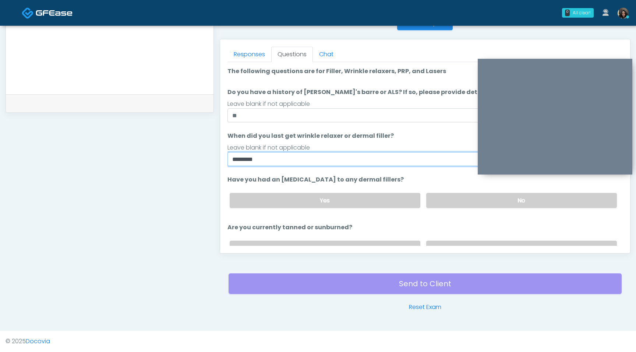
click at [327, 160] on input "*********" at bounding box center [424, 159] width 395 height 14
type input "*"
type input "**********"
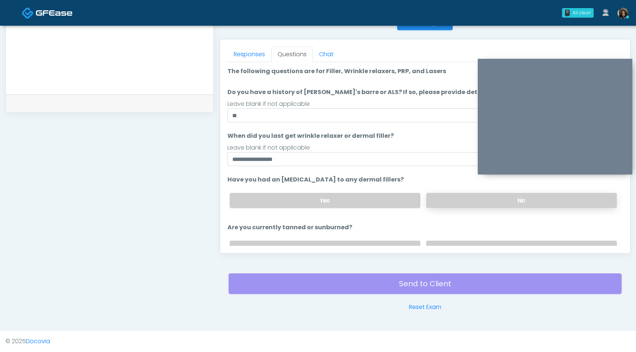
click at [480, 202] on label "No" at bounding box center [521, 200] width 191 height 15
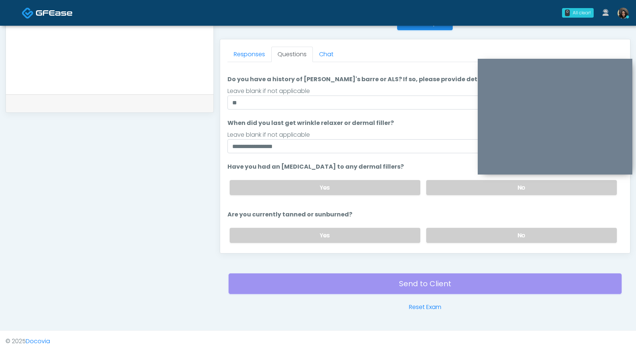
scroll to position [14, 0]
click at [446, 239] on label "No" at bounding box center [521, 234] width 191 height 15
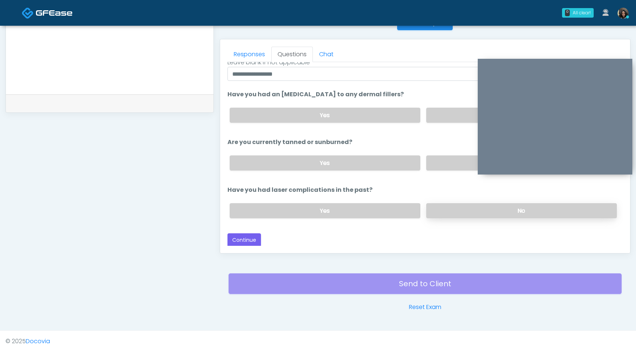
click at [462, 213] on label "No" at bounding box center [521, 210] width 191 height 15
click at [248, 240] on button "Continue" at bounding box center [243, 241] width 33 height 14
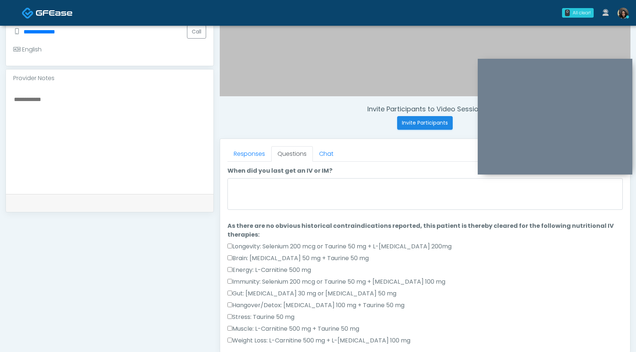
scroll to position [233, 0]
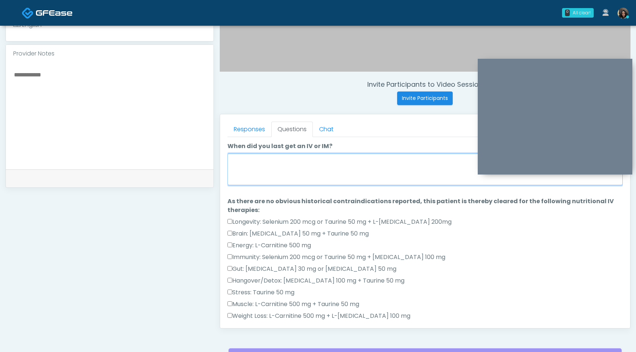
click at [270, 177] on textarea "When did you last get an IV or IM?" at bounding box center [424, 170] width 395 height 32
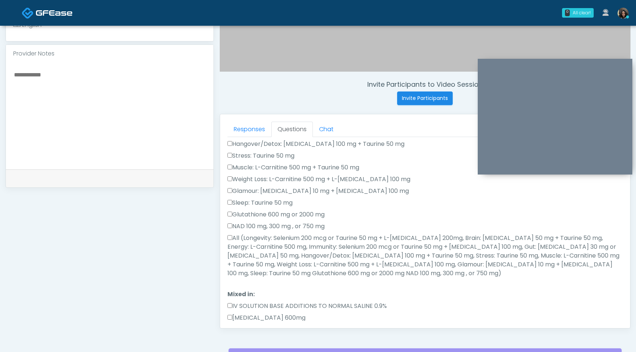
scroll to position [161, 0]
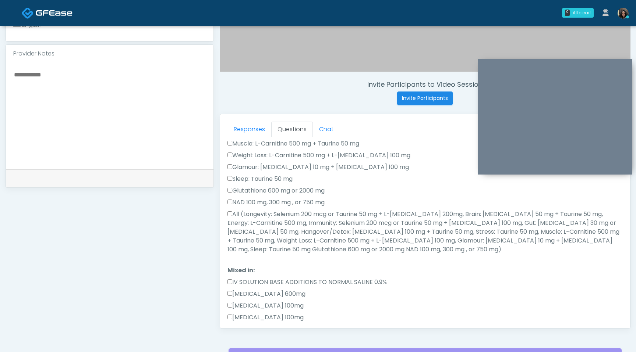
type textarea "**********"
click at [230, 218] on label "All (Longevity: Selenium 200 mcg or Taurine 50 mg + L-Arginine 200mg, Brain: Gl…" at bounding box center [424, 232] width 395 height 44
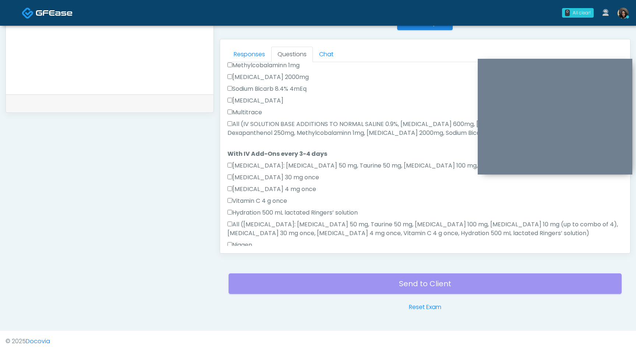
scroll to position [435, 0]
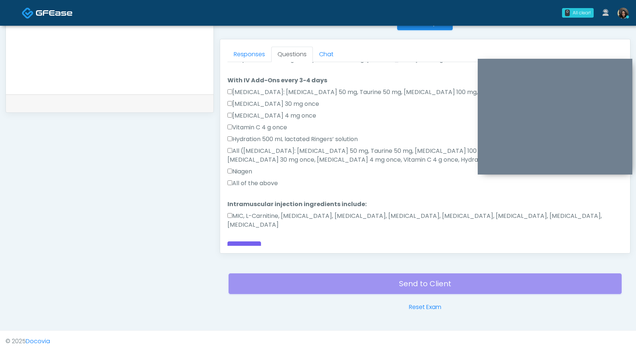
click at [230, 219] on label "MIC, L-Carnitine, Methylcobalamin, Glycine, B-Complex, Lycine, Biotin, Vitamin …" at bounding box center [424, 221] width 395 height 18
click at [239, 246] on button "Continue" at bounding box center [243, 249] width 33 height 14
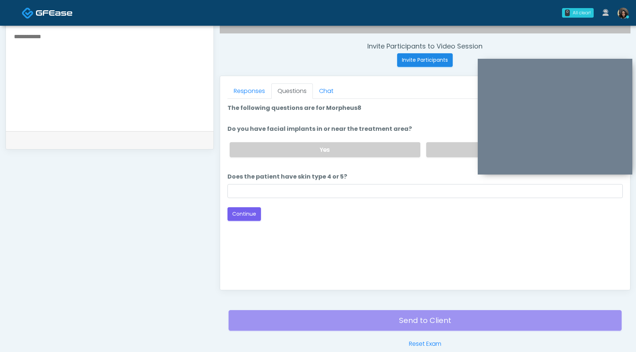
scroll to position [259, 0]
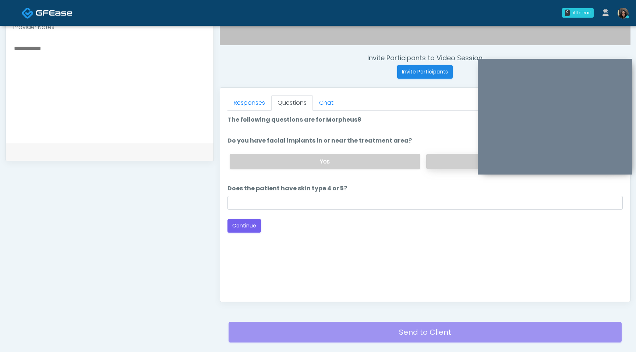
click at [454, 165] on label "No" at bounding box center [521, 161] width 191 height 15
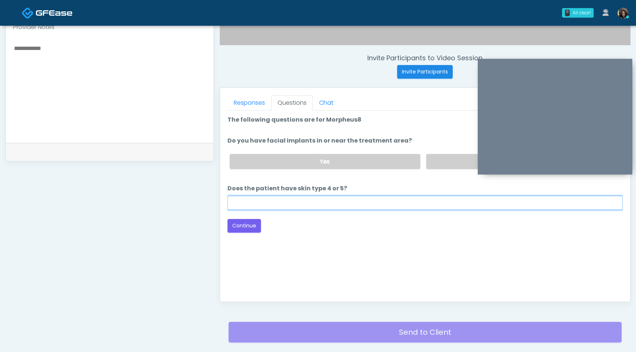
click at [390, 205] on input "Does the patient have skin type 4 or 5?" at bounding box center [424, 203] width 395 height 14
type input "**"
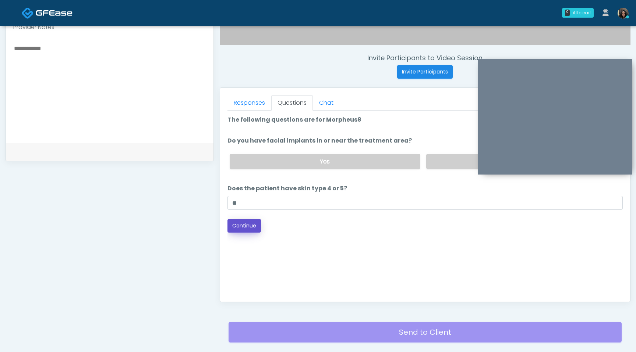
click at [249, 227] on button "Continue" at bounding box center [243, 226] width 33 height 14
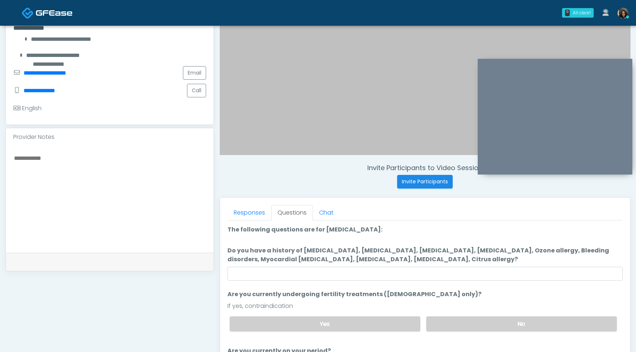
scroll to position [148, 0]
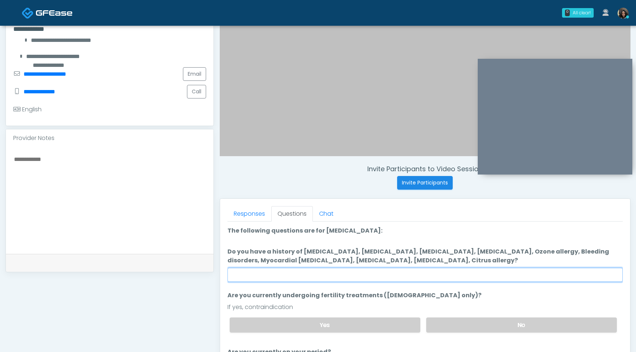
click at [387, 281] on input "Do you have a history of Hyperthyroidism, Hypotension, Hypocalcemia, Hypoglycem…" at bounding box center [424, 275] width 395 height 14
type input "****"
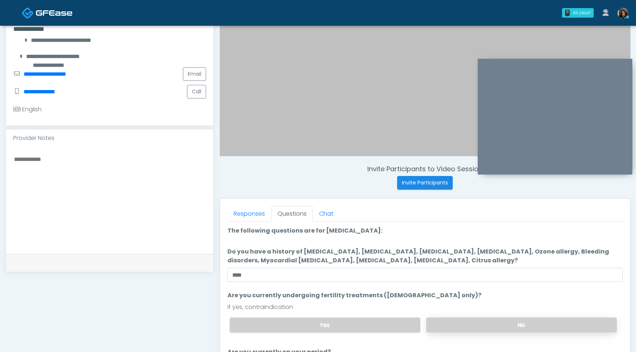
click at [473, 332] on label "No" at bounding box center [521, 325] width 191 height 15
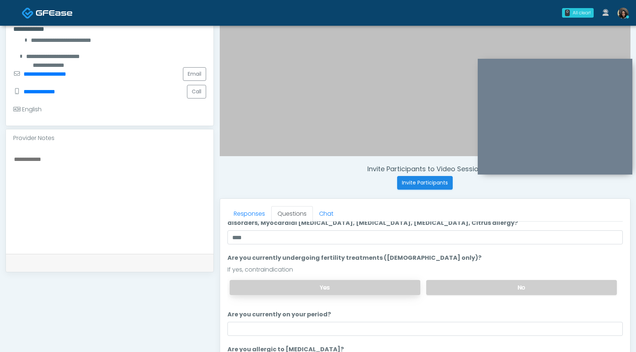
scroll to position [38, 0]
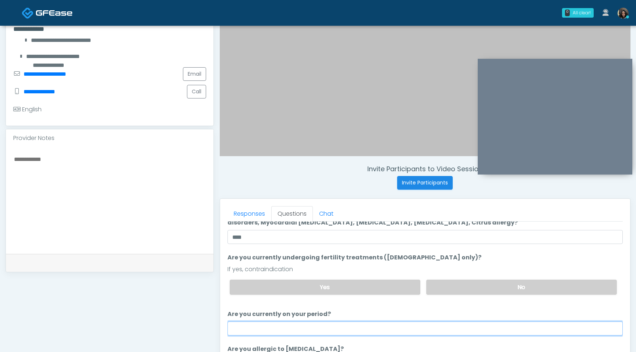
click at [361, 326] on input "Are you currently on your period?" at bounding box center [424, 329] width 395 height 14
type input "**"
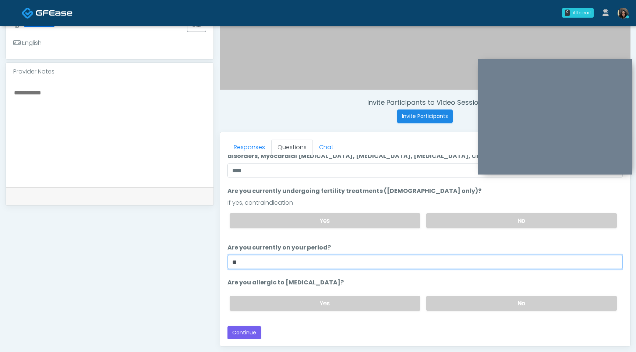
scroll to position [295, 0]
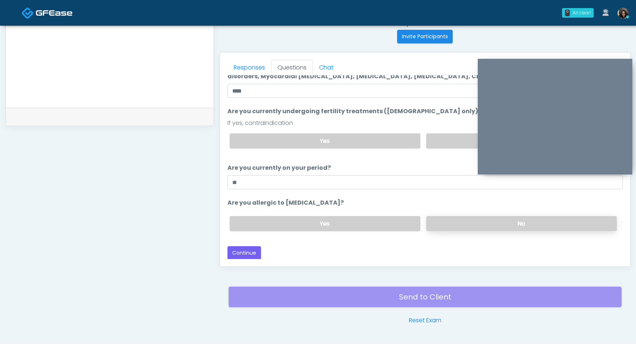
click at [490, 219] on label "No" at bounding box center [521, 223] width 191 height 15
click at [246, 253] on button "Continue" at bounding box center [243, 253] width 33 height 14
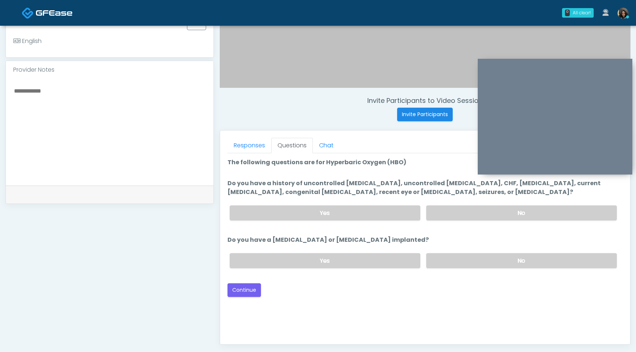
scroll to position [216, 0]
click at [483, 215] on label "No" at bounding box center [521, 214] width 191 height 15
click at [458, 266] on label "No" at bounding box center [521, 262] width 191 height 15
click at [241, 294] on button "Continue" at bounding box center [243, 292] width 33 height 14
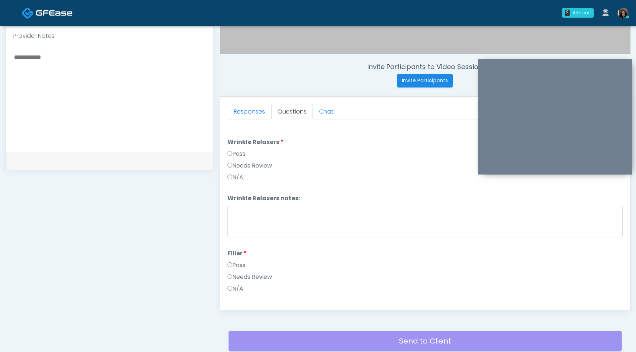
scroll to position [186, 0]
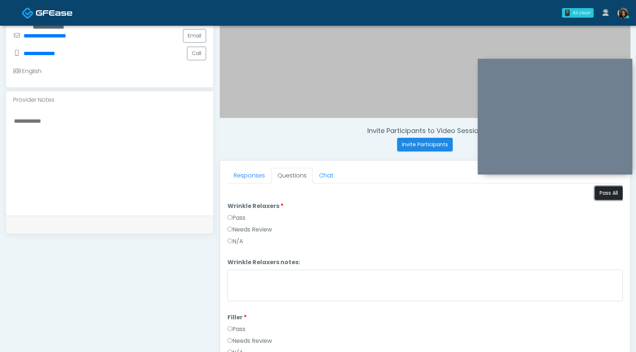
click at [605, 195] on button "Pass All" at bounding box center [608, 193] width 28 height 14
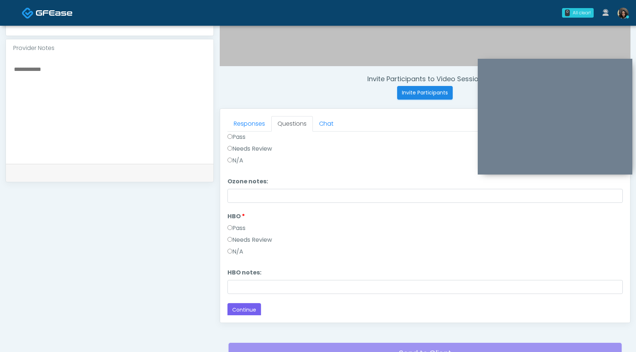
scroll to position [280, 0]
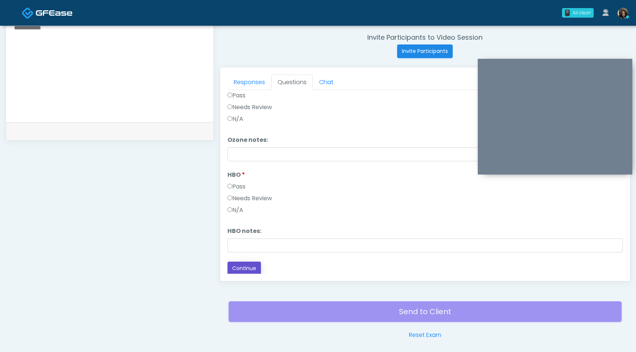
click at [230, 264] on button "Continue" at bounding box center [243, 269] width 33 height 14
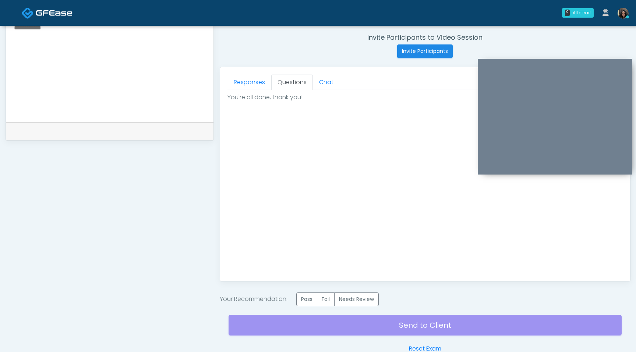
scroll to position [0, 0]
click at [305, 296] on label "Pass" at bounding box center [306, 300] width 21 height 14
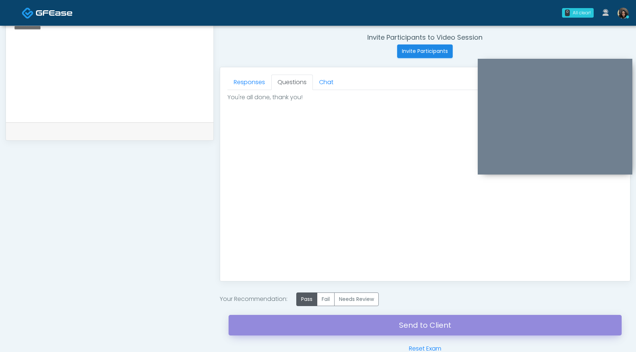
click at [304, 324] on link "Send to Client" at bounding box center [424, 325] width 393 height 21
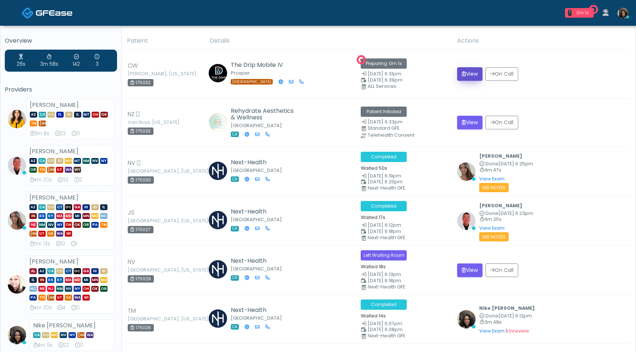
click at [466, 75] on button "View" at bounding box center [469, 74] width 25 height 14
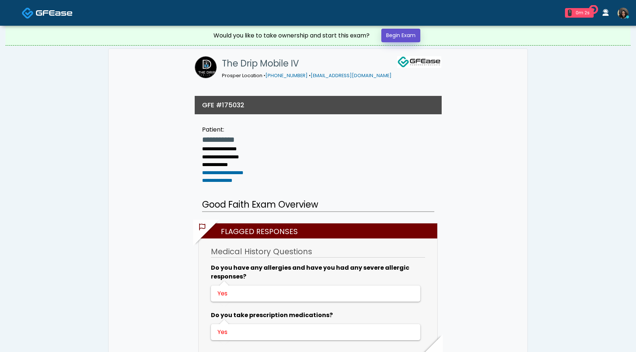
click at [412, 36] on link "Begin Exam" at bounding box center [400, 36] width 39 height 14
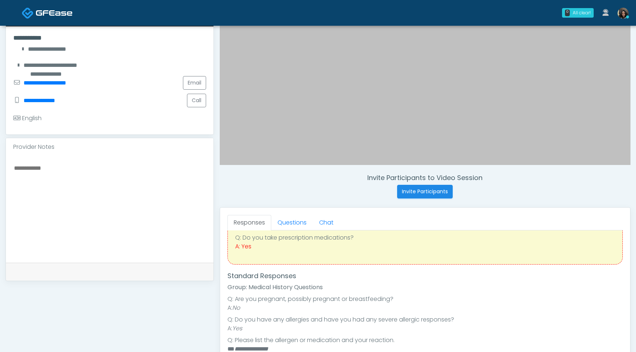
scroll to position [148, 0]
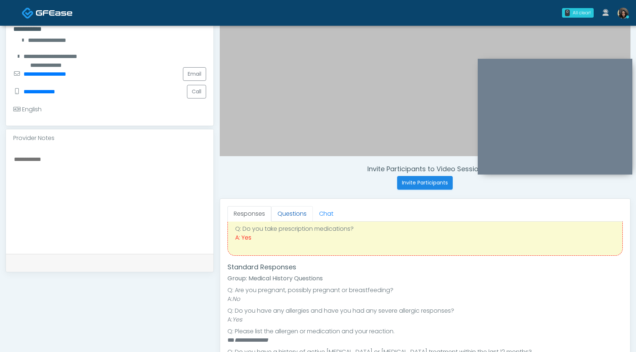
click at [293, 213] on link "Questions" at bounding box center [292, 213] width 42 height 15
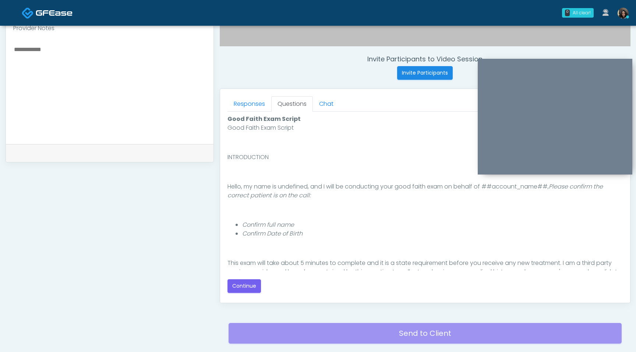
scroll to position [68, 0]
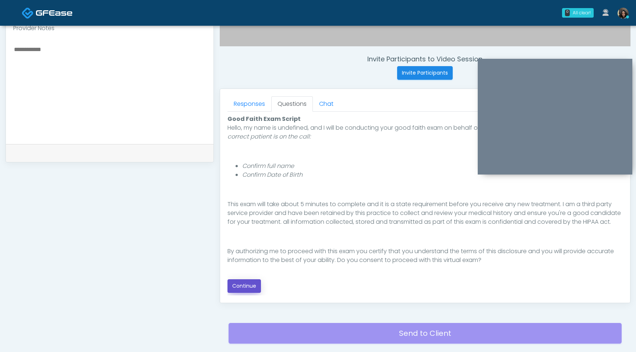
click at [243, 285] on button "Continue" at bounding box center [243, 287] width 33 height 14
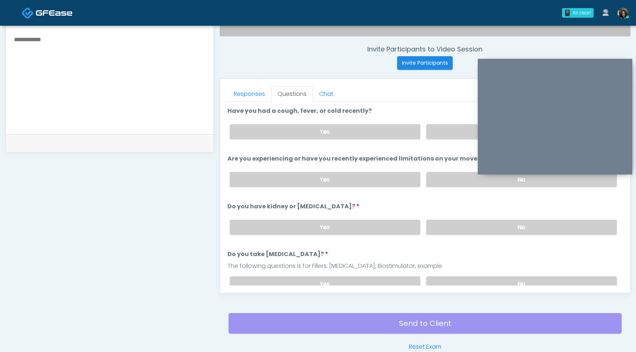
scroll to position [260, 0]
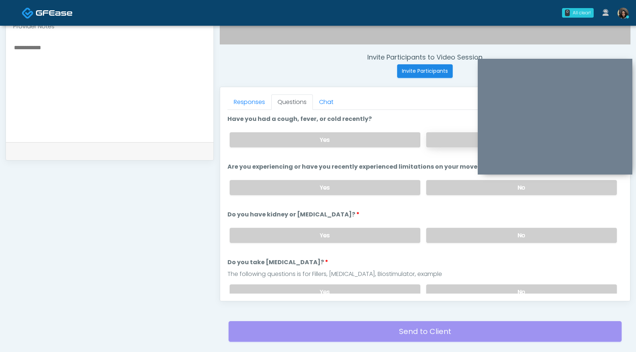
click at [442, 142] on label "No" at bounding box center [521, 139] width 191 height 15
click at [444, 189] on label "No" at bounding box center [521, 187] width 191 height 15
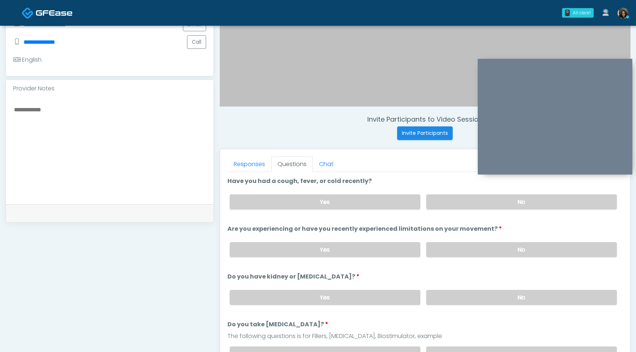
scroll to position [165, 0]
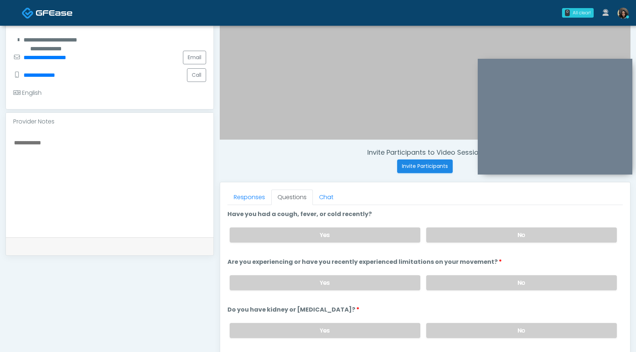
click at [113, 156] on textarea at bounding box center [109, 183] width 193 height 90
click at [63, 145] on textarea "**********" at bounding box center [109, 183] width 193 height 90
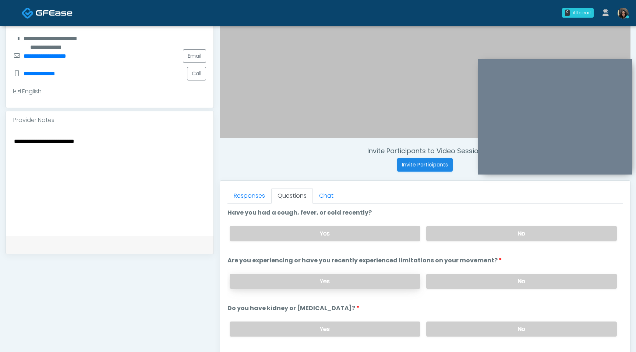
scroll to position [15, 0]
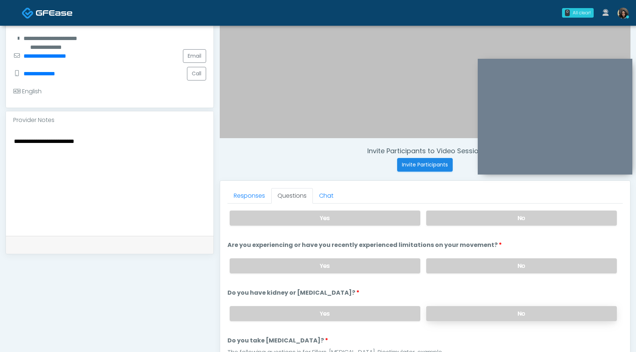
type textarea "**********"
click at [465, 316] on label "No" at bounding box center [521, 313] width 191 height 15
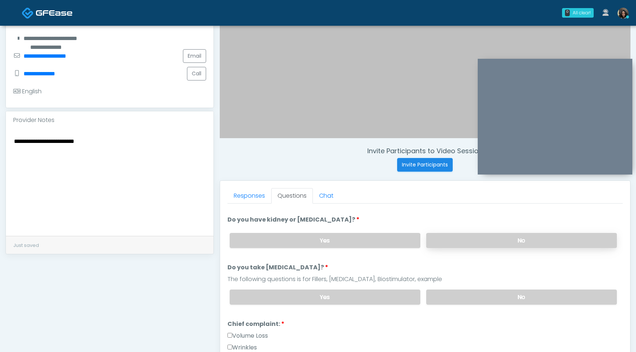
scroll to position [101, 0]
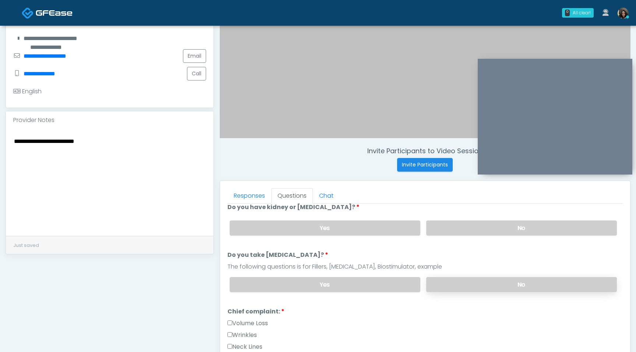
click at [489, 283] on label "No" at bounding box center [521, 284] width 191 height 15
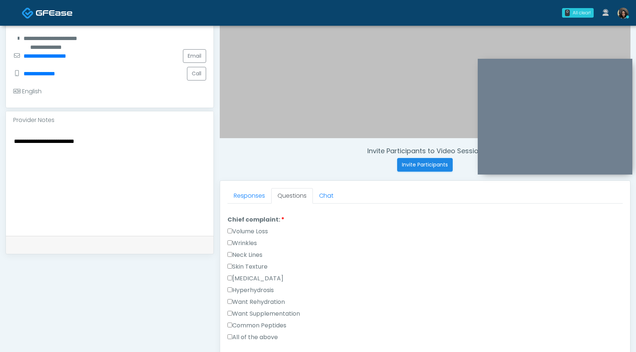
scroll to position [205, 0]
click at [232, 298] on label "Want Supplementation" at bounding box center [263, 302] width 72 height 9
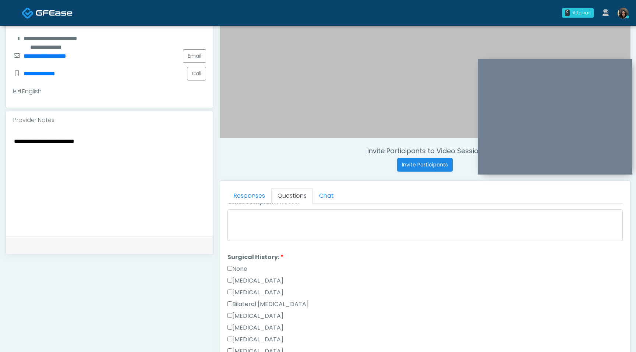
scroll to position [352, 0]
click at [230, 267] on label "None" at bounding box center [237, 266] width 20 height 9
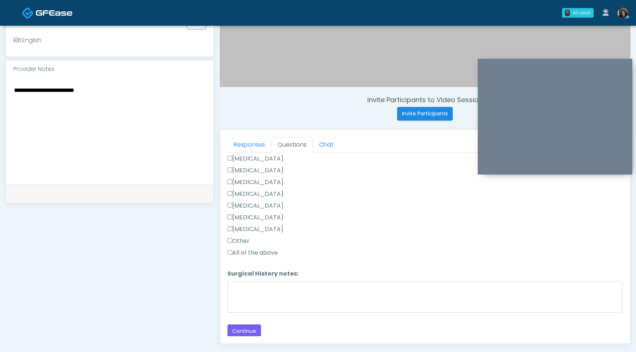
scroll to position [223, 0]
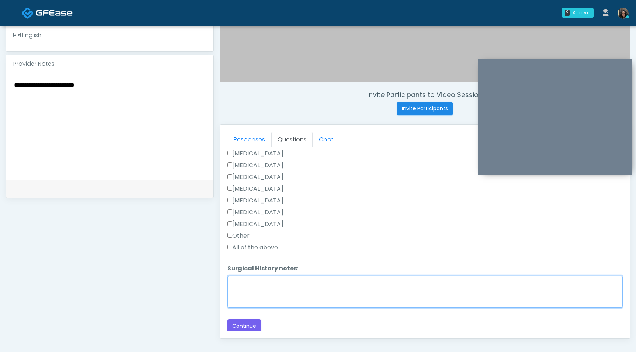
click at [245, 281] on textarea "Surgical History notes:" at bounding box center [424, 292] width 395 height 32
click at [232, 282] on textarea "**********" at bounding box center [424, 292] width 395 height 32
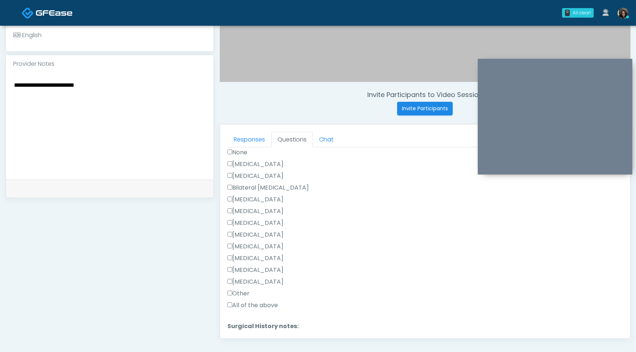
scroll to position [353, 0]
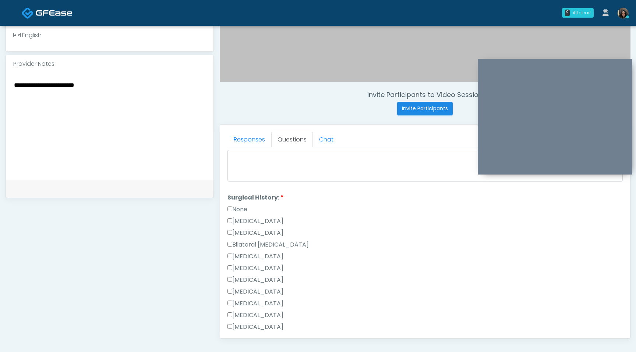
type textarea "**********"
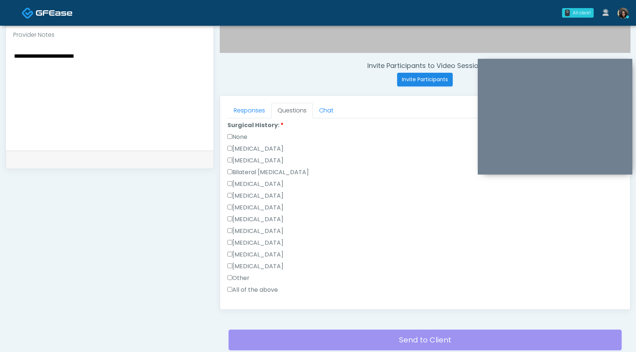
scroll to position [467, 0]
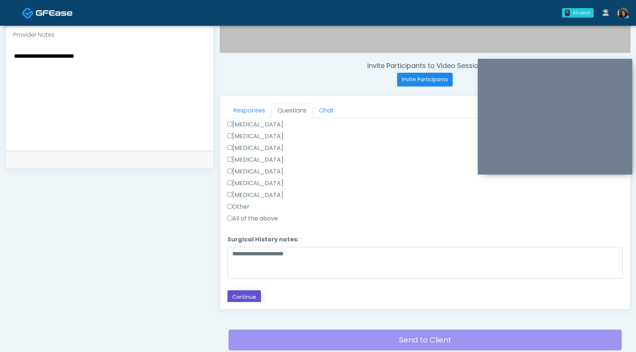
click at [242, 296] on button "Continue" at bounding box center [243, 298] width 33 height 14
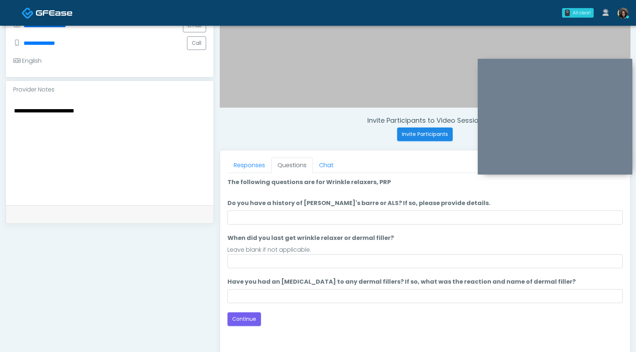
scroll to position [191, 0]
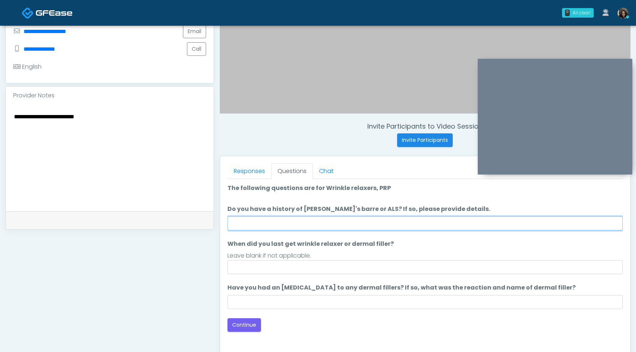
click at [320, 221] on input "Do you have a history of Guillain's barre or ALS? If so, please provide details." at bounding box center [424, 224] width 395 height 14
type input "**"
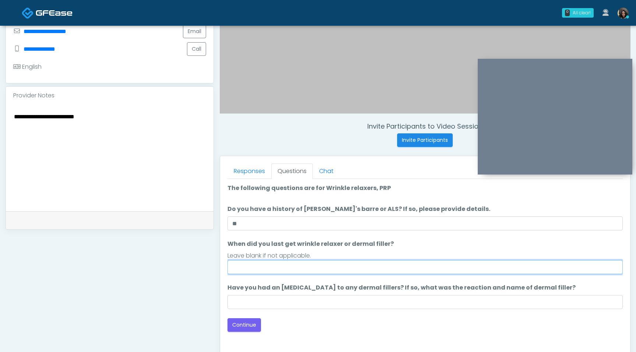
click at [273, 262] on input "When did you last get wrinkle relaxer or dermal filler?" at bounding box center [424, 267] width 395 height 14
type input "*********"
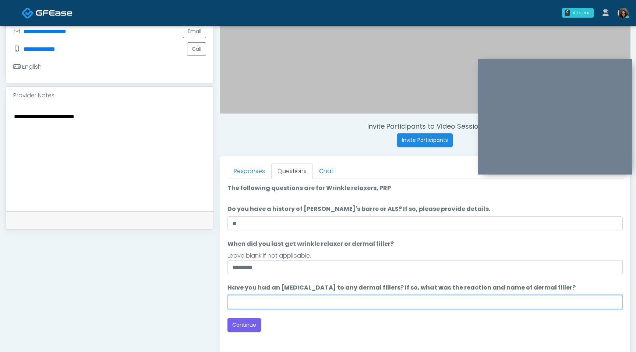
click at [268, 300] on input "Have you had an allergic response to any dermal fillers? If so, what was the re…" at bounding box center [424, 302] width 395 height 14
type input "**********"
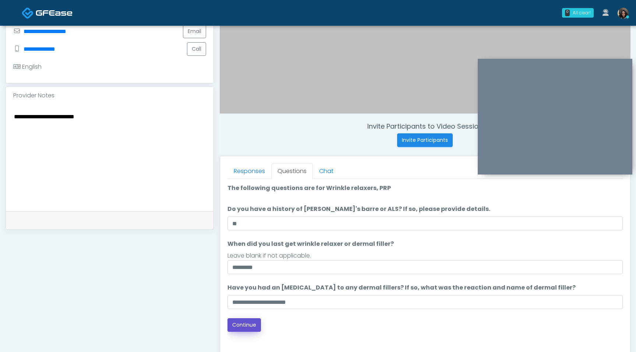
click at [249, 326] on button "Continue" at bounding box center [243, 326] width 33 height 14
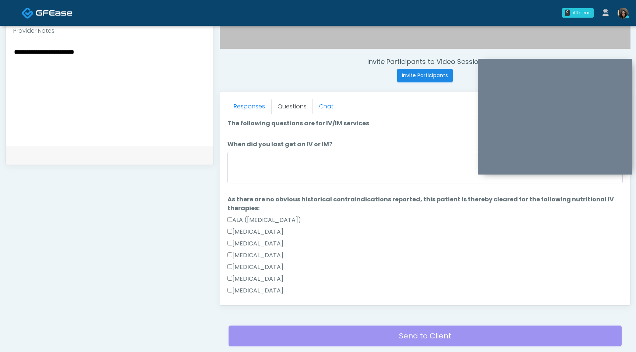
scroll to position [252, 0]
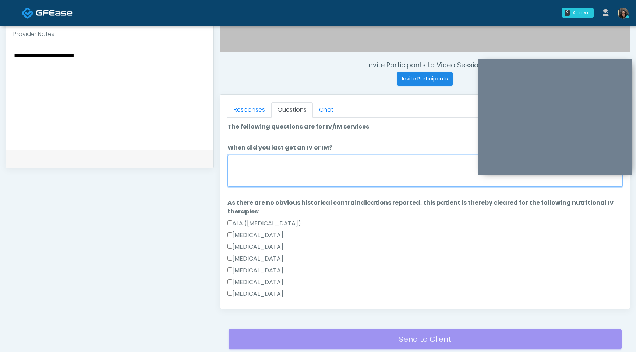
click at [330, 179] on textarea "When did you last get an IV or IM?" at bounding box center [424, 171] width 395 height 32
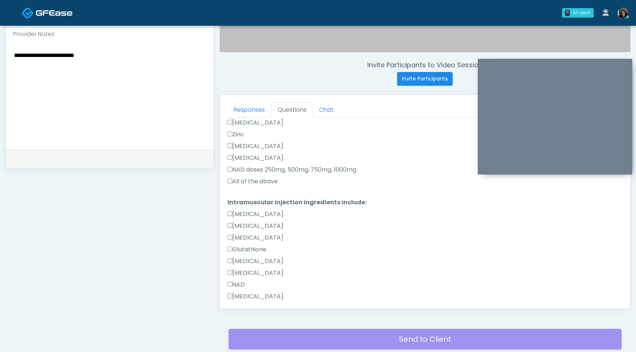
scroll to position [325, 0]
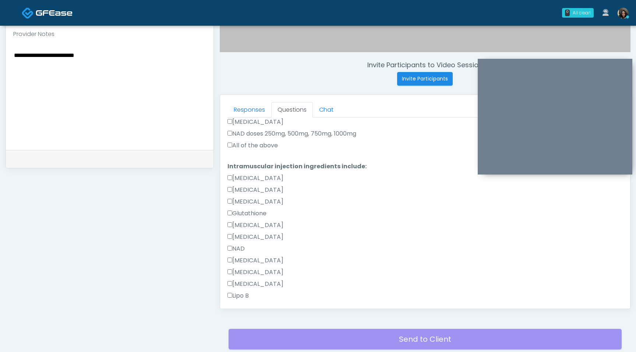
type textarea "**********"
click at [234, 150] on div "All of the above" at bounding box center [424, 147] width 395 height 12
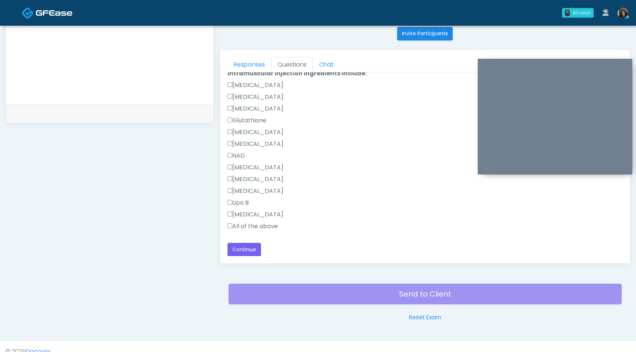
scroll to position [300, 0]
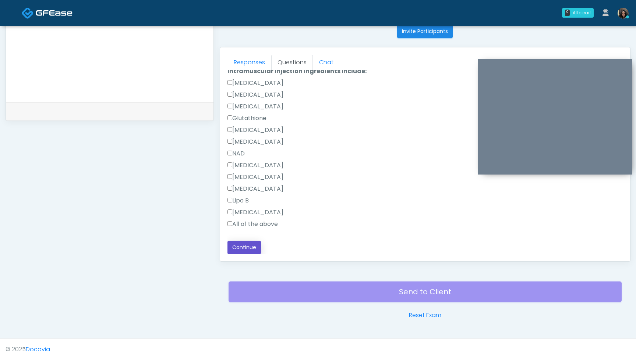
click at [249, 243] on button "Continue" at bounding box center [243, 248] width 33 height 14
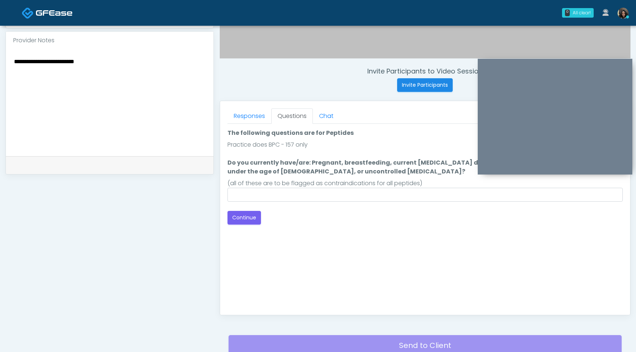
scroll to position [234, 0]
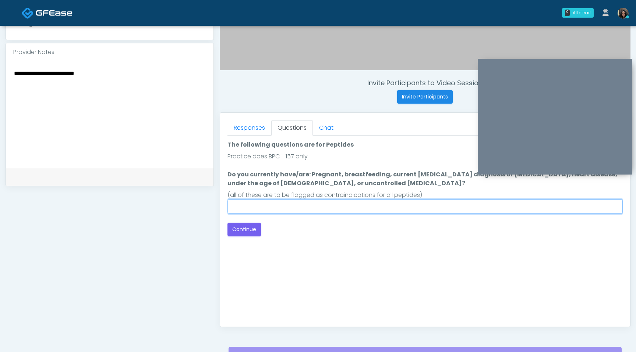
click at [378, 202] on input "Do you currently have/are: Pregnant, breastfeeding, current cancer diagnosis or…" at bounding box center [424, 207] width 395 height 14
type input "****"
click at [329, 211] on input "****" at bounding box center [424, 207] width 395 height 14
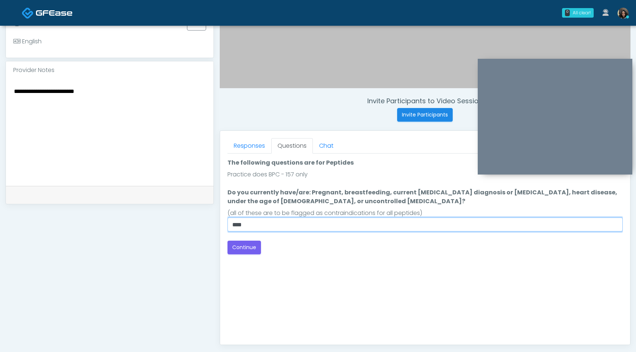
scroll to position [206, 0]
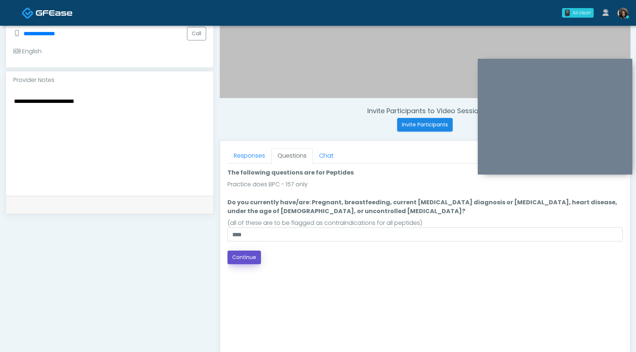
click at [249, 257] on button "Continue" at bounding box center [243, 258] width 33 height 14
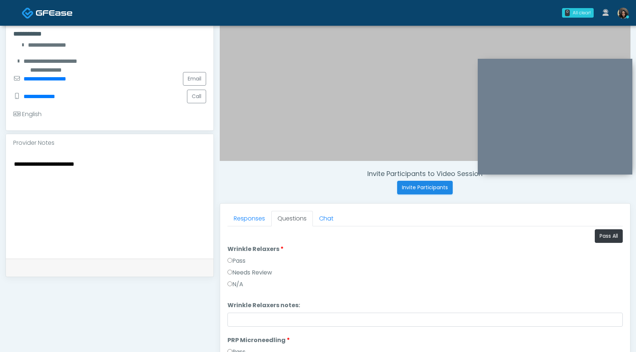
scroll to position [135, 0]
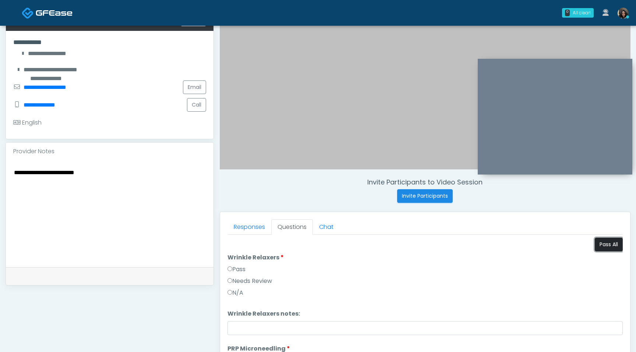
click at [607, 245] on button "Pass All" at bounding box center [608, 245] width 28 height 14
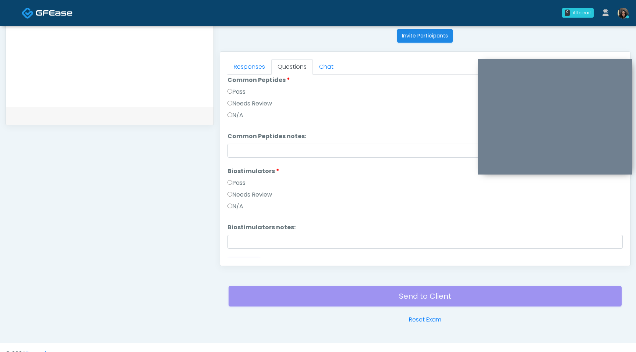
scroll to position [304, 0]
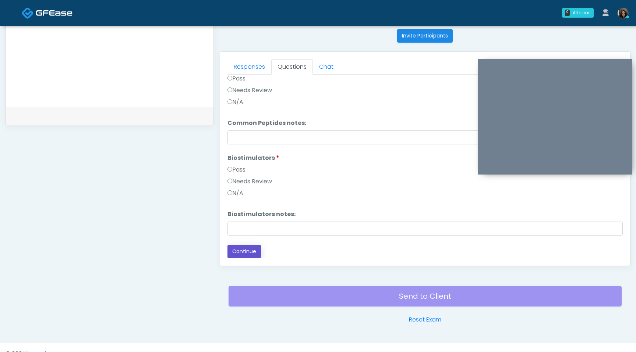
click at [247, 252] on button "Continue" at bounding box center [243, 252] width 33 height 14
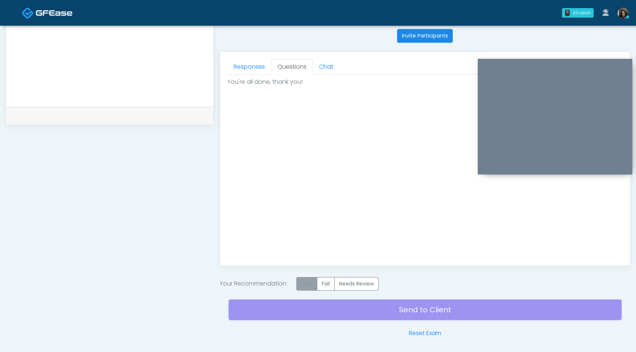
click at [307, 285] on label "Pass" at bounding box center [306, 284] width 21 height 14
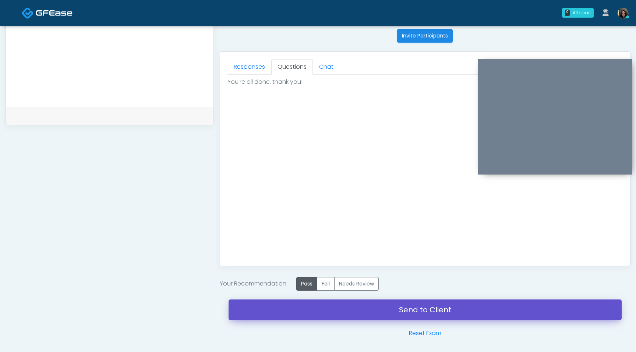
click at [312, 309] on link "Send to Client" at bounding box center [424, 310] width 393 height 21
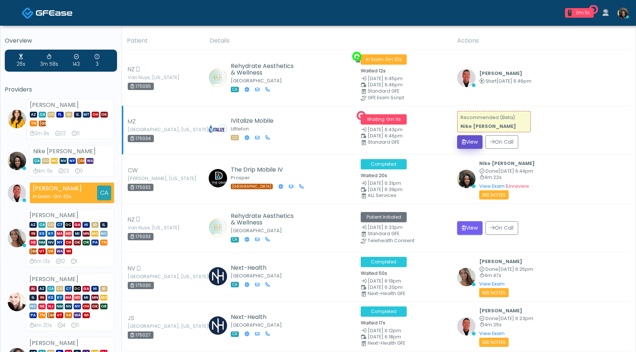
click at [467, 145] on button "View" at bounding box center [469, 142] width 25 height 14
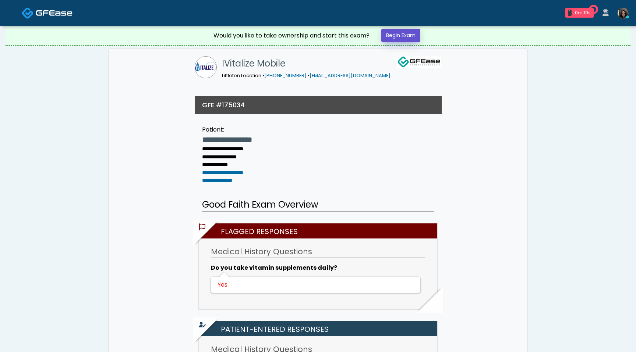
click at [398, 39] on link "Begin Exam" at bounding box center [400, 36] width 39 height 14
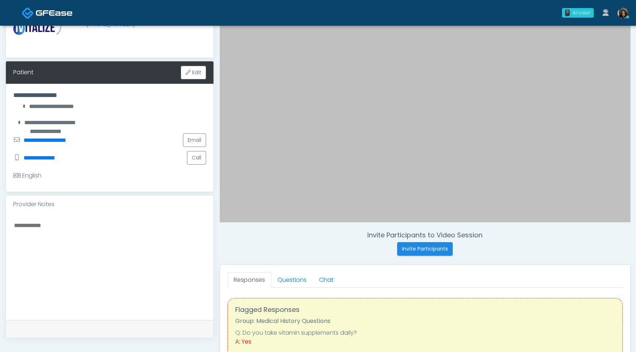
scroll to position [86, 0]
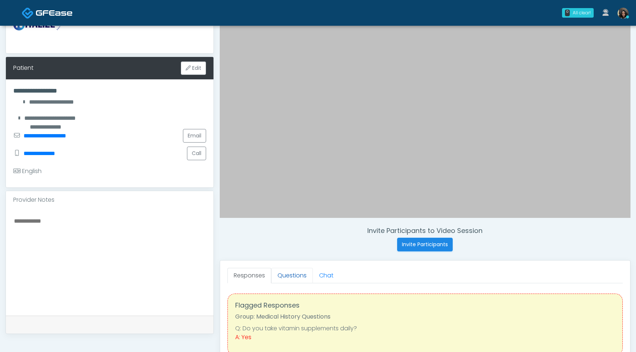
click at [292, 273] on link "Questions" at bounding box center [292, 275] width 42 height 15
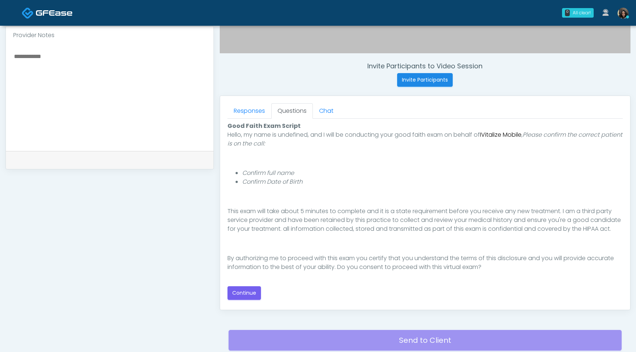
scroll to position [252, 0]
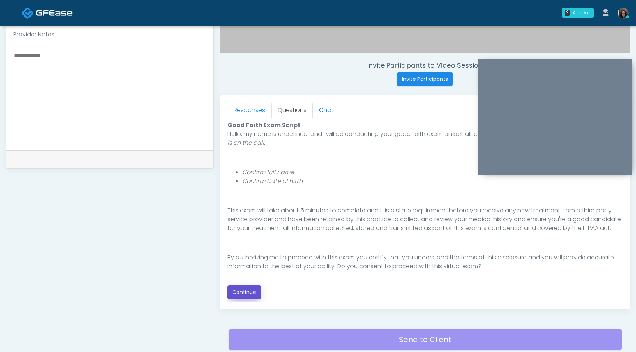
click at [251, 291] on button "Continue" at bounding box center [243, 293] width 33 height 14
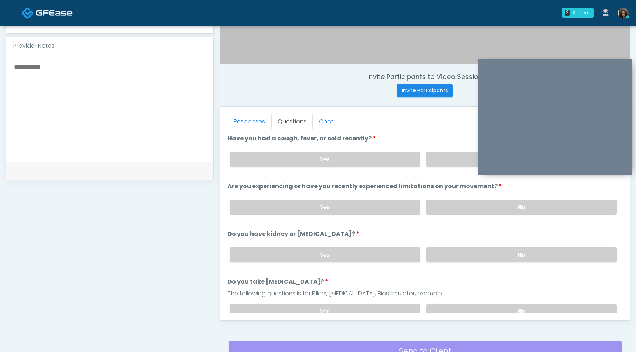
scroll to position [201, 0]
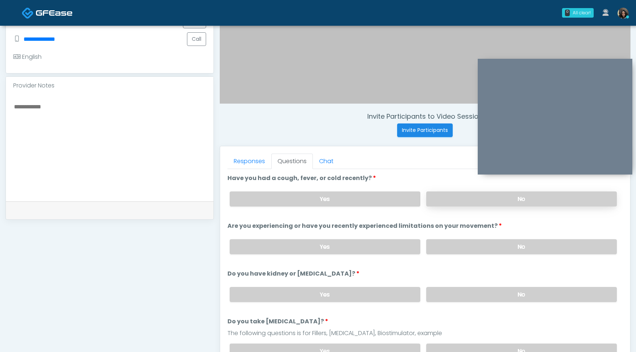
click at [452, 203] on label "No" at bounding box center [521, 199] width 191 height 15
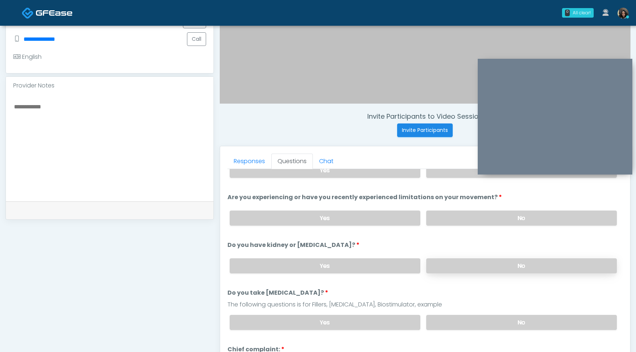
scroll to position [0, 0]
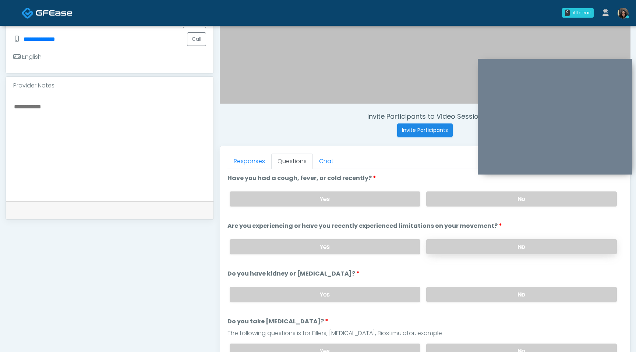
click at [457, 244] on label "No" at bounding box center [521, 246] width 191 height 15
click at [477, 293] on label "No" at bounding box center [521, 294] width 191 height 15
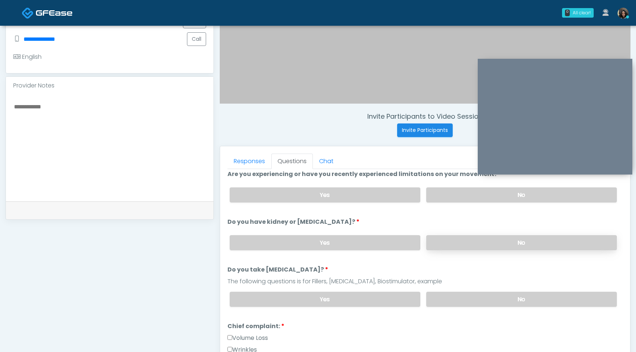
scroll to position [60, 0]
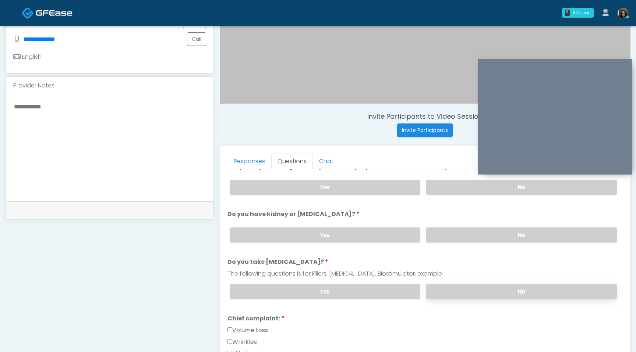
click at [479, 284] on label "No" at bounding box center [521, 291] width 191 height 15
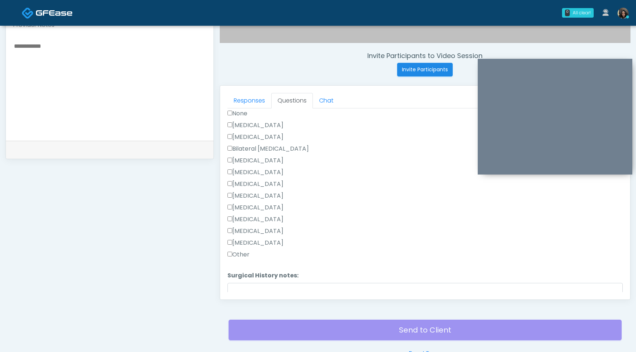
scroll to position [420, 0]
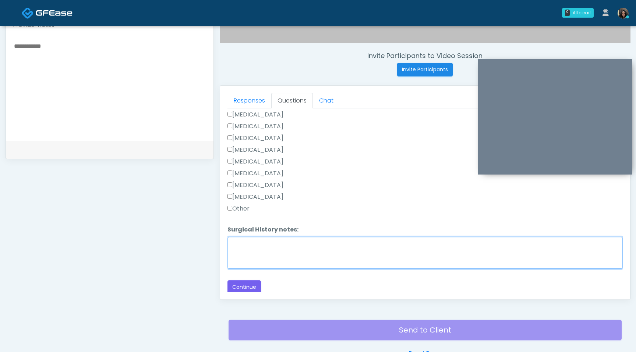
click at [266, 242] on textarea "Surgical History notes:" at bounding box center [424, 253] width 395 height 32
type textarea "**********"
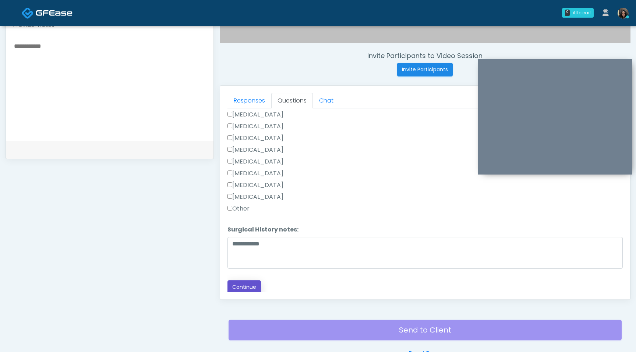
click at [250, 285] on button "Continue" at bounding box center [243, 288] width 33 height 14
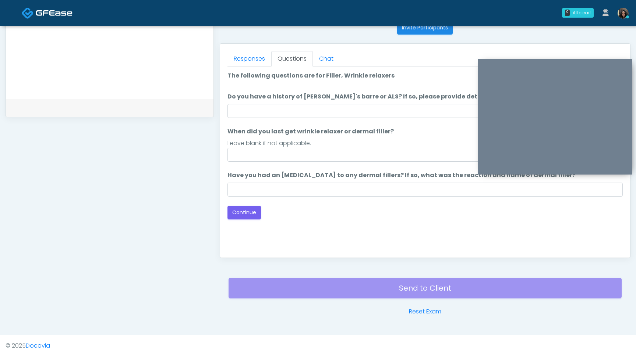
scroll to position [303, 0]
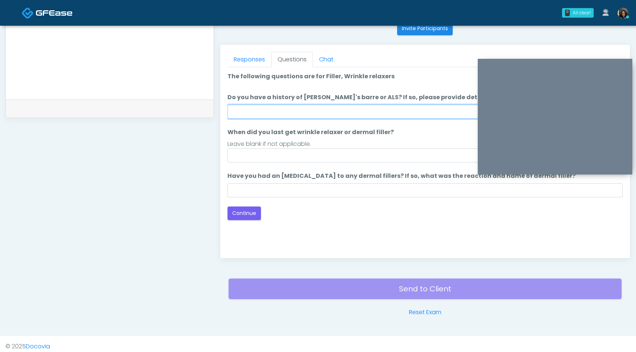
click at [381, 111] on input "Do you have a history of [PERSON_NAME]'s barre or ALS? If so, please provide de…" at bounding box center [424, 112] width 395 height 14
type input "**"
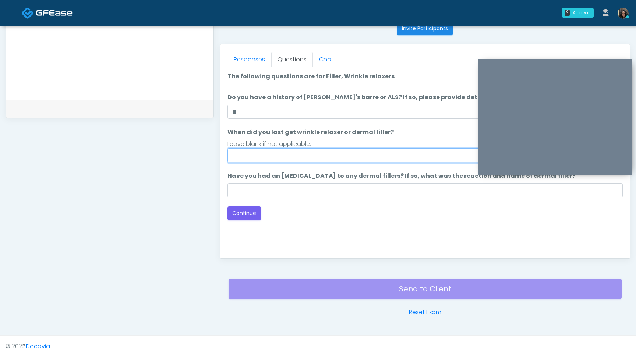
click at [268, 158] on input "When did you last get wrinkle relaxer or dermal filler?" at bounding box center [424, 156] width 395 height 14
type input "*********"
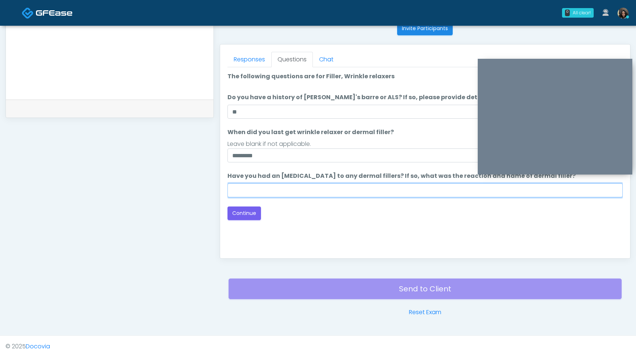
click at [277, 193] on input "Have you had an [MEDICAL_DATA] to any dermal fillers? If so, what was the react…" at bounding box center [424, 191] width 395 height 14
type input "**********"
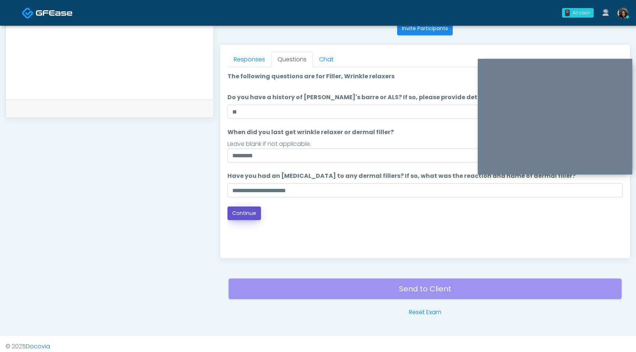
click at [249, 213] on button "Continue" at bounding box center [243, 214] width 33 height 14
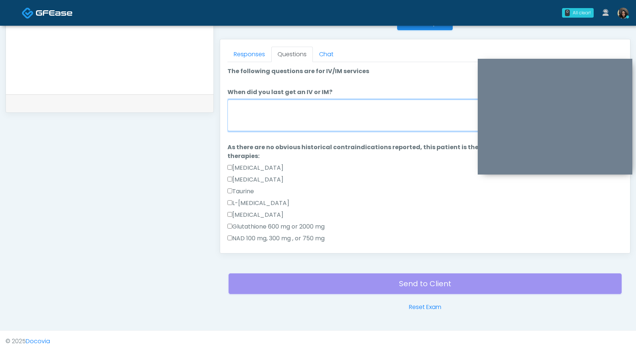
click at [327, 115] on textarea "When did you last get an IV or IM?" at bounding box center [424, 116] width 395 height 32
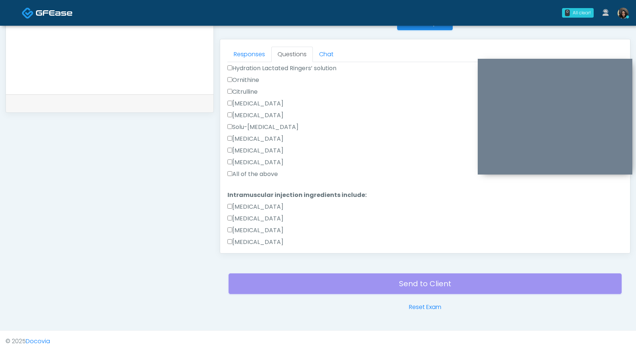
scroll to position [303, 0]
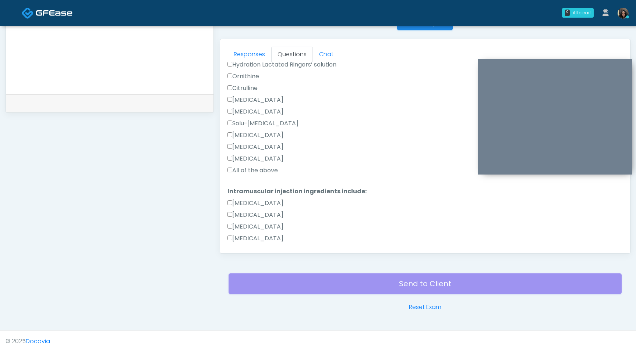
type textarea "**********"
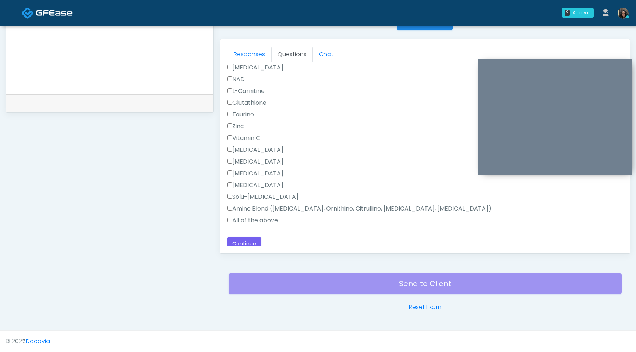
scroll to position [479, 0]
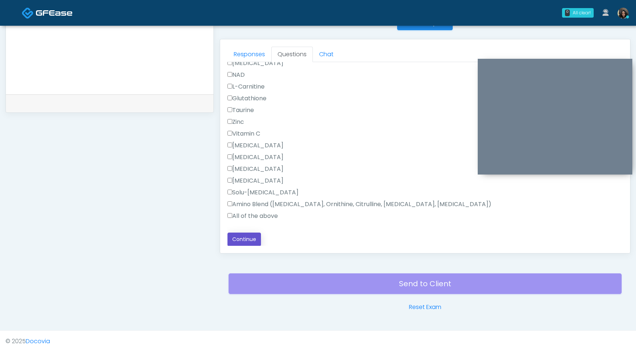
click at [241, 238] on button "Continue" at bounding box center [243, 240] width 33 height 14
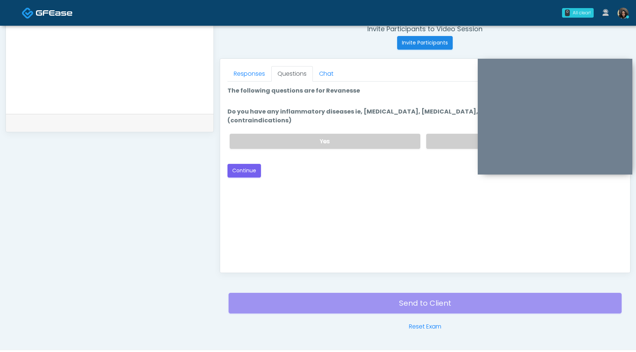
scroll to position [288, 0]
click at [445, 139] on label "No" at bounding box center [521, 141] width 191 height 15
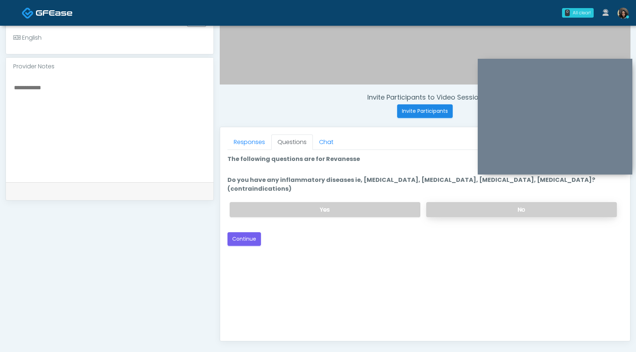
scroll to position [217, 0]
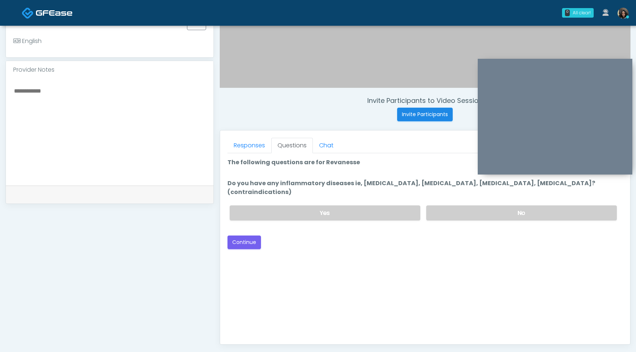
click at [263, 225] on div "Loading... Connecting to your agent... Please wait while we prepare your person…" at bounding box center [424, 203] width 395 height 91
click at [237, 236] on button "Continue" at bounding box center [243, 243] width 33 height 14
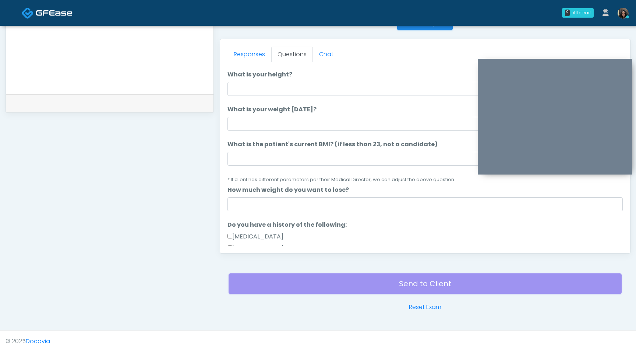
scroll to position [24, 0]
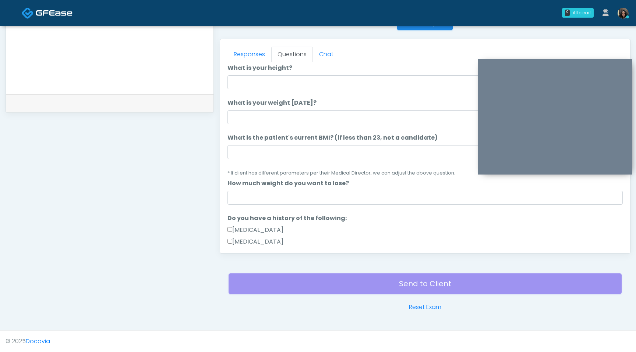
click at [265, 145] on li "What is the patient's current BMI? (if less than 23, not a candidate) What is t…" at bounding box center [424, 156] width 395 height 44
click at [259, 151] on input "What is the patient's current BMI? (if less than 23, not a candidate)" at bounding box center [424, 152] width 395 height 14
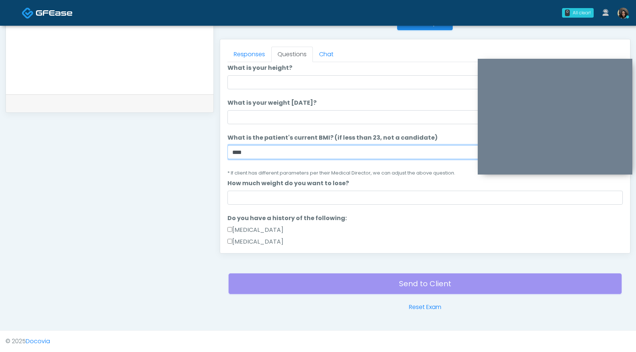
type input "****"
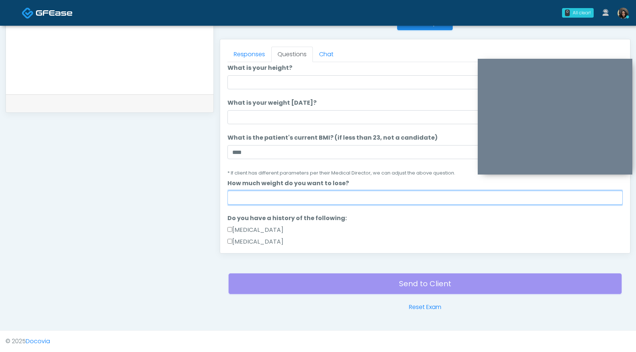
click at [237, 199] on input "How much weight do you want to lose?" at bounding box center [424, 198] width 395 height 14
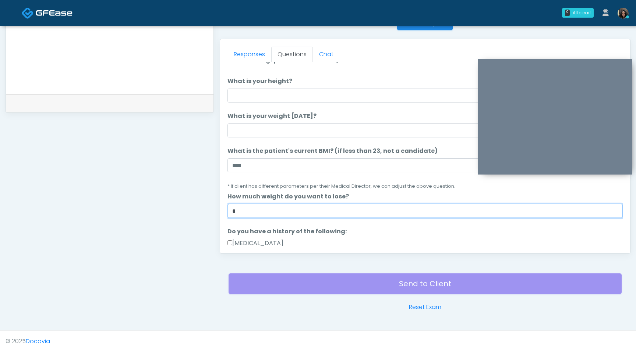
scroll to position [0, 0]
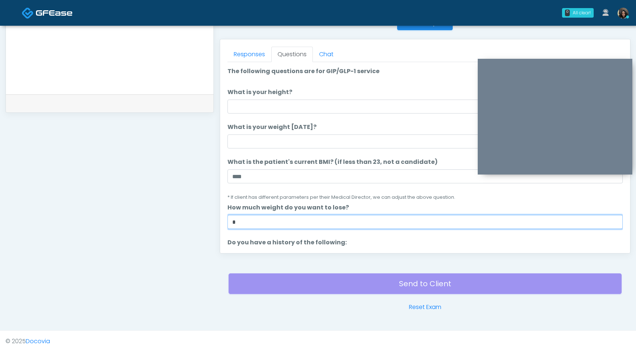
type input "*"
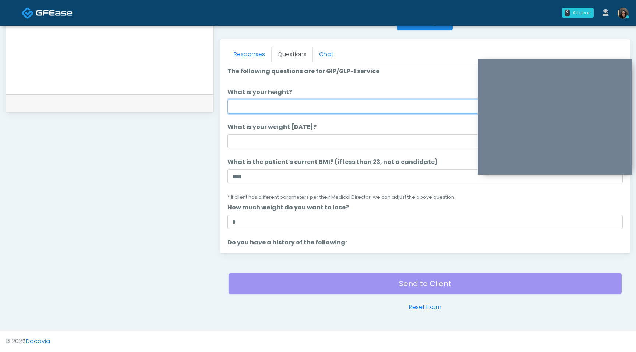
click at [297, 104] on input "What is your height?" at bounding box center [424, 107] width 395 height 14
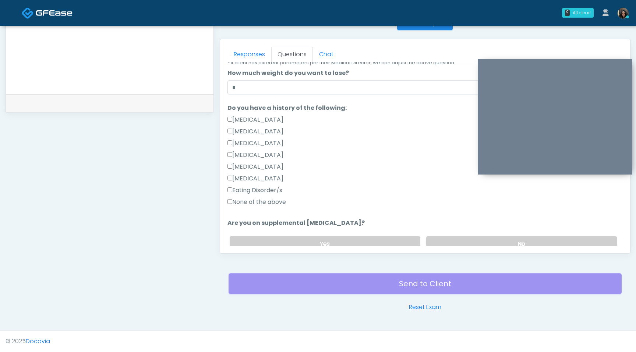
scroll to position [144, 0]
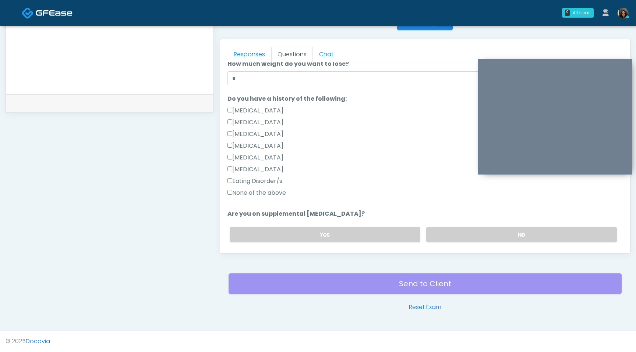
type input "***"
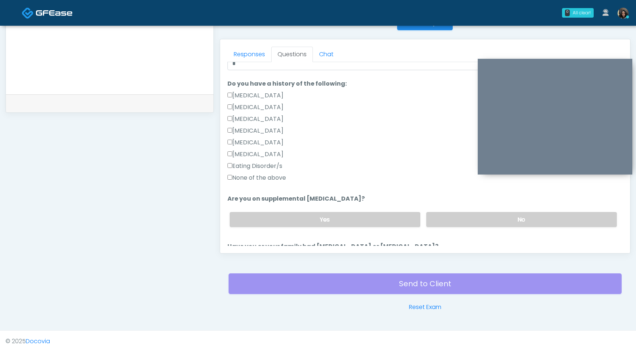
scroll to position [197, 0]
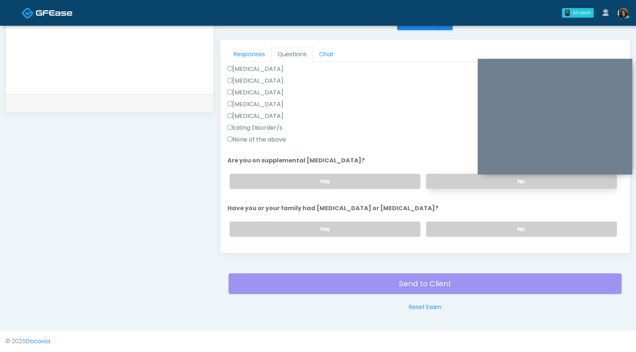
click at [447, 180] on label "No" at bounding box center [521, 181] width 191 height 15
click at [447, 231] on label "No" at bounding box center [521, 229] width 191 height 15
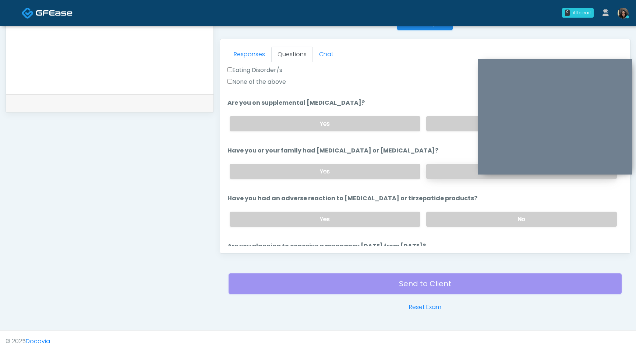
scroll to position [257, 0]
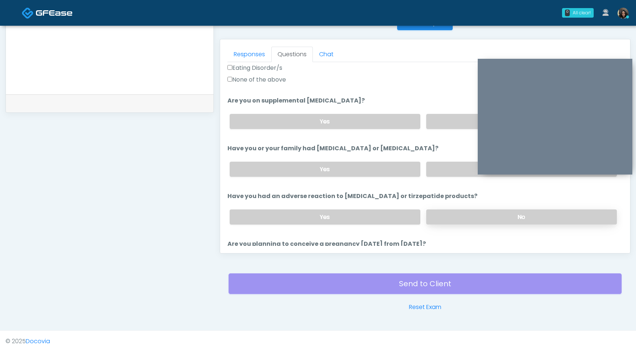
click at [455, 217] on label "No" at bounding box center [521, 217] width 191 height 15
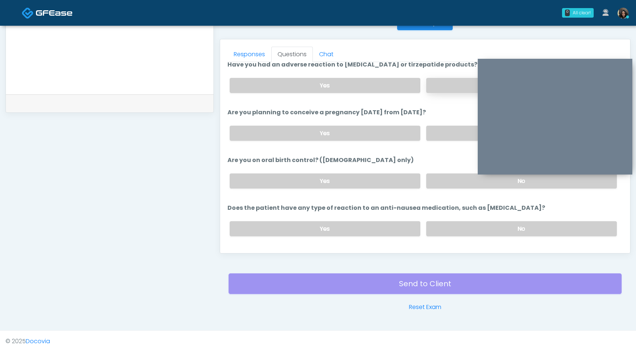
scroll to position [406, 0]
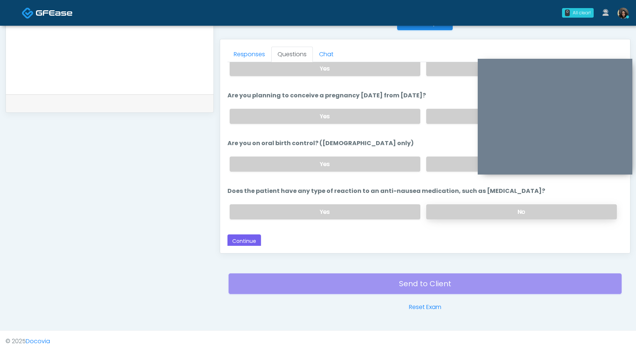
click at [456, 209] on label "No" at bounding box center [521, 212] width 191 height 15
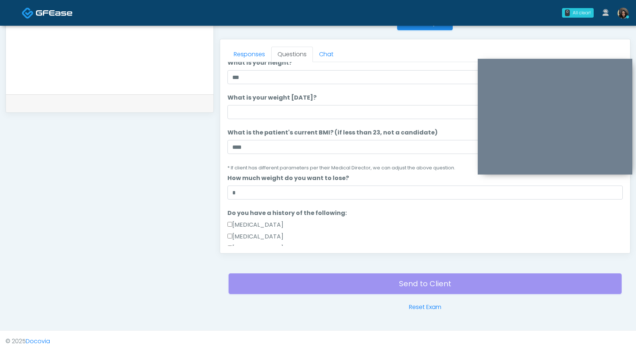
scroll to position [6, 0]
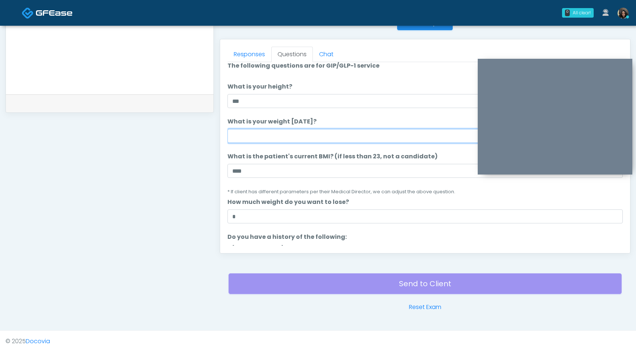
click at [269, 135] on input "What is your weight today?" at bounding box center [424, 136] width 395 height 14
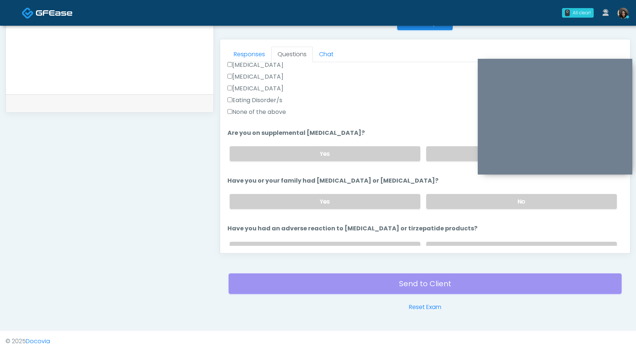
scroll to position [233, 0]
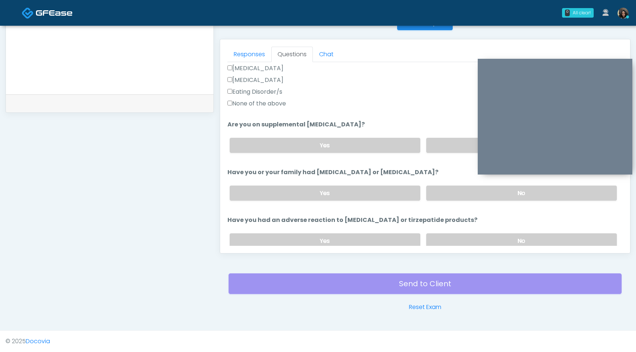
type input "***"
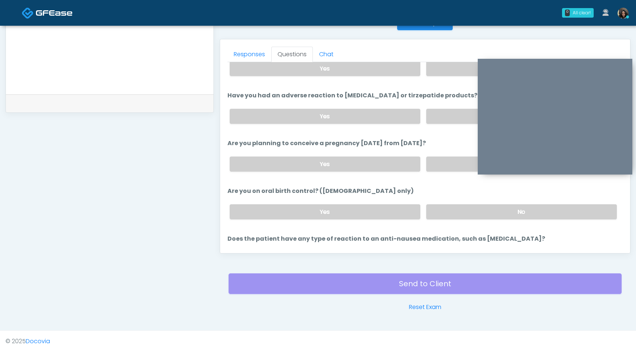
scroll to position [406, 0]
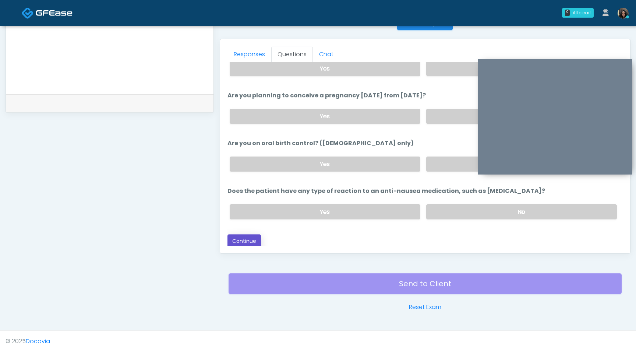
click at [246, 238] on button "Continue" at bounding box center [243, 242] width 33 height 14
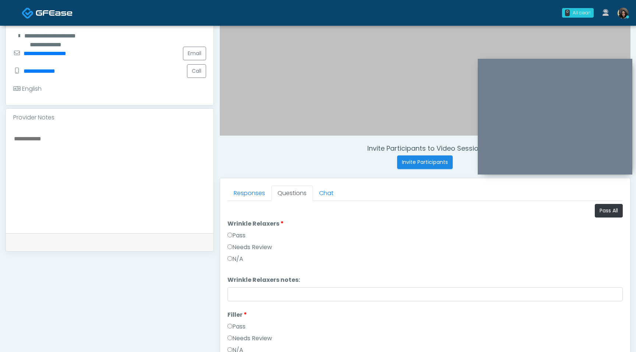
scroll to position [166, 0]
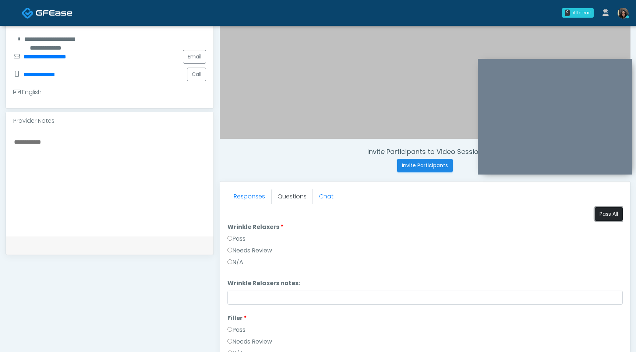
click at [607, 212] on button "Pass All" at bounding box center [608, 214] width 28 height 14
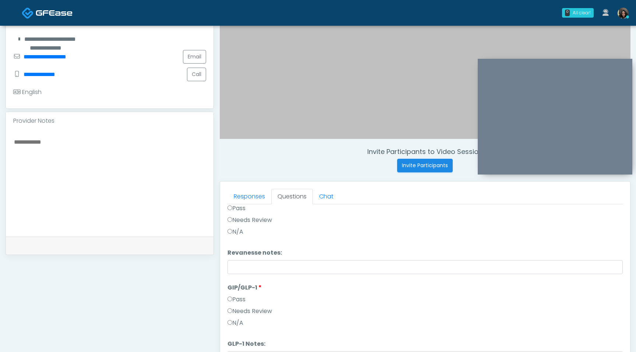
scroll to position [308, 0]
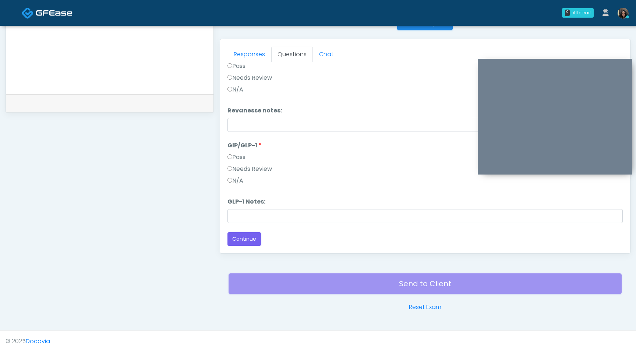
click at [234, 173] on label "Needs Review" at bounding box center [249, 169] width 45 height 9
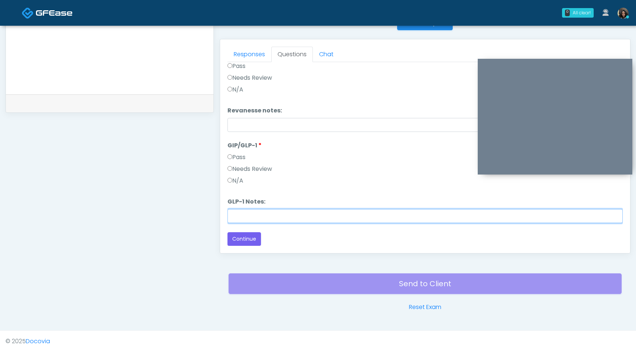
click at [233, 218] on input "GLP-1 Notes:" at bounding box center [424, 216] width 395 height 14
click at [252, 216] on input "**********" at bounding box center [424, 216] width 395 height 14
click at [260, 217] on input "**********" at bounding box center [424, 216] width 395 height 14
type input "**********"
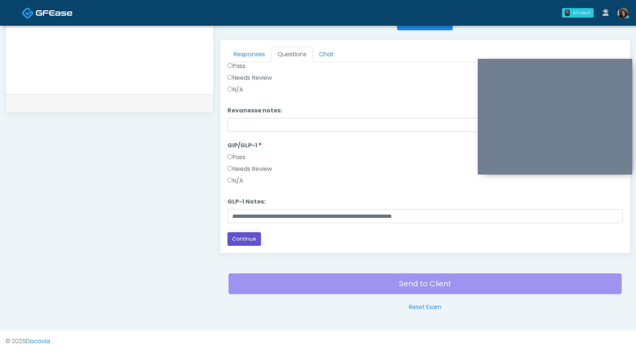
click at [232, 240] on button "Continue" at bounding box center [243, 239] width 33 height 14
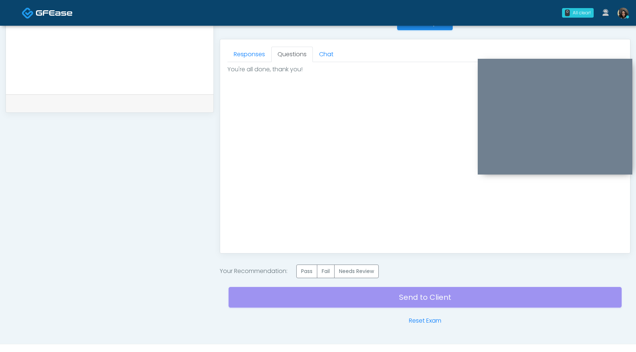
scroll to position [0, 0]
click at [303, 270] on label "Pass" at bounding box center [306, 272] width 21 height 14
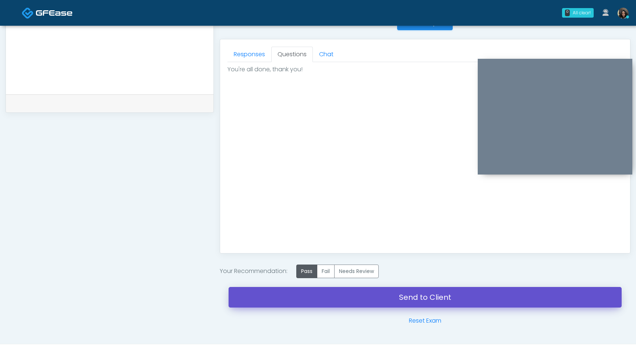
click at [302, 294] on link "Send to Client" at bounding box center [424, 297] width 393 height 21
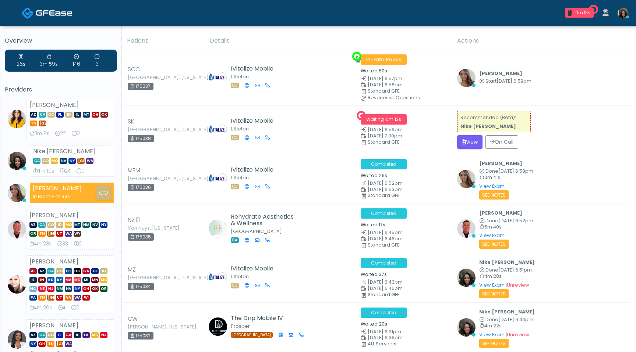
click at [621, 16] on img at bounding box center [622, 13] width 11 height 11
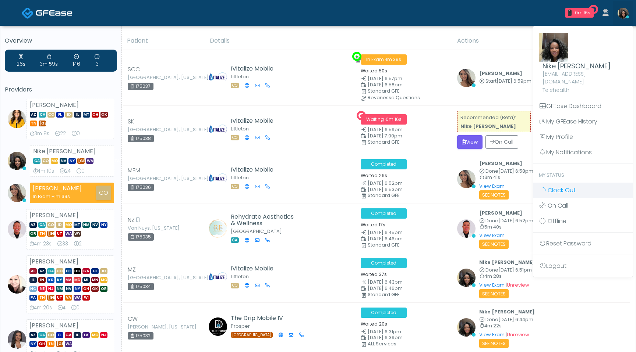
click at [558, 186] on span "Clock Out" at bounding box center [561, 190] width 28 height 8
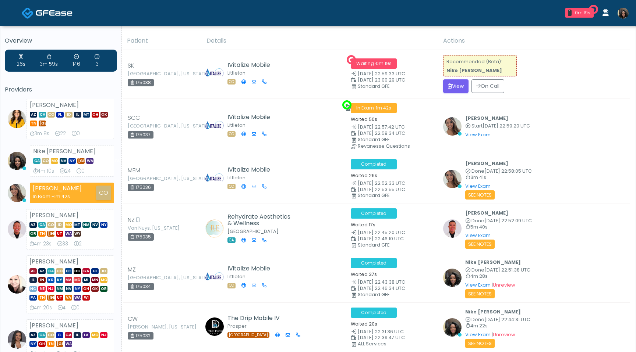
click at [622, 13] on img at bounding box center [622, 13] width 11 height 11
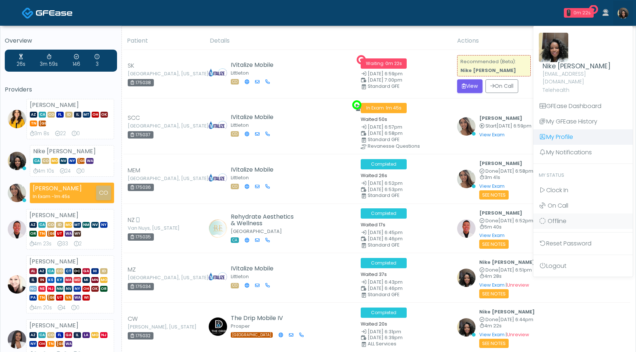
click at [557, 129] on link "My Profile" at bounding box center [582, 136] width 99 height 15
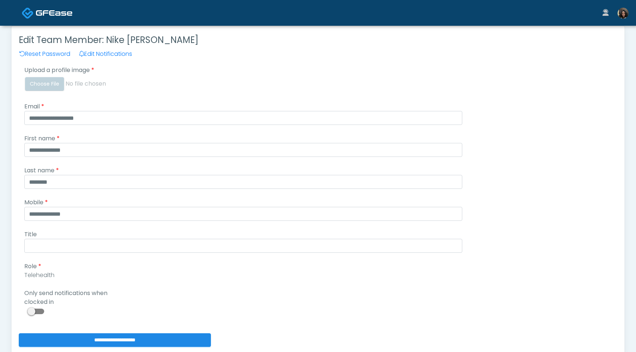
click at [33, 311] on span at bounding box center [36, 312] width 15 height 6
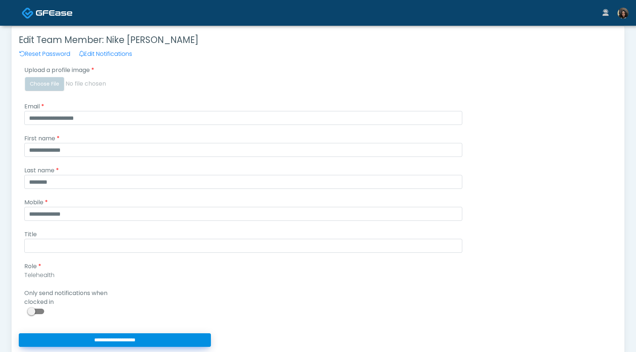
click at [62, 343] on input "**********" at bounding box center [115, 341] width 192 height 14
type input "**********"
